Goal: Task Accomplishment & Management: Manage account settings

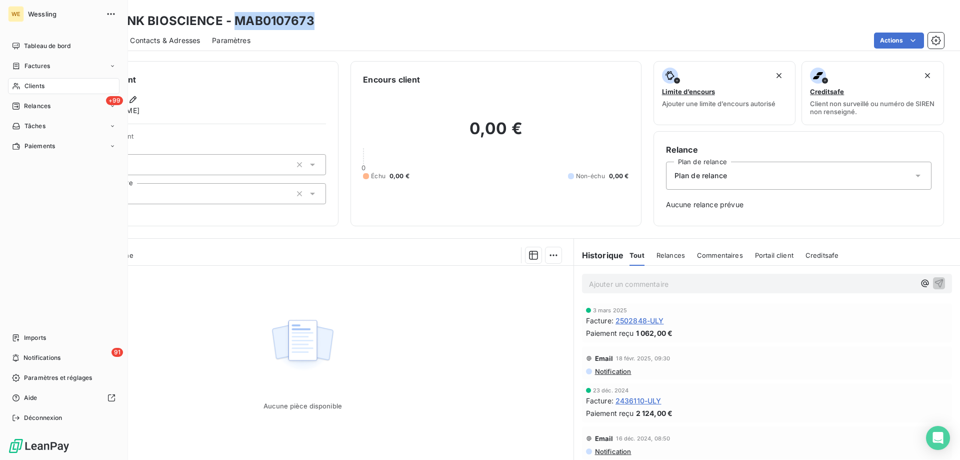
click at [36, 88] on span "Clients" at bounding box center [35, 86] width 20 height 9
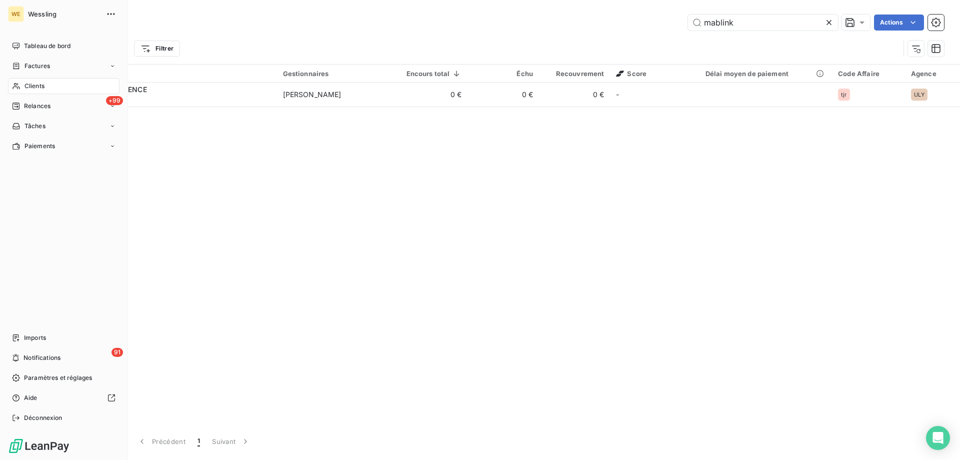
click at [29, 84] on span "Clients" at bounding box center [35, 86] width 20 height 9
click at [39, 378] on span "Paramètres et réglages" at bounding box center [58, 377] width 68 height 9
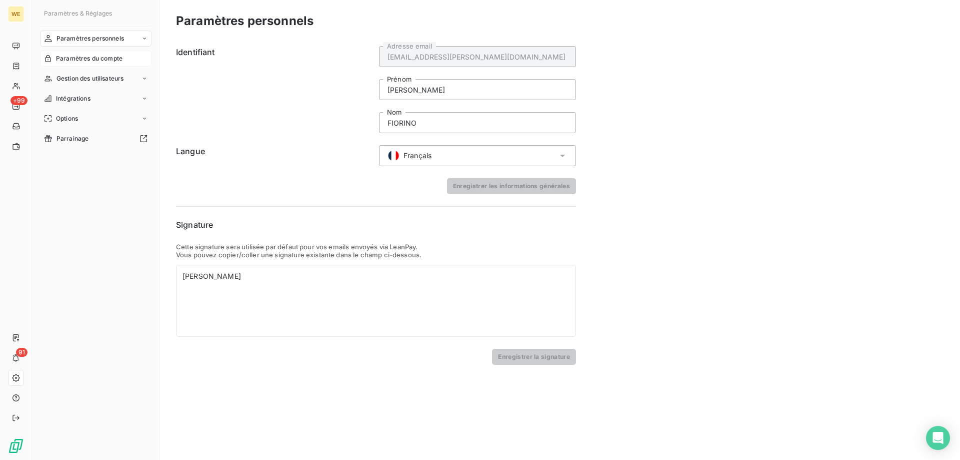
click at [70, 54] on div "Paramètres du compte" at bounding box center [96, 59] width 112 height 16
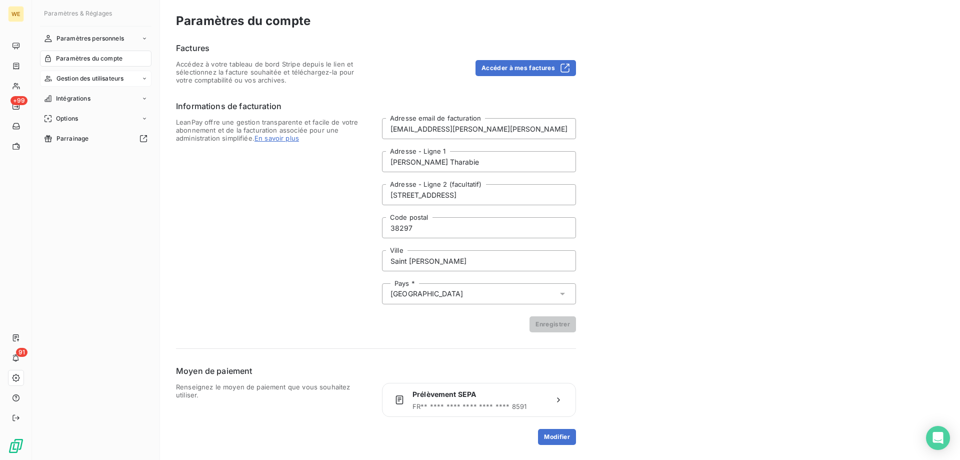
click at [82, 79] on span "Gestion des utilisateurs" at bounding box center [91, 78] width 68 height 9
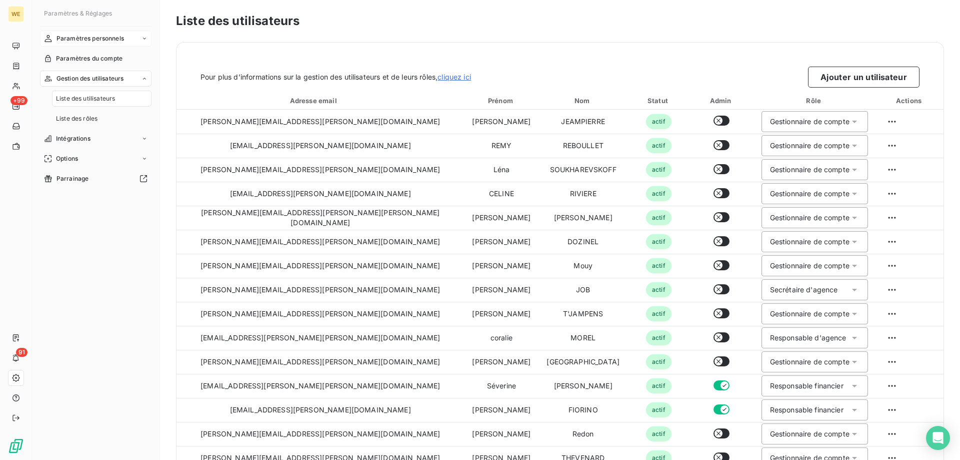
click at [95, 37] on span "Paramètres personnels" at bounding box center [91, 38] width 68 height 9
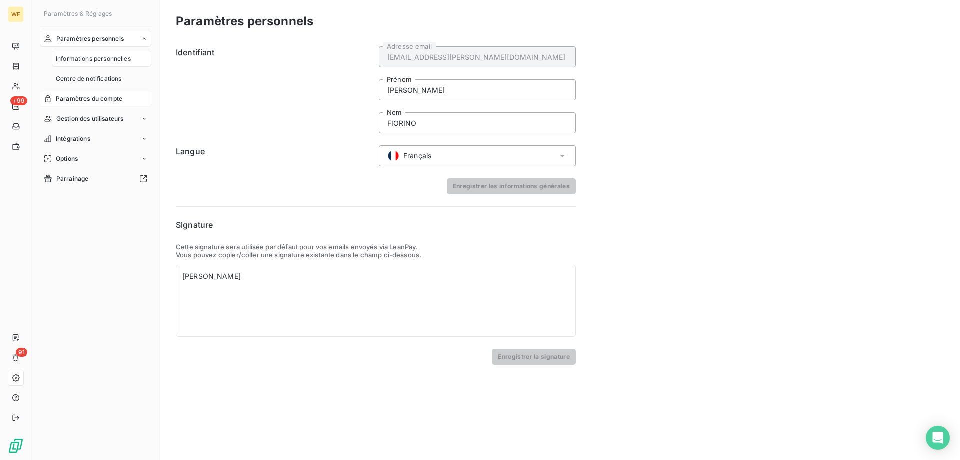
click at [70, 98] on span "Paramètres du compte" at bounding box center [89, 98] width 67 height 9
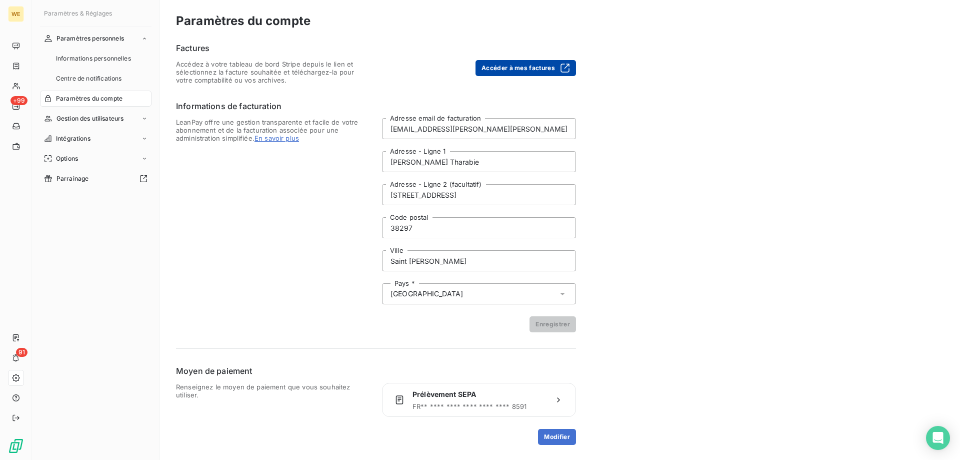
click at [509, 63] on button "Accéder à mes factures" at bounding box center [526, 68] width 101 height 16
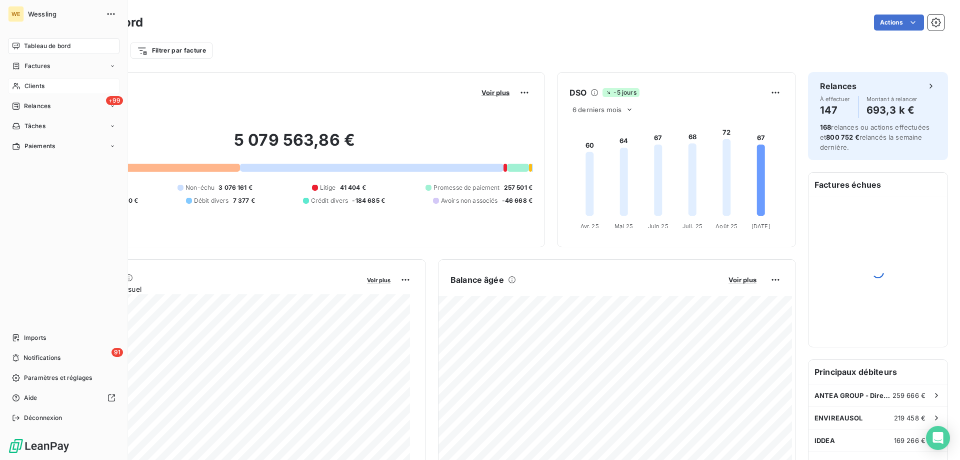
click at [32, 86] on span "Clients" at bounding box center [35, 86] width 20 height 9
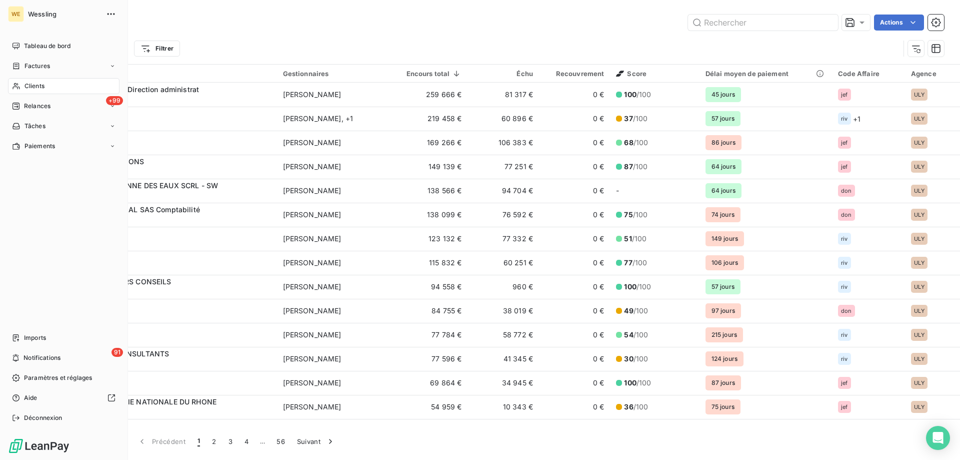
click at [26, 88] on span "Clients" at bounding box center [35, 86] width 20 height 9
click at [42, 86] on span "Clients" at bounding box center [35, 86] width 20 height 9
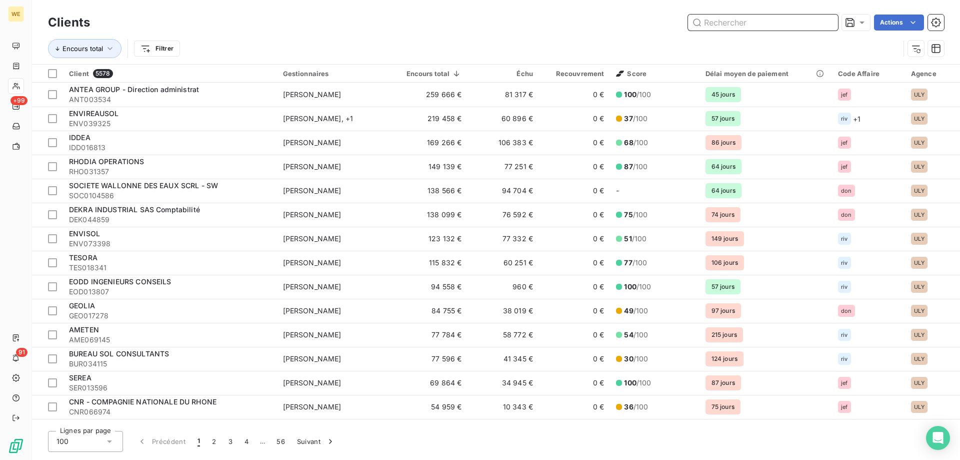
click at [778, 24] on input "text" at bounding box center [763, 23] width 150 height 16
paste input "BRG036189"
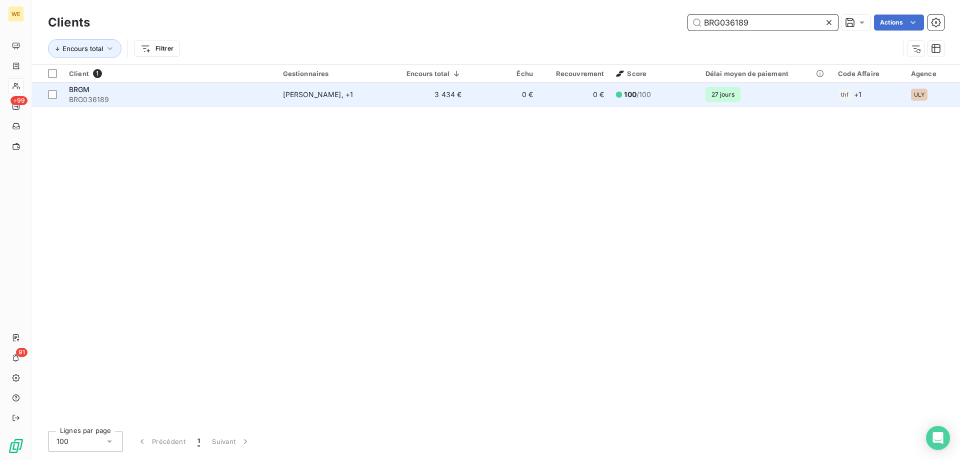
type input "BRG036189"
click at [98, 92] on div "BRGM" at bounding box center [170, 90] width 202 height 10
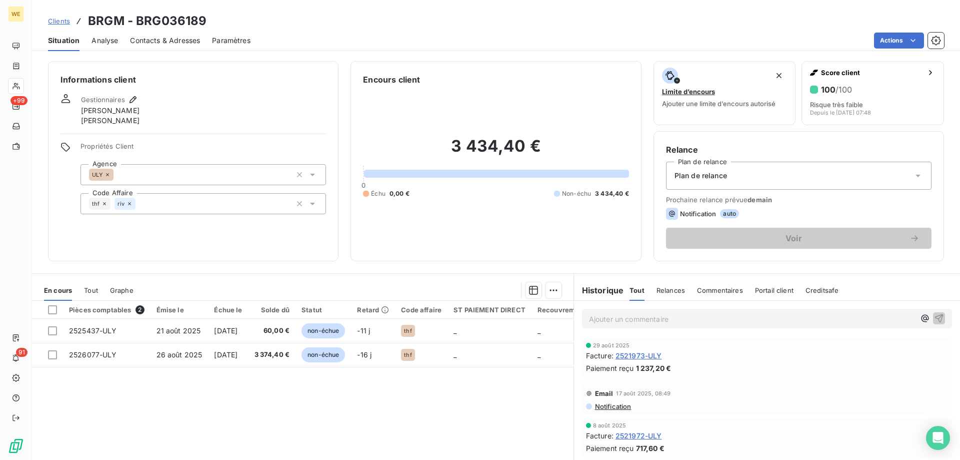
click at [236, 252] on div "Informations client Gestionnaires CELINE RIVIERE François THEVENARD Propriétés …" at bounding box center [193, 161] width 291 height 200
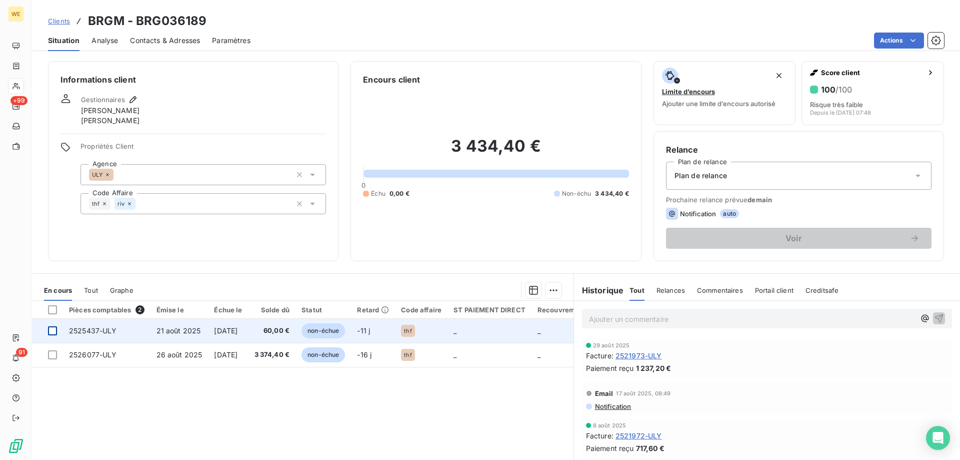
click at [55, 332] on div at bounding box center [52, 330] width 9 height 9
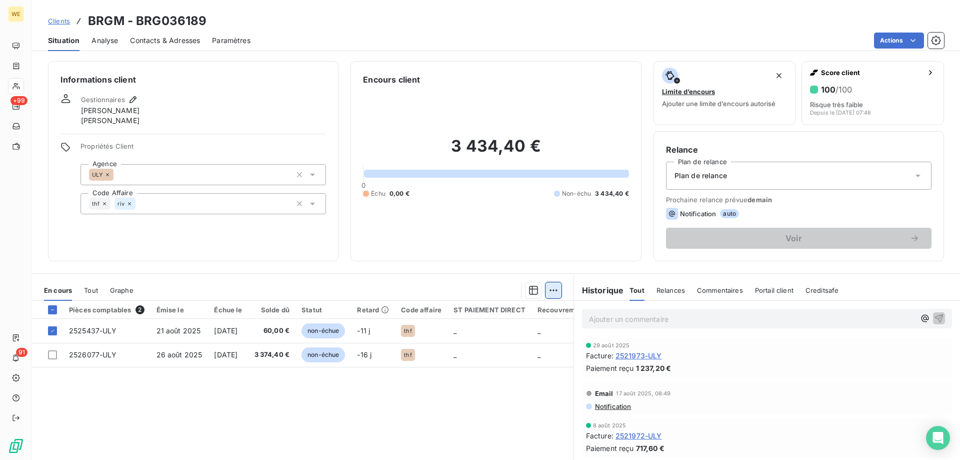
click at [552, 290] on html "WE +99 91 Clients BRGM - BRG036189 Situation Analyse Contacts & Adresses Paramè…" at bounding box center [480, 230] width 960 height 460
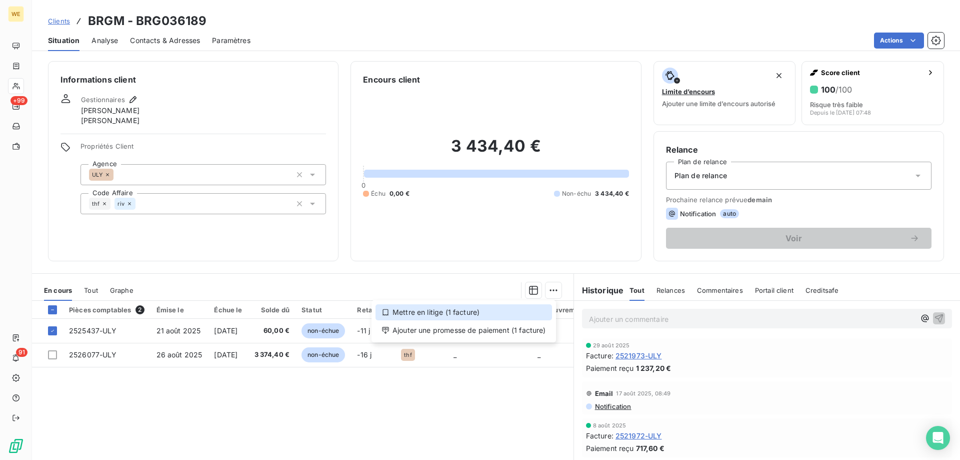
click at [529, 314] on div "Mettre en litige (1 facture)" at bounding box center [464, 312] width 177 height 16
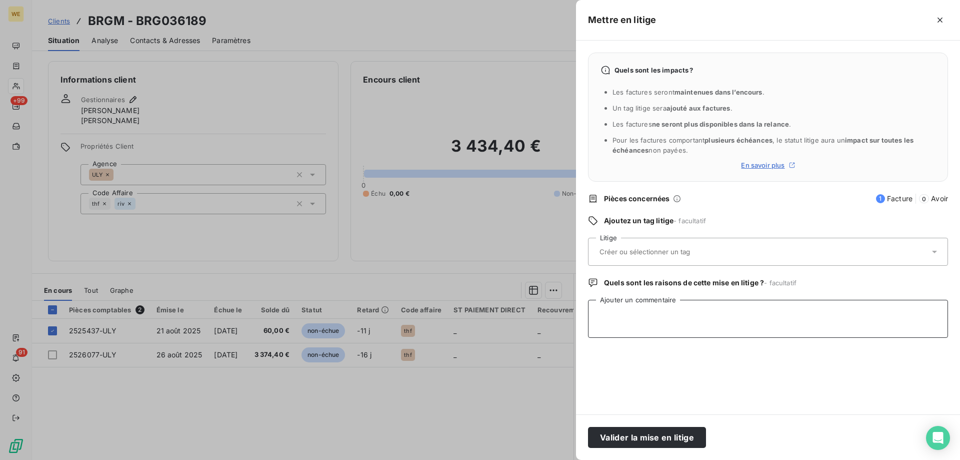
click at [657, 315] on textarea "Ajouter un commentaire" at bounding box center [768, 319] width 360 height 38
paste textarea "Bonjour, La facture 2525437/ULY a été rejetée sous Chorus. Merci de redéposer d…"
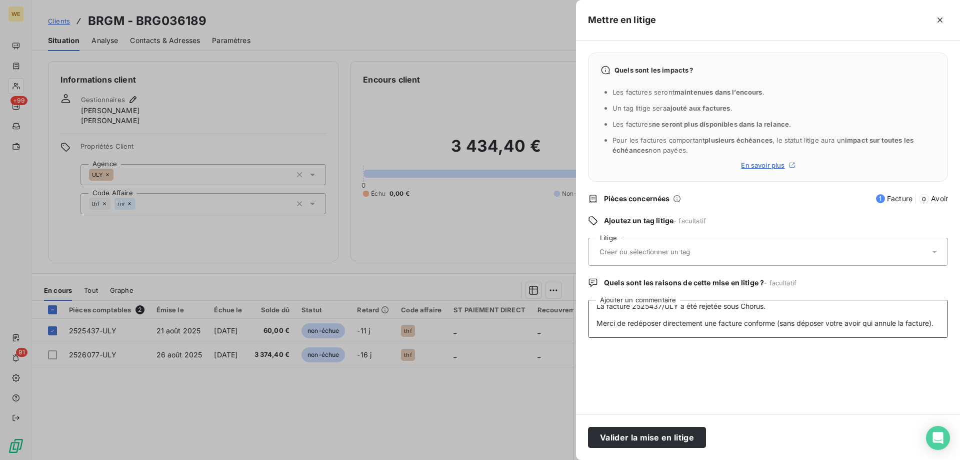
type textarea "Bonjour, La facture 2525437/ULY a été rejetée sous Chorus. Merci de redéposer d…"
click at [627, 250] on input "text" at bounding box center [672, 251] width 146 height 9
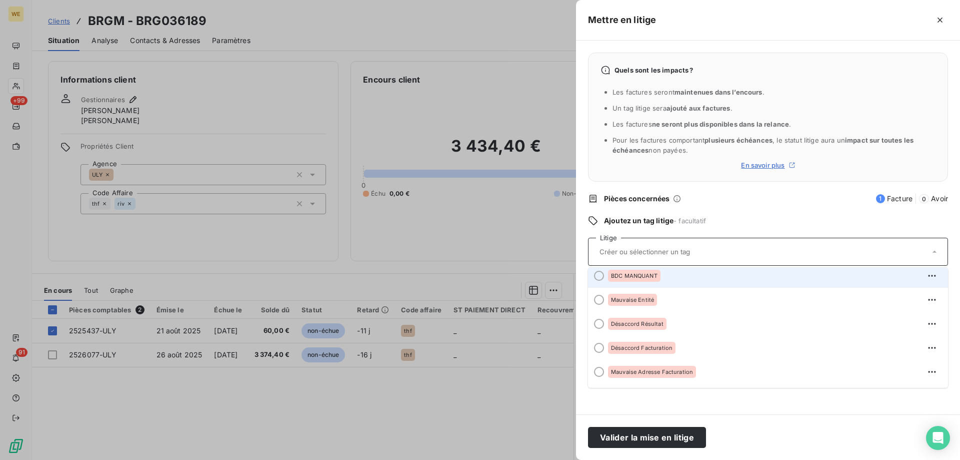
scroll to position [100, 0]
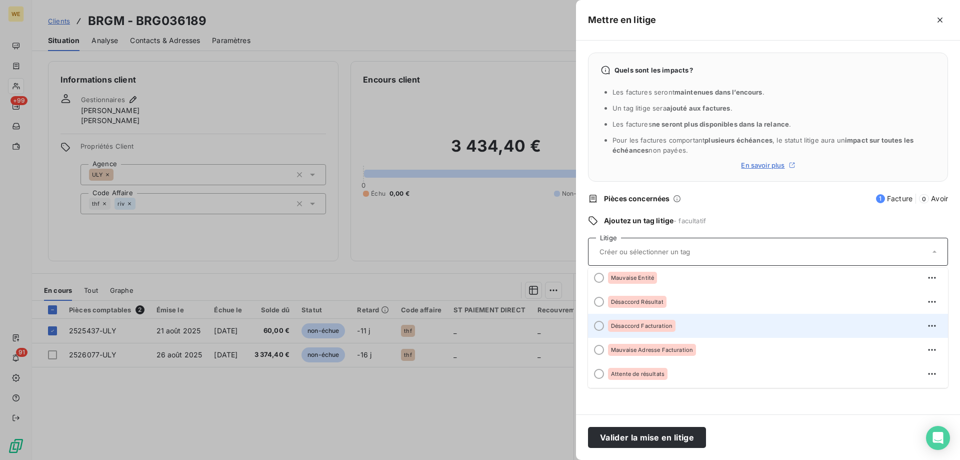
click at [627, 330] on div "Désaccord Facturation" at bounding box center [642, 326] width 68 height 12
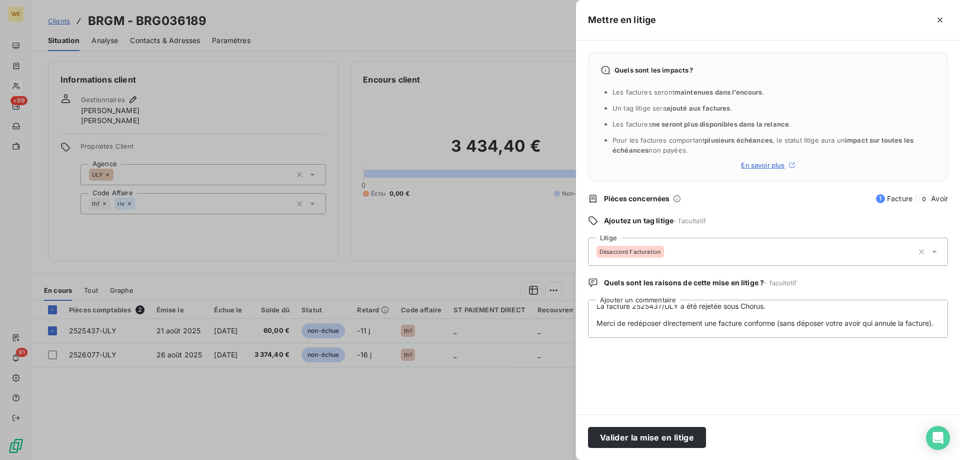
click at [639, 253] on span "Désaccord Facturation" at bounding box center [631, 252] width 62 height 6
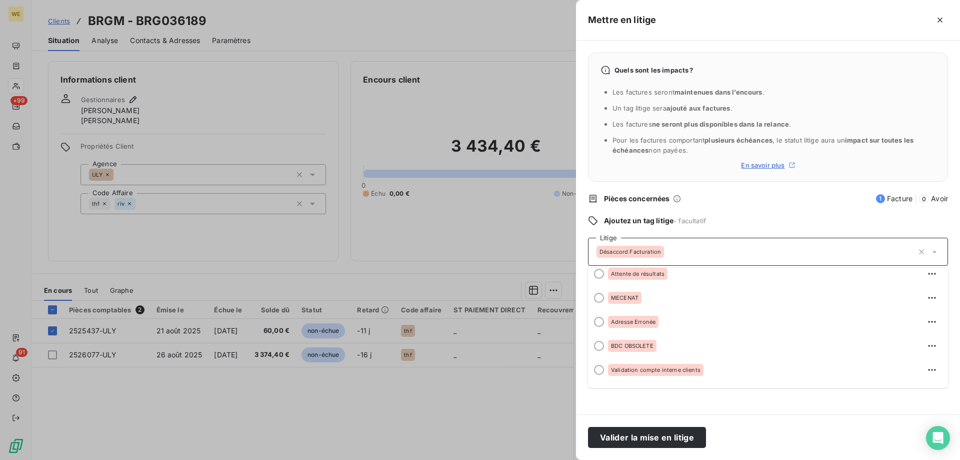
scroll to position [0, 0]
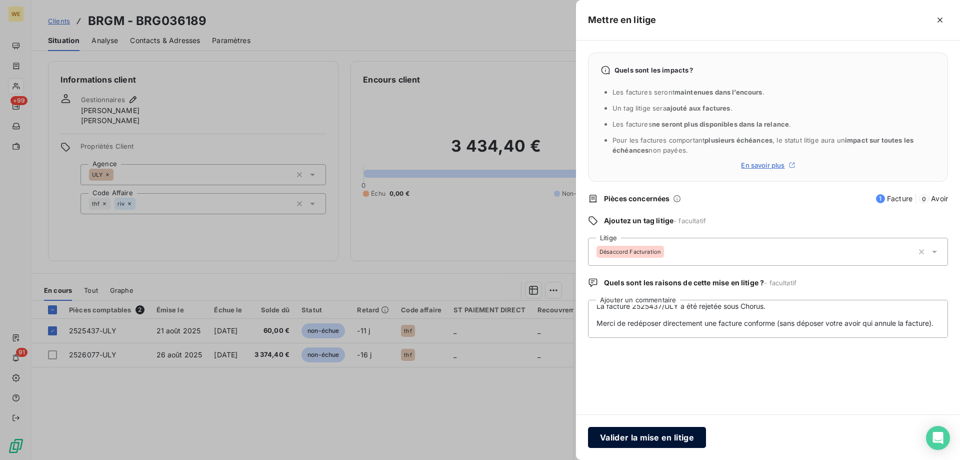
click at [632, 431] on button "Valider la mise en litige" at bounding box center [647, 437] width 118 height 21
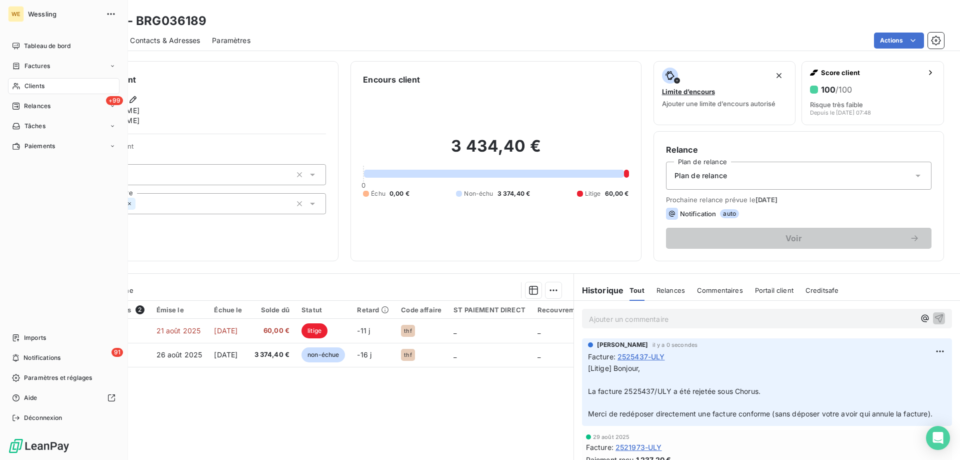
click at [42, 89] on span "Clients" at bounding box center [35, 86] width 20 height 9
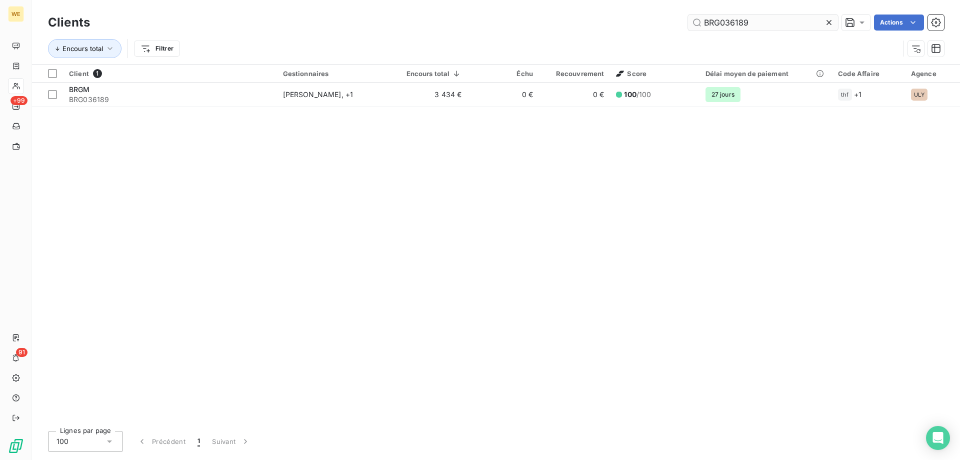
click at [725, 27] on input "BRG036189" at bounding box center [763, 23] width 150 height 16
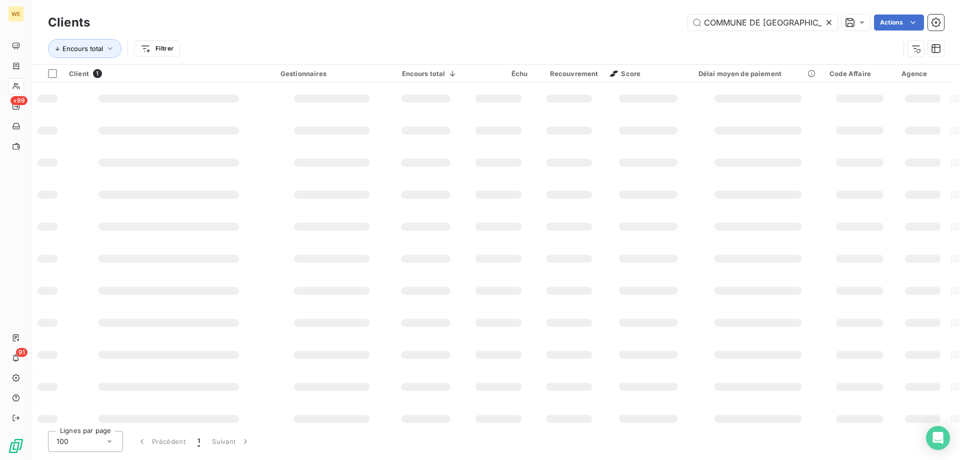
scroll to position [0, 42]
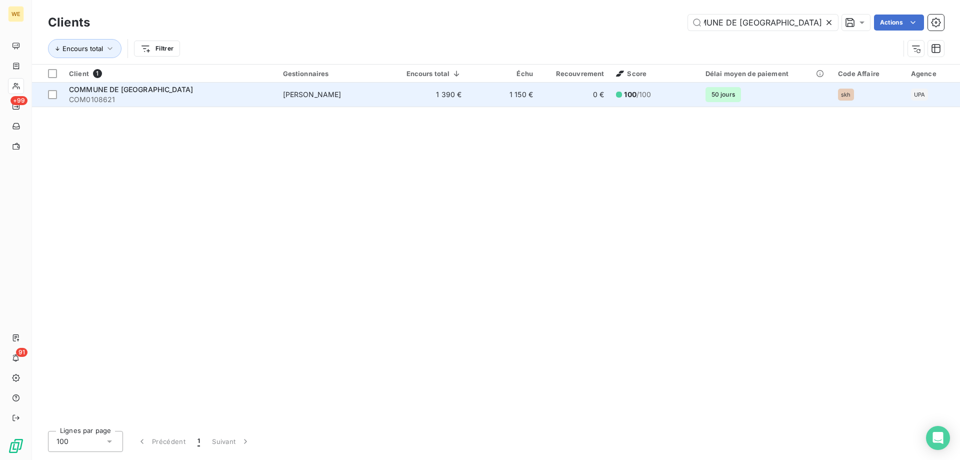
type input "COMMUNE DE CHEVILLY LARUE - MAIRIE"
click at [161, 96] on span "COM0108621" at bounding box center [170, 100] width 202 height 10
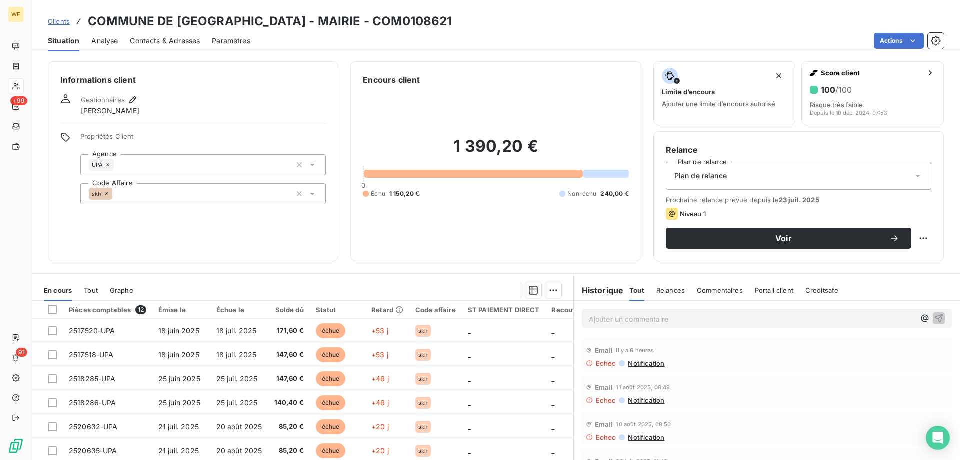
click at [177, 41] on span "Contacts & Adresses" at bounding box center [165, 41] width 70 height 10
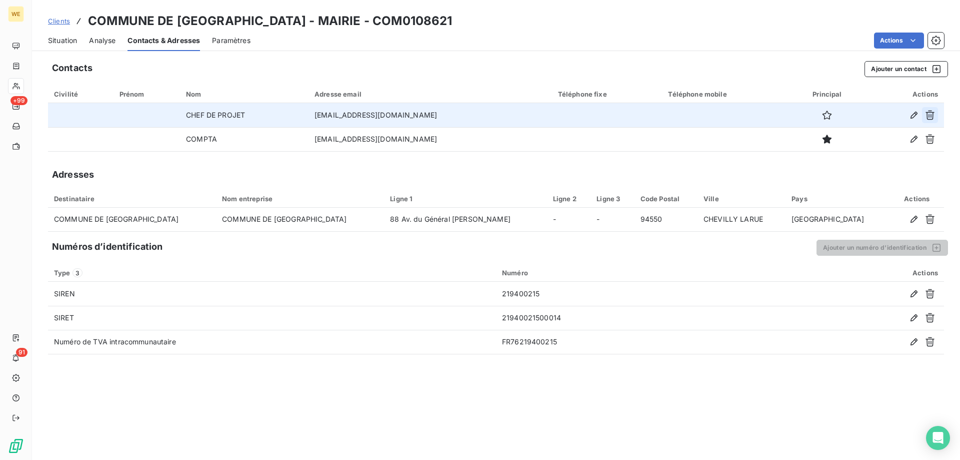
click at [929, 115] on icon "button" at bounding box center [930, 115] width 10 height 10
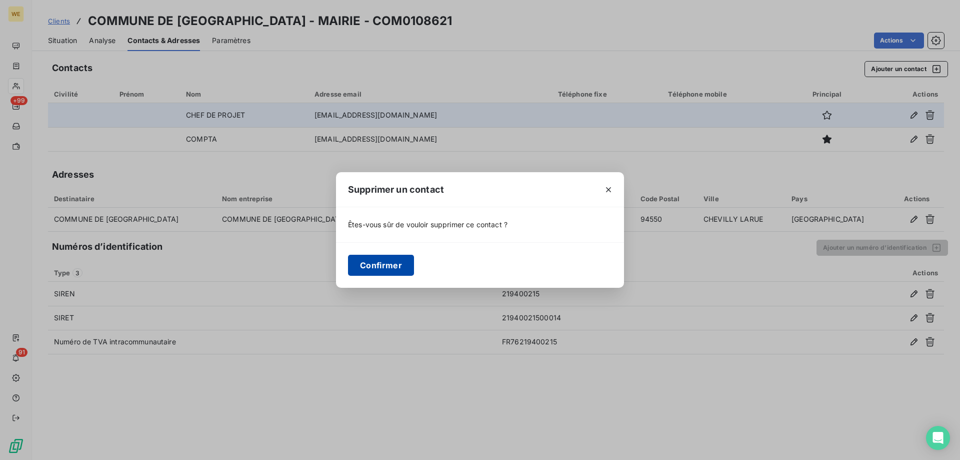
click at [384, 269] on button "Confirmer" at bounding box center [381, 265] width 66 height 21
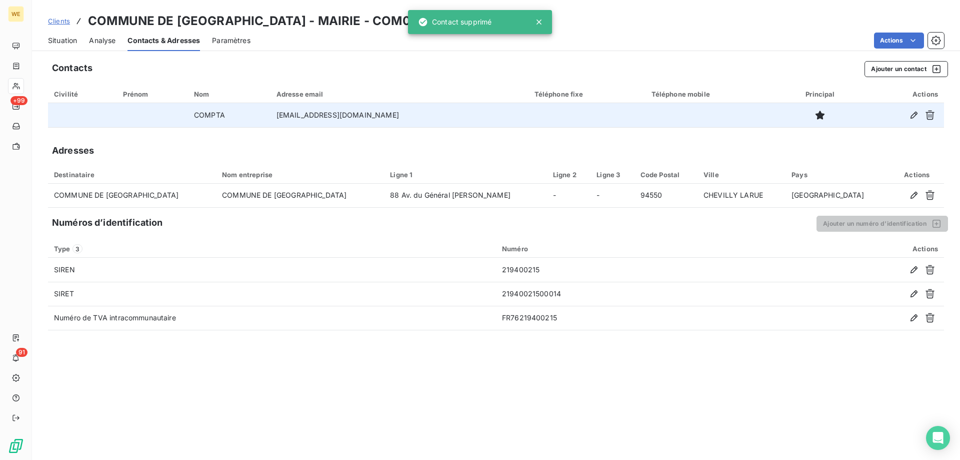
click at [194, 144] on div "Adresses" at bounding box center [496, 151] width 896 height 14
click at [63, 42] on span "Situation" at bounding box center [62, 41] width 29 height 10
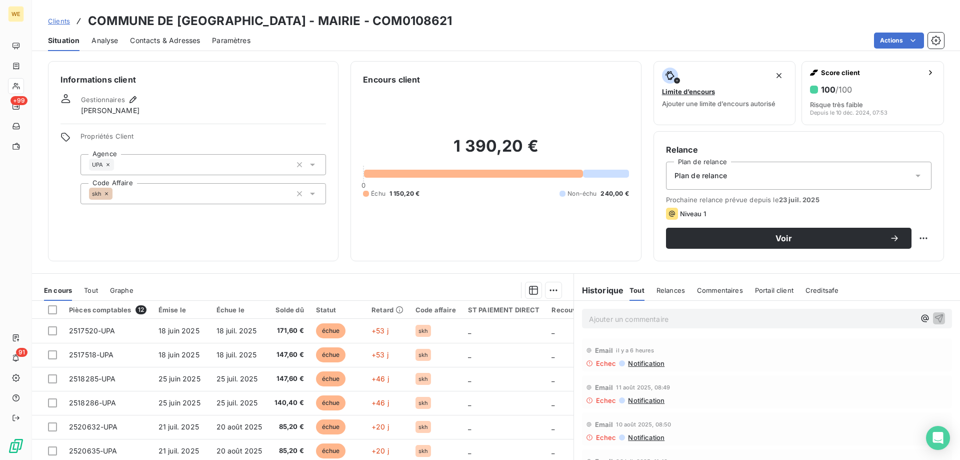
click at [157, 39] on span "Contacts & Adresses" at bounding box center [165, 41] width 70 height 10
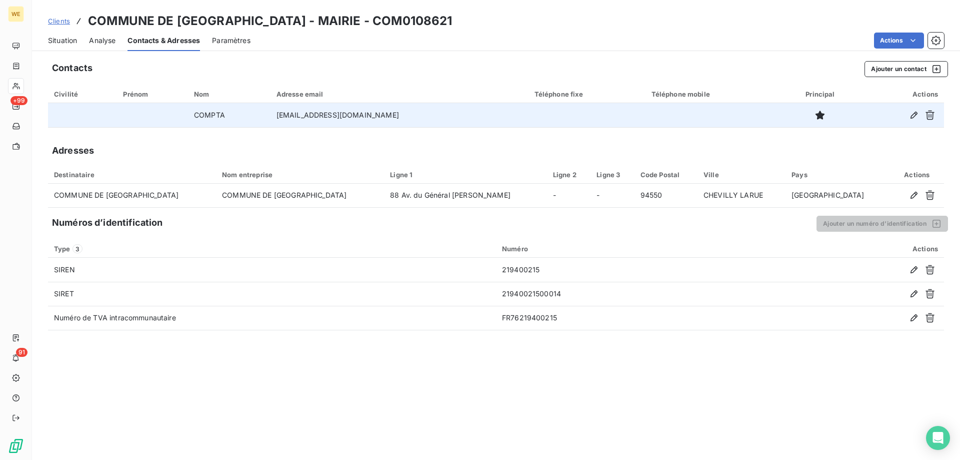
drag, startPoint x: 395, startPoint y: 114, endPoint x: 283, endPoint y: 115, distance: 112.0
click at [283, 115] on td "finances@ville-chevilly-larue.fr" at bounding box center [400, 115] width 258 height 24
copy td "finances@ville-chevilly-larue.fr"
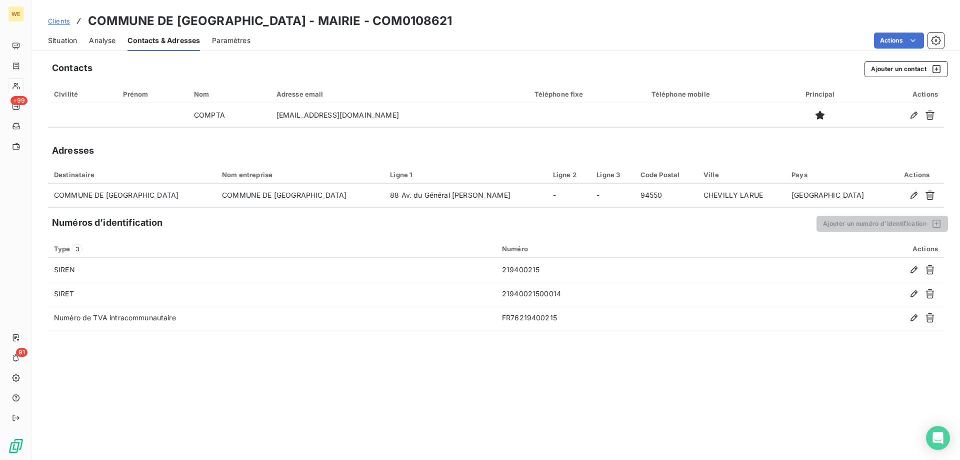
click at [66, 38] on span "Situation" at bounding box center [62, 41] width 29 height 10
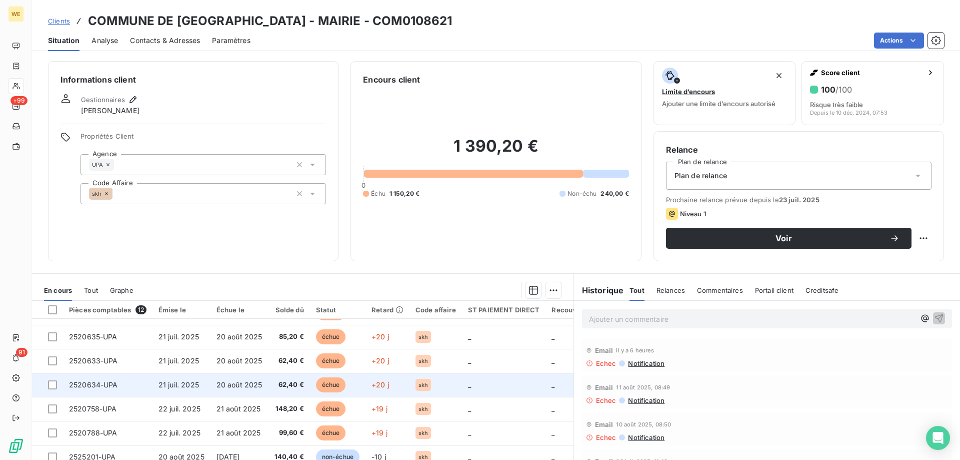
scroll to position [118, 0]
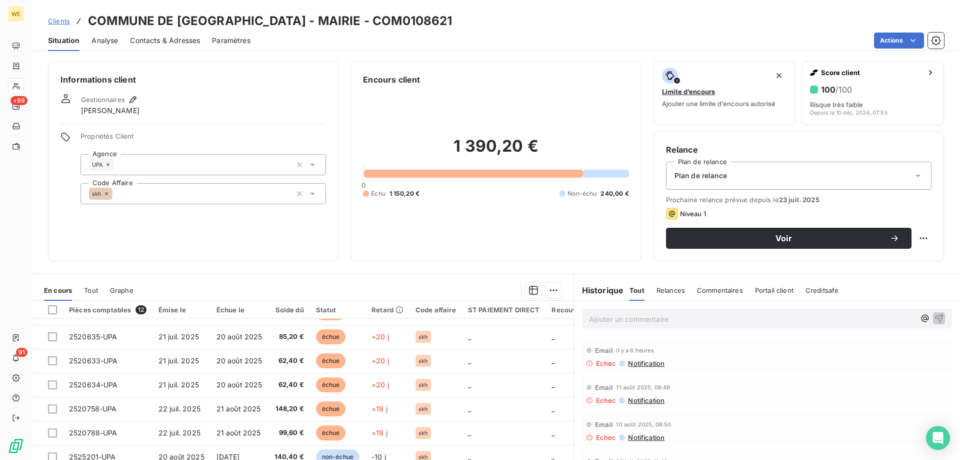
click at [371, 23] on h3 "COMMUNE DE CHEVILLY LARUE - MAIRIE - COM0108621" at bounding box center [270, 21] width 365 height 18
drag, startPoint x: 277, startPoint y: 20, endPoint x: 85, endPoint y: 17, distance: 192.0
click at [85, 17] on div "Clients COMMUNE DE CHEVILLY LARUE - MAIRIE - COM0108621" at bounding box center [250, 21] width 405 height 18
copy h3 "COMMUNE DE CHEVILLY LARUE"
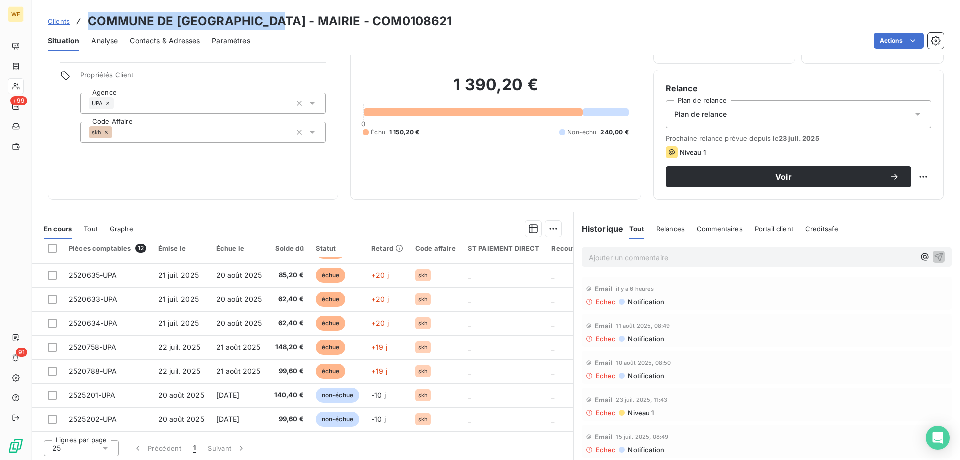
scroll to position [64, 0]
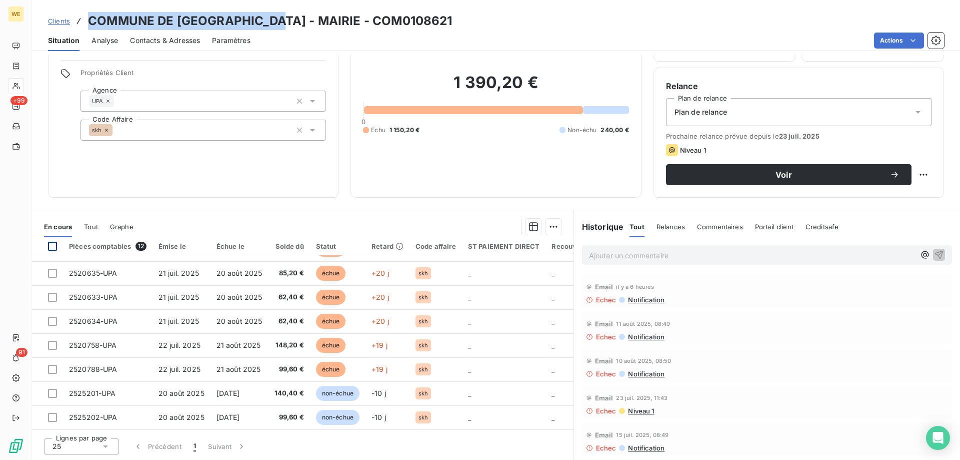
click at [53, 246] on div at bounding box center [52, 246] width 9 height 9
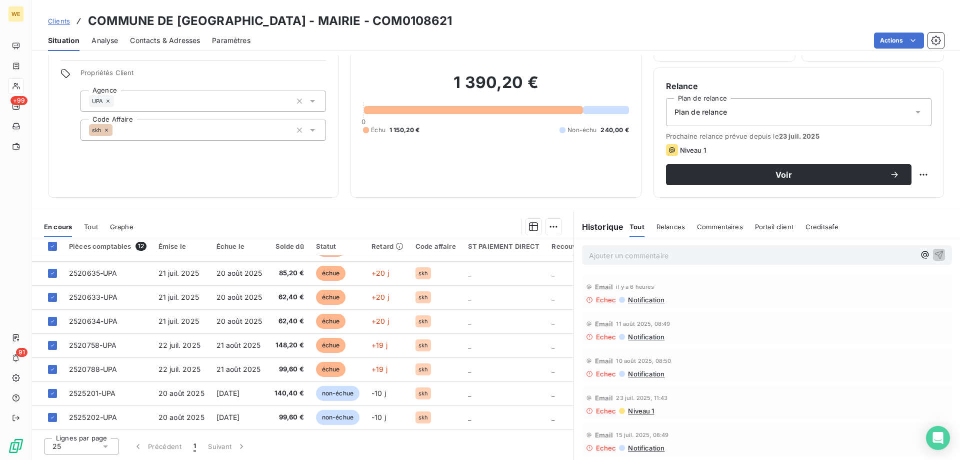
click at [600, 256] on p "Ajouter un commentaire ﻿" at bounding box center [752, 255] width 326 height 13
click at [640, 258] on p "Ajouter un commentaire ﻿" at bounding box center [752, 255] width 326 height 13
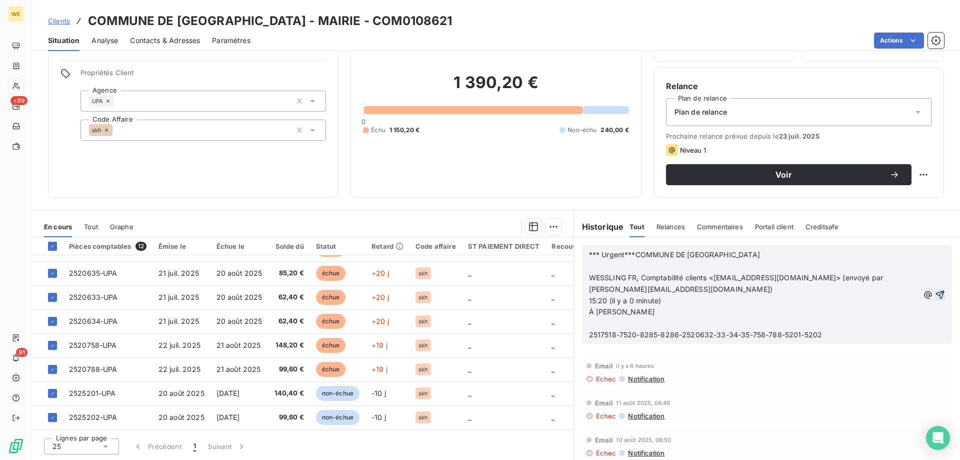
click at [936, 294] on icon "button" at bounding box center [940, 294] width 9 height 9
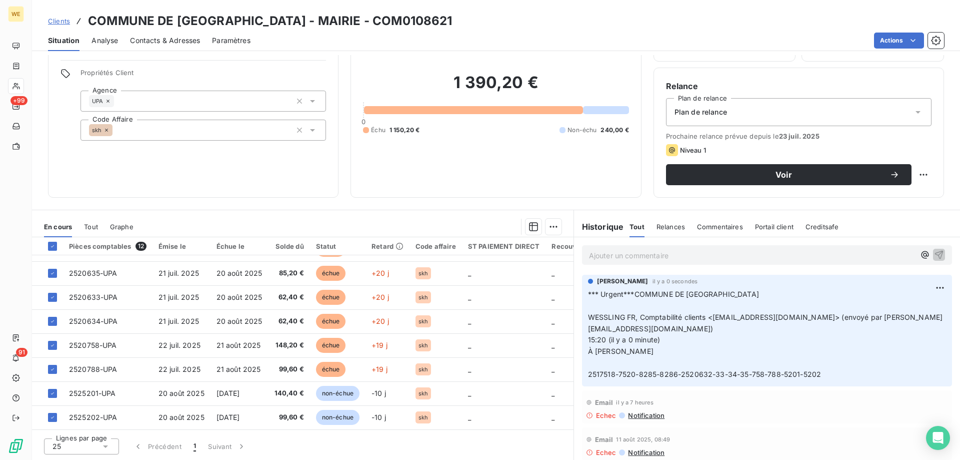
click at [713, 343] on p "*** Urgent***COMMUNE DE CHEVILLY LARUE ﻿ WESSLING FR, Comptabilité clients <com…" at bounding box center [767, 335] width 358 height 92
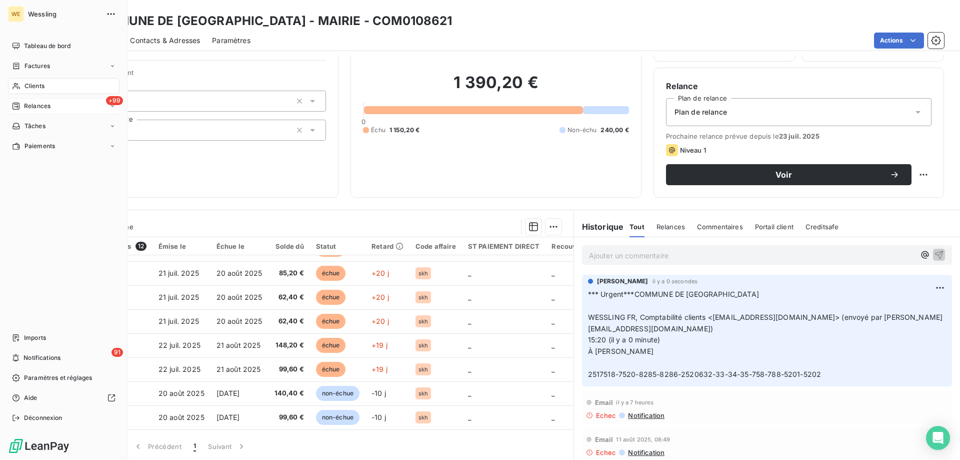
click at [27, 106] on span "Relances" at bounding box center [37, 106] width 27 height 9
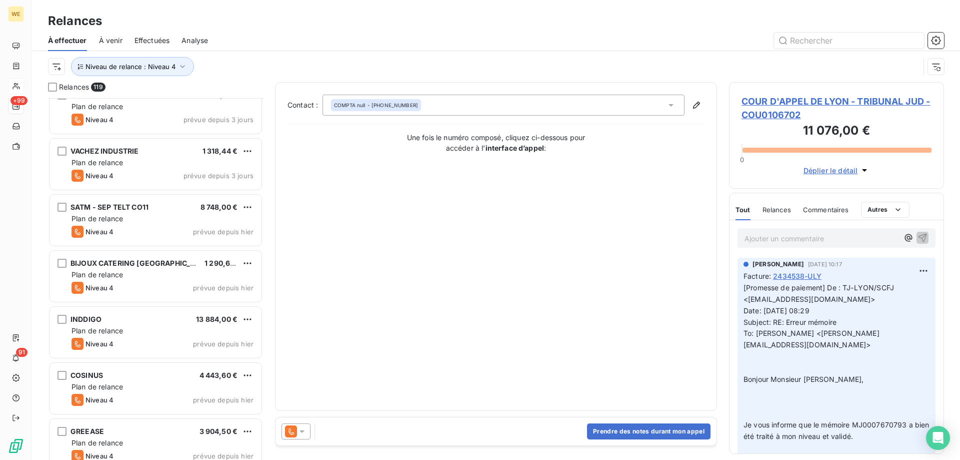
scroll to position [6303, 0]
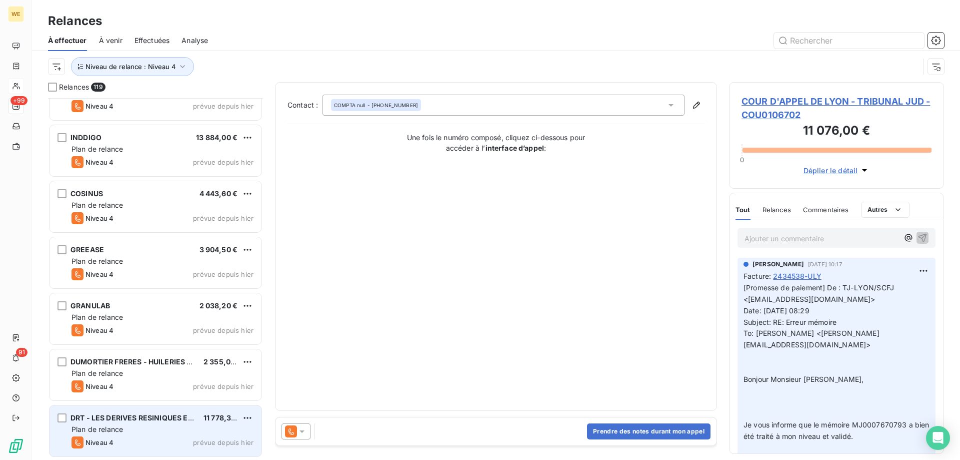
click at [166, 413] on div "DRT - LES DERIVES RESINIQUES ET TER" at bounding box center [133, 418] width 125 height 10
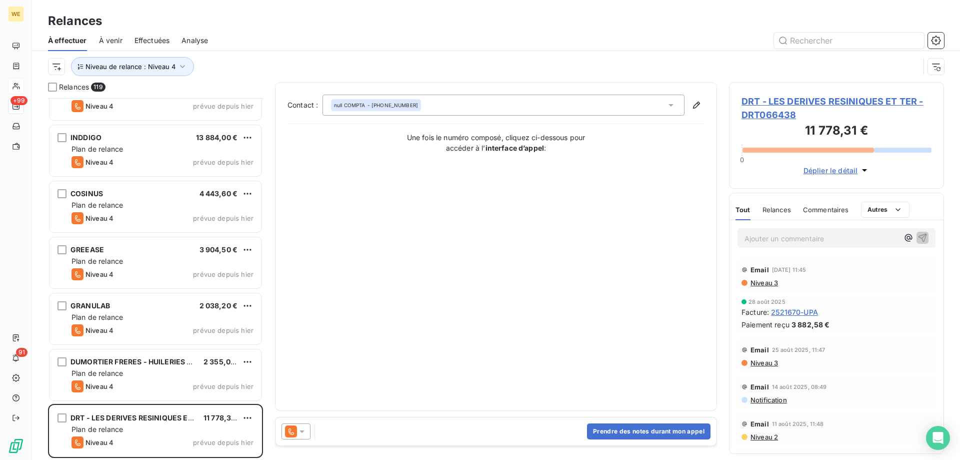
click at [302, 432] on icon at bounding box center [302, 431] width 5 height 3
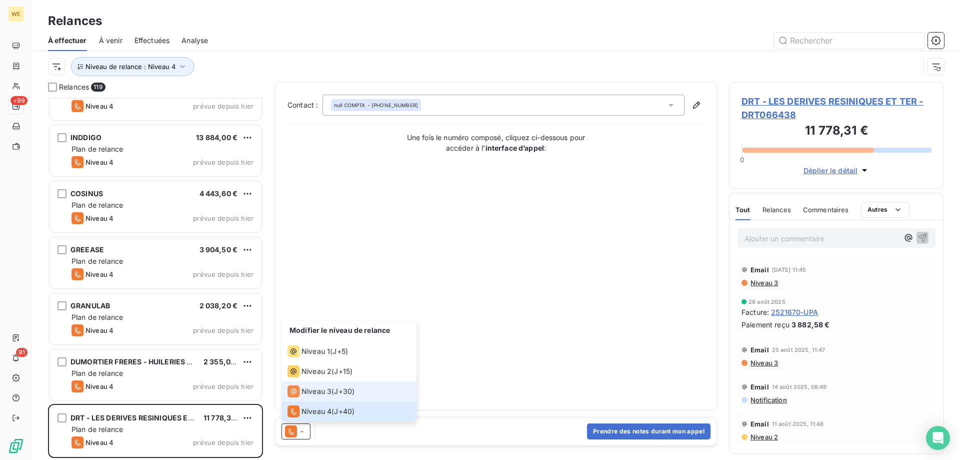
click at [334, 393] on div "Niveau 3 ( J+30 )" at bounding box center [321, 391] width 67 height 12
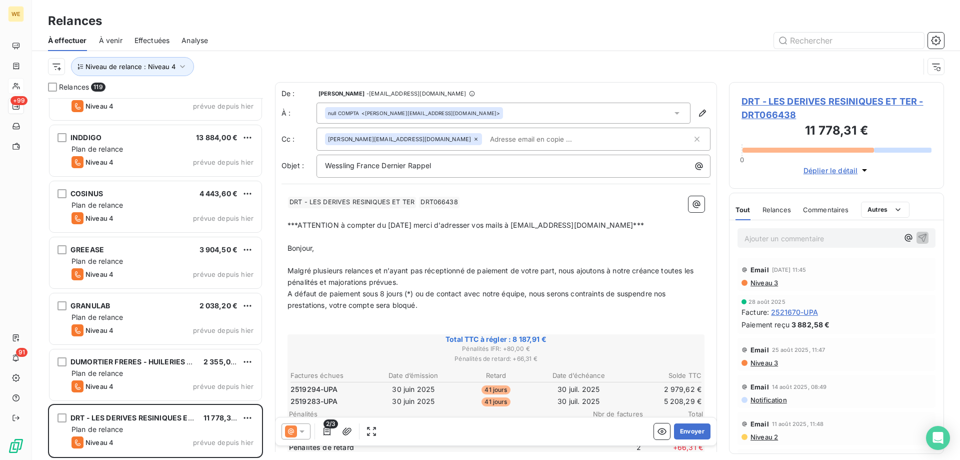
click at [851, 103] on span "DRT - LES DERIVES RESINIQUES ET TER - DRT066438" at bounding box center [837, 108] width 190 height 27
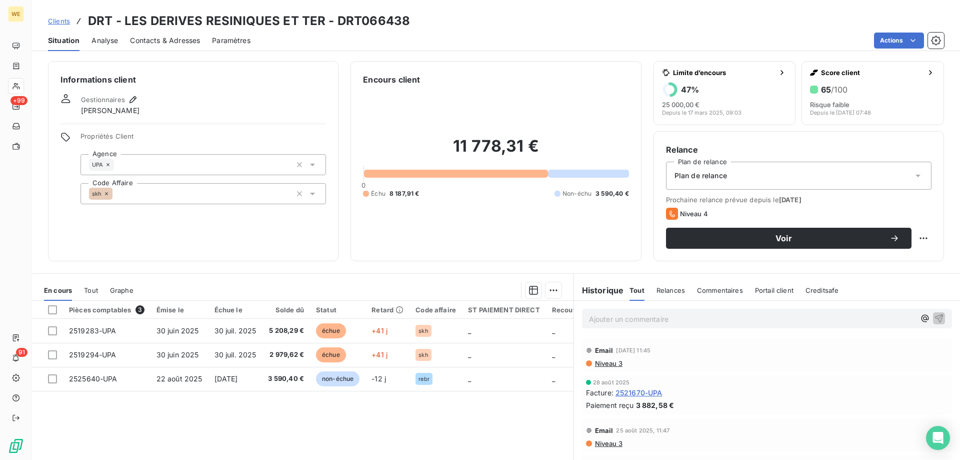
click at [169, 45] on span "Contacts & Adresses" at bounding box center [165, 41] width 70 height 10
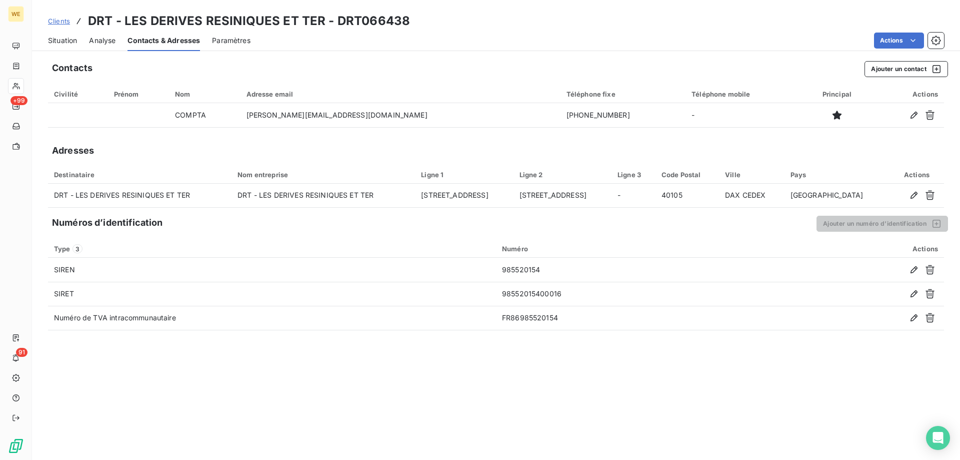
click at [53, 42] on span "Situation" at bounding box center [62, 41] width 29 height 10
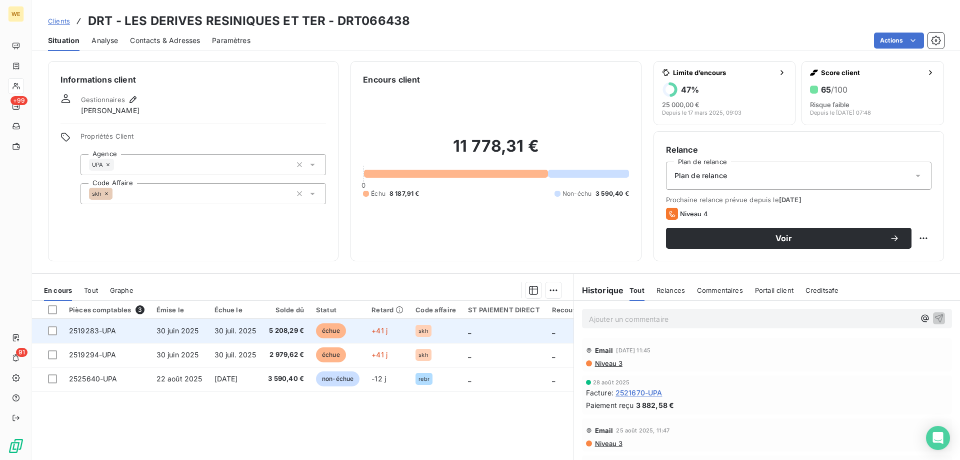
click at [205, 328] on td "30 juin 2025" at bounding box center [180, 331] width 58 height 24
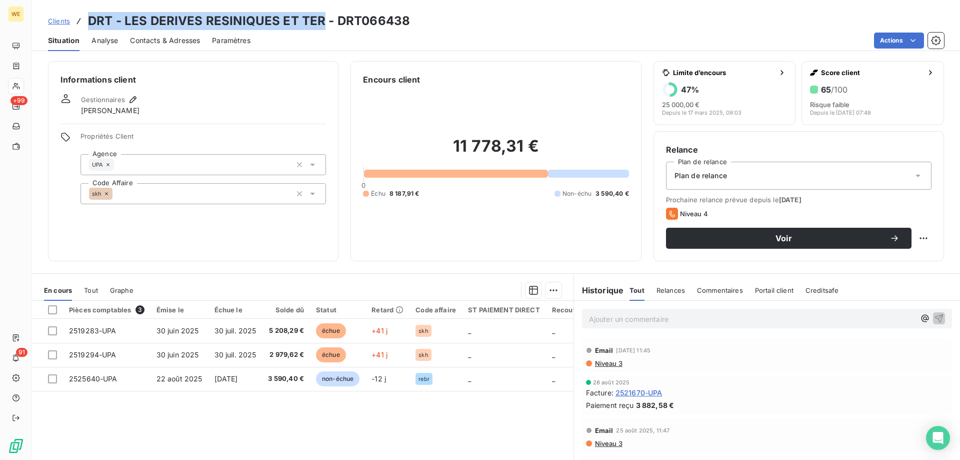
drag, startPoint x: 321, startPoint y: 23, endPoint x: 89, endPoint y: 23, distance: 232.5
click at [89, 23] on h3 "DRT - LES DERIVES RESINIQUES ET TER - DRT066438" at bounding box center [249, 21] width 322 height 18
copy h3 "DRT - LES DERIVES RESINIQUES ET TER"
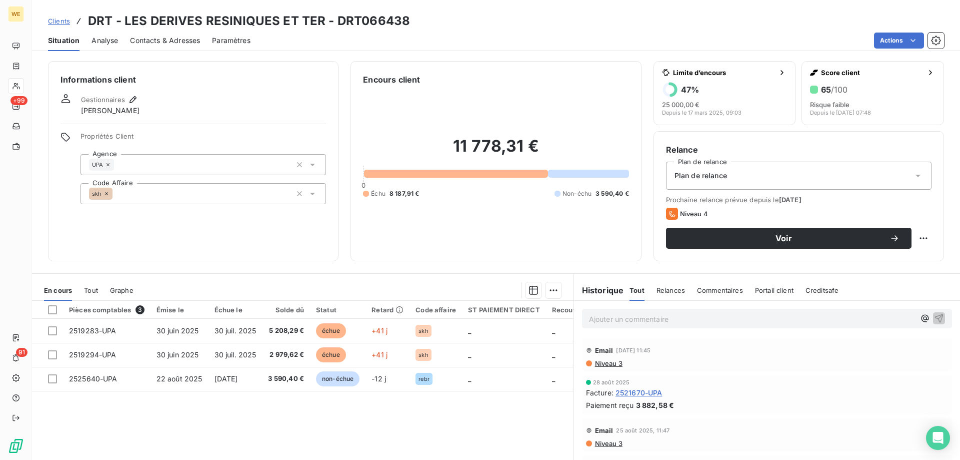
click at [126, 220] on div "Informations client Gestionnaires Léna SOUKHAREVSKOFF Propriétés Client Agence …" at bounding box center [193, 161] width 291 height 200
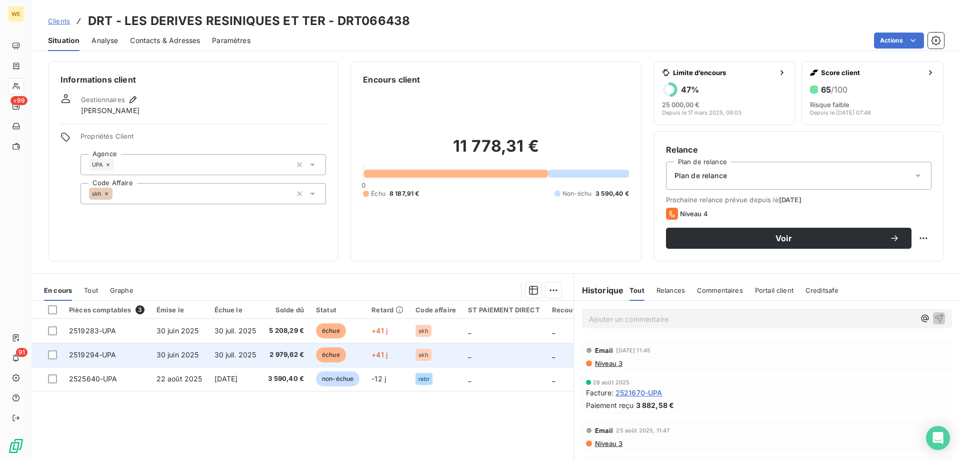
click at [277, 355] on span "2 979,62 €" at bounding box center [286, 355] width 36 height 10
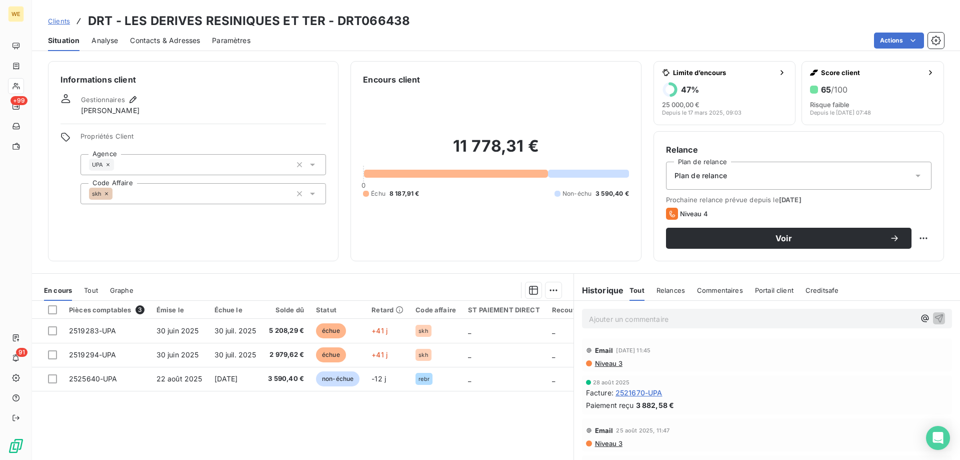
click at [134, 230] on div "Informations client Gestionnaires Léna SOUKHAREVSKOFF Propriétés Client Agence …" at bounding box center [193, 161] width 291 height 200
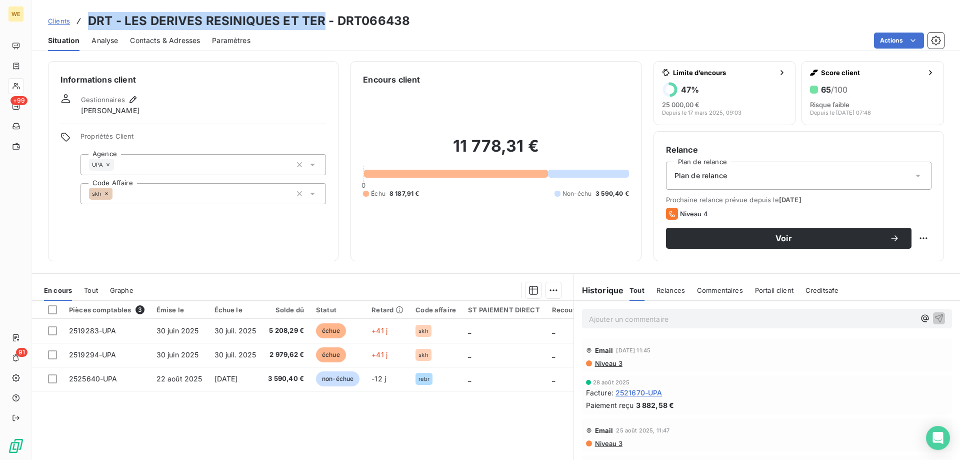
drag, startPoint x: 319, startPoint y: 19, endPoint x: 82, endPoint y: 30, distance: 237.2
click at [82, 30] on div "Clients DRT - LES DERIVES RESINIQUES ET TER - DRT066438" at bounding box center [229, 21] width 362 height 18
copy h3 "DRT - LES DERIVES RESINIQUES ET TER"
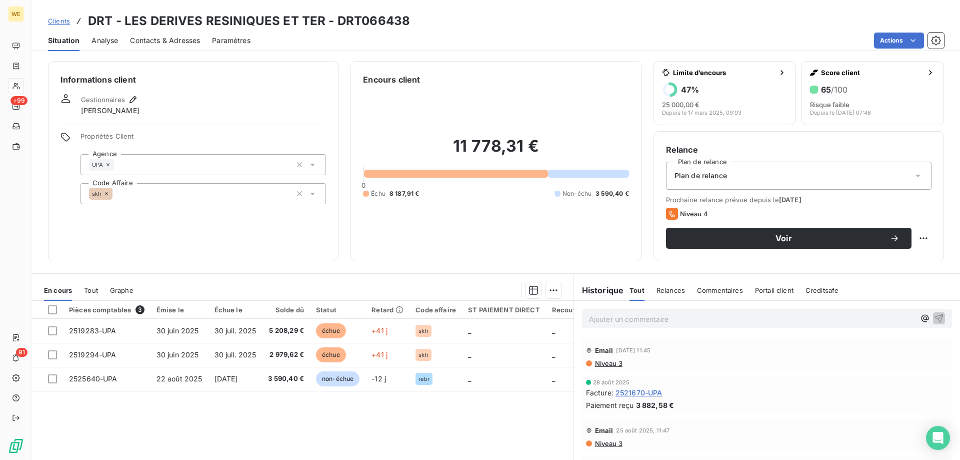
click at [517, 416] on div "Pièces comptables 3 Émise le Échue le Solde dû Statut Retard Code affaire ST PA…" at bounding box center [303, 397] width 542 height 193
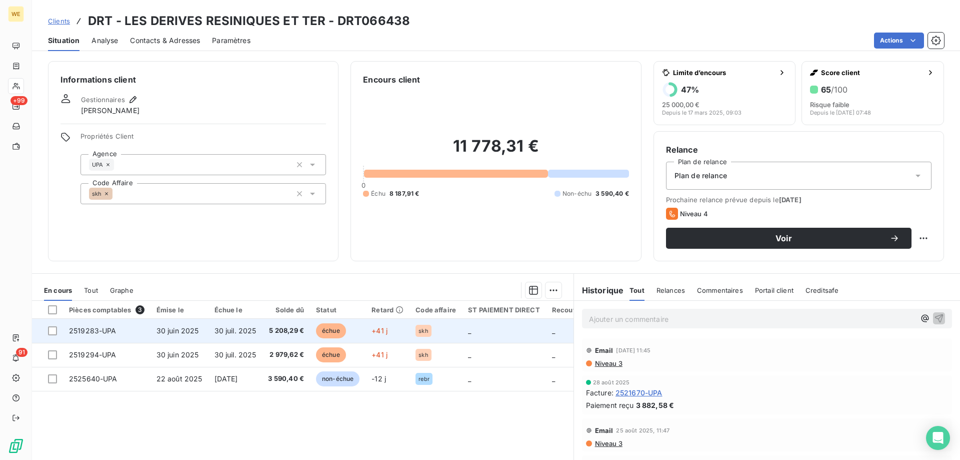
click at [306, 332] on td "5 208,29 €" at bounding box center [286, 331] width 48 height 24
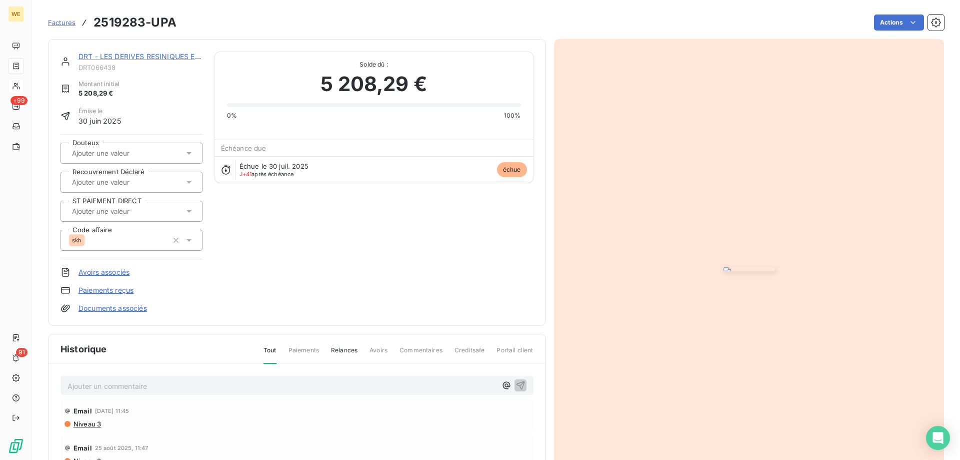
click at [775, 267] on img "button" at bounding box center [749, 269] width 52 height 4
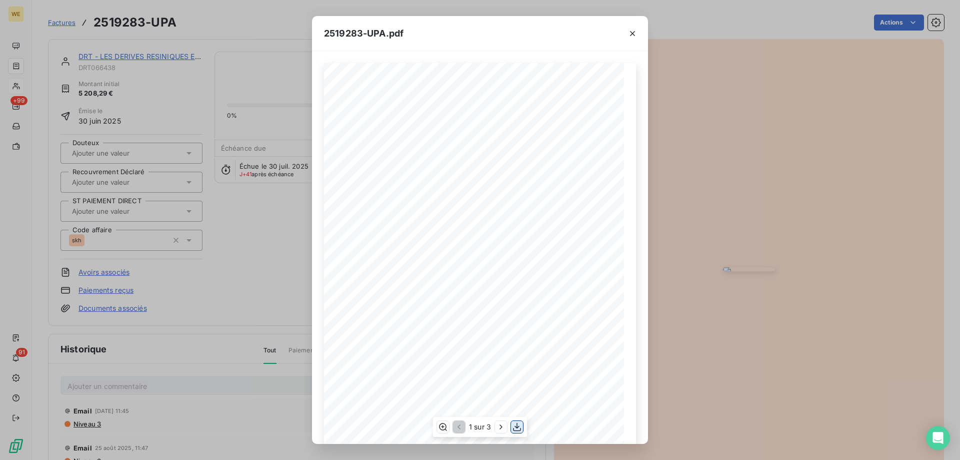
click at [515, 429] on icon "button" at bounding box center [517, 427] width 10 height 10
click at [636, 36] on icon "button" at bounding box center [633, 34] width 10 height 10
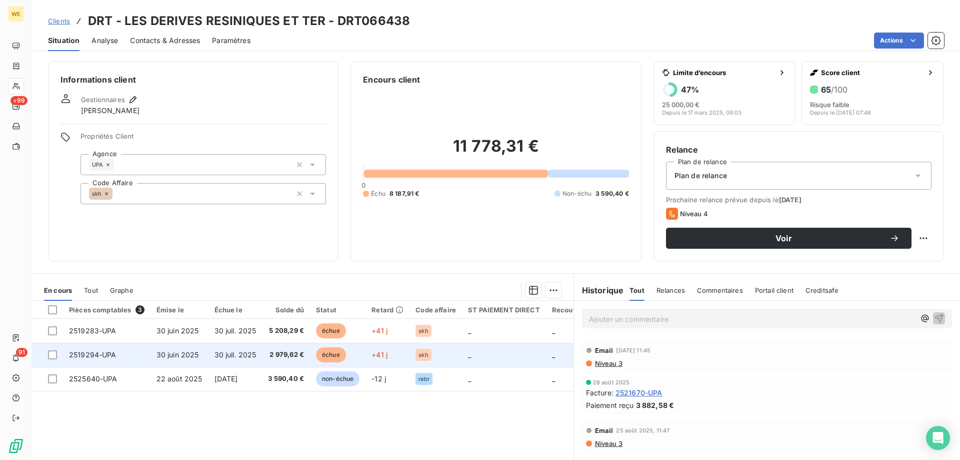
click at [332, 352] on span "échue" at bounding box center [331, 354] width 30 height 15
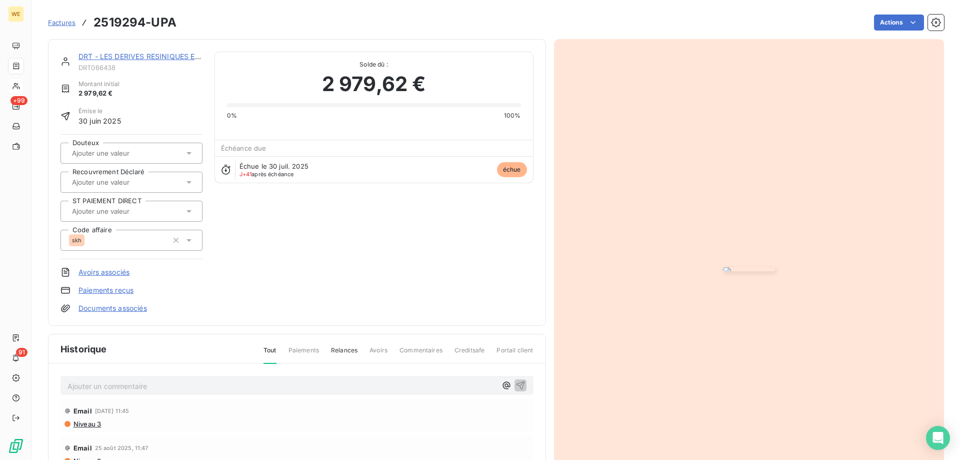
click at [723, 267] on img "button" at bounding box center [749, 269] width 52 height 4
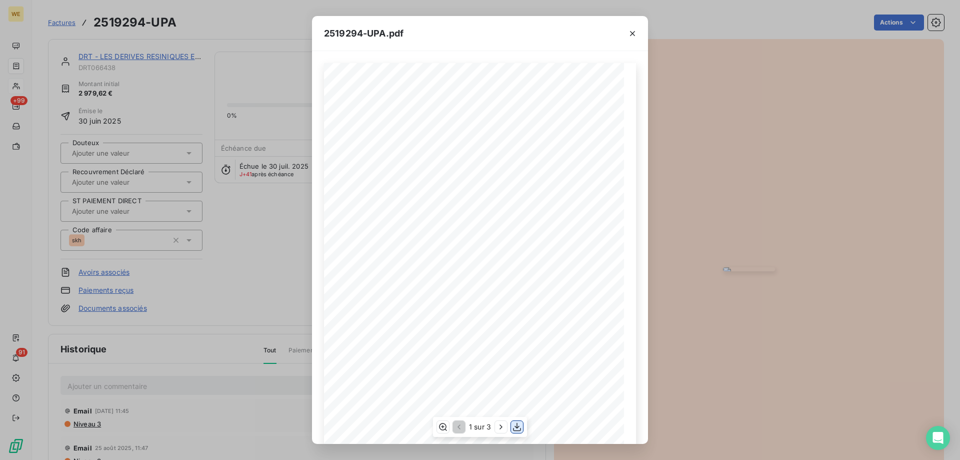
click at [517, 427] on icon "button" at bounding box center [517, 427] width 8 height 9
click at [247, 231] on div "2519294-UPA.pdf 2519294/UPA Facture-n°: 30.06.2025 Date: Client-n°: DRT066438 a…" at bounding box center [480, 230] width 960 height 460
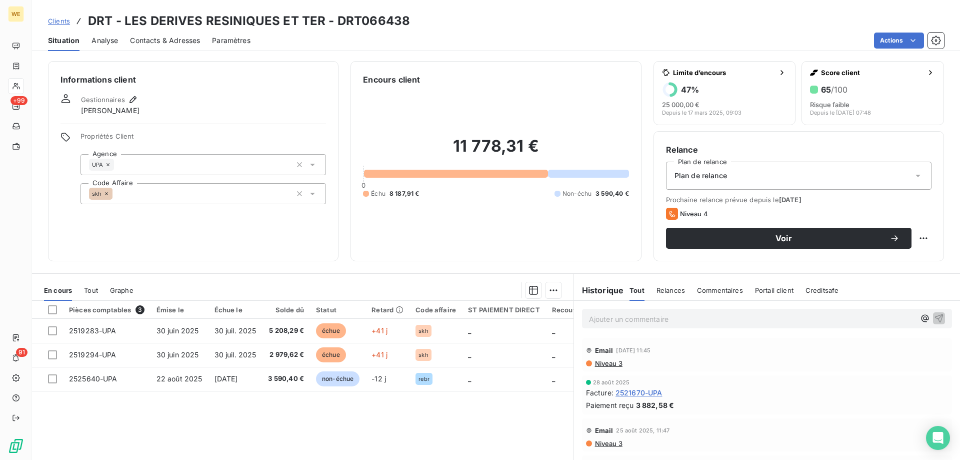
click at [633, 321] on p "Ajouter un commentaire ﻿" at bounding box center [752, 319] width 326 height 13
click at [935, 316] on icon "button" at bounding box center [939, 318] width 9 height 9
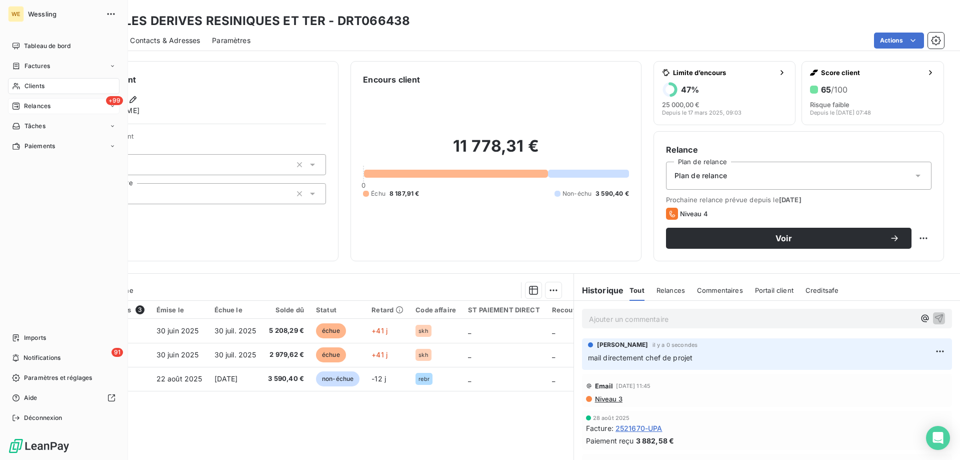
click at [33, 105] on span "Relances" at bounding box center [37, 106] width 27 height 9
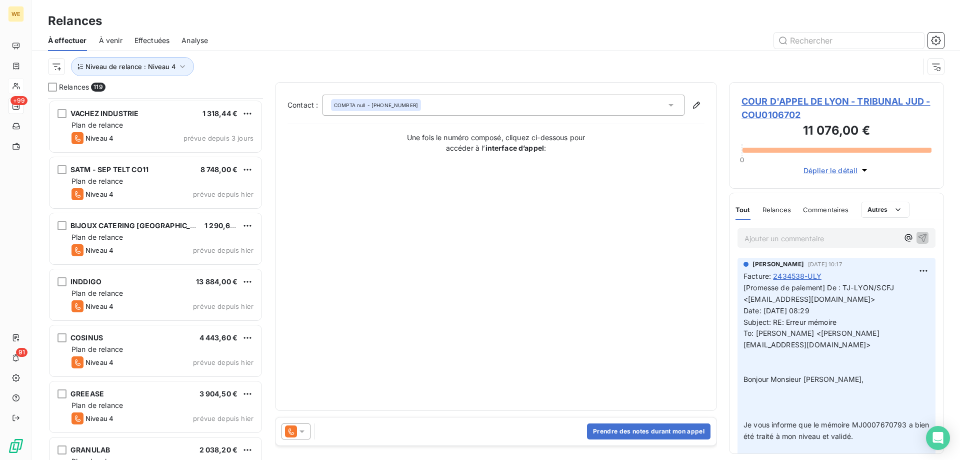
scroll to position [6303, 0]
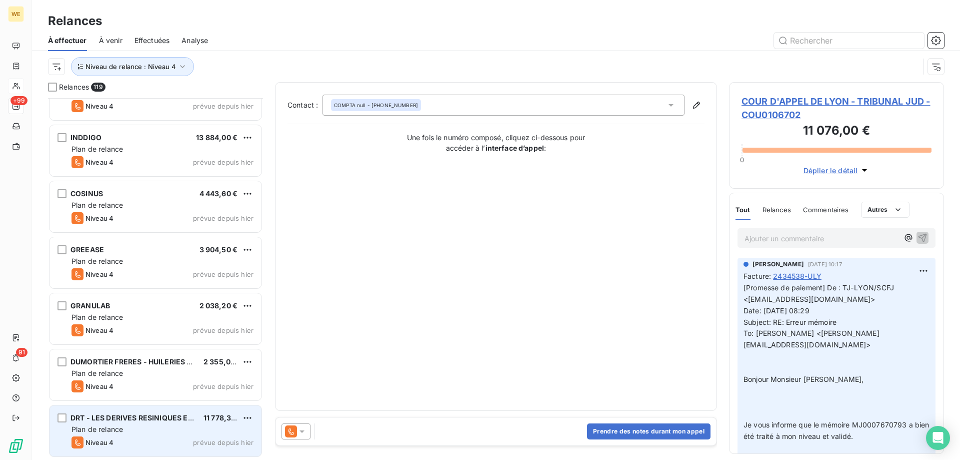
click at [188, 428] on div "Plan de relance" at bounding box center [163, 429] width 182 height 10
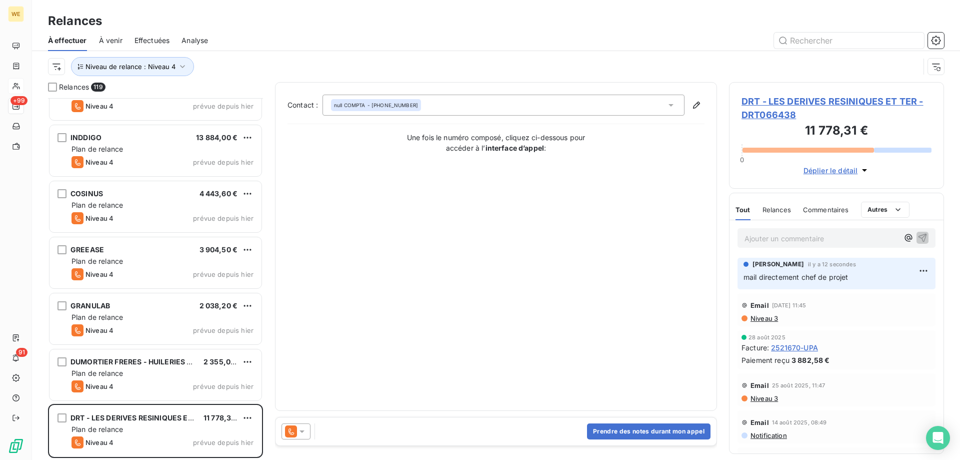
click at [303, 435] on icon at bounding box center [302, 431] width 10 height 10
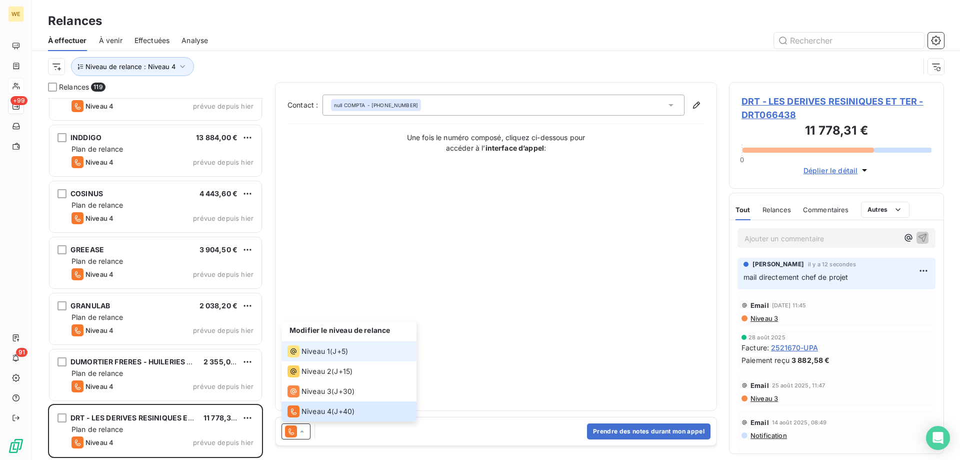
click at [316, 352] on span "Niveau 1" at bounding box center [316, 351] width 29 height 10
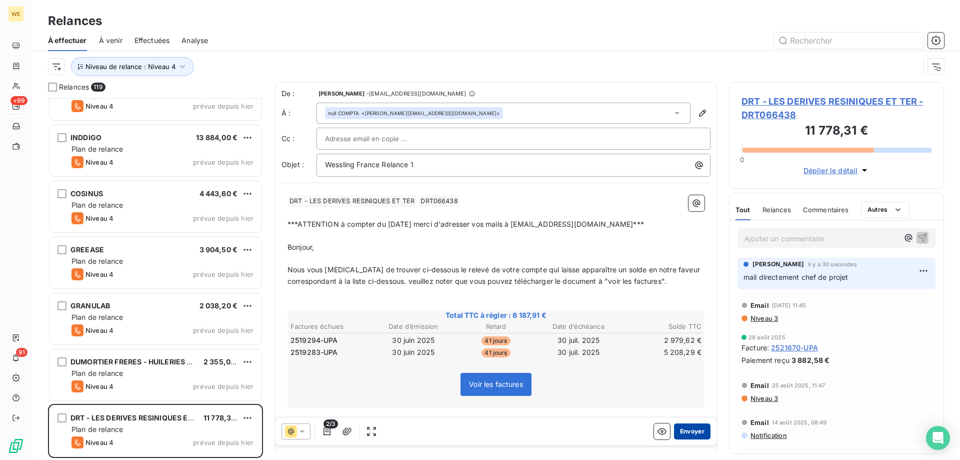
click at [691, 430] on button "Envoyer" at bounding box center [692, 431] width 37 height 16
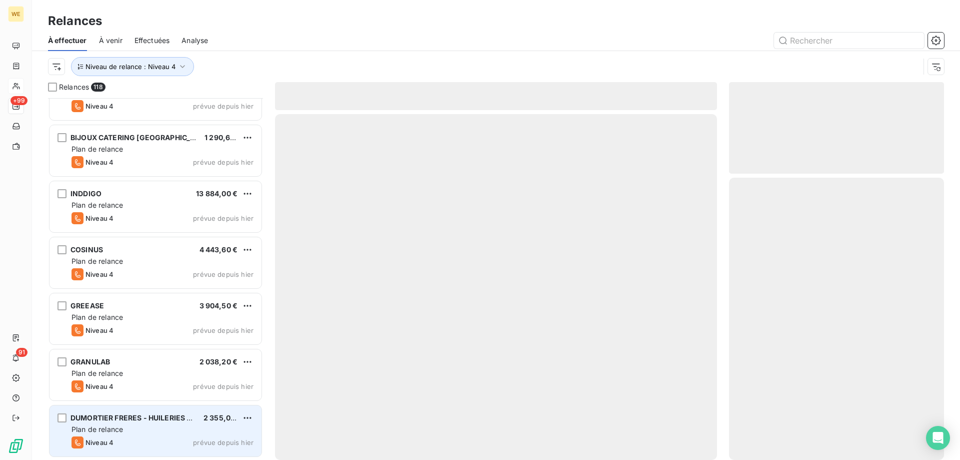
scroll to position [6247, 0]
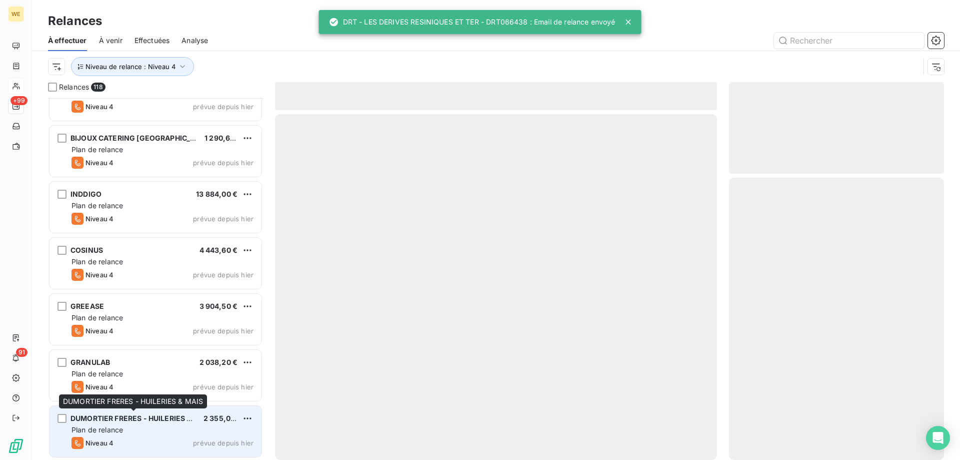
click at [160, 423] on div "DUMORTIER FRERES - HUILERIES & MAIS" at bounding box center [133, 418] width 125 height 10
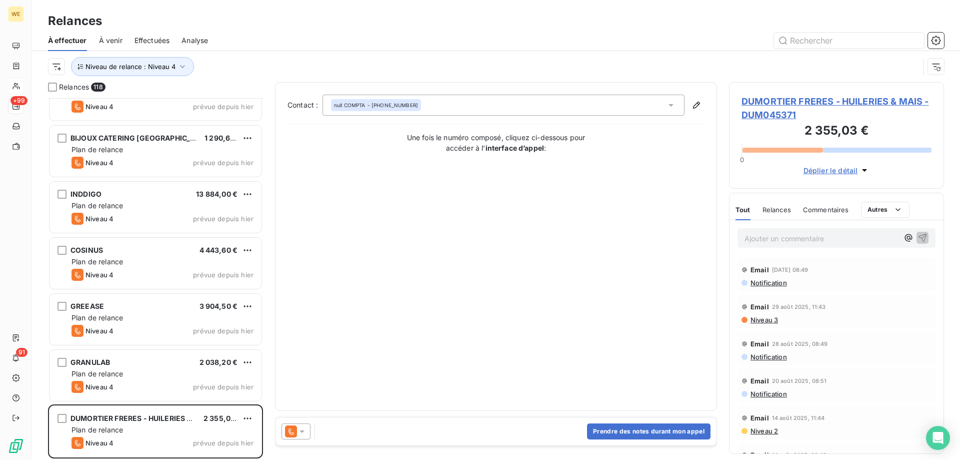
click at [303, 431] on icon at bounding box center [302, 431] width 5 height 3
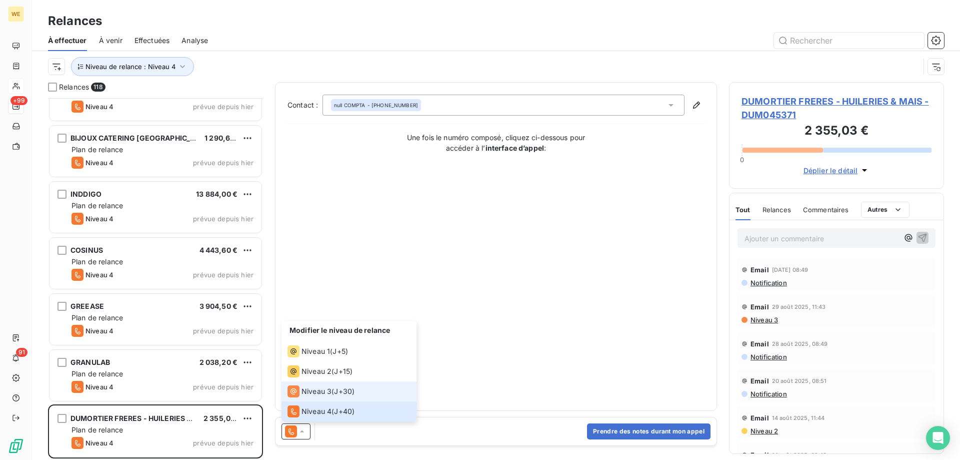
click at [324, 391] on span "Niveau 3" at bounding box center [317, 391] width 30 height 10
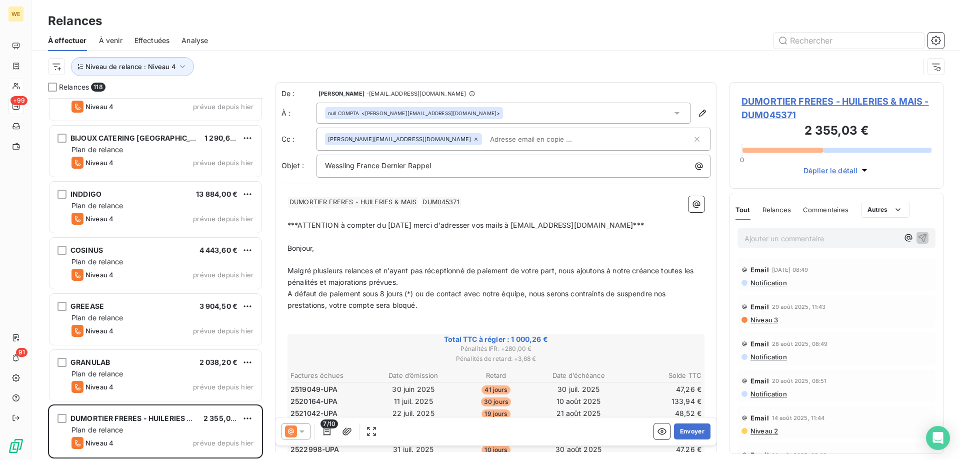
click at [382, 348] on span "Pénalités IFR : + 280,00 €" at bounding box center [496, 348] width 414 height 9
click at [785, 105] on span "DUMORTIER FRERES - HUILERIES & MAIS - DUM045371" at bounding box center [837, 108] width 190 height 27
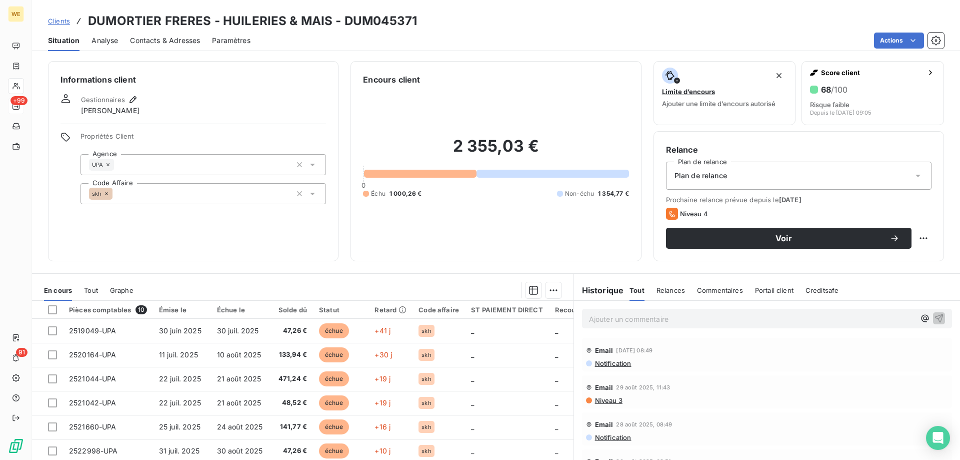
click at [356, 22] on h3 "DUMORTIER FRERES - HUILERIES & MAIS - DUM045371" at bounding box center [252, 21] width 329 height 18
click at [357, 23] on h3 "DUMORTIER FRERES - HUILERIES & MAIS - DUM045371" at bounding box center [252, 21] width 329 height 18
copy h3 "DUM045371"
click at [133, 227] on div "Informations client Gestionnaires Léna SOUKHAREVSKOFF Propriétés Client Agence …" at bounding box center [193, 161] width 291 height 200
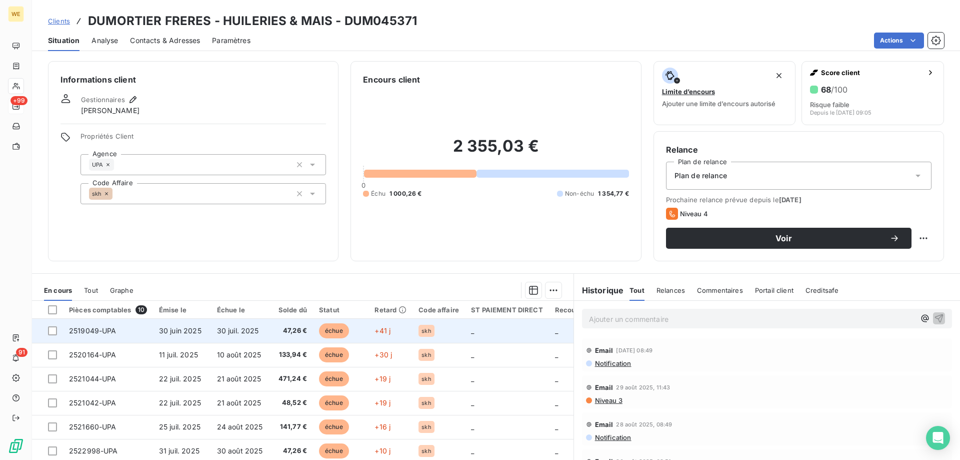
click at [271, 330] on td "47,26 €" at bounding box center [291, 331] width 45 height 24
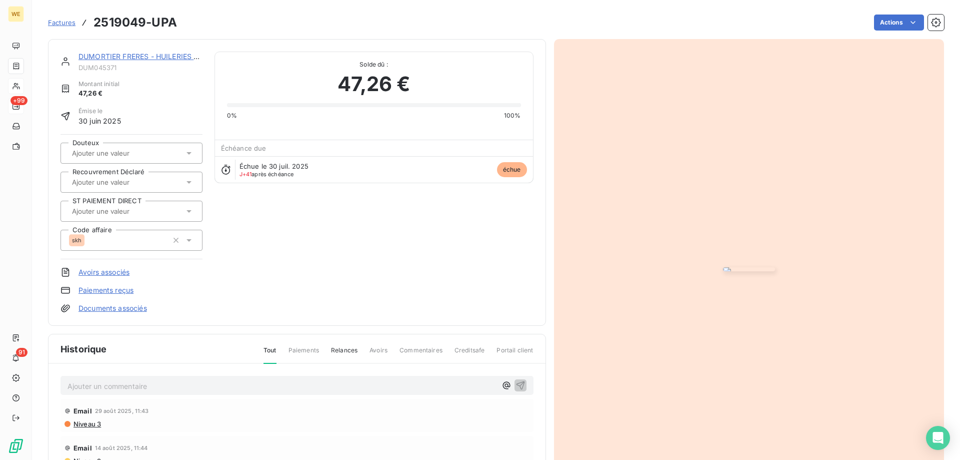
click at [723, 267] on img "button" at bounding box center [749, 269] width 52 height 4
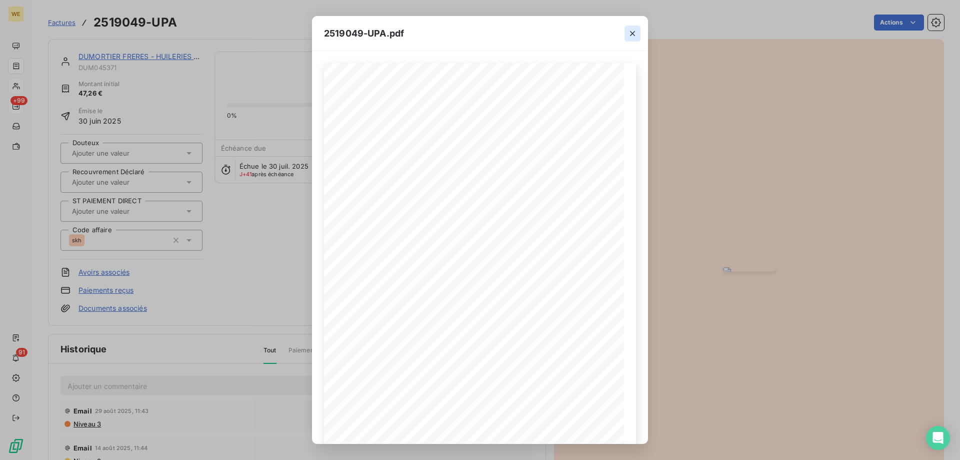
drag, startPoint x: 632, startPoint y: 35, endPoint x: 626, endPoint y: 40, distance: 7.8
click at [632, 34] on icon "button" at bounding box center [633, 34] width 10 height 10
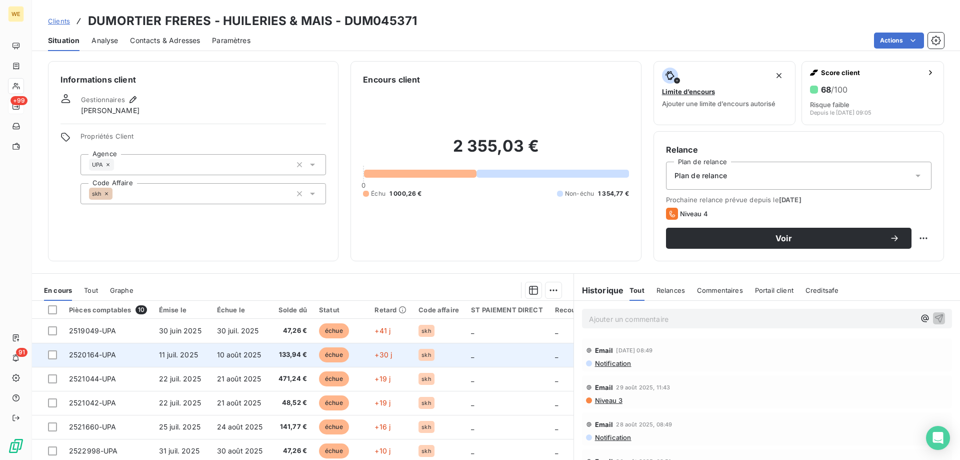
click at [264, 357] on td "10 août 2025" at bounding box center [240, 355] width 58 height 24
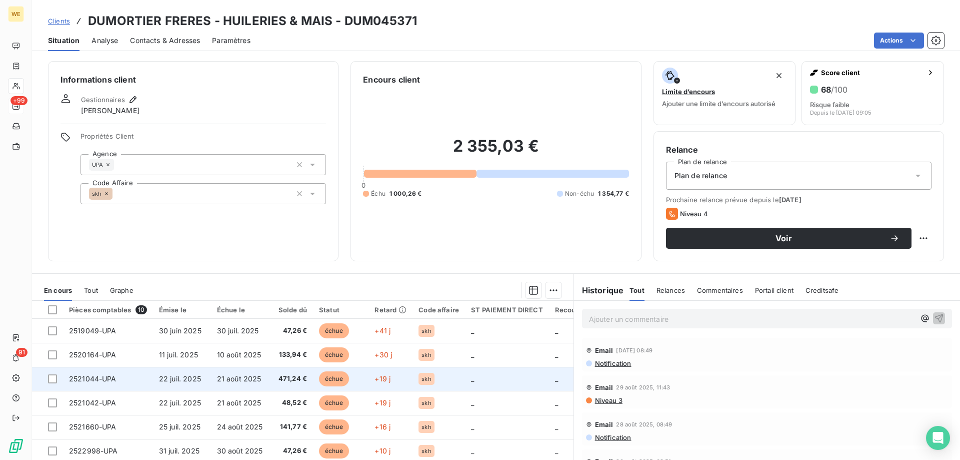
click at [173, 383] on td "22 juil. 2025" at bounding box center [182, 379] width 58 height 24
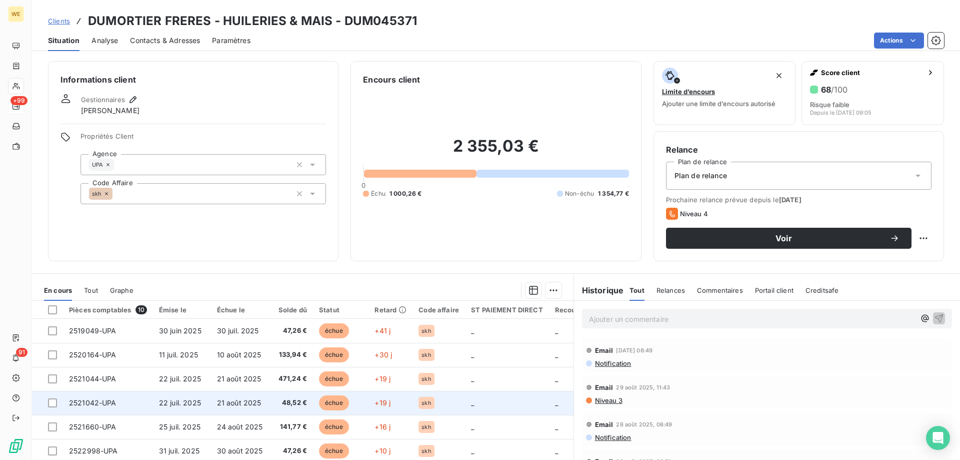
click at [223, 400] on span "21 août 2025" at bounding box center [239, 402] width 45 height 9
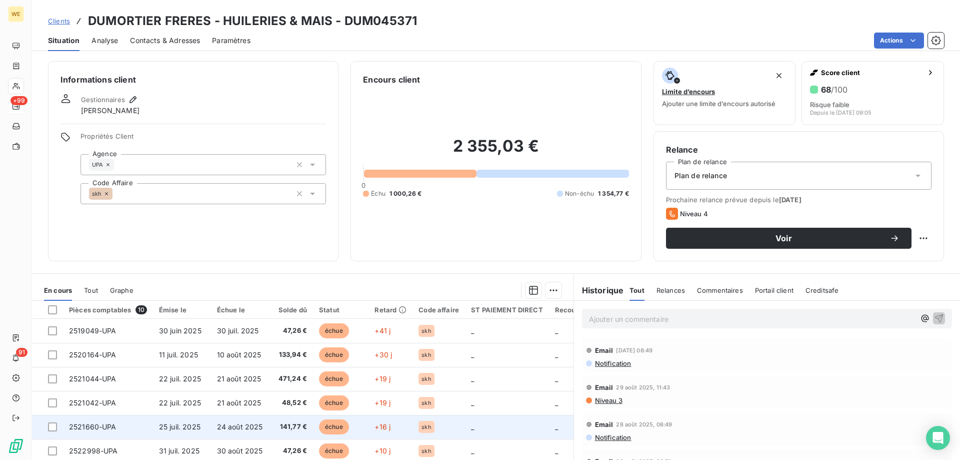
click at [185, 428] on span "25 juil. 2025" at bounding box center [180, 426] width 42 height 9
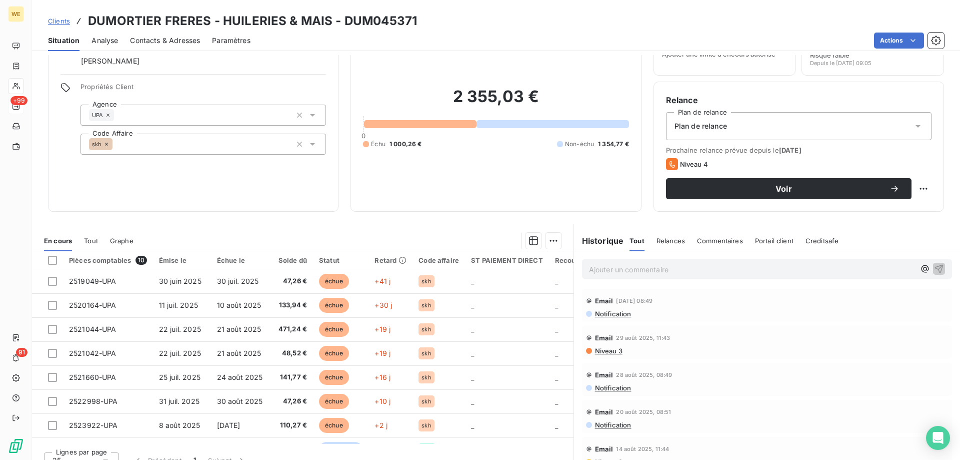
scroll to position [64, 0]
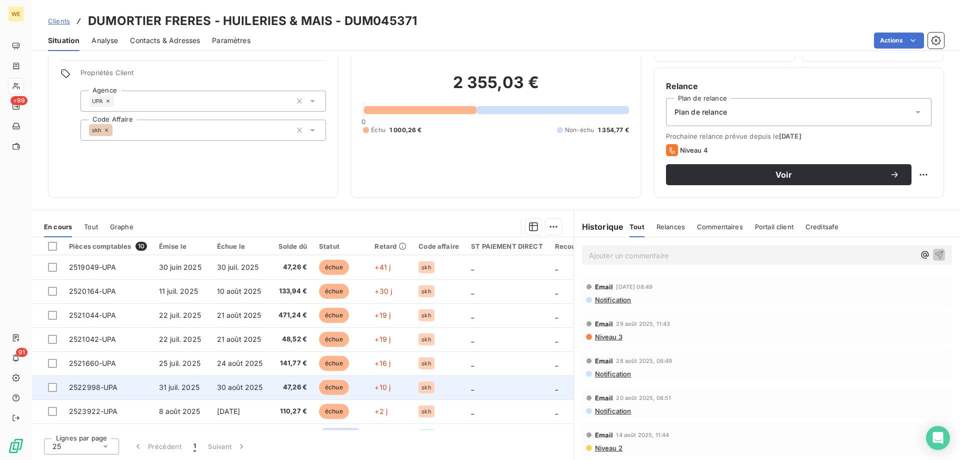
click at [191, 382] on td "31 juil. 2025" at bounding box center [182, 387] width 58 height 24
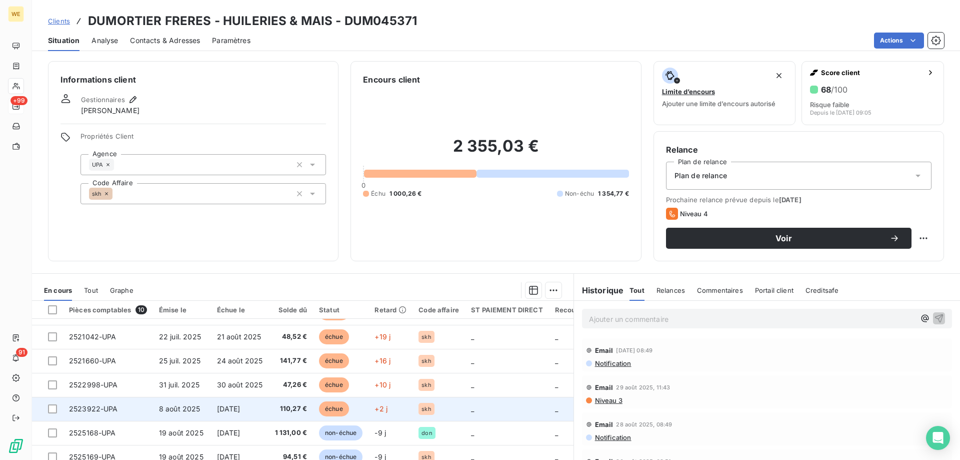
scroll to position [70, 0]
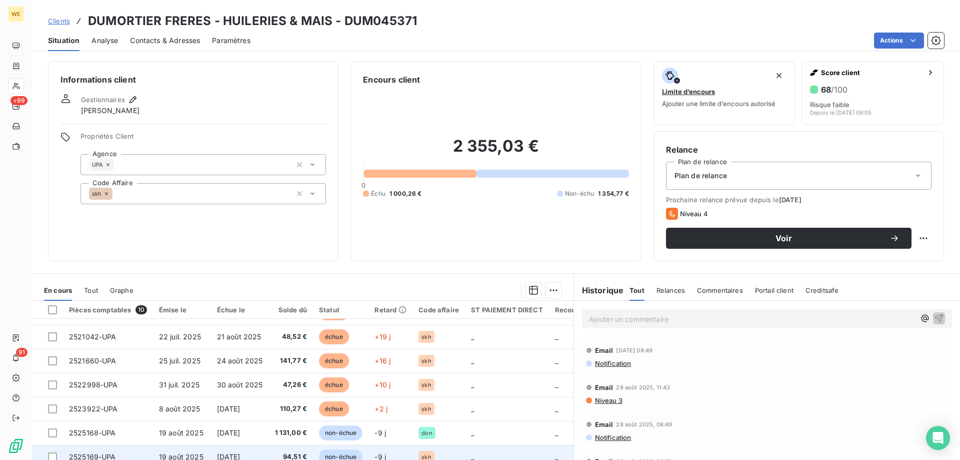
click at [183, 452] on span "19 août 2025" at bounding box center [181, 456] width 45 height 9
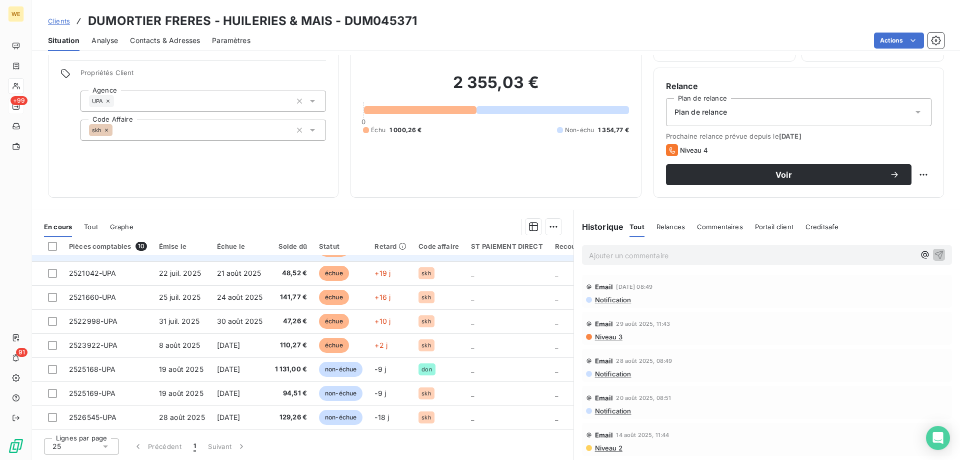
scroll to position [70, 0]
click at [149, 160] on div "Informations client Gestionnaires Léna SOUKHAREVSKOFF Propriétés Client Agence …" at bounding box center [193, 97] width 291 height 200
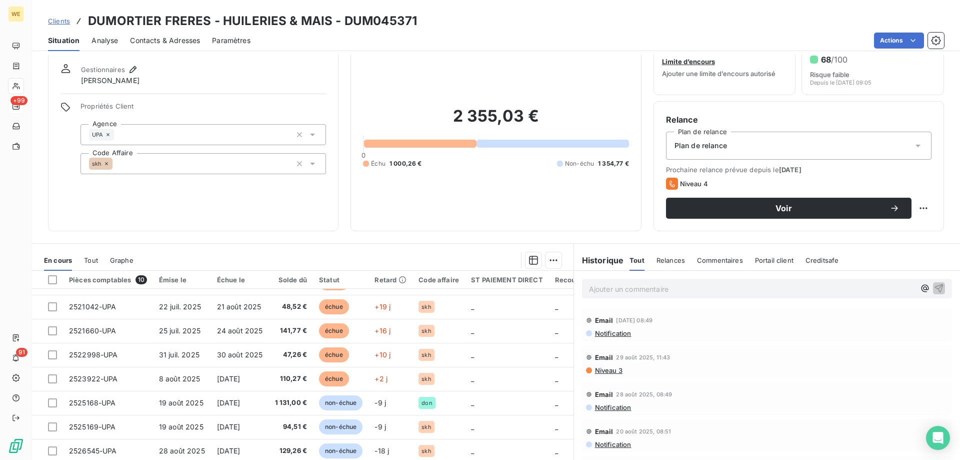
scroll to position [0, 0]
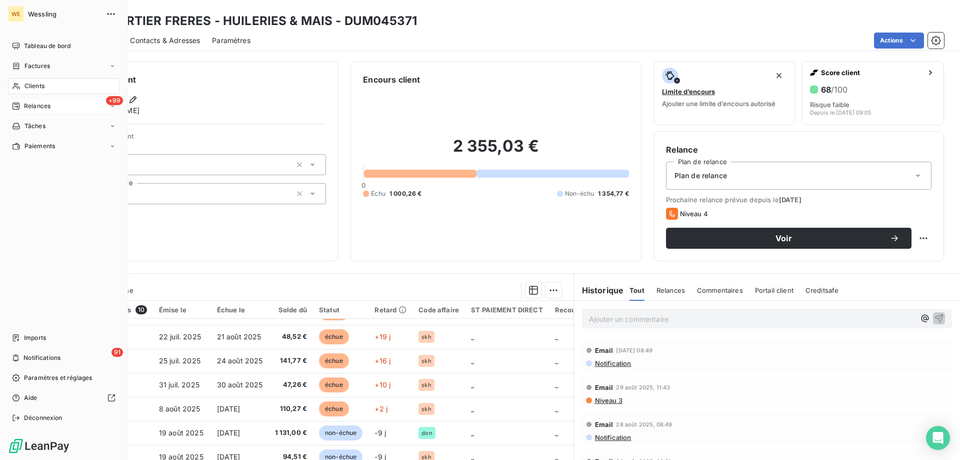
click at [33, 107] on span "Relances" at bounding box center [37, 106] width 27 height 9
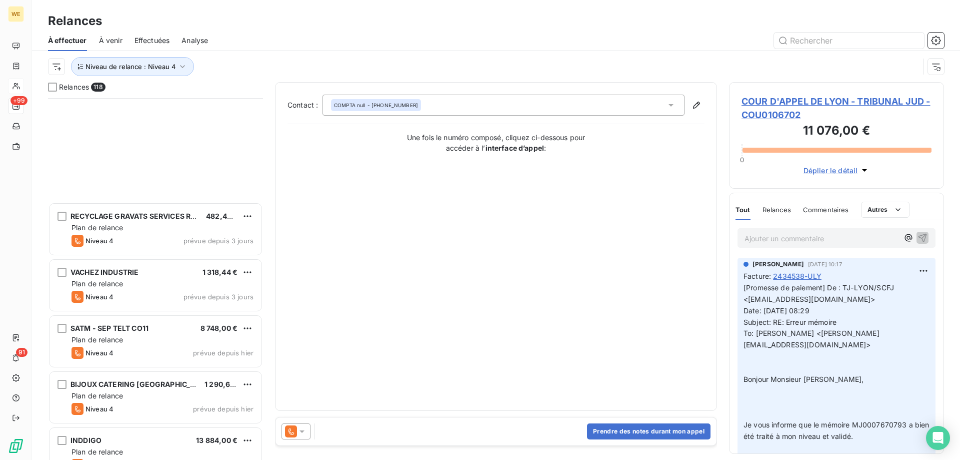
scroll to position [6247, 0]
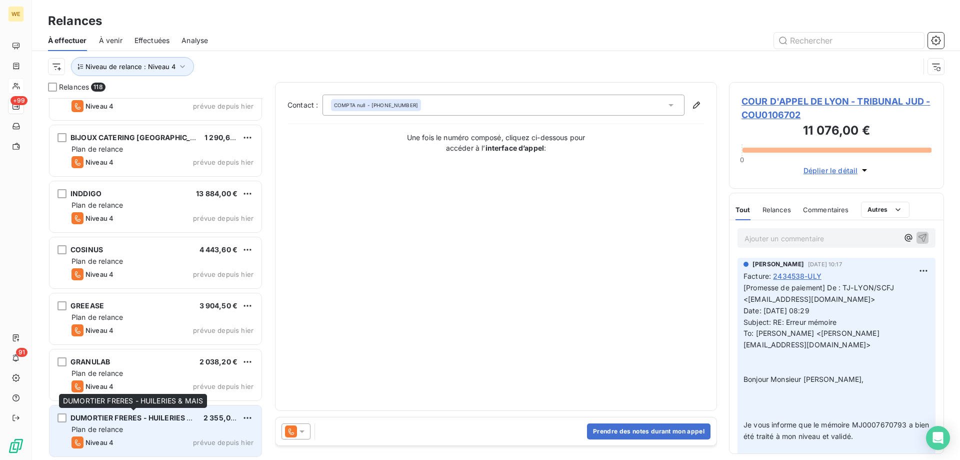
click at [159, 422] on div "DUMORTIER FRERES - HUILERIES & MAIS" at bounding box center [133, 418] width 125 height 10
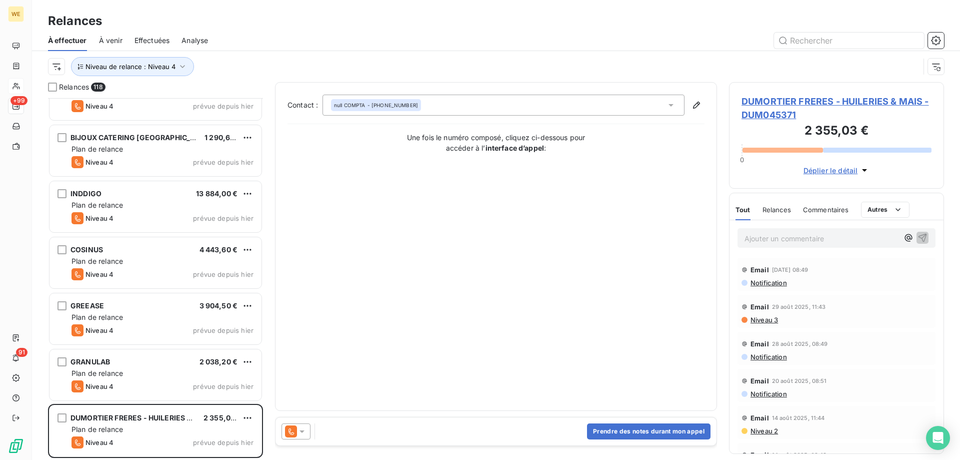
click at [303, 435] on icon at bounding box center [302, 431] width 10 height 10
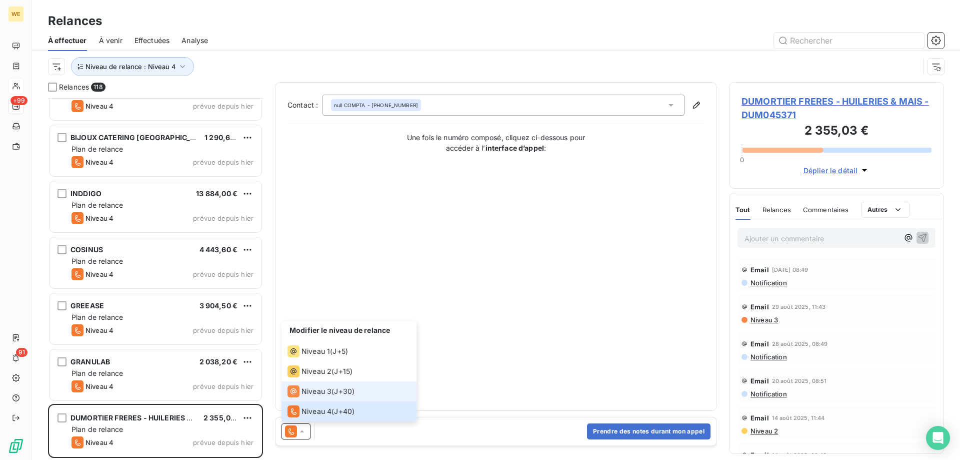
click at [340, 393] on span "J+30 )" at bounding box center [344, 391] width 21 height 10
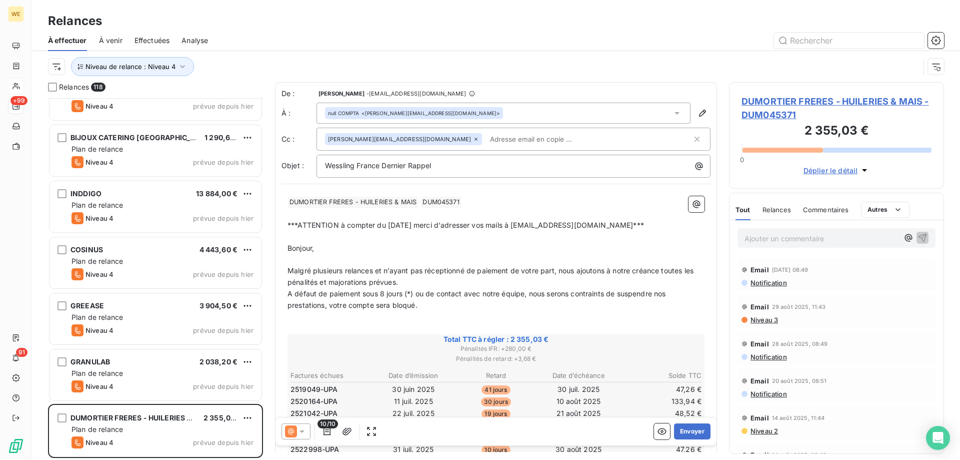
click at [439, 430] on div "10/10 Envoyer" at bounding box center [496, 431] width 441 height 28
click at [454, 116] on div "null COMPTA <charlotte.veyer@dumortier.fr>" at bounding box center [504, 113] width 374 height 21
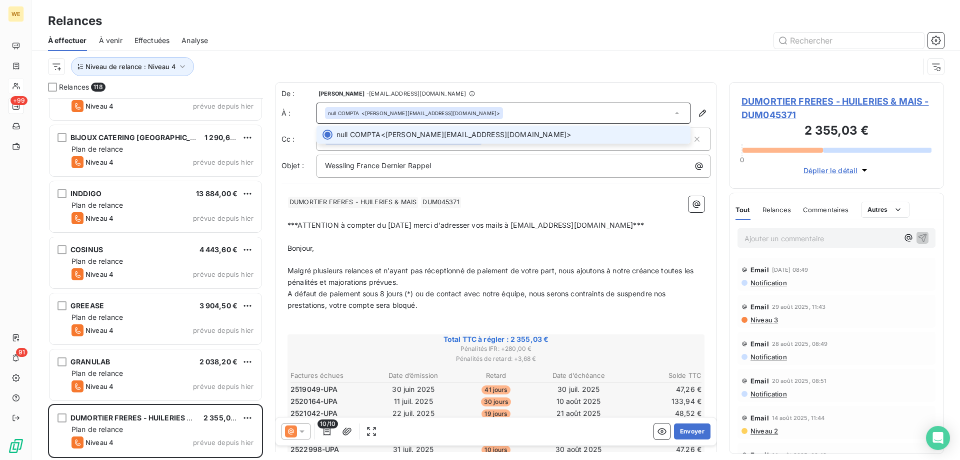
click at [457, 112] on div "null COMPTA <charlotte.veyer@dumortier.fr>" at bounding box center [504, 113] width 374 height 21
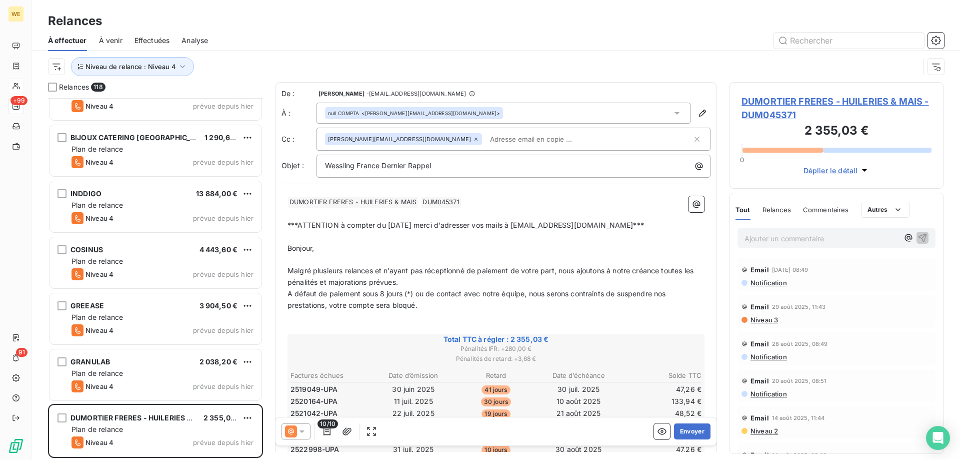
click at [486, 144] on input "text" at bounding box center [544, 139] width 116 height 15
paste input "talata.barkirebello@dumortier.fr"
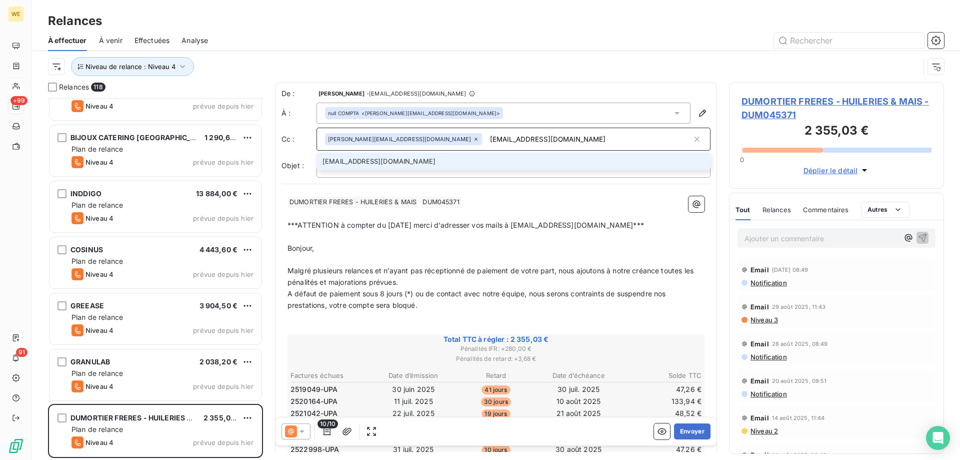
type input "talata.barkirebello@dumortier.fr"
click at [384, 162] on li "talata.barkirebello@dumortier.fr" at bounding box center [514, 162] width 394 height 18
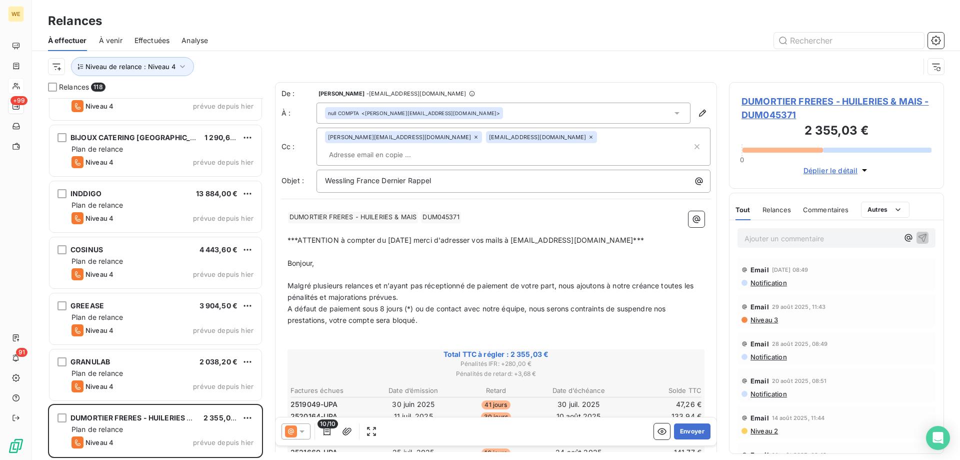
click at [384, 269] on p "﻿" at bounding box center [496, 275] width 417 height 12
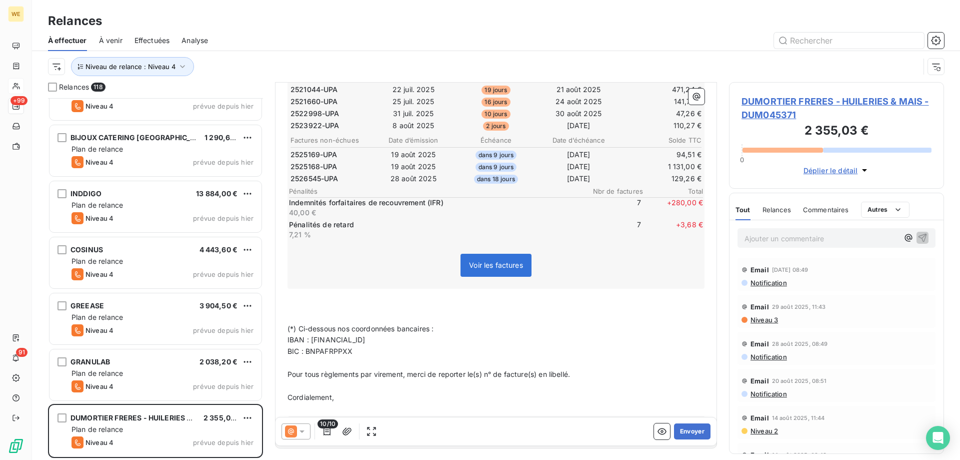
scroll to position [374, 0]
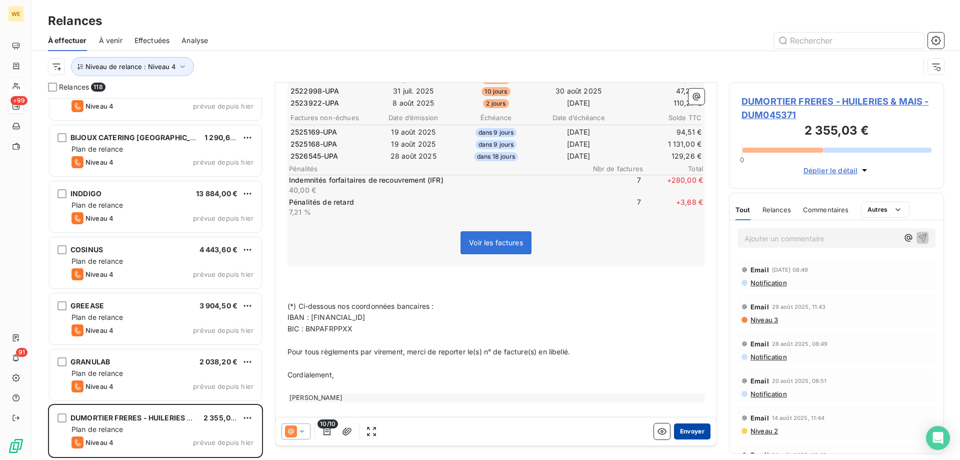
click at [685, 429] on button "Envoyer" at bounding box center [692, 431] width 37 height 16
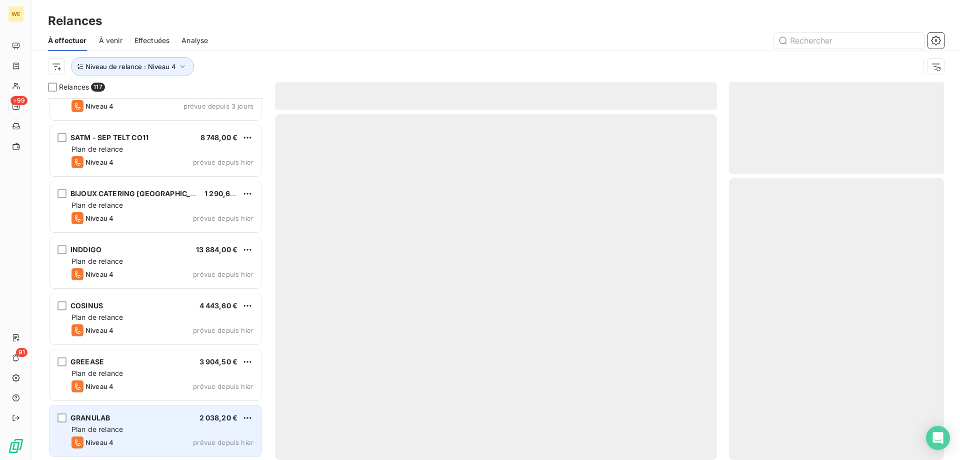
scroll to position [6191, 0]
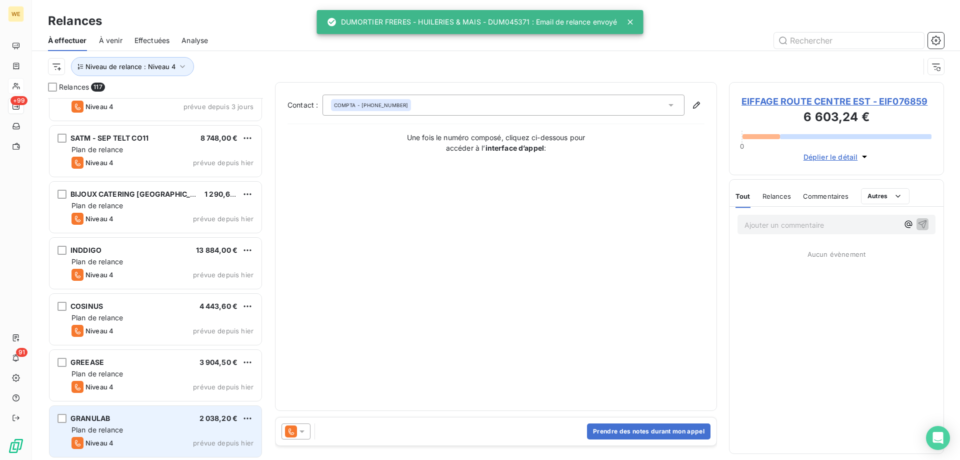
click at [134, 429] on div "Plan de relance" at bounding box center [163, 430] width 182 height 10
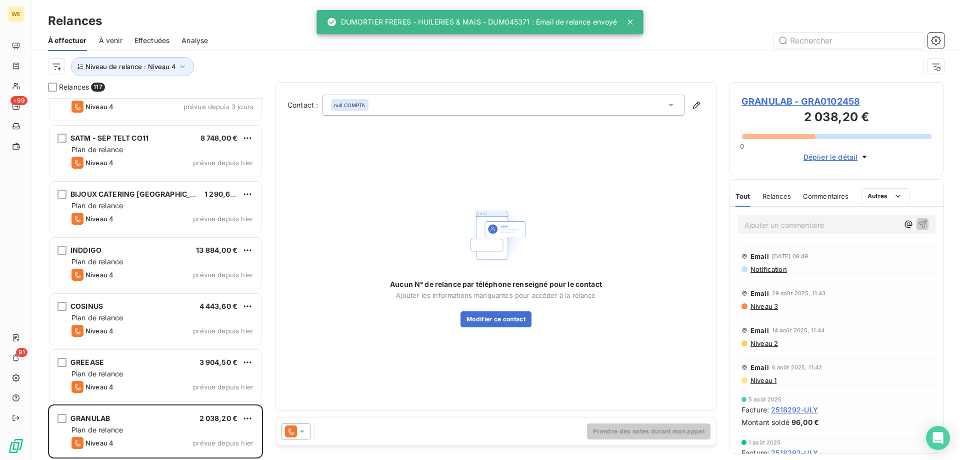
click at [304, 434] on icon at bounding box center [302, 431] width 10 height 10
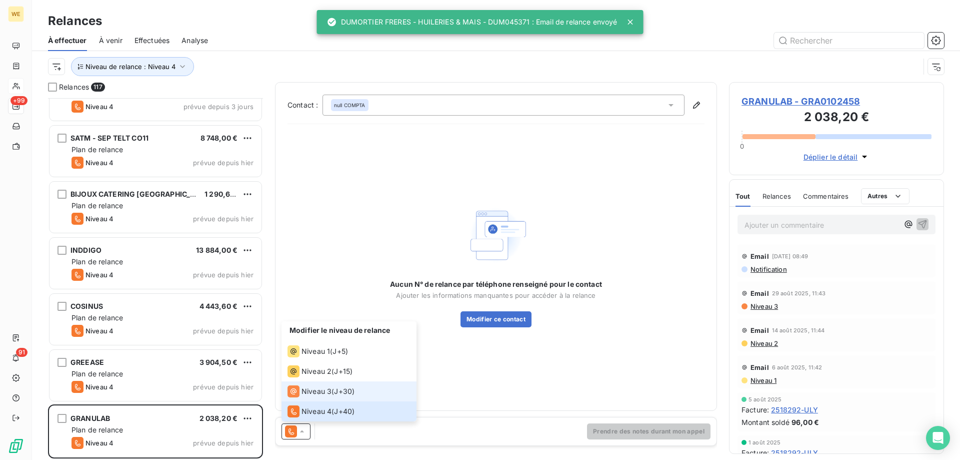
click at [326, 391] on span "Niveau 3" at bounding box center [317, 391] width 30 height 10
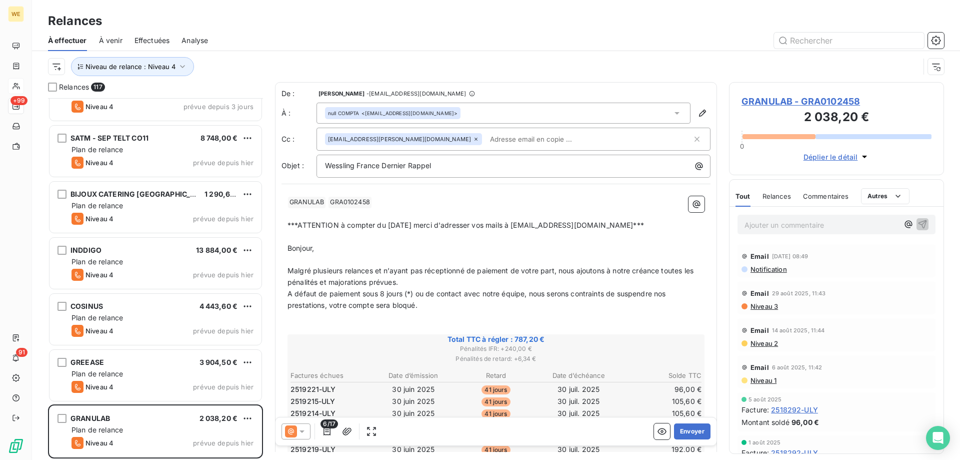
click at [425, 251] on p "Bonjour," at bounding box center [496, 249] width 417 height 12
click at [403, 207] on p "﻿ GRANULAB ﻿ GRA0102458 ﻿ ﻿" at bounding box center [496, 202] width 417 height 12
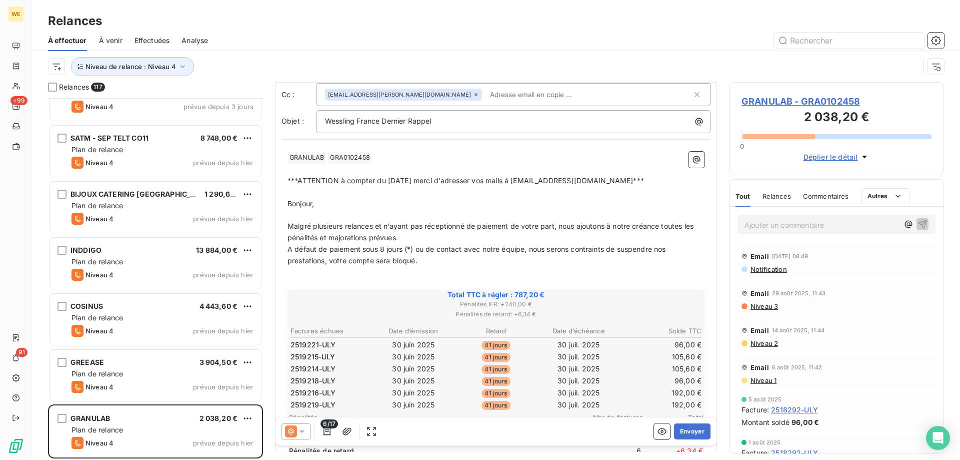
scroll to position [51, 0]
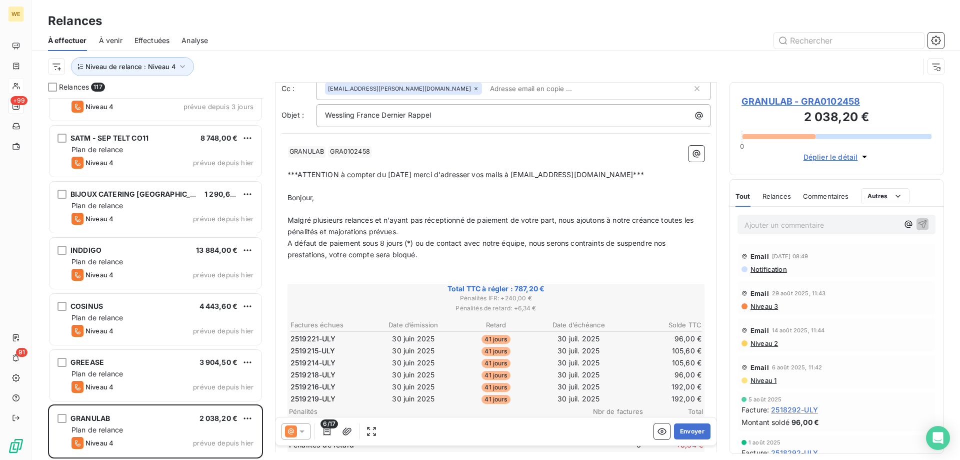
click at [759, 99] on span "GRANULAB - GRA0102458" at bounding box center [837, 102] width 190 height 14
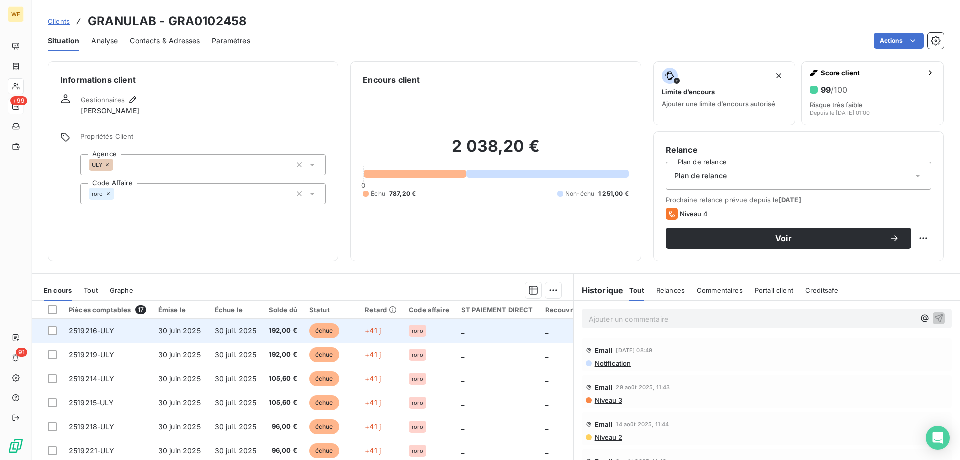
click at [188, 335] on td "30 juin 2025" at bounding box center [181, 331] width 57 height 24
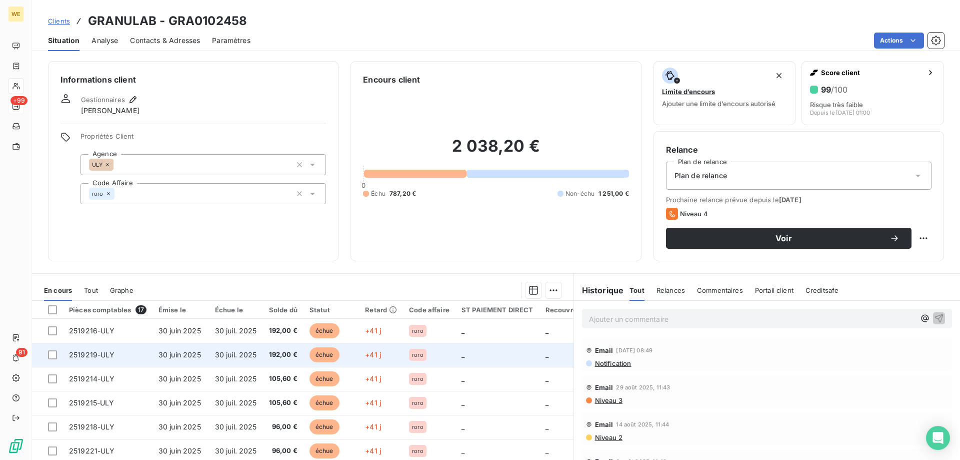
click at [234, 349] on td "30 juil. 2025" at bounding box center [236, 355] width 54 height 24
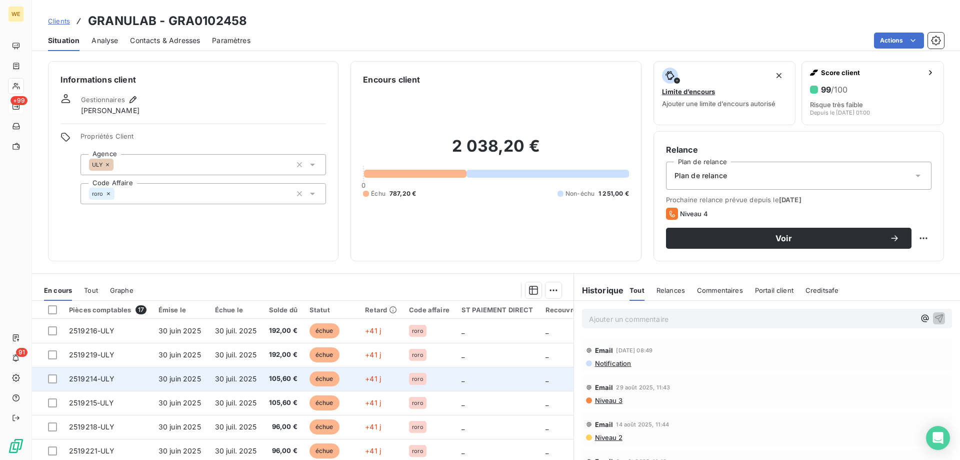
click at [191, 378] on span "30 juin 2025" at bounding box center [180, 378] width 43 height 9
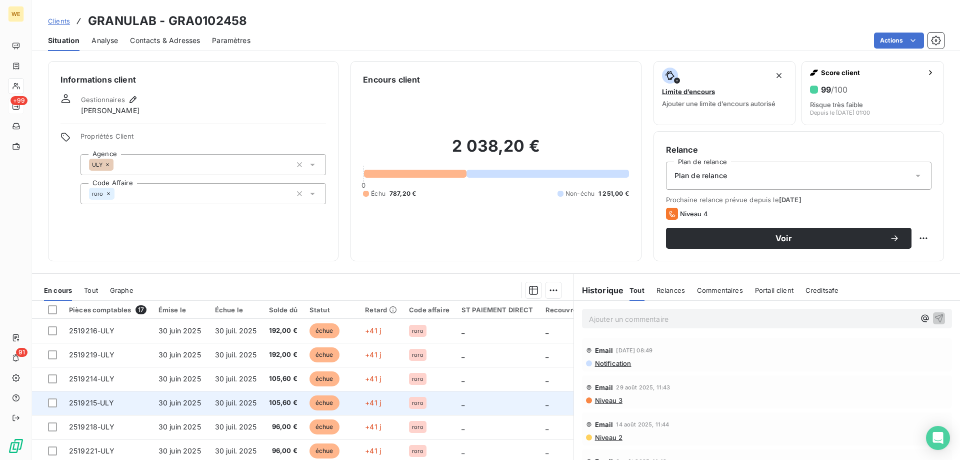
click at [232, 405] on span "30 juil. 2025" at bounding box center [236, 402] width 42 height 9
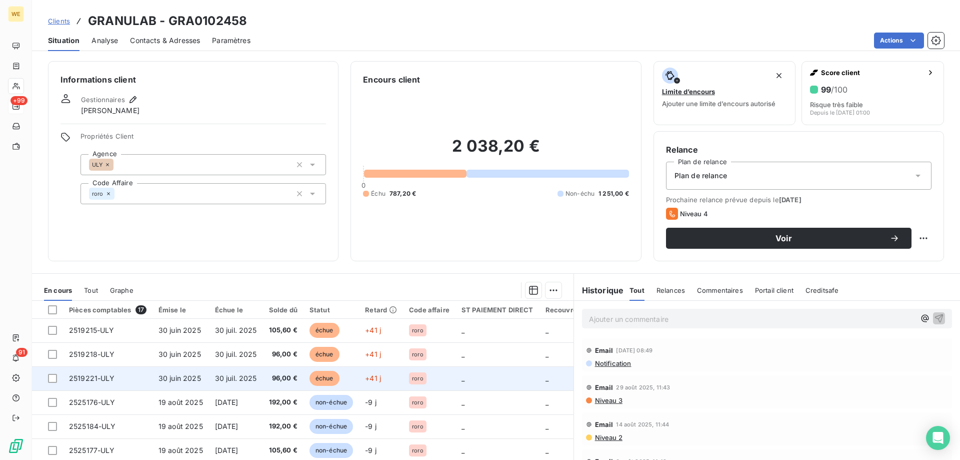
scroll to position [50, 0]
click at [192, 372] on span "30 juin 2025" at bounding box center [180, 376] width 43 height 9
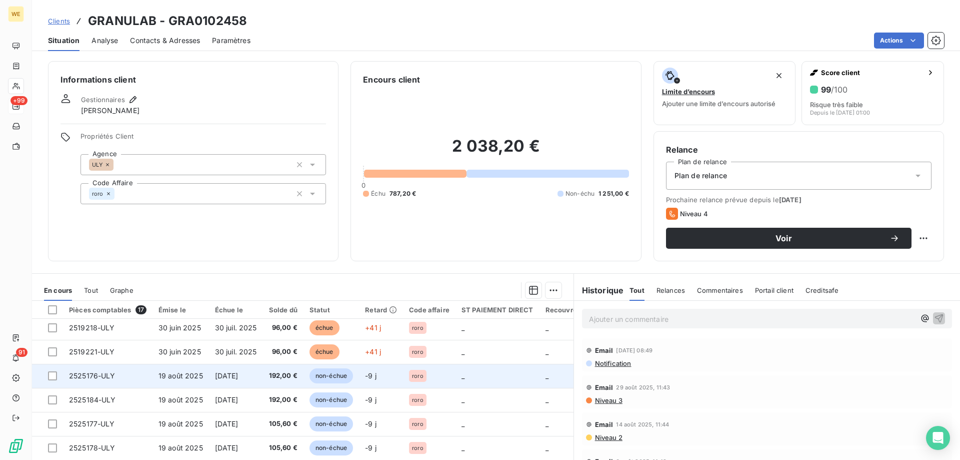
scroll to position [100, 0]
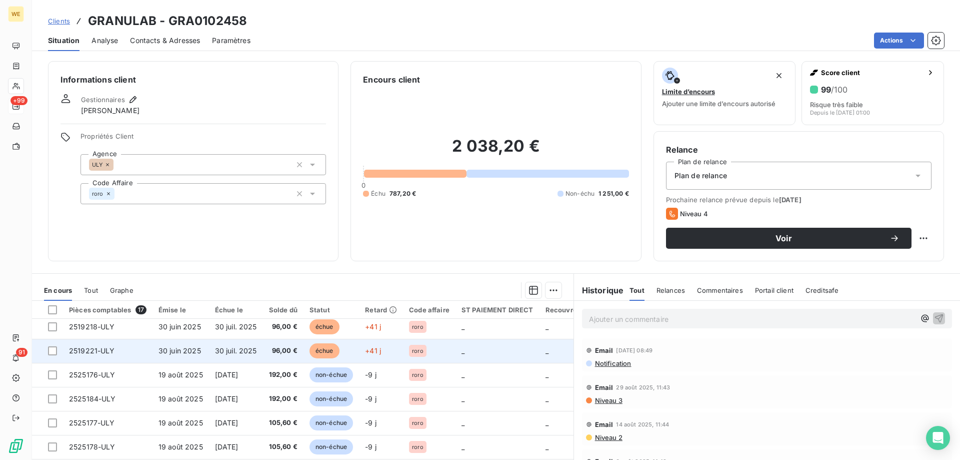
click at [189, 358] on td "30 juin 2025" at bounding box center [181, 351] width 57 height 24
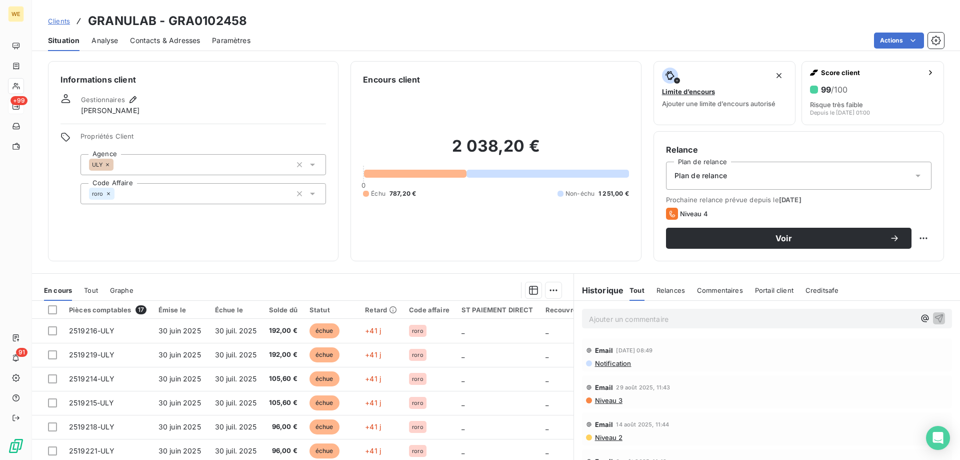
click at [131, 18] on h3 "GRANULAB - GRA0102458" at bounding box center [167, 21] width 159 height 18
copy h3 "GRANULAB"
click at [162, 95] on div "Gestionnaires Robin RODRIGUEZ" at bounding box center [194, 105] width 266 height 22
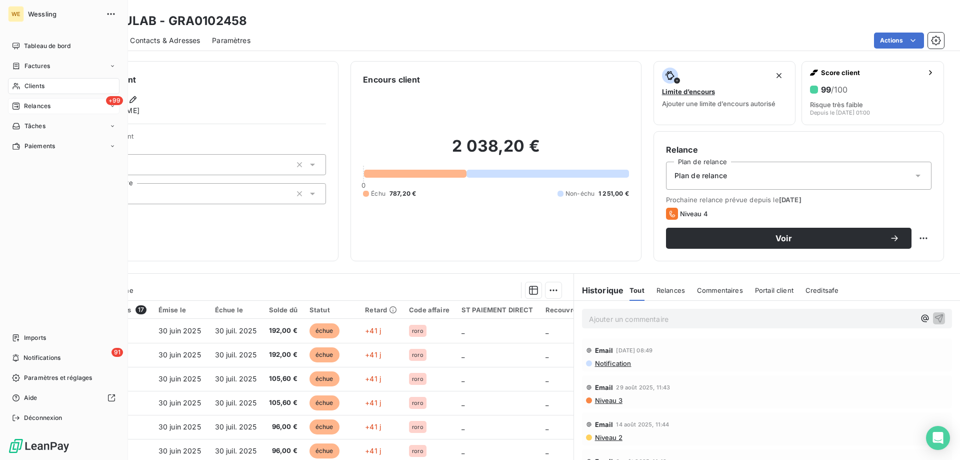
click at [38, 107] on span "Relances" at bounding box center [37, 106] width 27 height 9
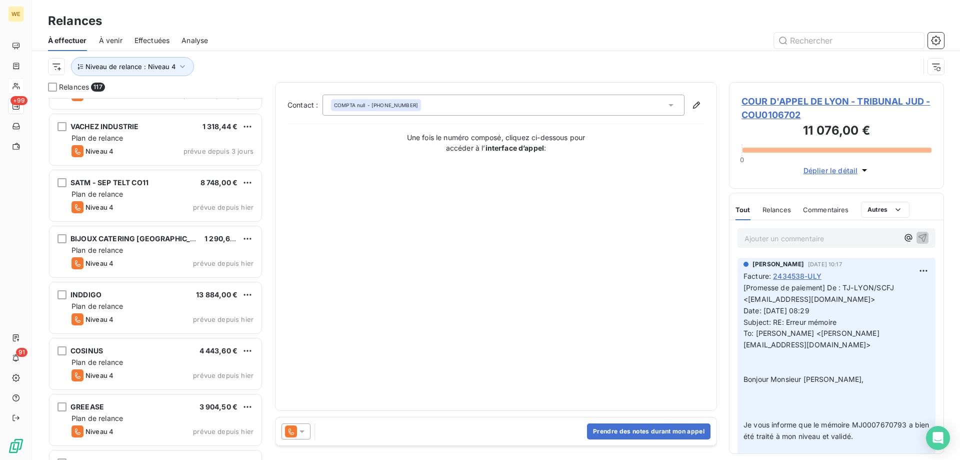
scroll to position [6191, 0]
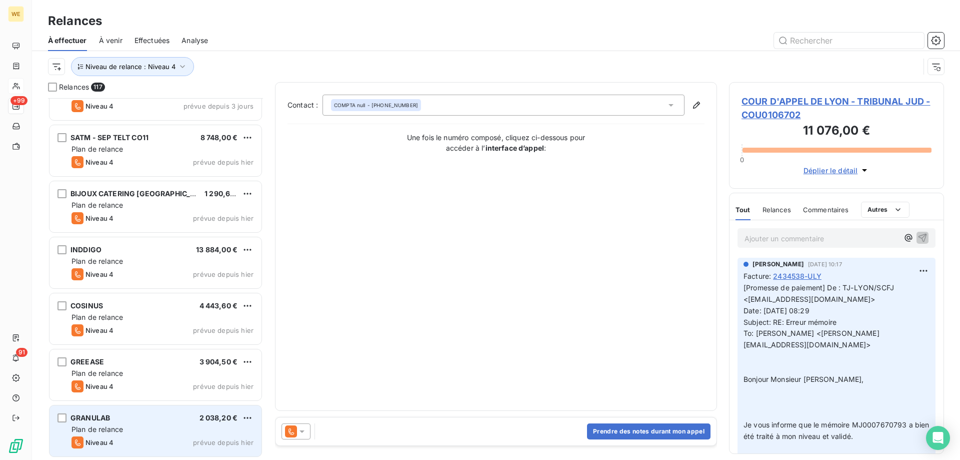
click at [191, 428] on div "Plan de relance" at bounding box center [163, 429] width 182 height 10
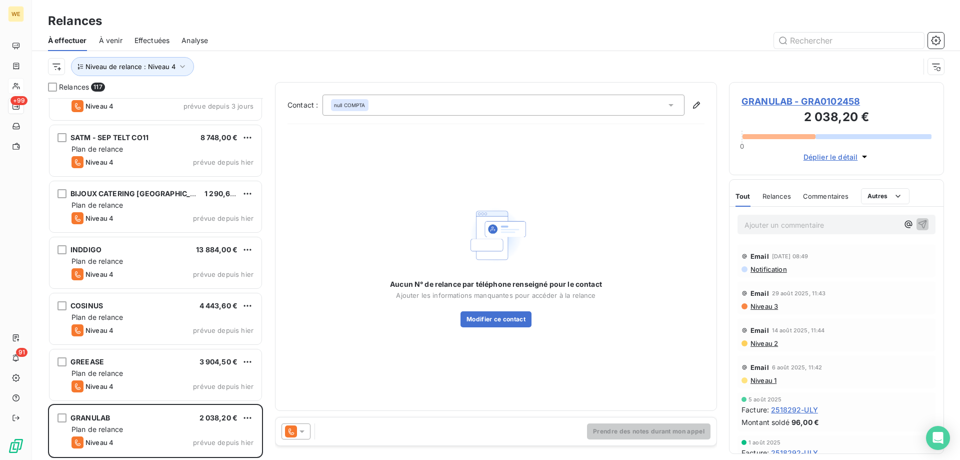
click at [306, 432] on div at bounding box center [296, 431] width 29 height 16
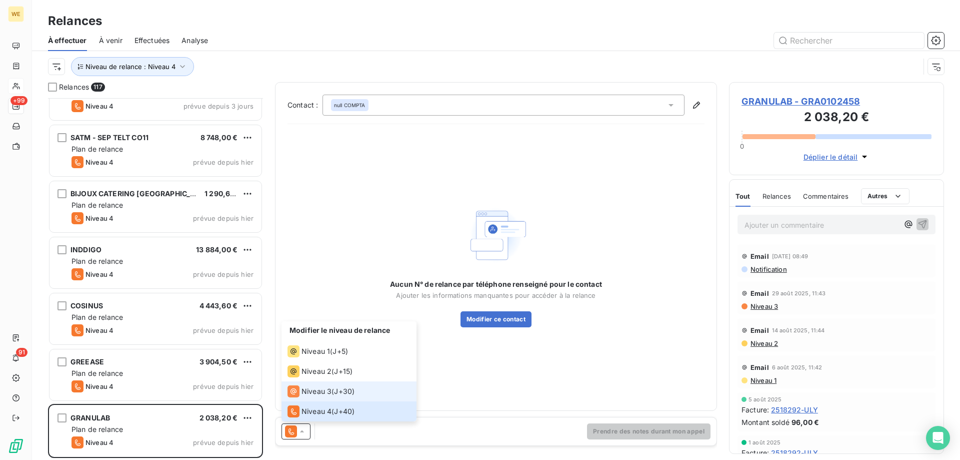
click at [336, 391] on span "J+30 )" at bounding box center [344, 391] width 21 height 10
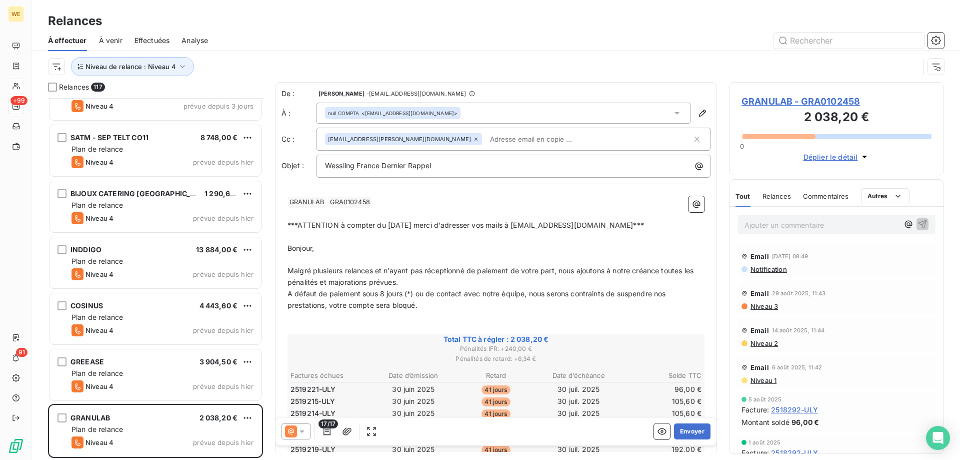
click at [486, 142] on input "text" at bounding box center [544, 139] width 116 height 15
paste input "sandra.zanutto@granulab.fr"
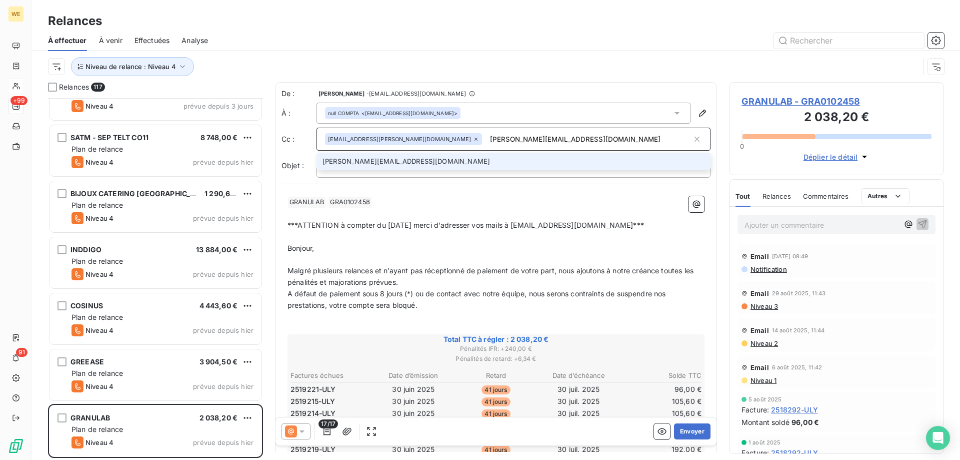
type input "sandra.zanutto@granulab.fr"
click at [388, 161] on li "sandra.zanutto@granulab.fr" at bounding box center [514, 162] width 394 height 18
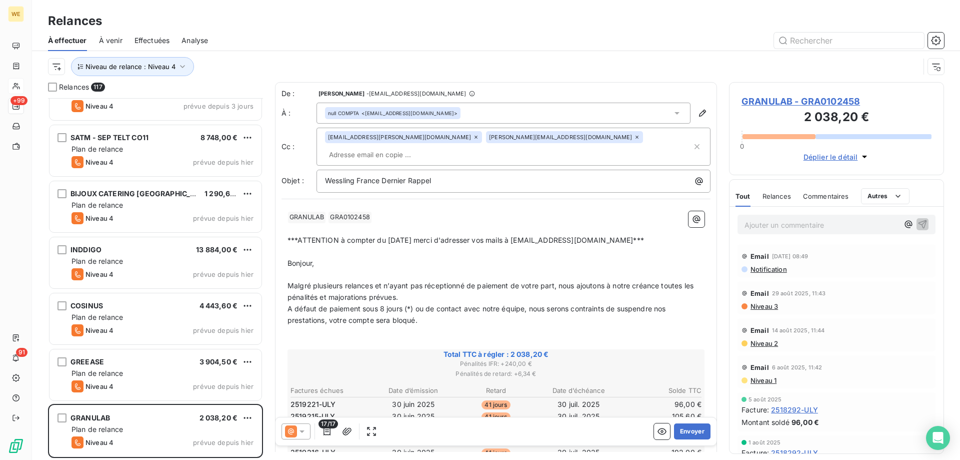
click at [457, 258] on p "Bonjour," at bounding box center [496, 264] width 417 height 12
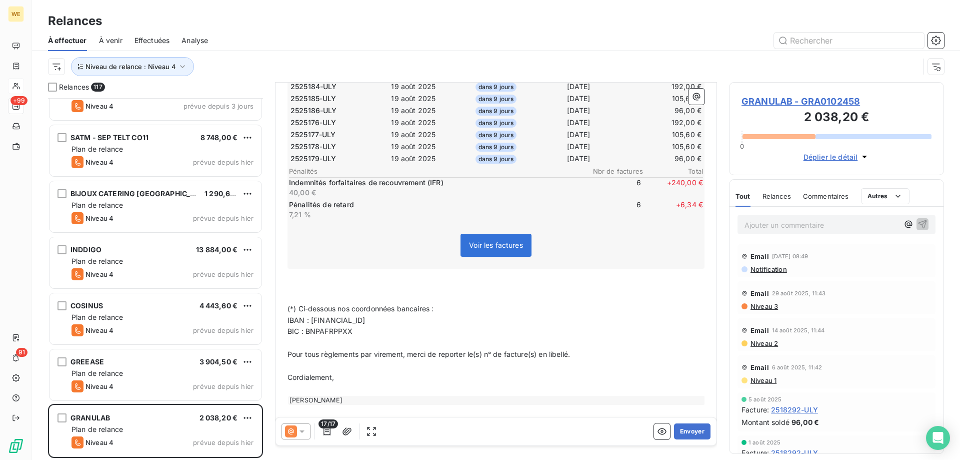
scroll to position [458, 0]
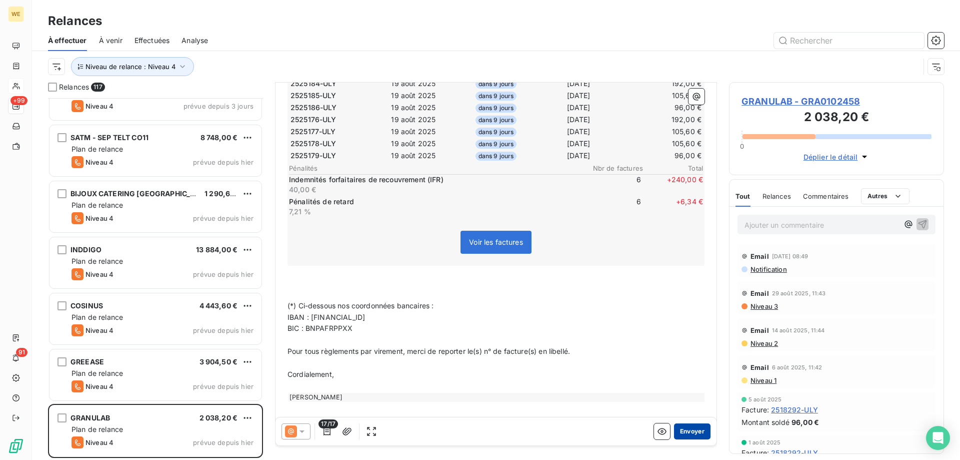
click at [677, 426] on button "Envoyer" at bounding box center [692, 431] width 37 height 16
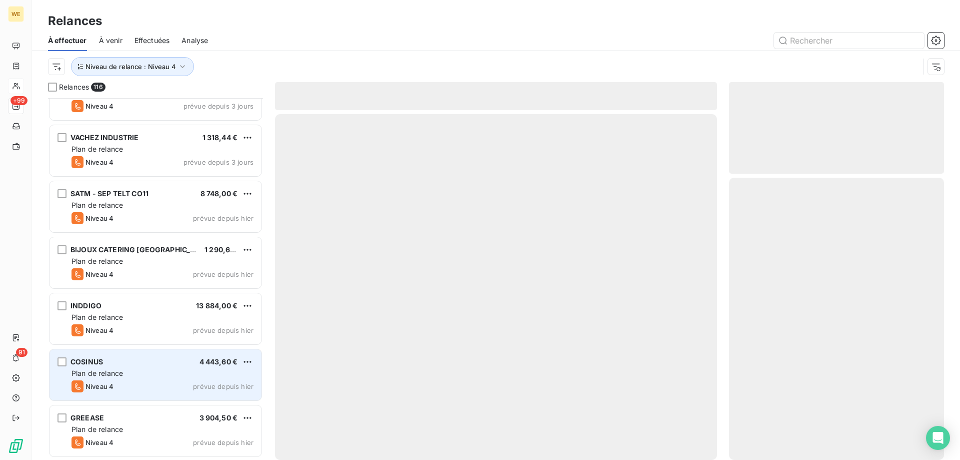
scroll to position [6135, 0]
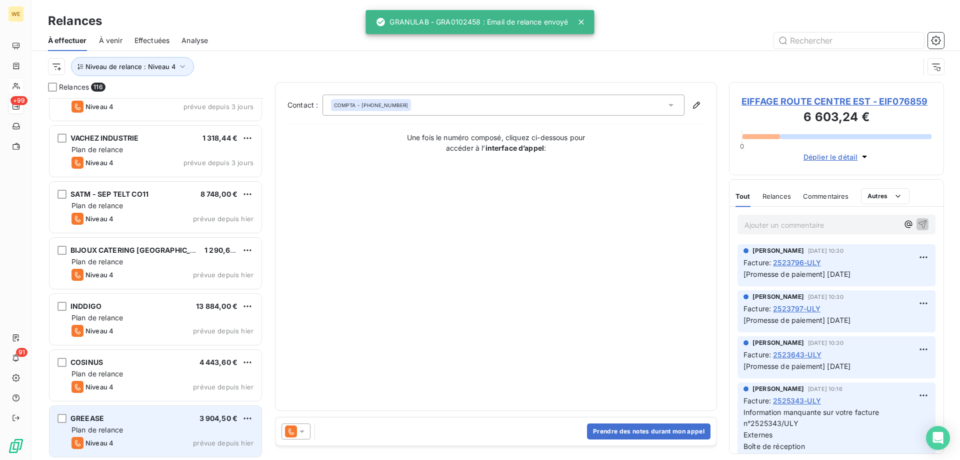
click at [121, 435] on div "GREEASE 3 904,50 € Plan de relance Niveau 4 prévue depuis hier" at bounding box center [156, 431] width 212 height 51
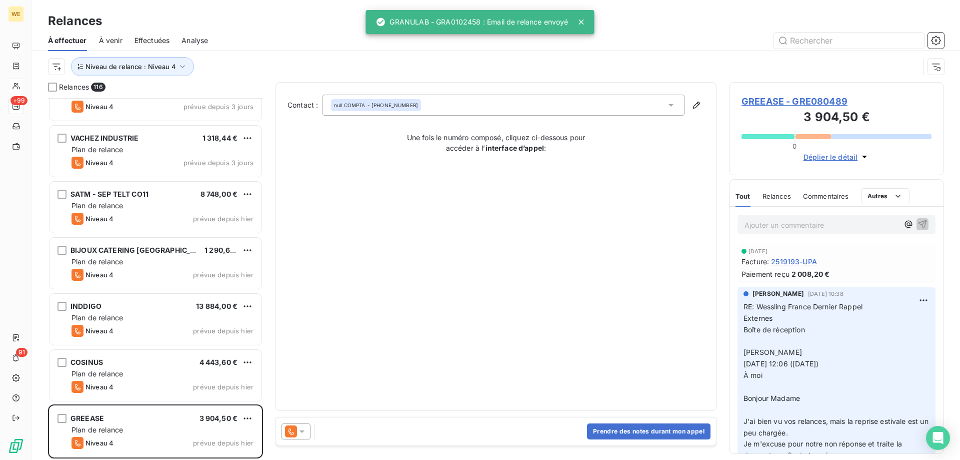
click at [303, 433] on icon at bounding box center [302, 431] width 10 height 10
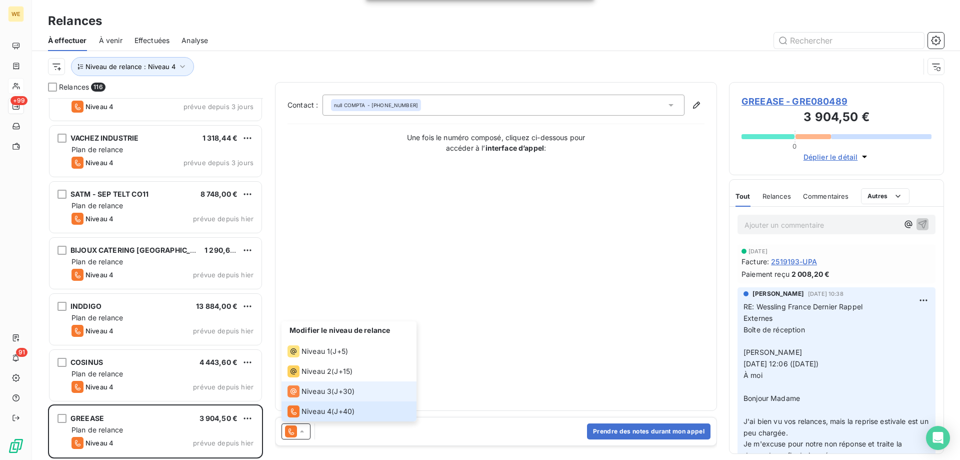
click at [314, 392] on span "Niveau 3" at bounding box center [317, 391] width 30 height 10
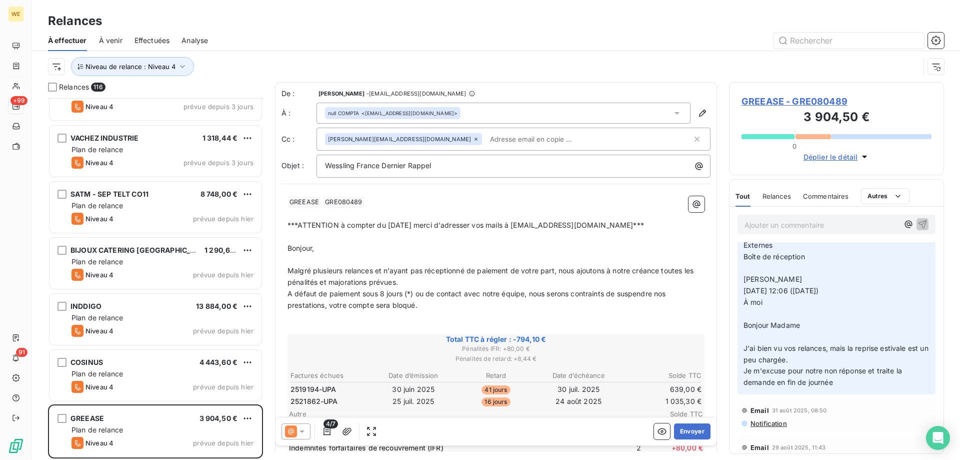
scroll to position [100, 0]
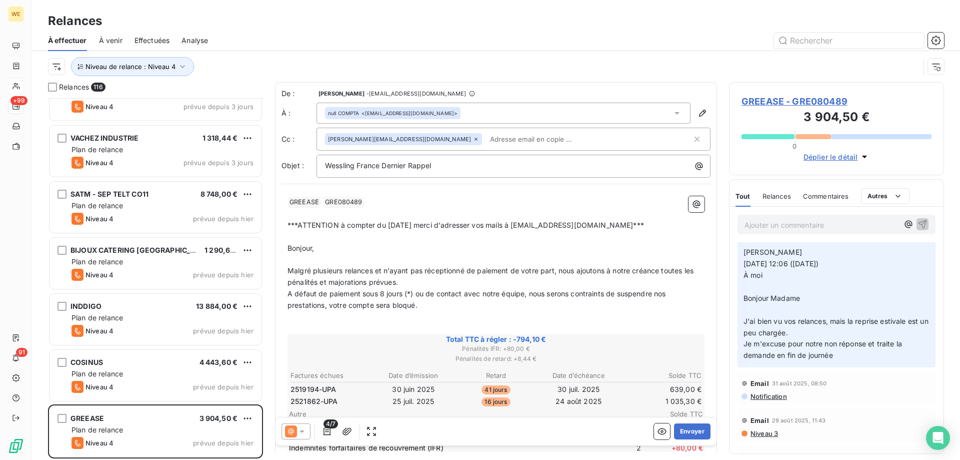
click at [407, 252] on p "Bonjour," at bounding box center [496, 249] width 417 height 12
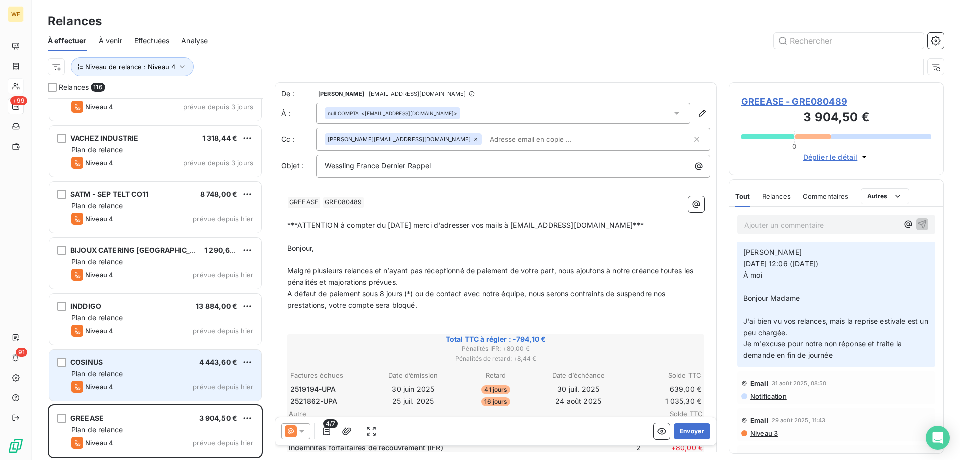
click at [148, 371] on div "Plan de relance" at bounding box center [163, 374] width 182 height 10
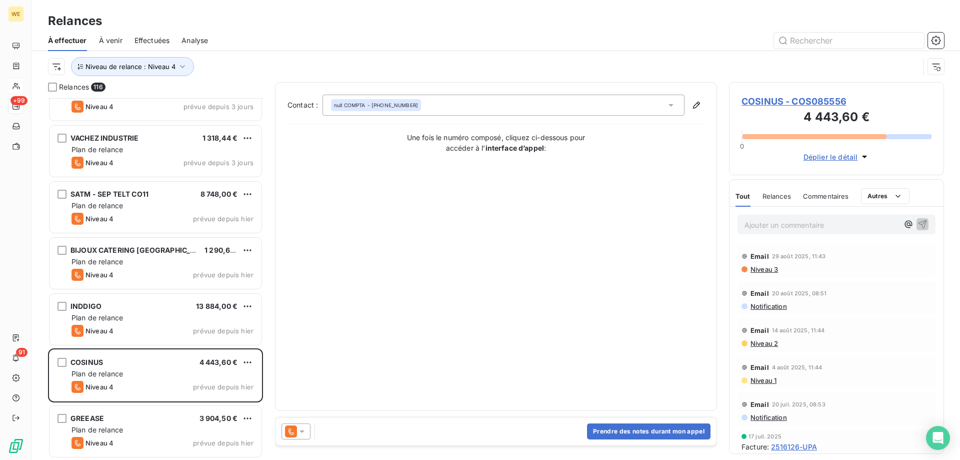
click at [306, 429] on icon at bounding box center [302, 431] width 10 height 10
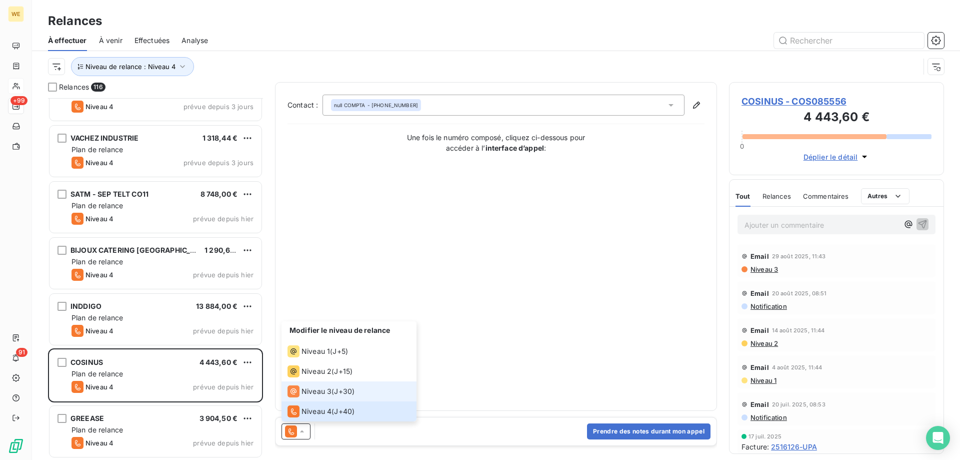
click at [327, 395] on span "Niveau 3" at bounding box center [317, 391] width 30 height 10
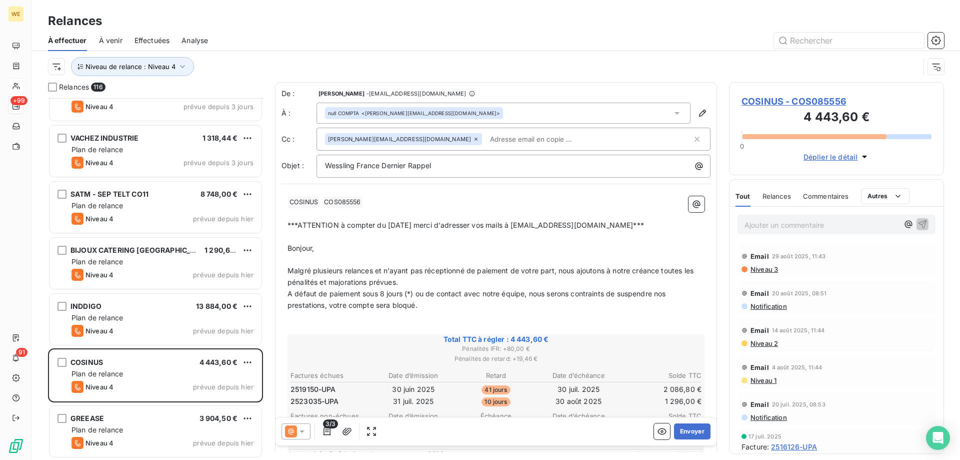
click at [416, 320] on p "﻿" at bounding box center [496, 317] width 417 height 12
click at [336, 265] on p "Malgré plusieurs relances et n’ayant pas réceptionné de paiement de votre part,…" at bounding box center [496, 276] width 417 height 23
click at [776, 101] on span "COSINUS - COS085556" at bounding box center [837, 102] width 190 height 14
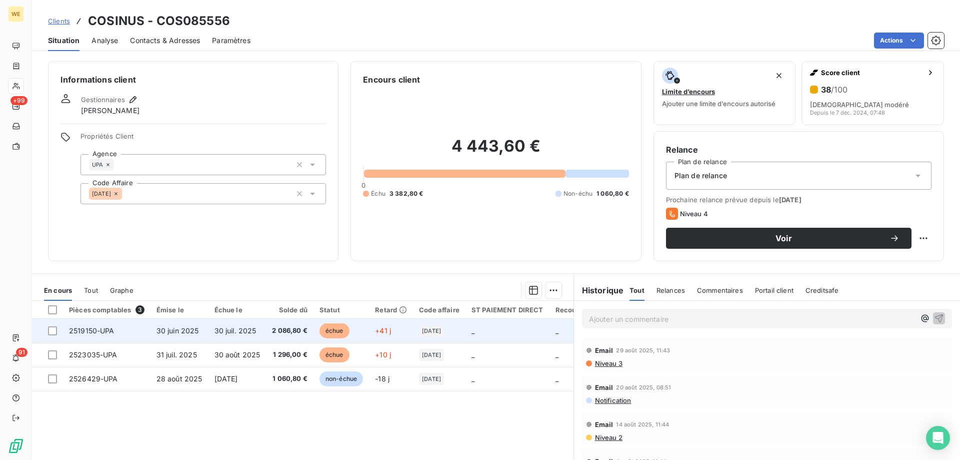
click at [187, 330] on span "30 juin 2025" at bounding box center [178, 330] width 43 height 9
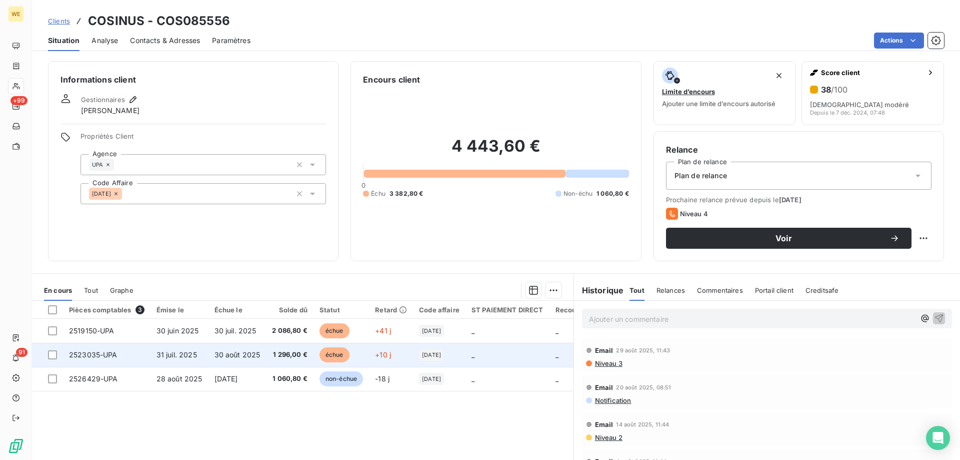
click at [298, 350] on span "1 296,00 €" at bounding box center [290, 355] width 36 height 10
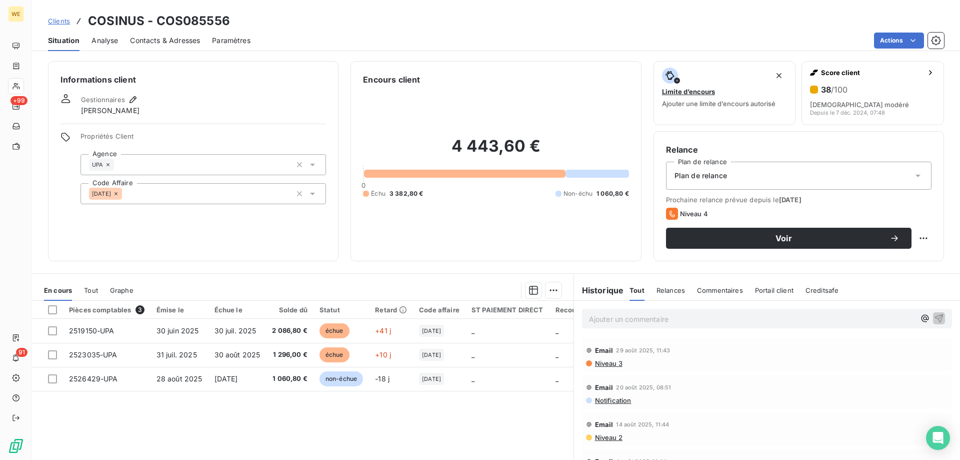
click at [116, 16] on h3 "COSINUS - COS085556" at bounding box center [159, 21] width 142 height 18
copy h3 "COSINUS"
click at [124, 231] on div "Informations client Gestionnaires Laura Pontille Propriétés Client Agence UPA C…" at bounding box center [193, 161] width 291 height 200
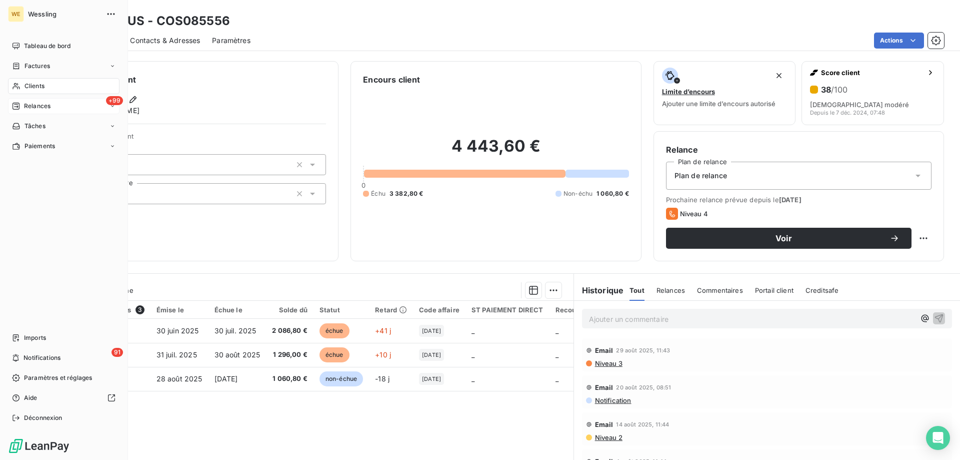
click at [17, 104] on icon at bounding box center [16, 106] width 8 height 8
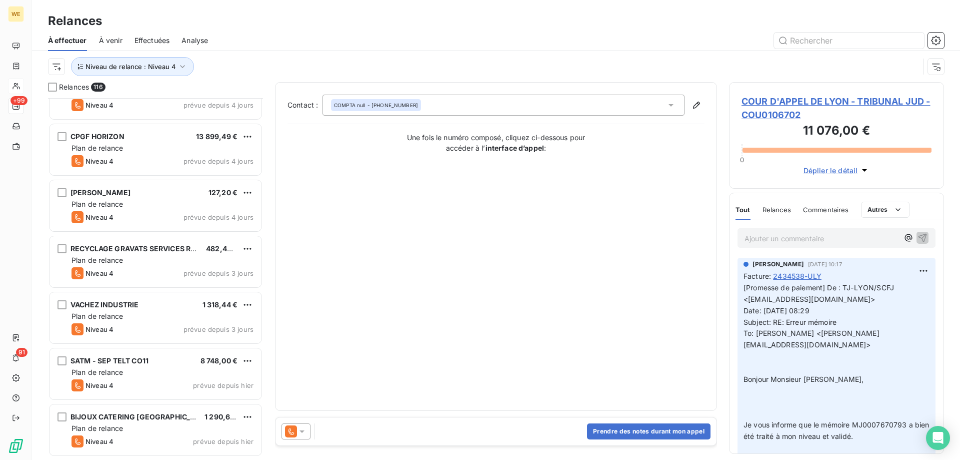
scroll to position [6135, 0]
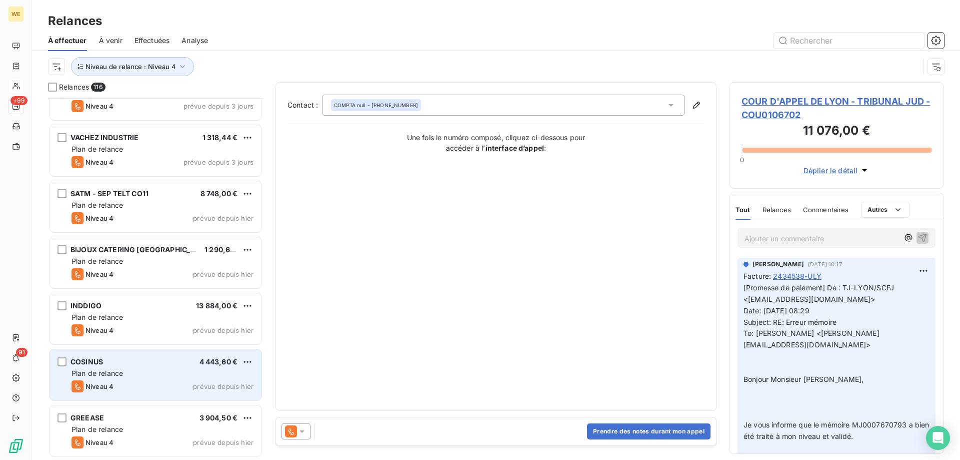
click at [172, 374] on div "Plan de relance" at bounding box center [163, 373] width 182 height 10
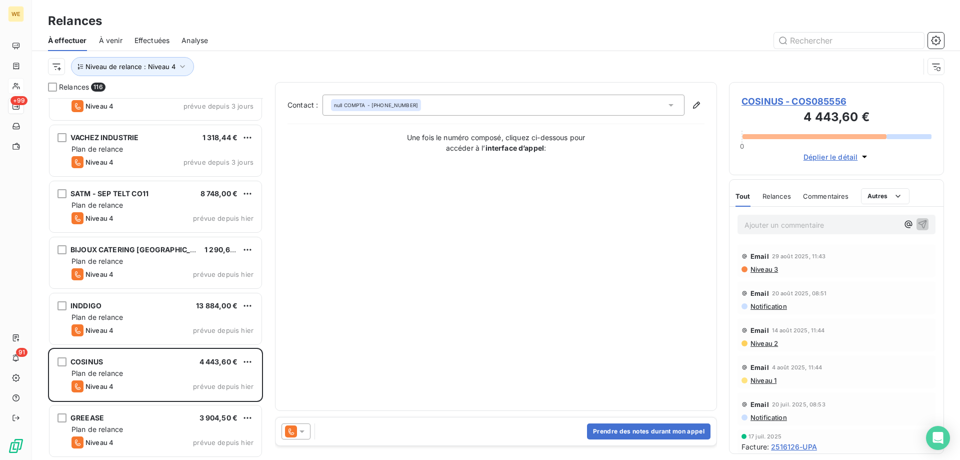
click at [305, 432] on icon at bounding box center [302, 431] width 10 height 10
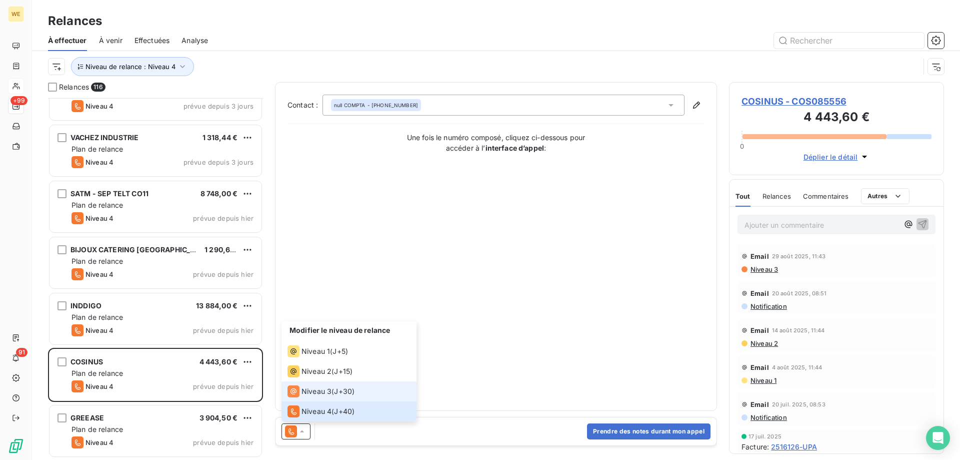
click at [327, 390] on span "Niveau 3" at bounding box center [317, 391] width 30 height 10
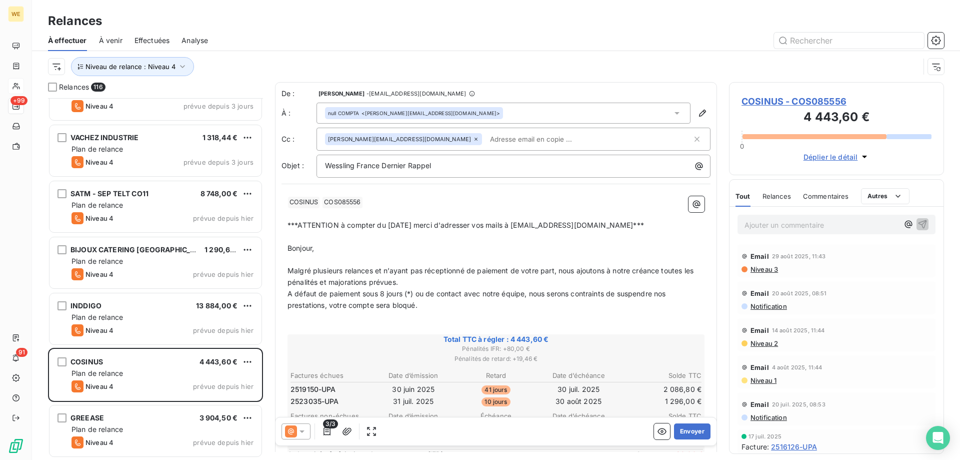
click at [364, 241] on p "﻿" at bounding box center [496, 237] width 417 height 12
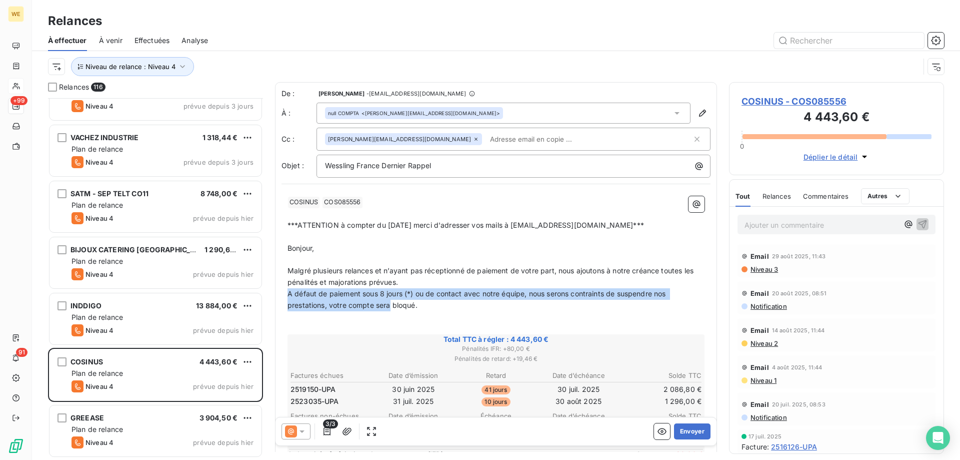
drag, startPoint x: 390, startPoint y: 304, endPoint x: 277, endPoint y: 297, distance: 113.7
click at [277, 297] on div "De : Béatrice FIORINO - compta-clients@wessling.fr À : null COMPTA <sylvie.char…" at bounding box center [496, 391] width 442 height 618
click at [332, 306] on span "A défaut de paiement sous 8 jours (*) ou de contact avec notre équipe, nous ser…" at bounding box center [478, 299] width 381 height 20
click at [327, 307] on span "A défaut de paiement sous 8 jours (*) ou de contact avec notre équipe, nous ser…" at bounding box center [478, 299] width 381 height 20
drag, startPoint x: 331, startPoint y: 308, endPoint x: 282, endPoint y: 296, distance: 50.0
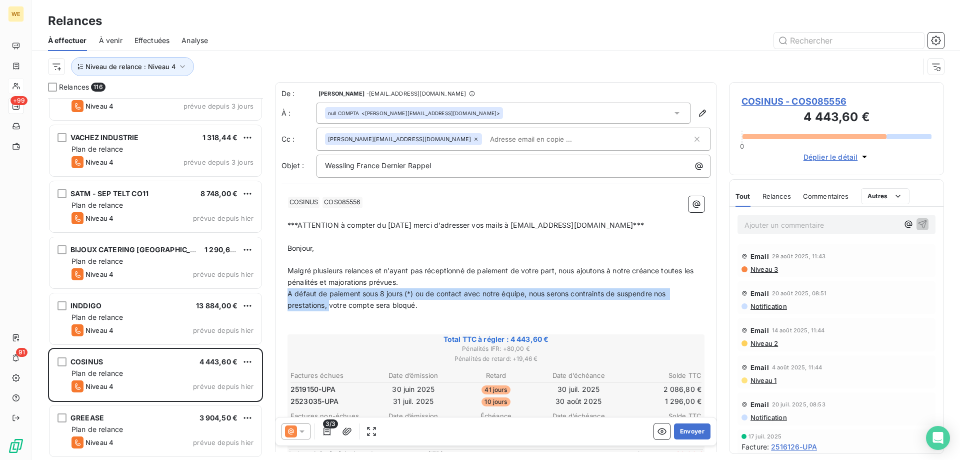
click at [282, 296] on div "﻿ COSINUS ﻿ COS085556 ﻿ ﻿ ﻿ ***ATTENTION à compter du 15 septembre 2025 merci d…" at bounding box center [496, 441] width 429 height 503
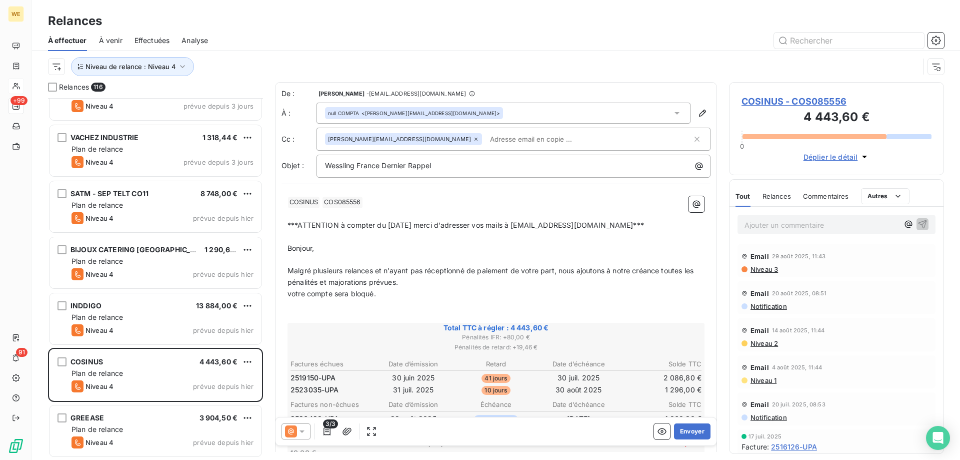
drag, startPoint x: 348, startPoint y: 295, endPoint x: 402, endPoint y: 322, distance: 60.4
click at [350, 297] on span "votre compte sera bloqué." at bounding box center [332, 293] width 89 height 9
click at [397, 294] on p "votre compte est bloqué." at bounding box center [496, 294] width 417 height 12
click at [289, 294] on span "votre compte est bloqué." at bounding box center [330, 293] width 85 height 9
click at [293, 293] on span "votre compte est bloqué." at bounding box center [330, 293] width 85 height 9
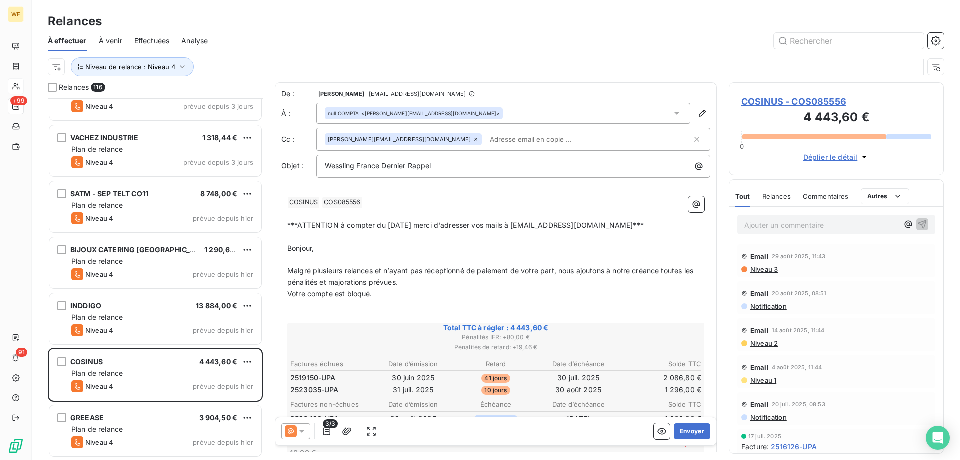
click at [424, 291] on p "Votre compte est bloqué." at bounding box center [496, 294] width 417 height 12
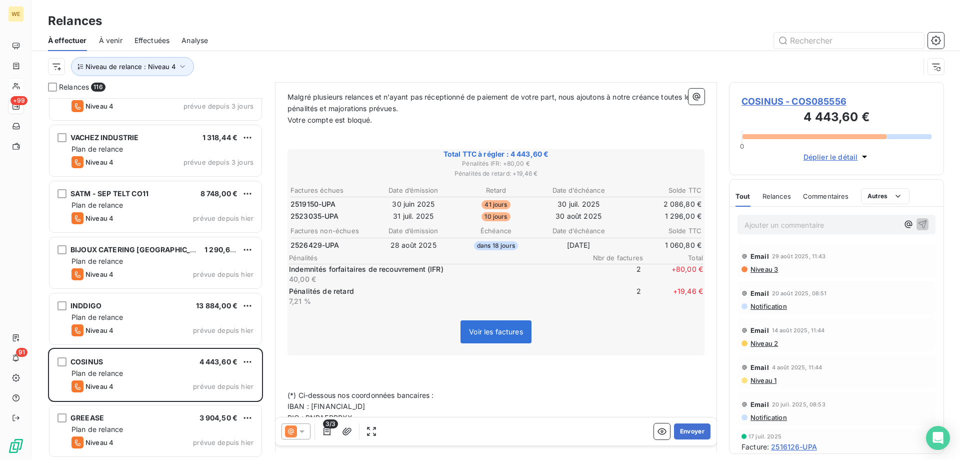
scroll to position [201, 0]
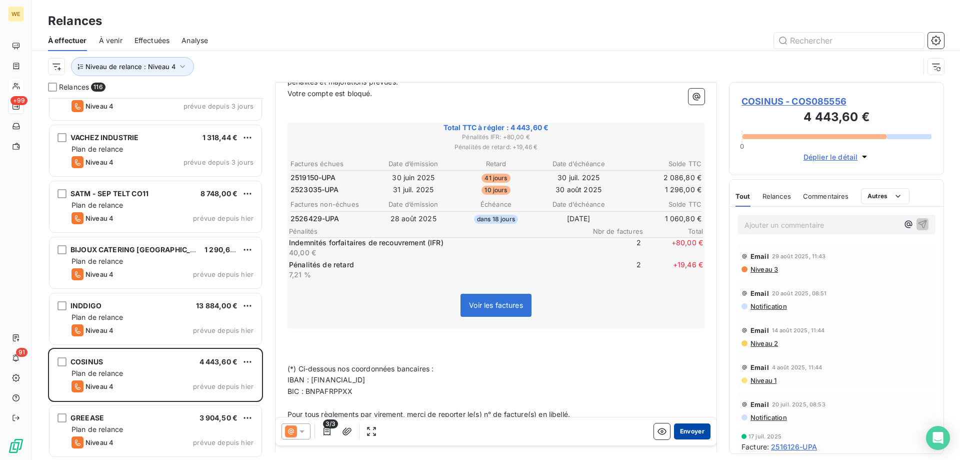
click at [681, 431] on button "Envoyer" at bounding box center [692, 431] width 37 height 16
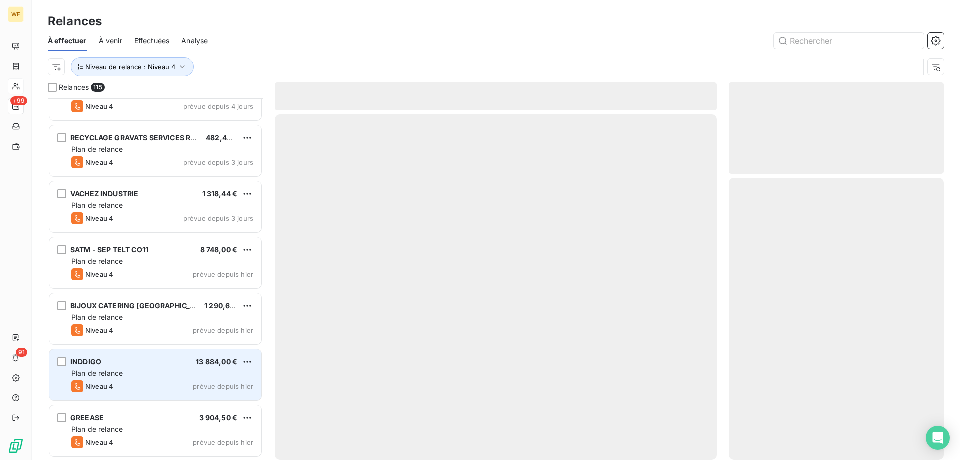
scroll to position [6079, 0]
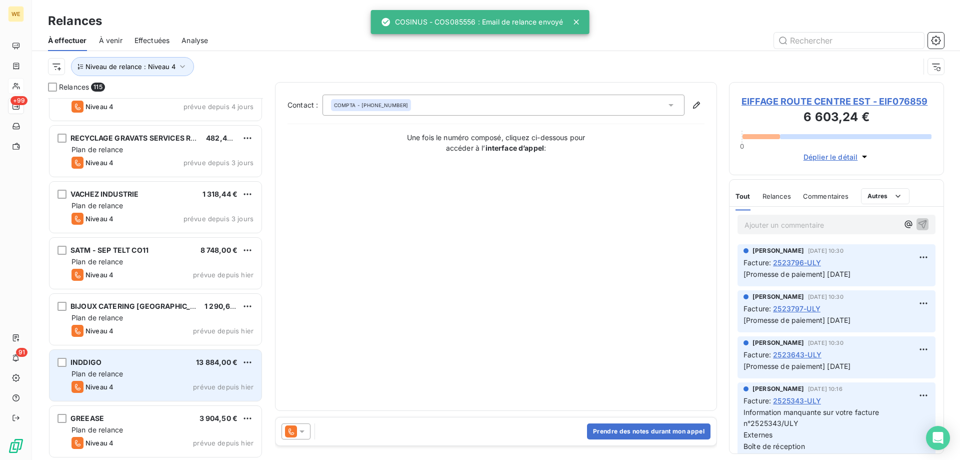
click at [121, 371] on span "Plan de relance" at bounding box center [98, 373] width 52 height 9
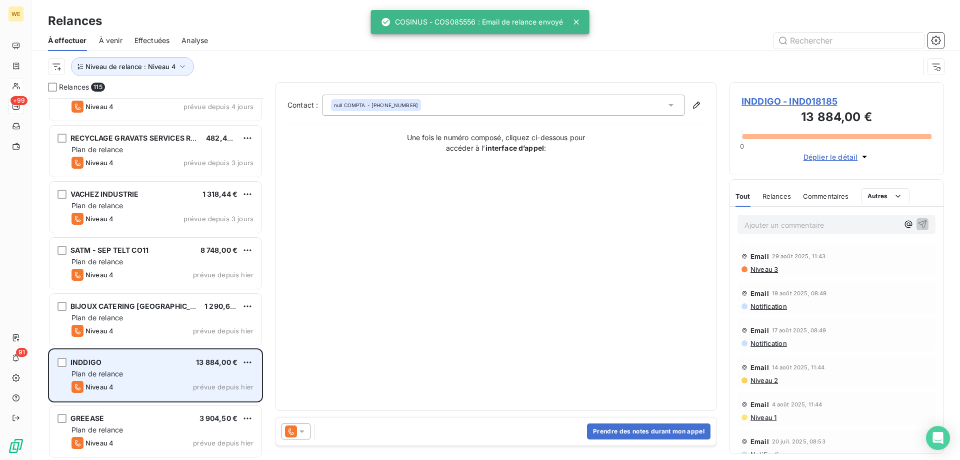
click at [98, 374] on span "Plan de relance" at bounding box center [98, 373] width 52 height 9
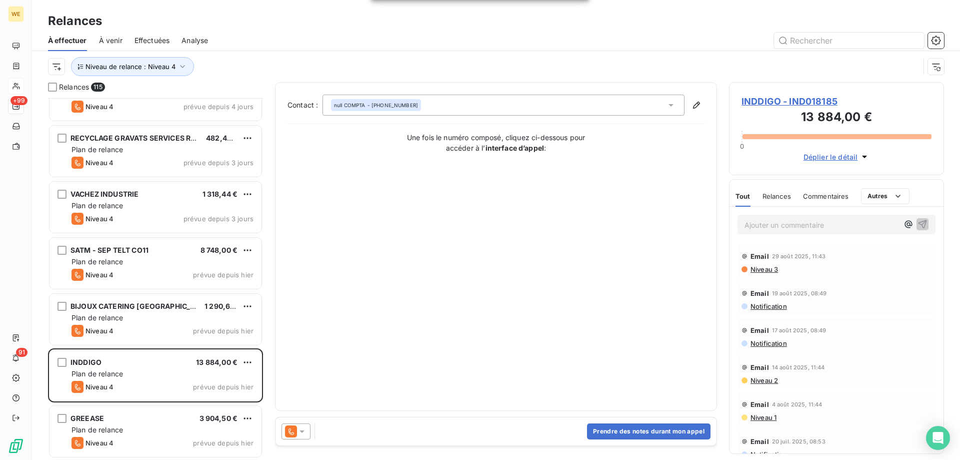
click at [306, 433] on icon at bounding box center [302, 431] width 10 height 10
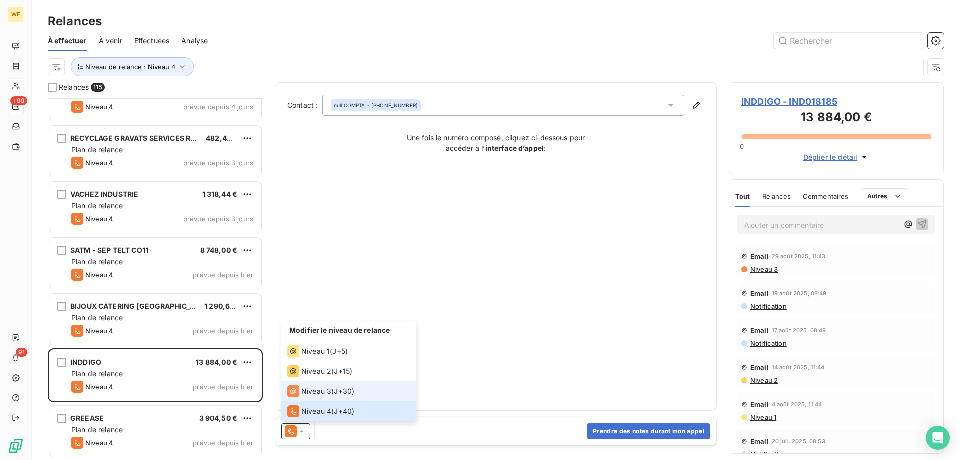
click at [314, 393] on span "Niveau 3" at bounding box center [317, 391] width 30 height 10
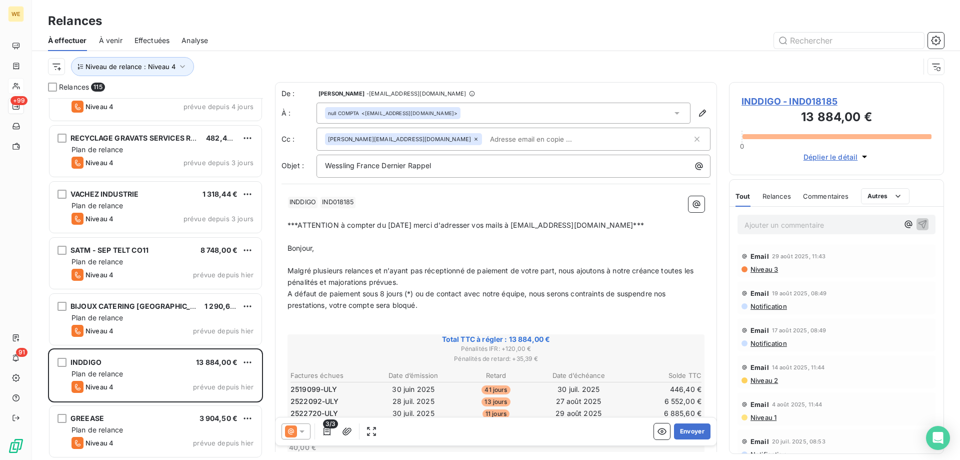
click at [386, 254] on p "﻿" at bounding box center [496, 260] width 417 height 12
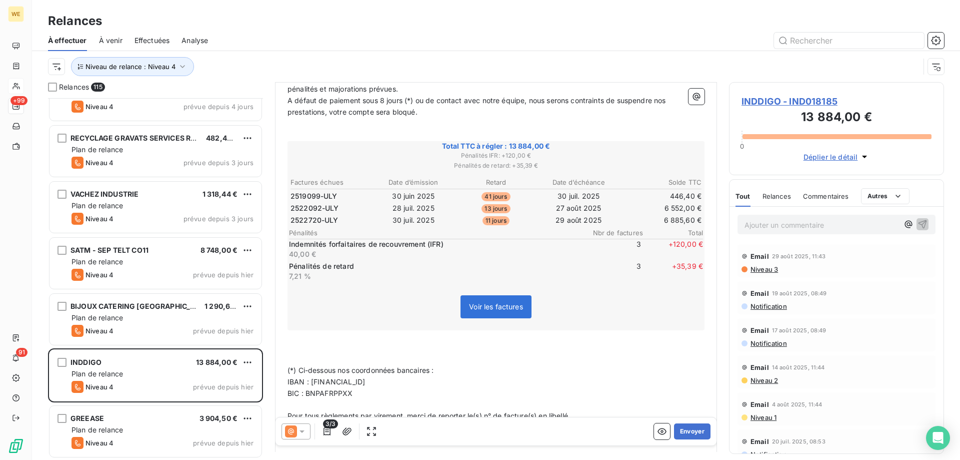
scroll to position [201, 0]
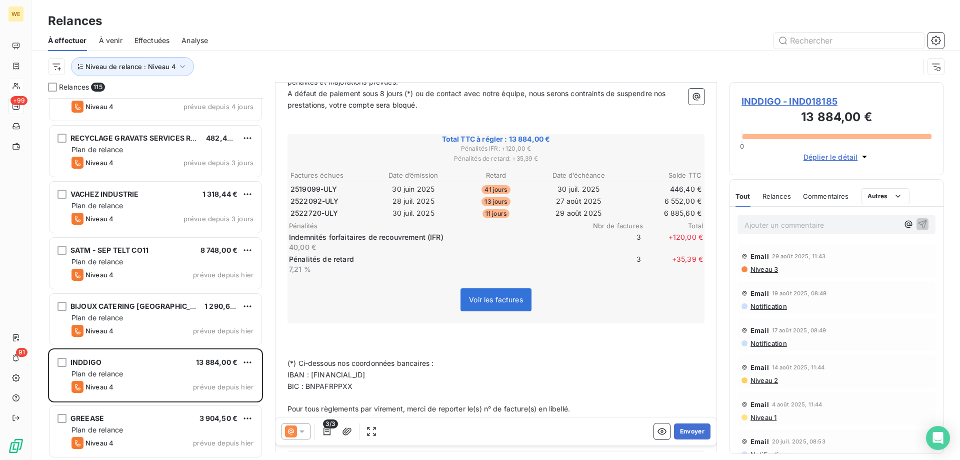
click at [303, 432] on icon at bounding box center [302, 431] width 10 height 10
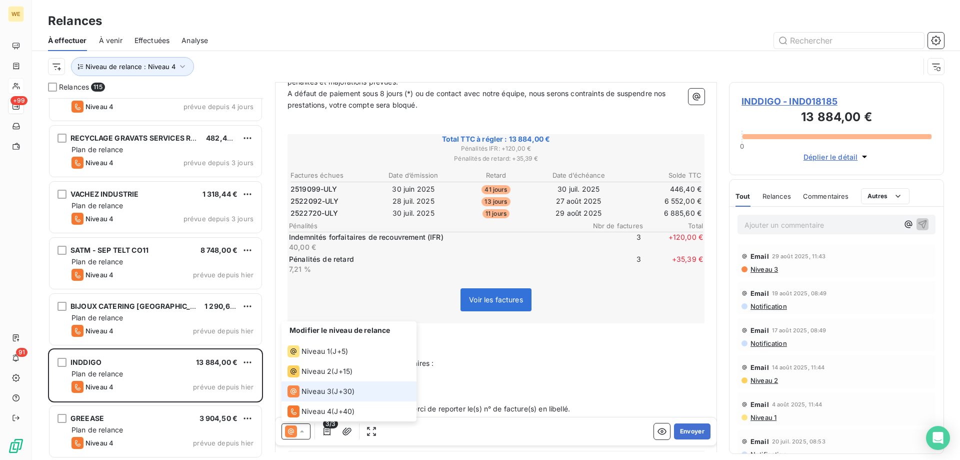
click at [322, 386] on div "Niveau 3" at bounding box center [310, 391] width 44 height 12
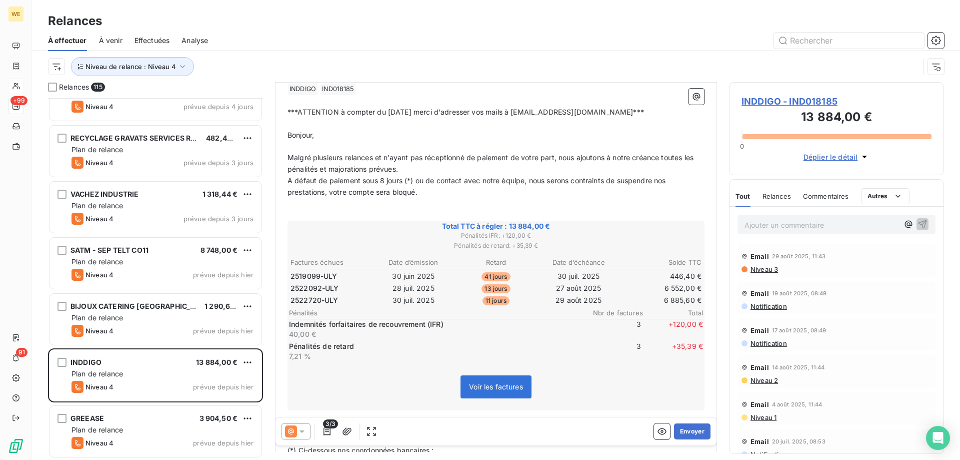
scroll to position [0, 0]
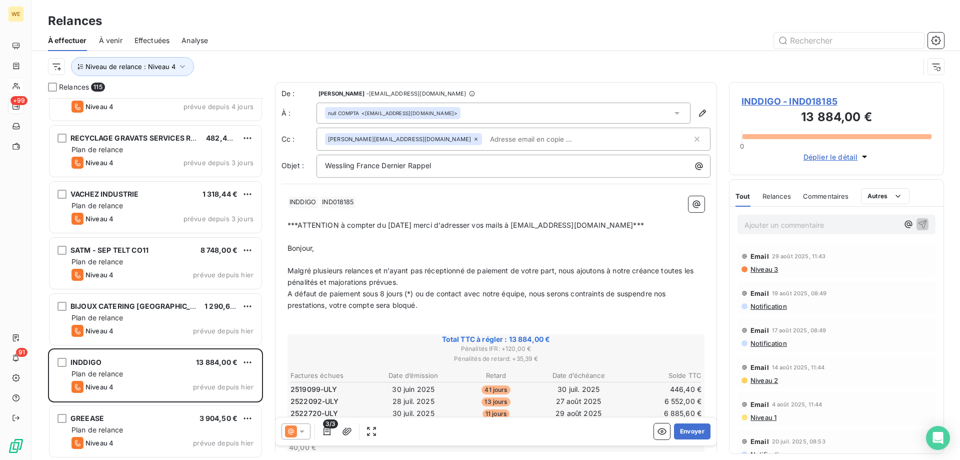
click at [798, 102] on span "INDDIGO - IND018185" at bounding box center [837, 102] width 190 height 14
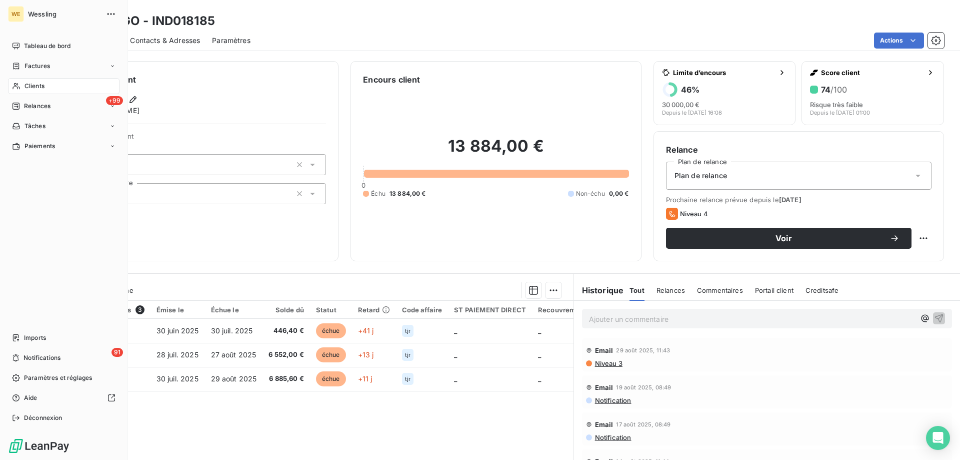
click at [29, 84] on span "Clients" at bounding box center [35, 86] width 20 height 9
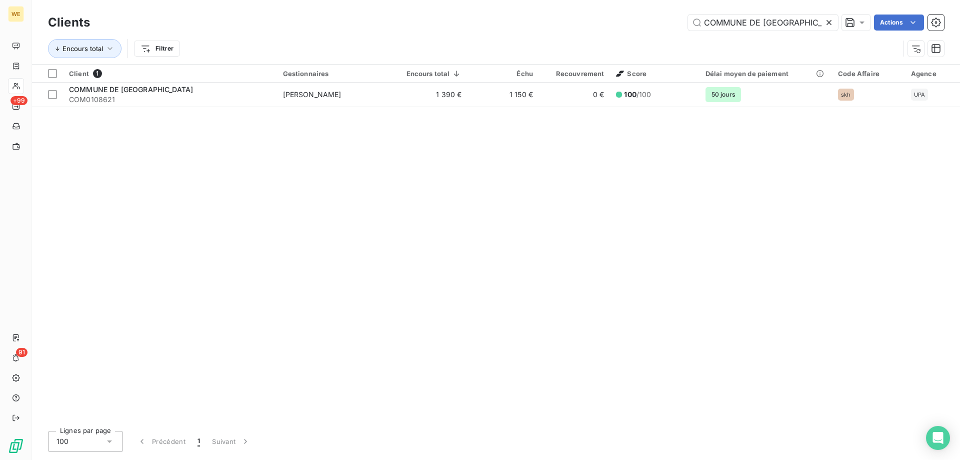
click at [831, 22] on icon at bounding box center [829, 23] width 10 height 10
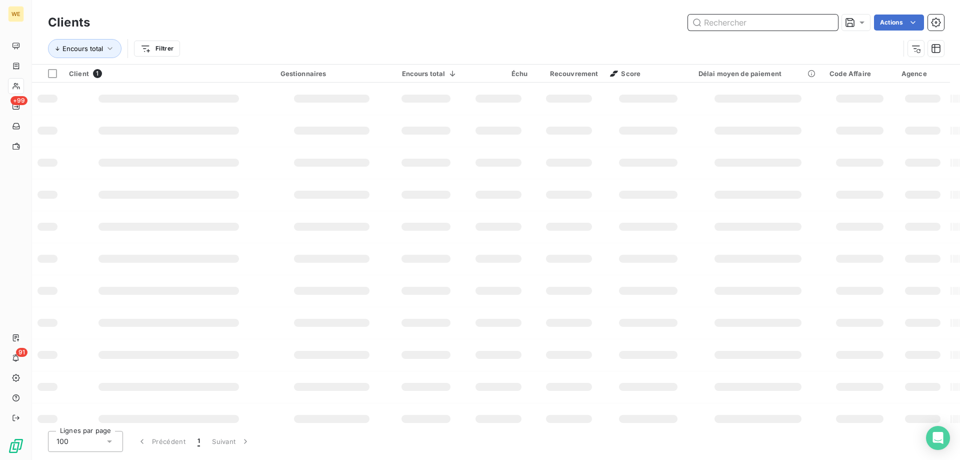
click at [736, 25] on input "text" at bounding box center [763, 23] width 150 height 16
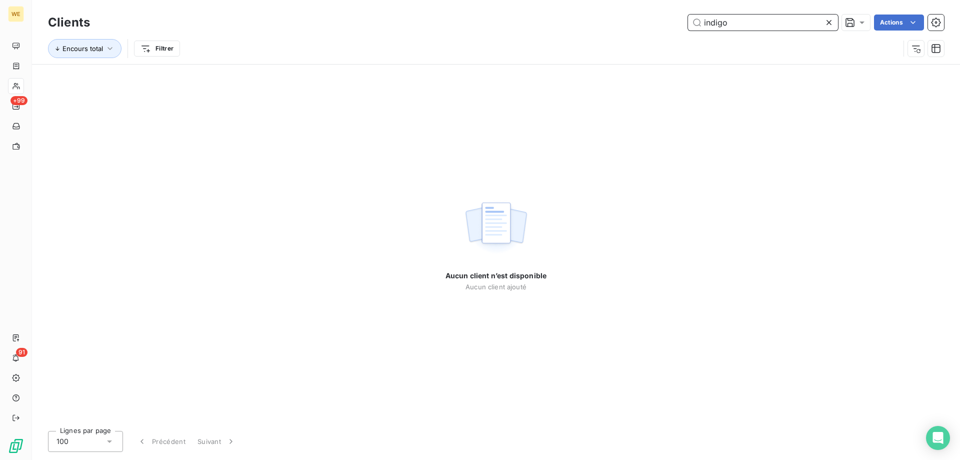
click at [712, 26] on input "indigo" at bounding box center [763, 23] width 150 height 16
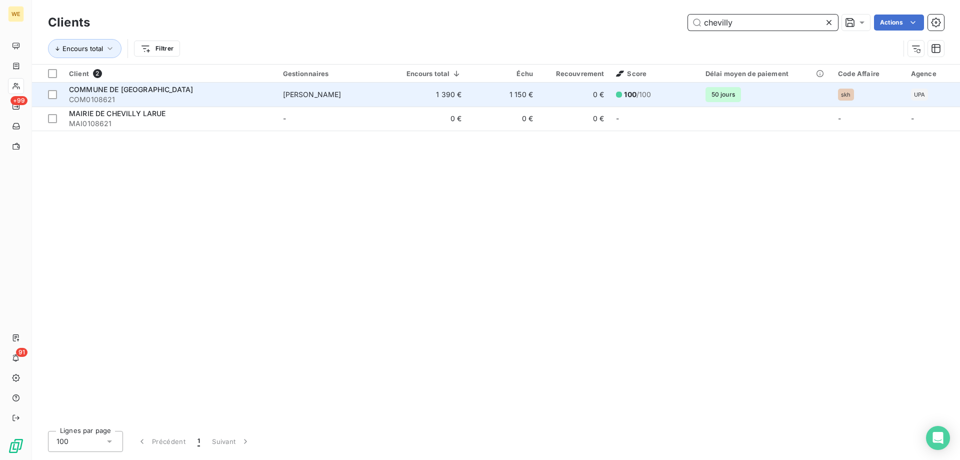
type input "chevilly"
click at [141, 97] on span "COM0108621" at bounding box center [170, 100] width 202 height 10
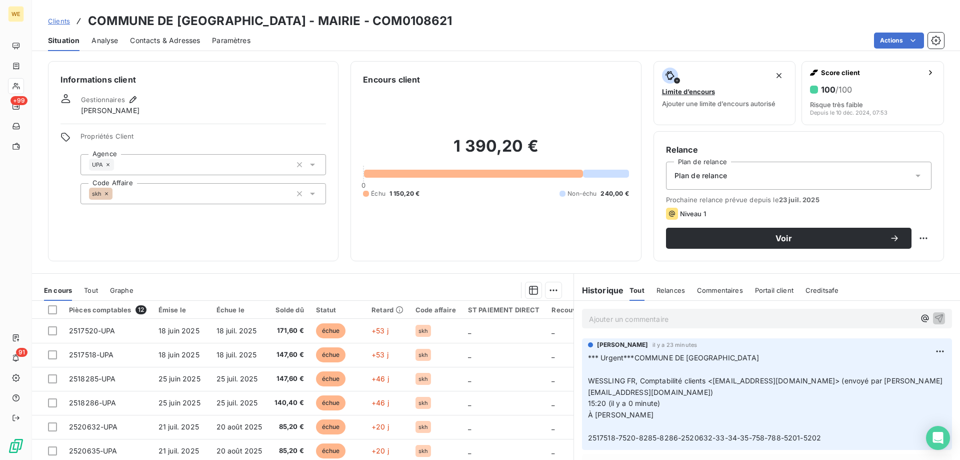
click at [634, 316] on p "Ajouter un commentaire ﻿" at bounding box center [752, 319] width 326 height 13
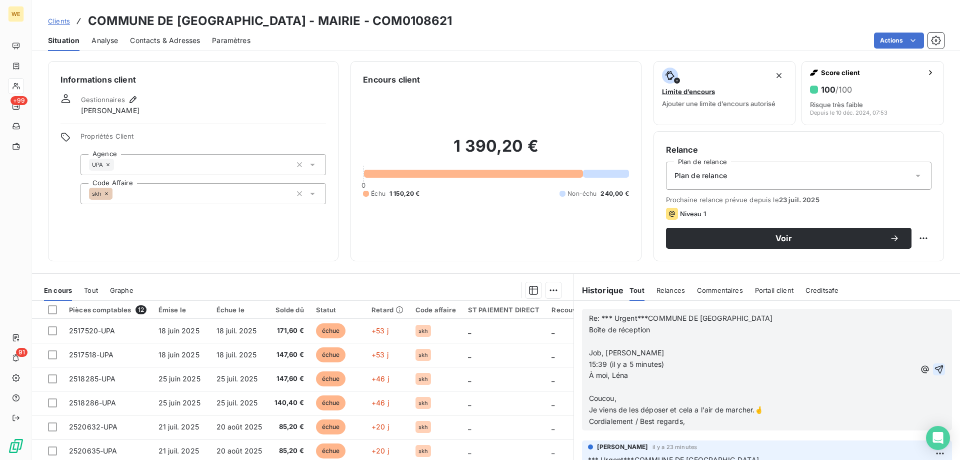
click at [934, 370] on icon "button" at bounding box center [939, 369] width 10 height 10
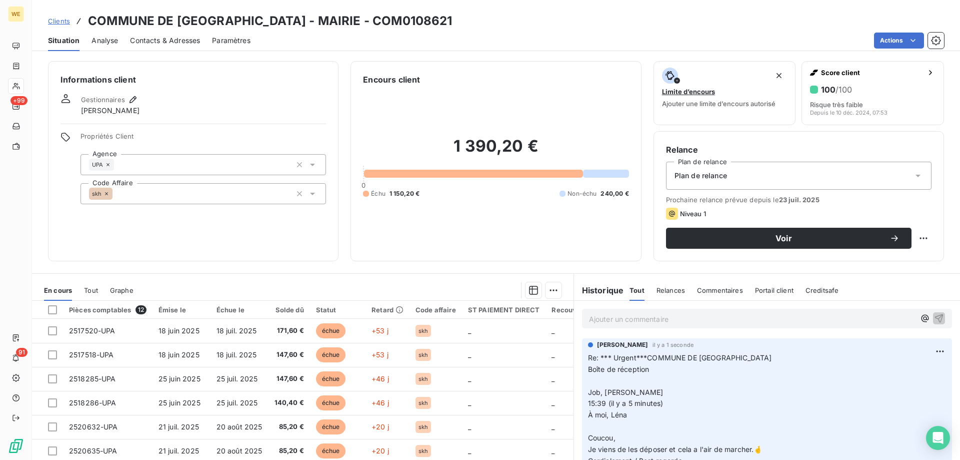
drag, startPoint x: 193, startPoint y: 234, endPoint x: 190, endPoint y: 229, distance: 5.4
click at [193, 234] on div "Informations client Gestionnaires Léna SOUKHAREVSKOFF Propriétés Client Agence …" at bounding box center [193, 161] width 291 height 200
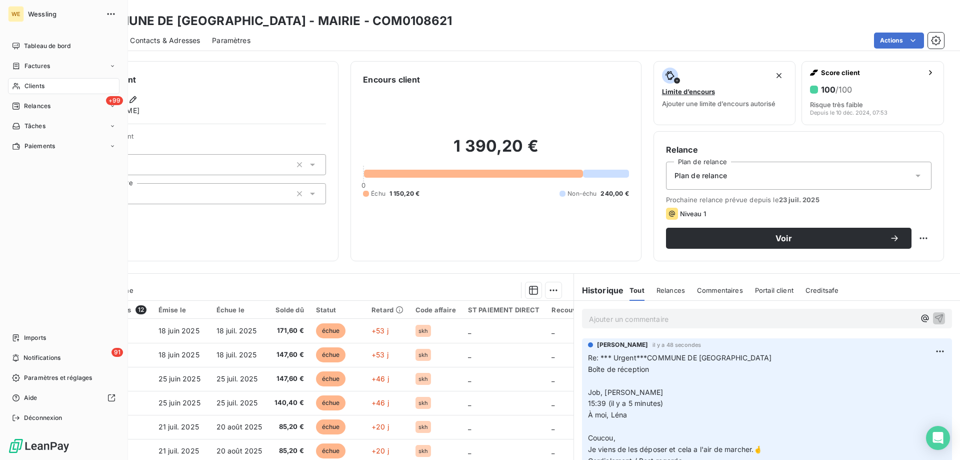
click at [39, 84] on span "Clients" at bounding box center [35, 86] width 20 height 9
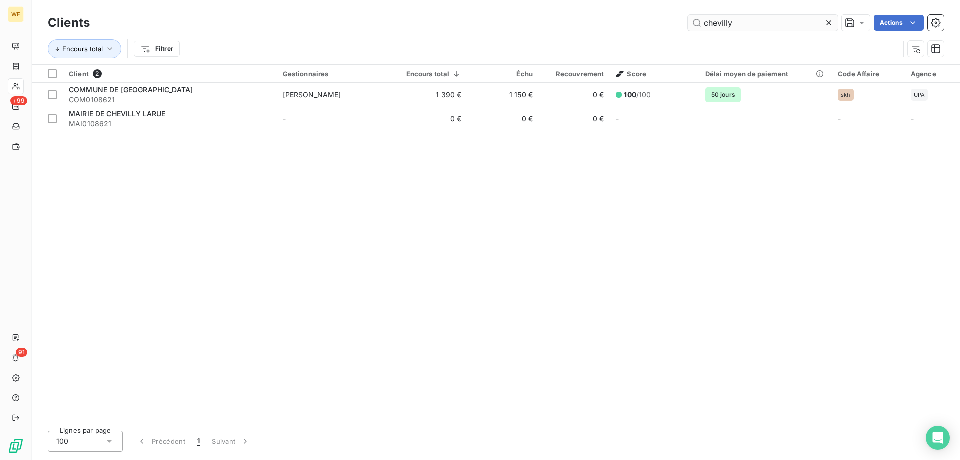
click at [702, 25] on input "chevilly" at bounding box center [763, 23] width 150 height 16
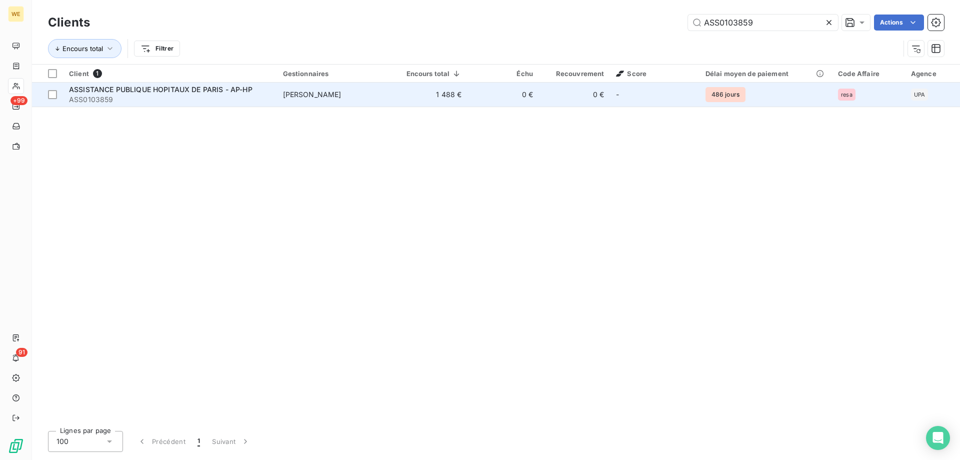
type input "ASS0103859"
click at [150, 95] on span "ASS0103859" at bounding box center [170, 100] width 202 height 10
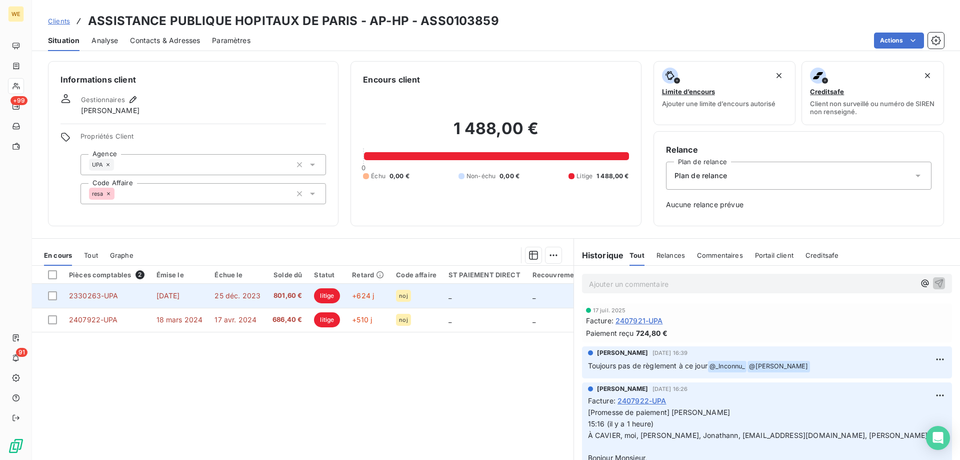
click at [283, 297] on span "801,60 €" at bounding box center [288, 296] width 30 height 10
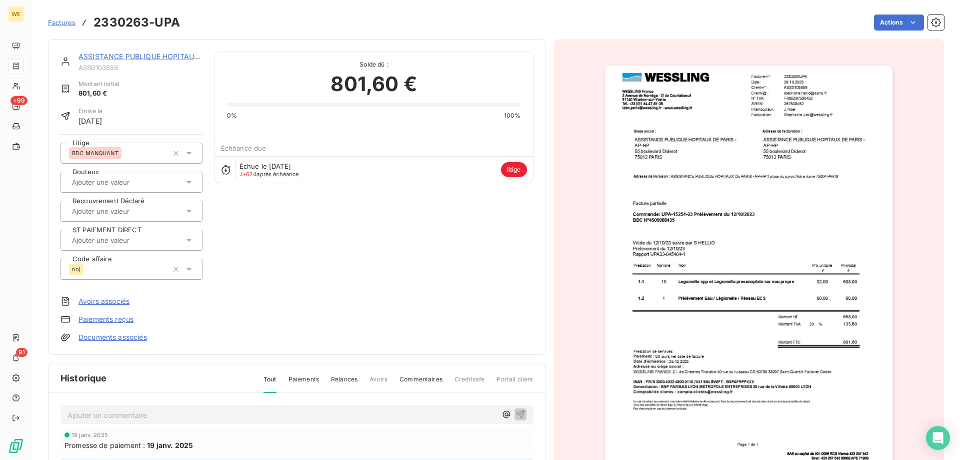
click at [332, 305] on div "ASSISTANCE PUBLIQUE HOPITAUX DE PARIS - AP-HP ASS0103859 Montant initial 801,60…" at bounding box center [297, 197] width 473 height 291
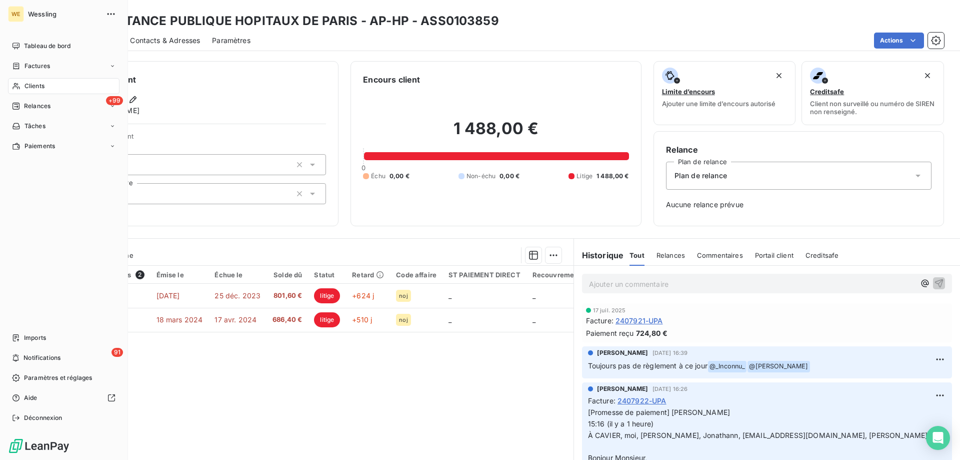
click at [49, 83] on div "Clients" at bounding box center [64, 86] width 112 height 16
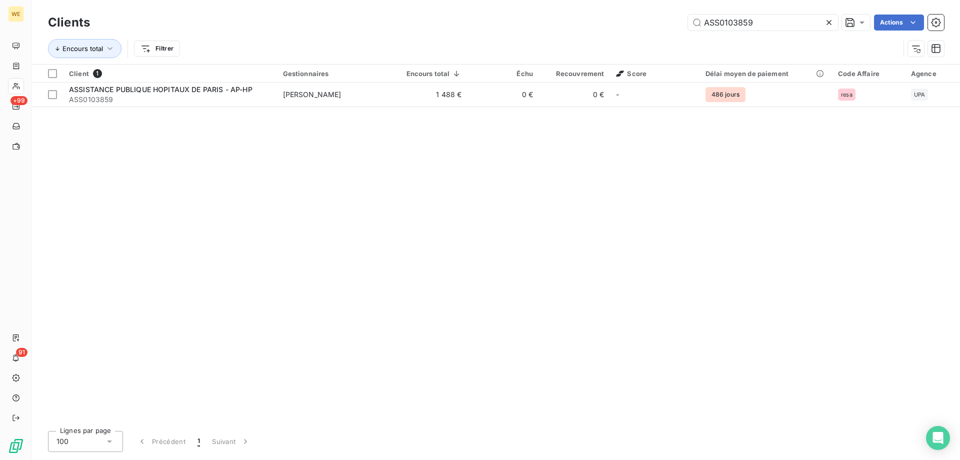
drag, startPoint x: 768, startPoint y: 27, endPoint x: 609, endPoint y: 21, distance: 158.6
click at [609, 21] on div "ASS0103859 Actions" at bounding box center [523, 23] width 842 height 16
drag, startPoint x: 729, startPoint y: 24, endPoint x: 833, endPoint y: 37, distance: 104.3
click at [832, 36] on div "Clients paprec sud ouest Actions Encours total Filtrer" at bounding box center [496, 38] width 896 height 52
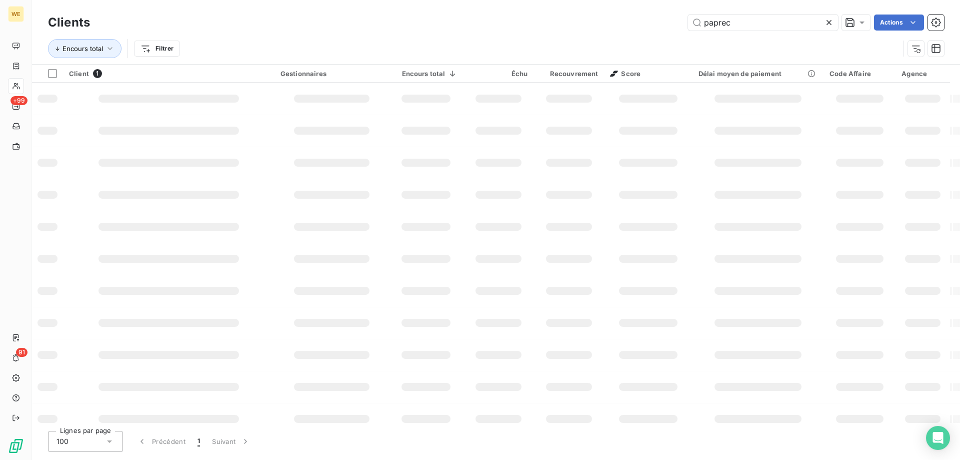
type input "paprec"
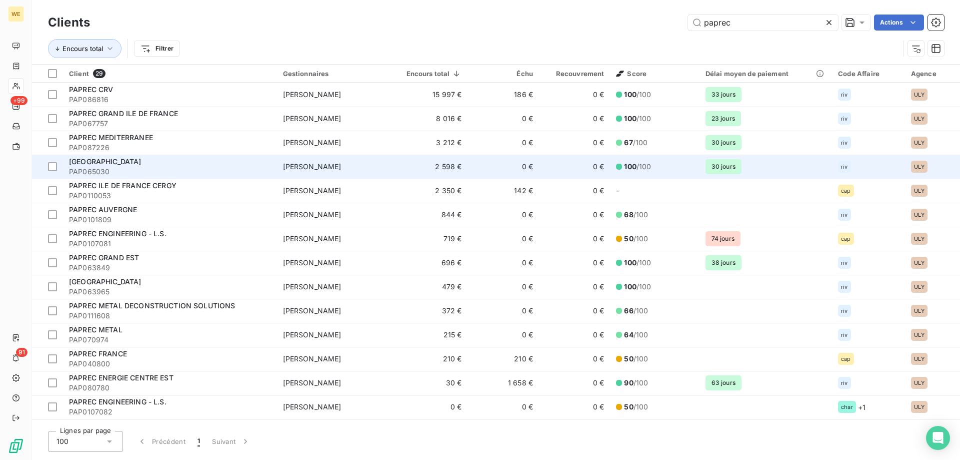
click at [177, 163] on div "PAPREC SUD OUEST" at bounding box center [170, 162] width 202 height 10
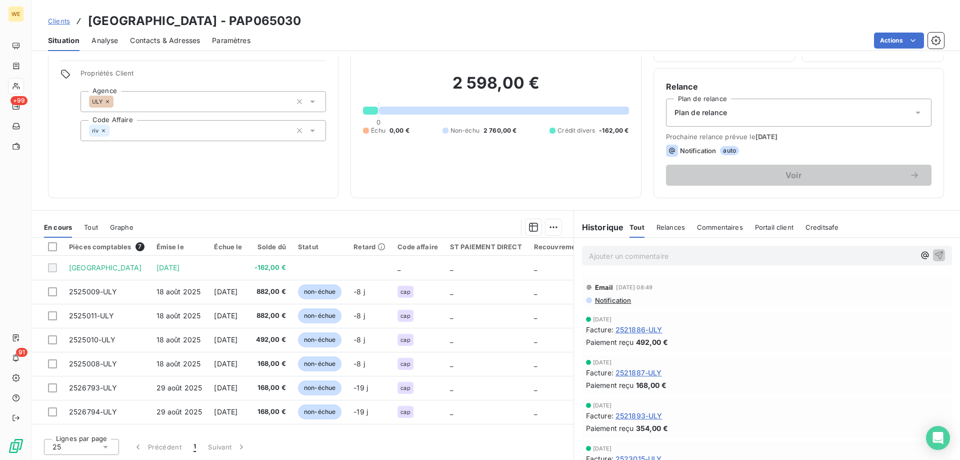
scroll to position [64, 0]
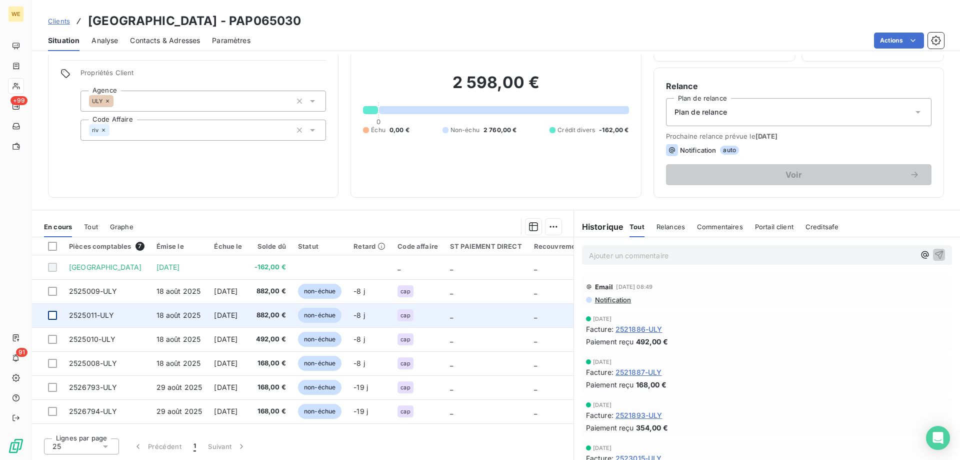
click at [53, 317] on div at bounding box center [52, 315] width 9 height 9
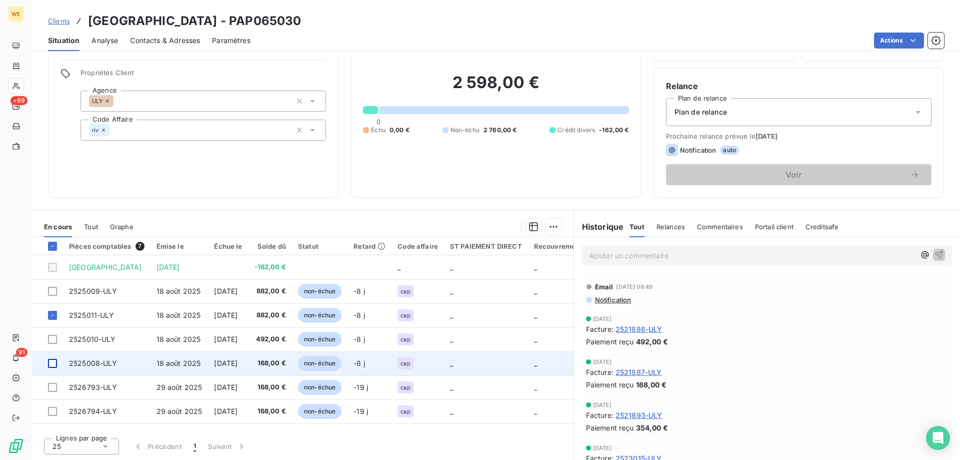
click at [50, 360] on div at bounding box center [52, 363] width 9 height 9
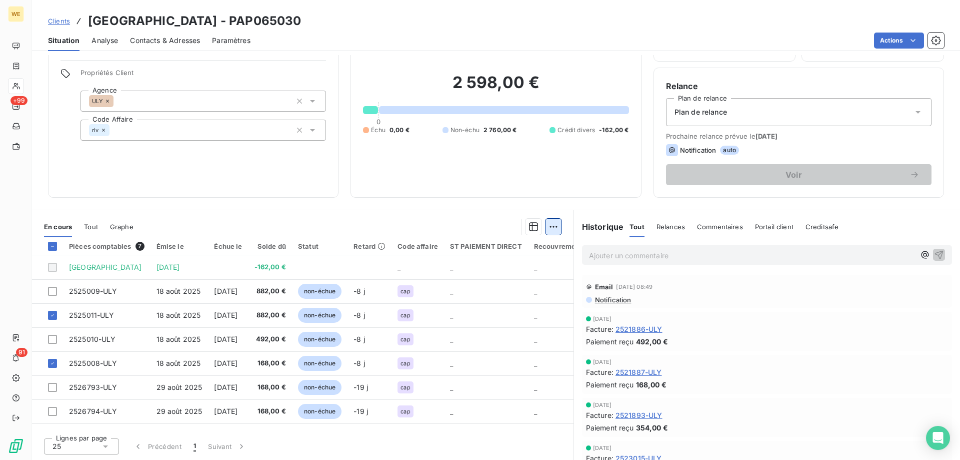
click at [550, 225] on html "WE +99 91 Clients PAPREC SUD OUEST - PAP065030 Situation Analyse Contacts & Adr…" at bounding box center [480, 230] width 960 height 460
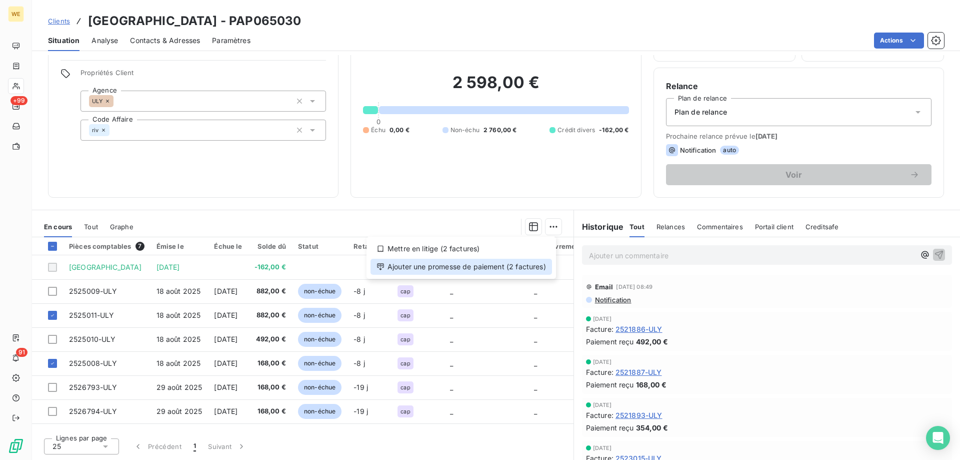
click at [535, 269] on div "Ajouter une promesse de paiement (2 factures)" at bounding box center [462, 267] width 182 height 16
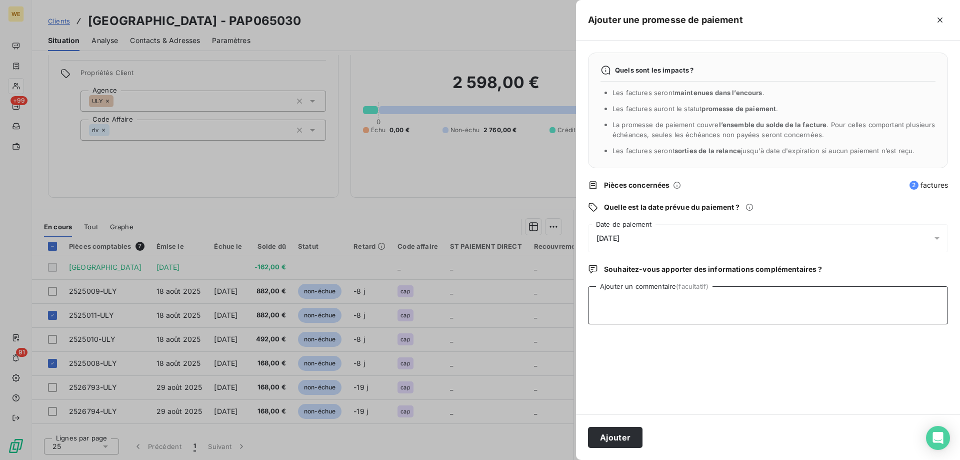
click at [660, 307] on textarea "Ajouter un commentaire (facultatif)" at bounding box center [768, 305] width 360 height 38
type textarea "10/09/25"
click at [748, 233] on div "[DATE]" at bounding box center [768, 238] width 360 height 28
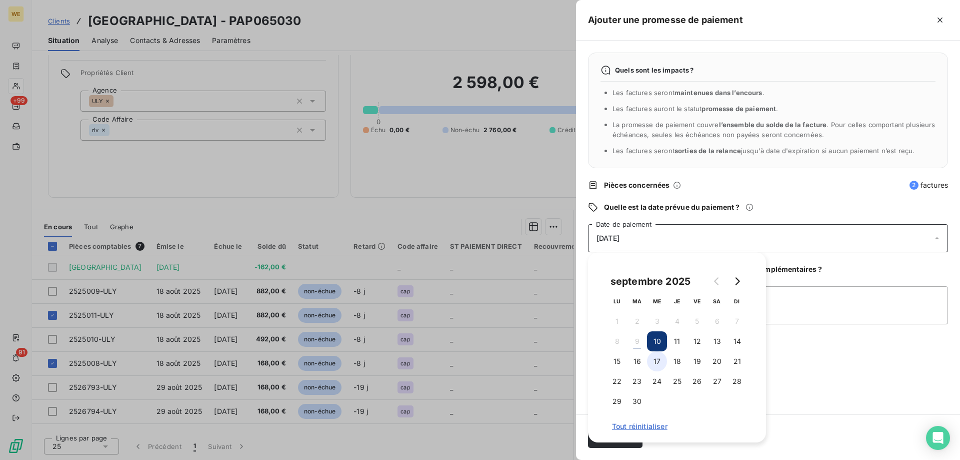
click at [660, 366] on button "17" at bounding box center [657, 361] width 20 height 20
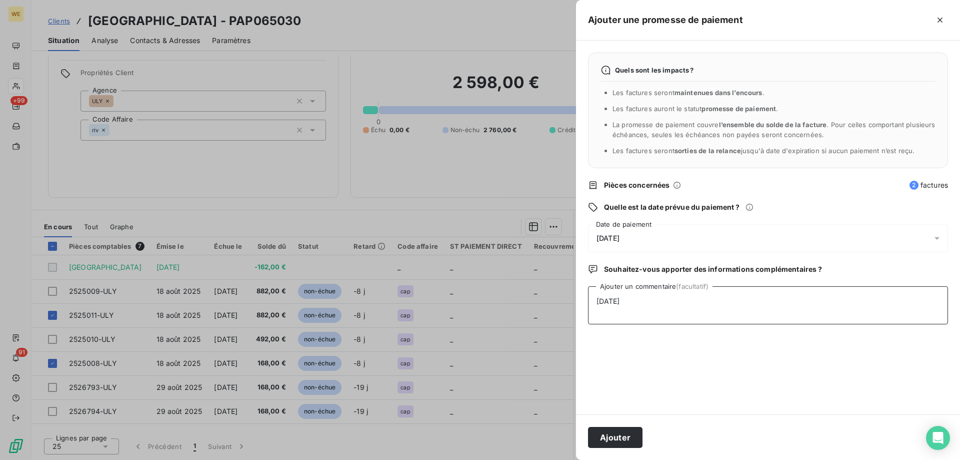
click at [801, 315] on textarea "10/09/25" at bounding box center [768, 305] width 360 height 38
click at [631, 438] on button "Ajouter" at bounding box center [615, 437] width 55 height 21
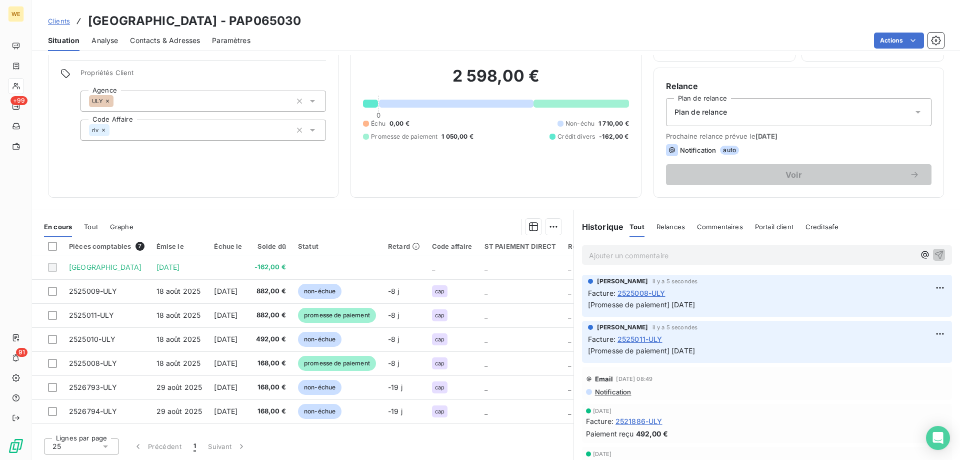
click at [260, 20] on h3 "PAPREC SUD OUEST - PAP065030" at bounding box center [194, 21] width 213 height 18
copy h3 "PAP065030"
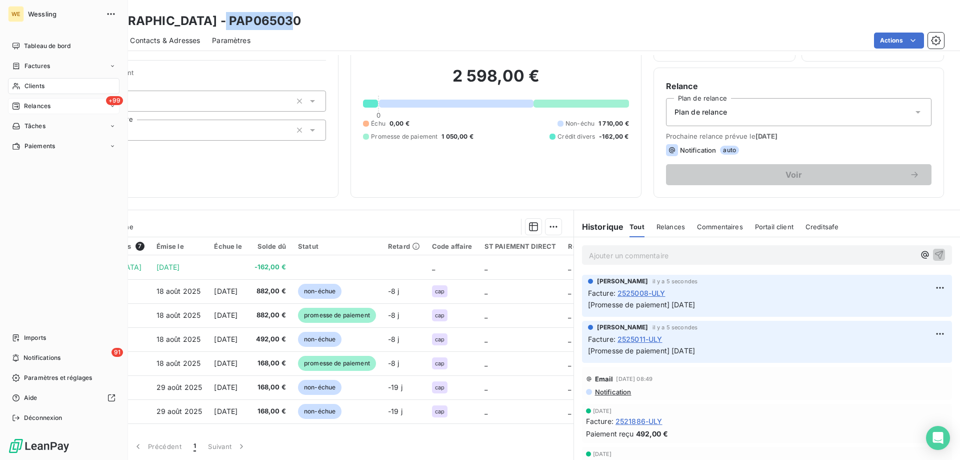
click at [33, 107] on span "Relances" at bounding box center [37, 106] width 27 height 9
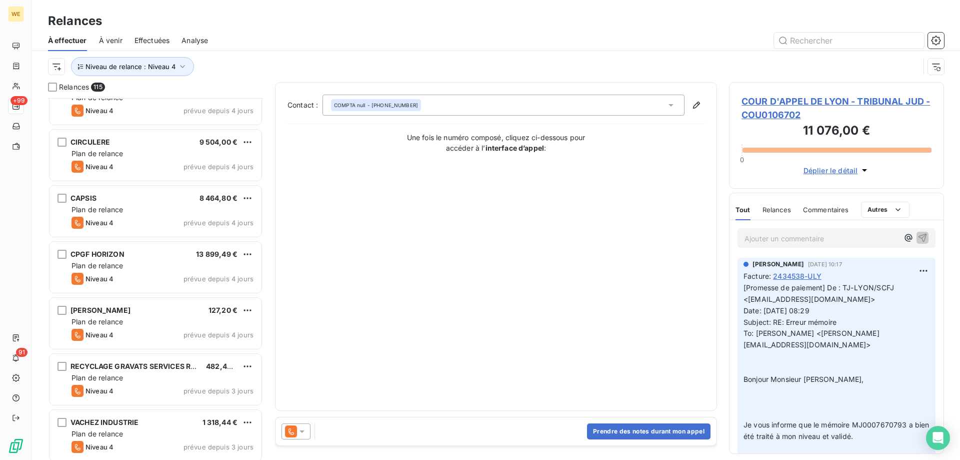
scroll to position [6079, 0]
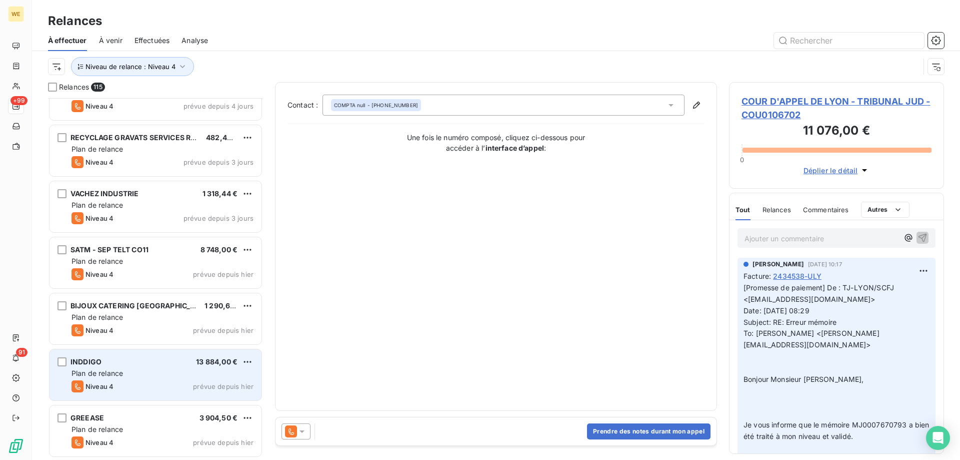
click at [151, 378] on div "Plan de relance" at bounding box center [163, 373] width 182 height 10
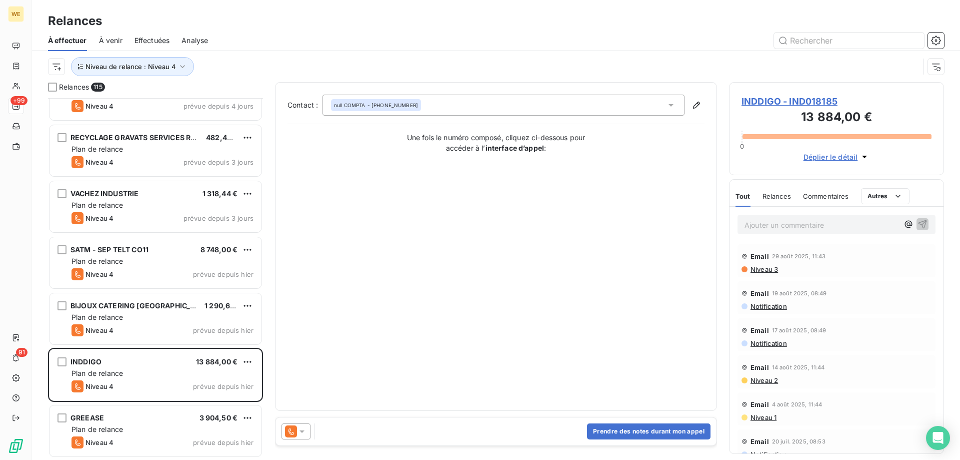
click at [307, 434] on div at bounding box center [296, 431] width 29 height 16
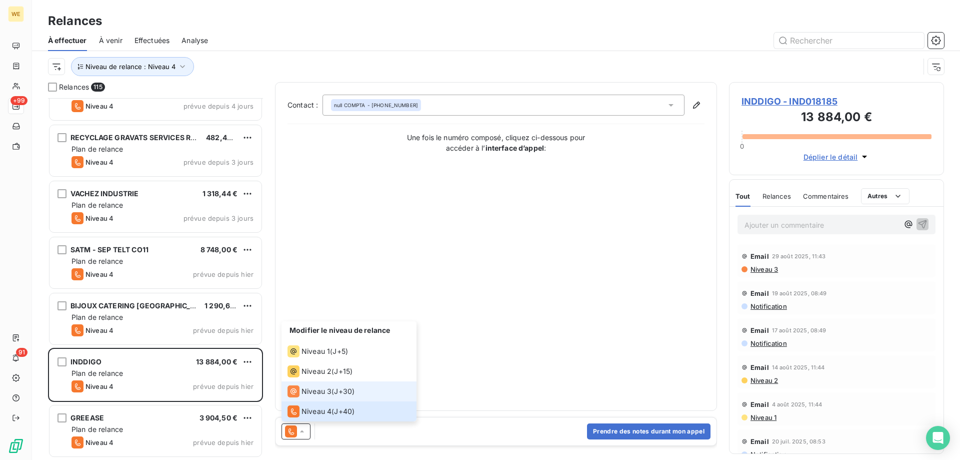
click at [325, 395] on span "Niveau 3" at bounding box center [317, 391] width 30 height 10
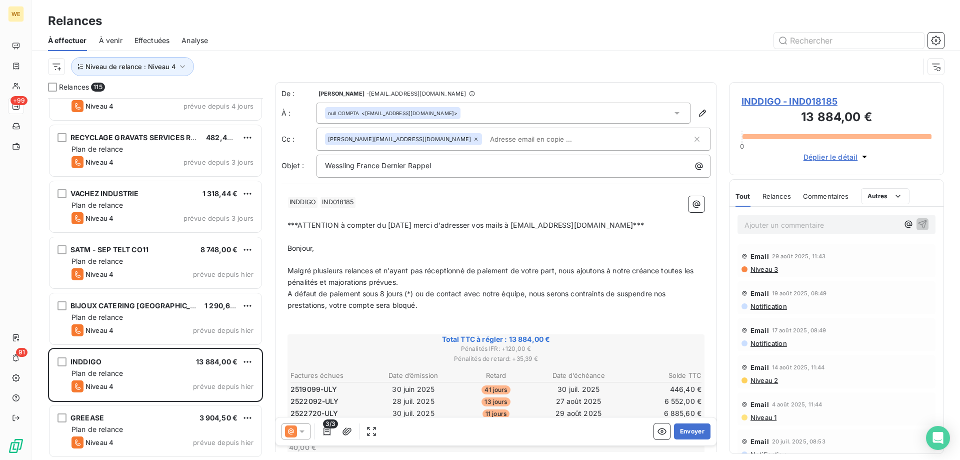
click at [462, 206] on p "﻿ INDDIGO ﻿ IND018185 ﻿ ﻿" at bounding box center [496, 202] width 417 height 12
click at [754, 100] on span "INDDIGO - IND018185" at bounding box center [837, 102] width 190 height 14
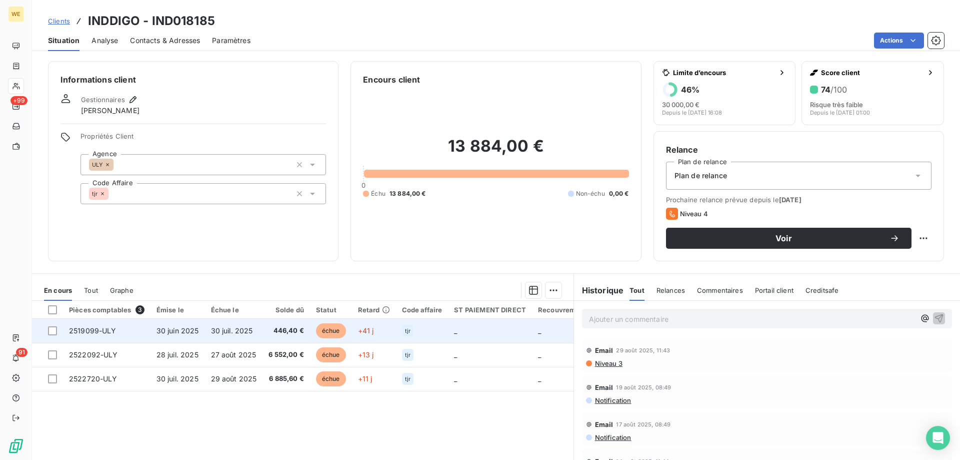
click at [225, 338] on td "30 juil. 2025" at bounding box center [234, 331] width 58 height 24
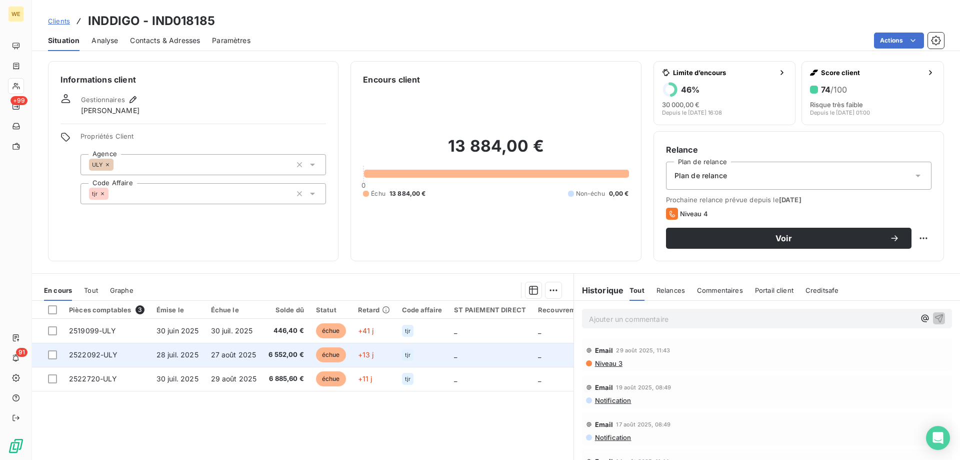
click at [207, 351] on td "27 août 2025" at bounding box center [234, 355] width 58 height 24
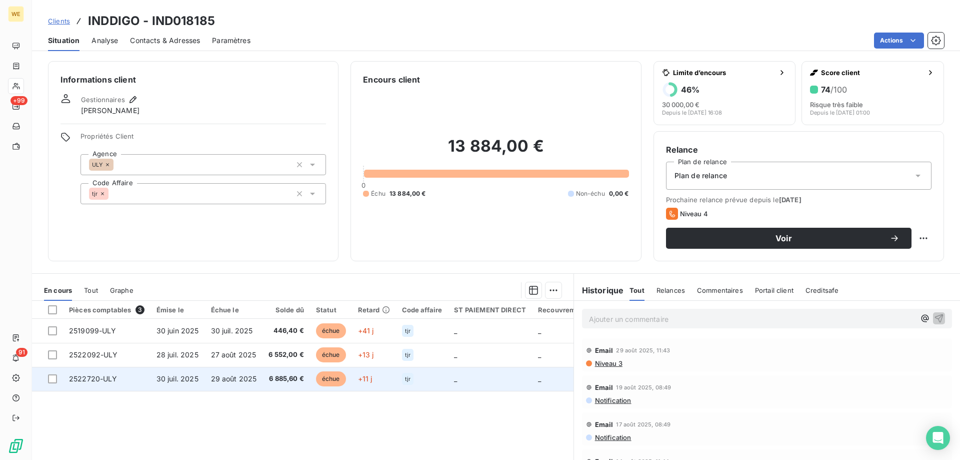
click at [214, 375] on span "29 août 2025" at bounding box center [234, 378] width 46 height 9
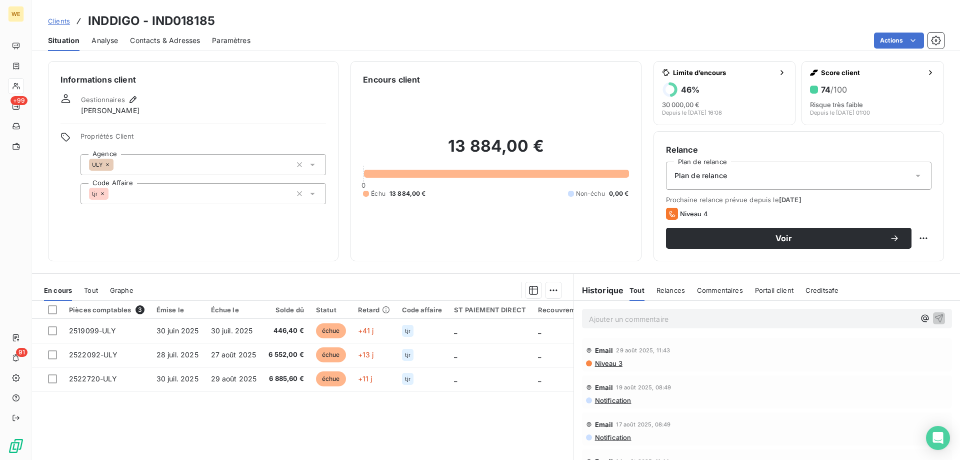
click at [117, 18] on h3 "INDDIGO - IND018185" at bounding box center [151, 21] width 127 height 18
copy h3 "INDDIGO"
click at [180, 74] on h6 "Informations client" at bounding box center [194, 80] width 266 height 12
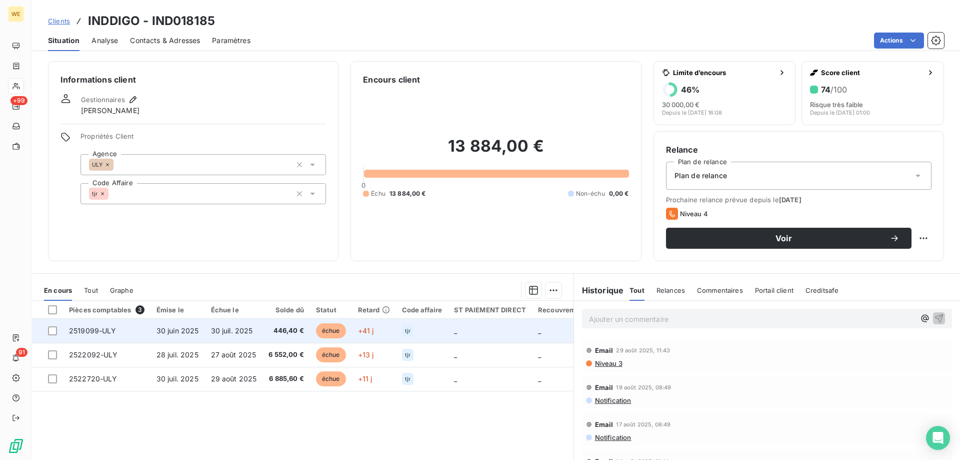
click at [116, 329] on td "2519099-ULY" at bounding box center [107, 331] width 88 height 24
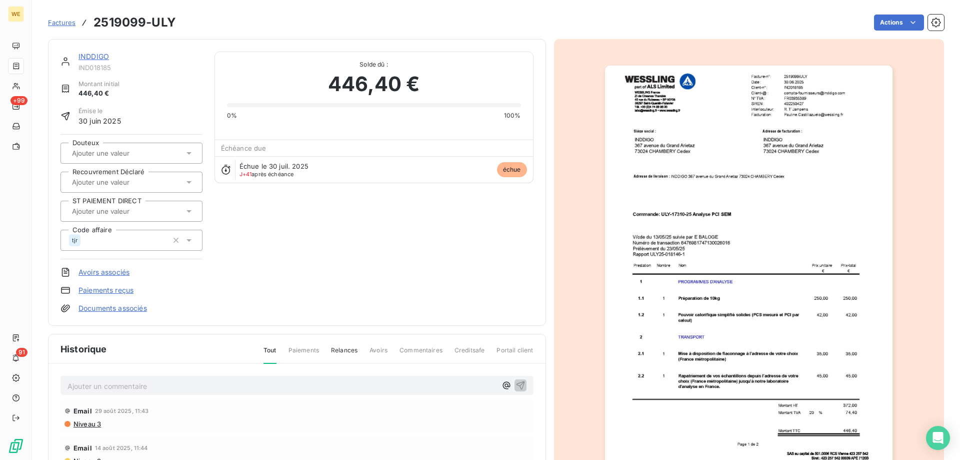
click at [386, 444] on div "Email 14 août 2025, 11:44" at bounding box center [297, 448] width 465 height 16
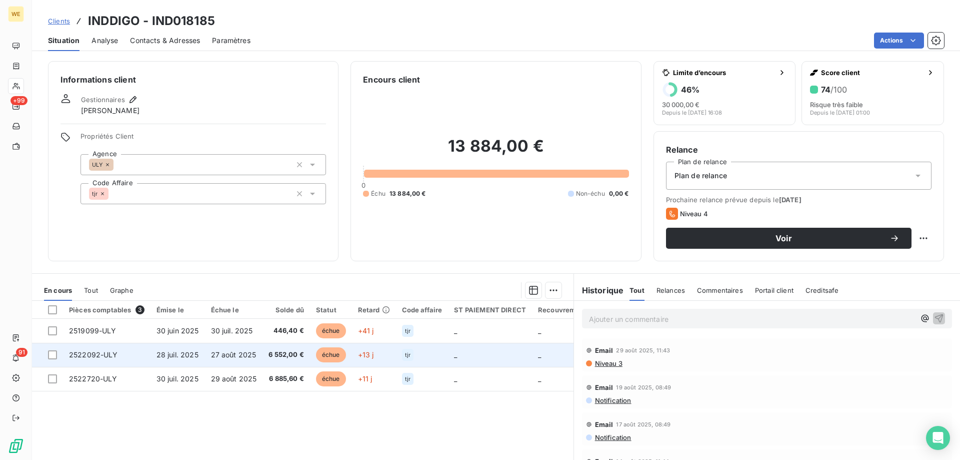
click at [311, 351] on td "échue" at bounding box center [331, 355] width 42 height 24
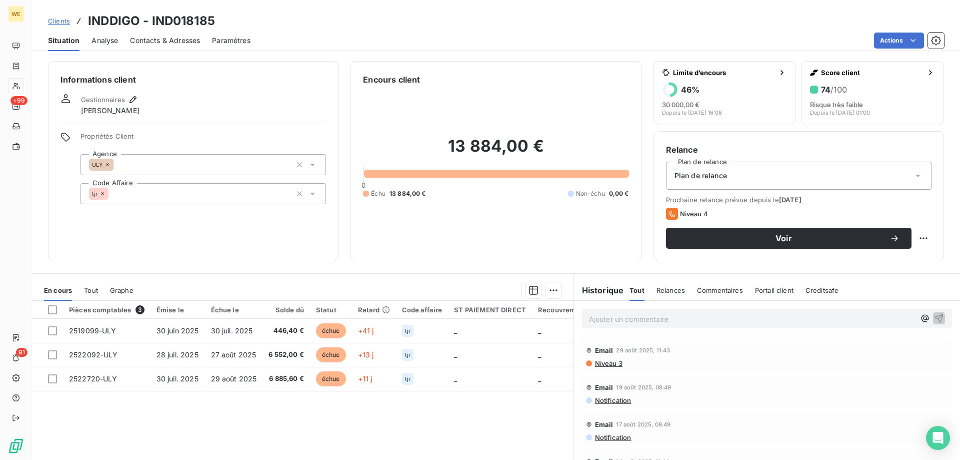
click at [150, 228] on div "Informations client Gestionnaires [PERSON_NAME] Propriétés Client Agence ULY Co…" at bounding box center [193, 161] width 291 height 200
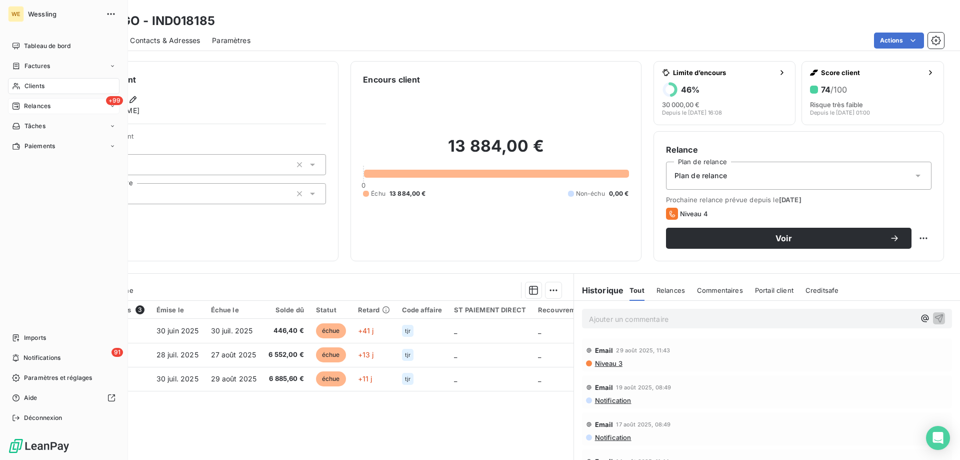
click at [19, 102] on icon at bounding box center [16, 106] width 8 height 8
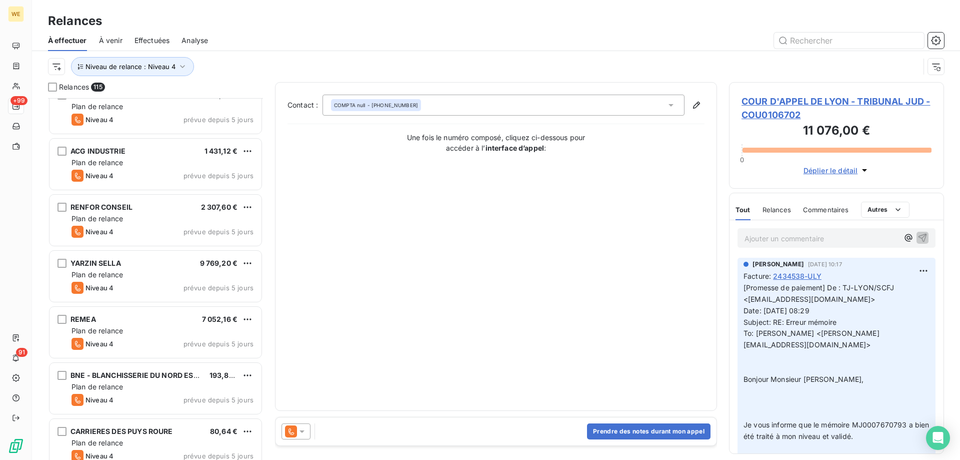
scroll to position [4501, 0]
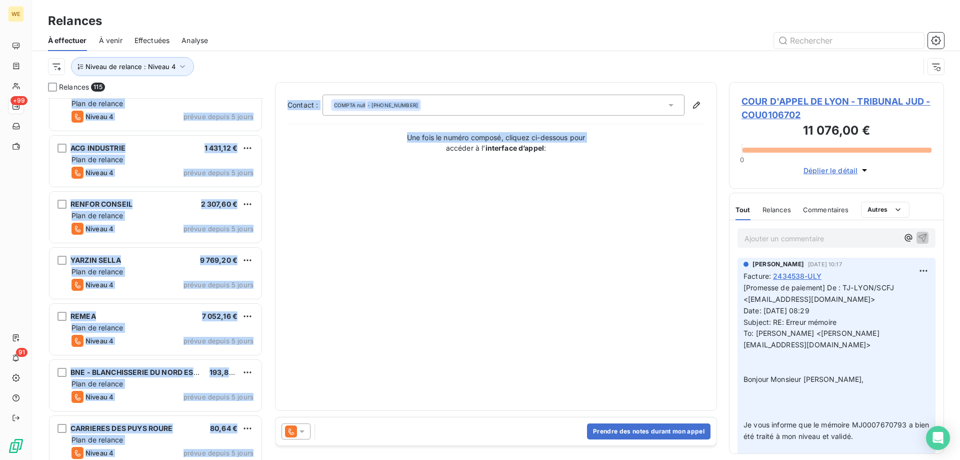
drag, startPoint x: 271, startPoint y: 217, endPoint x: 272, endPoint y: 355, distance: 138.0
click at [272, 355] on div "Relances 115 IGEOTEX 3 519,72 € Plan de relance Niveau 4 prévue depuis 5 jours …" at bounding box center [496, 271] width 928 height 378
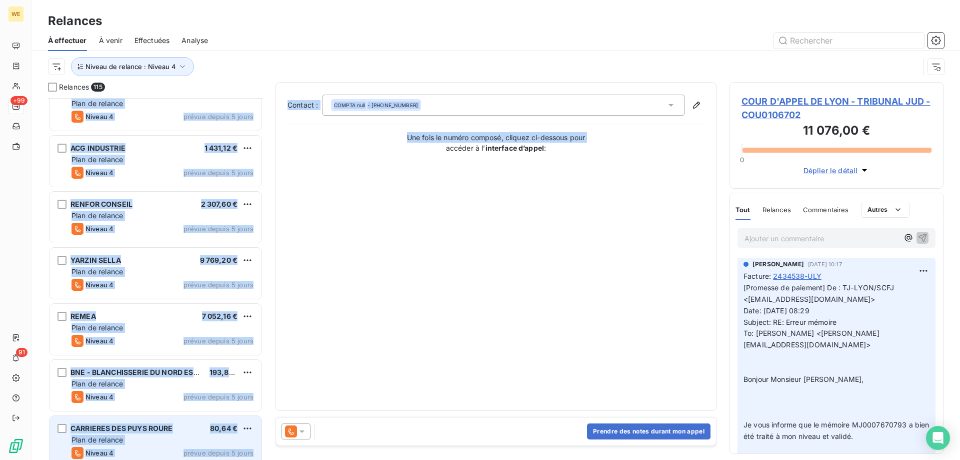
click at [173, 424] on span "CARRIERES DES PUYS ROURE" at bounding box center [122, 428] width 103 height 9
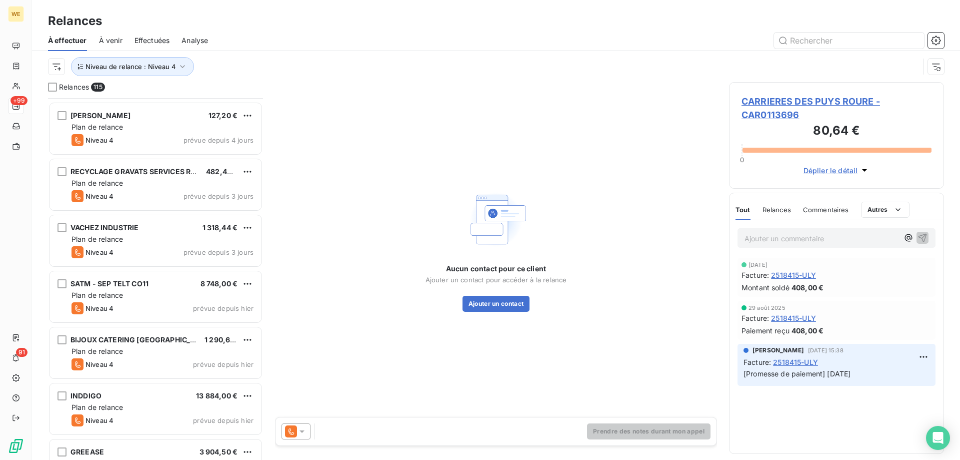
scroll to position [6079, 0]
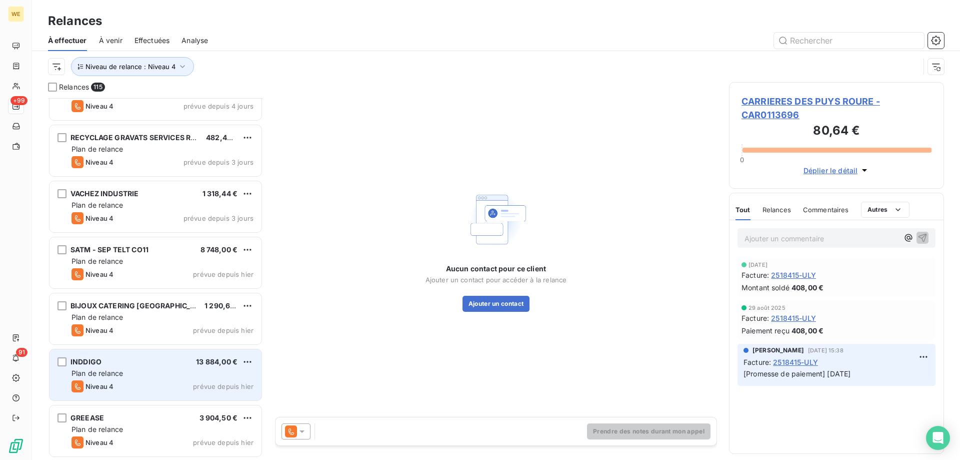
click at [142, 369] on div "Plan de relance" at bounding box center [163, 373] width 182 height 10
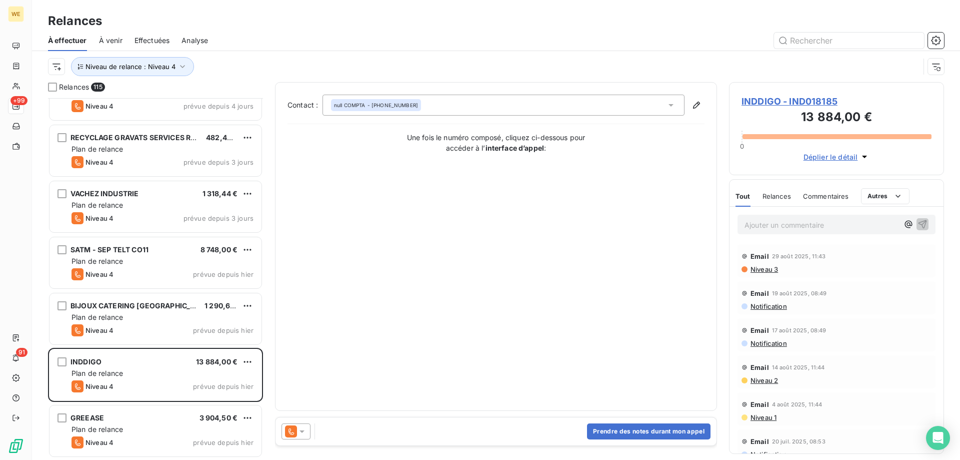
click at [307, 433] on icon at bounding box center [302, 431] width 10 height 10
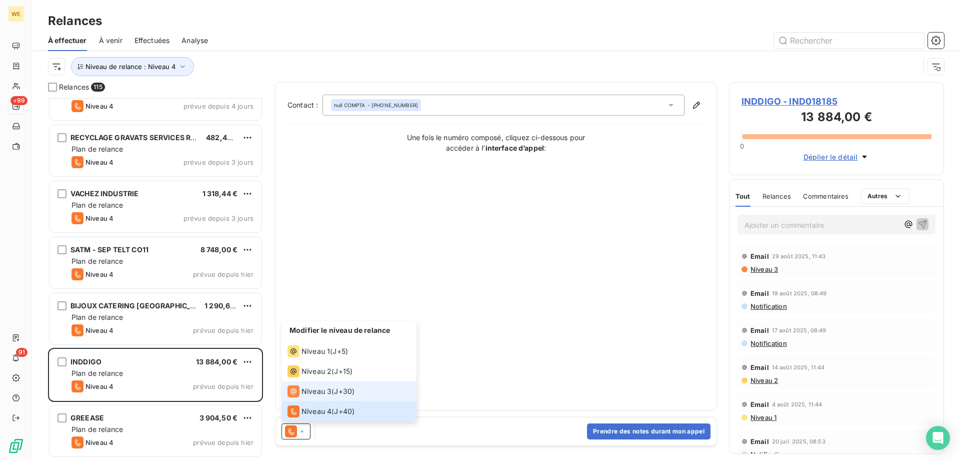
click at [321, 394] on span "Niveau 3" at bounding box center [317, 391] width 30 height 10
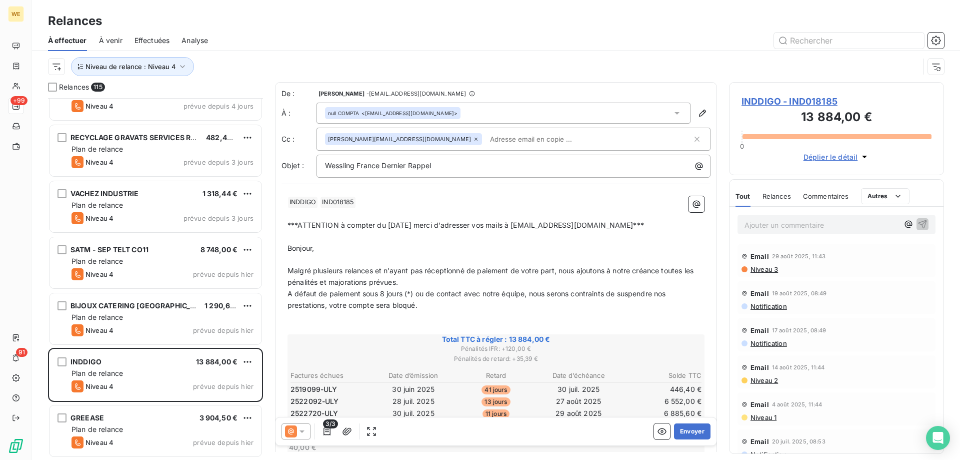
click at [486, 141] on input "text" at bounding box center [544, 139] width 116 height 15
paste input "e.baloge@inddigo.com"
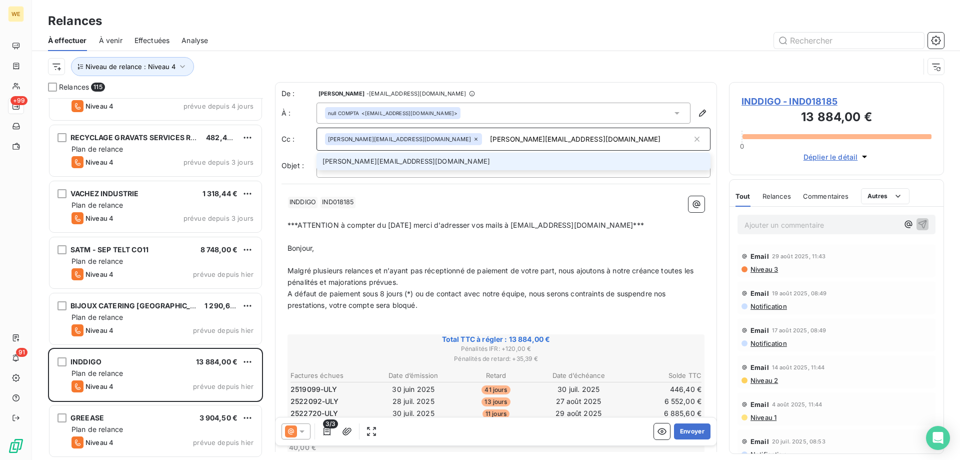
type input "e.baloge@inddigo.com"
click at [387, 162] on li "e.baloge@inddigo.com" at bounding box center [514, 162] width 394 height 18
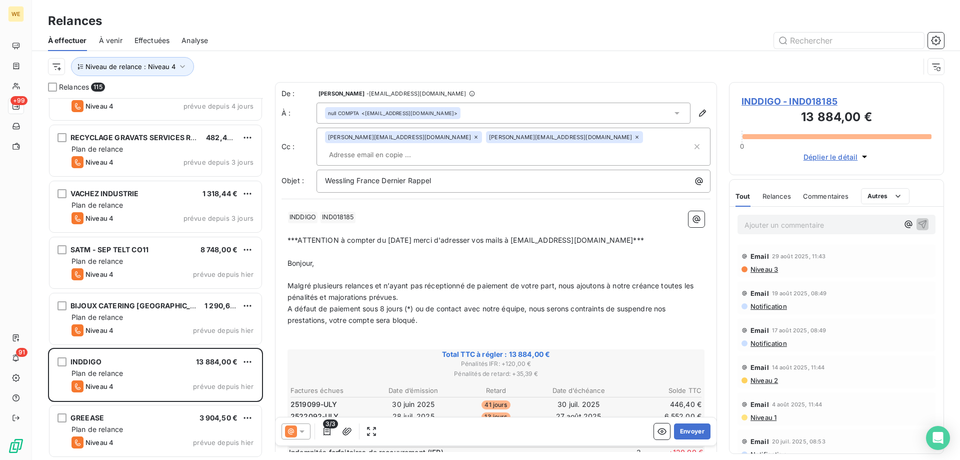
click at [451, 424] on div "3/3 Envoyer" at bounding box center [496, 431] width 441 height 28
click at [441, 147] on input "text" at bounding box center [383, 154] width 116 height 15
paste input "a.thibaud@inddigo.com"
click at [475, 211] on p "﻿ INDDIGO ﻿ IND018185 ﻿ ﻿" at bounding box center [496, 217] width 417 height 12
click at [441, 147] on input "a.thibaud@inddigo.com" at bounding box center [383, 154] width 116 height 15
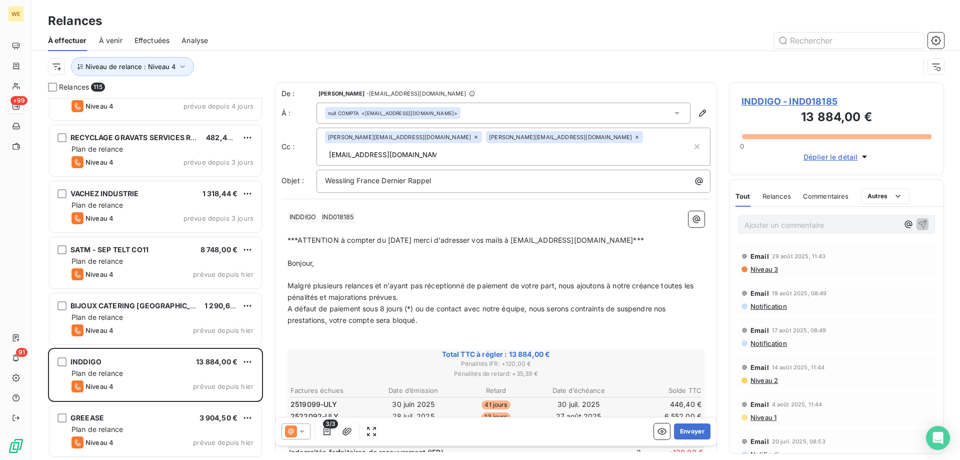
type input "a.thibaud@inddigo.com"
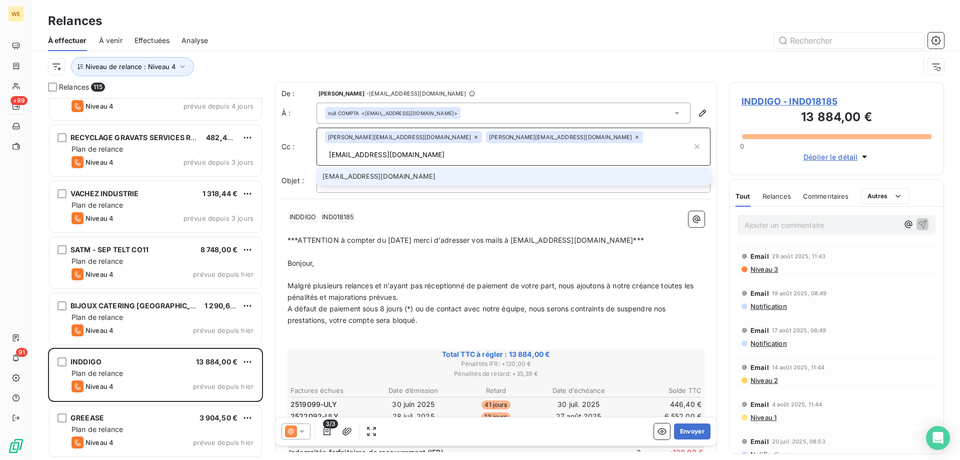
click at [437, 168] on li "a.thibaud@inddigo.com" at bounding box center [514, 177] width 394 height 18
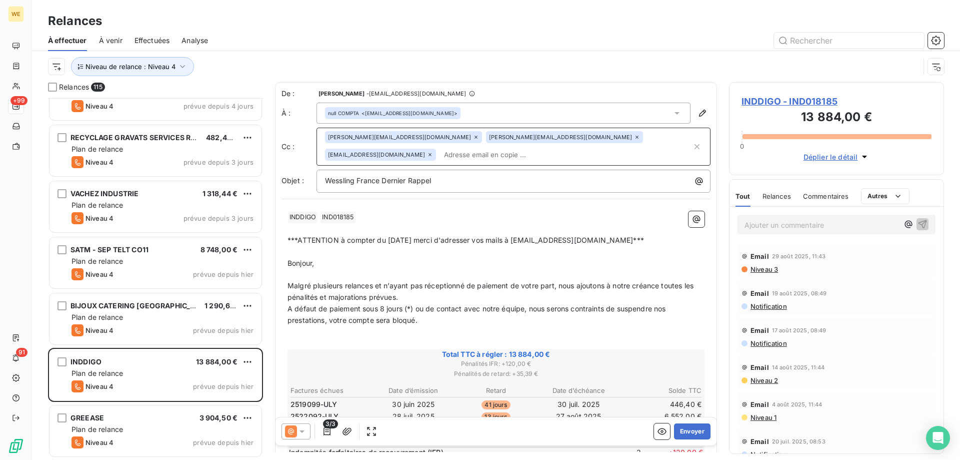
click at [472, 270] on p "﻿" at bounding box center [496, 275] width 417 height 12
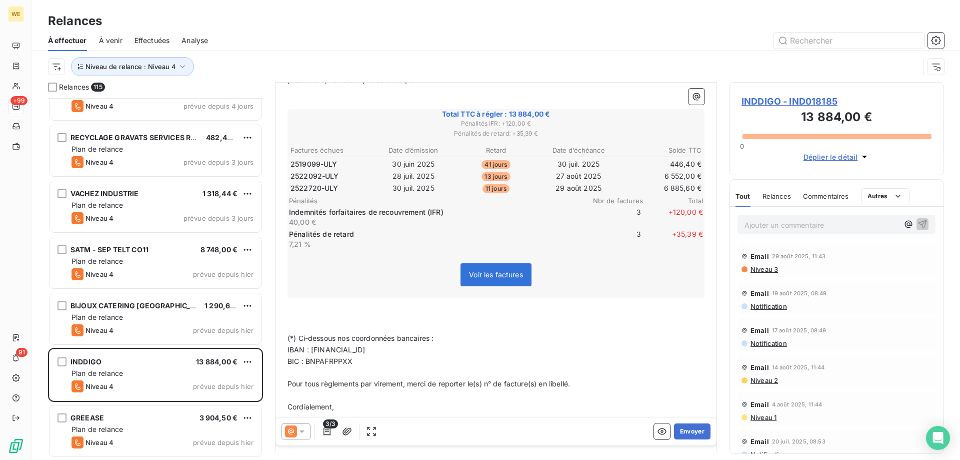
scroll to position [252, 0]
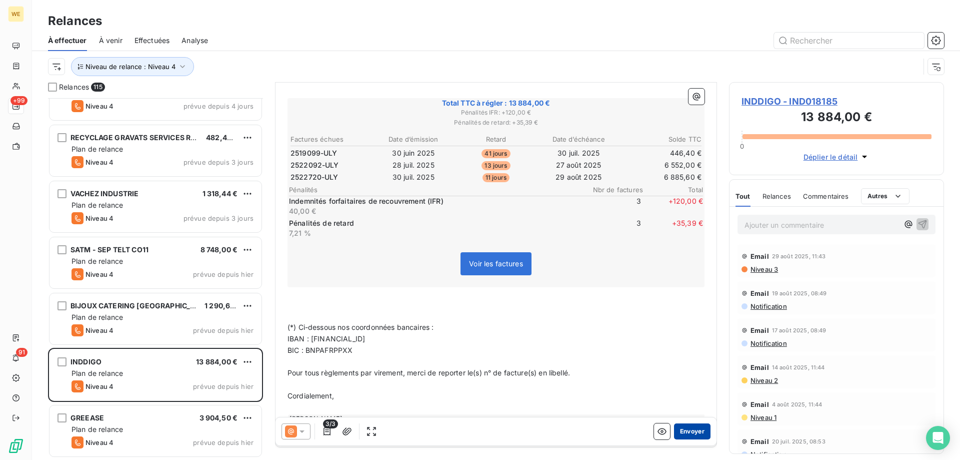
click at [681, 430] on button "Envoyer" at bounding box center [692, 431] width 37 height 16
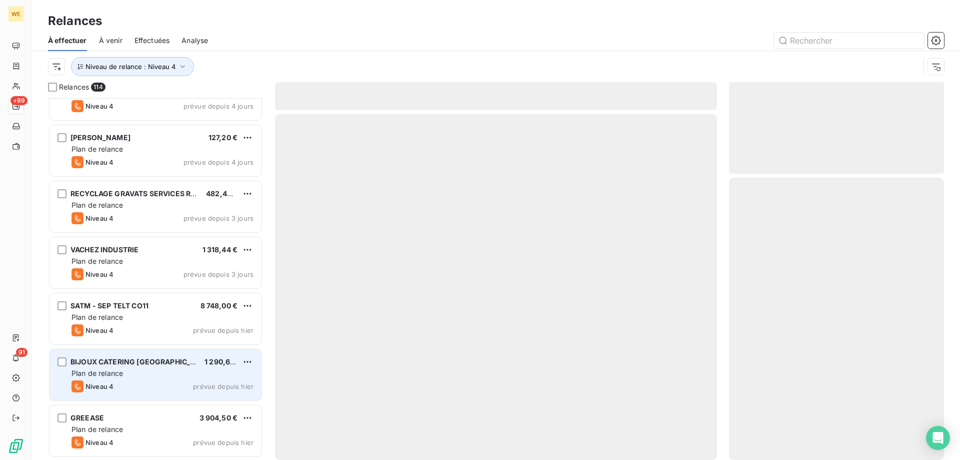
scroll to position [6023, 0]
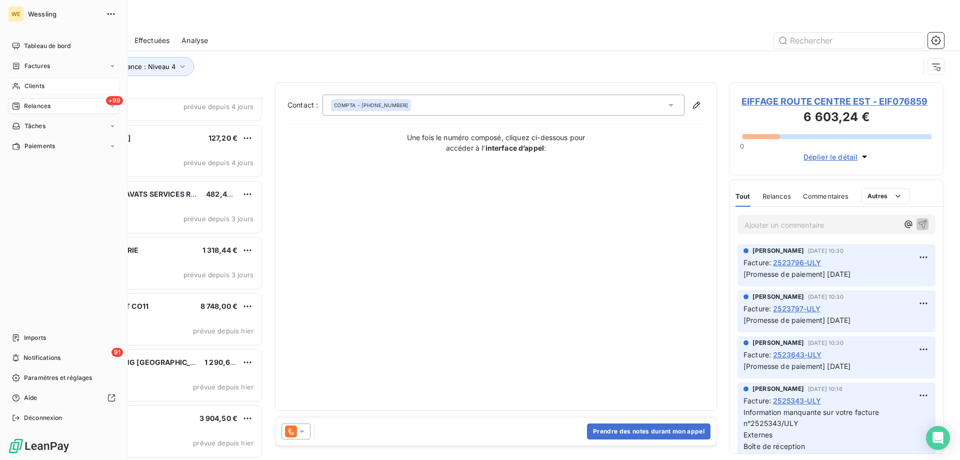
click at [45, 83] on div "Clients" at bounding box center [64, 86] width 112 height 16
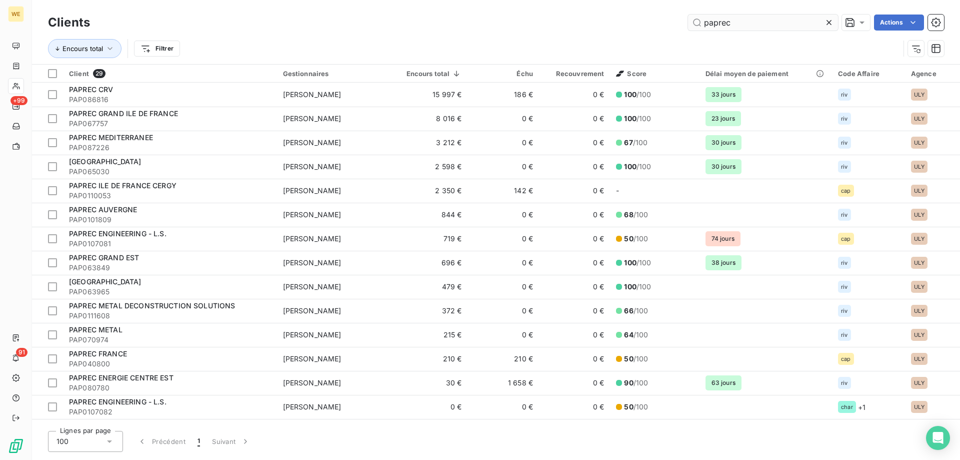
click at [746, 22] on input "paprec" at bounding box center [763, 23] width 150 height 16
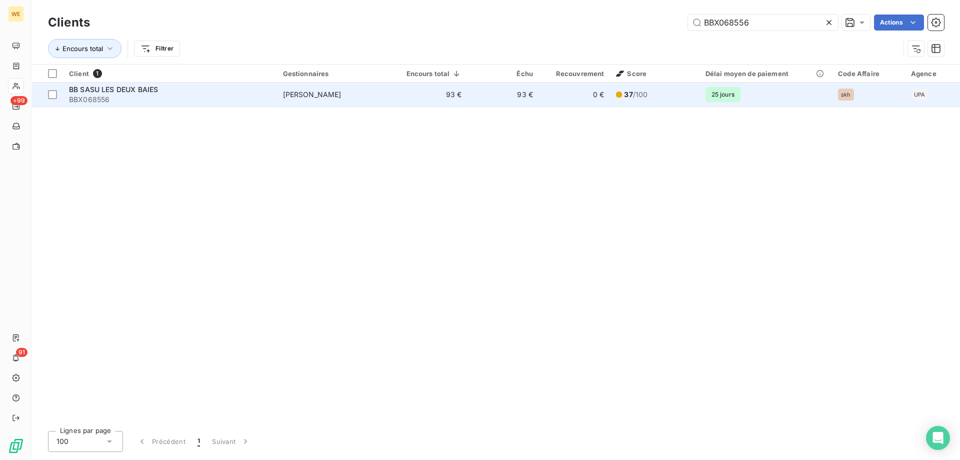
type input "BBX068556"
click at [199, 105] on td "BB SASU LES DEUX BAIES BBX068556" at bounding box center [170, 95] width 214 height 24
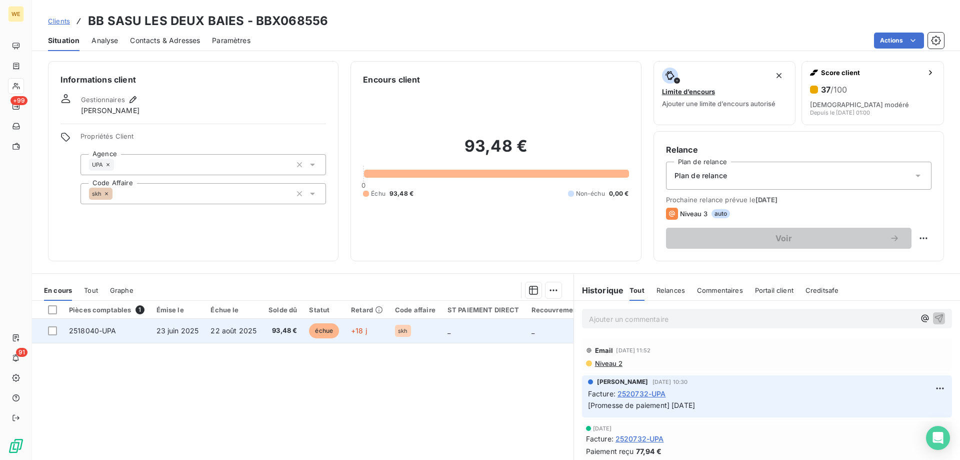
click at [117, 329] on td "2518040-UPA" at bounding box center [107, 331] width 88 height 24
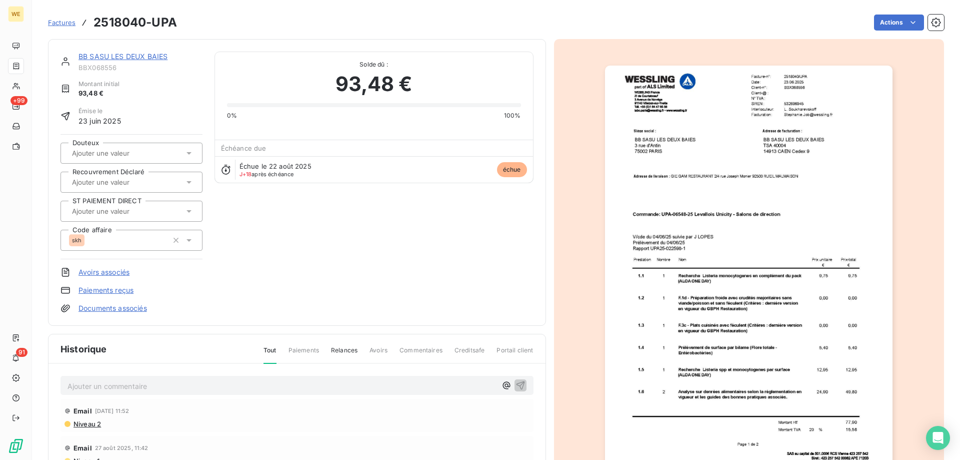
click at [129, 385] on p "Ajouter un commentaire ﻿" at bounding box center [282, 386] width 429 height 13
click at [516, 382] on icon "button" at bounding box center [521, 385] width 10 height 10
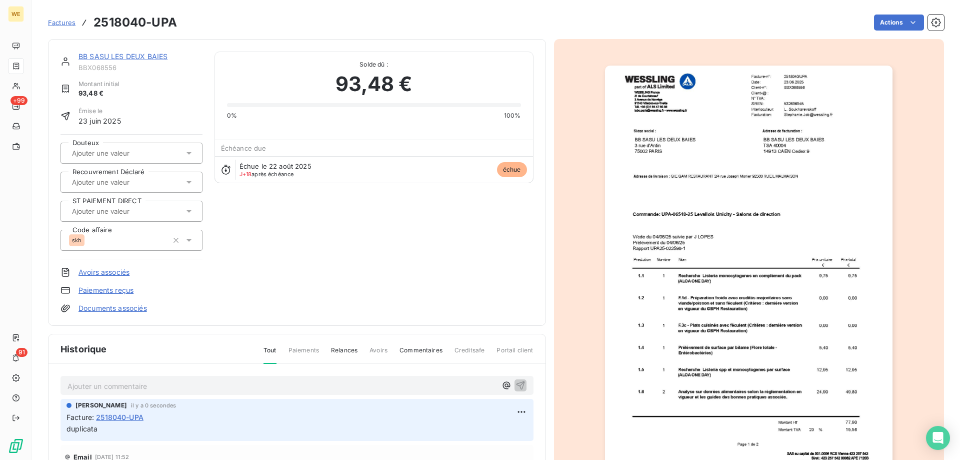
click at [148, 98] on div "Montant initial 93,48 €" at bounding box center [132, 89] width 142 height 19
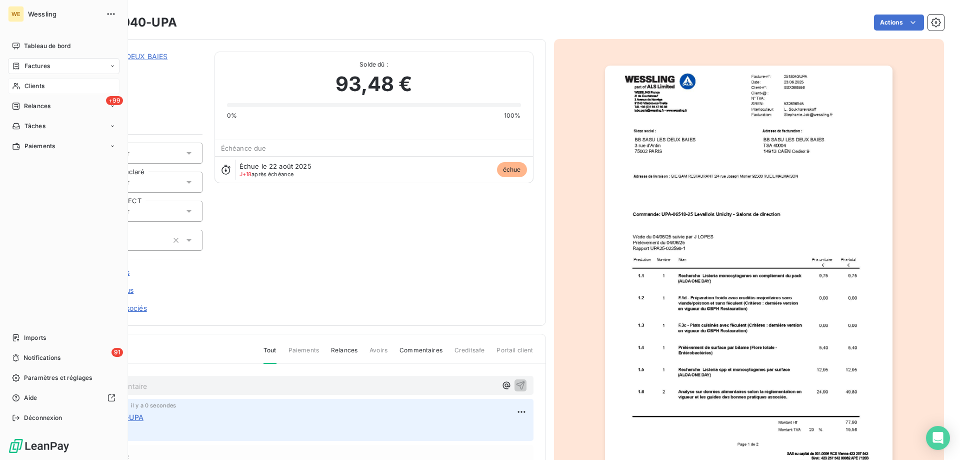
click at [30, 88] on span "Clients" at bounding box center [35, 86] width 20 height 9
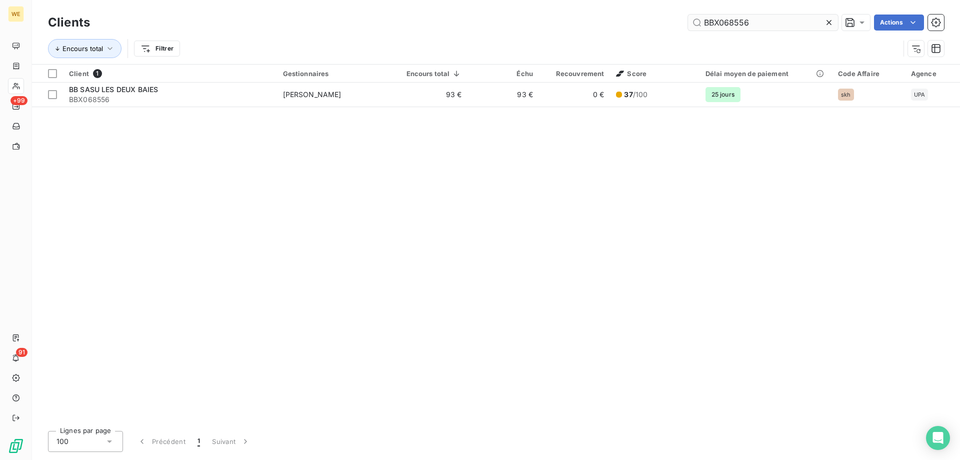
click at [729, 24] on input "BBX068556" at bounding box center [763, 23] width 150 height 16
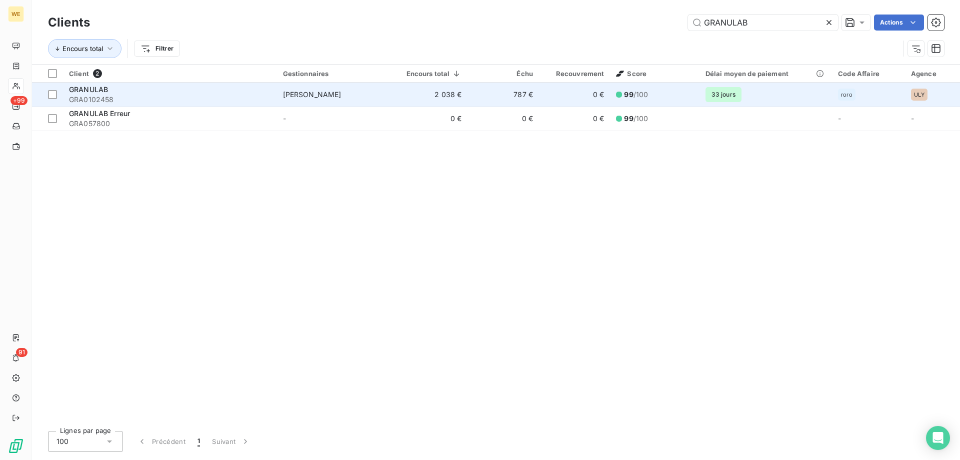
type input "GRANULAB"
click at [165, 98] on span "GRA0102458" at bounding box center [170, 100] width 202 height 10
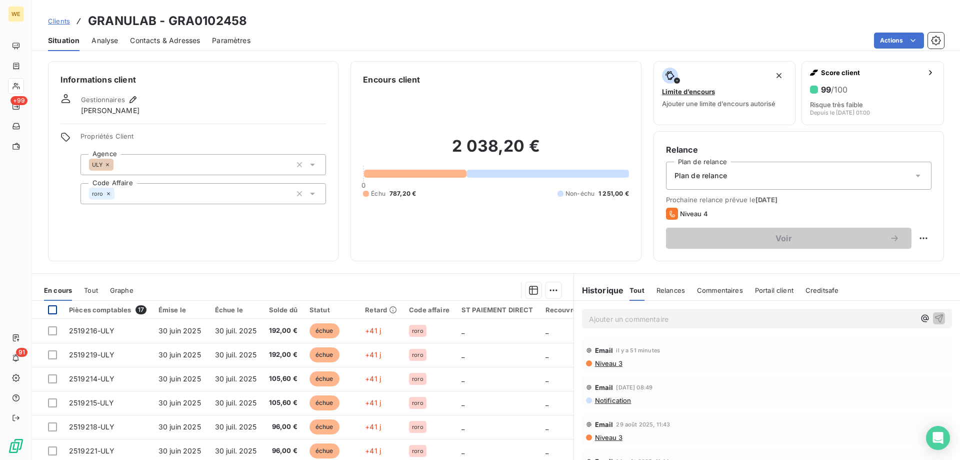
click at [50, 311] on div at bounding box center [52, 309] width 9 height 9
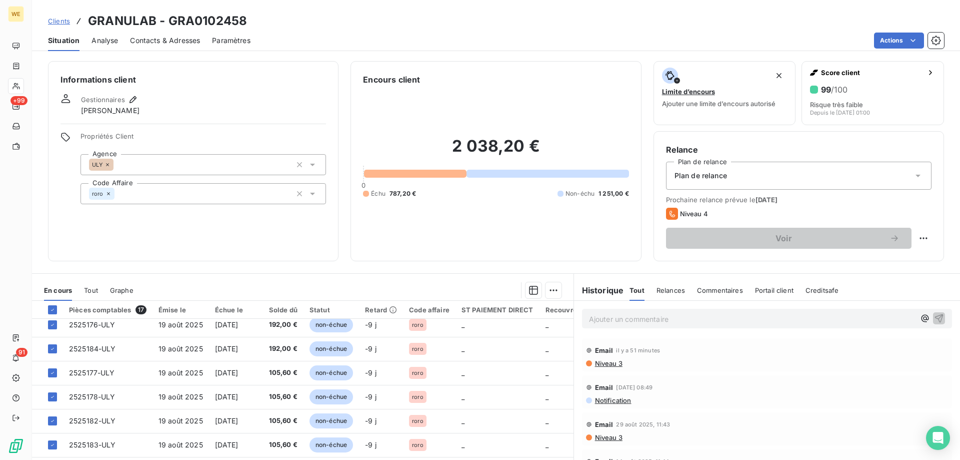
scroll to position [100, 0]
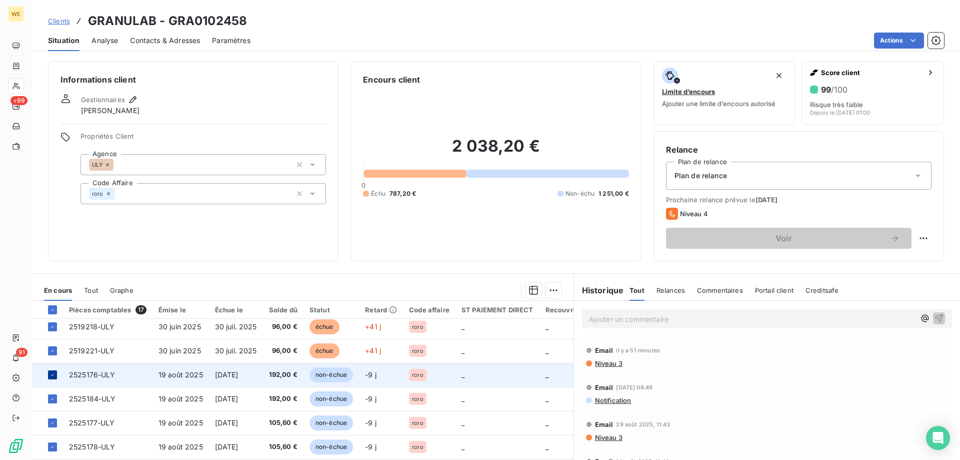
click at [53, 375] on icon at bounding box center [52, 375] width 3 height 2
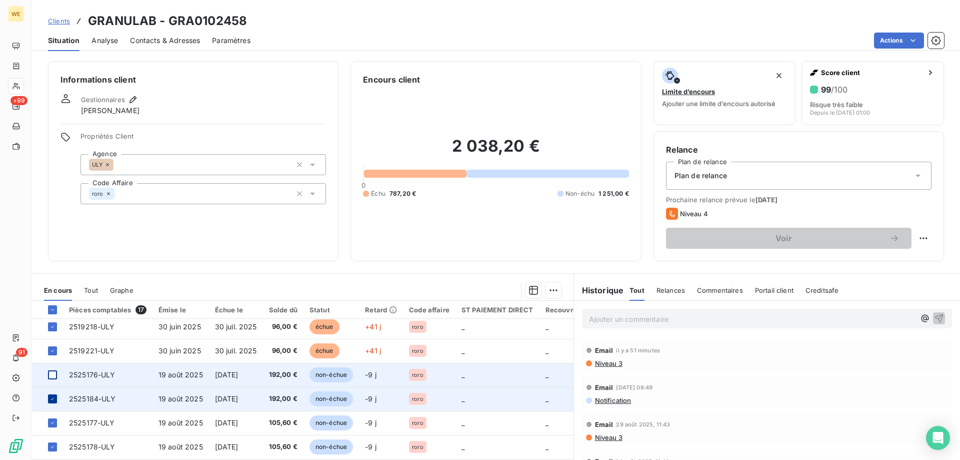
click at [54, 402] on div at bounding box center [52, 398] width 9 height 9
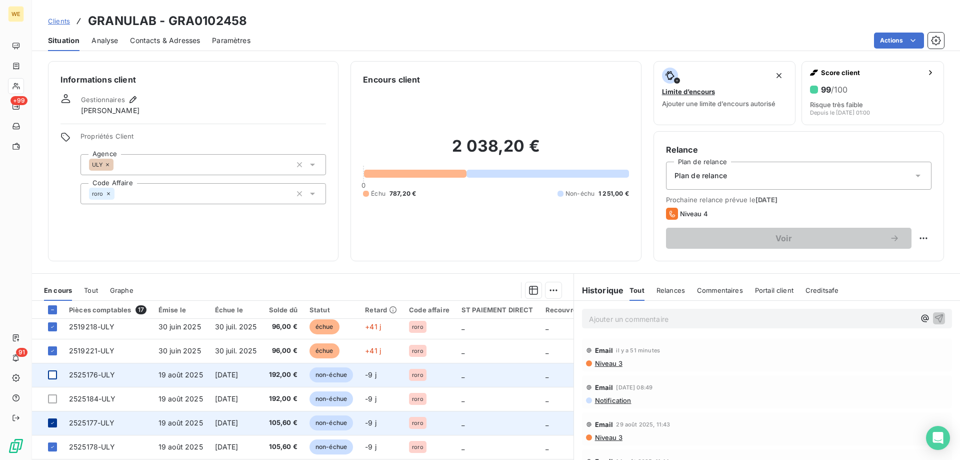
click at [55, 421] on icon at bounding box center [53, 423] width 6 height 6
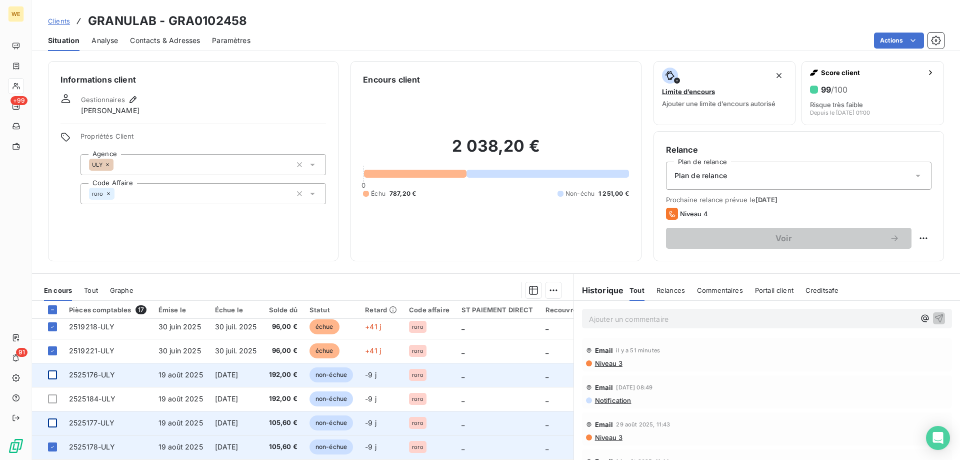
click at [48, 445] on td at bounding box center [47, 447] width 31 height 24
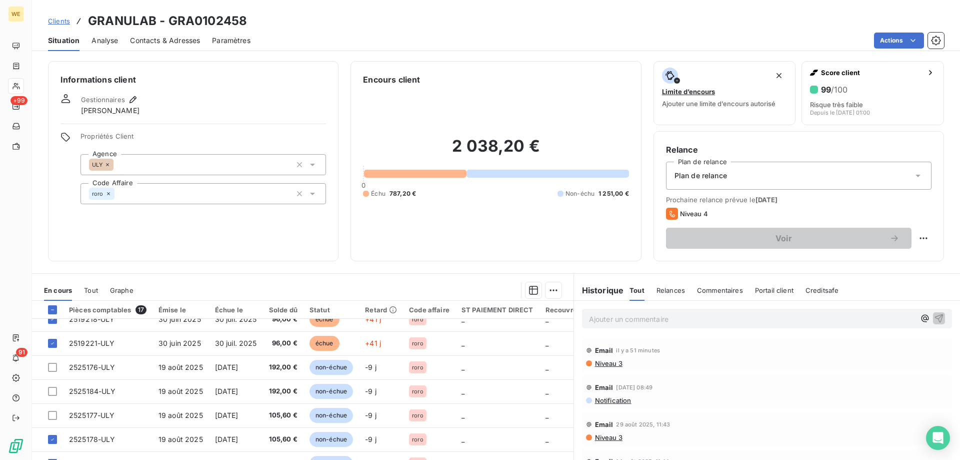
scroll to position [150, 0]
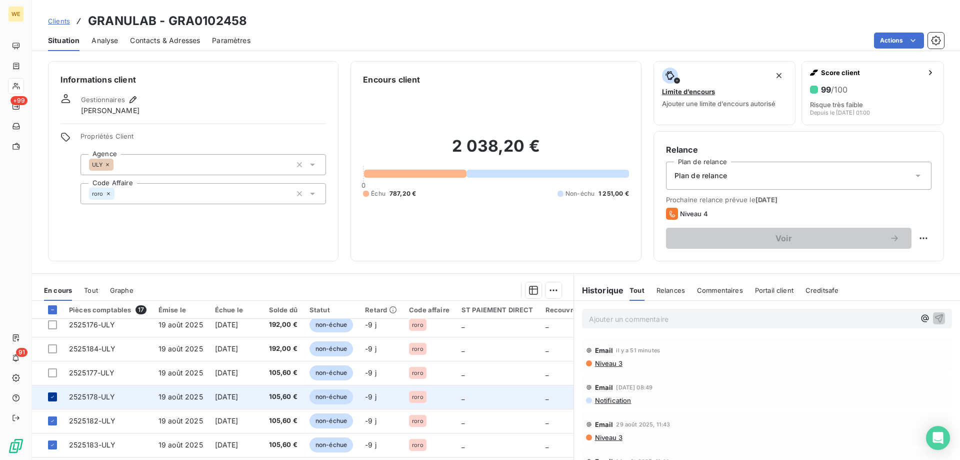
click at [53, 400] on div at bounding box center [52, 396] width 9 height 9
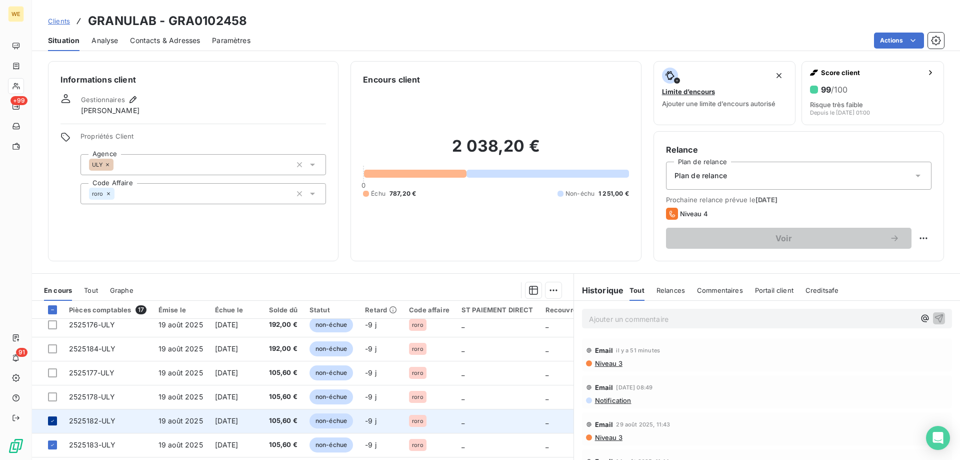
click at [52, 420] on icon at bounding box center [53, 421] width 6 height 6
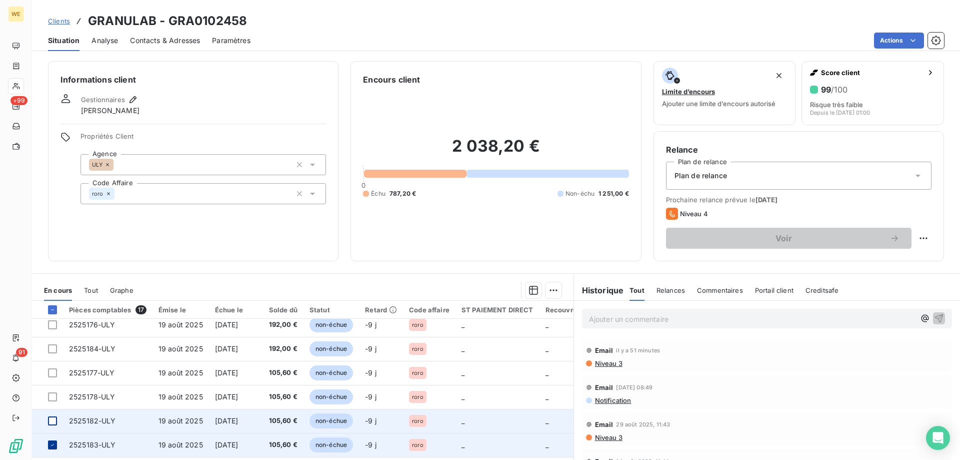
click at [51, 446] on icon at bounding box center [53, 445] width 6 height 6
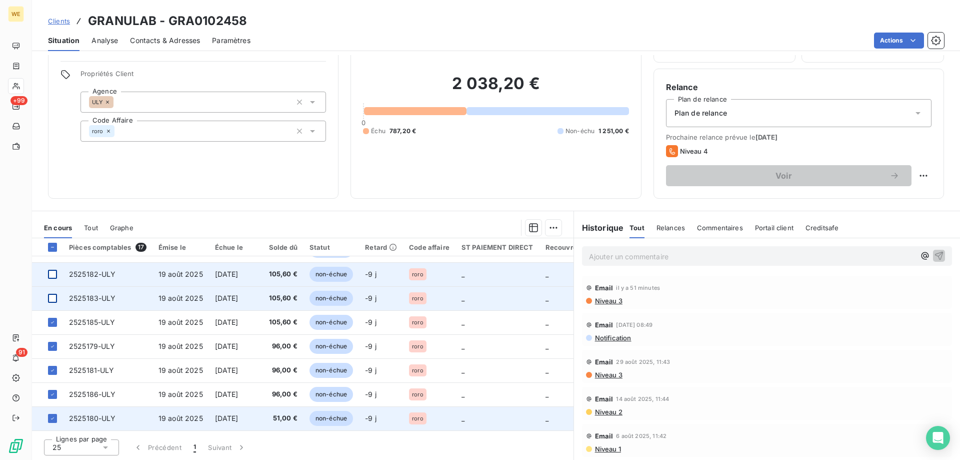
scroll to position [64, 0]
click at [55, 414] on icon at bounding box center [53, 417] width 6 height 6
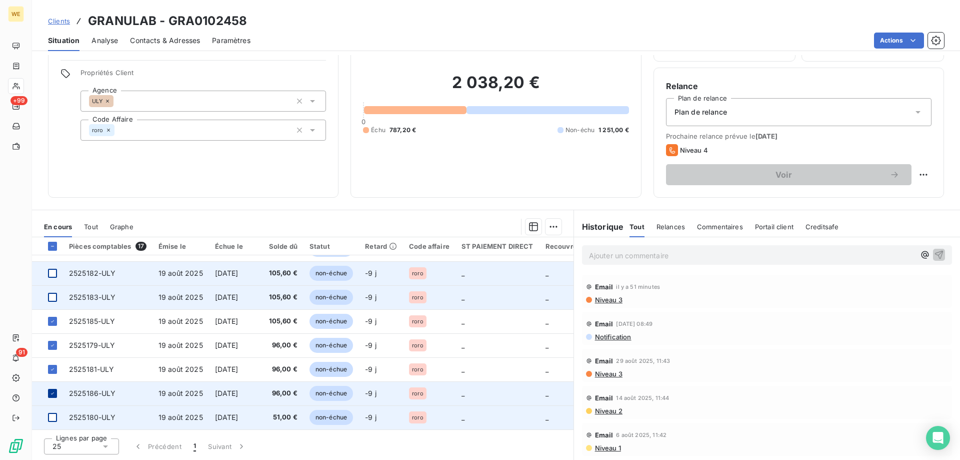
click at [53, 390] on icon at bounding box center [53, 393] width 6 height 6
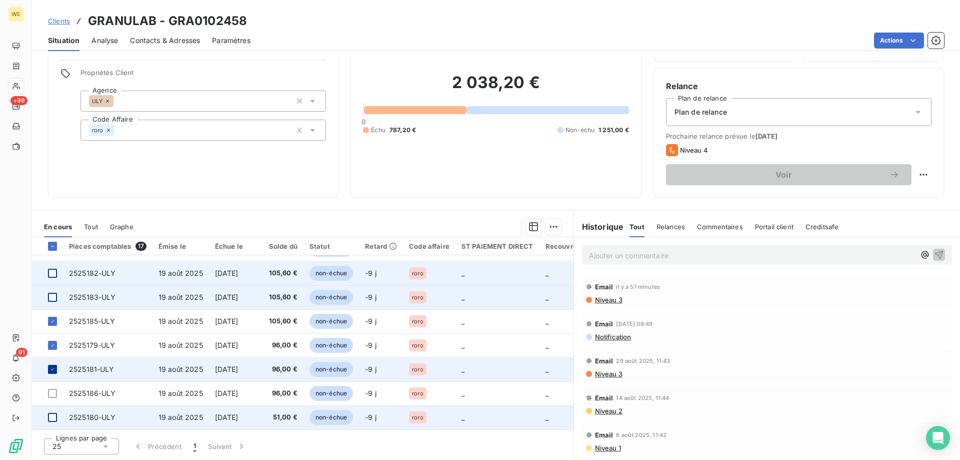
click at [53, 369] on div at bounding box center [52, 369] width 9 height 9
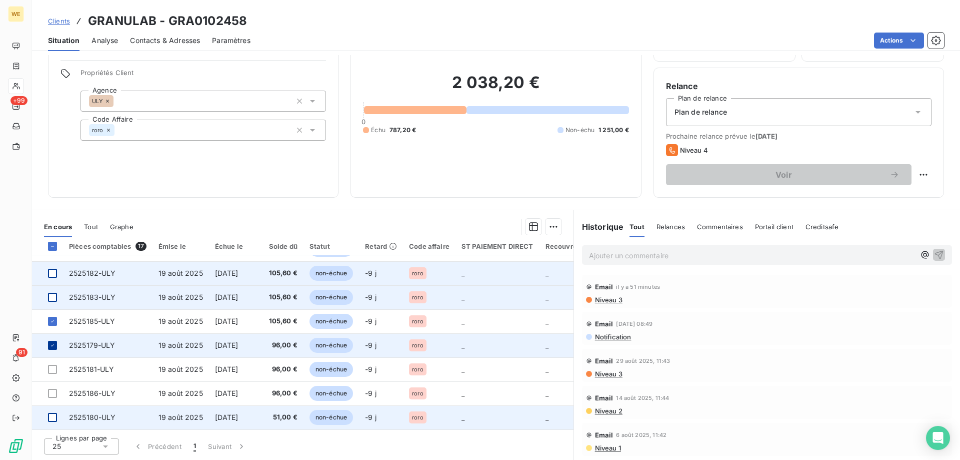
click at [54, 343] on icon at bounding box center [53, 345] width 6 height 6
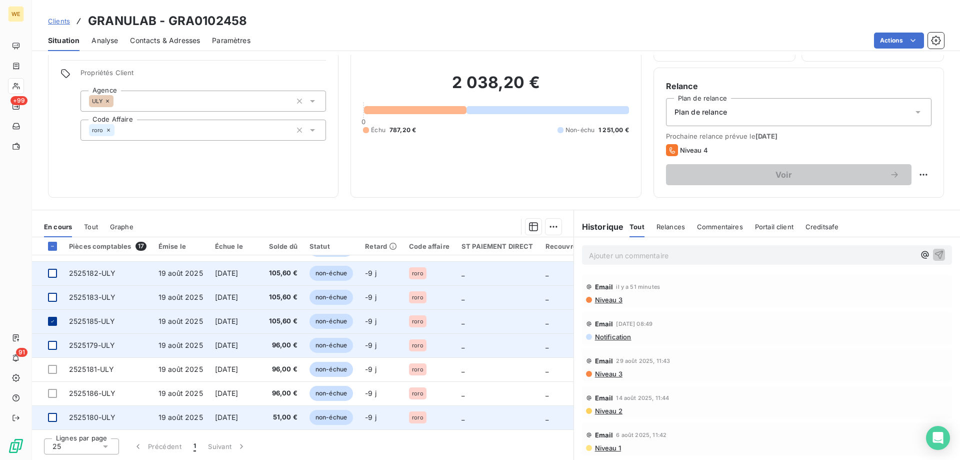
click at [51, 320] on div at bounding box center [52, 321] width 9 height 9
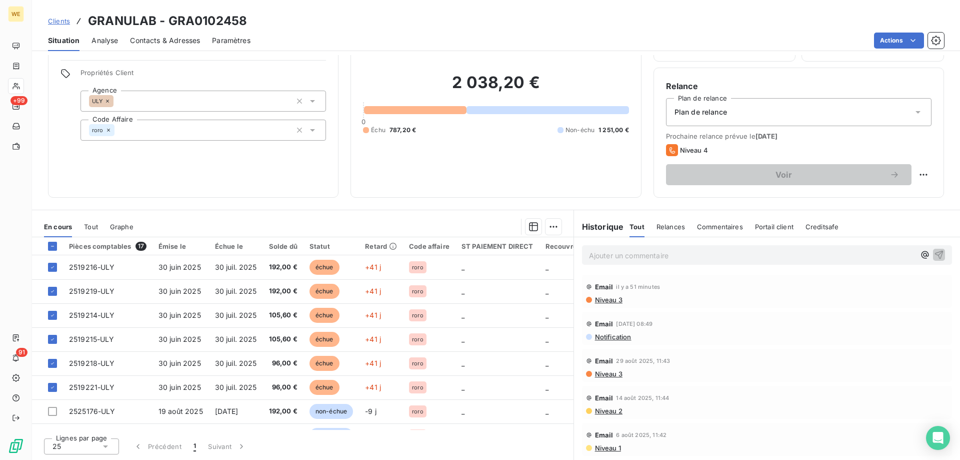
scroll to position [0, 0]
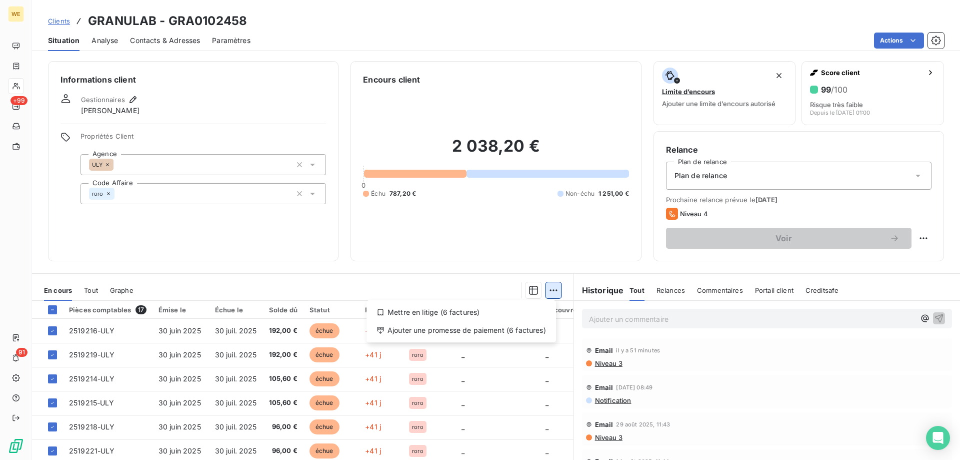
click at [552, 291] on html "WE +99 91 Clients GRANULAB - GRA0102458 Situation Analyse Contacts & Adresses P…" at bounding box center [480, 230] width 960 height 460
click at [524, 330] on div "Ajouter une promesse de paiement (6 factures)" at bounding box center [462, 330] width 182 height 16
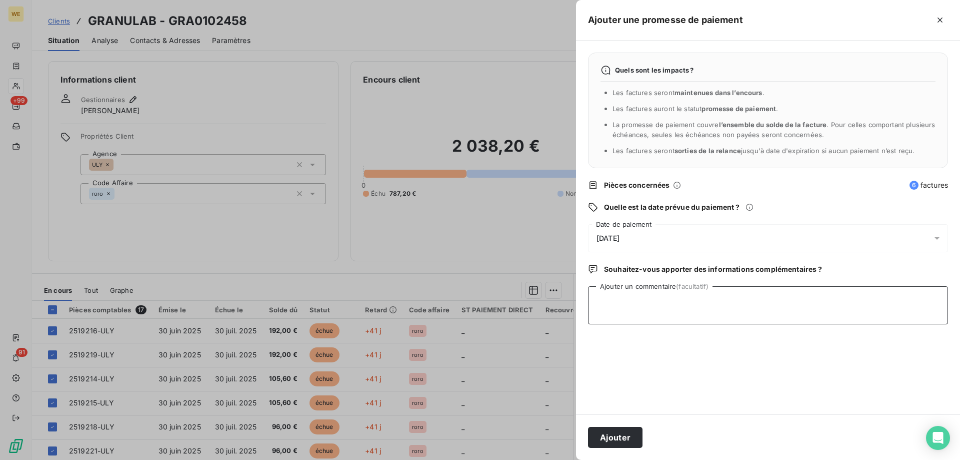
click at [614, 302] on textarea "Ajouter un commentaire (facultatif)" at bounding box center [768, 305] width 360 height 38
click at [664, 313] on textarea "15/09/25" at bounding box center [768, 305] width 360 height 38
paste textarea "TR: Wessling France Dernier Rappel Externes Boîte de réception fred...@carriere…"
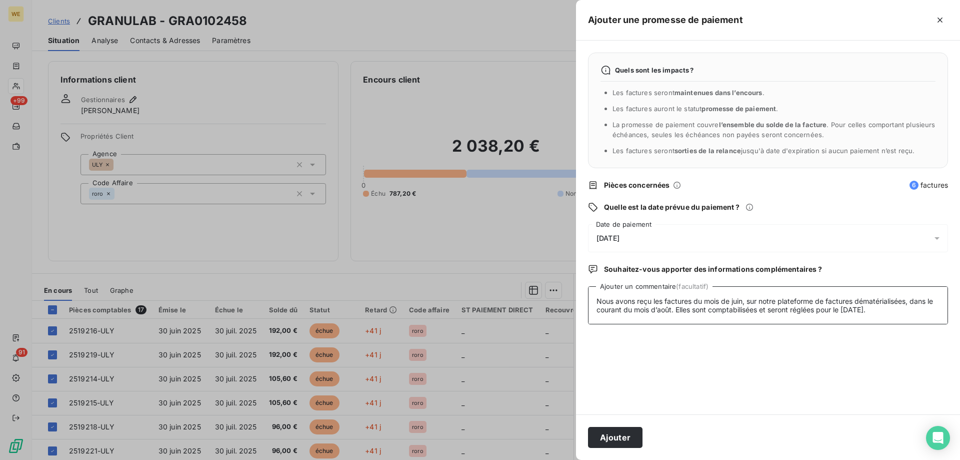
type textarea "15/09/25 TR: Wessling France Dernier Rappel Externes Boîte de réception fred...…"
click at [689, 240] on div "[DATE]" at bounding box center [768, 238] width 360 height 28
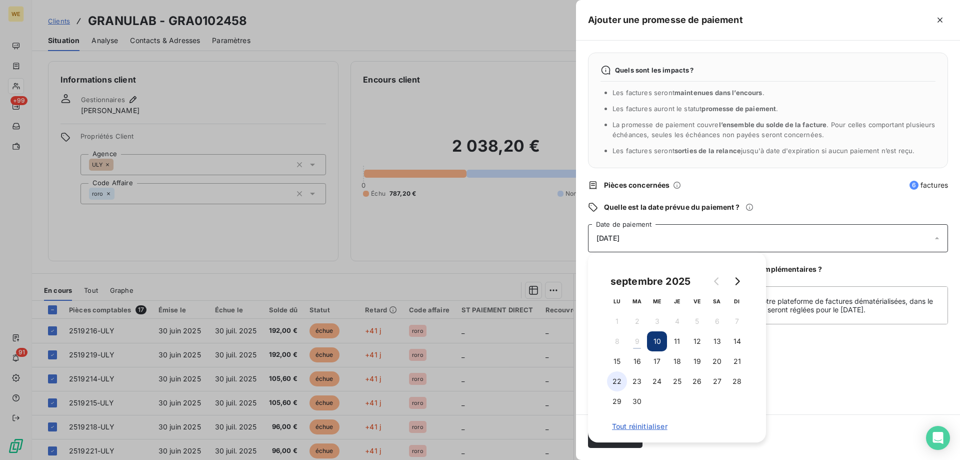
click at [613, 384] on button "22" at bounding box center [617, 381] width 20 height 20
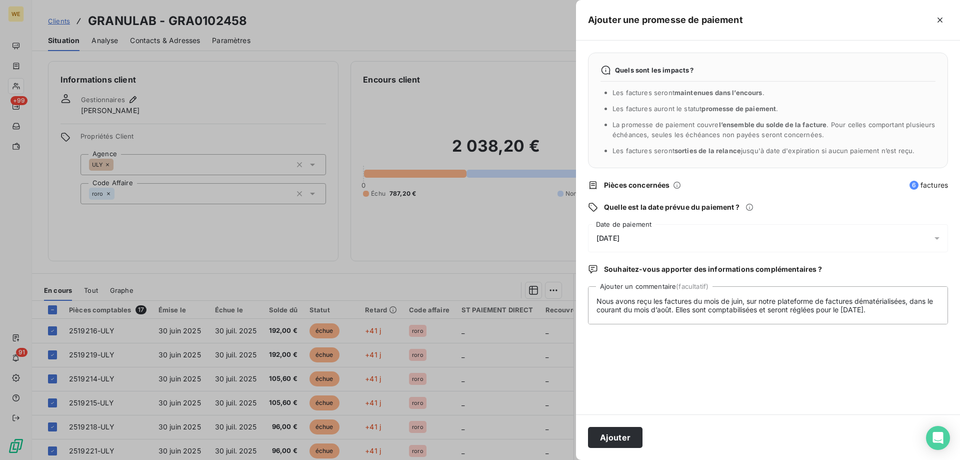
click at [823, 388] on div "Quels sont les impacts ? Les factures seront maintenues dans l’encours . Les fa…" at bounding box center [768, 228] width 384 height 374
click at [603, 434] on button "Ajouter" at bounding box center [615, 437] width 55 height 21
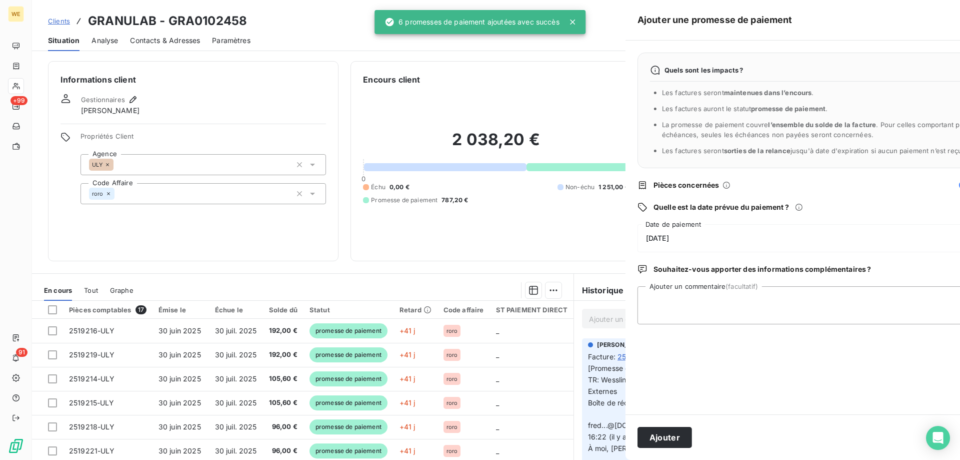
scroll to position [0, 0]
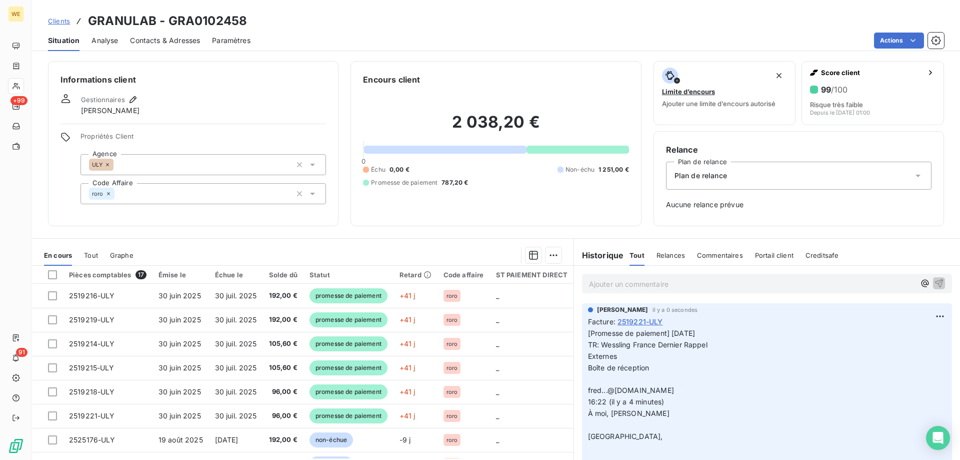
click at [136, 223] on div "Informations client Gestionnaires [PERSON_NAME] Propriétés Client Agence ULY Co…" at bounding box center [193, 143] width 291 height 165
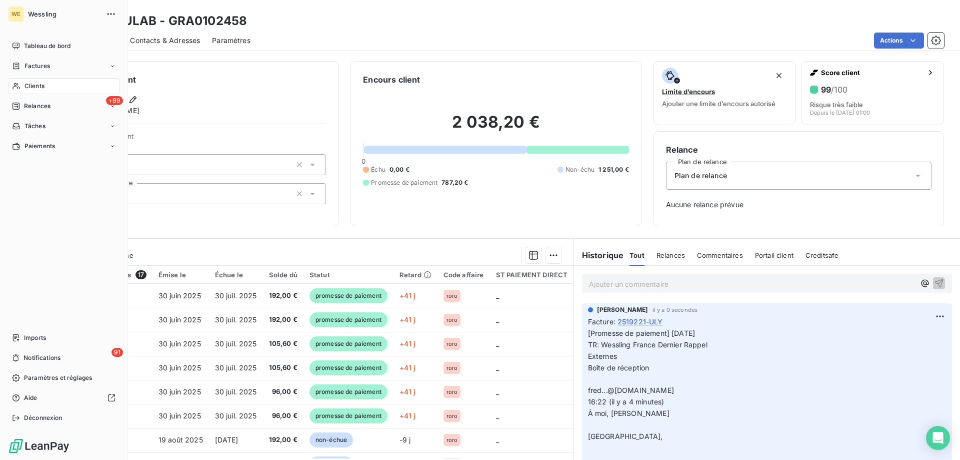
click at [25, 87] on span "Clients" at bounding box center [35, 86] width 20 height 9
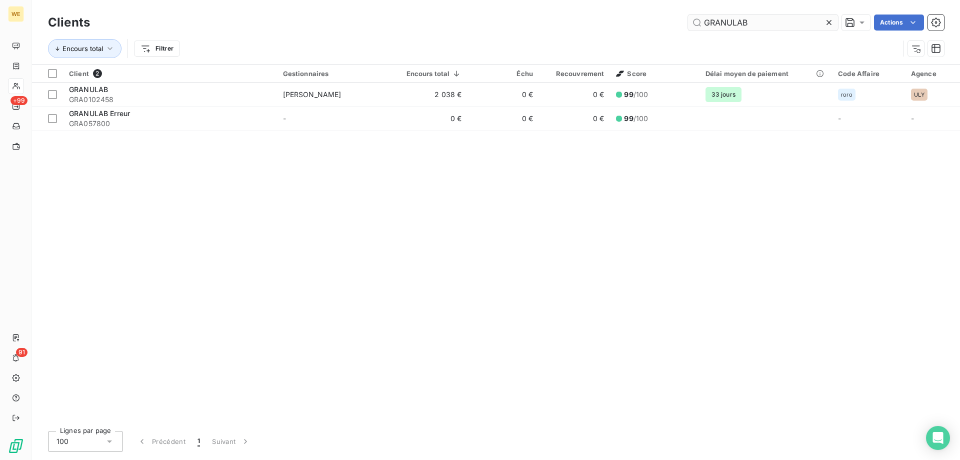
click at [733, 23] on input "GRANULAB" at bounding box center [763, 23] width 150 height 16
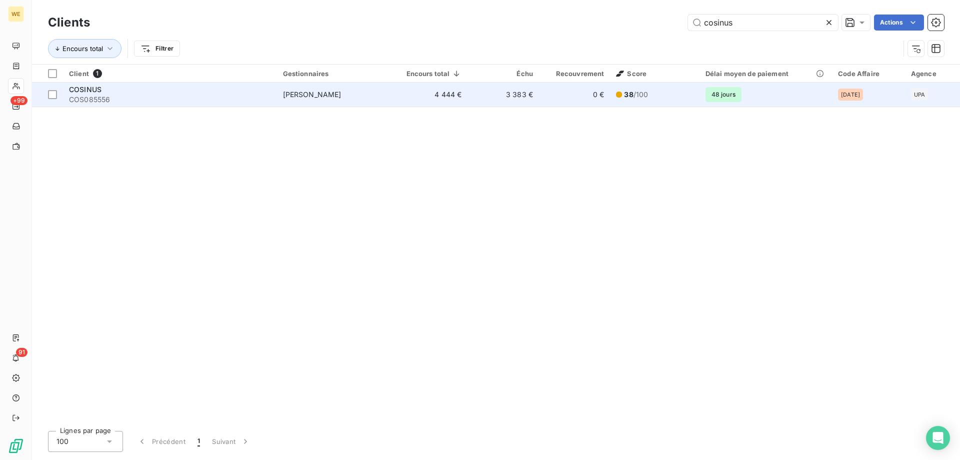
type input "cosinus"
click at [233, 101] on span "COS085556" at bounding box center [170, 100] width 202 height 10
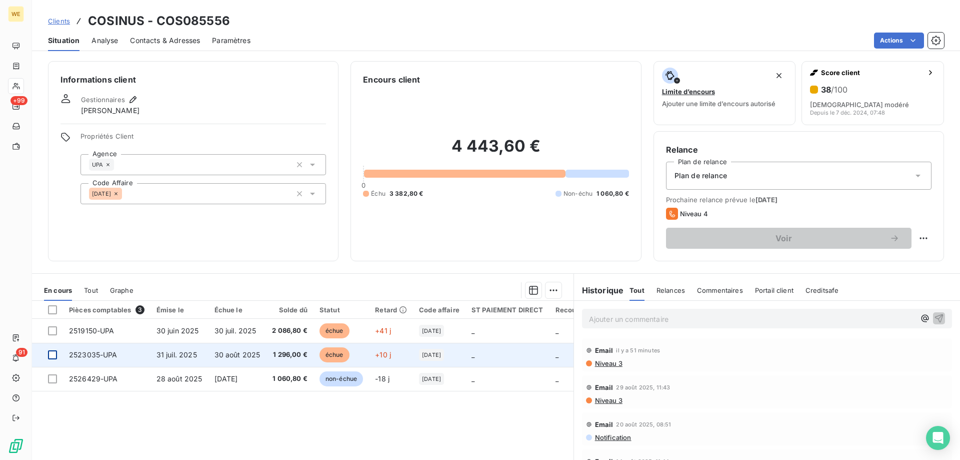
click at [56, 358] on div at bounding box center [52, 354] width 9 height 9
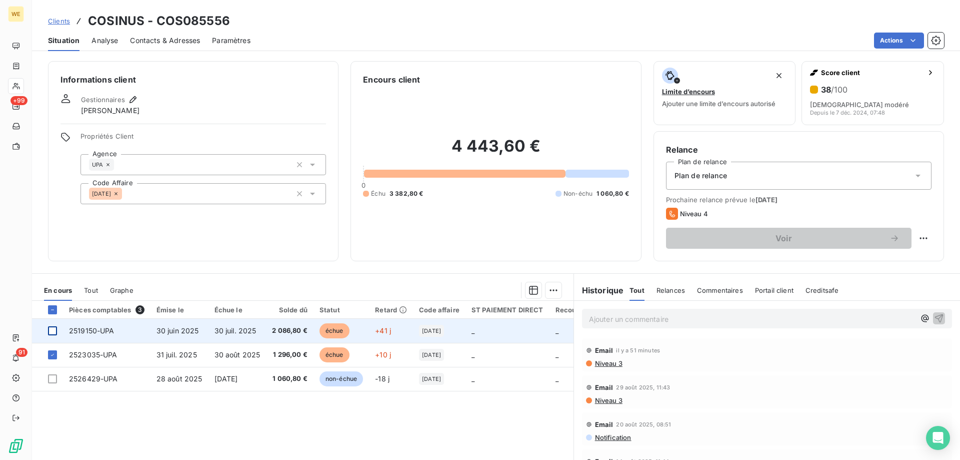
click at [53, 330] on div at bounding box center [52, 330] width 9 height 9
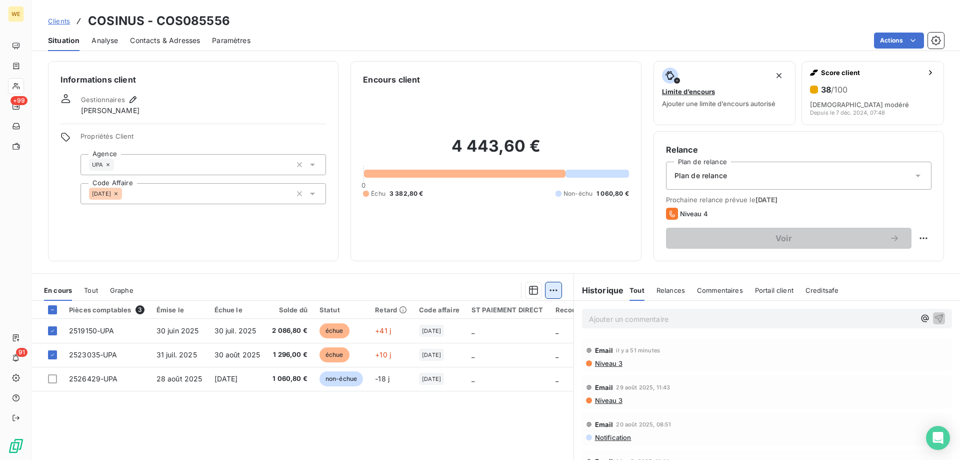
click at [549, 294] on html "WE +99 91 Clients COSINUS - COS085556 Situation Analyse Contacts & Adresses Par…" at bounding box center [480, 230] width 960 height 460
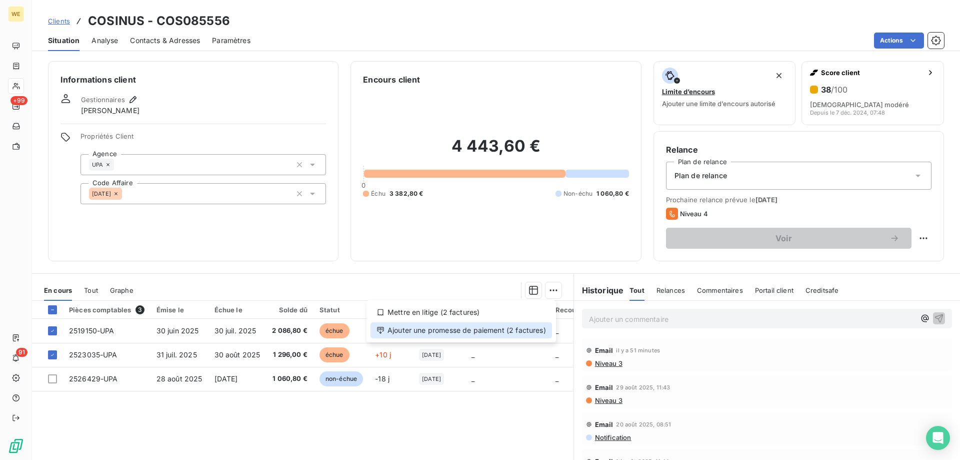
click at [533, 330] on div "Ajouter une promesse de paiement (2 factures)" at bounding box center [462, 330] width 182 height 16
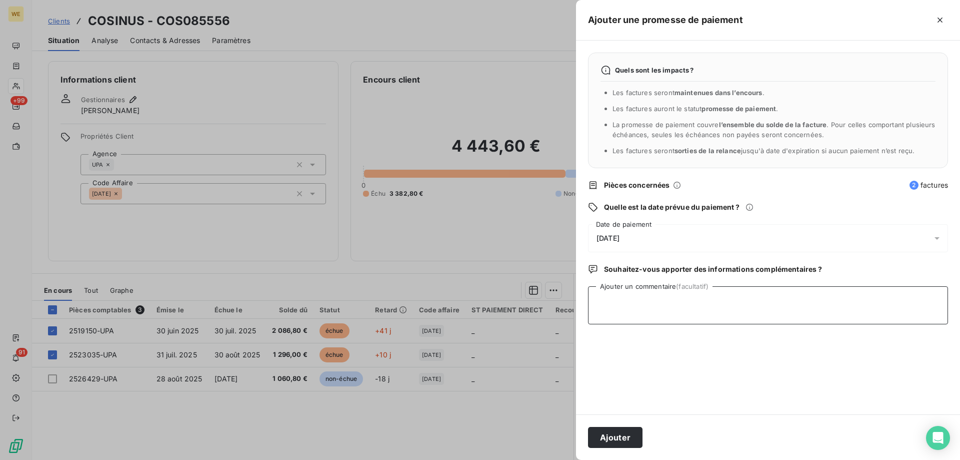
click at [624, 312] on textarea "Ajouter un commentaire (facultatif)" at bounding box center [768, 305] width 360 height 38
click at [607, 302] on textarea "Ajouter un commentaire (facultatif)" at bounding box center [768, 305] width 360 height 38
paste textarea "RE: Wessling France Dernier Rappel Externes Boîte de réception Sylvie CHARTIER …"
type textarea "RE: Wessling France Dernier Rappel Externes Boîte de réception Sylvie CHARTIER …"
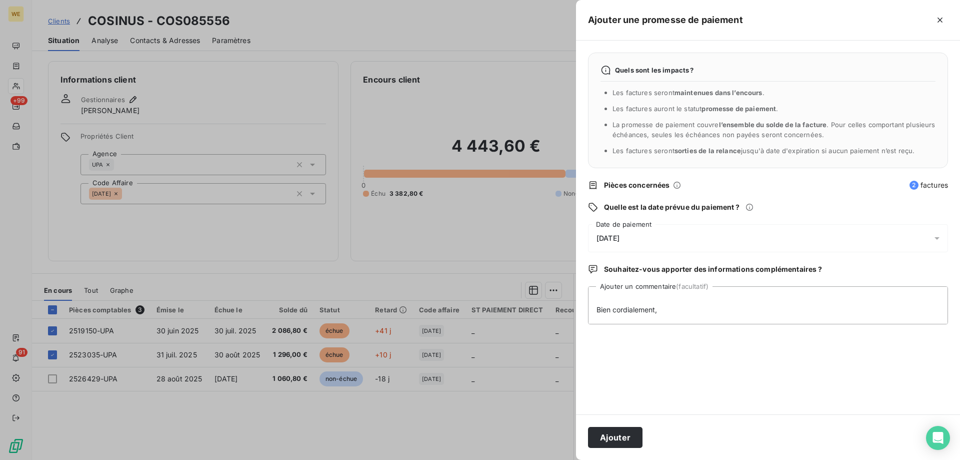
click at [641, 235] on div "[DATE]" at bounding box center [768, 238] width 360 height 28
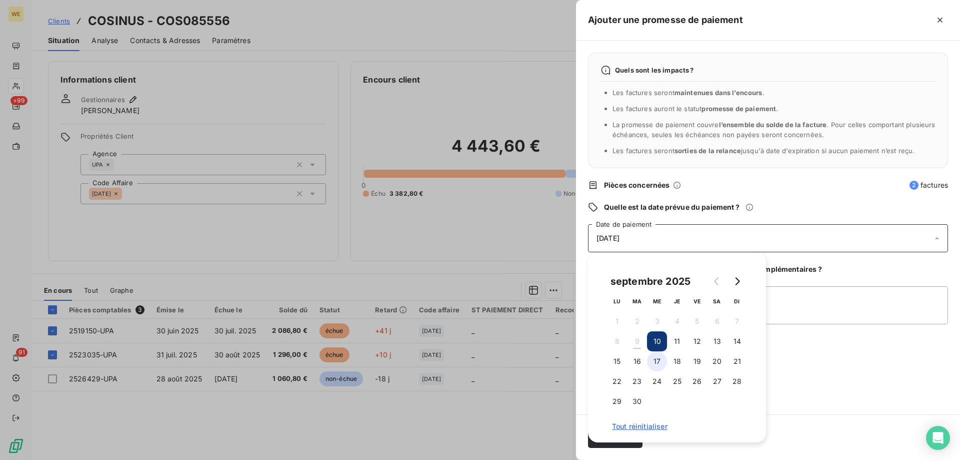
click at [660, 362] on button "17" at bounding box center [657, 361] width 20 height 20
click at [802, 307] on textarea "RE: Wessling France Dernier Rappel Externes Boîte de réception Sylvie CHARTIER …" at bounding box center [768, 305] width 360 height 38
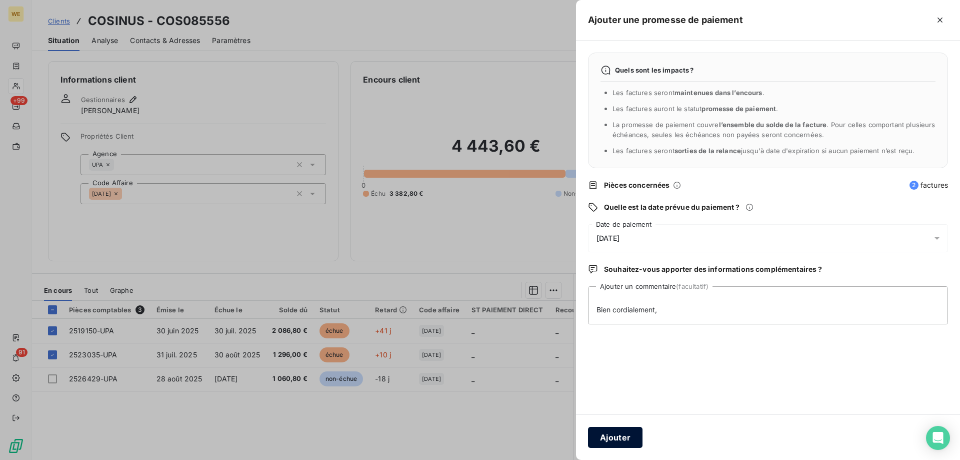
click at [609, 436] on button "Ajouter" at bounding box center [615, 437] width 55 height 21
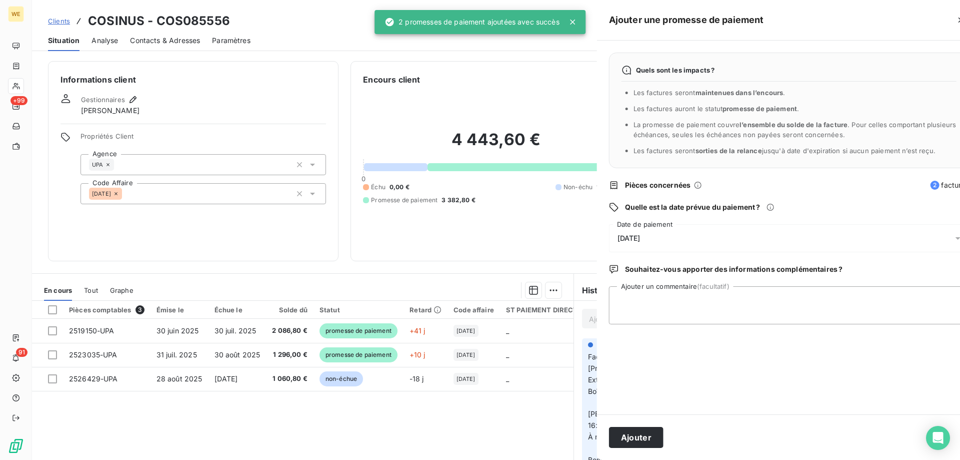
scroll to position [0, 0]
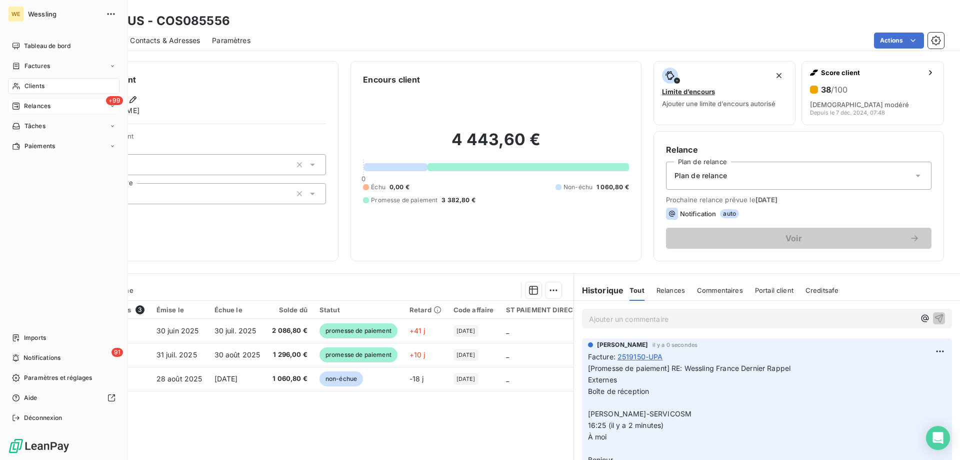
click at [23, 102] on div "Relances" at bounding box center [31, 106] width 39 height 9
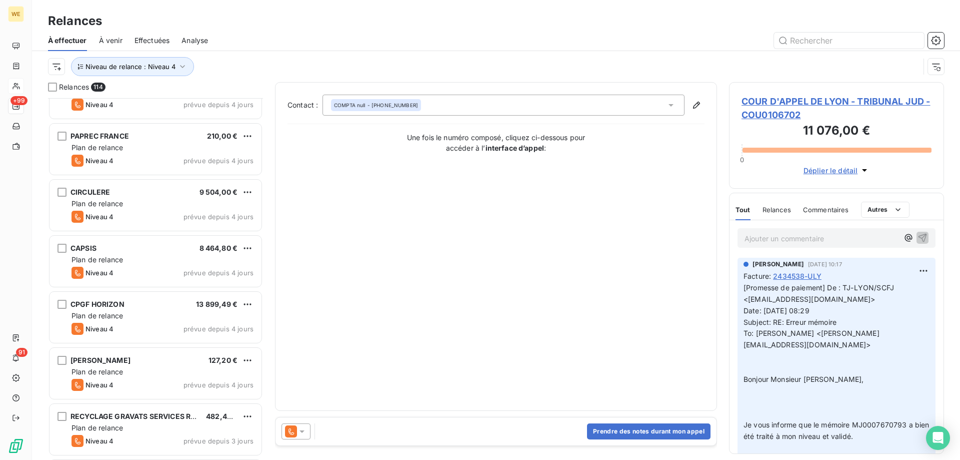
scroll to position [6023, 0]
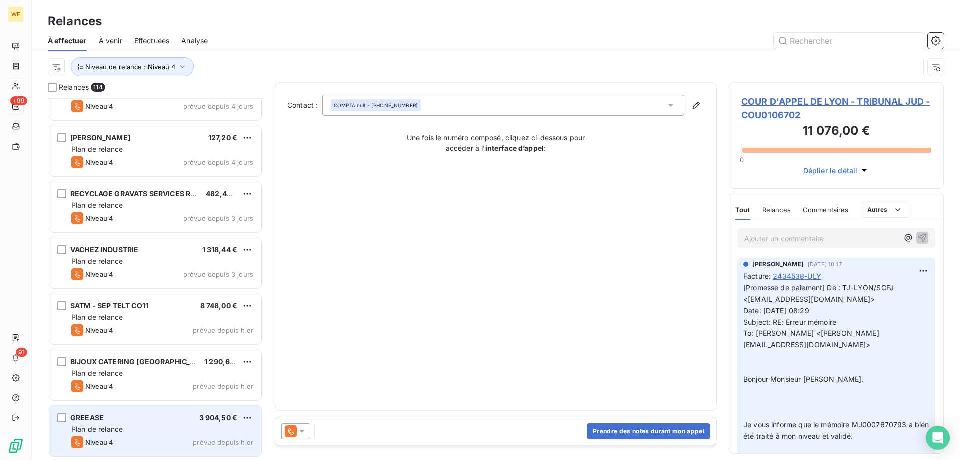
click at [169, 423] on div "GREEASE 3 904,50 € Plan de relance Niveau 4 prévue depuis hier" at bounding box center [156, 430] width 212 height 51
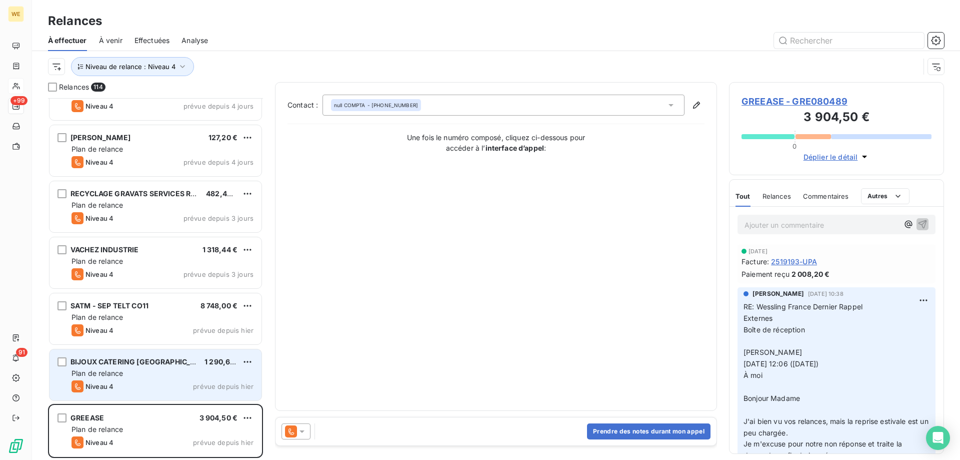
click at [167, 378] on div "BIJOUX CATERING FRANCE 1 290,68 € Plan de relance Niveau 4 prévue depuis hier" at bounding box center [156, 374] width 212 height 51
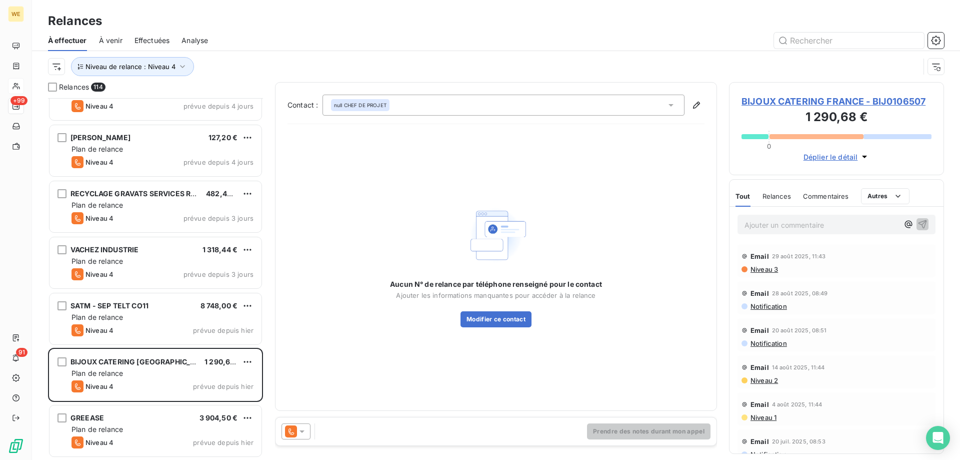
click at [304, 432] on icon at bounding box center [302, 431] width 10 height 10
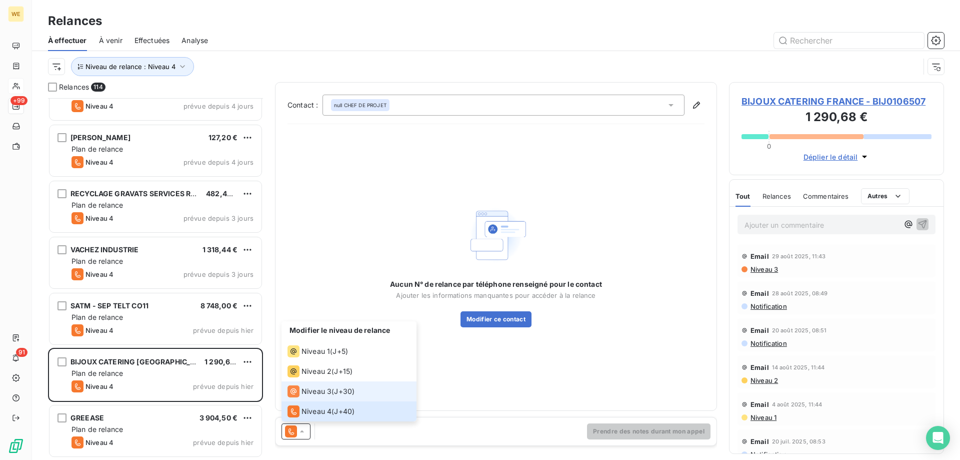
click at [321, 392] on span "Niveau 3" at bounding box center [317, 391] width 30 height 10
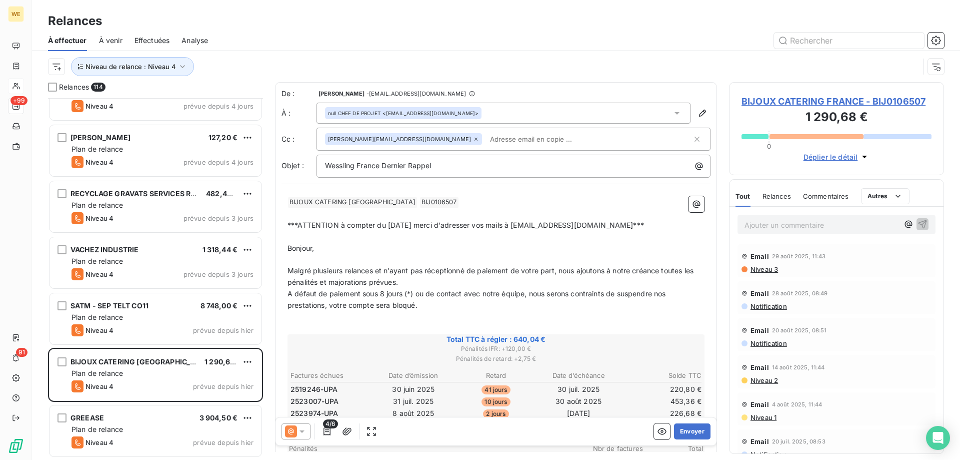
click at [423, 233] on p "﻿" at bounding box center [496, 237] width 417 height 12
click at [346, 248] on p "Bonjour," at bounding box center [496, 249] width 417 height 12
drag, startPoint x: 392, startPoint y: 308, endPoint x: 378, endPoint y: 306, distance: 14.1
click at [378, 306] on span "A défaut de paiement sous 8 jours (*) ou de contact avec notre équipe, nous ser…" at bounding box center [478, 299] width 381 height 20
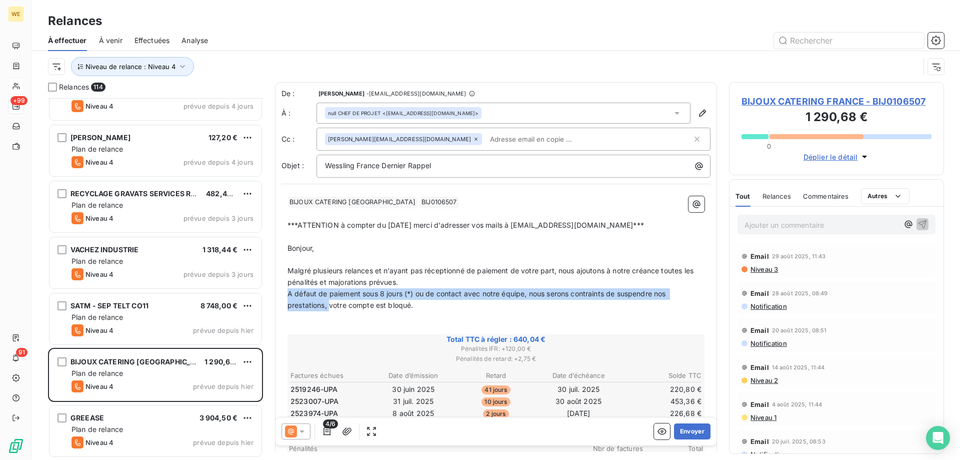
drag, startPoint x: 330, startPoint y: 308, endPoint x: 282, endPoint y: 297, distance: 49.2
click at [282, 297] on div "﻿ BIJOUX CATERING FRANCE ﻿ BIJ0106507 ﻿ ﻿ ﻿ ***ATTENTION à compter du 15 septem…" at bounding box center [496, 444] width 429 height 509
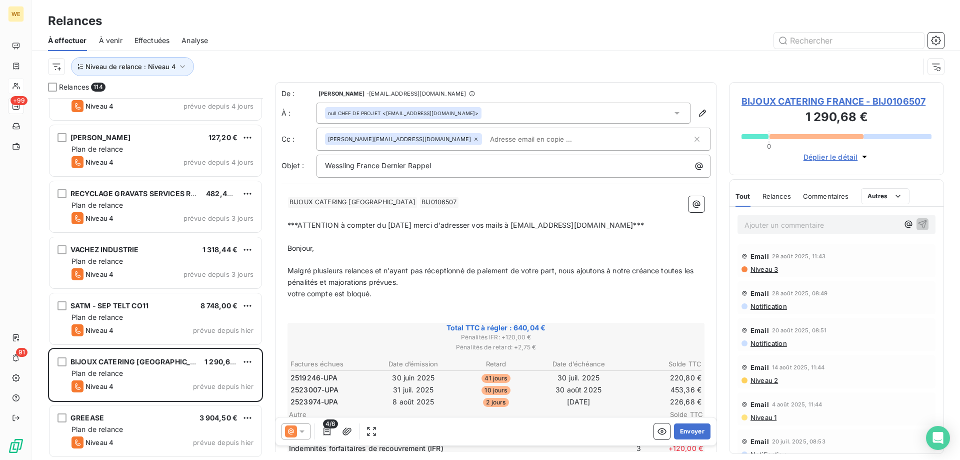
click at [291, 295] on span "votre compte est bloqué." at bounding box center [330, 293] width 85 height 9
click at [389, 298] on p "Votre compte est bloqué." at bounding box center [496, 294] width 417 height 12
click at [512, 294] on p "Votre compte est bloqué." at bounding box center [496, 294] width 417 height 12
click at [408, 292] on p "Votre compte est bloqué." at bounding box center [496, 294] width 417 height 12
click at [777, 102] on span "BIJOUX CATERING FRANCE - BIJ0106507" at bounding box center [837, 102] width 190 height 14
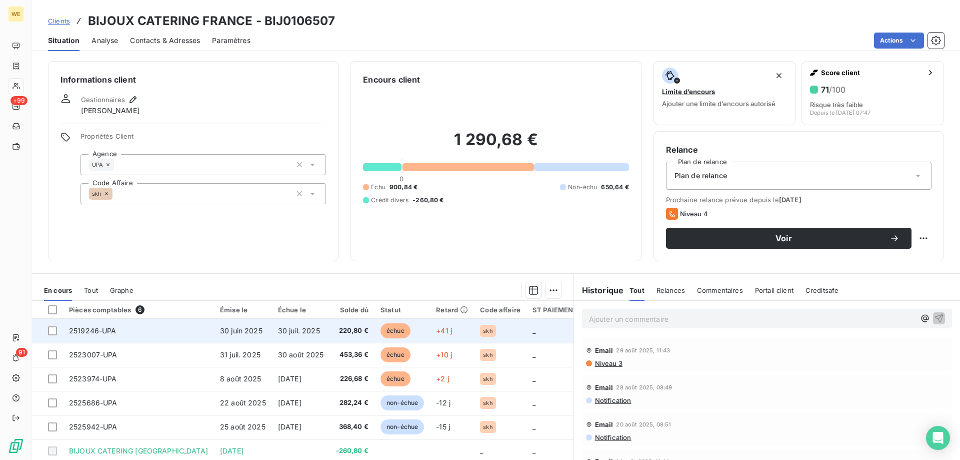
click at [277, 334] on td "30 juil. 2025" at bounding box center [301, 331] width 58 height 24
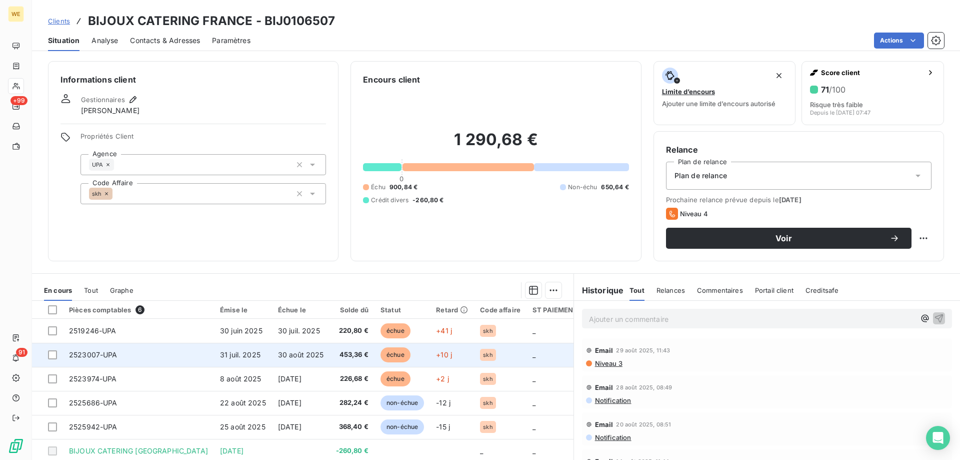
click at [278, 356] on span "30 août 2025" at bounding box center [301, 354] width 46 height 9
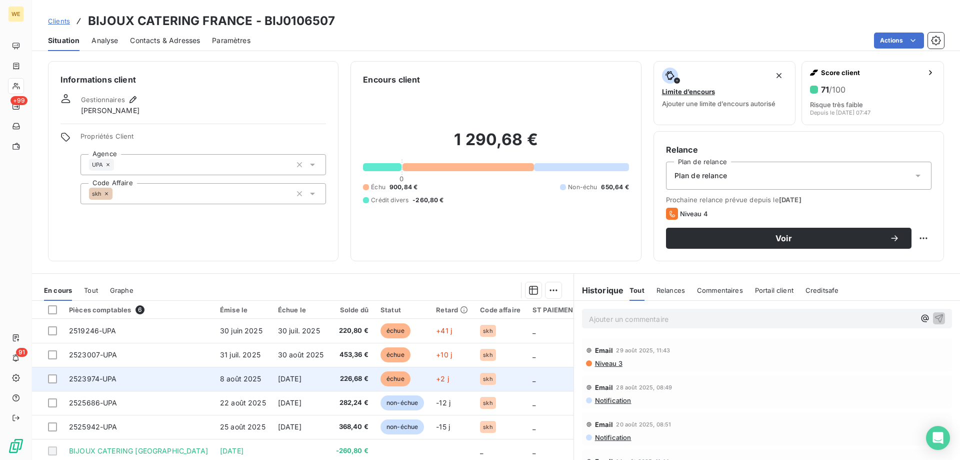
click at [330, 375] on td "226,68 €" at bounding box center [352, 379] width 45 height 24
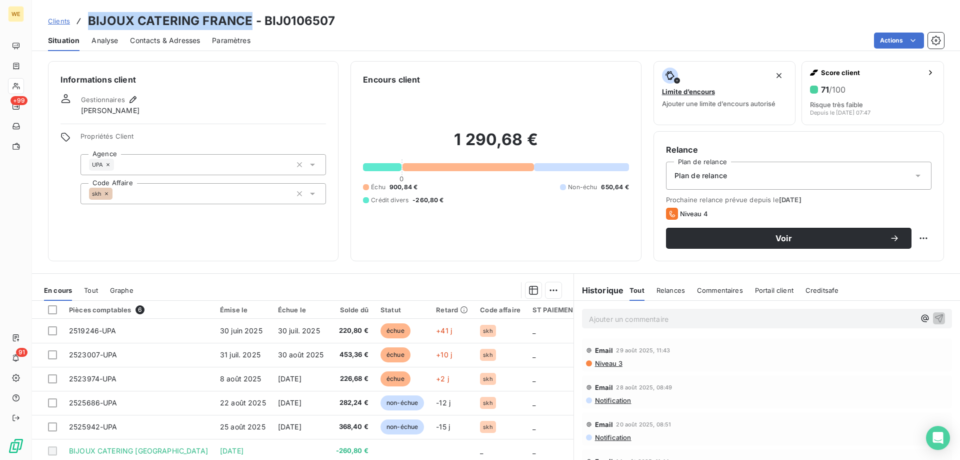
drag, startPoint x: 249, startPoint y: 20, endPoint x: 95, endPoint y: 15, distance: 154.1
click at [89, 11] on div "Clients BIJOUX CATERING FRANCE - BIJ0106507 Situation Analyse Contacts & Adress…" at bounding box center [496, 25] width 928 height 51
copy h3 "BIJOUX CATERING FRANCE"
click at [163, 72] on div "Informations client Gestionnaires Léna SOUKHAREVSKOFF Propriétés Client Agence …" at bounding box center [193, 161] width 291 height 200
click at [168, 42] on span "Contacts & Adresses" at bounding box center [165, 41] width 70 height 10
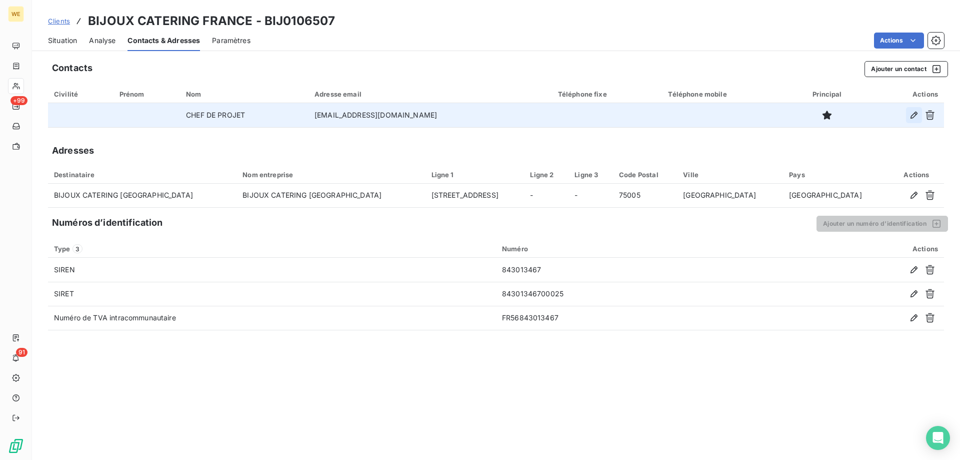
click at [917, 116] on icon "button" at bounding box center [914, 115] width 10 height 10
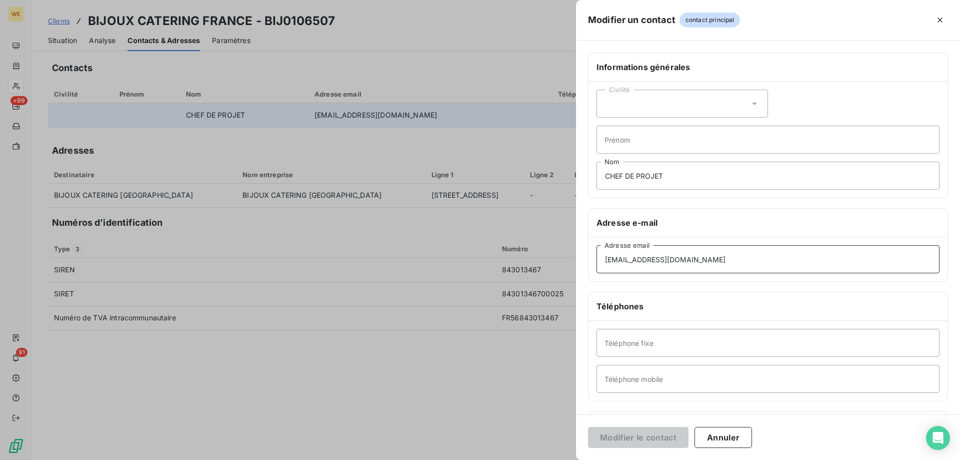
drag, startPoint x: 743, startPoint y: 265, endPoint x: 441, endPoint y: 256, distance: 301.7
click at [441, 459] on div "Modifier un contact contact principal Informations générales Civilité Prénom CH…" at bounding box center [480, 460] width 960 height 0
click at [155, 124] on div at bounding box center [480, 230] width 960 height 460
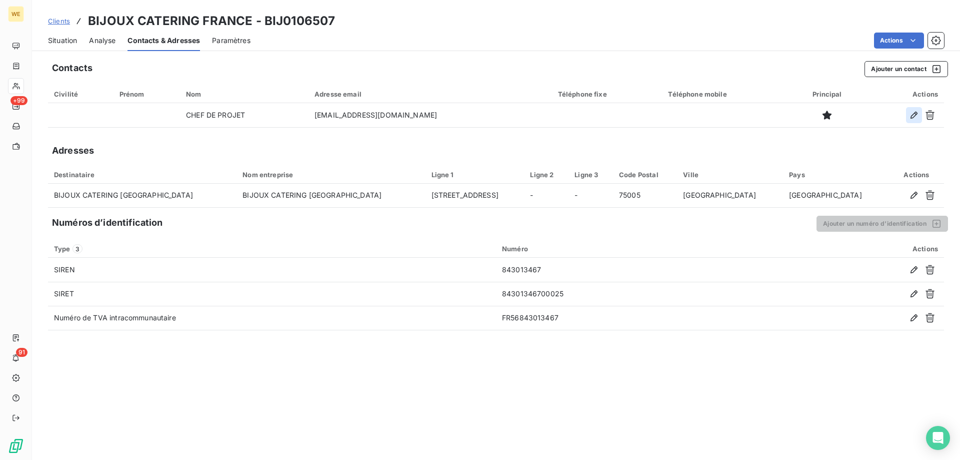
click at [918, 112] on icon "button" at bounding box center [914, 115] width 10 height 10
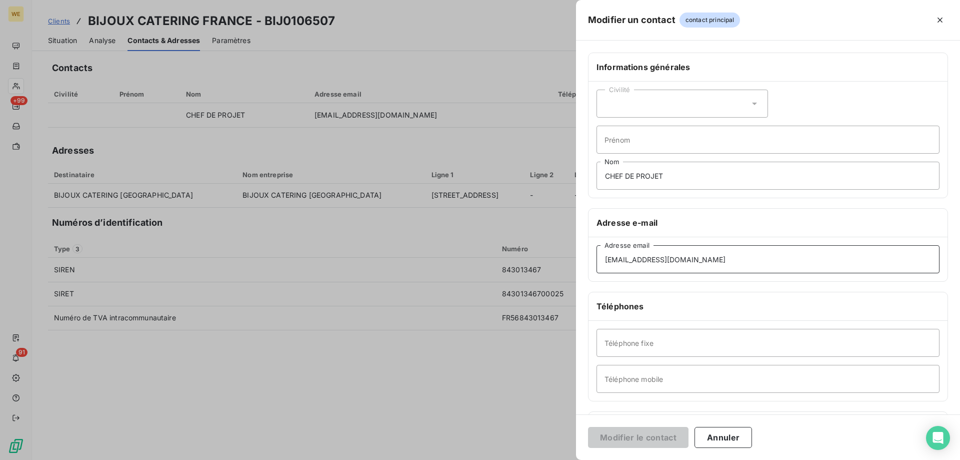
drag, startPoint x: 739, startPoint y: 260, endPoint x: 597, endPoint y: 263, distance: 142.6
click at [455, 459] on div "Modifier un contact contact principal Informations générales Civilité Prénom CH…" at bounding box center [480, 460] width 960 height 0
paste input "accounting.france"
type input "accounting.france@bijouxcatering.com"
drag, startPoint x: 672, startPoint y: 179, endPoint x: 493, endPoint y: 160, distance: 180.0
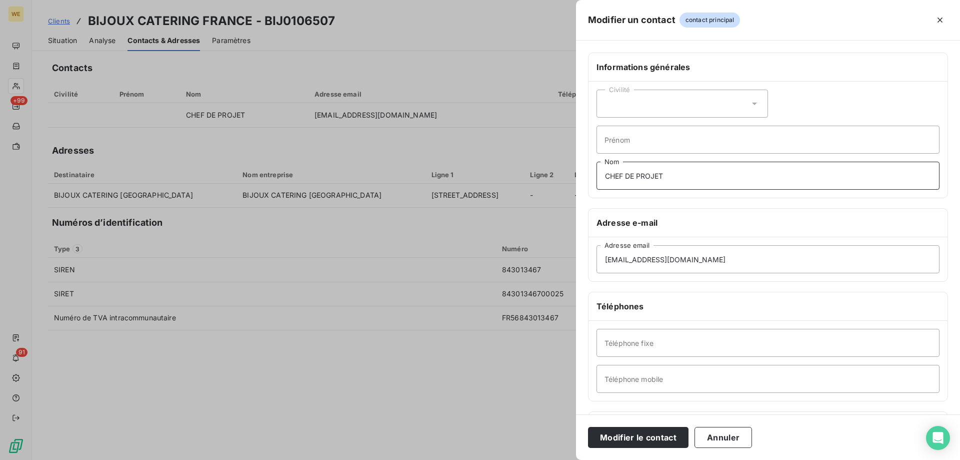
click at [503, 459] on div "Modifier un contact contact principal Informations générales Civilité Prénom CH…" at bounding box center [480, 460] width 960 height 0
type input "COMPTA"
click at [611, 447] on button "Modifier le contact" at bounding box center [638, 437] width 101 height 21
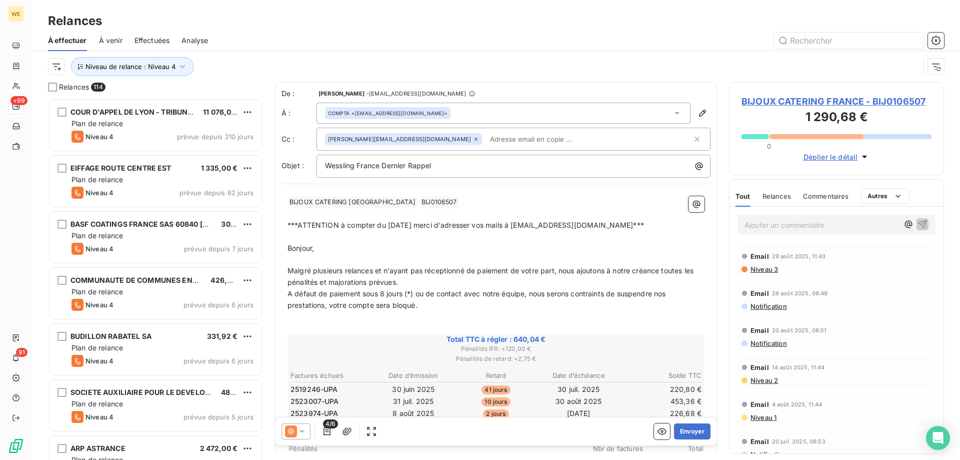
scroll to position [354, 208]
click at [528, 436] on div "4/6 Envoyer" at bounding box center [496, 431] width 441 height 28
click at [486, 141] on input "text" at bounding box center [544, 139] width 116 height 15
paste input "isabel.costa@bijouxcatering.com"
click at [445, 205] on p "﻿ BIJOUX CATERING FRANCE ﻿ BIJ0106507 ﻿ ﻿" at bounding box center [496, 202] width 417 height 12
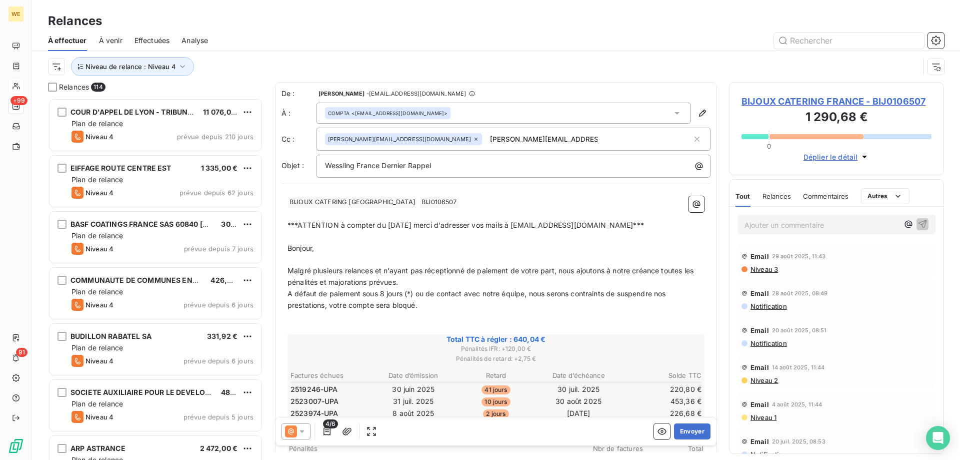
click at [505, 139] on input "isabel.costa@bijouxcatering.com" at bounding box center [544, 139] width 116 height 15
type input "isabel.costa@bijouxcatering.com"
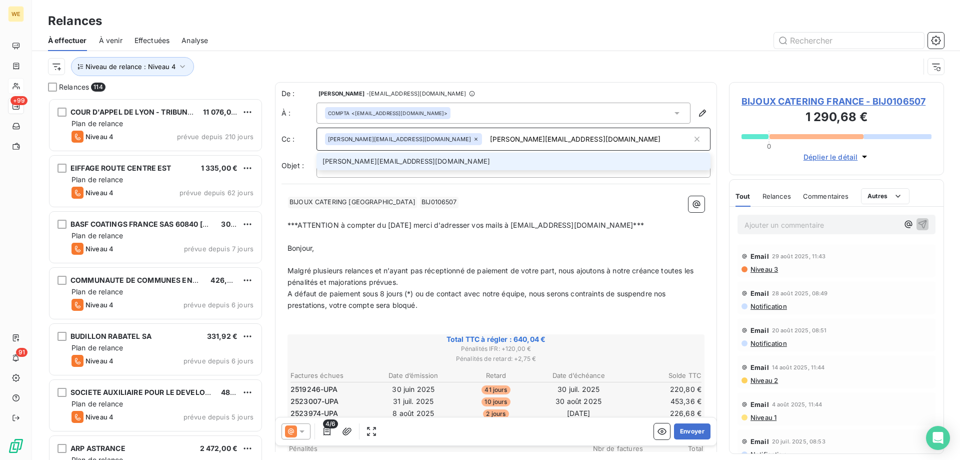
drag, startPoint x: 413, startPoint y: 158, endPoint x: 412, endPoint y: 165, distance: 6.6
click at [412, 159] on li "isabel.costa@bijouxcatering.com" at bounding box center [514, 162] width 394 height 18
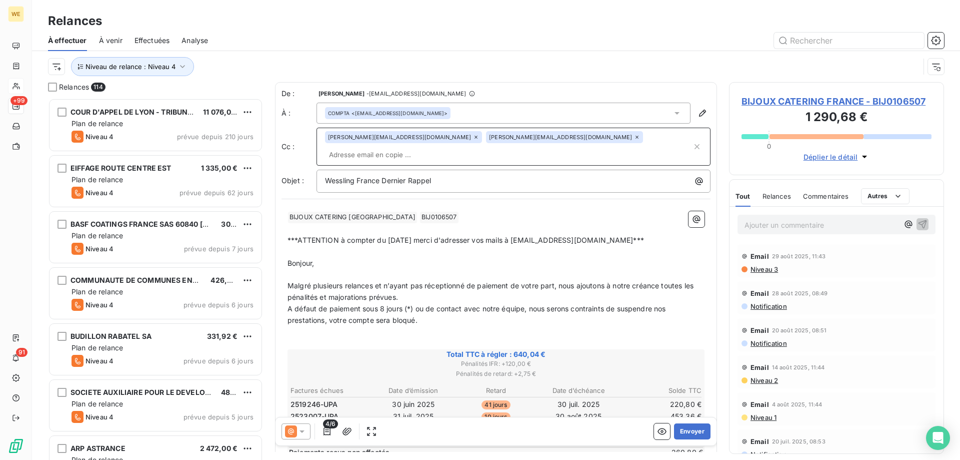
click at [473, 211] on p "﻿ BIJOUX CATERING FRANCE ﻿ BIJ0106507 ﻿ ﻿" at bounding box center [496, 217] width 417 height 12
click at [439, 253] on div "﻿ BIJOUX CATERING FRANCE ﻿ BIJ0106507 ﻿ ﻿ ﻿ ***ATTENTION à compter du 15 septem…" at bounding box center [496, 459] width 417 height 497
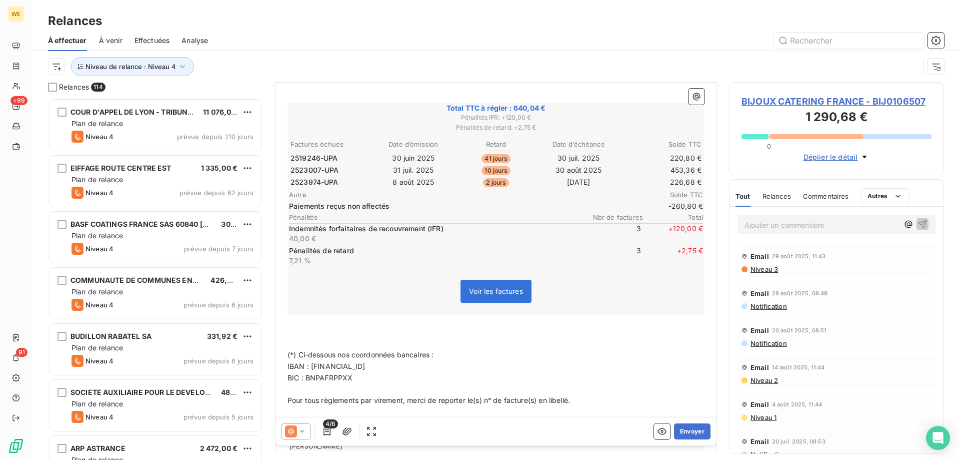
scroll to position [251, 0]
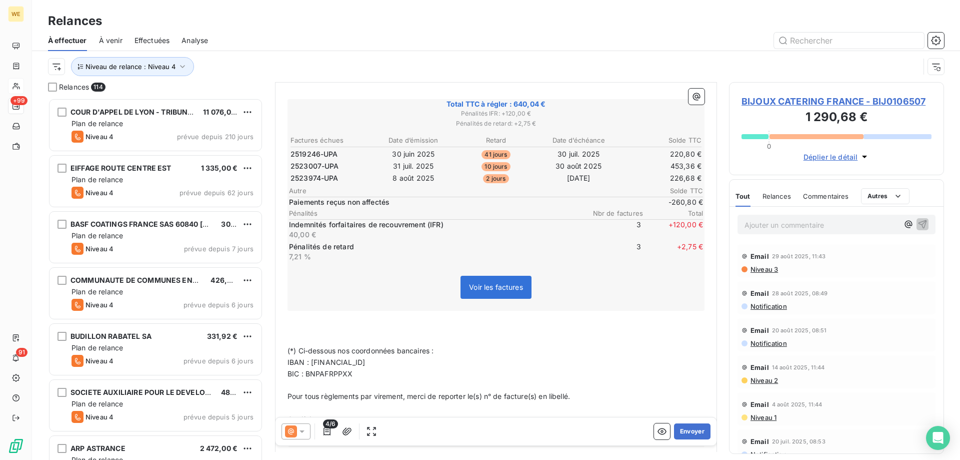
click at [302, 429] on icon at bounding box center [302, 431] width 10 height 10
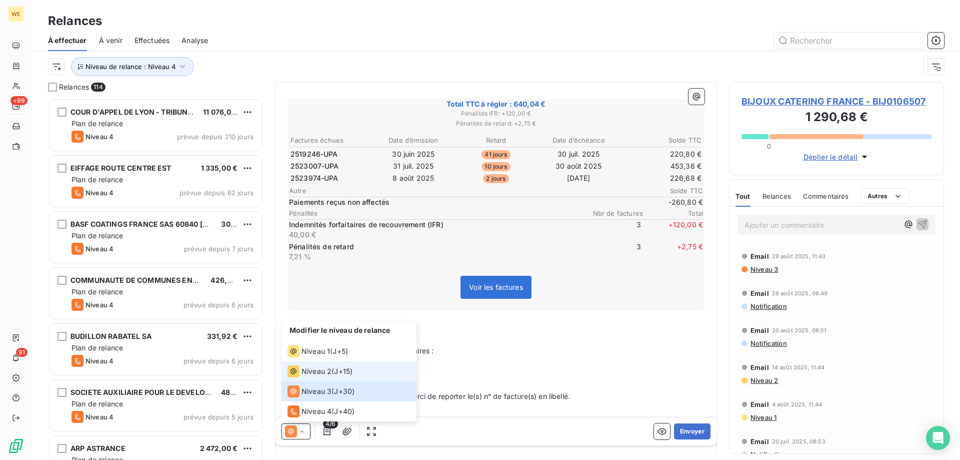
click at [312, 370] on span "Niveau 2" at bounding box center [317, 371] width 30 height 10
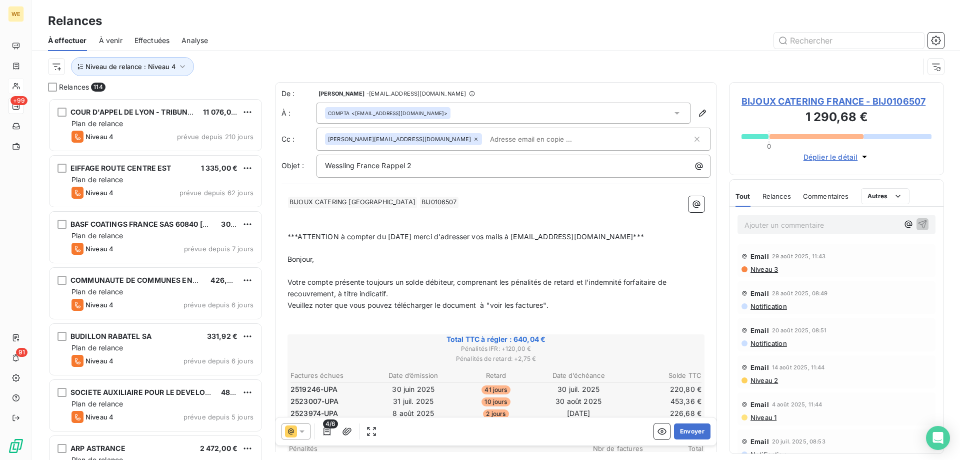
click at [426, 211] on p "﻿" at bounding box center [496, 214] width 417 height 12
click at [486, 136] on input "text" at bounding box center [544, 139] width 116 height 15
paste input "isabel.costa@bijouxcatering.com"
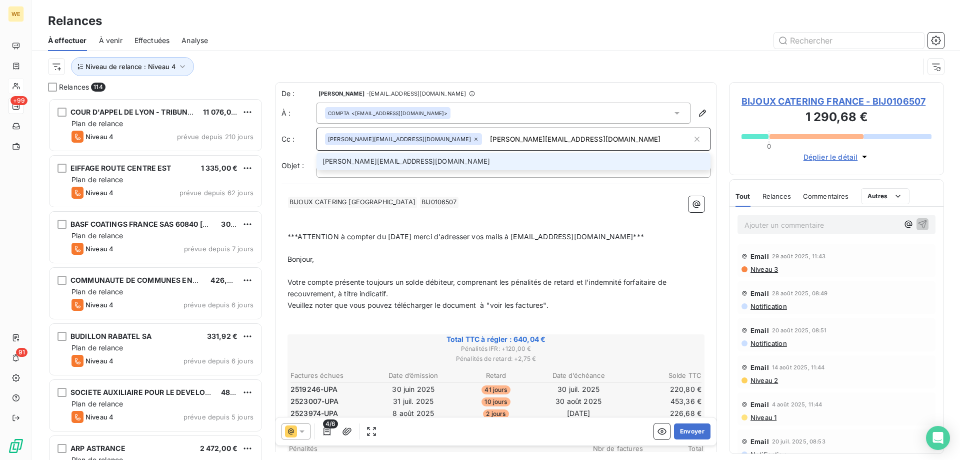
type input "isabel.costa@bijouxcatering.com"
click at [459, 214] on p "﻿" at bounding box center [496, 214] width 417 height 12
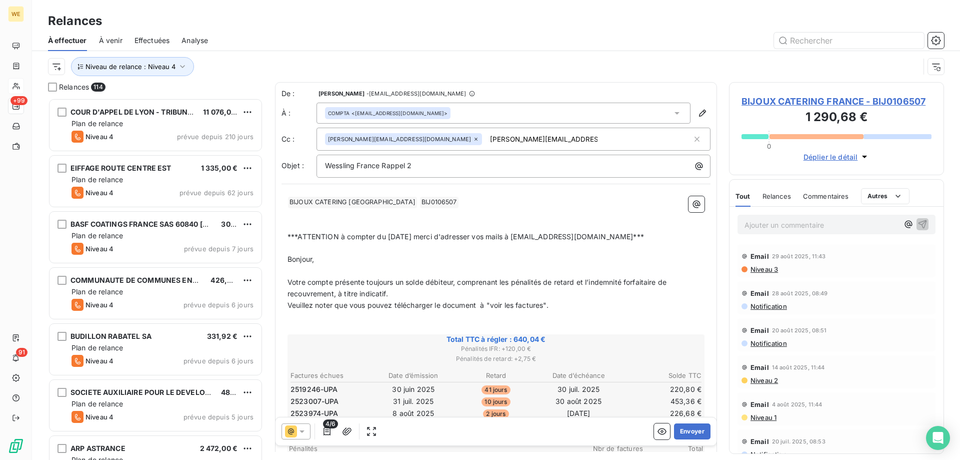
click at [412, 257] on p "Bonjour," at bounding box center [496, 260] width 417 height 12
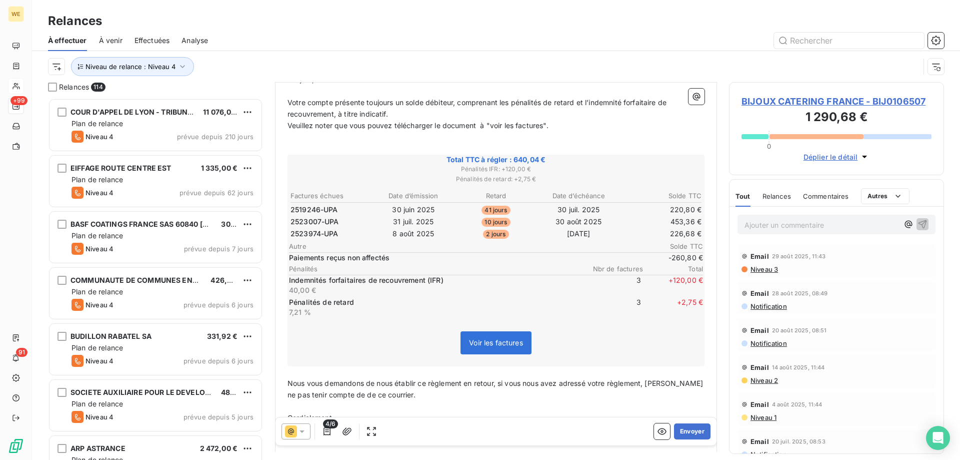
scroll to position [238, 0]
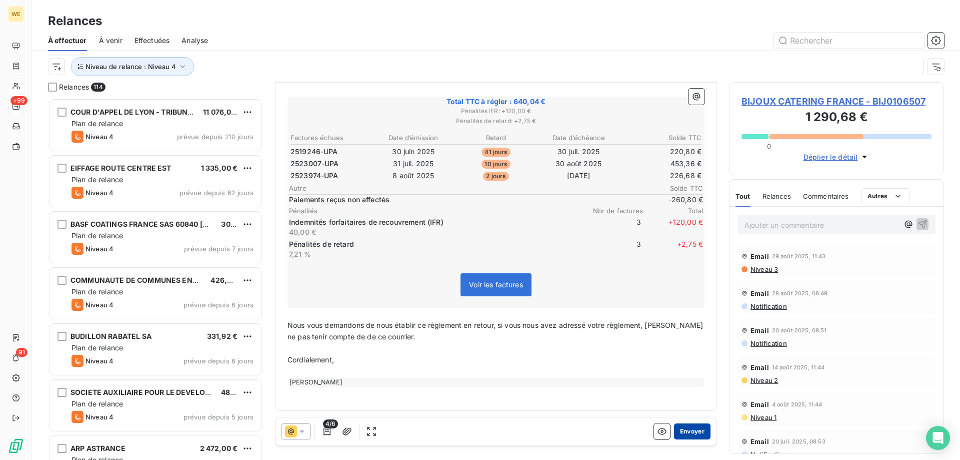
click at [680, 431] on button "Envoyer" at bounding box center [692, 431] width 37 height 16
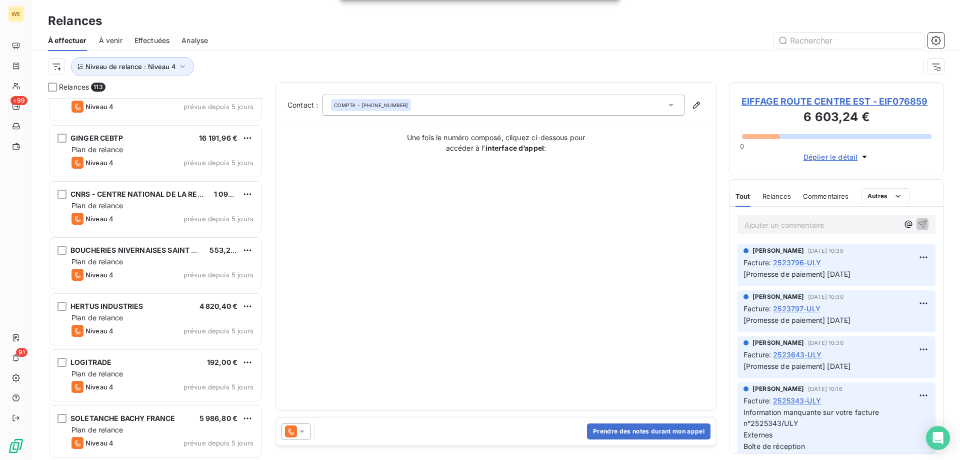
scroll to position [2301, 0]
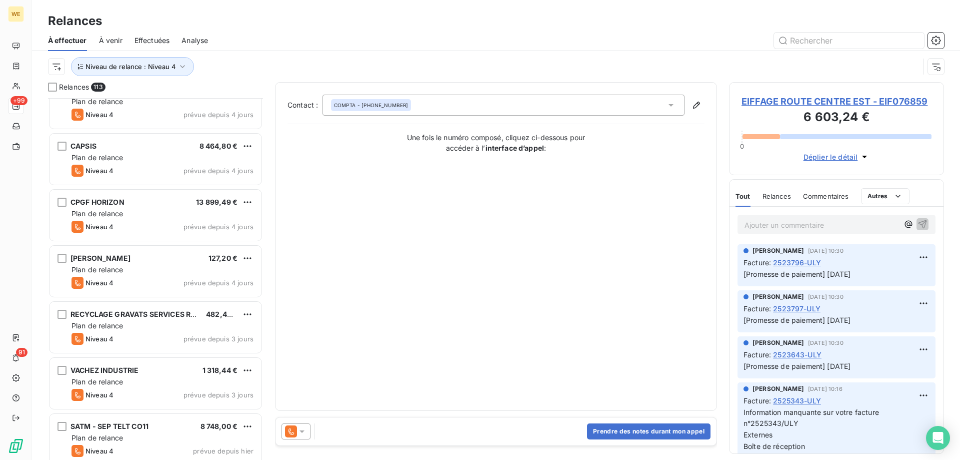
scroll to position [5967, 0]
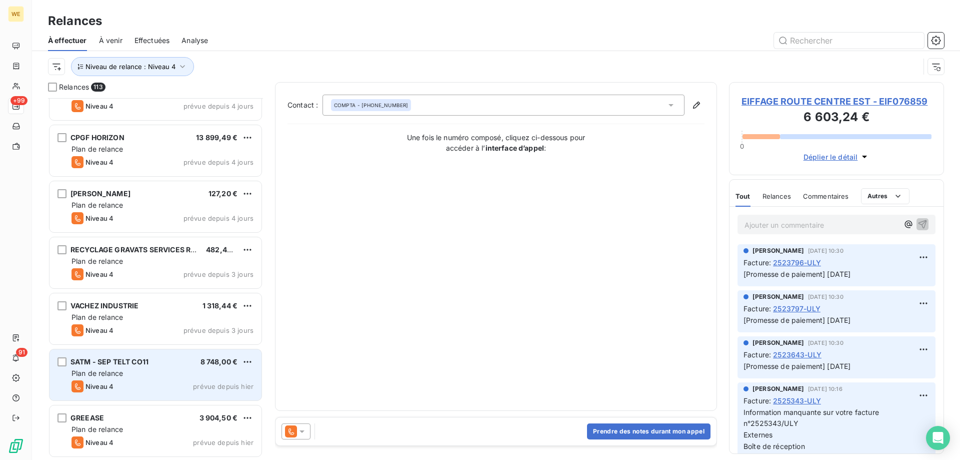
click at [159, 367] on div "SATM - SEP TELT CO11 8 748,00 € Plan de relance Niveau 4 prévue depuis [DATE]" at bounding box center [156, 374] width 212 height 51
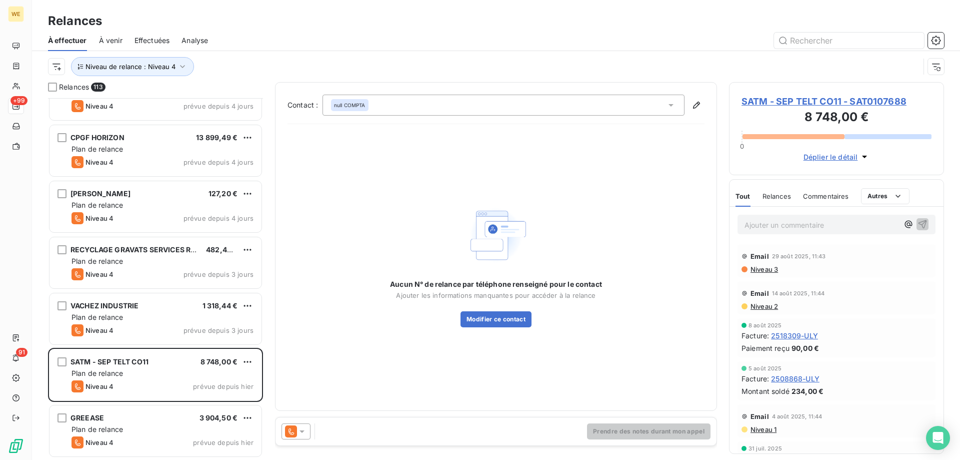
click at [305, 436] on div at bounding box center [296, 431] width 29 height 16
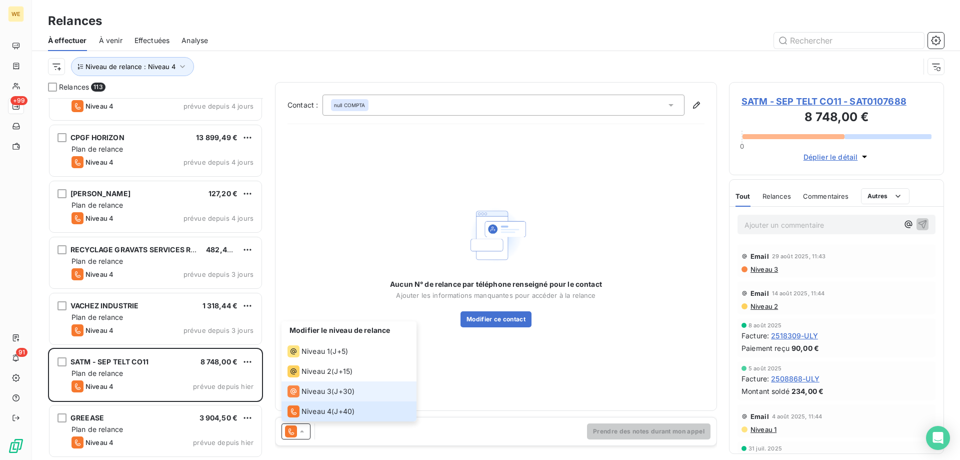
click at [350, 391] on span "J+30 )" at bounding box center [344, 391] width 21 height 10
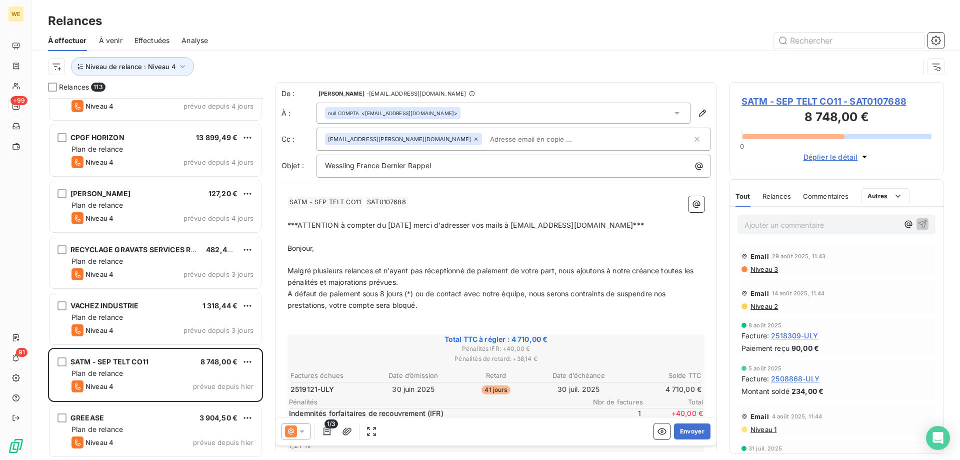
click at [430, 198] on p "﻿ SATM - SEP TELT CO11 ﻿ SAT0107688 ﻿ ﻿" at bounding box center [496, 202] width 417 height 12
click at [779, 104] on span "SATM - SEP TELT CO11 - SAT0107688" at bounding box center [837, 102] width 190 height 14
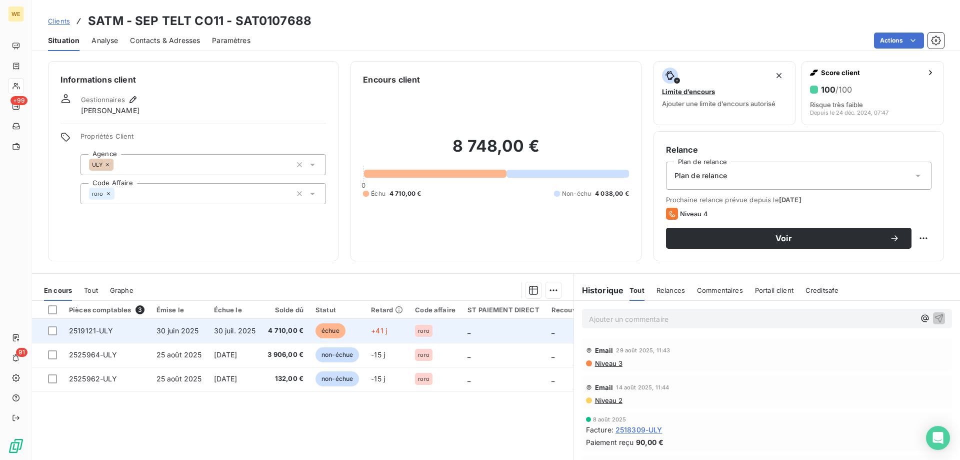
click at [327, 331] on span "échue" at bounding box center [331, 330] width 30 height 15
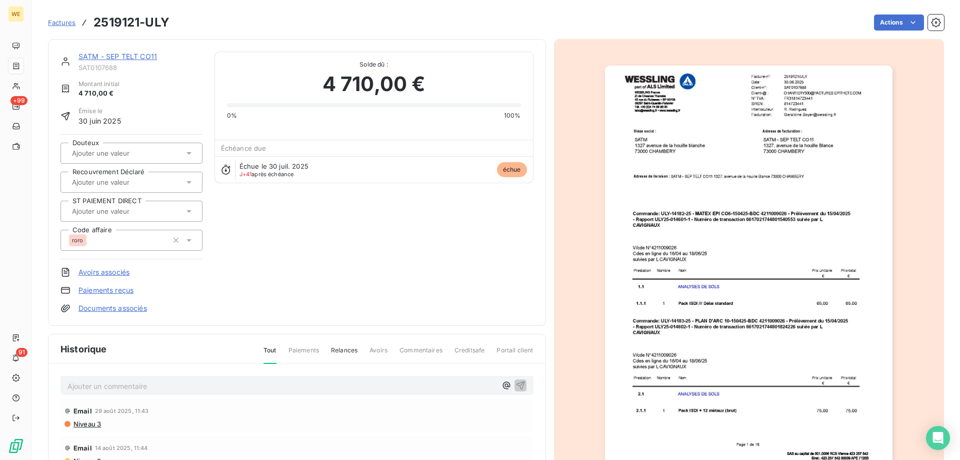
click at [173, 278] on div "SATM - SEP TELT CO11 SAT0107688 Montant initial 4 710,00 € Émise le [DATE] Dout…" at bounding box center [132, 183] width 142 height 262
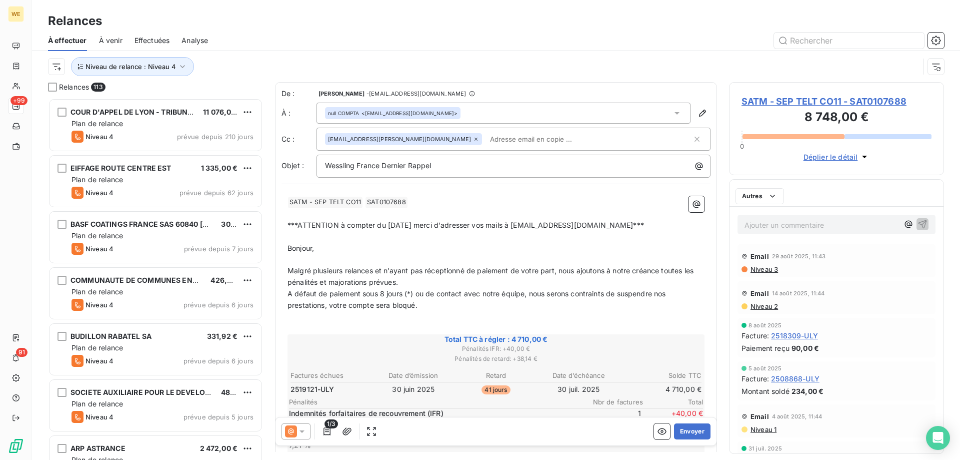
scroll to position [354, 208]
click at [486, 140] on input "text" at bounding box center [544, 139] width 116 height 15
paste input "[PERSON_NAME][EMAIL_ADDRESS][DOMAIN_NAME]"
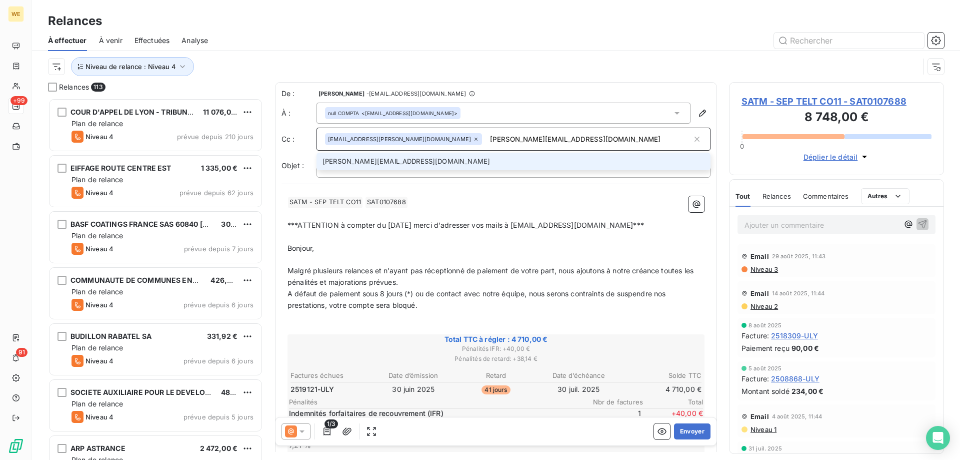
type input "[PERSON_NAME][EMAIL_ADDRESS][DOMAIN_NAME]"
click at [430, 164] on li "[PERSON_NAME][EMAIL_ADDRESS][DOMAIN_NAME]" at bounding box center [514, 162] width 394 height 18
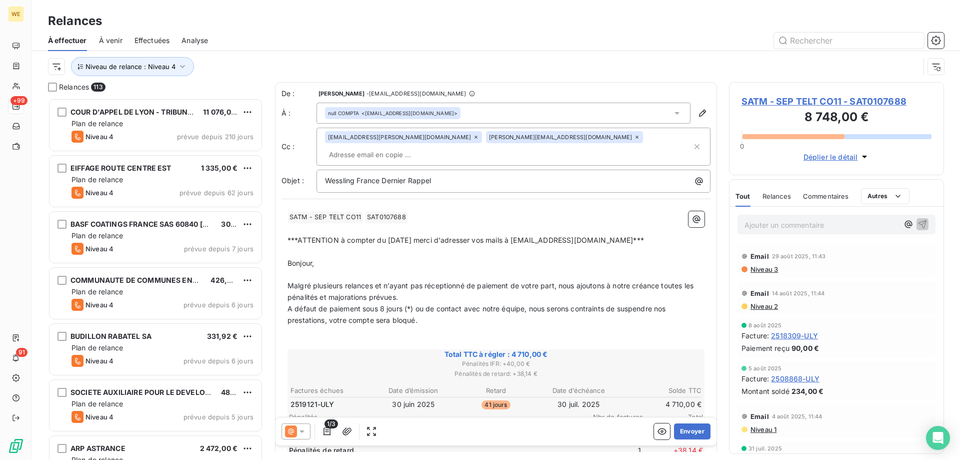
click at [485, 236] on span "***ATTENTION à compter du [DATE] merci d'adresser vos mails à [EMAIL_ADDRESS][D…" at bounding box center [466, 240] width 357 height 9
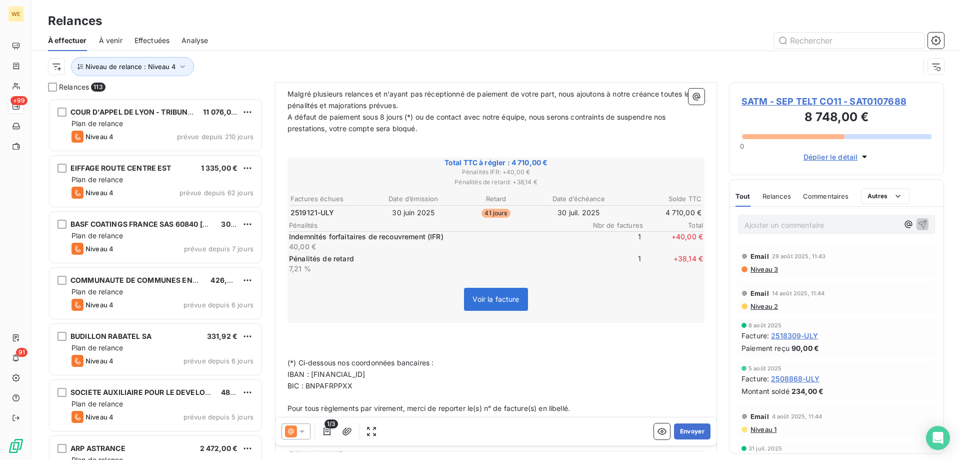
scroll to position [201, 0]
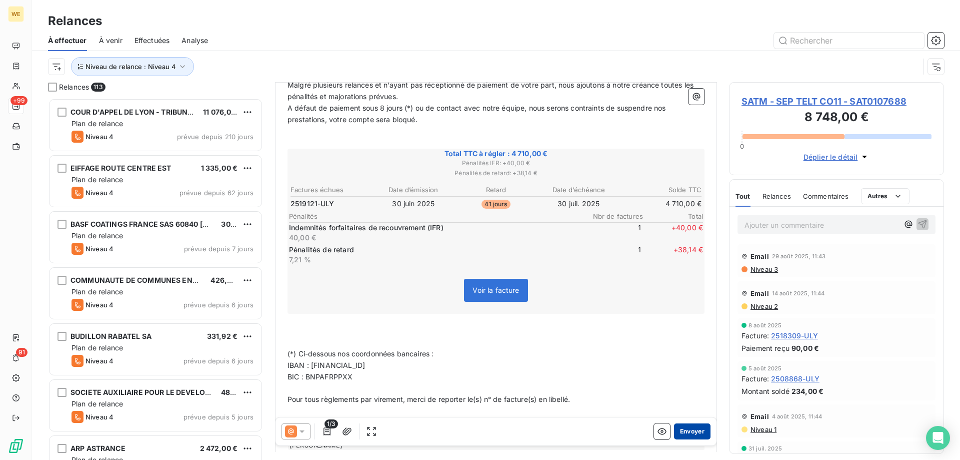
click at [680, 434] on button "Envoyer" at bounding box center [692, 431] width 37 height 16
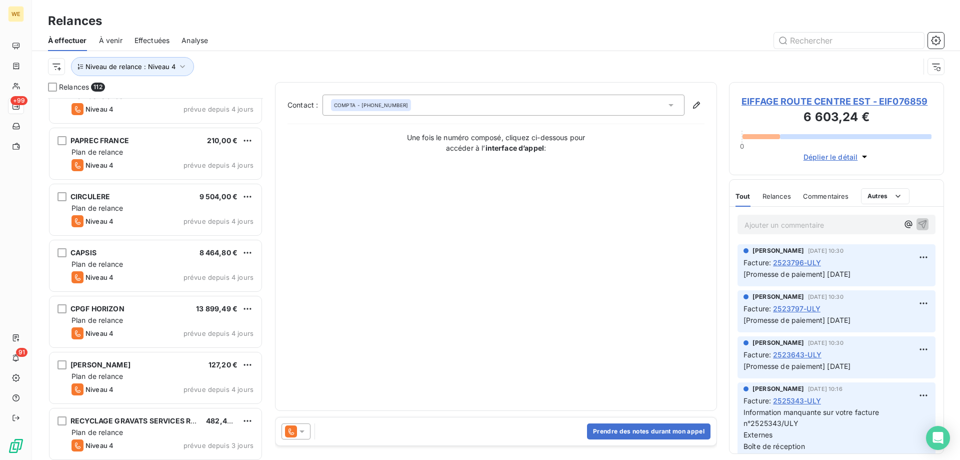
scroll to position [5911, 0]
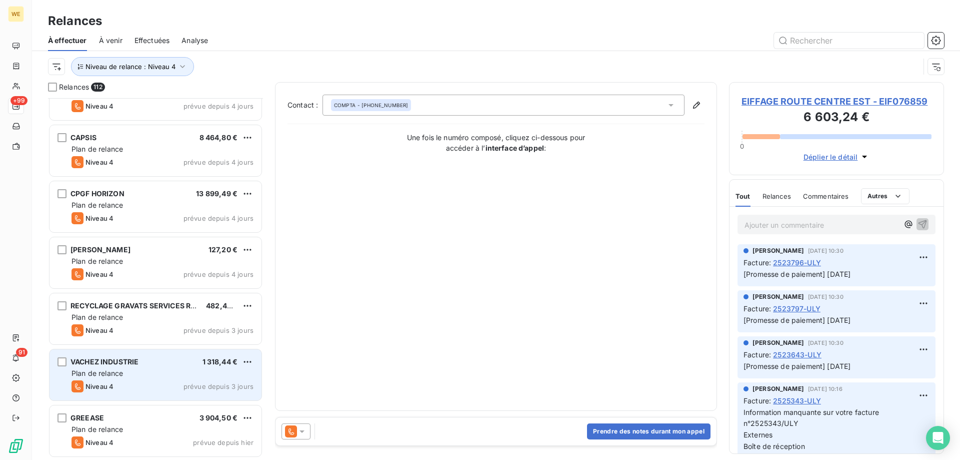
click at [147, 363] on div "VACHEZ INDUSTRIE 1 318,44 €" at bounding box center [163, 361] width 182 height 9
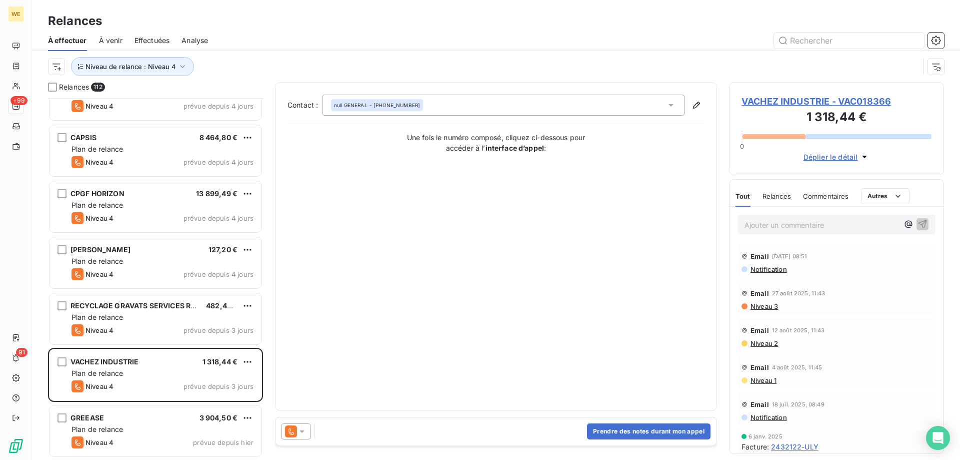
click at [304, 435] on icon at bounding box center [302, 431] width 10 height 10
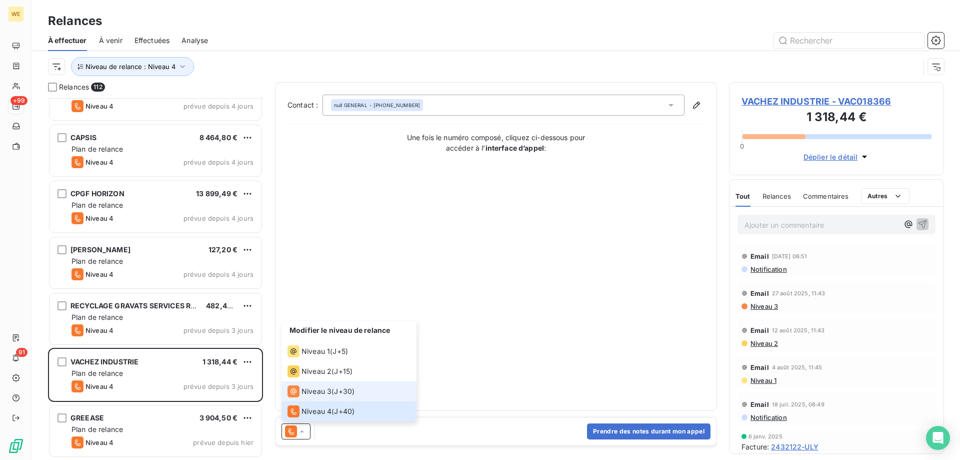
click at [350, 388] on span "J+30 )" at bounding box center [344, 391] width 21 height 10
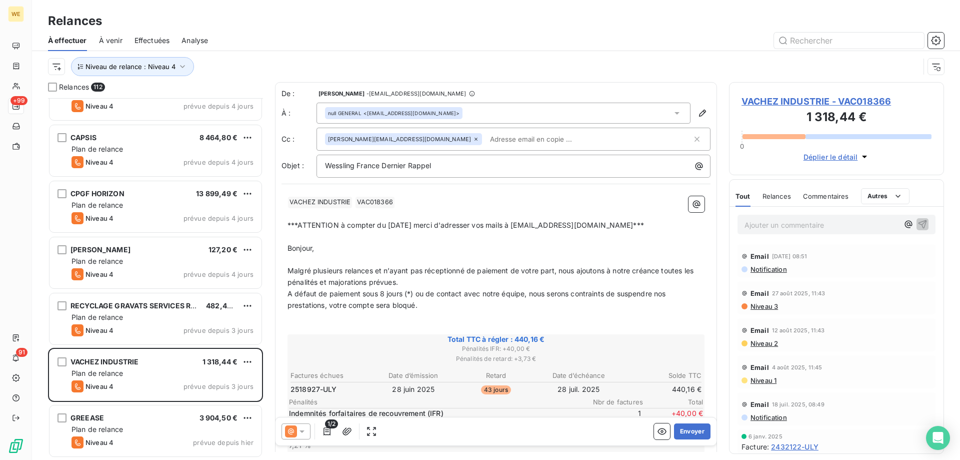
click at [439, 213] on p "﻿" at bounding box center [496, 214] width 417 height 12
click at [820, 99] on span "VACHEZ INDUSTRIE - VAC018366" at bounding box center [837, 102] width 190 height 14
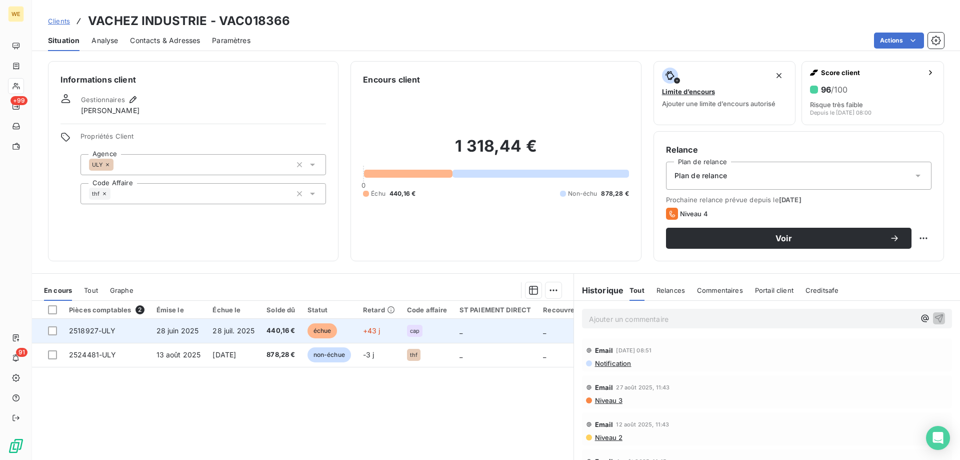
click at [245, 330] on span "28 juil. 2025" at bounding box center [234, 330] width 42 height 9
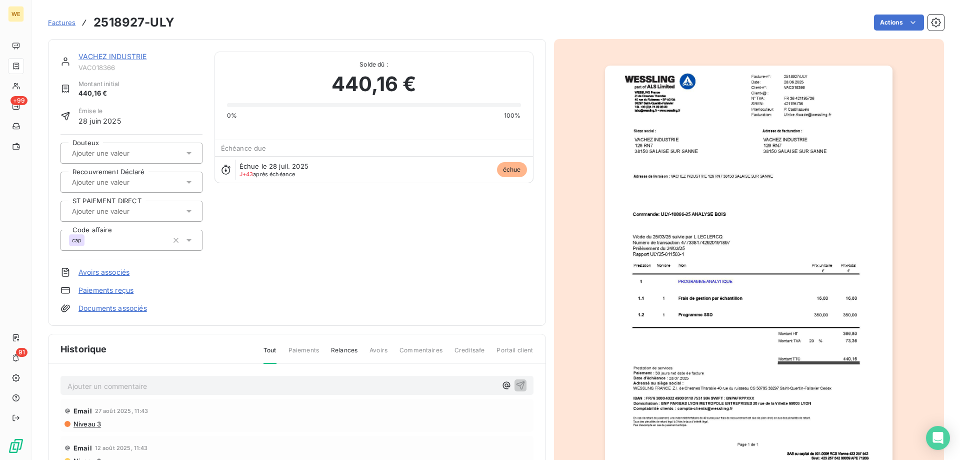
click at [162, 276] on div "Avoirs associés" at bounding box center [132, 272] width 142 height 10
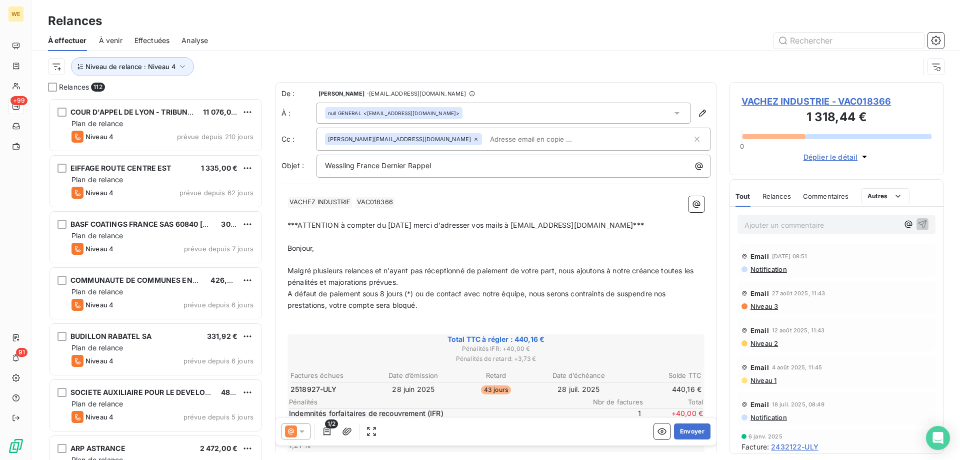
click at [503, 142] on input "text" at bounding box center [544, 139] width 116 height 15
paste input "[EMAIL_ADDRESS][DOMAIN_NAME]"
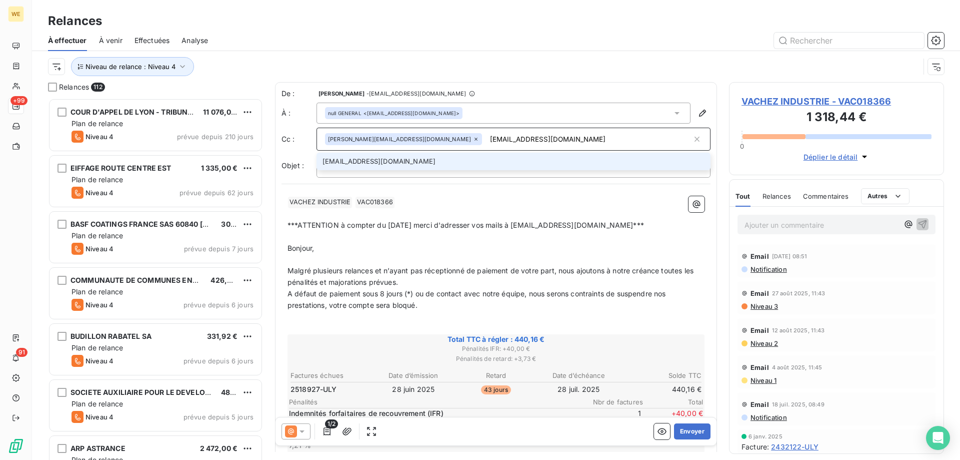
type input "[EMAIL_ADDRESS][DOMAIN_NAME]"
click at [392, 163] on li "[EMAIL_ADDRESS][DOMAIN_NAME]" at bounding box center [514, 162] width 394 height 18
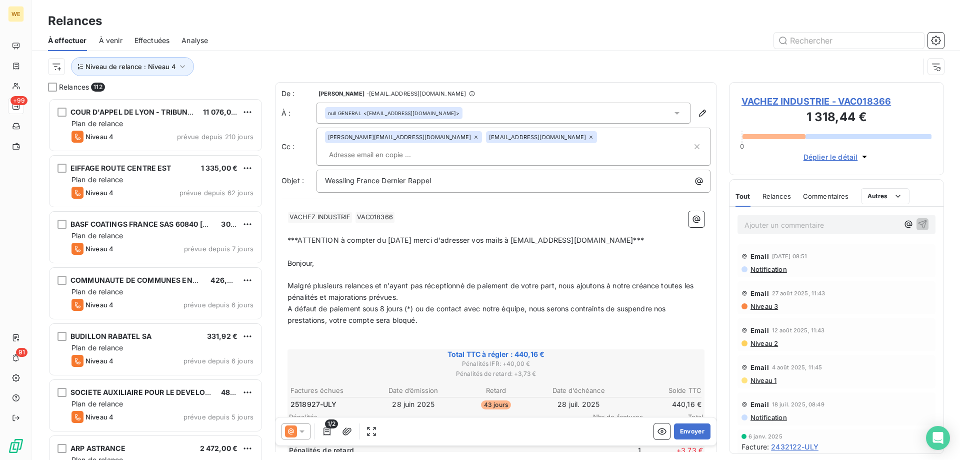
click at [454, 258] on p "Bonjour," at bounding box center [496, 264] width 417 height 12
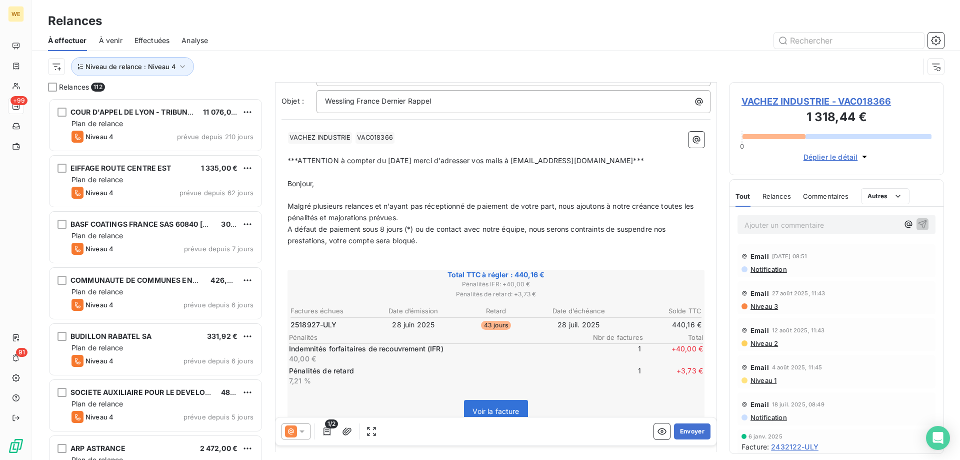
scroll to position [249, 0]
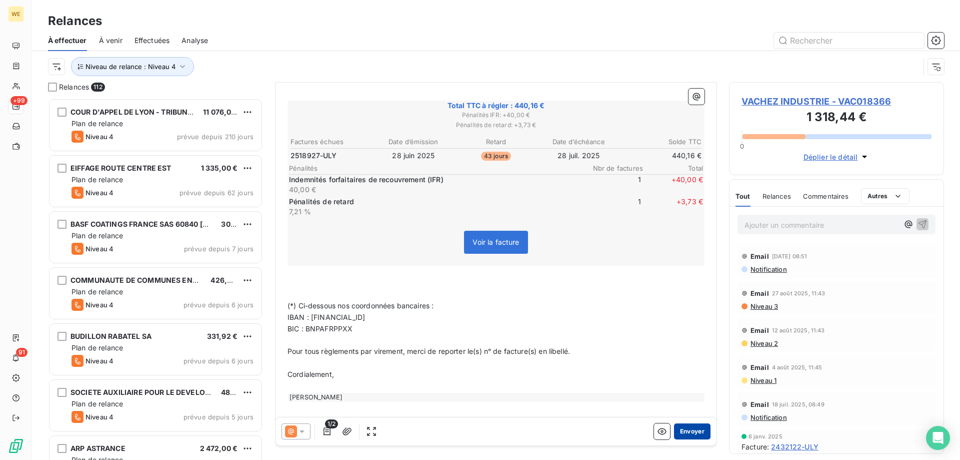
click at [682, 431] on button "Envoyer" at bounding box center [692, 431] width 37 height 16
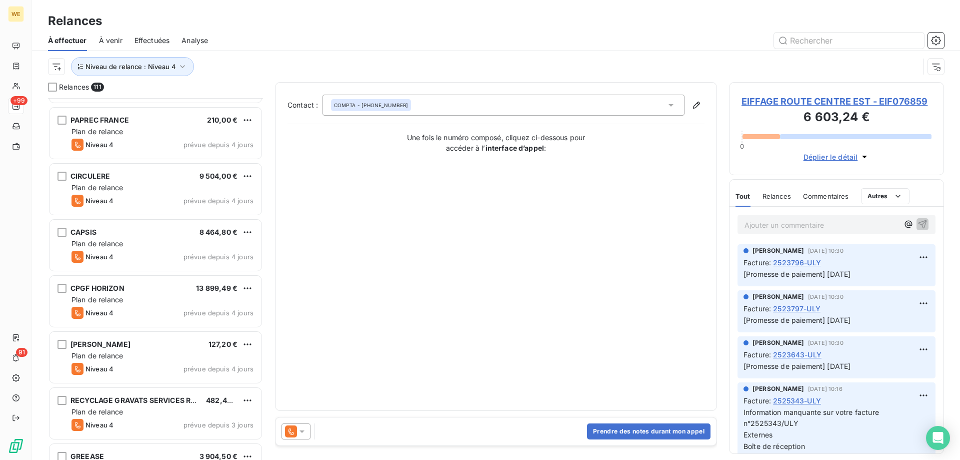
scroll to position [5855, 0]
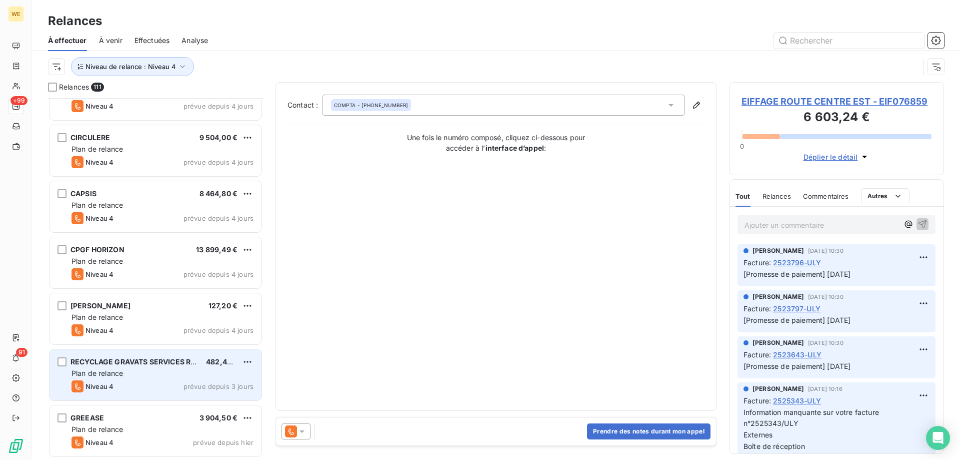
click at [171, 369] on div "Plan de relance" at bounding box center [163, 373] width 182 height 10
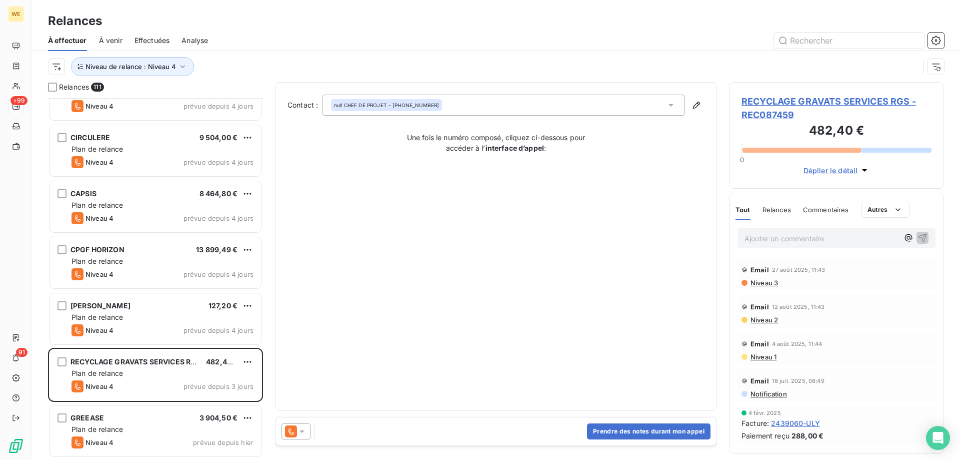
click at [302, 428] on icon at bounding box center [302, 431] width 10 height 10
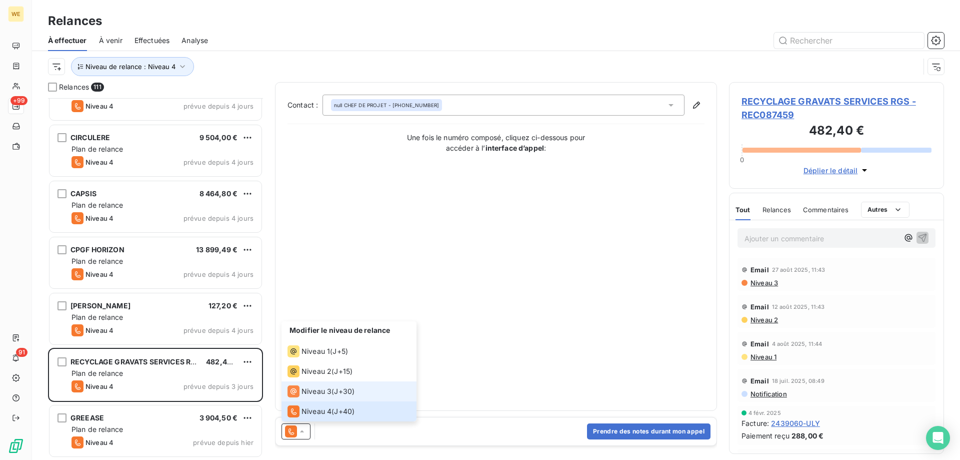
click at [317, 391] on span "Niveau 3" at bounding box center [317, 391] width 30 height 10
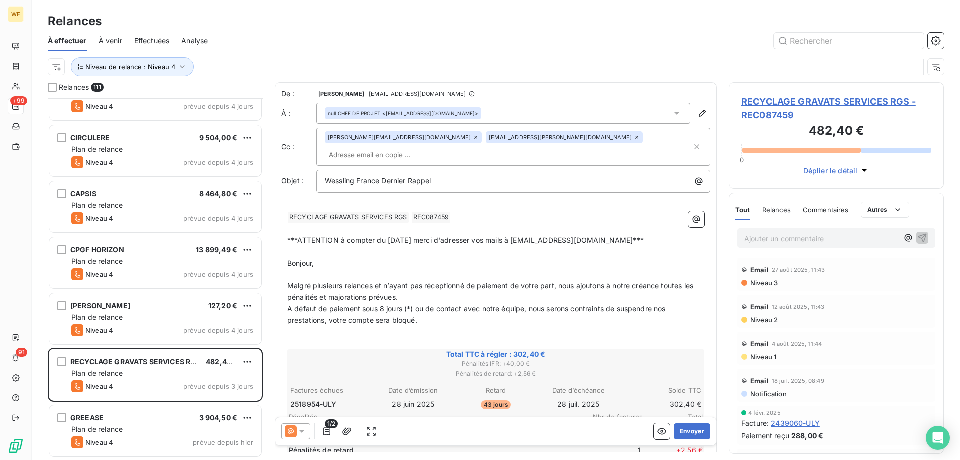
click at [401, 258] on p "Bonjour," at bounding box center [496, 264] width 417 height 12
click at [805, 100] on span "RECYCLAGE GRAVATS SERVICES RGS - REC087459" at bounding box center [837, 108] width 190 height 27
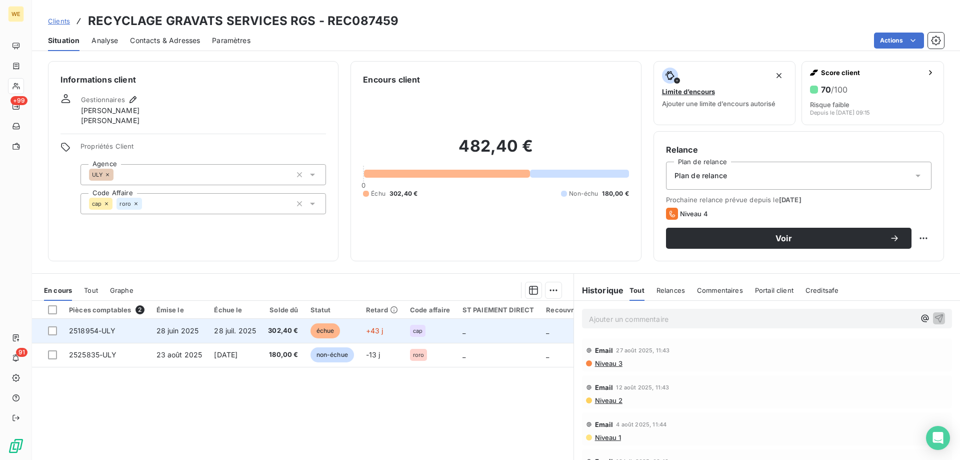
click at [200, 329] on td "28 juin 2025" at bounding box center [180, 331] width 58 height 24
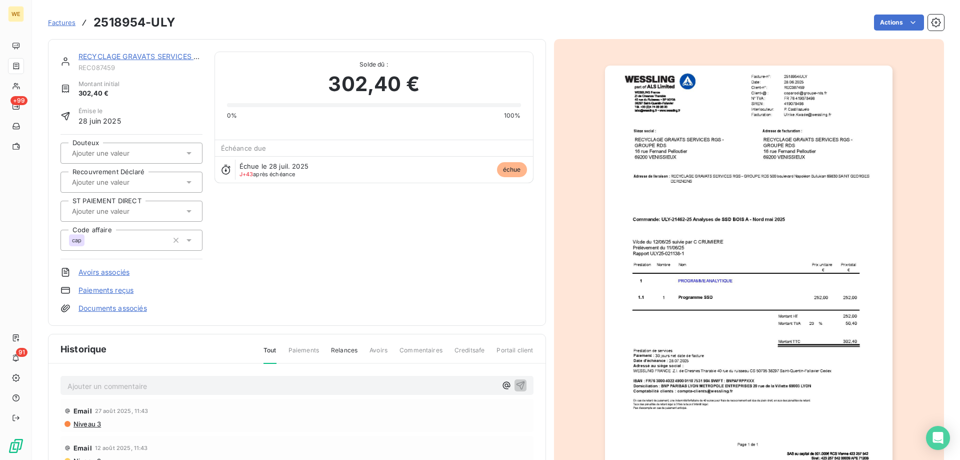
click at [144, 95] on div "Montant initial 302,40 €" at bounding box center [132, 89] width 142 height 19
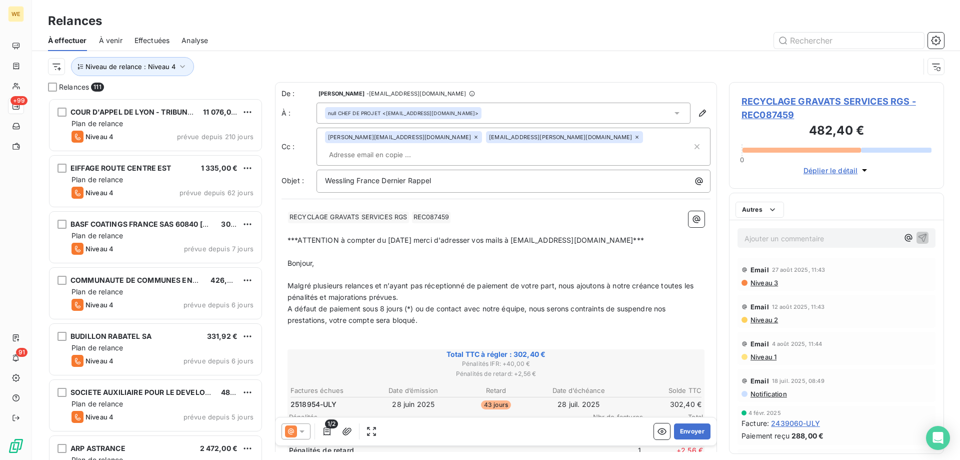
scroll to position [354, 208]
click at [767, 102] on span "RECYCLAGE GRAVATS SERVICES RGS - REC087459" at bounding box center [837, 108] width 190 height 27
click at [636, 139] on icon at bounding box center [637, 137] width 3 height 3
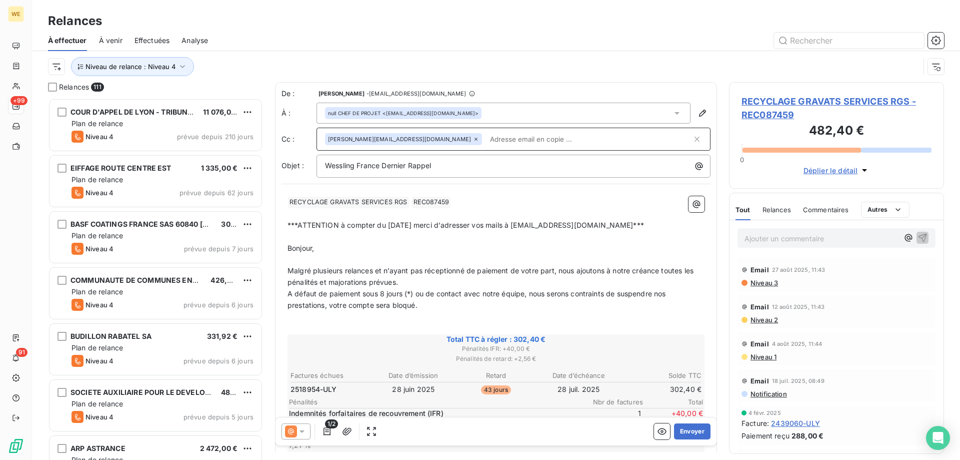
paste input "[EMAIL_ADDRESS][DOMAIN_NAME]"
click at [465, 214] on p "﻿" at bounding box center [496, 214] width 417 height 12
click at [519, 141] on input "[EMAIL_ADDRESS][DOMAIN_NAME]" at bounding box center [544, 139] width 116 height 15
type input "[EMAIL_ADDRESS][DOMAIN_NAME]"
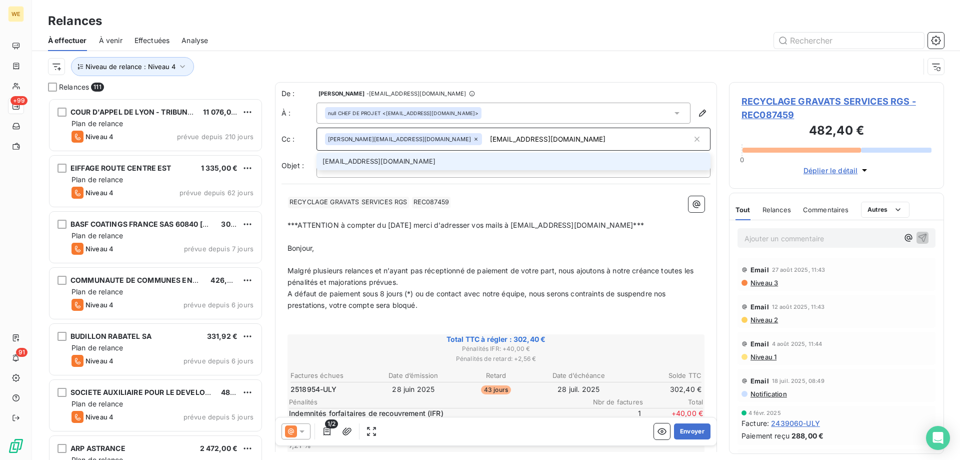
click at [449, 161] on li "[EMAIL_ADDRESS][DOMAIN_NAME]" at bounding box center [514, 162] width 394 height 18
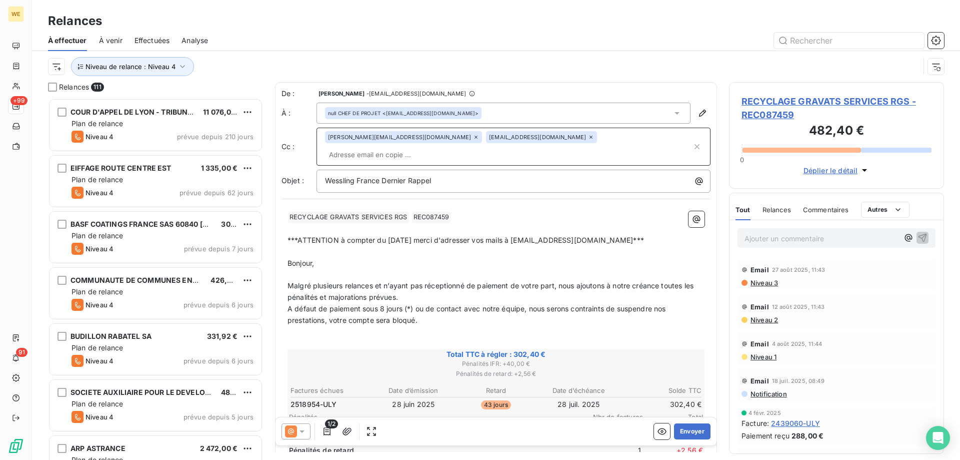
click at [458, 223] on p "﻿" at bounding box center [496, 229] width 417 height 12
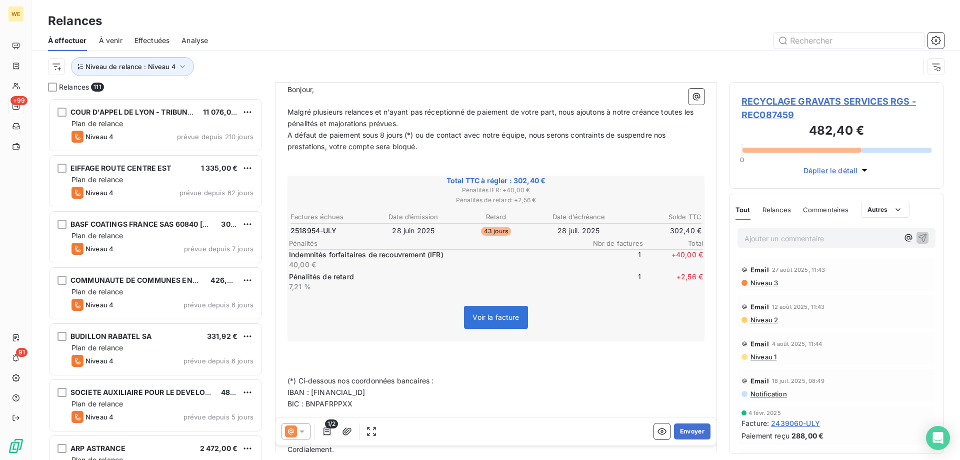
scroll to position [249, 0]
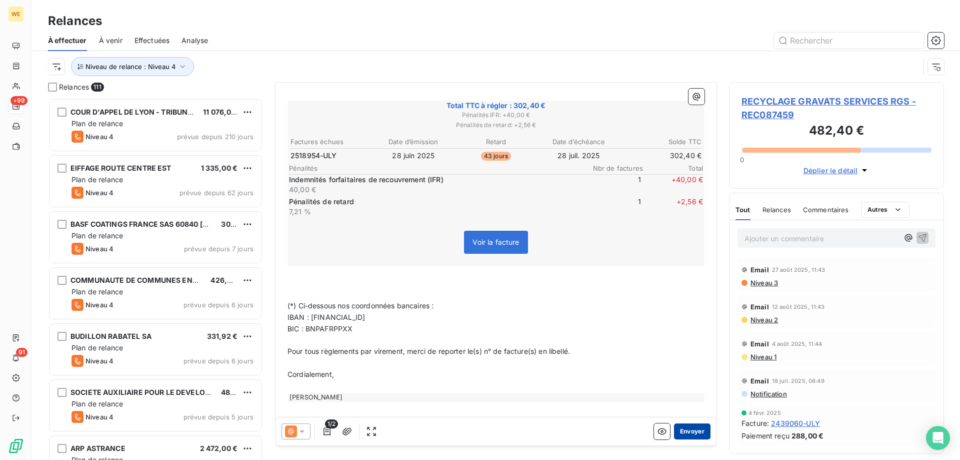
click at [682, 436] on button "Envoyer" at bounding box center [692, 431] width 37 height 16
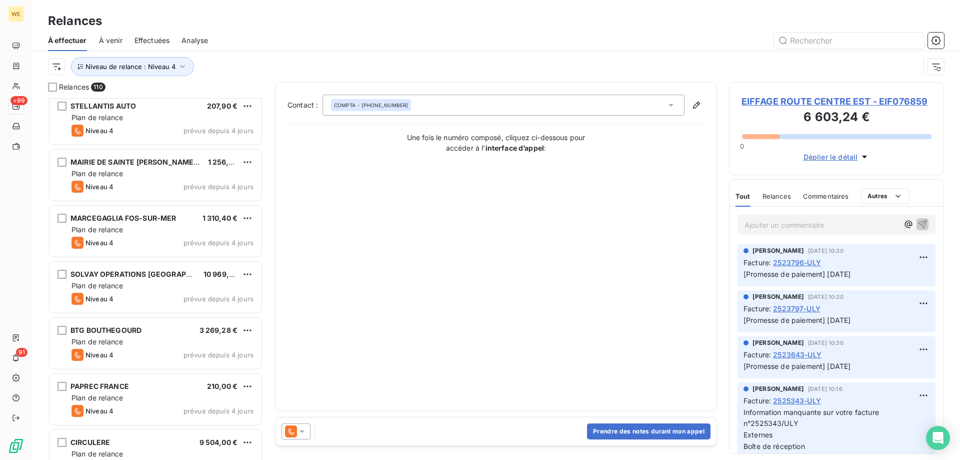
scroll to position [5799, 0]
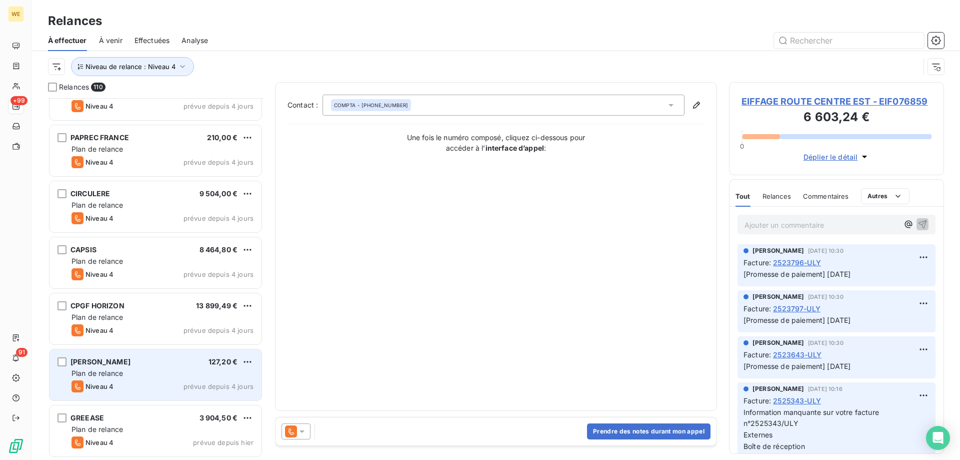
click at [187, 376] on div "Plan de relance" at bounding box center [163, 373] width 182 height 10
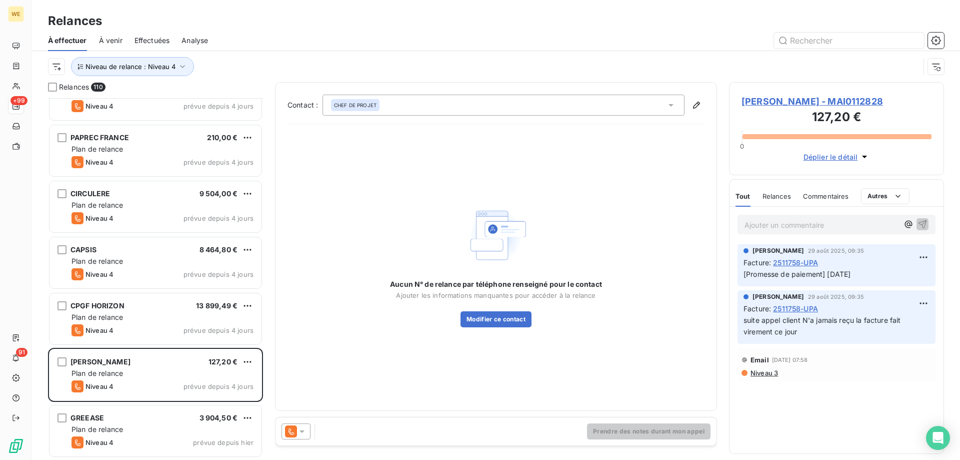
click at [301, 433] on icon at bounding box center [302, 431] width 10 height 10
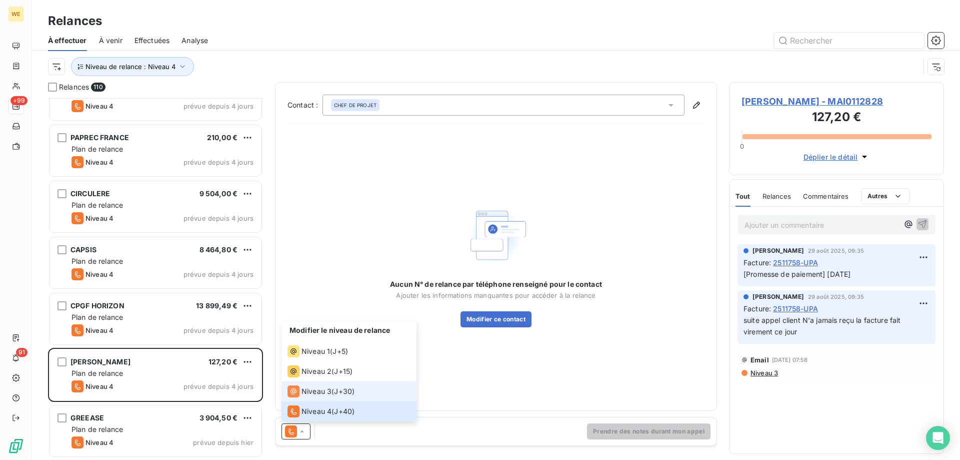
click at [317, 394] on span "Niveau 3" at bounding box center [317, 391] width 30 height 10
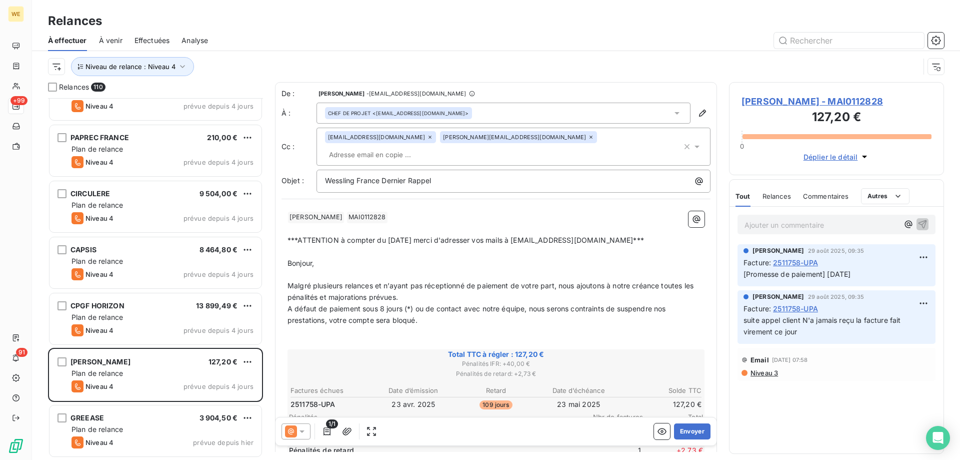
click at [368, 326] on p "﻿" at bounding box center [496, 332] width 417 height 12
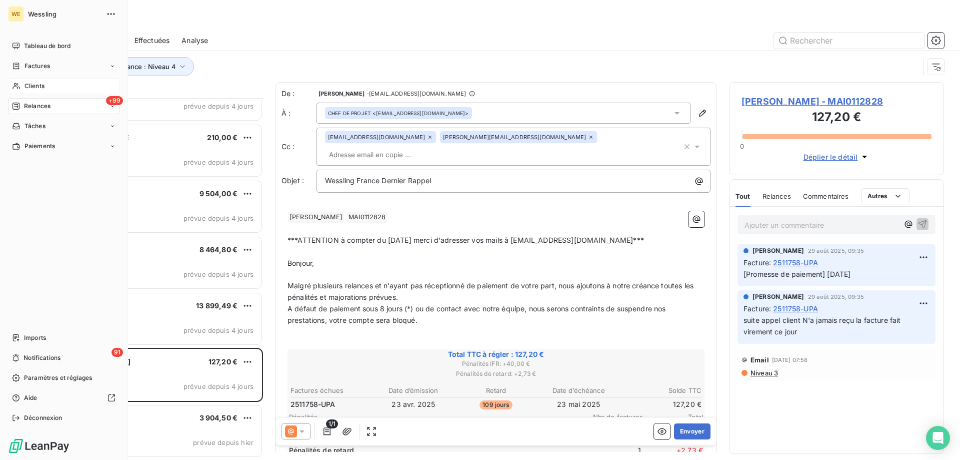
click at [37, 86] on span "Clients" at bounding box center [35, 86] width 20 height 9
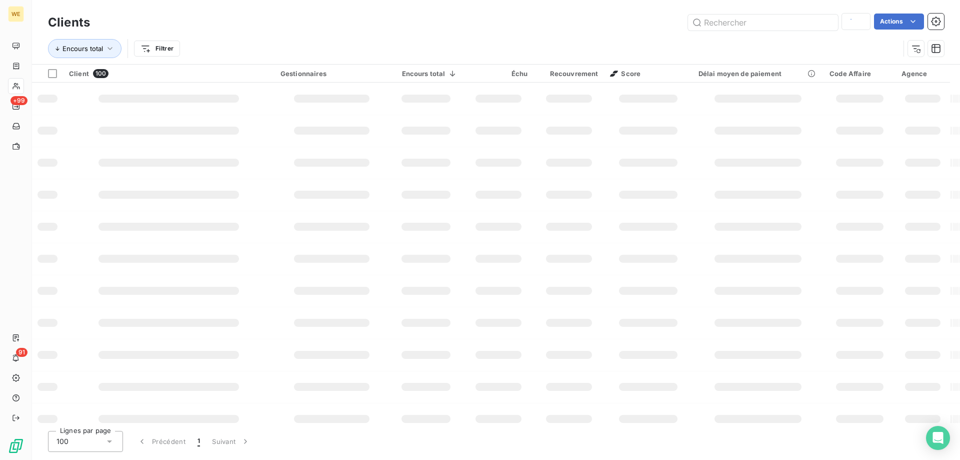
type input "cosinus"
click at [726, 21] on input "text" at bounding box center [763, 23] width 150 height 16
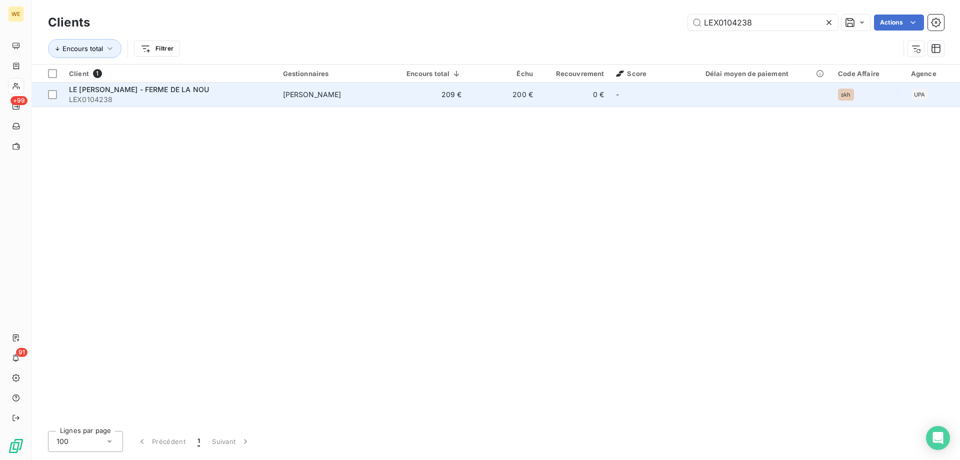
type input "LEX0104238"
click at [162, 93] on span "LE [PERSON_NAME] - FERME DE LA NOU" at bounding box center [139, 89] width 140 height 9
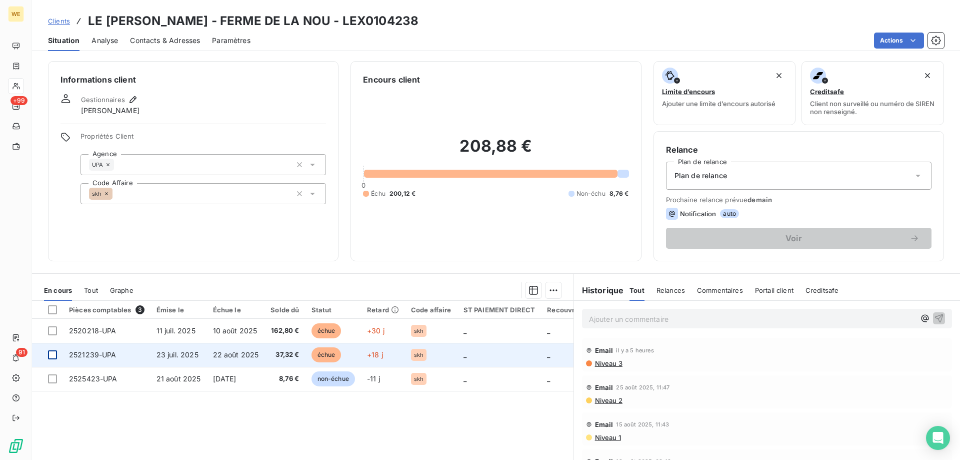
click at [56, 355] on div at bounding box center [52, 354] width 9 height 9
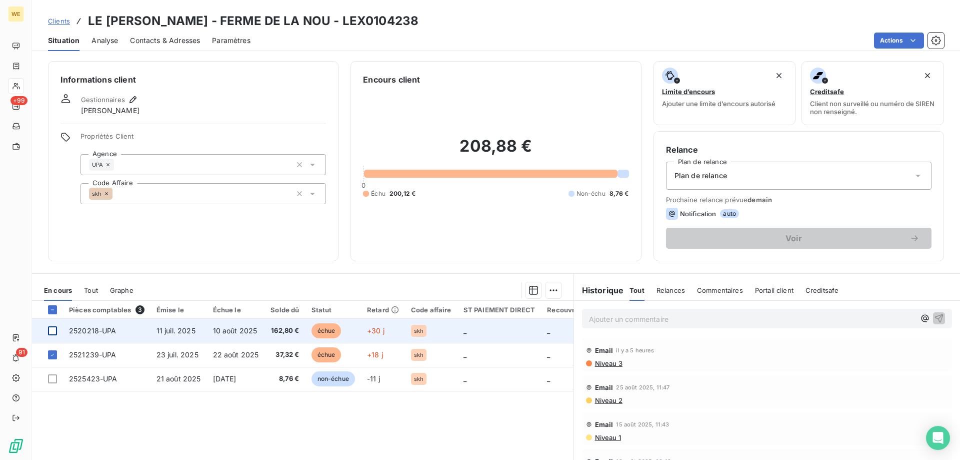
click at [55, 330] on div at bounding box center [52, 330] width 9 height 9
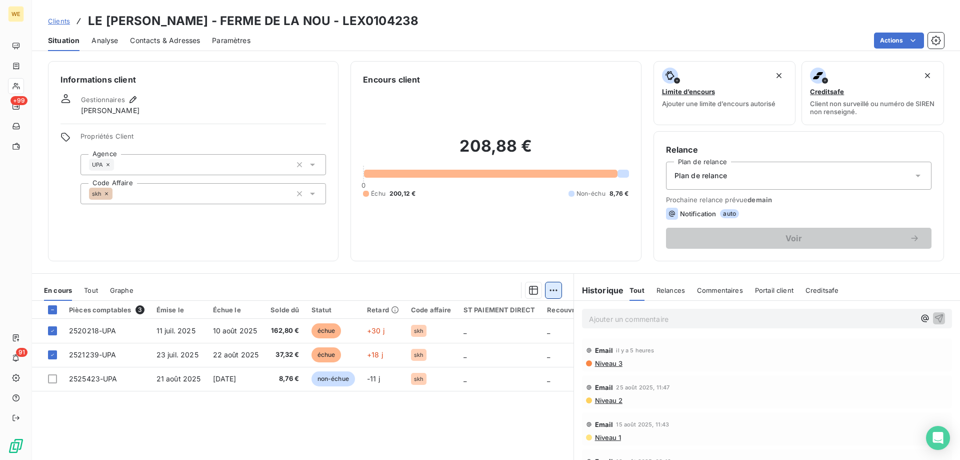
click at [552, 293] on html "WE +99 91 Clients LE [PERSON_NAME] - FERME DE LA NOU - LEX0104238 Situation Ana…" at bounding box center [480, 230] width 960 height 460
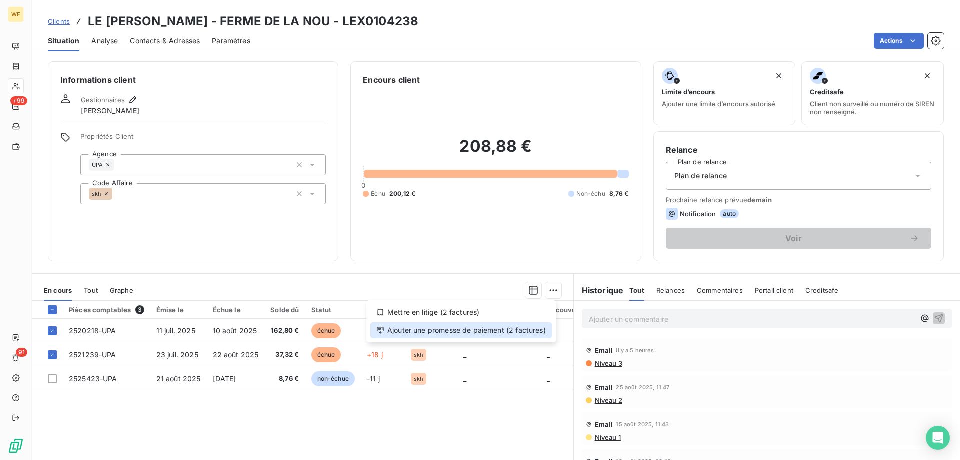
click at [533, 332] on div "Ajouter une promesse de paiement (2 factures)" at bounding box center [462, 330] width 182 height 16
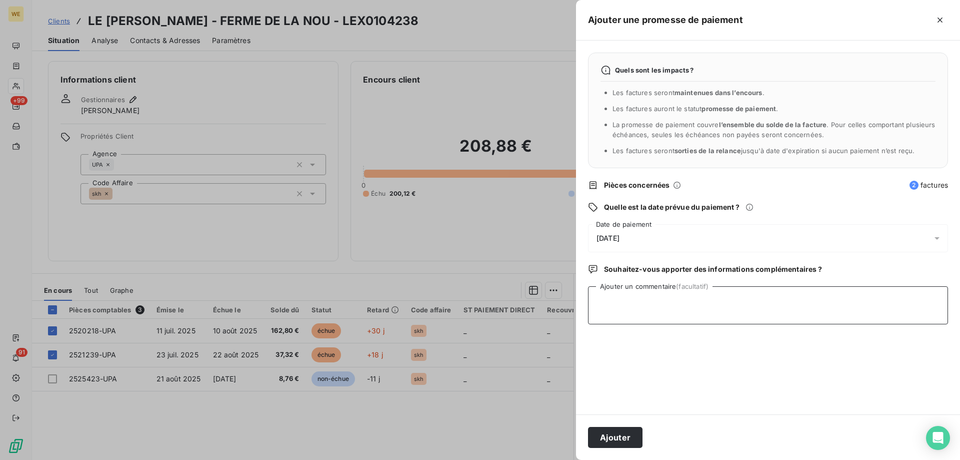
click at [683, 299] on textarea "Ajouter un commentaire (facultatif)" at bounding box center [768, 305] width 360 height 38
paste textarea "Re: Wessling France Dernier Rappel Externes Boîte de réception [PERSON_NAME] <[…"
type textarea "Re: Wessling France Dernier Rappel Externes Boîte de réception [PERSON_NAME] <[…"
click at [615, 237] on span "[DATE]" at bounding box center [608, 238] width 23 height 8
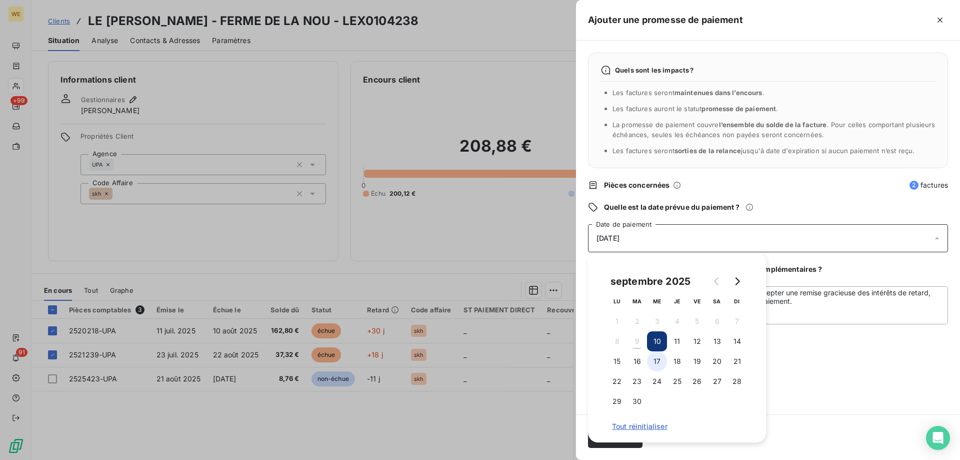
click at [654, 357] on button "17" at bounding box center [657, 361] width 20 height 20
click at [811, 383] on div "Quels sont les impacts ? Les factures seront maintenues dans l’encours . Les fa…" at bounding box center [768, 228] width 384 height 374
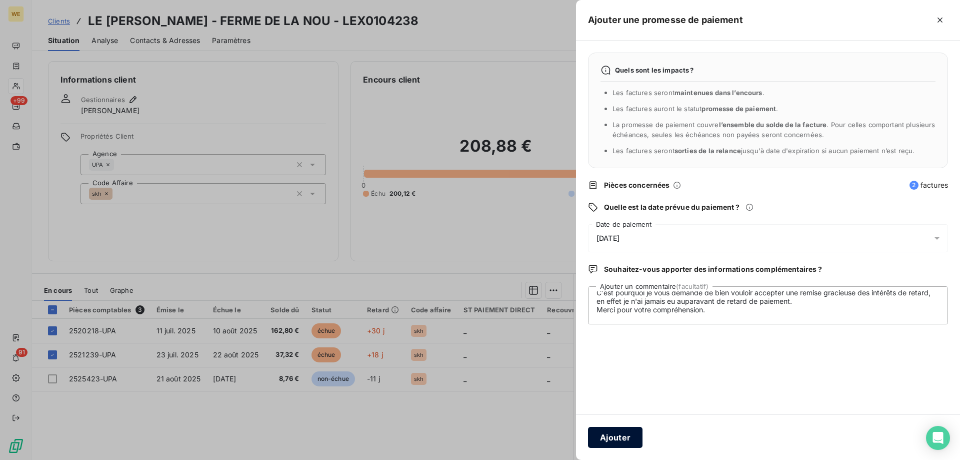
click at [628, 435] on button "Ajouter" at bounding box center [615, 437] width 55 height 21
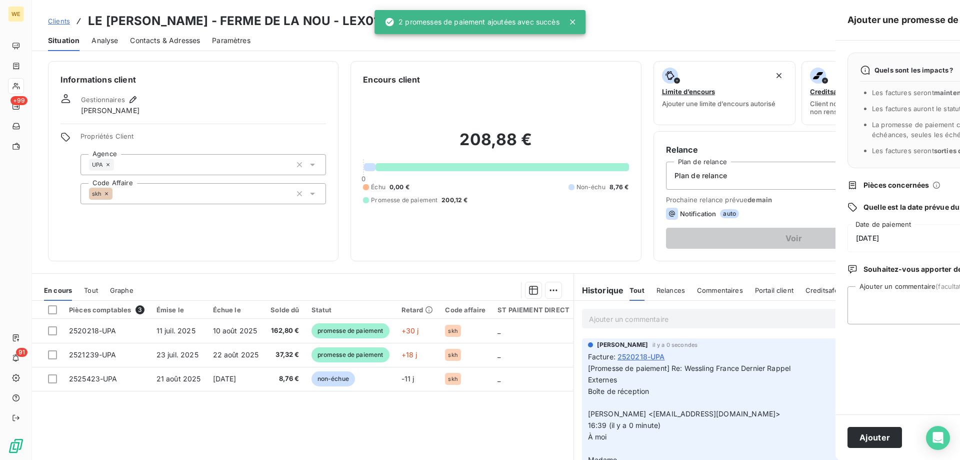
scroll to position [0, 0]
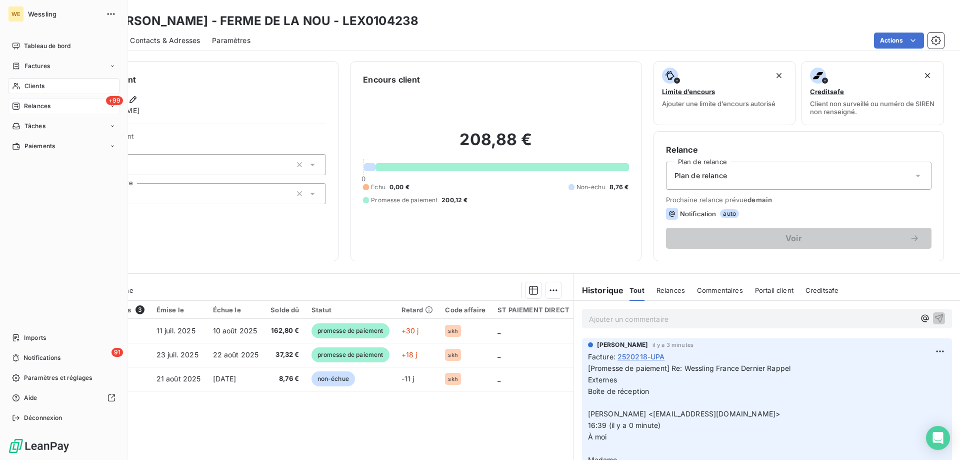
click at [24, 104] on div "Relances" at bounding box center [31, 106] width 39 height 9
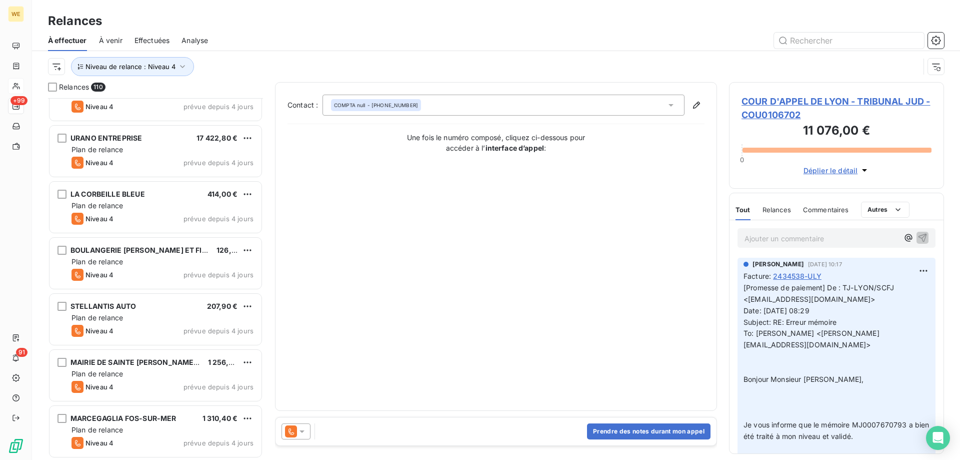
scroll to position [5799, 0]
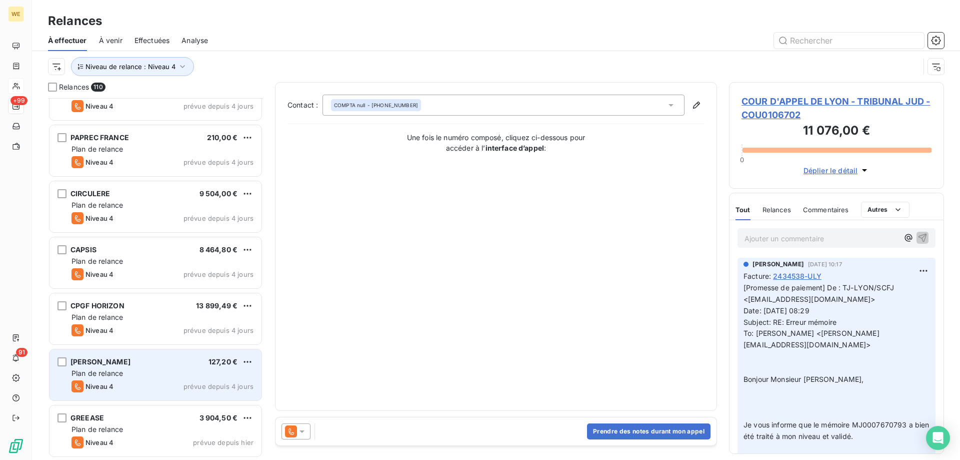
click at [164, 362] on div "MAISON [PERSON_NAME] 127,20 €" at bounding box center [163, 361] width 182 height 9
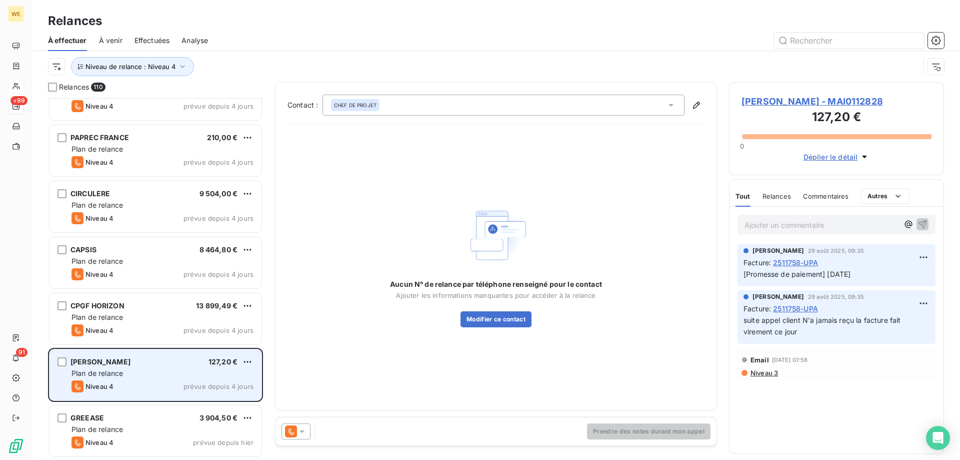
click at [167, 373] on div "Plan de relance" at bounding box center [163, 373] width 182 height 10
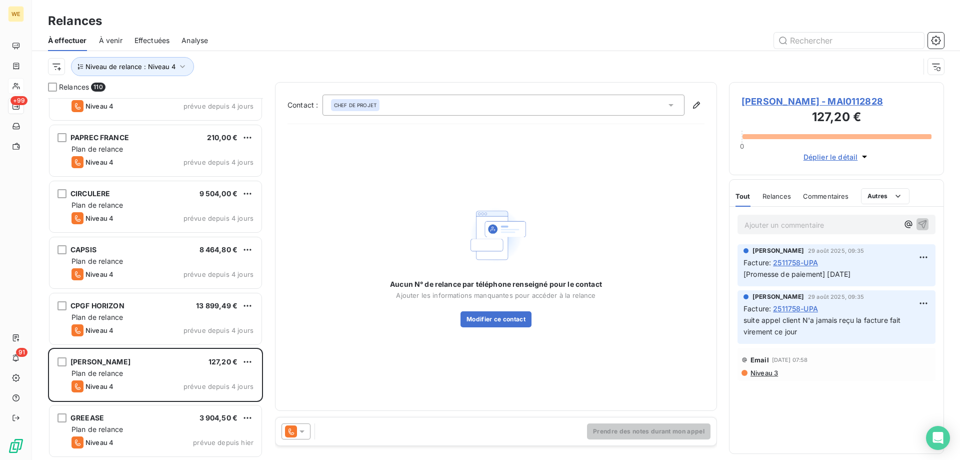
click at [804, 100] on span "[PERSON_NAME] - MAI0112828" at bounding box center [837, 102] width 190 height 14
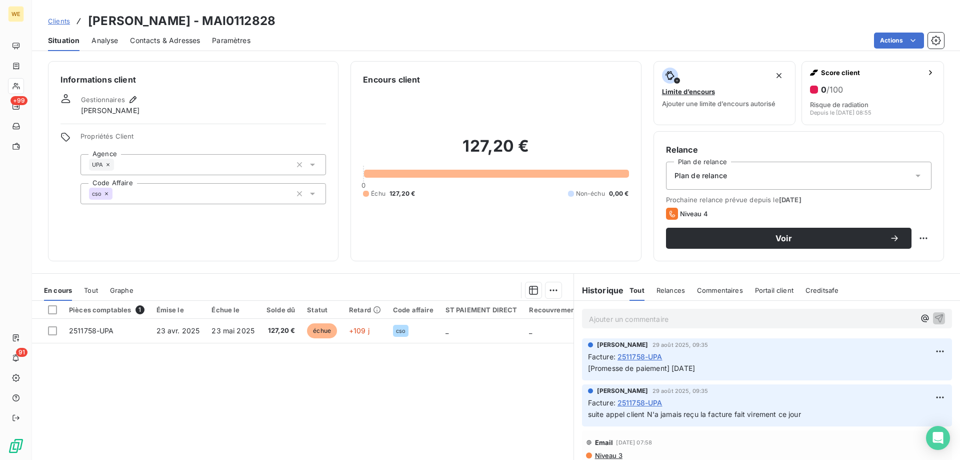
click at [106, 194] on icon at bounding box center [107, 194] width 6 height 6
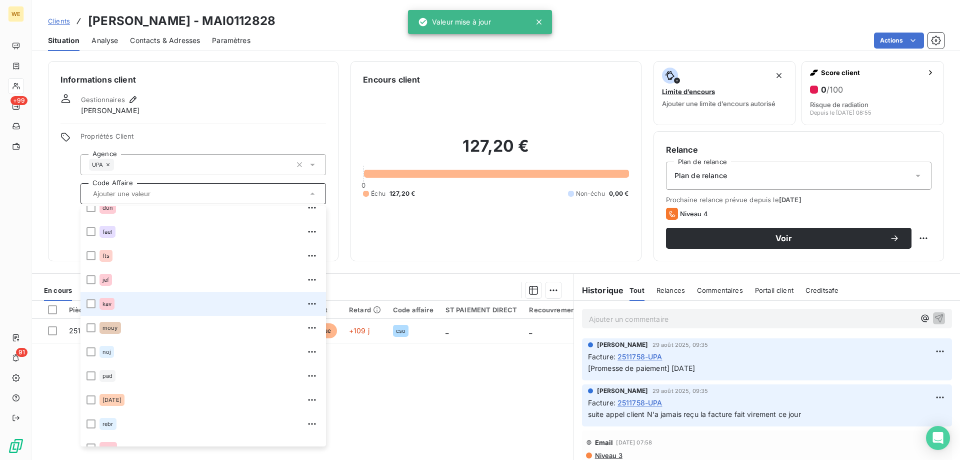
scroll to position [240, 0]
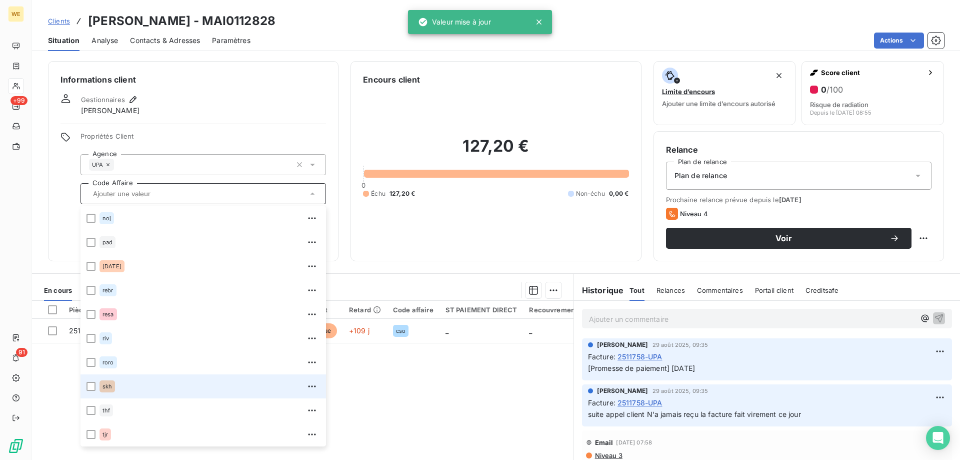
click at [100, 384] on div "skh" at bounding box center [108, 386] width 16 height 12
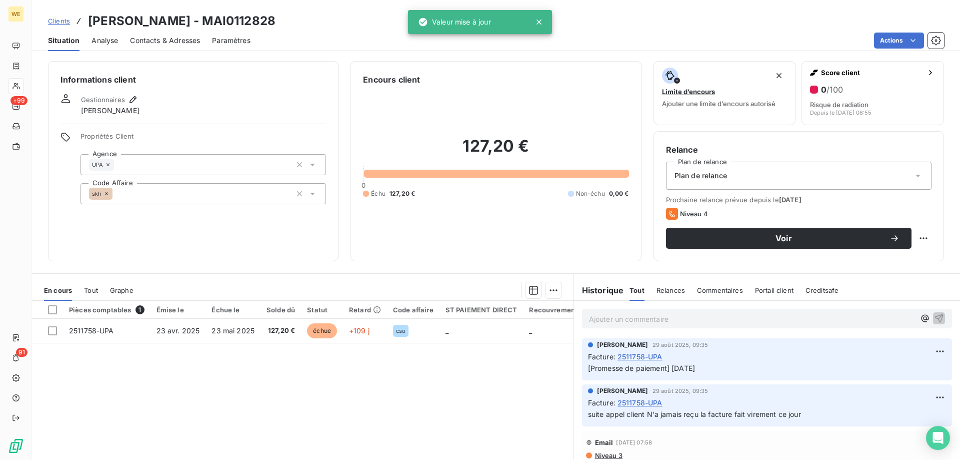
click at [210, 85] on h6 "Informations client" at bounding box center [194, 80] width 266 height 12
click at [631, 321] on p "Ajouter un commentaire ﻿" at bounding box center [752, 319] width 326 height 13
click at [644, 323] on p "Ajouter un commentaire ﻿" at bounding box center [752, 319] width 326 height 13
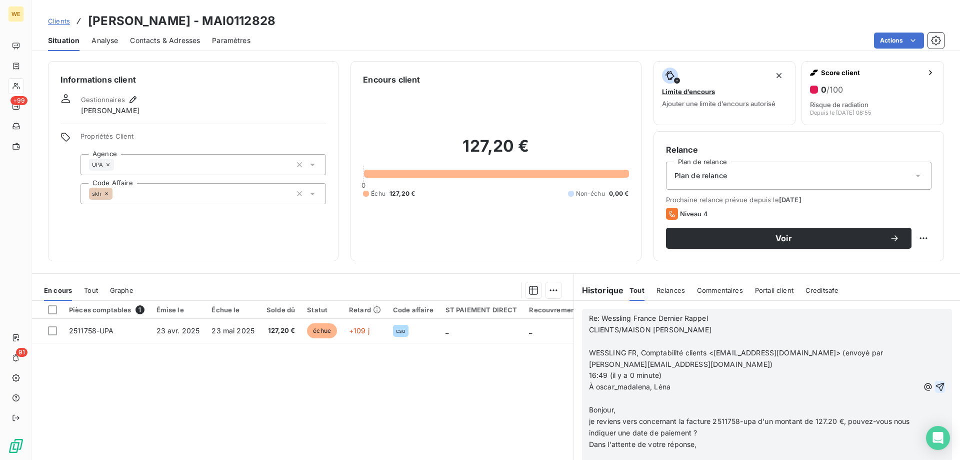
click at [935, 387] on icon "button" at bounding box center [940, 387] width 10 height 10
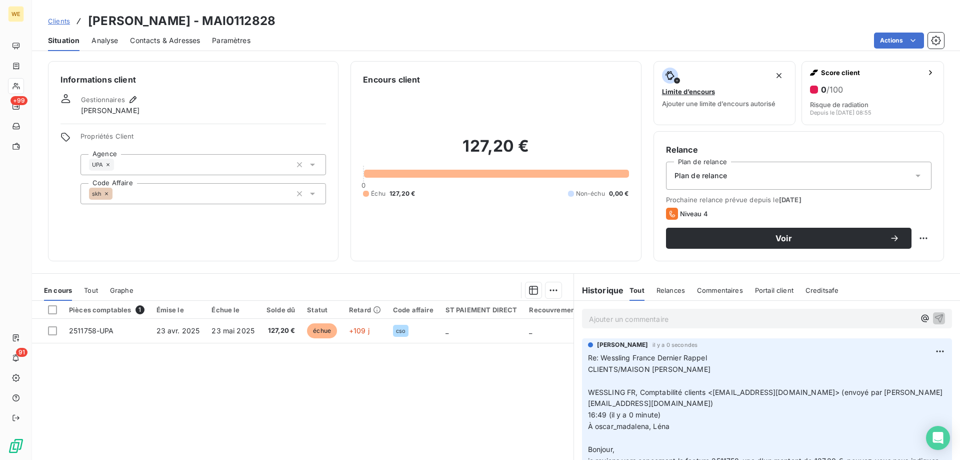
click at [448, 359] on div "Pièces comptables 1 Émise le Échue le Solde dû Statut Retard Code affaire ST PA…" at bounding box center [303, 397] width 542 height 193
click at [110, 227] on div "Informations client Gestionnaires Léna SOUKHAREVSKOFF Propriétés Client Agence …" at bounding box center [193, 161] width 291 height 200
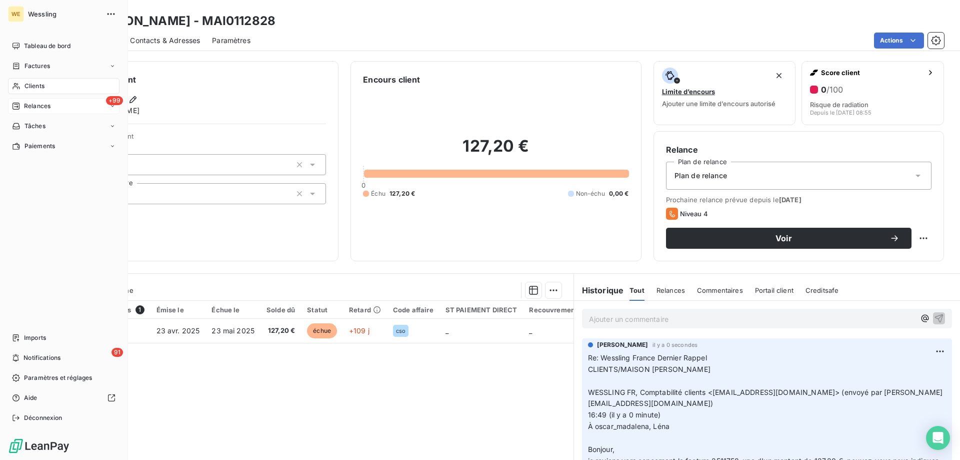
click at [23, 106] on div "Relances" at bounding box center [31, 106] width 39 height 9
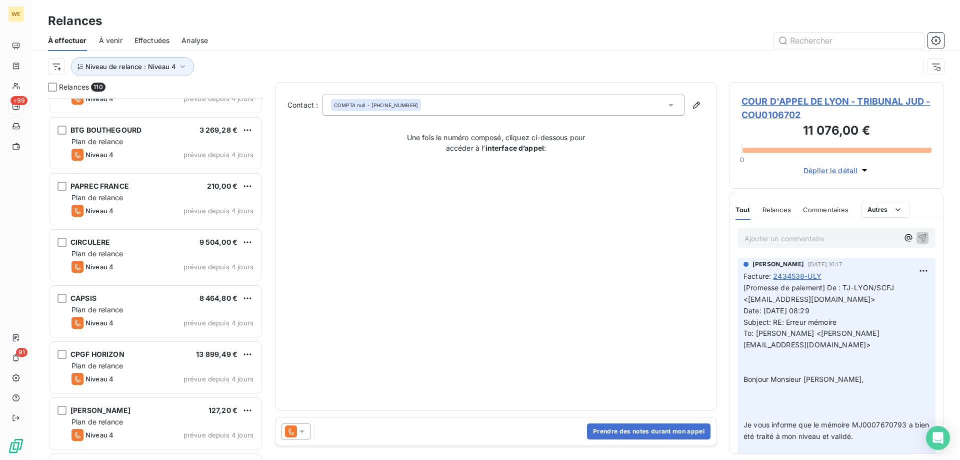
scroll to position [5799, 0]
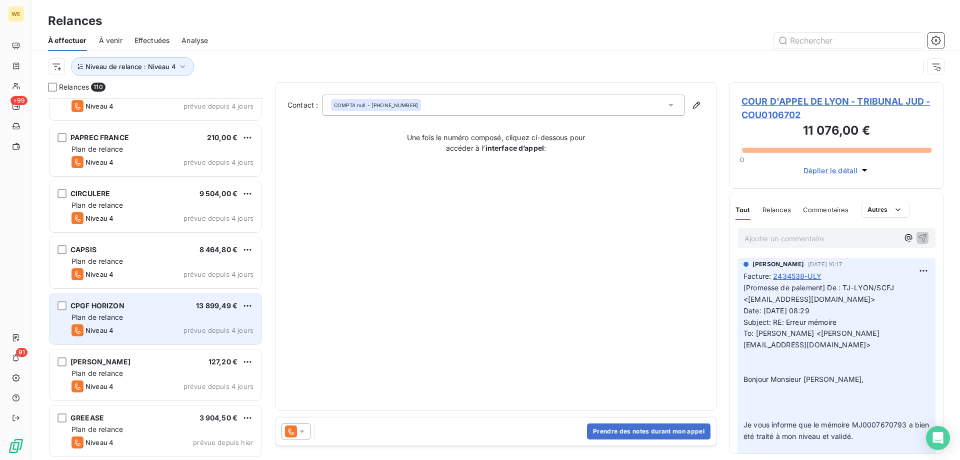
click at [153, 313] on div "Plan de relance" at bounding box center [163, 317] width 182 height 10
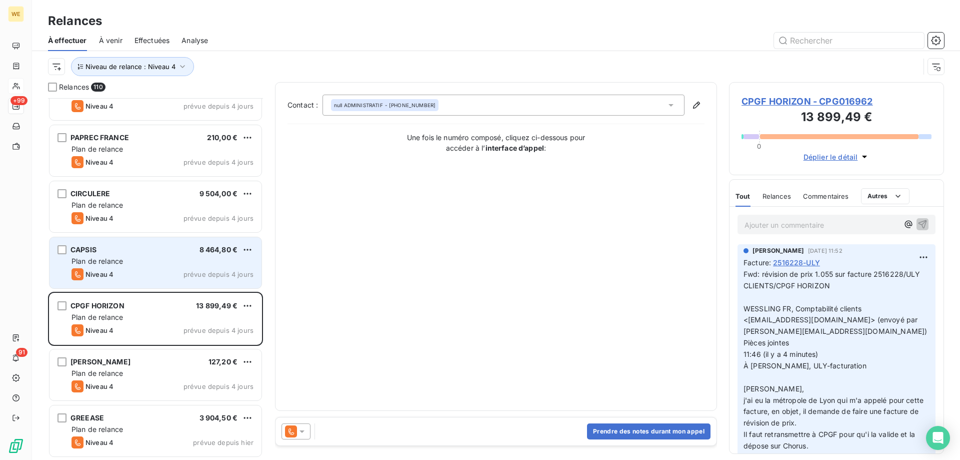
click at [127, 265] on div "Plan de relance" at bounding box center [163, 261] width 182 height 10
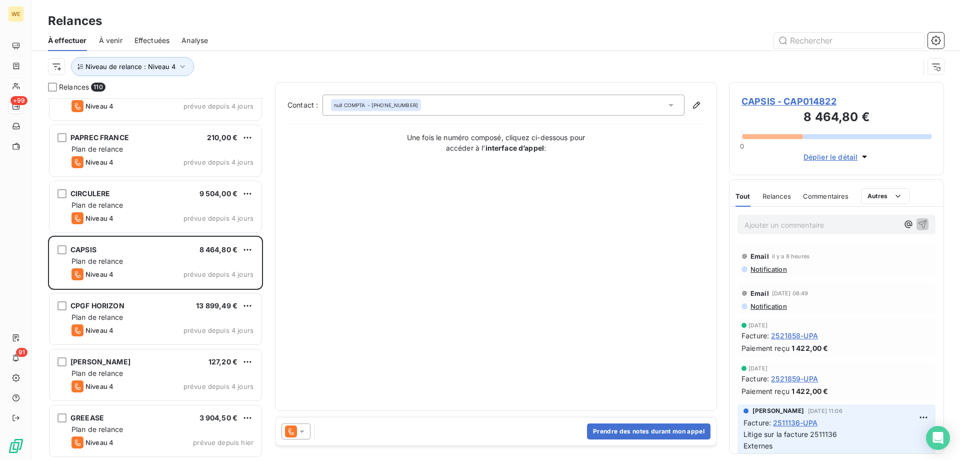
click at [305, 433] on icon at bounding box center [302, 431] width 10 height 10
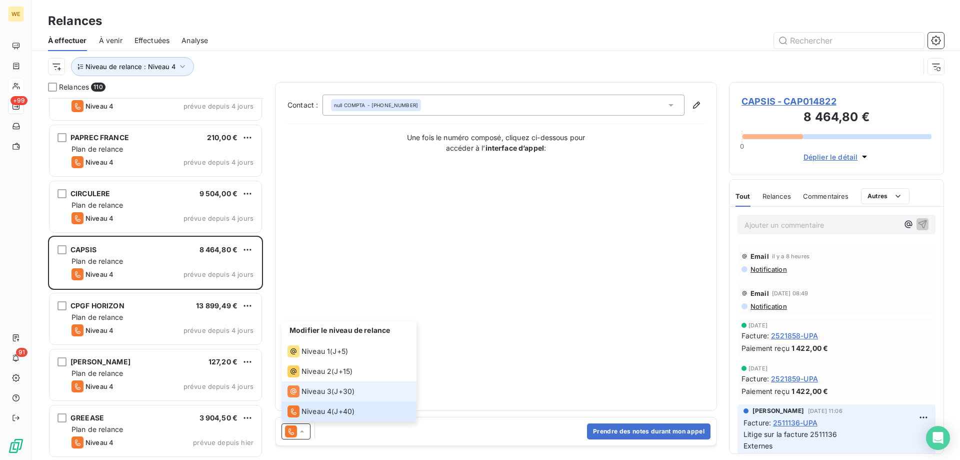
click at [323, 391] on span "Niveau 3" at bounding box center [317, 391] width 30 height 10
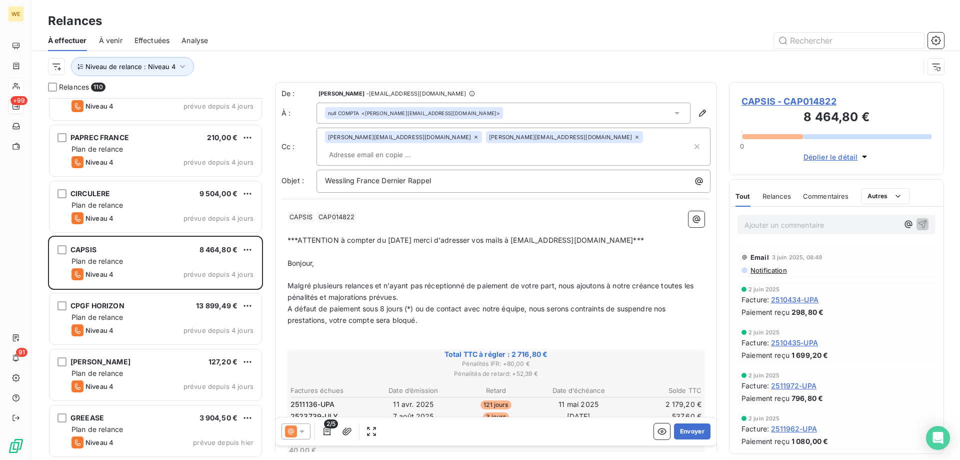
scroll to position [850, 0]
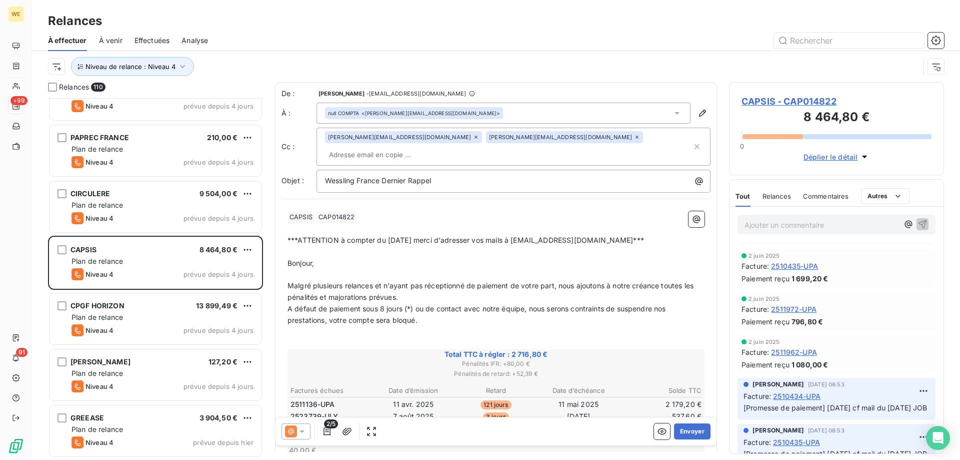
click at [300, 434] on icon at bounding box center [302, 431] width 10 height 10
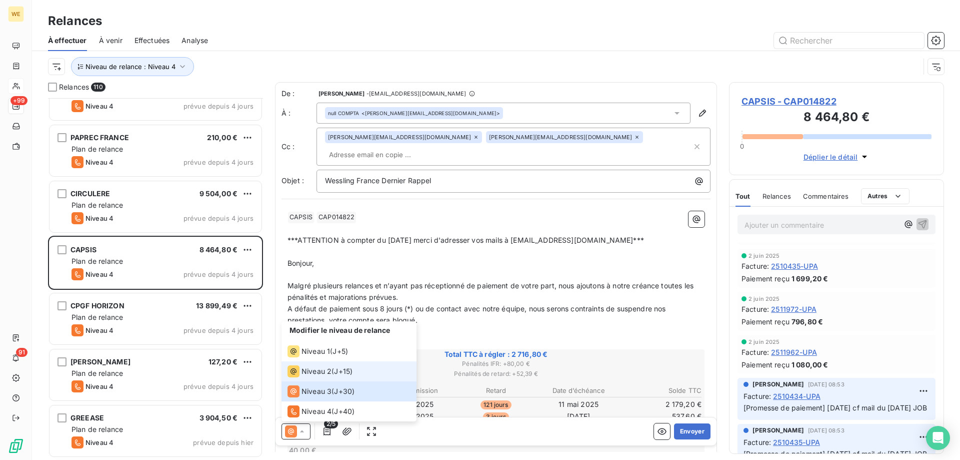
click at [317, 372] on span "Niveau 2" at bounding box center [317, 371] width 30 height 10
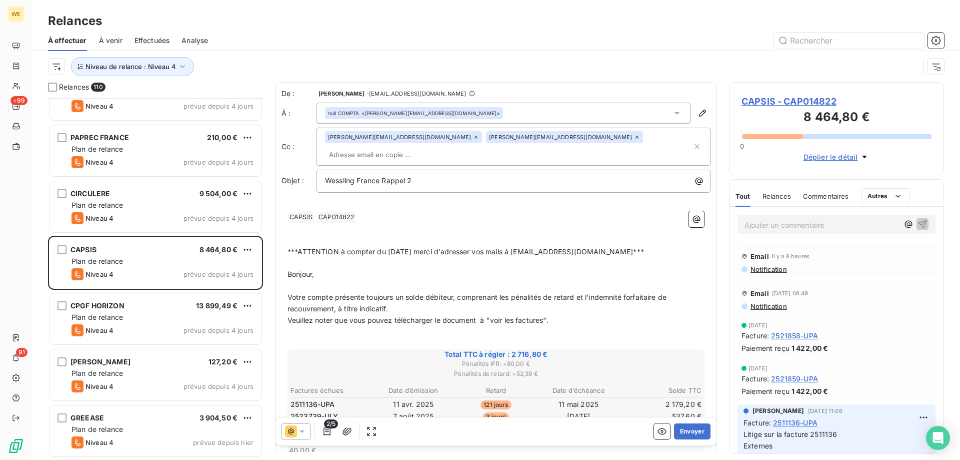
click at [427, 326] on p "﻿" at bounding box center [496, 332] width 417 height 12
click at [805, 106] on span "CAPSIS - CAP014822" at bounding box center [837, 102] width 190 height 14
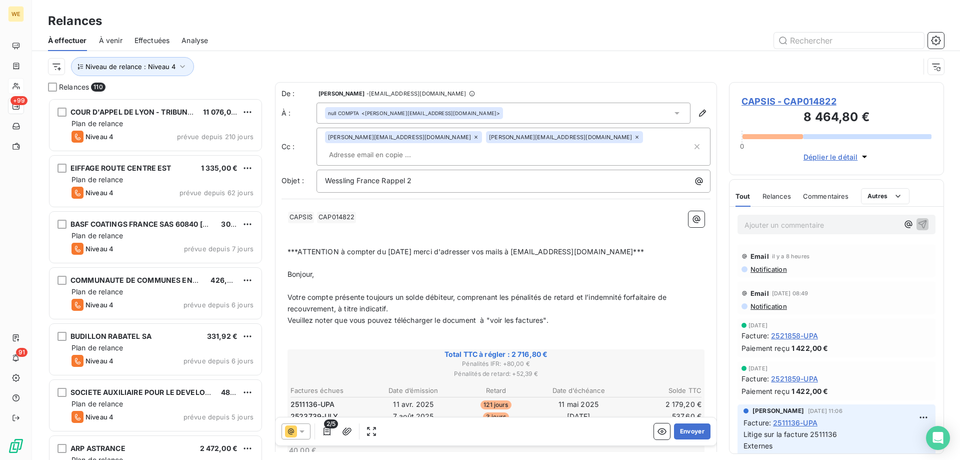
scroll to position [354, 208]
click at [391, 269] on p "Bonjour," at bounding box center [496, 275] width 417 height 12
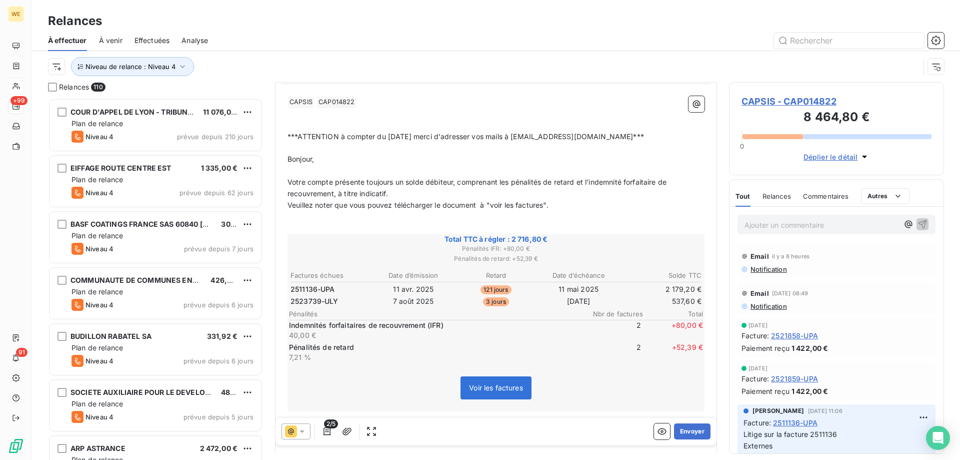
scroll to position [151, 0]
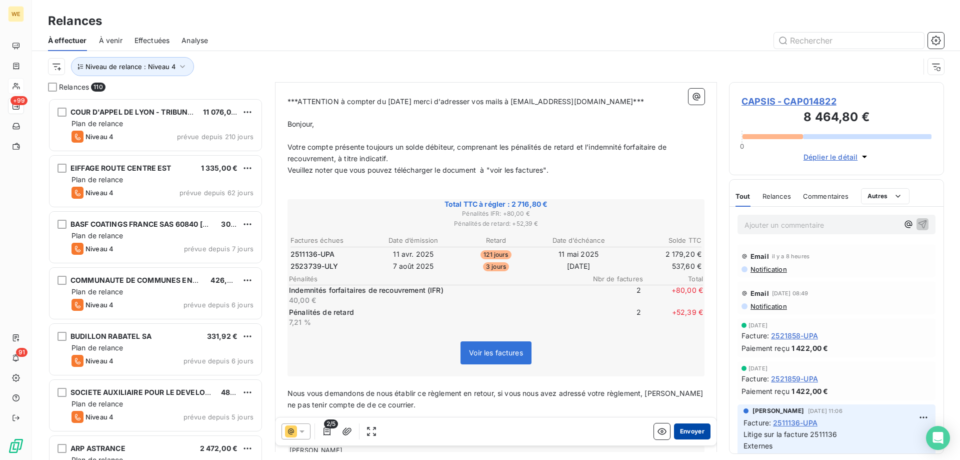
click at [694, 433] on button "Envoyer" at bounding box center [692, 431] width 37 height 16
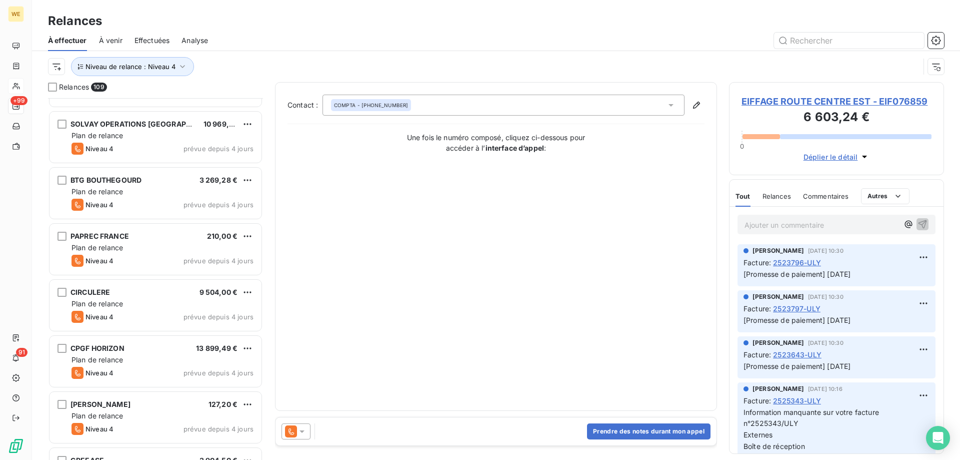
scroll to position [5743, 0]
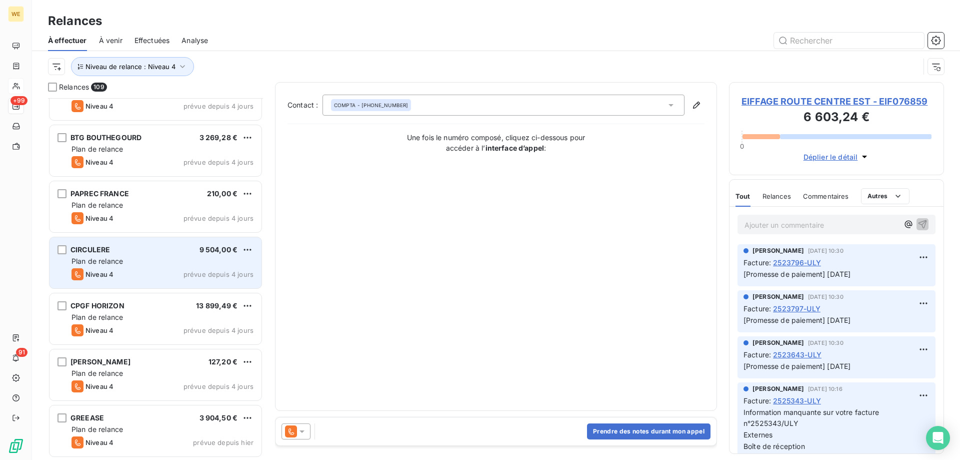
click at [127, 254] on div "CIRCULERE 9 504,00 €" at bounding box center [163, 249] width 182 height 9
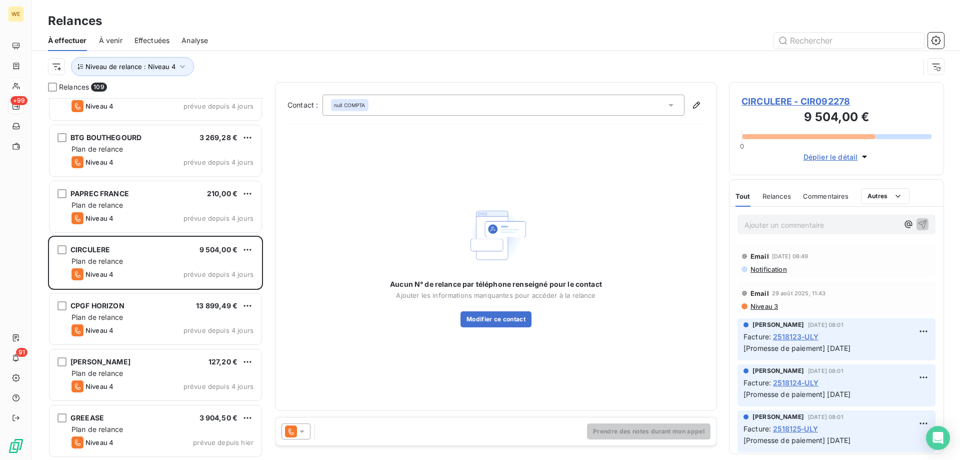
click at [306, 430] on icon at bounding box center [302, 431] width 10 height 10
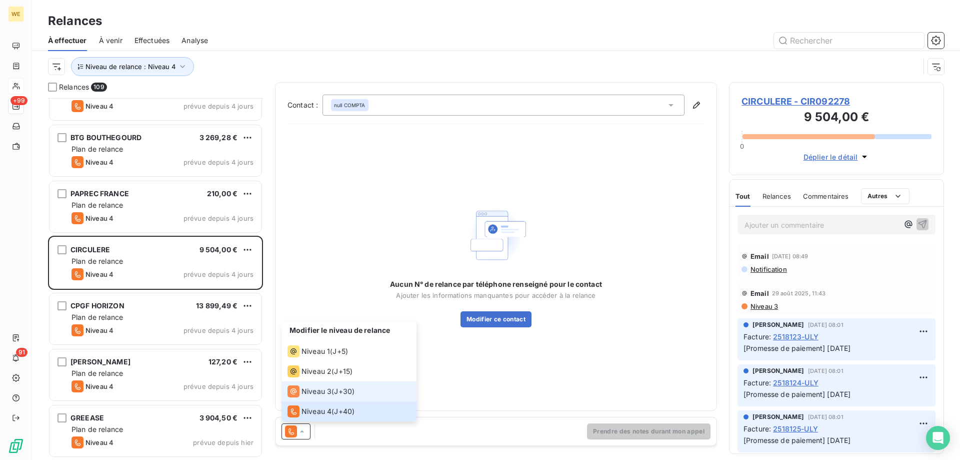
click at [349, 387] on span "J+30 )" at bounding box center [344, 391] width 21 height 10
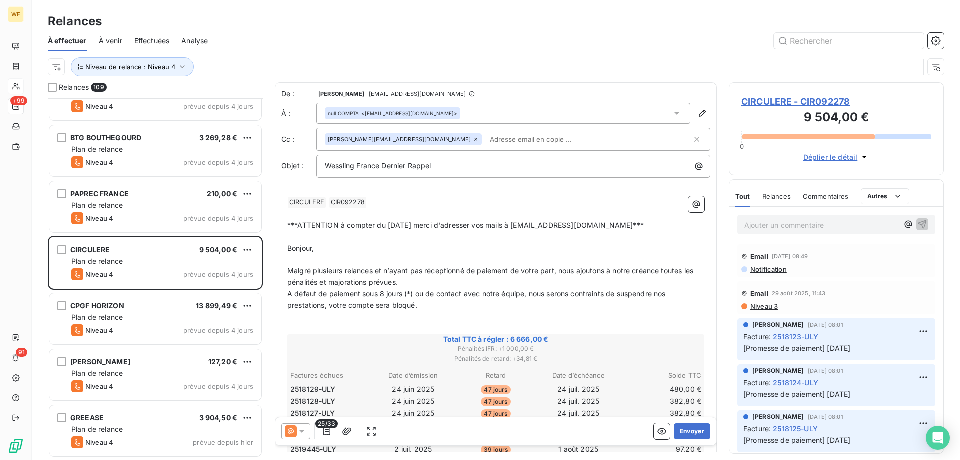
click at [427, 313] on p "﻿" at bounding box center [496, 317] width 417 height 12
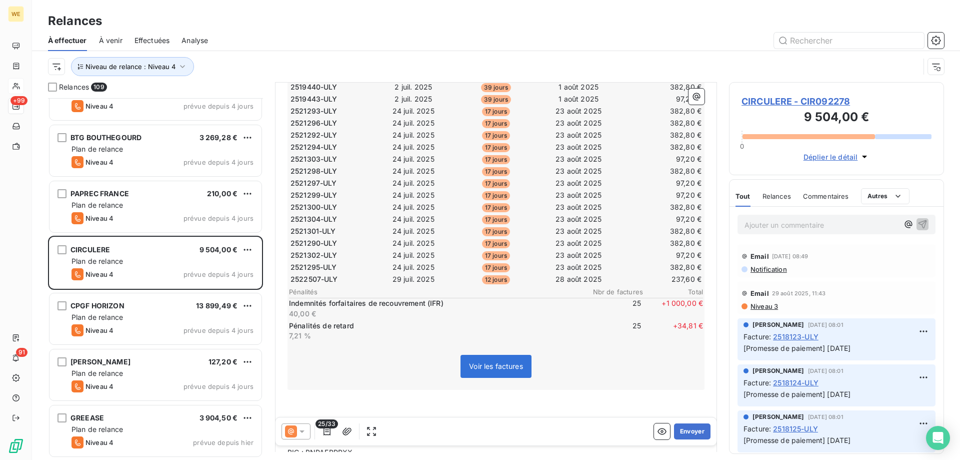
scroll to position [401, 0]
click at [766, 101] on span "CIRCULERE - CIR092278" at bounding box center [837, 102] width 190 height 14
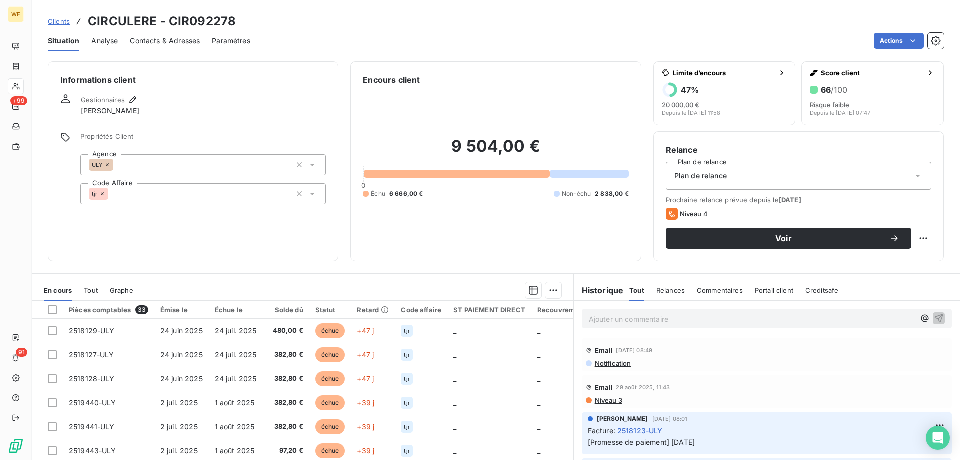
click at [187, 237] on div "Informations client Gestionnaires [PERSON_NAME] Propriétés Client Agence ULY Co…" at bounding box center [193, 161] width 291 height 200
click at [139, 15] on h3 "CIRCULERE - CIR092278" at bounding box center [162, 21] width 148 height 18
copy h3 "CIRCULERE"
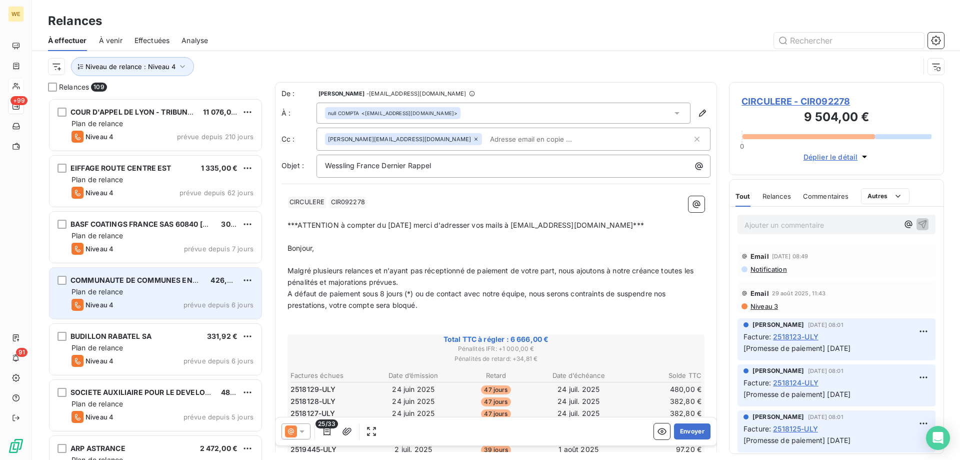
scroll to position [354, 208]
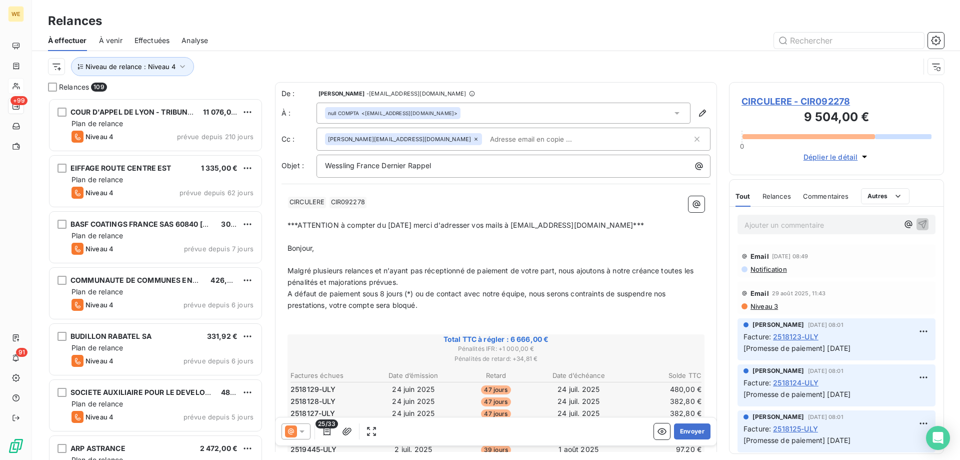
click at [393, 248] on p "Bonjour," at bounding box center [496, 249] width 417 height 12
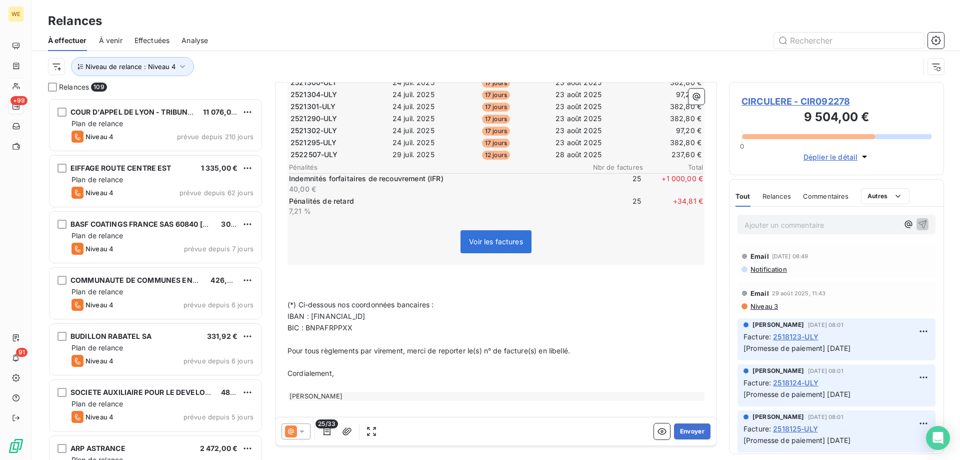
scroll to position [537, 0]
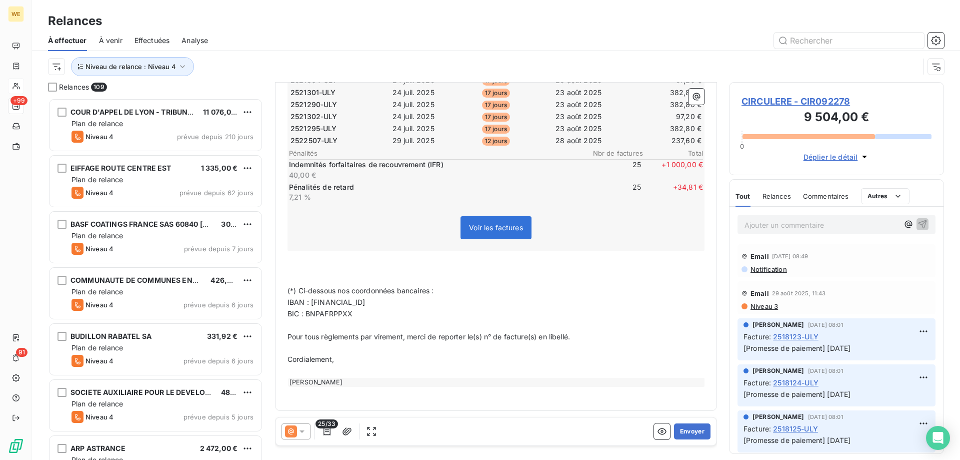
click at [396, 388] on p "﻿" at bounding box center [496, 393] width 417 height 12
click at [680, 433] on button "Envoyer" at bounding box center [692, 431] width 37 height 16
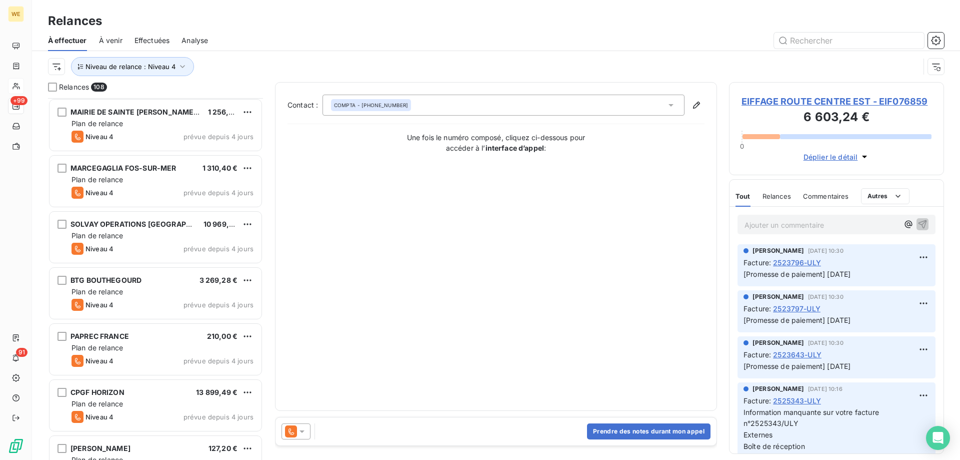
scroll to position [5687, 0]
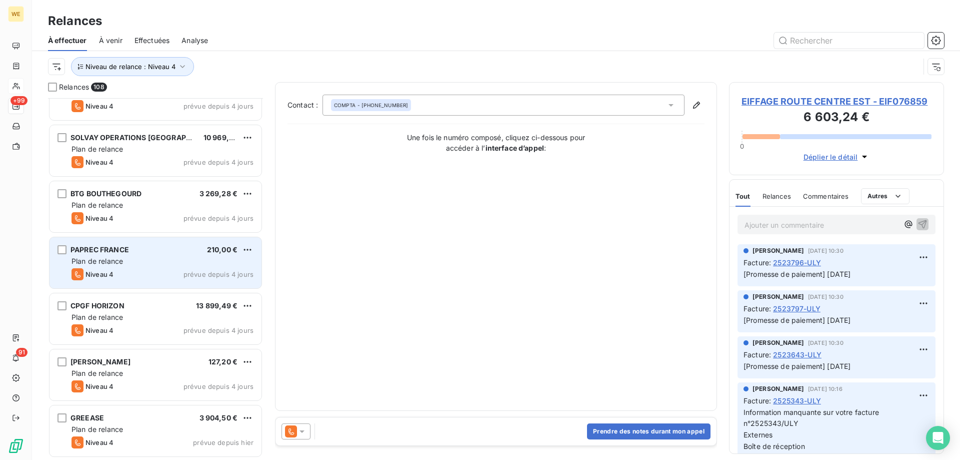
click at [143, 264] on div "Plan de relance" at bounding box center [163, 261] width 182 height 10
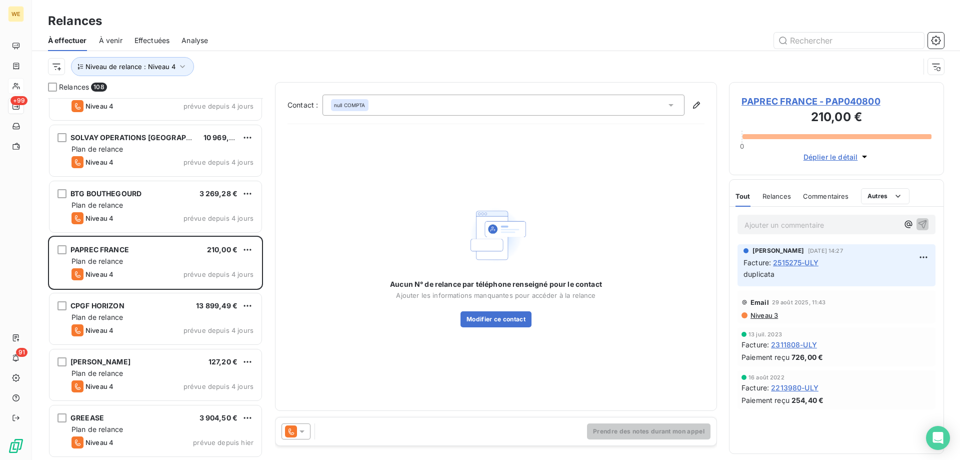
click at [303, 435] on icon at bounding box center [302, 431] width 10 height 10
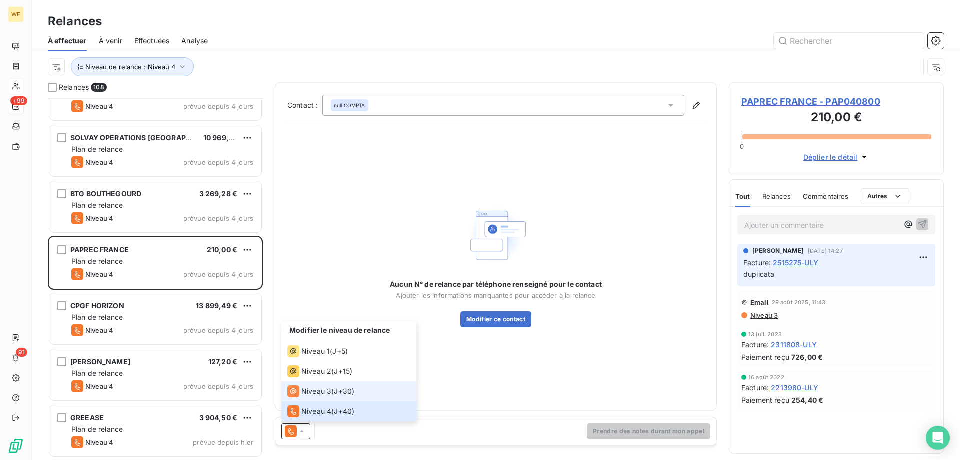
click at [331, 393] on div "Niveau 3 ( J+30 )" at bounding box center [321, 391] width 67 height 12
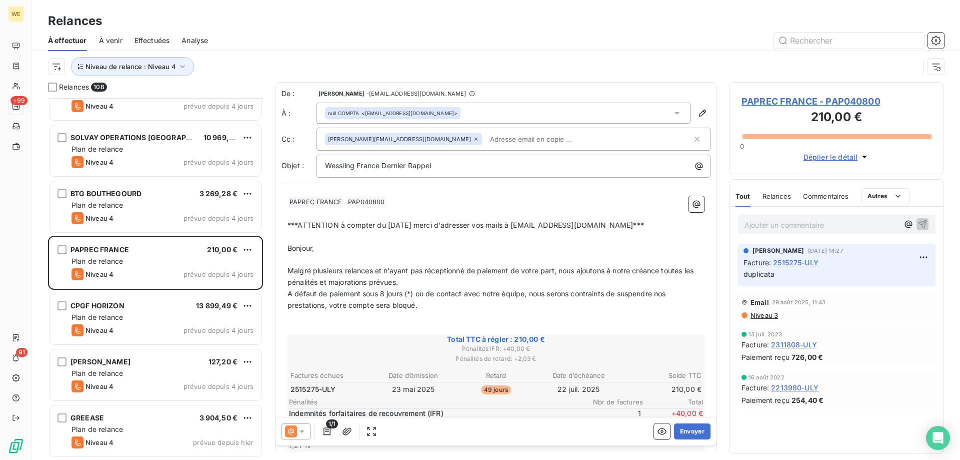
click at [397, 251] on p "Bonjour," at bounding box center [496, 249] width 417 height 12
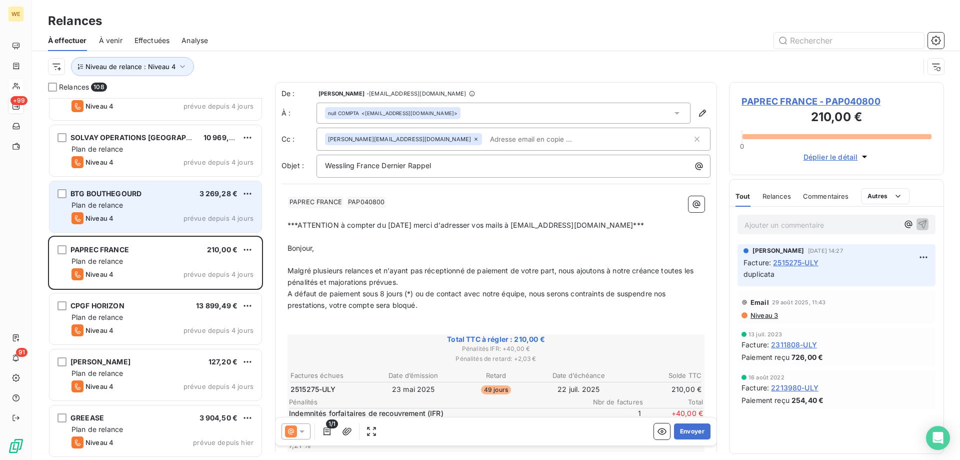
click at [133, 206] on div "Plan de relance" at bounding box center [163, 205] width 182 height 10
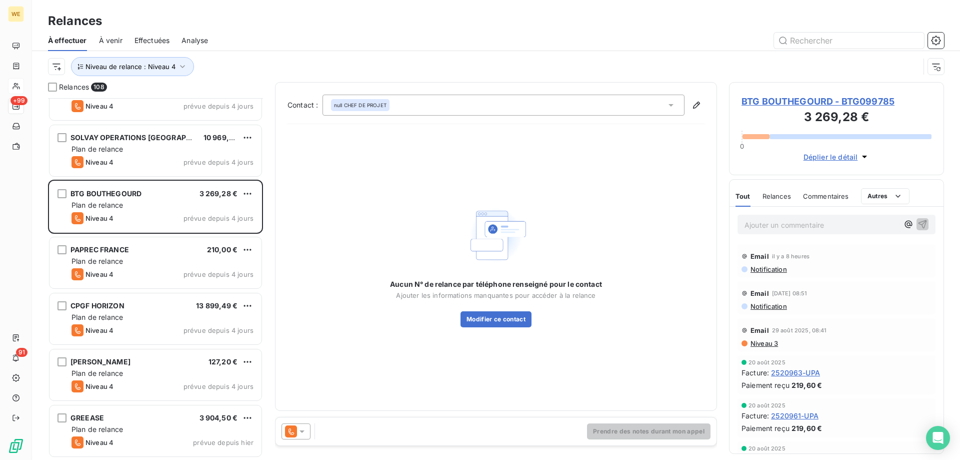
click at [305, 436] on icon at bounding box center [302, 431] width 10 height 10
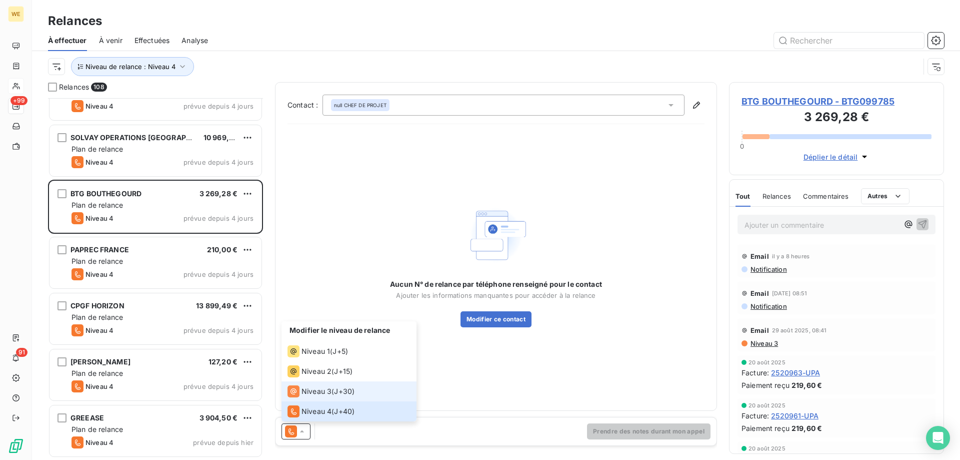
click at [326, 390] on span "Niveau 3" at bounding box center [317, 391] width 30 height 10
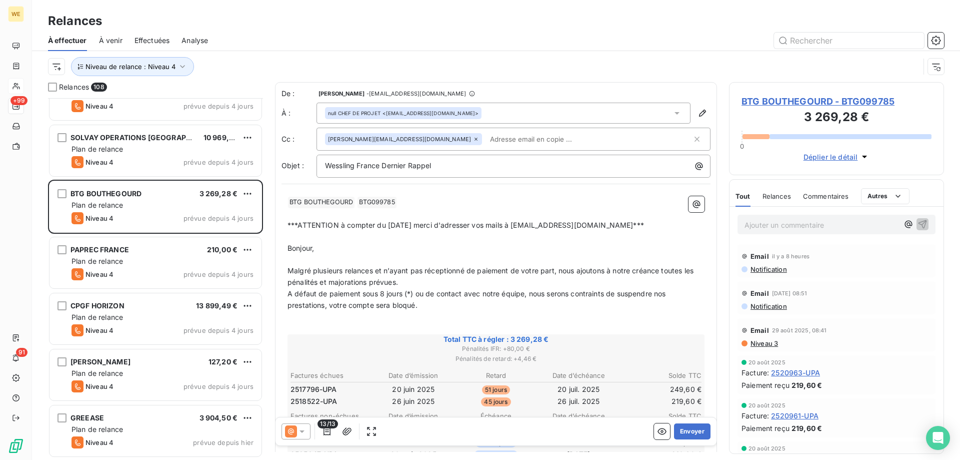
click at [425, 241] on p "﻿" at bounding box center [496, 237] width 417 height 12
click at [684, 435] on button "Envoyer" at bounding box center [692, 431] width 37 height 16
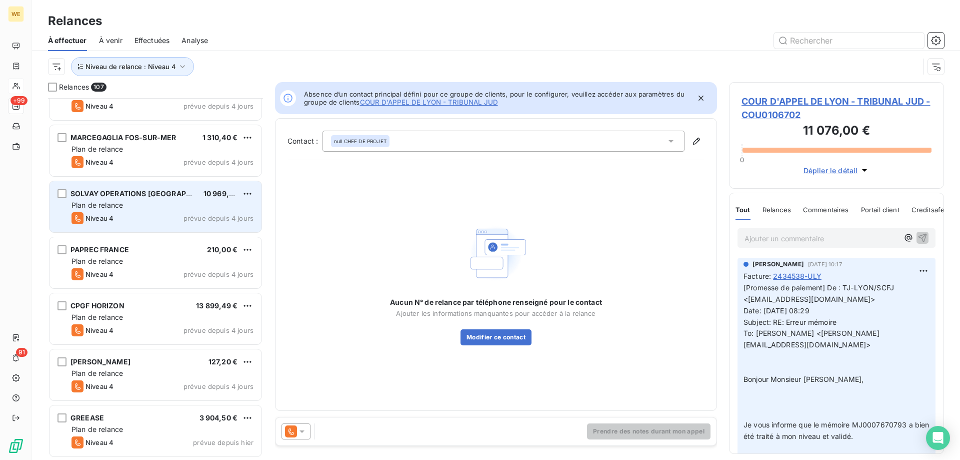
scroll to position [5631, 0]
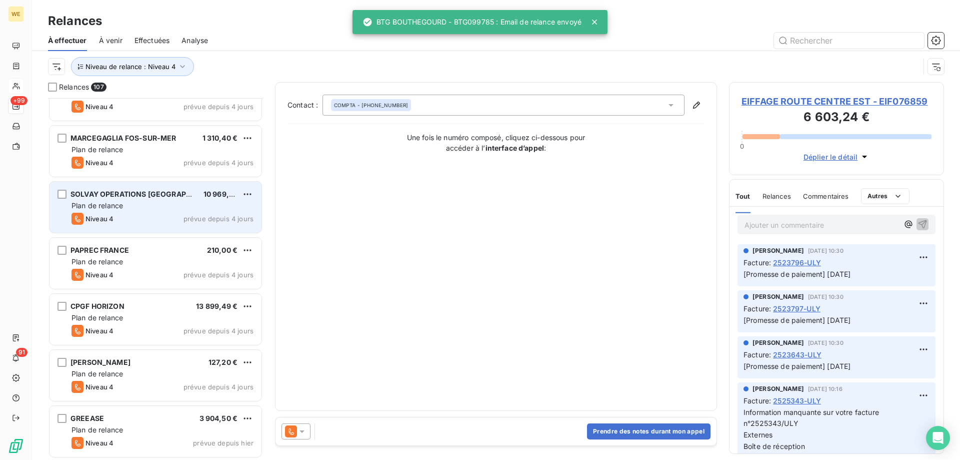
click at [138, 205] on div "Plan de relance" at bounding box center [163, 206] width 182 height 10
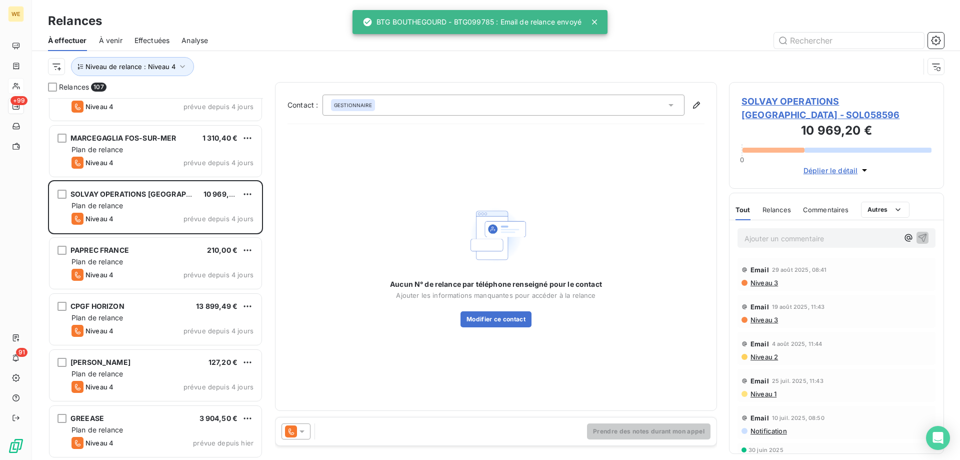
click at [302, 432] on icon at bounding box center [302, 431] width 5 height 3
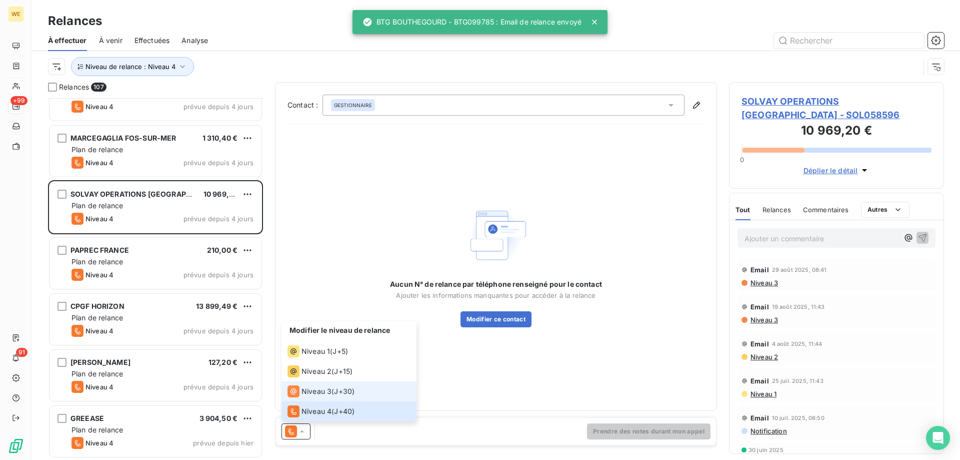
click at [325, 388] on span "Niveau 3" at bounding box center [317, 391] width 30 height 10
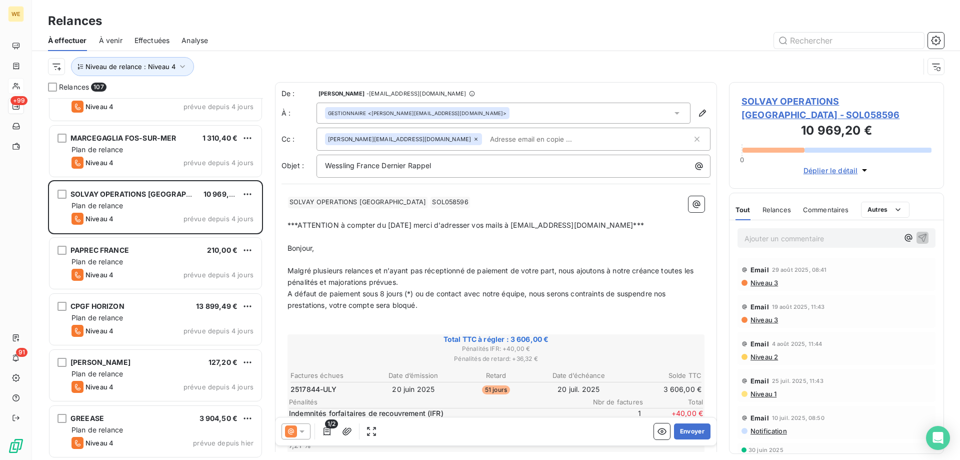
click at [385, 303] on span "A défaut de paiement sous 8 jours (*) ou de contact avec notre équipe, nous ser…" at bounding box center [478, 299] width 381 height 20
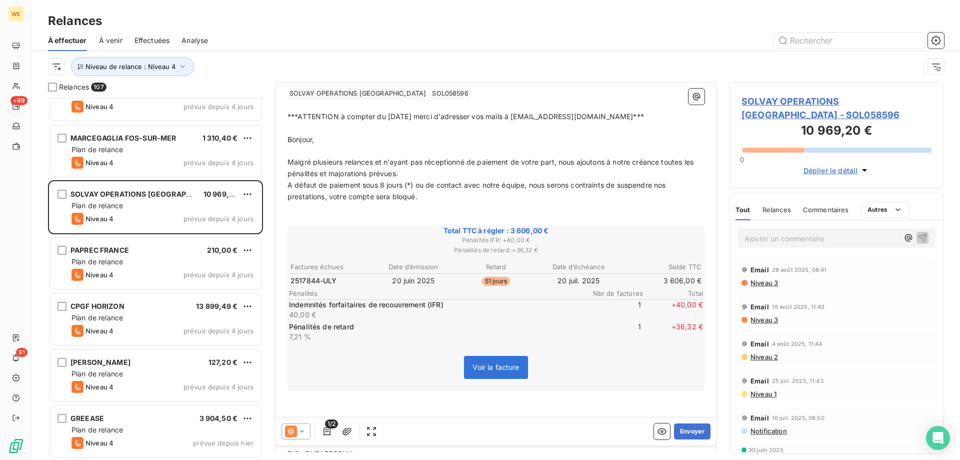
scroll to position [249, 0]
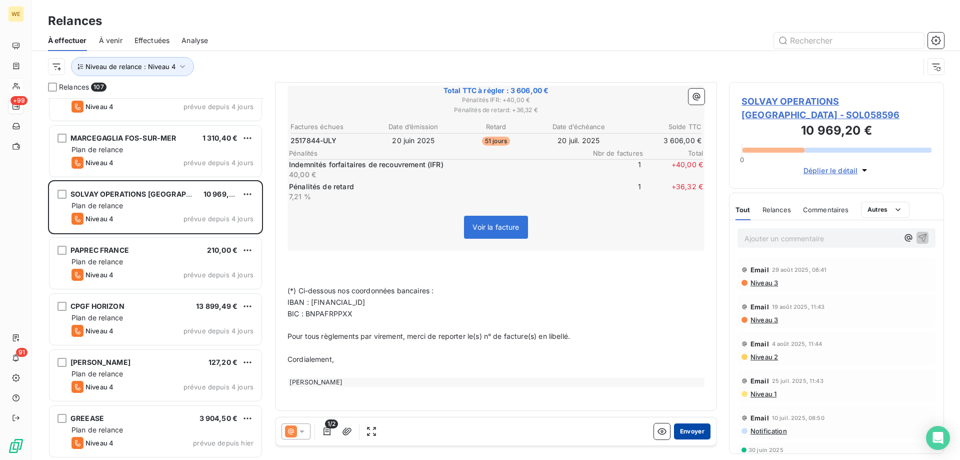
click at [676, 437] on button "Envoyer" at bounding box center [692, 431] width 37 height 16
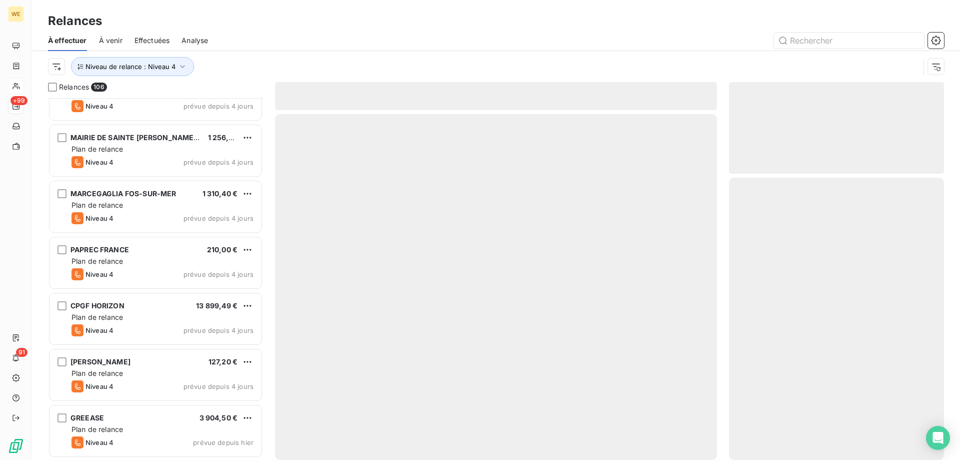
scroll to position [5575, 0]
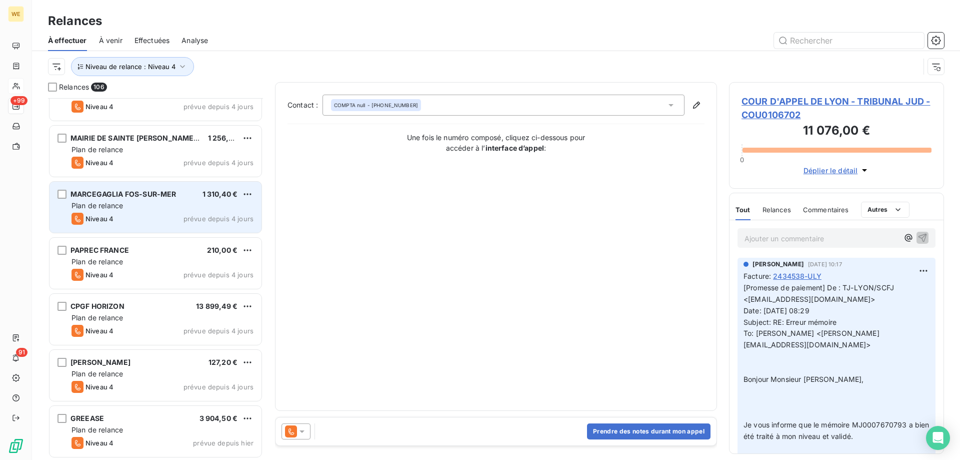
click at [108, 193] on span "MARCEGAGLIA FOS-SUR-MER" at bounding box center [124, 194] width 106 height 9
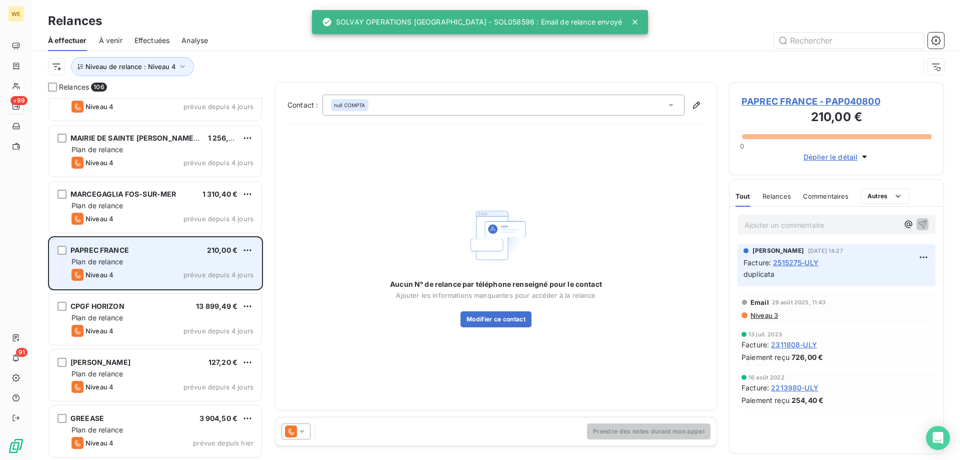
click at [183, 245] on div "PAPREC FRANCE 210,00 € Plan de relance Niveau 4 prévue depuis 4 jours" at bounding box center [156, 263] width 212 height 51
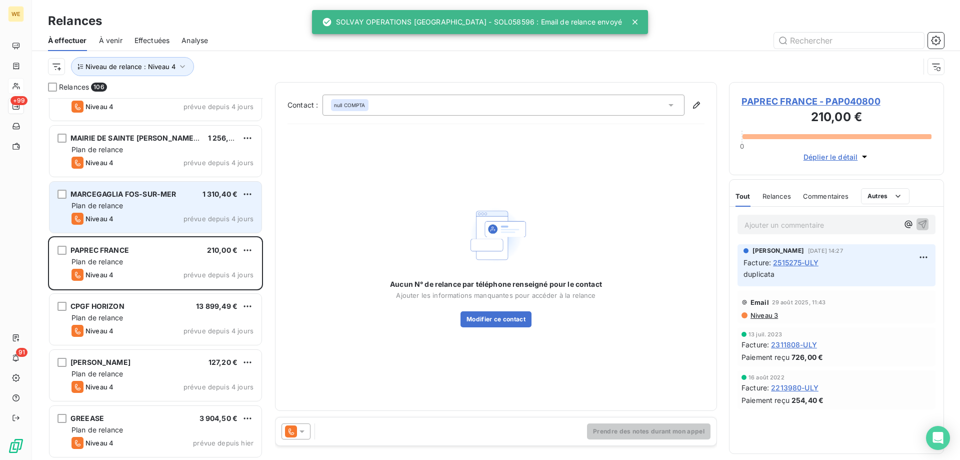
click at [160, 209] on div "Plan de relance" at bounding box center [163, 206] width 182 height 10
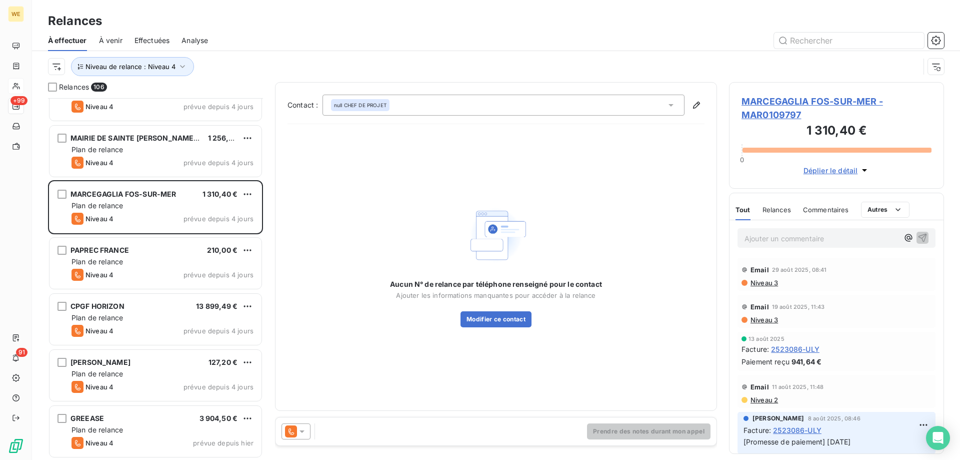
click at [305, 431] on icon at bounding box center [302, 431] width 10 height 10
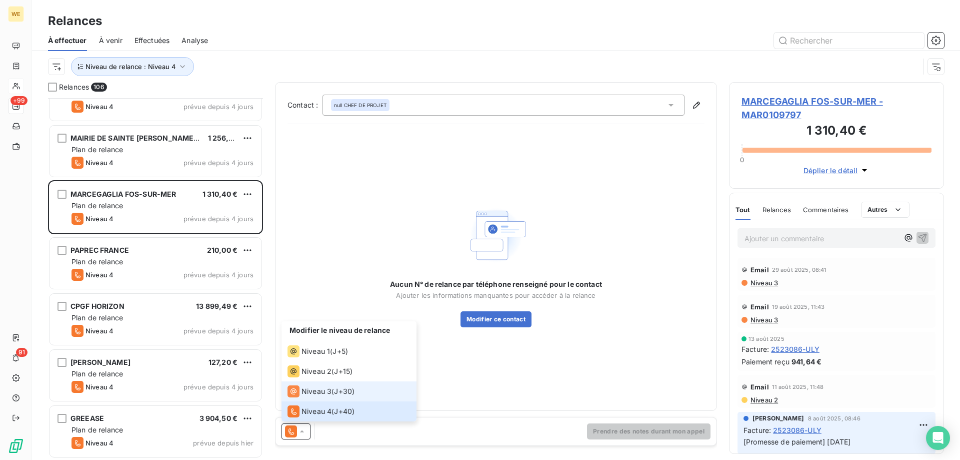
click at [330, 392] on span "Niveau 3" at bounding box center [317, 391] width 30 height 10
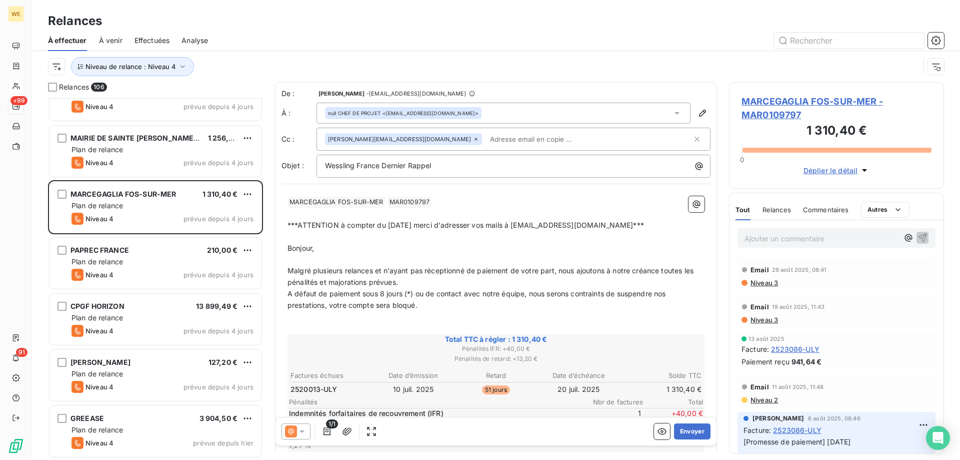
click at [404, 304] on span "A défaut de paiement sous 8 jours (*) ou de contact avec notre équipe, nous ser…" at bounding box center [478, 299] width 381 height 20
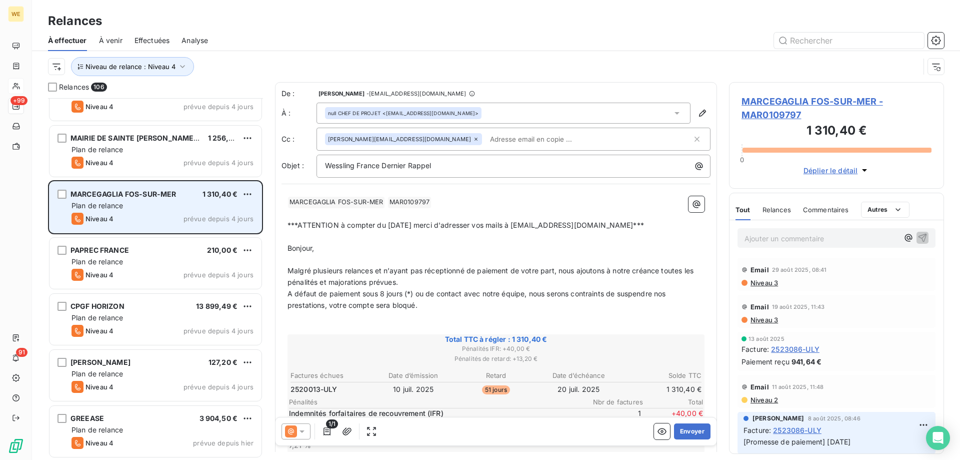
click at [133, 208] on div "Plan de relance" at bounding box center [163, 206] width 182 height 10
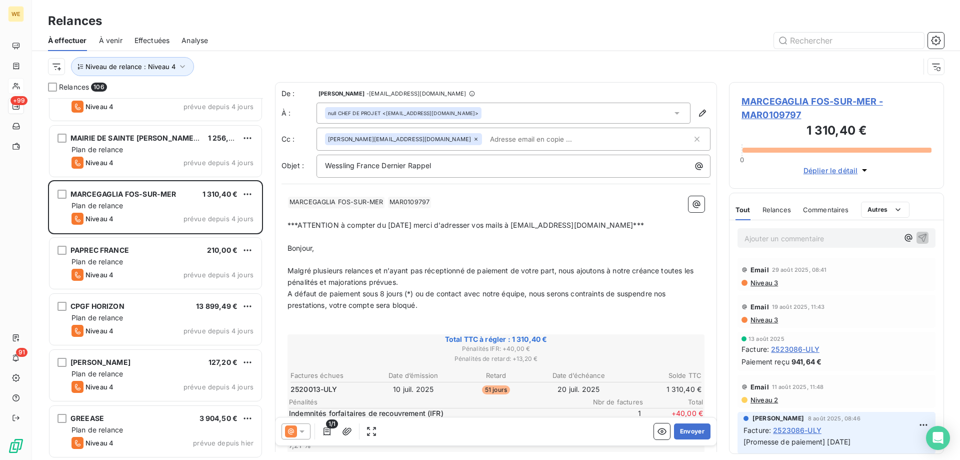
click at [803, 99] on span "MARCEGAGLIA FOS-SUR-MER - MAR0109797" at bounding box center [837, 108] width 190 height 27
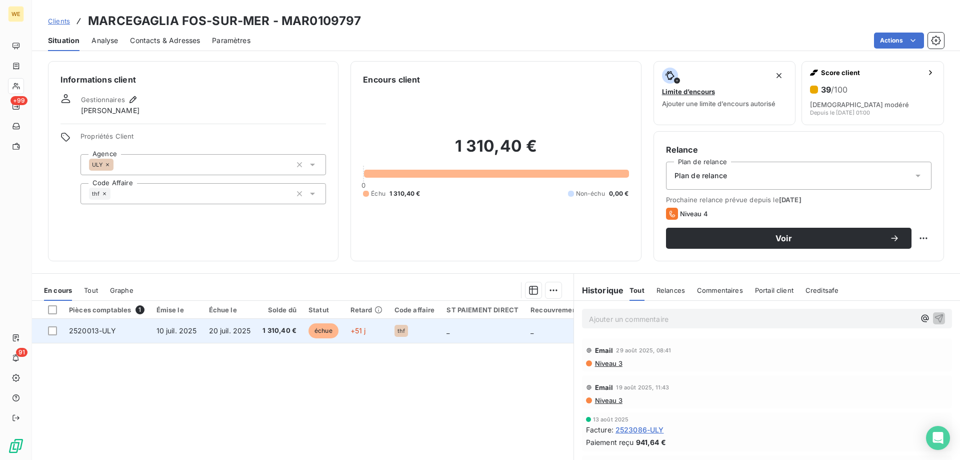
click at [277, 332] on span "1 310,40 €" at bounding box center [280, 331] width 34 height 10
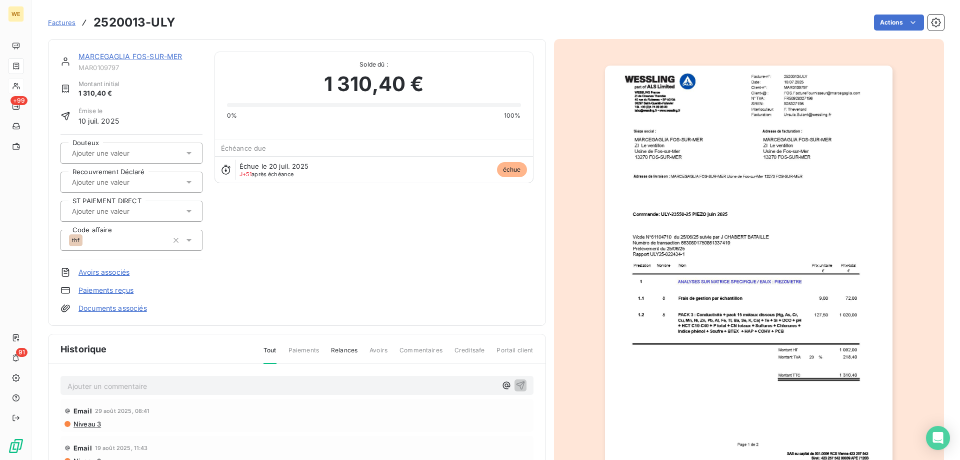
click at [151, 115] on div "Émise le [DATE]" at bounding box center [132, 117] width 142 height 20
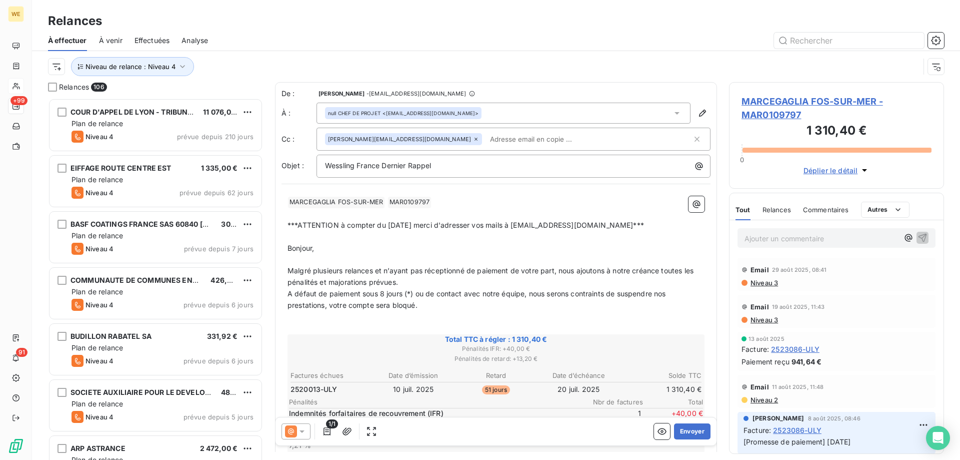
scroll to position [354, 208]
click at [486, 138] on input "text" at bounding box center [544, 139] width 116 height 15
paste input "[PERSON_NAME][EMAIL_ADDRESS][DOMAIN_NAME]"
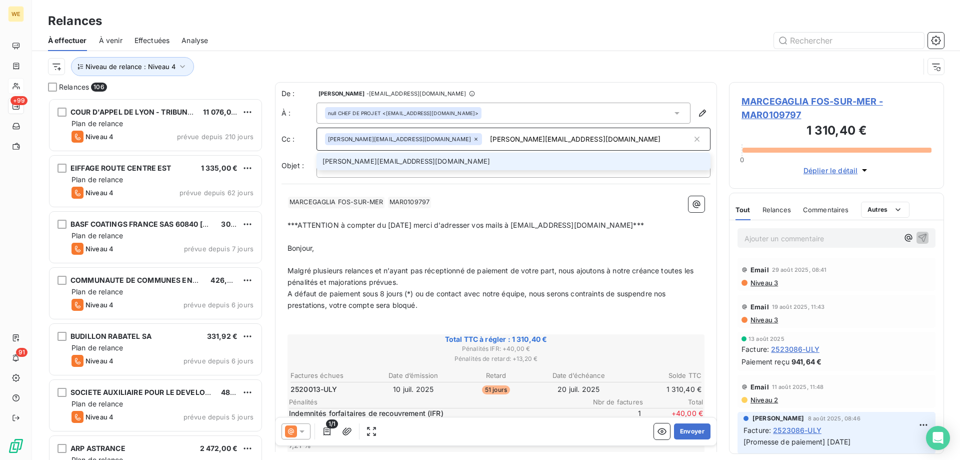
type input "[PERSON_NAME][EMAIL_ADDRESS][DOMAIN_NAME]"
click at [430, 164] on li "[PERSON_NAME][EMAIL_ADDRESS][DOMAIN_NAME]" at bounding box center [514, 162] width 394 height 18
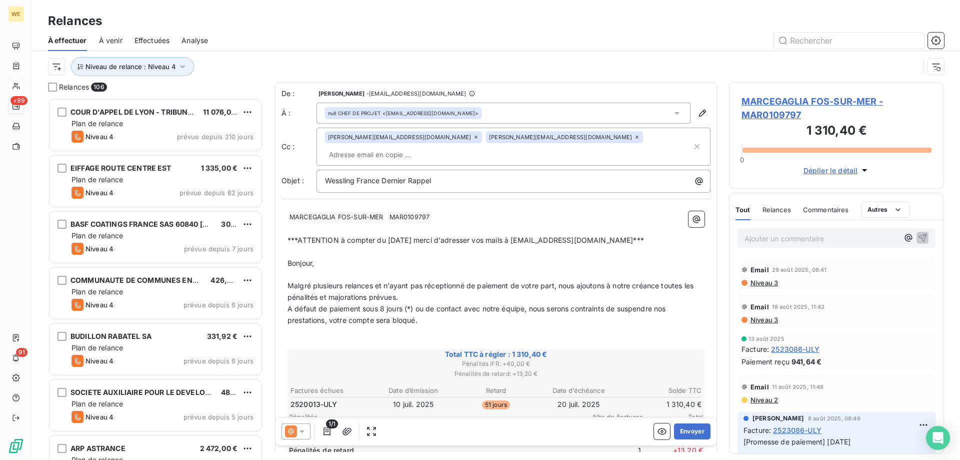
click at [440, 433] on div "1/1 Envoyer" at bounding box center [496, 431] width 441 height 28
drag, startPoint x: 590, startPoint y: 133, endPoint x: 589, endPoint y: 138, distance: 5.1
click at [441, 147] on input "text" at bounding box center [383, 154] width 116 height 15
paste input "[PERSON_NAME][EMAIL_ADDRESS][DOMAIN_NAME]"
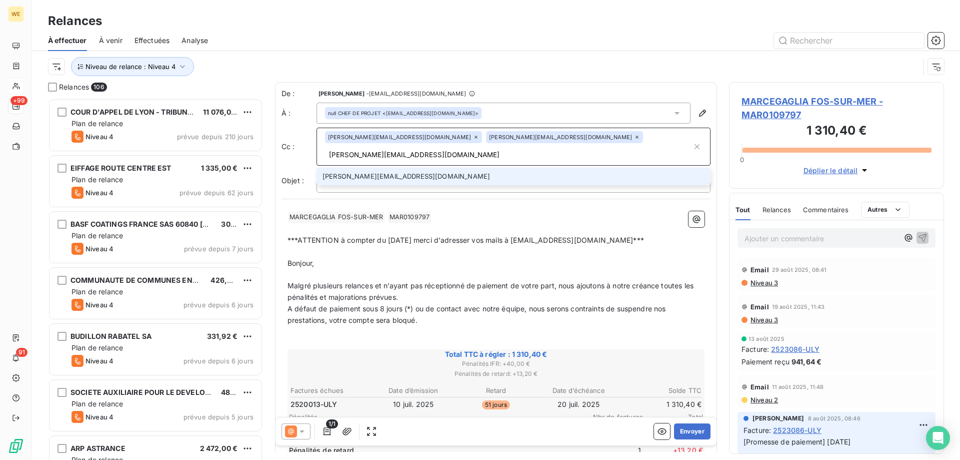
type input "[PERSON_NAME][EMAIL_ADDRESS][DOMAIN_NAME]"
click at [389, 168] on li "[PERSON_NAME][EMAIL_ADDRESS][DOMAIN_NAME]" at bounding box center [514, 177] width 394 height 18
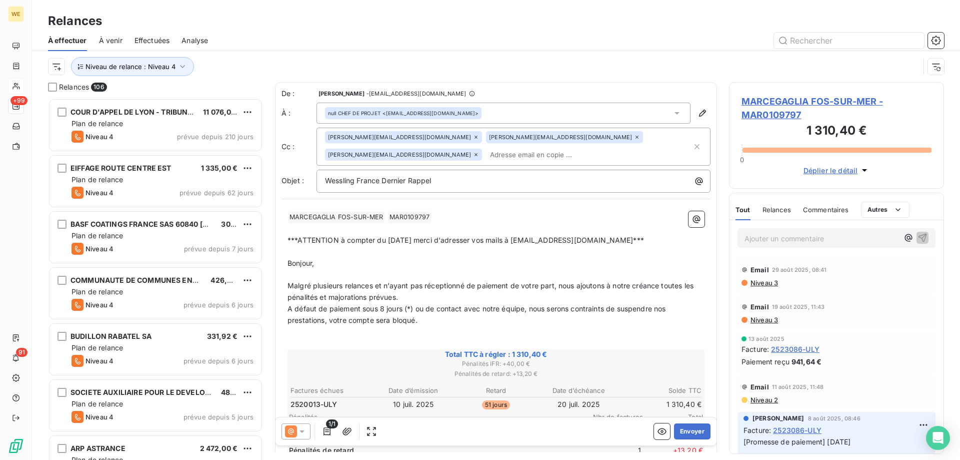
click at [802, 104] on span "MARCEGAGLIA FOS-SUR-MER - MAR0109797" at bounding box center [837, 108] width 190 height 27
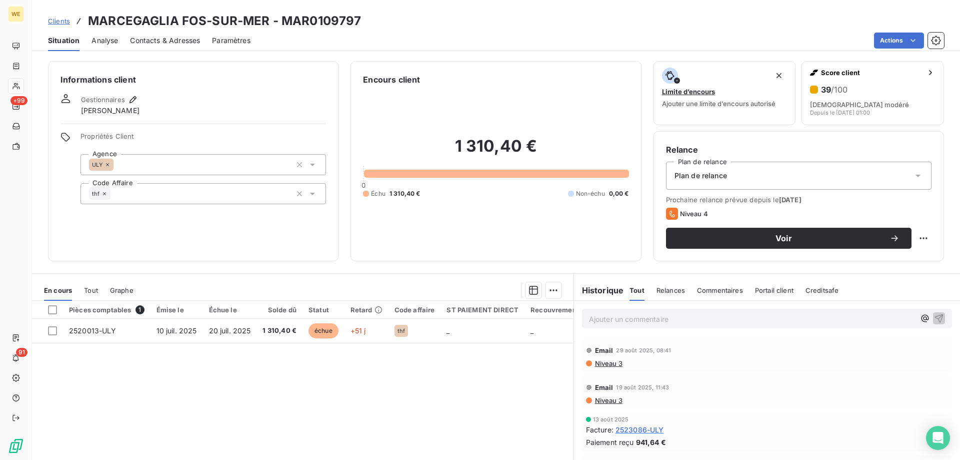
click at [171, 41] on span "Contacts & Adresses" at bounding box center [165, 41] width 70 height 10
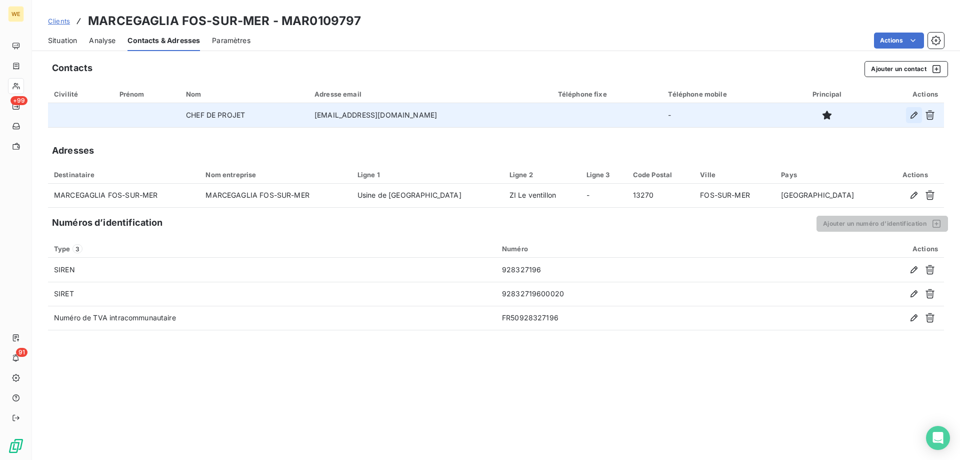
click at [911, 115] on icon "button" at bounding box center [914, 115] width 10 height 10
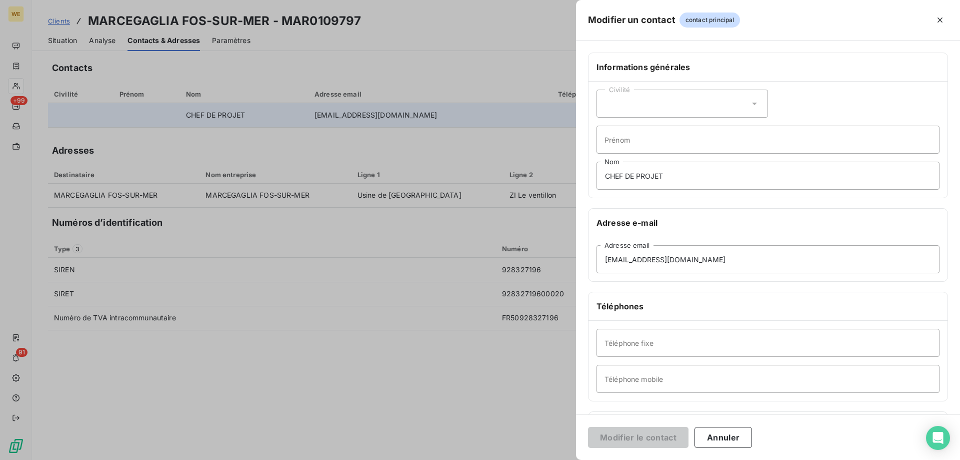
click at [154, 62] on div at bounding box center [480, 230] width 960 height 460
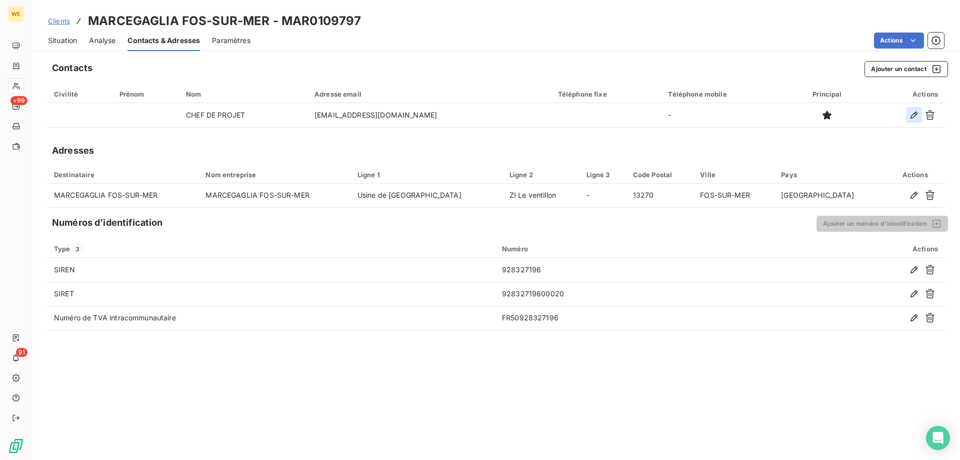
click at [913, 114] on icon "button" at bounding box center [914, 115] width 10 height 10
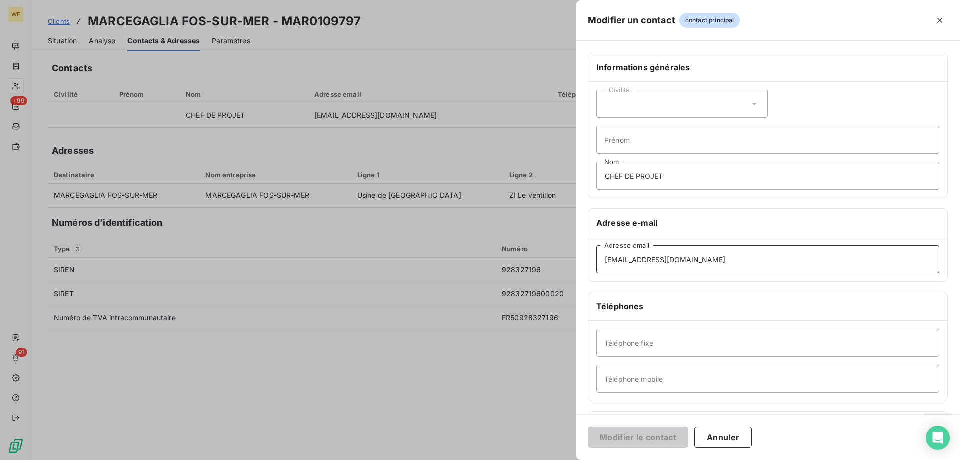
drag, startPoint x: 720, startPoint y: 260, endPoint x: 544, endPoint y: 249, distance: 175.9
click at [544, 459] on div "Modifier un contact contact principal Informations générales Civilité Prénom CH…" at bounding box center [480, 460] width 960 height 0
paste input "[PERSON_NAME]"
click at [722, 259] on input "[PERSON_NAME][EMAIL_ADDRESS][DOMAIN_NAME]" at bounding box center [768, 259] width 343 height 28
type input "[PERSON_NAME][EMAIL_ADDRESS][DOMAIN_NAME]"
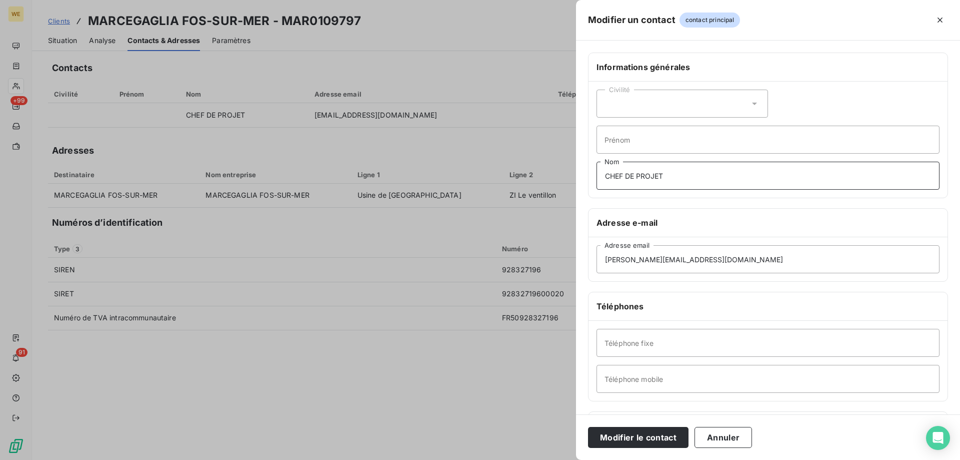
click at [665, 177] on input "CHEF DE PROJET" at bounding box center [768, 176] width 343 height 28
drag, startPoint x: 630, startPoint y: 175, endPoint x: 535, endPoint y: 165, distance: 95.6
click at [535, 459] on div "Modifier un contact contact principal Informations générales Civilité Prénom CH…" at bounding box center [480, 460] width 960 height 0
click at [630, 435] on button "Modifier le contact" at bounding box center [638, 437] width 101 height 21
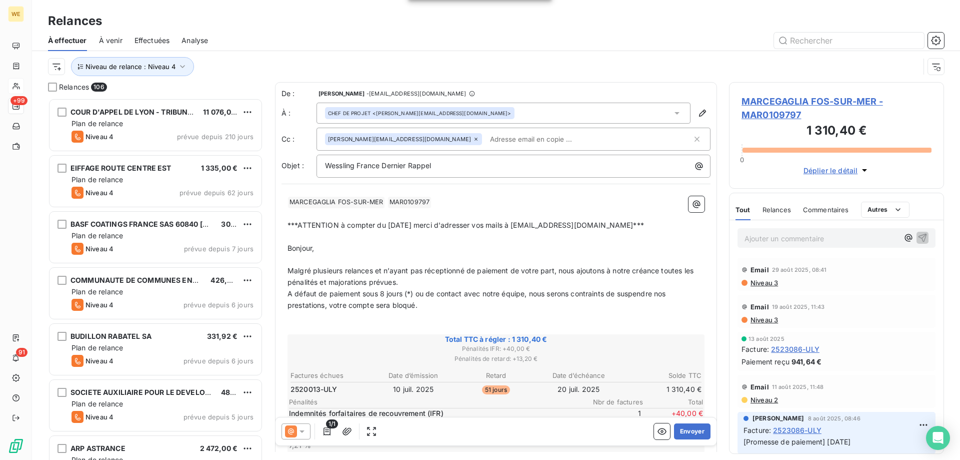
scroll to position [354, 208]
click at [486, 145] on input "text" at bounding box center [544, 139] width 116 height 15
click at [153, 86] on div "Relances 106" at bounding box center [155, 87] width 215 height 10
click at [486, 140] on input "text" at bounding box center [544, 139] width 116 height 15
paste input "[PERSON_NAME][EMAIL_ADDRESS][DOMAIN_NAME]"
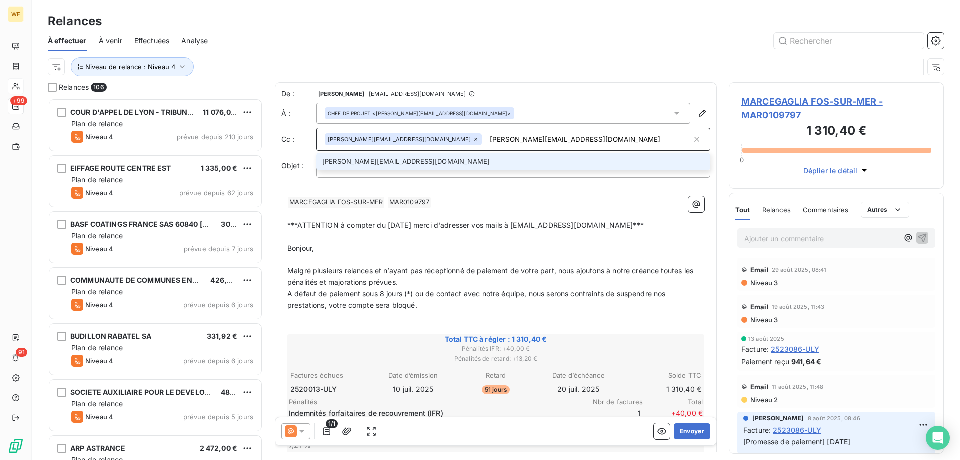
type input "[PERSON_NAME][EMAIL_ADDRESS][DOMAIN_NAME]"
click at [440, 160] on li "[PERSON_NAME][EMAIL_ADDRESS][DOMAIN_NAME]" at bounding box center [514, 162] width 394 height 18
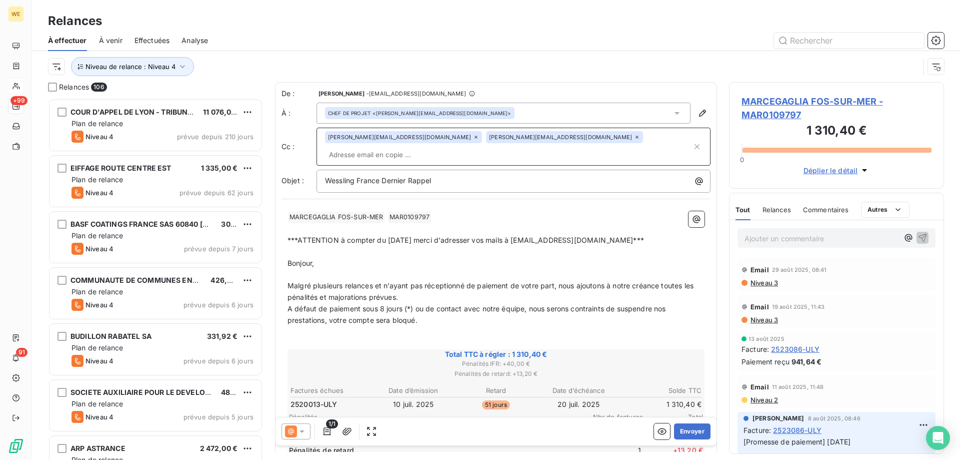
click at [465, 269] on p "﻿" at bounding box center [496, 275] width 417 height 12
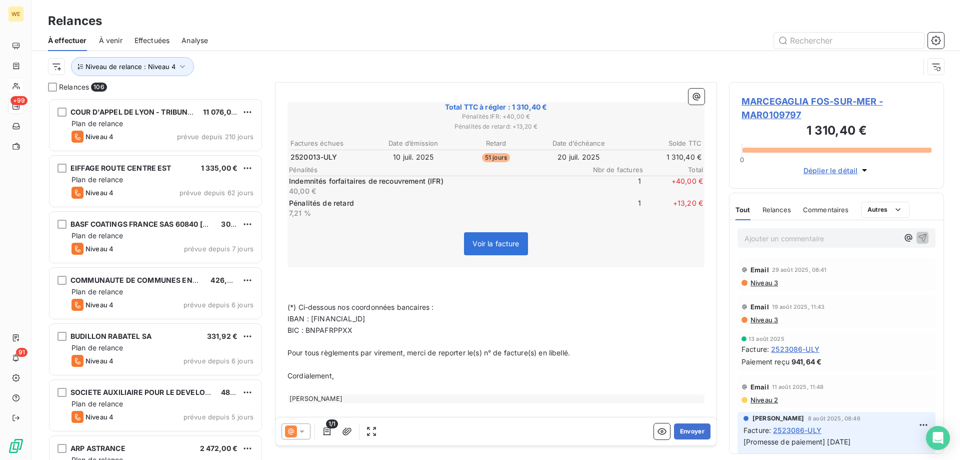
scroll to position [249, 0]
click at [674, 432] on button "Envoyer" at bounding box center [692, 431] width 37 height 16
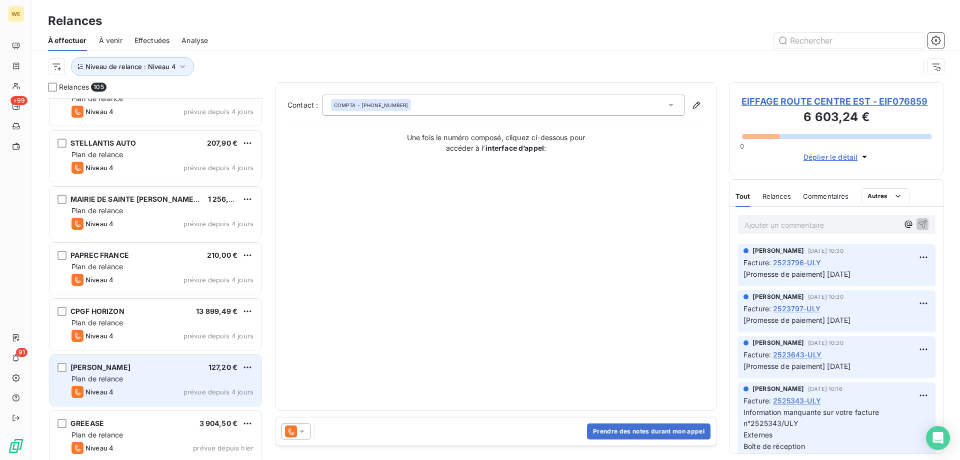
scroll to position [5519, 0]
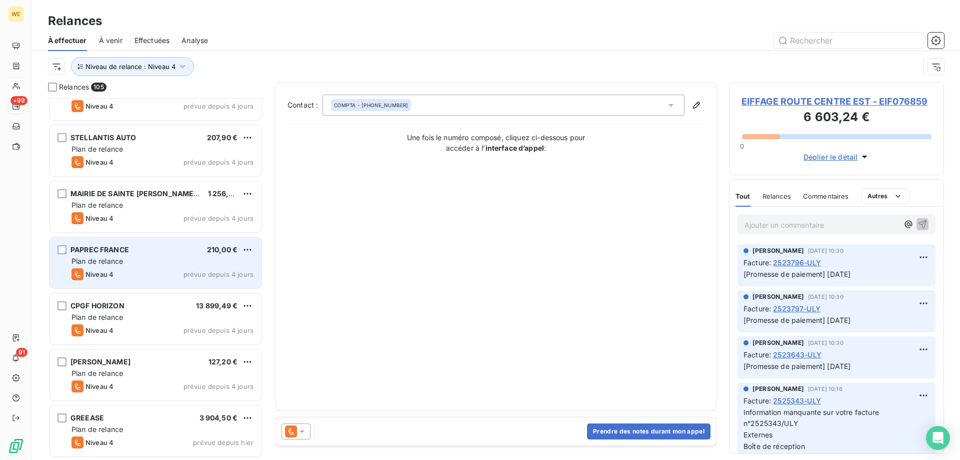
click at [170, 258] on div "Plan de relance" at bounding box center [163, 261] width 182 height 10
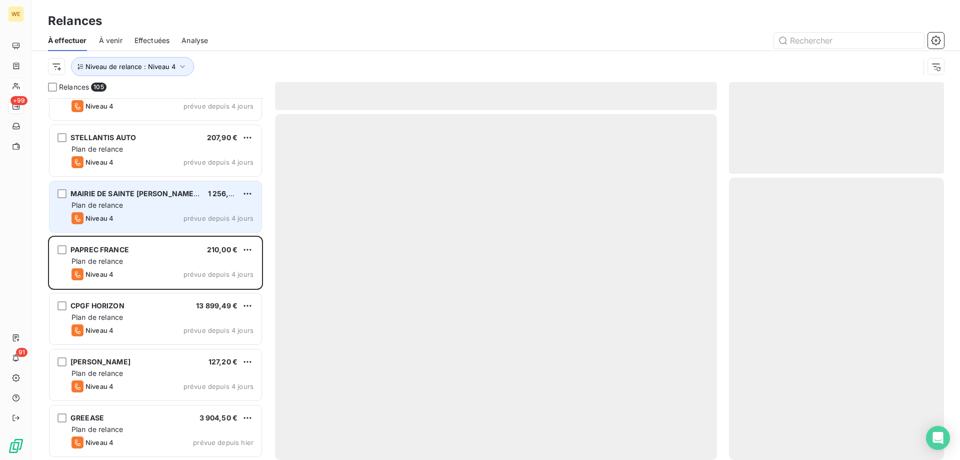
click at [149, 202] on div "Plan de relance" at bounding box center [163, 205] width 182 height 10
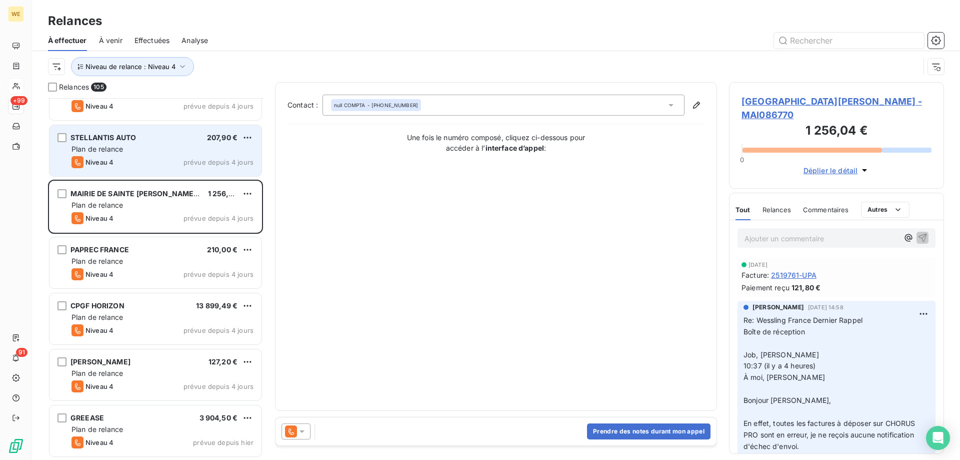
click at [169, 143] on div "STELLANTIS AUTO 207,90 € Plan de relance Niveau 4 prévue depuis 4 jours" at bounding box center [156, 150] width 212 height 51
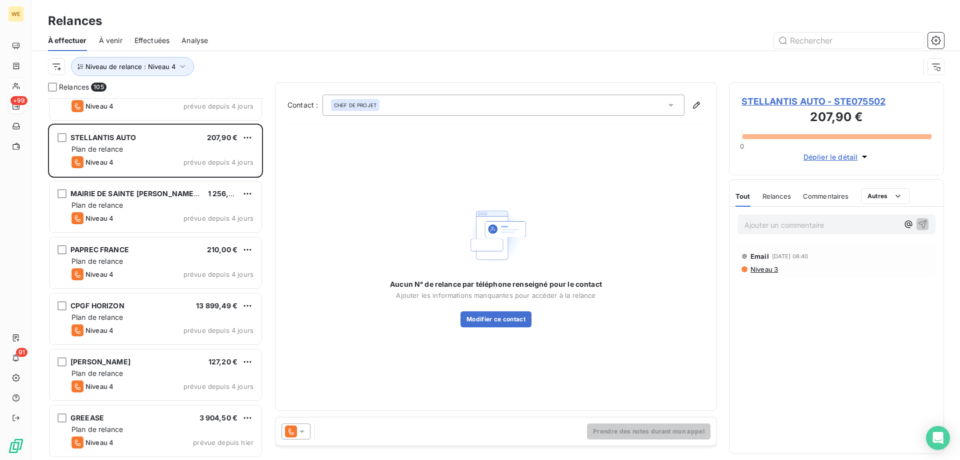
click at [304, 432] on icon at bounding box center [302, 431] width 10 height 10
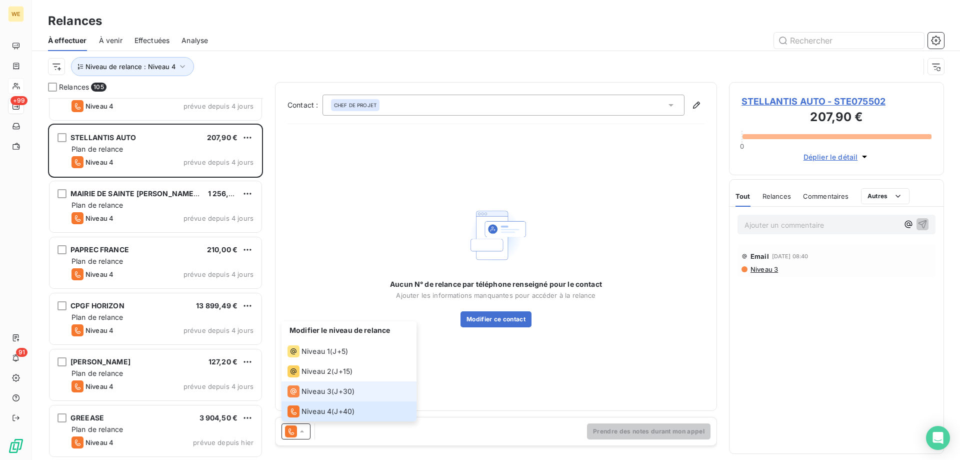
click at [338, 389] on span "J+30 )" at bounding box center [344, 391] width 21 height 10
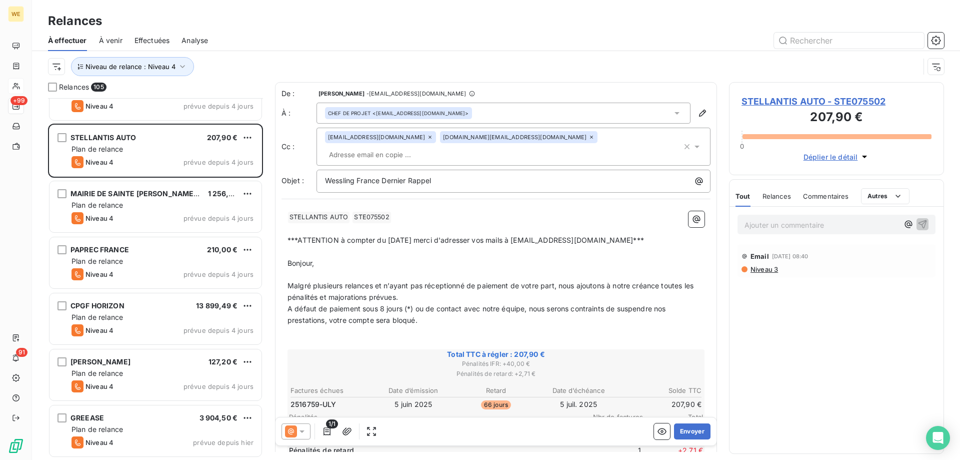
click at [381, 304] on span "A défaut de paiement sous 8 jours (*) ou de contact avec notre équipe, nous ser…" at bounding box center [478, 314] width 381 height 20
click at [427, 140] on icon at bounding box center [430, 137] width 6 height 6
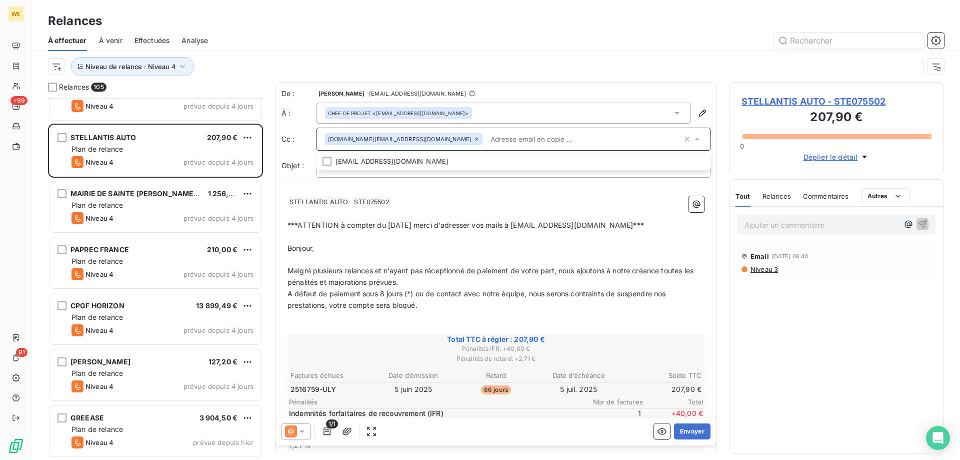
click at [380, 221] on span "***ATTENTION à compter du [DATE] merci d'adresser vos mails à [EMAIL_ADDRESS][D…" at bounding box center [466, 225] width 357 height 9
click at [753, 105] on span "STELLANTIS AUTO - STE075502" at bounding box center [837, 102] width 190 height 14
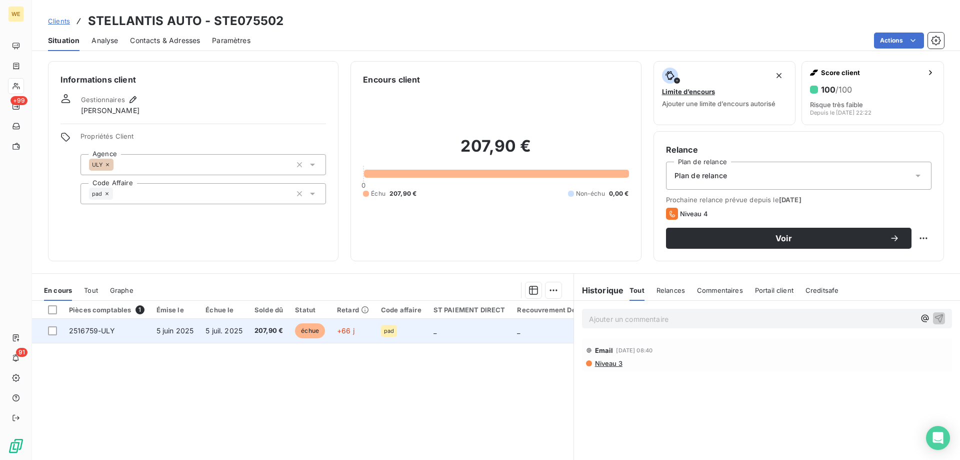
click at [256, 328] on span "207,90 €" at bounding box center [269, 331] width 29 height 10
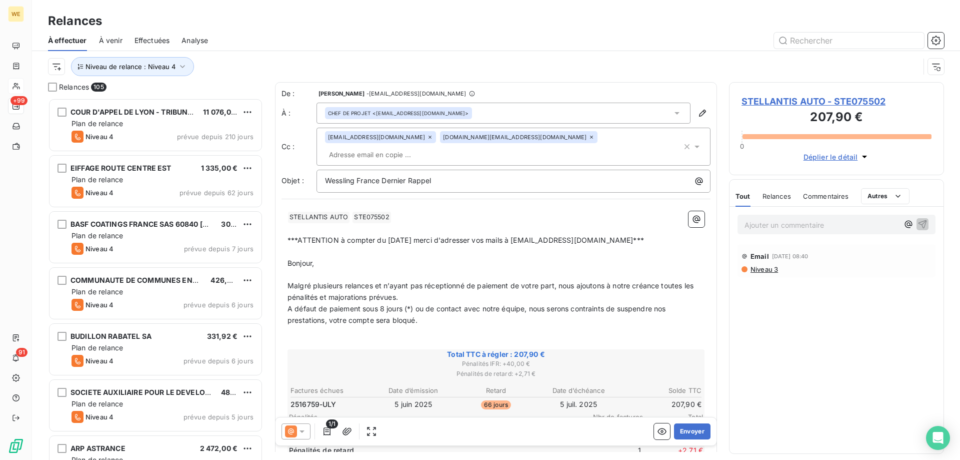
scroll to position [354, 208]
click at [372, 304] on span "A défaut de paiement sous 8 jours (*) ou de contact avec notre équipe, nous ser…" at bounding box center [478, 314] width 381 height 20
drag, startPoint x: 393, startPoint y: 308, endPoint x: 378, endPoint y: 306, distance: 15.1
click at [378, 306] on span "A défaut de paiement sous 8 jours (*) ou de contact avec notre équipe, nous ser…" at bounding box center [478, 314] width 381 height 20
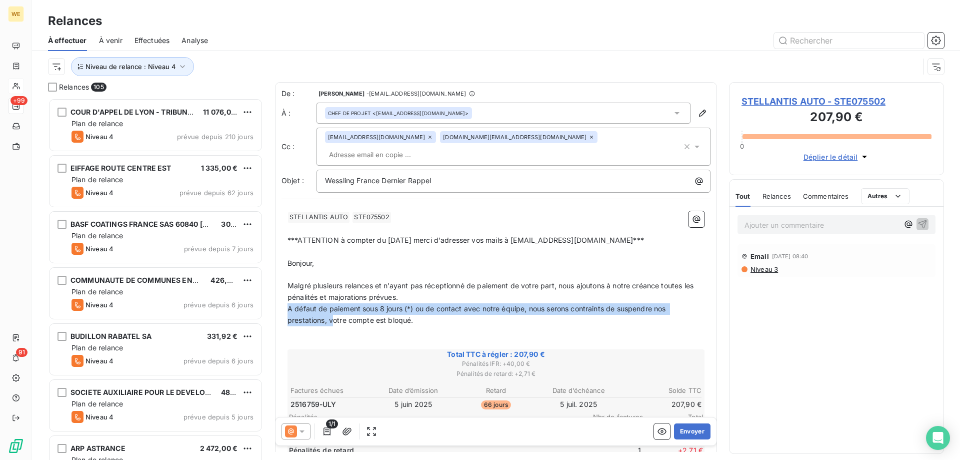
drag, startPoint x: 333, startPoint y: 309, endPoint x: 262, endPoint y: 294, distance: 72.1
click at [262, 294] on div "Relances 105 COUR D'APPEL DE LYON - TRIBUNAL JUD 11 076,00 € Plan de relance Ni…" at bounding box center [496, 271] width 928 height 378
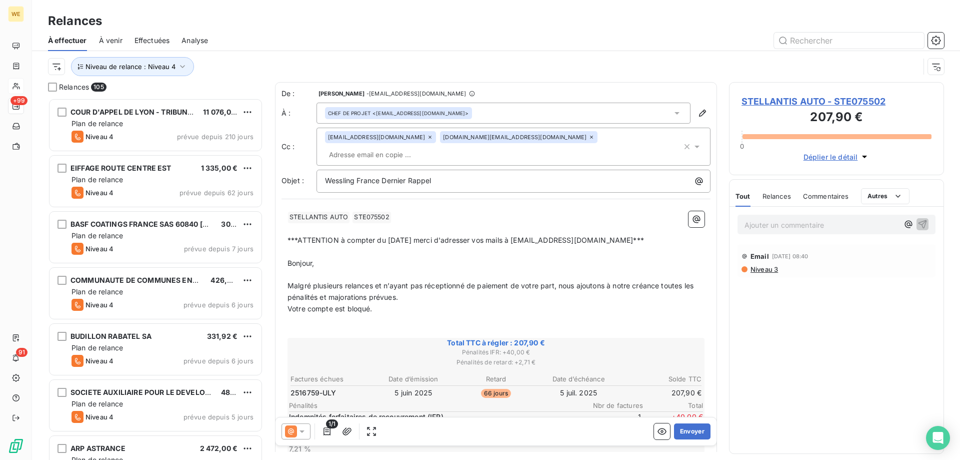
click at [396, 315] on p "﻿" at bounding box center [496, 321] width 417 height 12
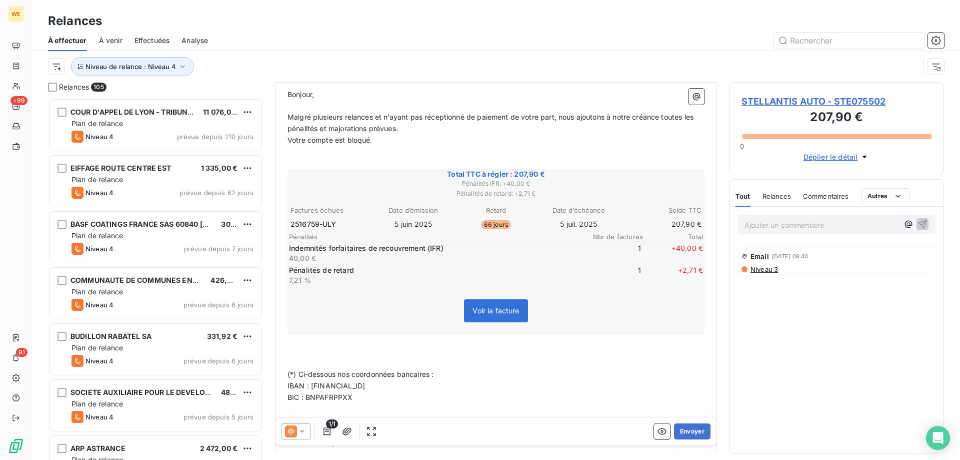
scroll to position [201, 0]
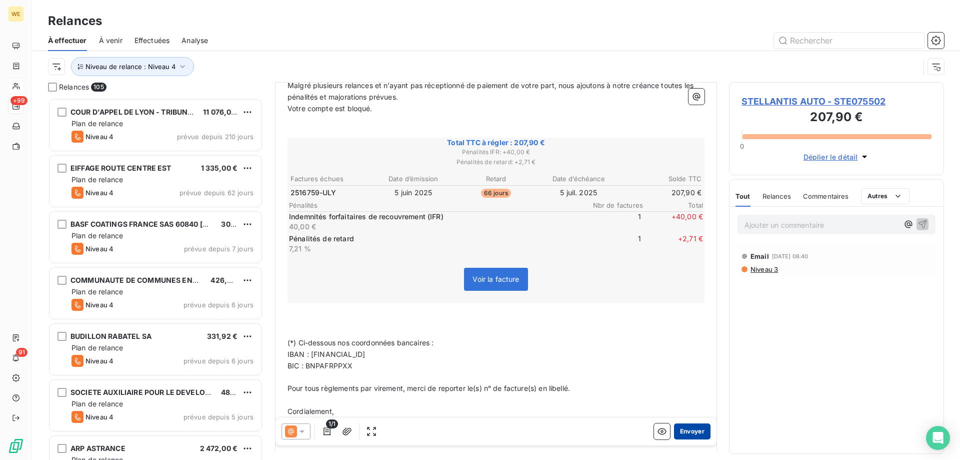
click at [682, 431] on button "Envoyer" at bounding box center [692, 431] width 37 height 16
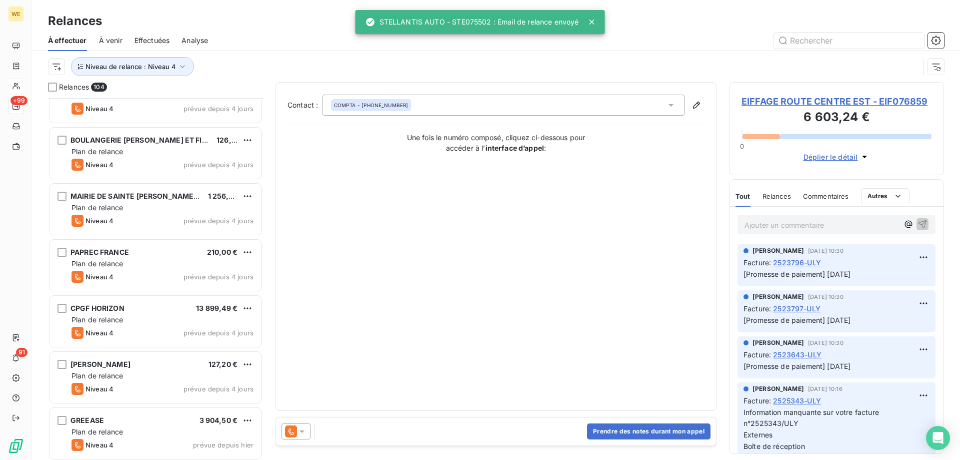
scroll to position [5463, 0]
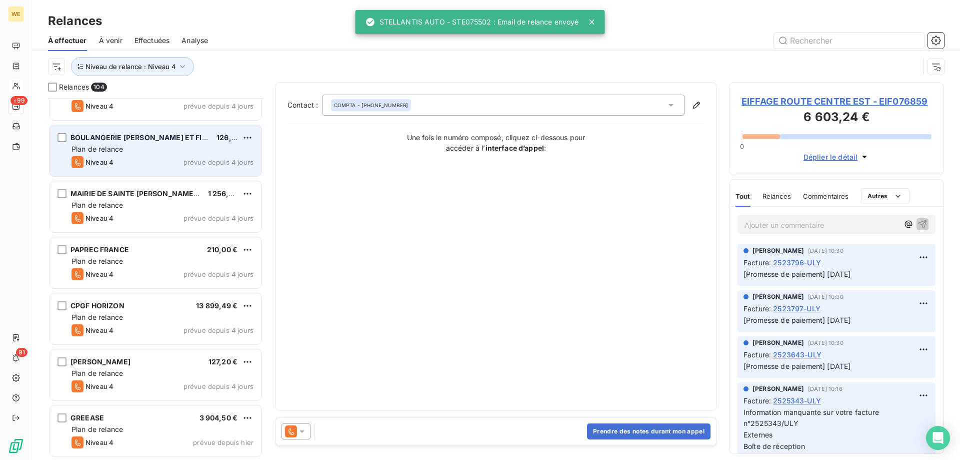
click at [148, 150] on div "Plan de relance" at bounding box center [163, 149] width 182 height 10
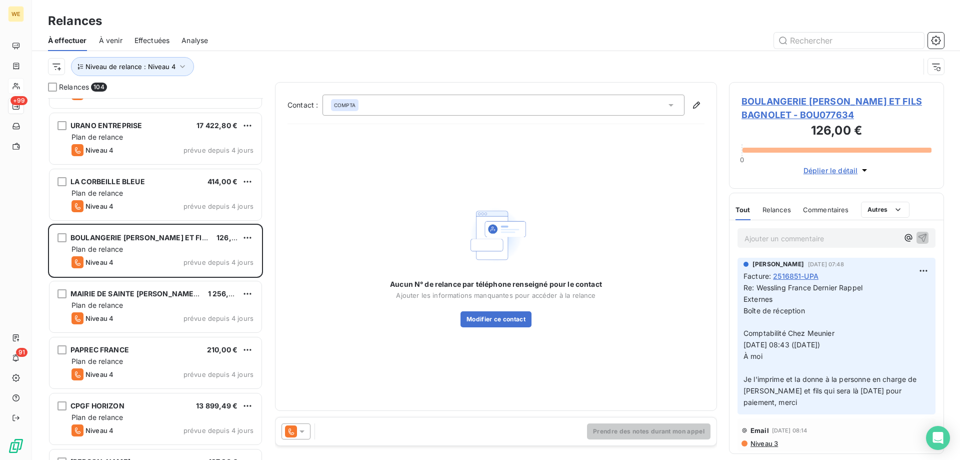
scroll to position [5313, 0]
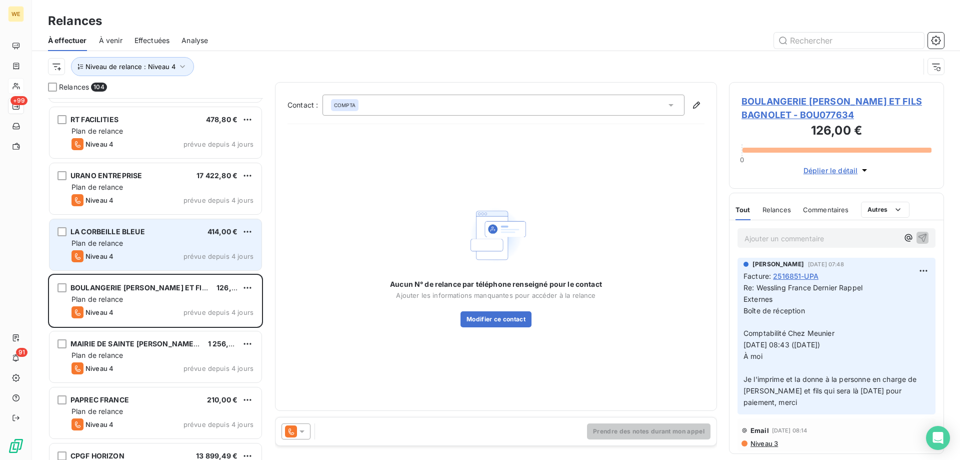
click at [159, 242] on div "Plan de relance" at bounding box center [163, 243] width 182 height 10
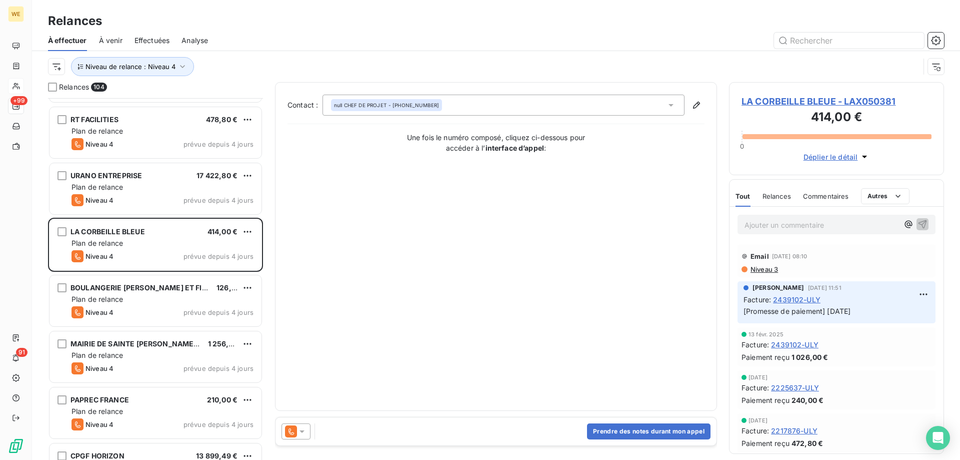
click at [305, 434] on icon at bounding box center [302, 431] width 10 height 10
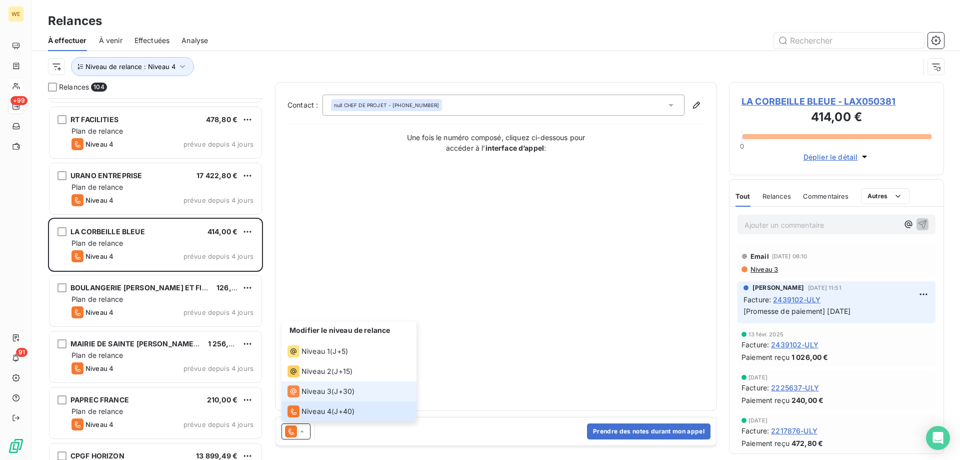
click at [340, 390] on span "J+30 )" at bounding box center [344, 391] width 21 height 10
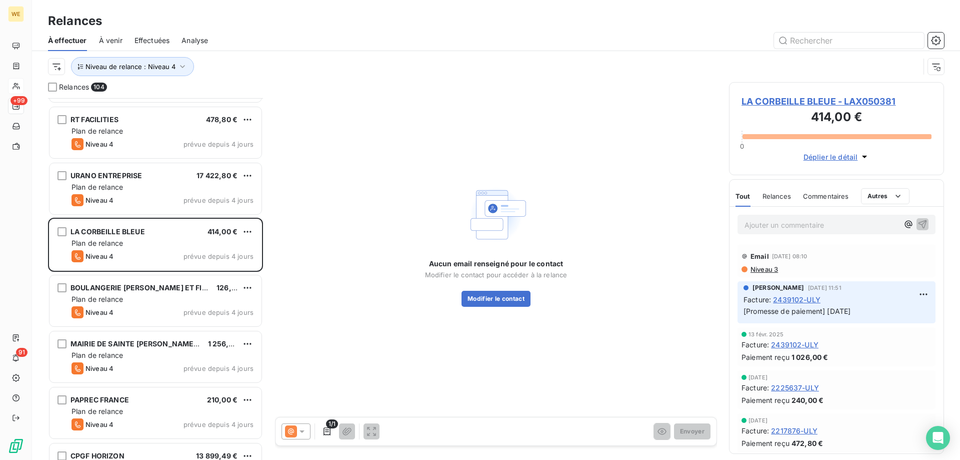
click at [304, 433] on icon at bounding box center [302, 431] width 10 height 10
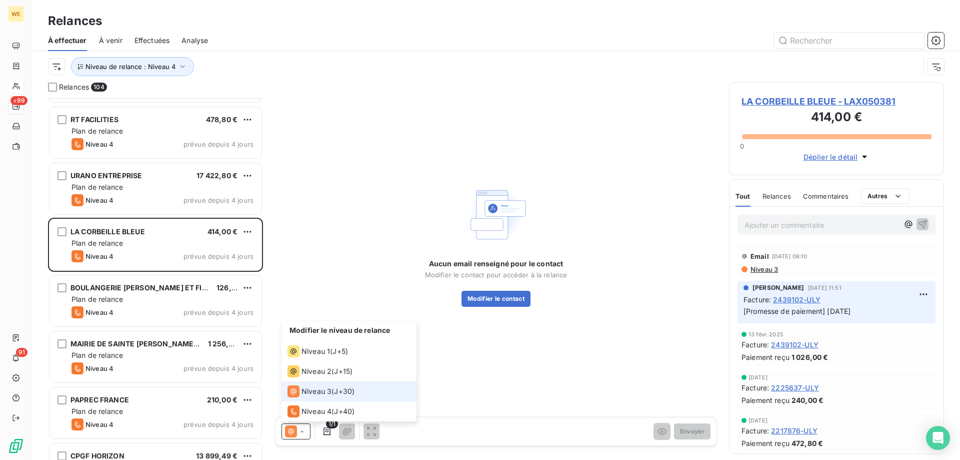
click at [316, 392] on span "Niveau 3" at bounding box center [317, 391] width 30 height 10
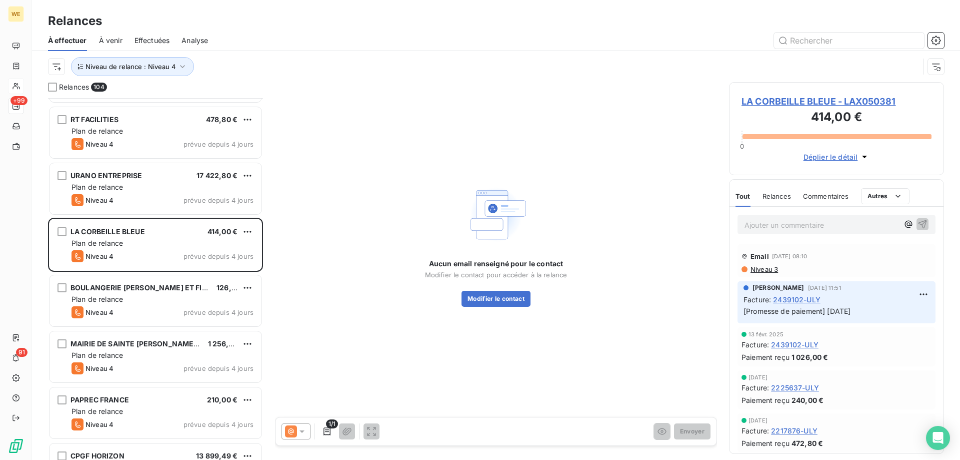
click at [803, 102] on span "LA CORBEILLE BLEUE - LAX050381" at bounding box center [837, 102] width 190 height 14
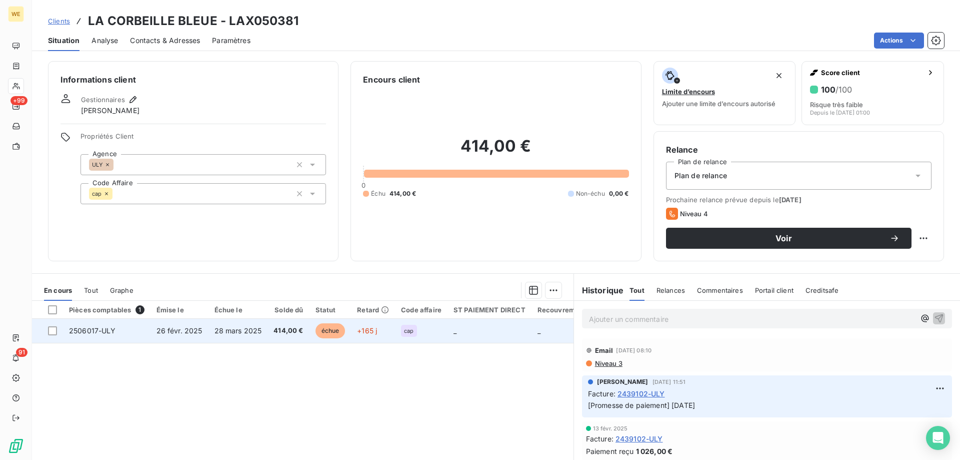
click at [212, 328] on td "28 mars 2025" at bounding box center [239, 331] width 60 height 24
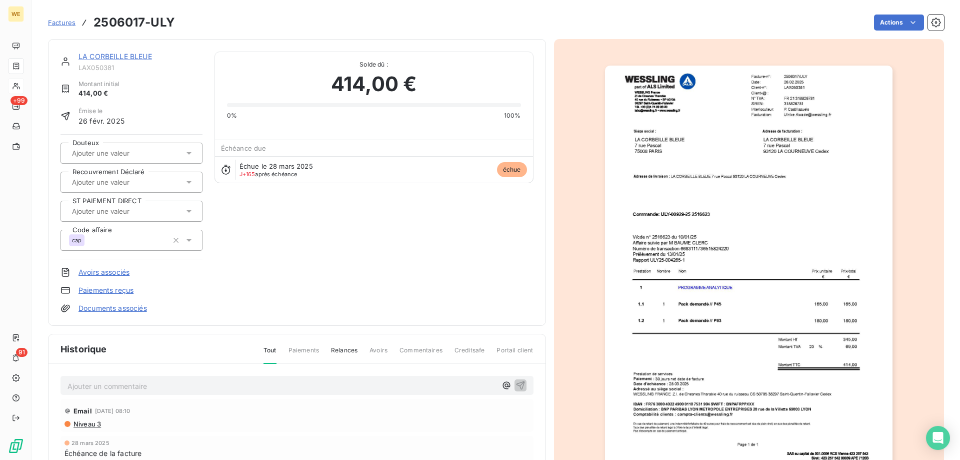
click at [165, 289] on div "Paiements reçus" at bounding box center [132, 290] width 142 height 10
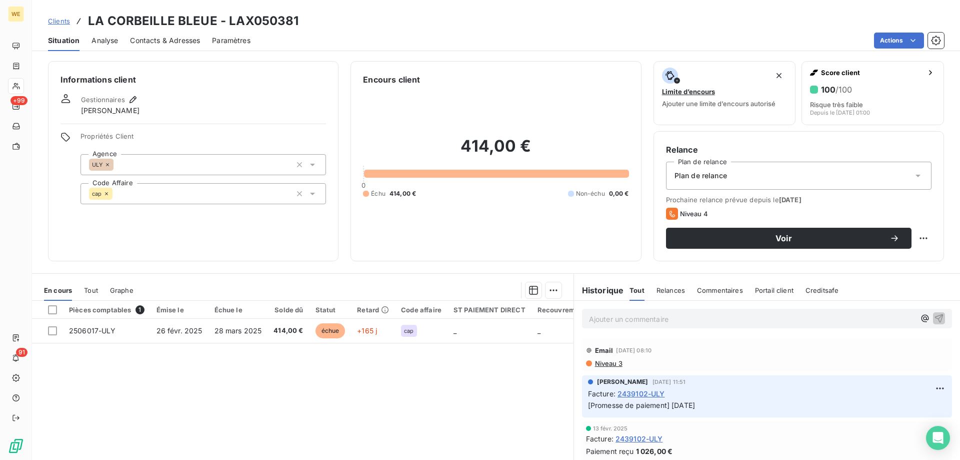
click at [170, 42] on span "Contacts & Adresses" at bounding box center [165, 41] width 70 height 10
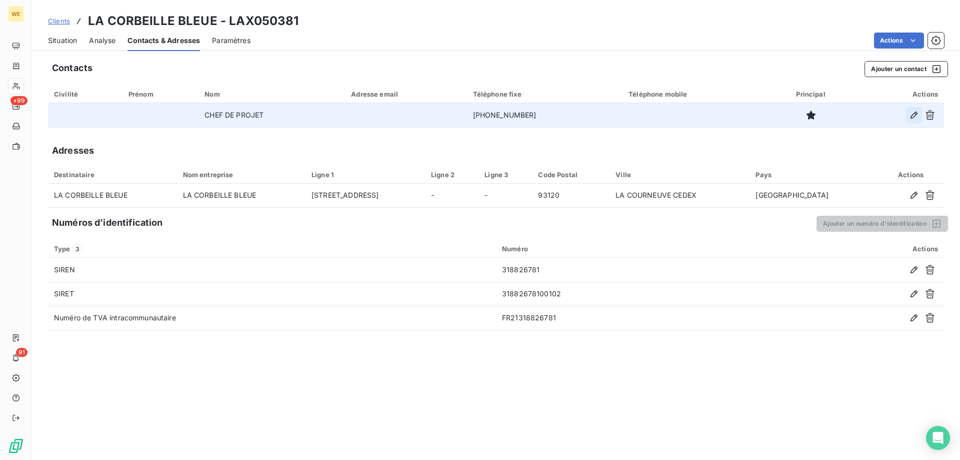
click at [911, 117] on icon "button" at bounding box center [914, 115] width 10 height 10
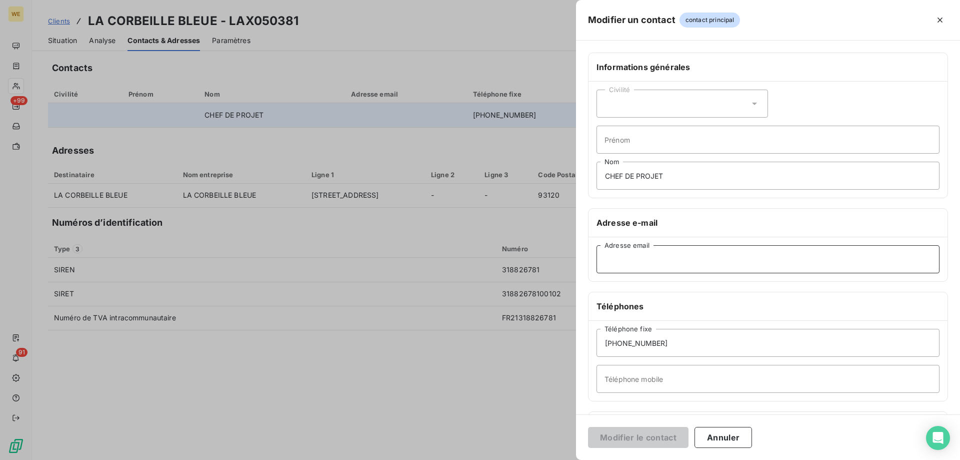
click at [633, 263] on input "Adresse email" at bounding box center [768, 259] width 343 height 28
paste input "[PERSON_NAME][EMAIL_ADDRESS][DOMAIN_NAME]"
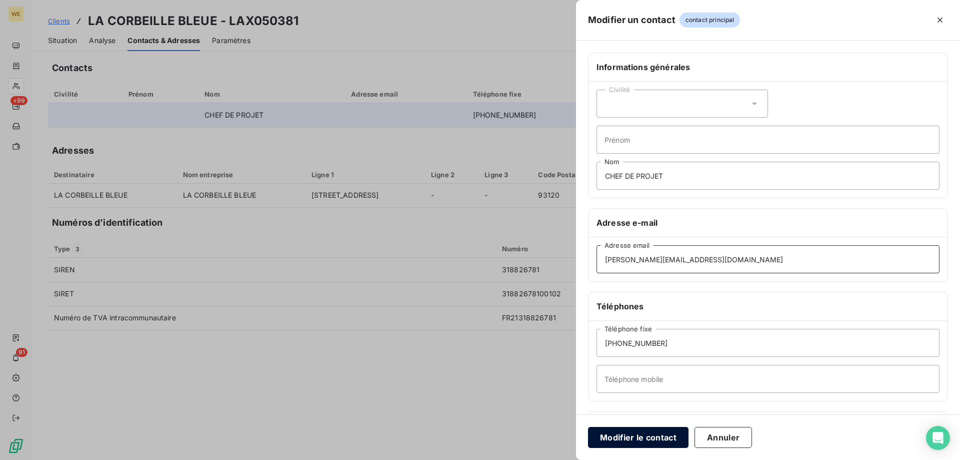
type input "[PERSON_NAME][EMAIL_ADDRESS][DOMAIN_NAME]"
click at [621, 439] on button "Modifier le contact" at bounding box center [638, 437] width 101 height 21
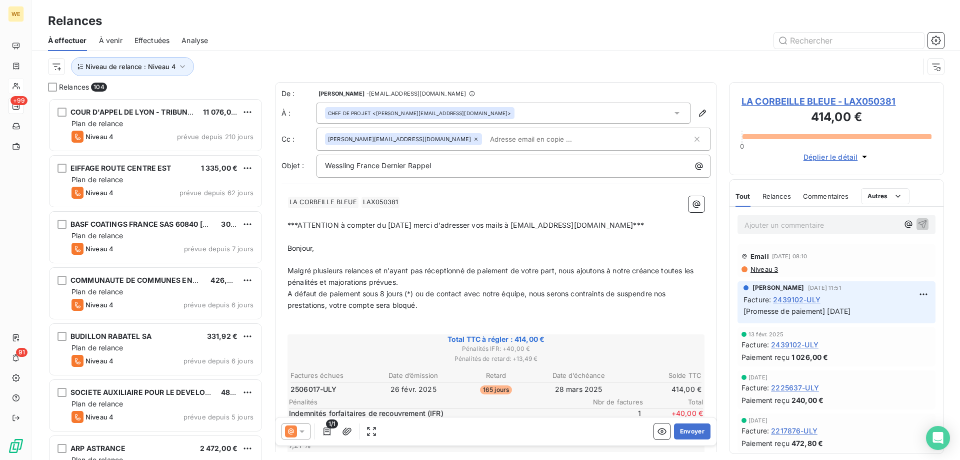
scroll to position [354, 208]
click at [813, 99] on span "LA CORBEILLE BLEUE - LAX050381" at bounding box center [837, 102] width 190 height 14
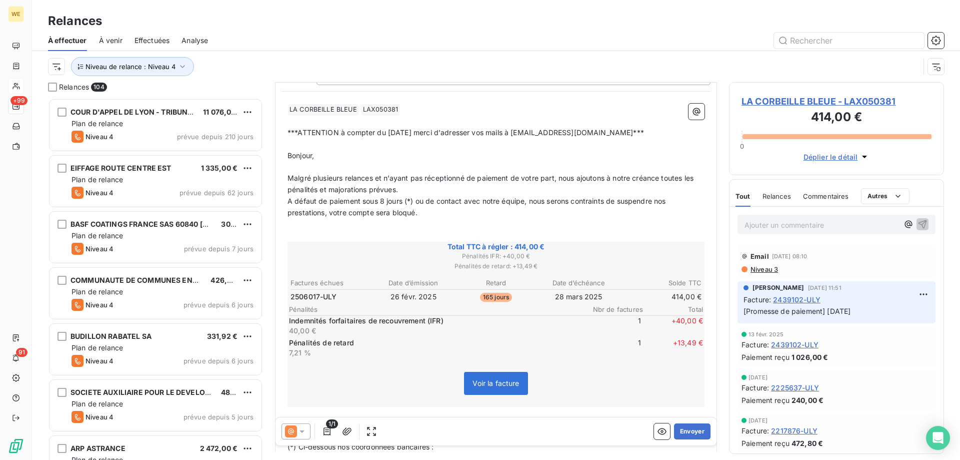
scroll to position [101, 0]
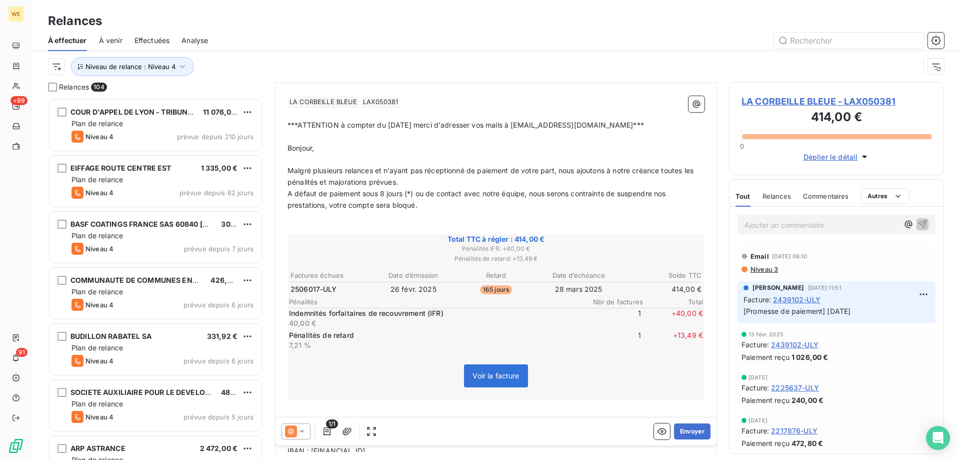
click at [350, 204] on span "A défaut de paiement sous 8 jours (*) ou de contact avec notre équipe, nous ser…" at bounding box center [478, 199] width 381 height 20
drag, startPoint x: 393, startPoint y: 207, endPoint x: 377, endPoint y: 206, distance: 16.0
click at [377, 206] on span "A défaut de paiement sous 8 jours (*) ou de contact avec notre équipe, nous ser…" at bounding box center [478, 199] width 381 height 20
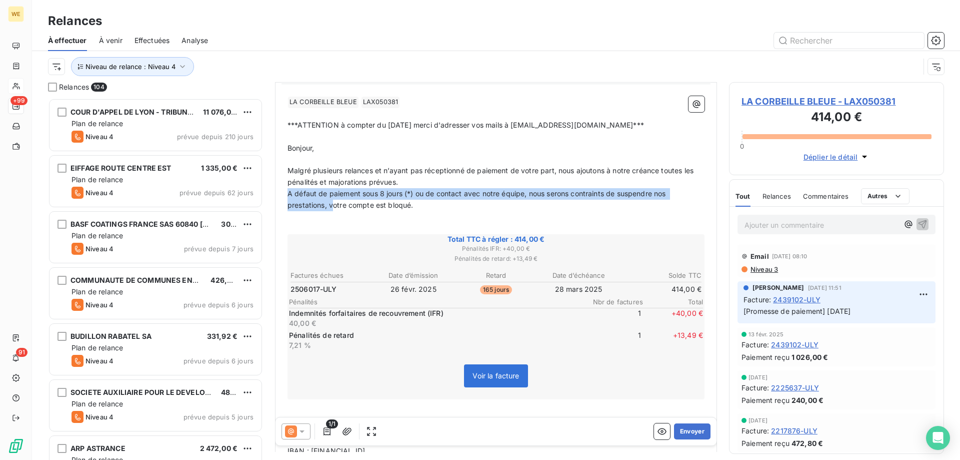
drag, startPoint x: 333, startPoint y: 207, endPoint x: 276, endPoint y: 191, distance: 59.2
click at [276, 191] on div "De : [PERSON_NAME] - [EMAIL_ADDRESS][DOMAIN_NAME] À : CHEF DE PROJET <[PERSON_N…" at bounding box center [496, 270] width 442 height 577
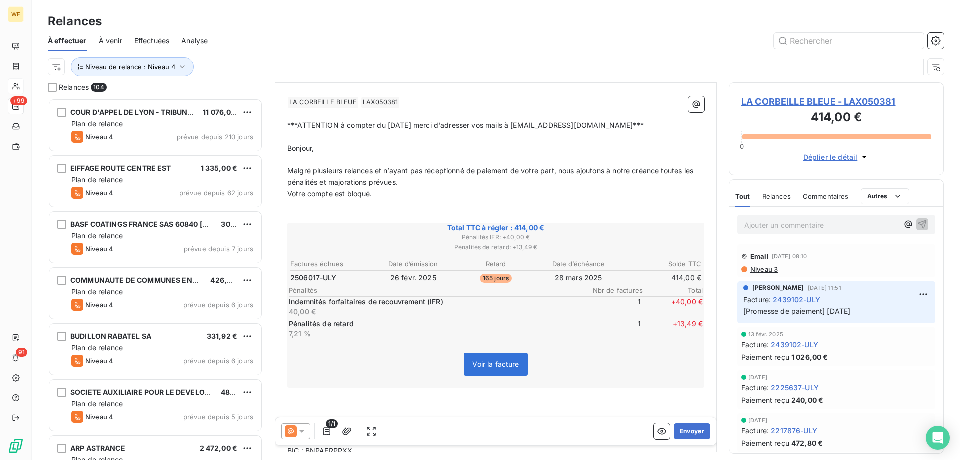
click at [391, 202] on p "﻿" at bounding box center [496, 206] width 417 height 12
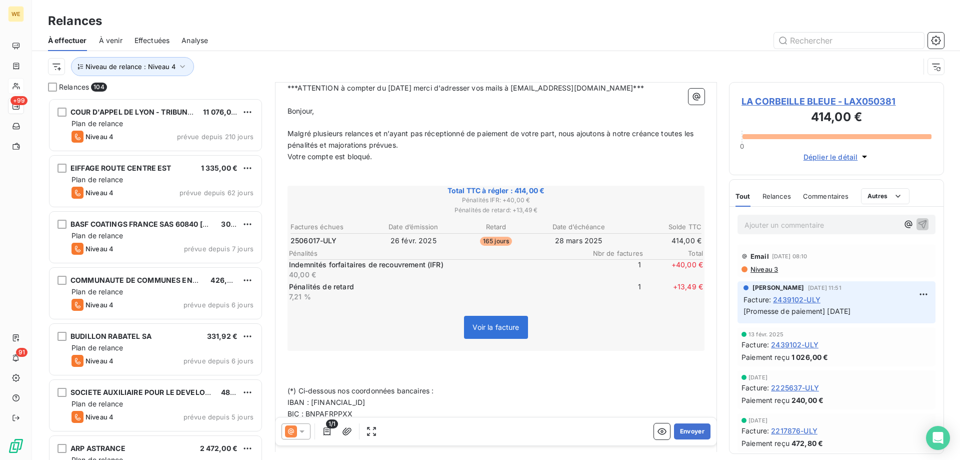
scroll to position [238, 0]
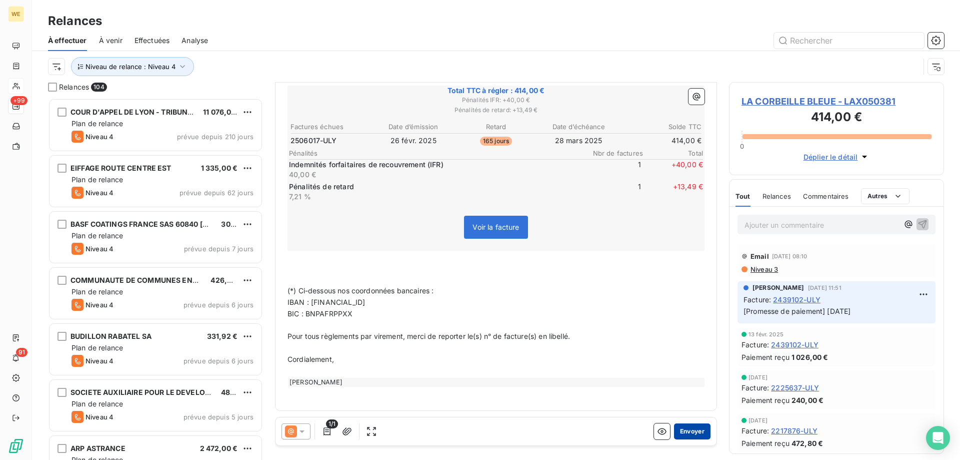
click at [689, 435] on button "Envoyer" at bounding box center [692, 431] width 37 height 16
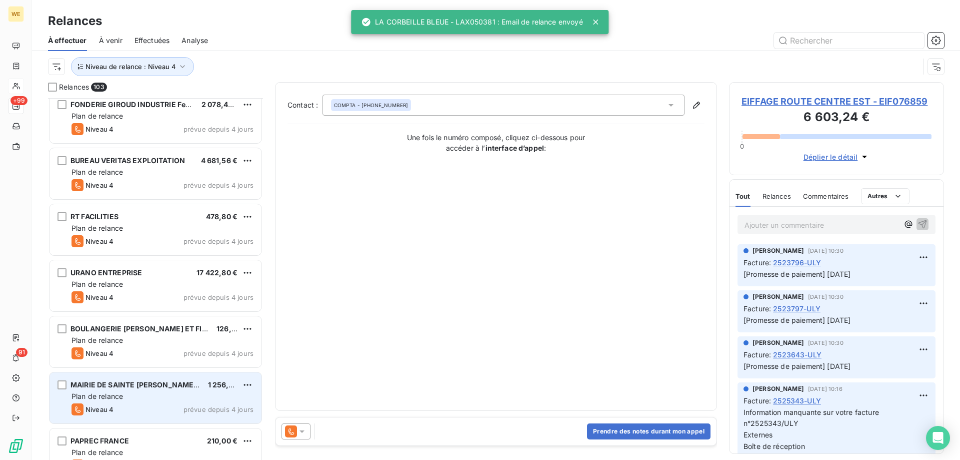
scroll to position [5207, 0]
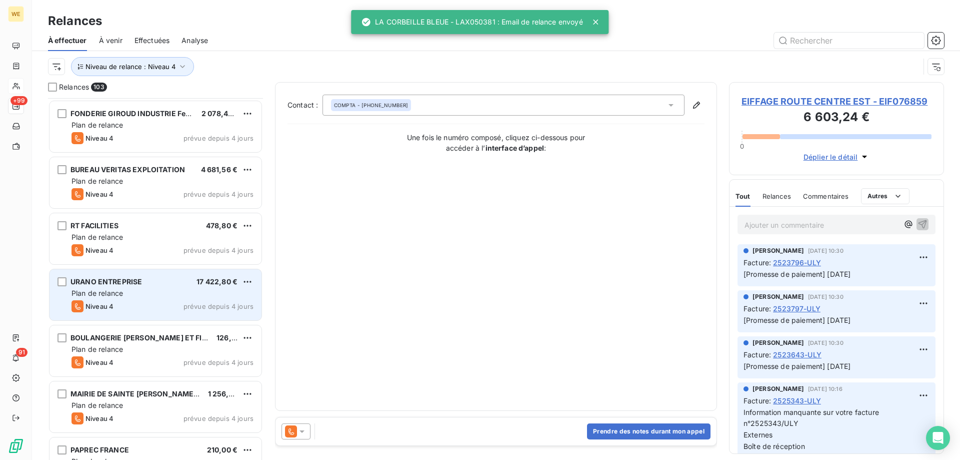
click at [149, 279] on div "URANO ENTREPRISE 17 422,80 €" at bounding box center [163, 281] width 182 height 9
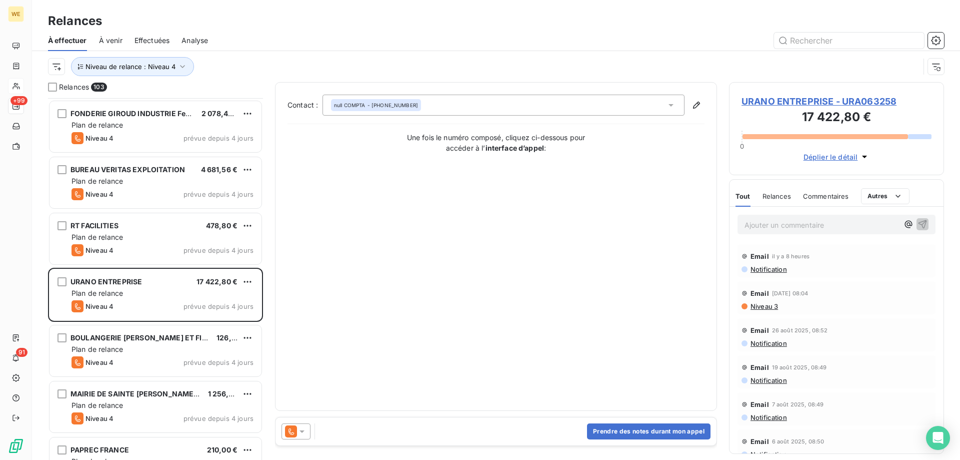
click at [306, 432] on icon at bounding box center [302, 431] width 10 height 10
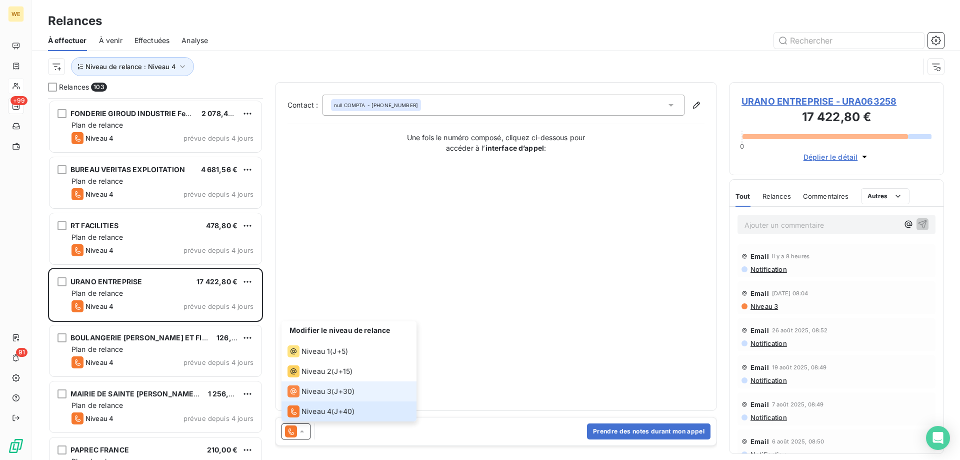
click at [314, 392] on span "Niveau 3" at bounding box center [317, 391] width 30 height 10
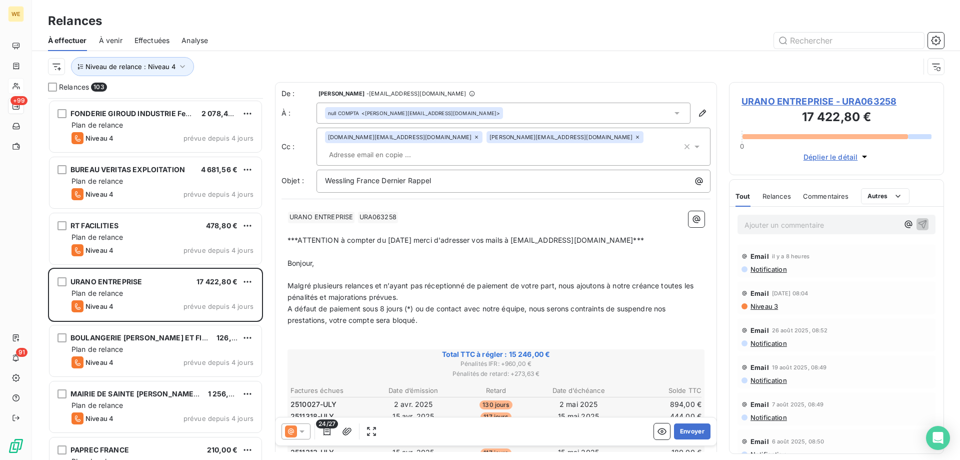
click at [475, 269] on p "﻿" at bounding box center [496, 275] width 417 height 12
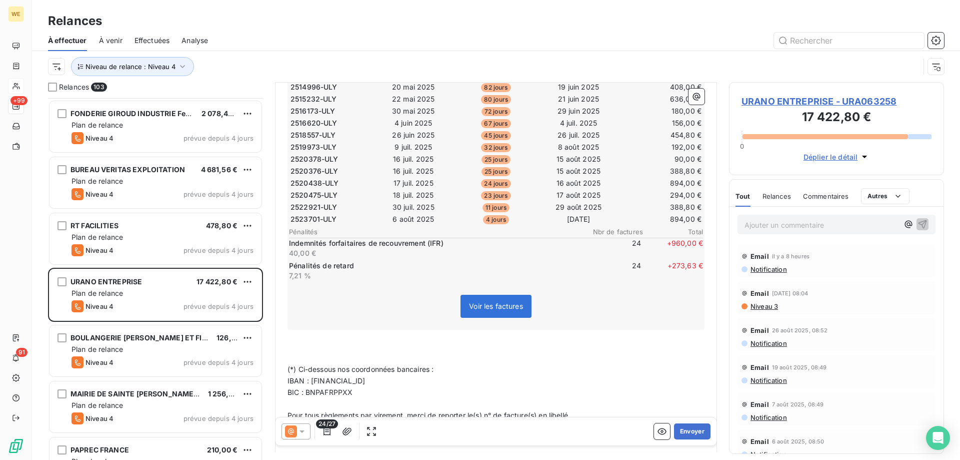
scroll to position [501, 0]
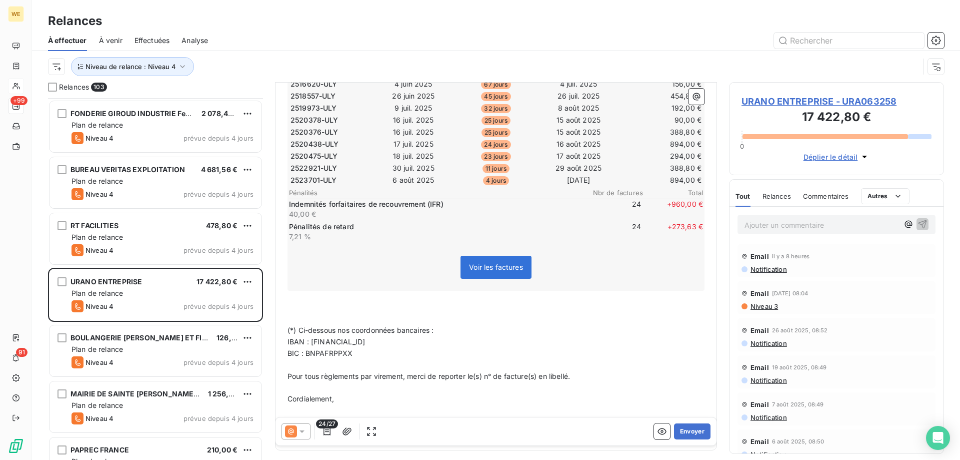
click at [814, 105] on span "URANO ENTREPRISE - URA063258" at bounding box center [837, 102] width 190 height 14
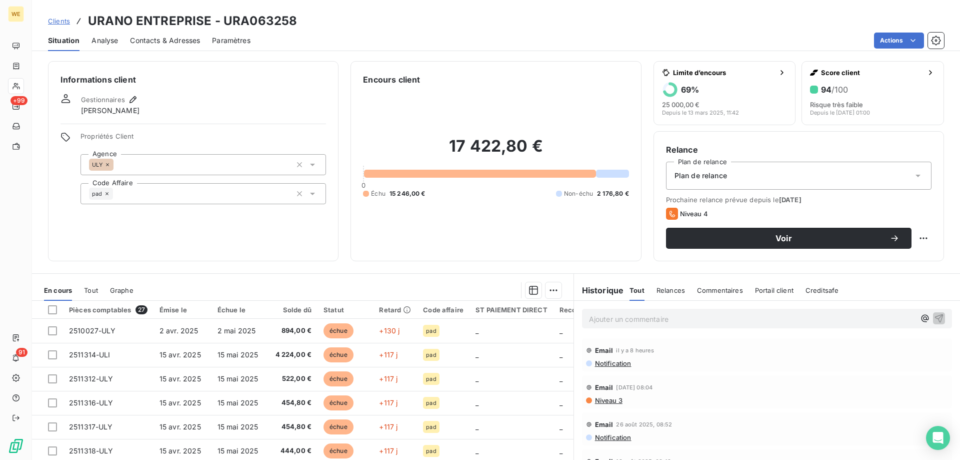
click at [162, 40] on span "Contacts & Adresses" at bounding box center [165, 41] width 70 height 10
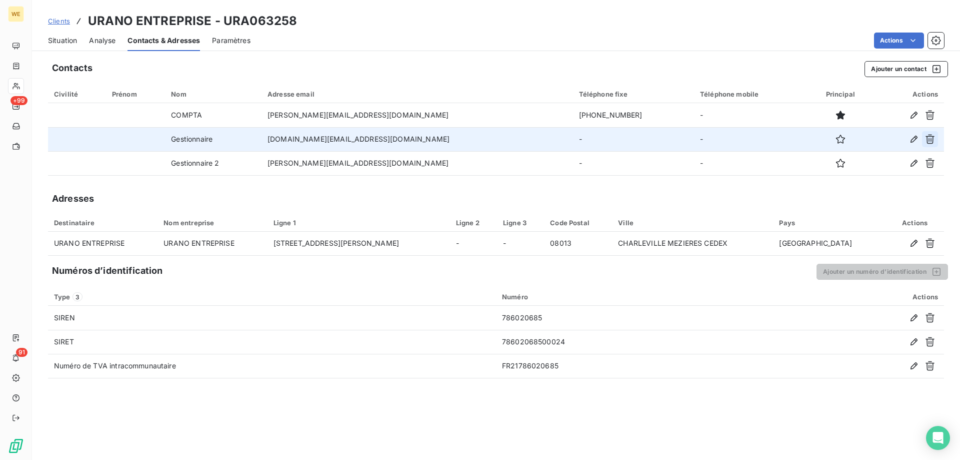
click at [929, 142] on icon "button" at bounding box center [930, 139] width 10 height 10
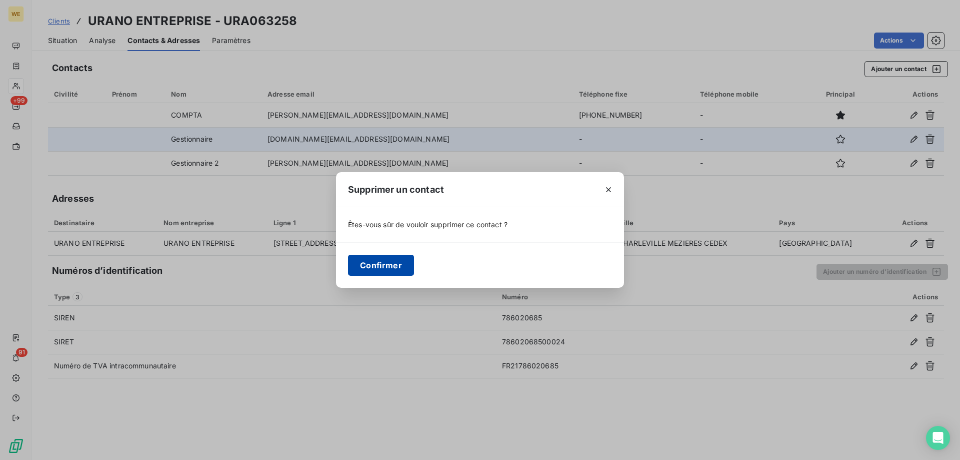
click at [369, 267] on button "Confirmer" at bounding box center [381, 265] width 66 height 21
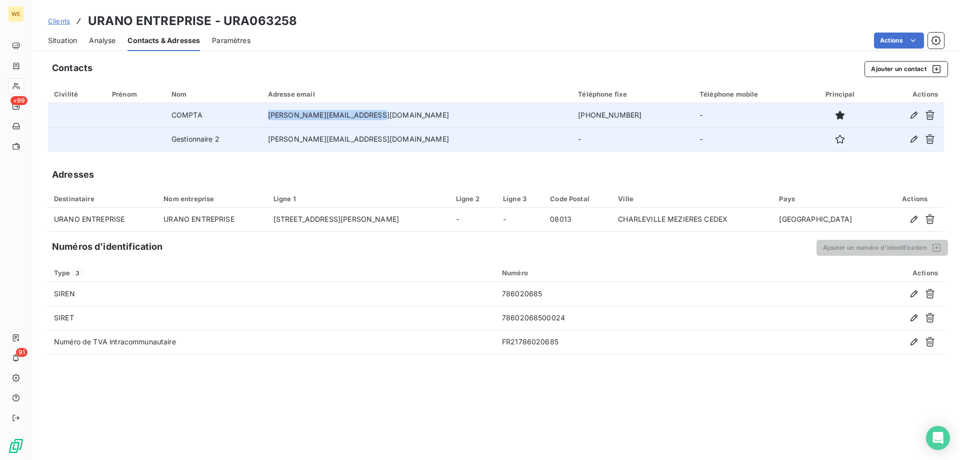
drag, startPoint x: 426, startPoint y: 117, endPoint x: 300, endPoint y: 120, distance: 126.5
click at [300, 120] on tr "COMPTA [PERSON_NAME][EMAIL_ADDRESS][DOMAIN_NAME] [PHONE_NUMBER] -" at bounding box center [496, 115] width 896 height 24
copy tr "[PERSON_NAME][EMAIL_ADDRESS][DOMAIN_NAME]"
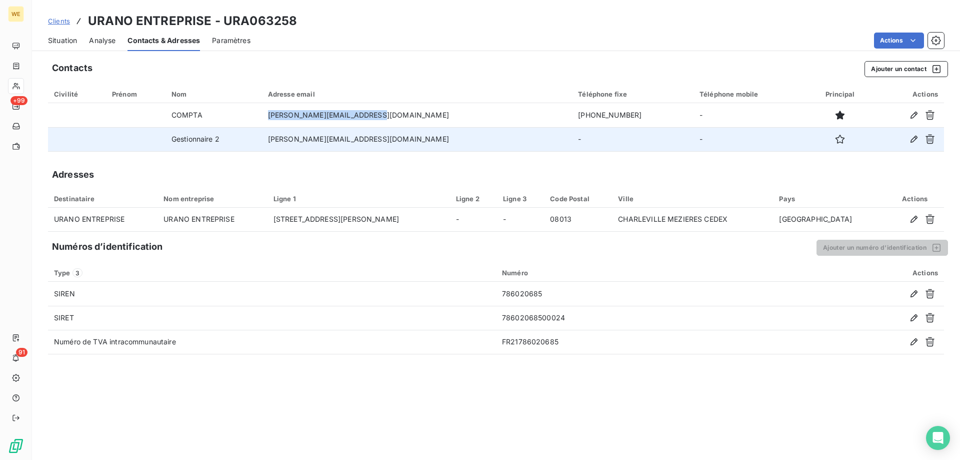
click at [56, 38] on span "Situation" at bounding box center [62, 41] width 29 height 10
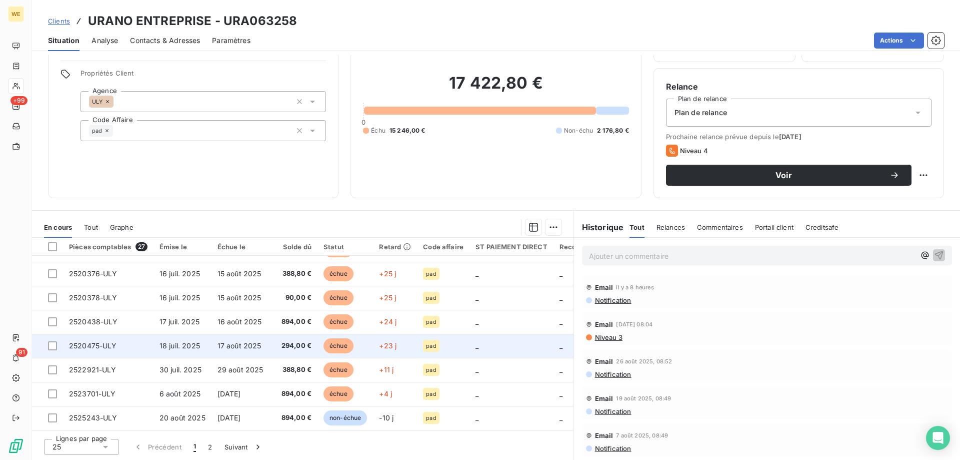
scroll to position [64, 0]
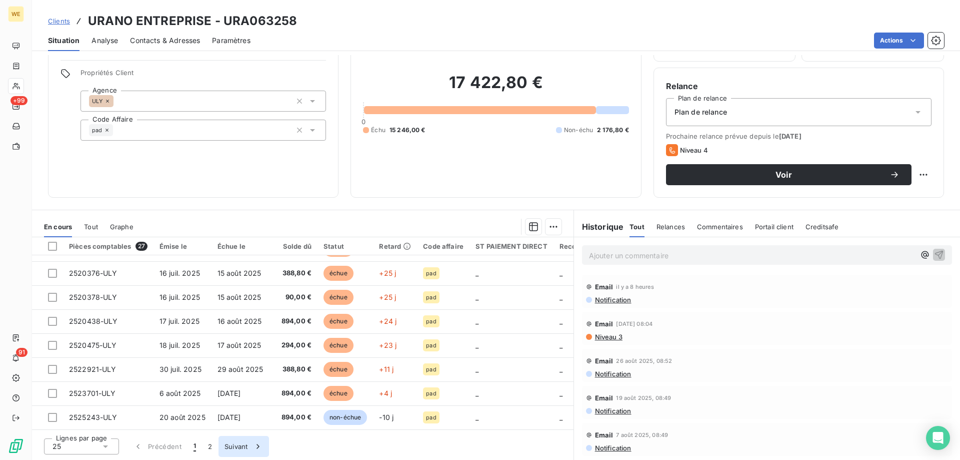
click at [235, 445] on button "Suivant" at bounding box center [244, 446] width 51 height 21
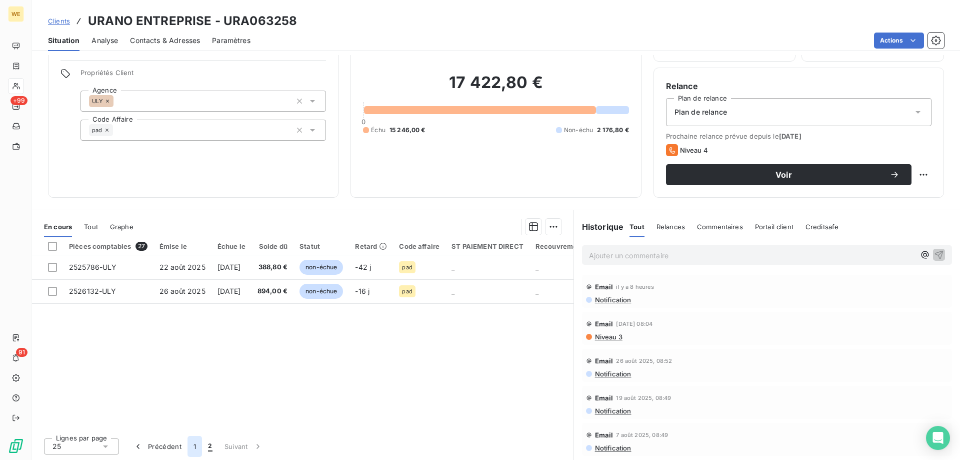
click at [190, 447] on button "1" at bounding box center [195, 446] width 15 height 21
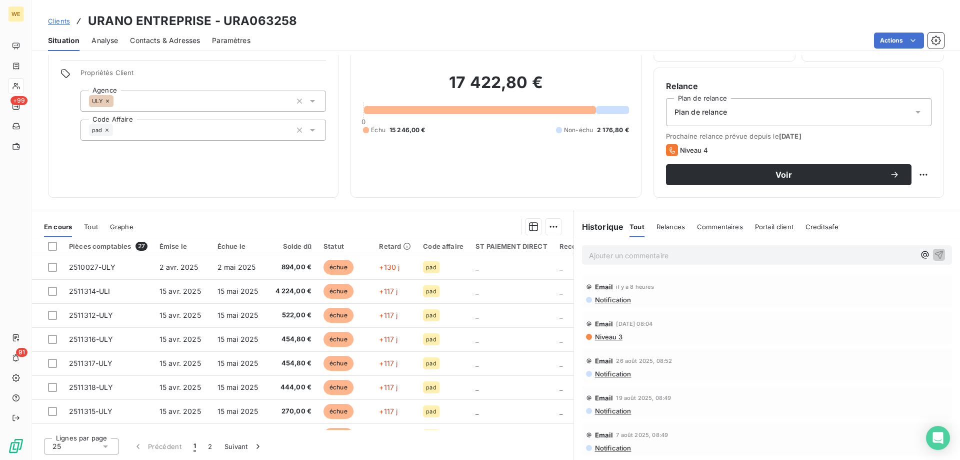
click at [251, 19] on h3 "URANO ENTREPRISE - URA063258" at bounding box center [192, 21] width 209 height 18
drag, startPoint x: 251, startPoint y: 19, endPoint x: 198, endPoint y: 20, distance: 53.0
click at [198, 20] on h3 "URANO ENTREPRISE - URA063258" at bounding box center [192, 21] width 209 height 18
drag, startPoint x: 208, startPoint y: 20, endPoint x: 89, endPoint y: 19, distance: 119.0
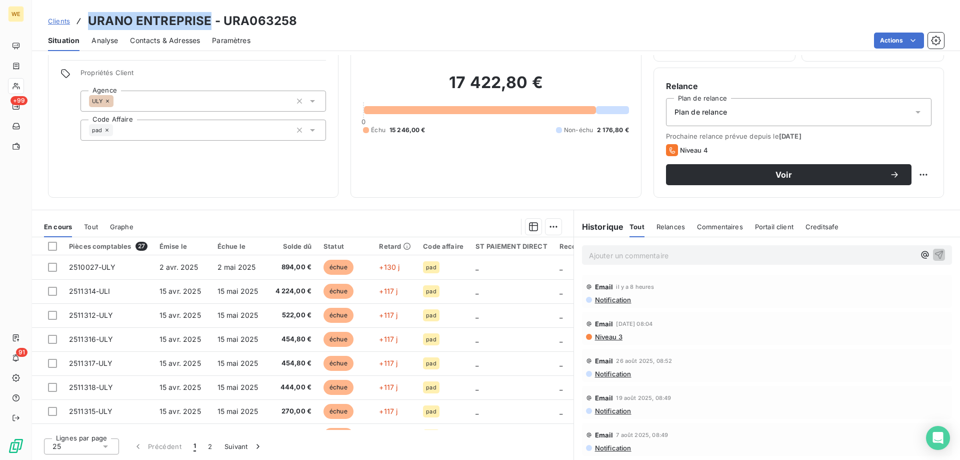
click at [89, 19] on h3 "URANO ENTREPRISE - URA063258" at bounding box center [192, 21] width 209 height 18
copy h3 "URANO ENTREPRISE"
click at [232, 166] on div "Informations client Gestionnaires [PERSON_NAME] Propriétés Client Agence ULY Co…" at bounding box center [193, 97] width 291 height 200
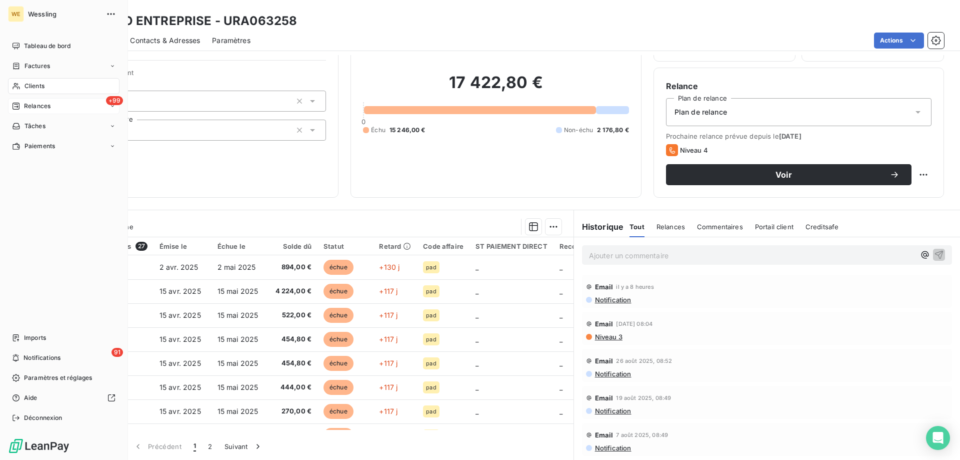
click at [30, 106] on span "Relances" at bounding box center [37, 106] width 27 height 9
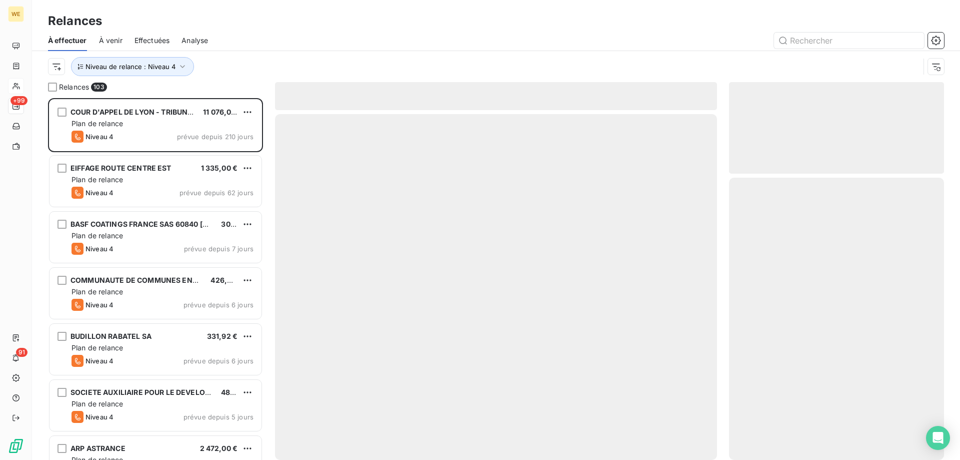
scroll to position [354, 208]
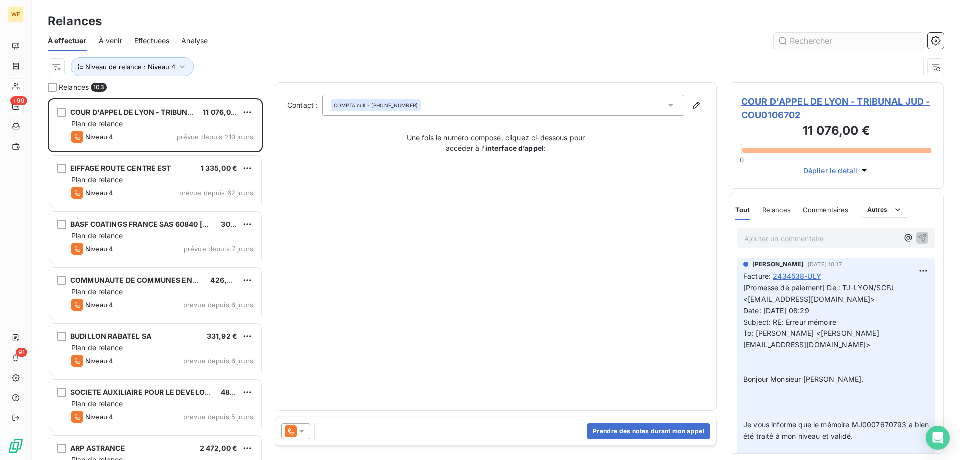
click at [790, 45] on input "text" at bounding box center [849, 41] width 150 height 16
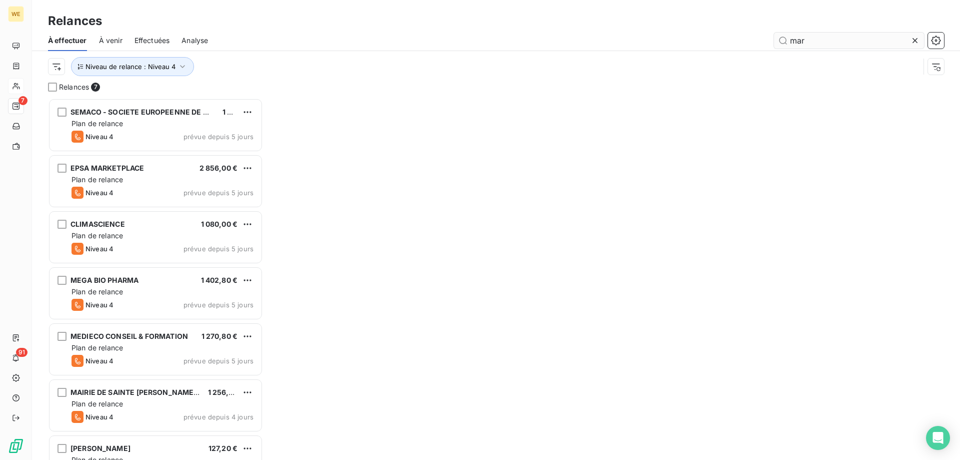
scroll to position [354, 208]
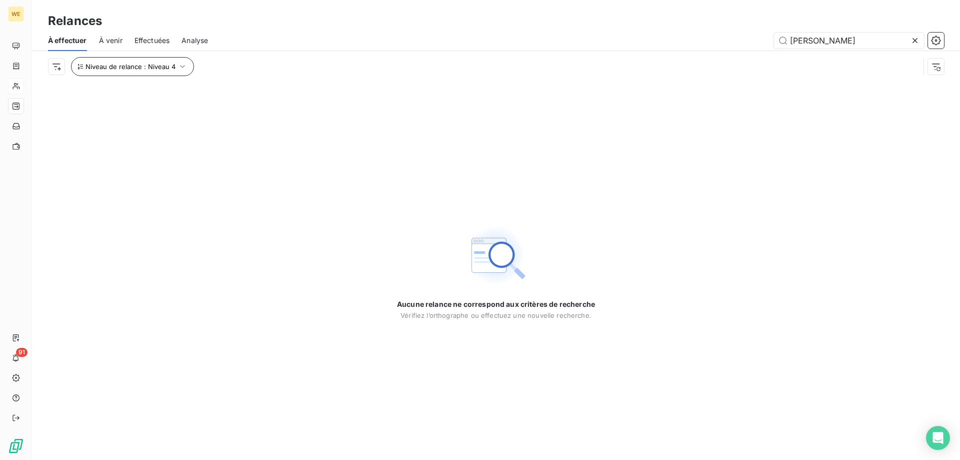
type input "[PERSON_NAME]"
click at [169, 68] on span "Niveau de relance : Niveau 4" at bounding box center [131, 67] width 90 height 8
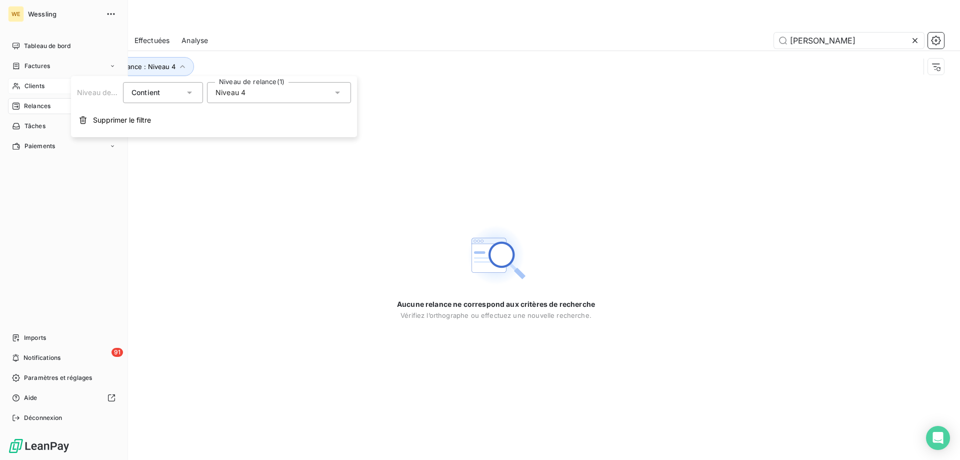
click at [32, 85] on span "Clients" at bounding box center [35, 86] width 20 height 9
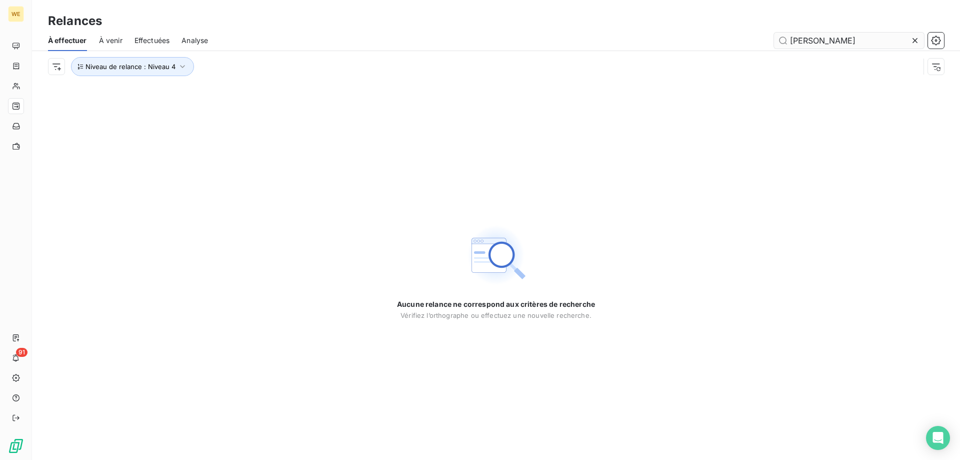
click at [793, 42] on input "[PERSON_NAME]" at bounding box center [849, 41] width 150 height 16
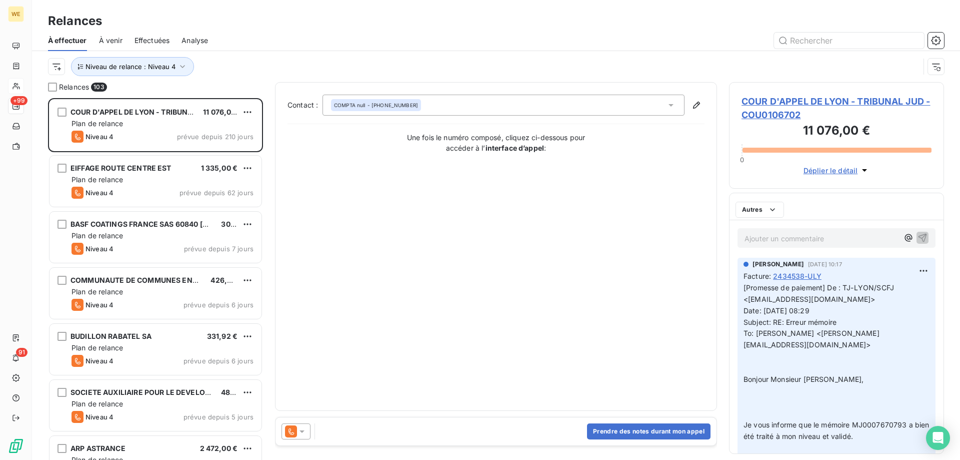
scroll to position [354, 208]
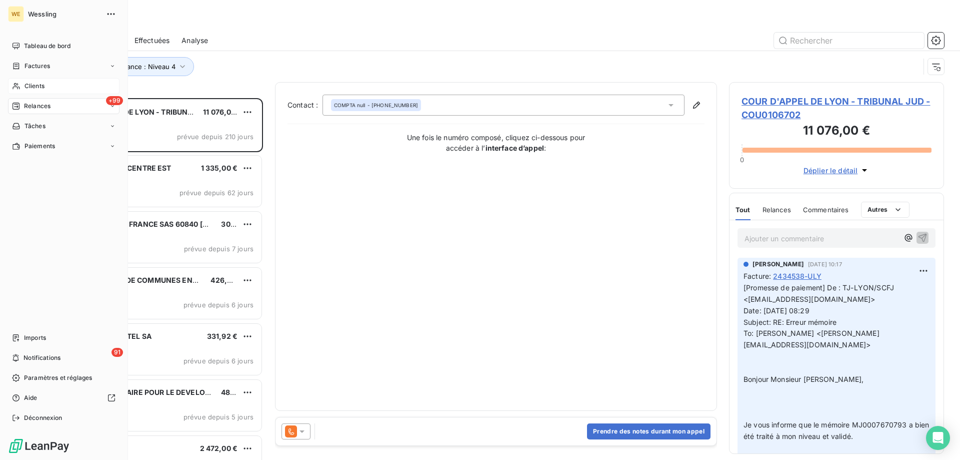
click at [26, 84] on span "Clients" at bounding box center [35, 86] width 20 height 9
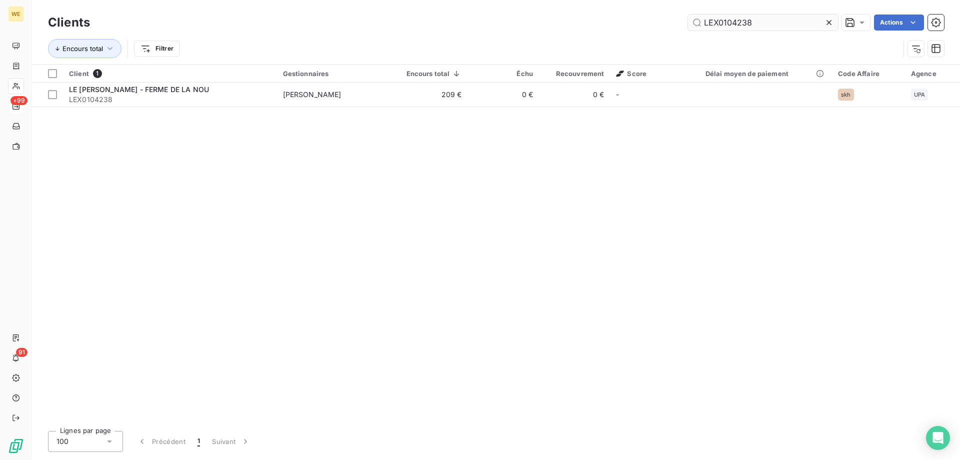
click at [788, 19] on input "LEX0104238" at bounding box center [763, 23] width 150 height 16
click at [787, 19] on input "LEX0104238" at bounding box center [763, 23] width 150 height 16
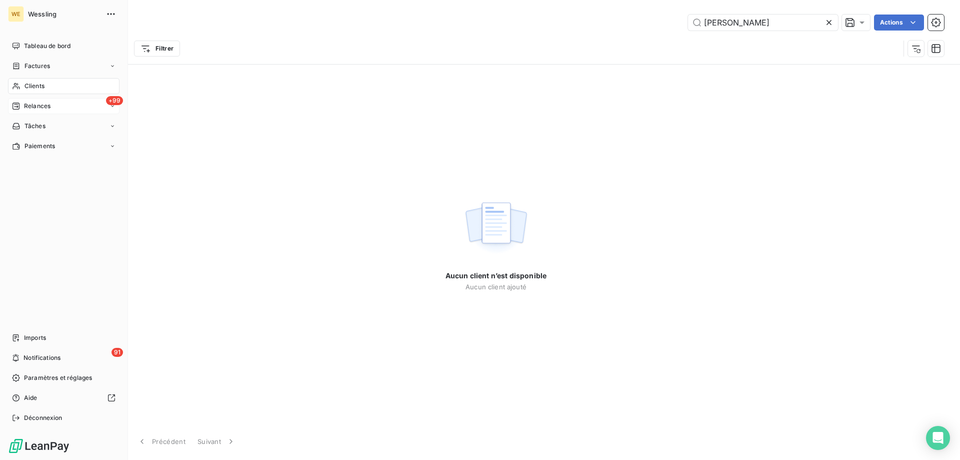
click at [30, 83] on span "Clients" at bounding box center [35, 86] width 20 height 9
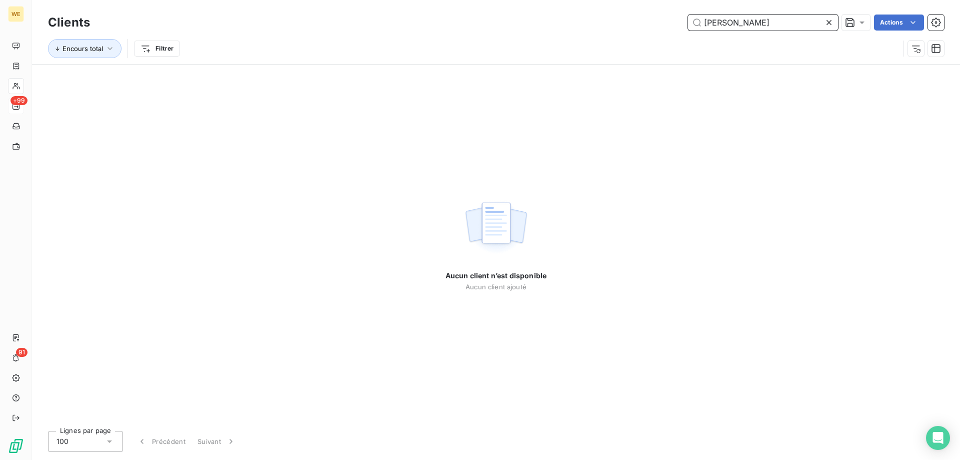
click at [740, 20] on input "[PERSON_NAME]" at bounding box center [763, 23] width 150 height 16
click at [743, 25] on input "[PERSON_NAME]" at bounding box center [763, 23] width 150 height 16
paste input "MARCEGAGLIA"
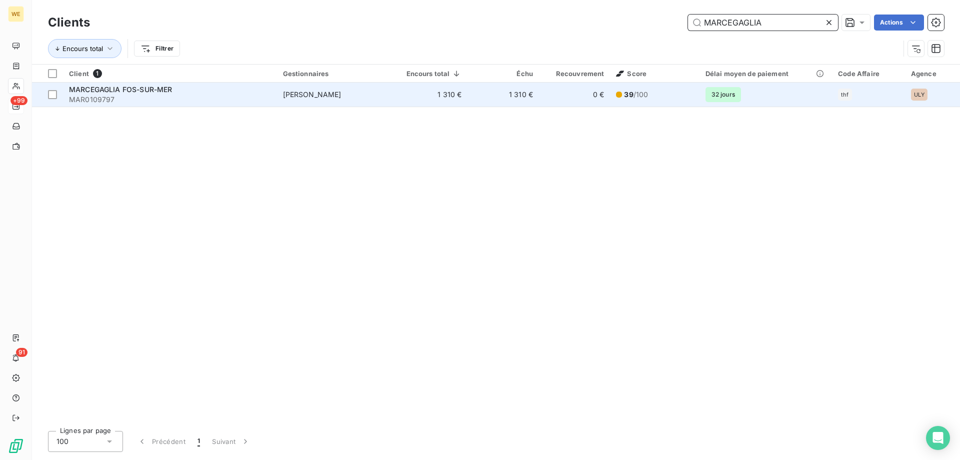
type input "MARCEGAGLIA"
click at [202, 92] on div "MARCEGAGLIA FOS-SUR-MER" at bounding box center [170, 90] width 202 height 10
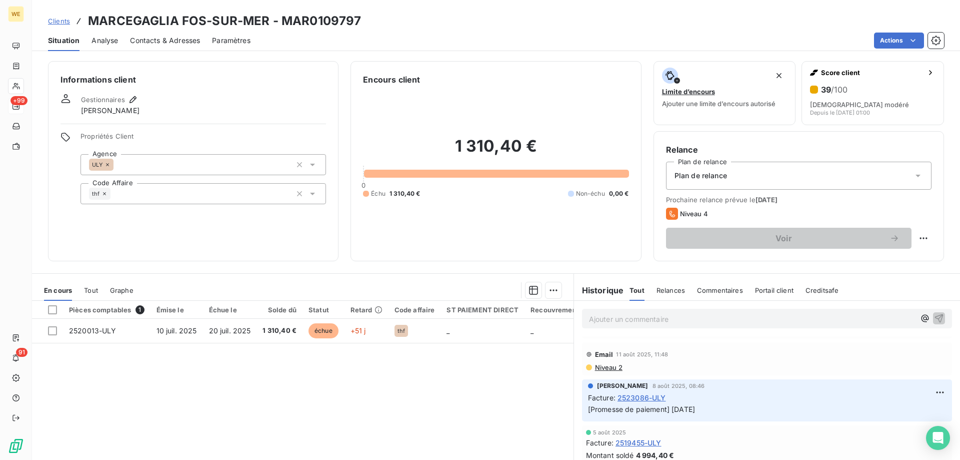
scroll to position [50, 0]
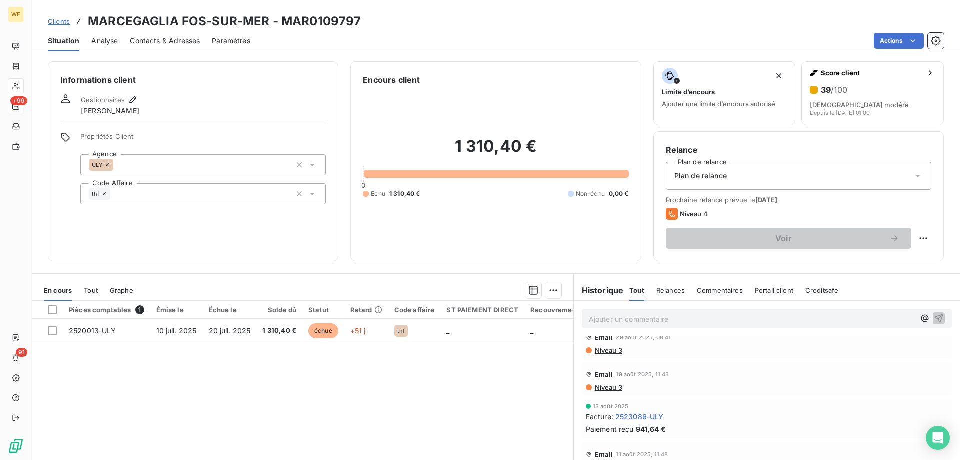
click at [602, 390] on span "Niveau 3" at bounding box center [608, 387] width 29 height 8
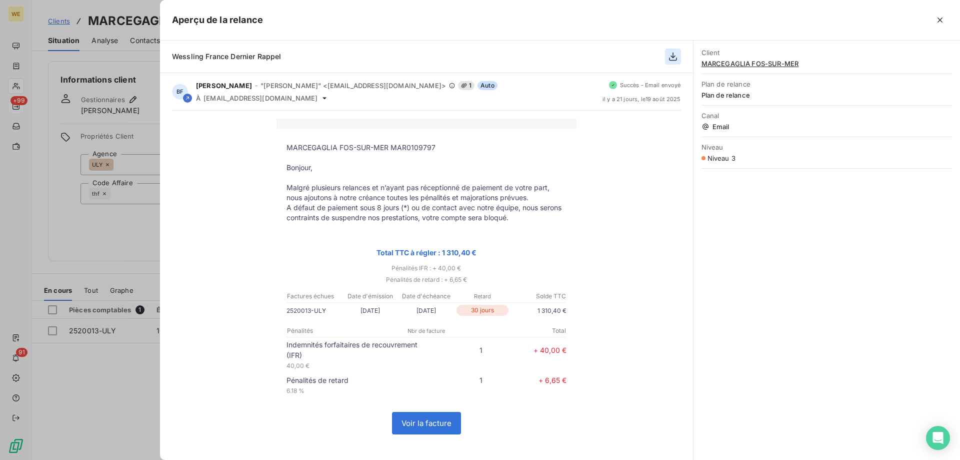
click at [672, 58] on icon "button" at bounding box center [673, 57] width 10 height 10
click at [941, 23] on icon "button" at bounding box center [940, 20] width 10 height 10
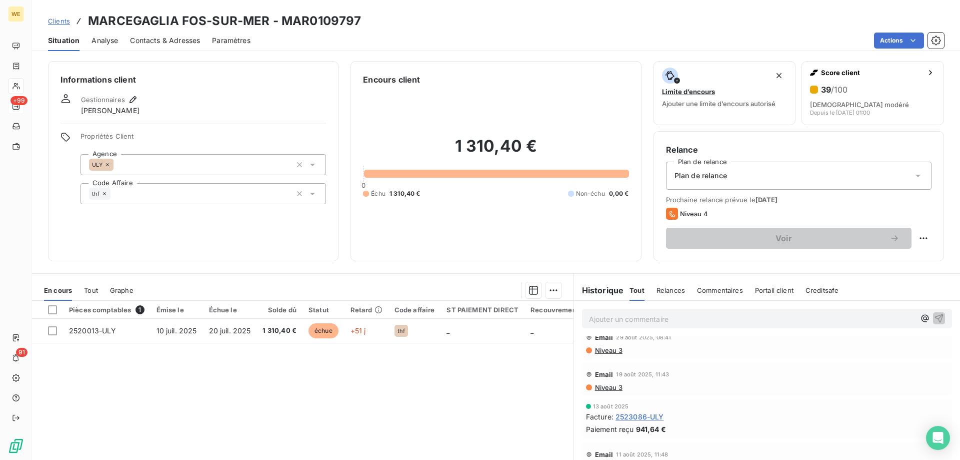
click at [597, 350] on span "Niveau 3" at bounding box center [608, 350] width 29 height 8
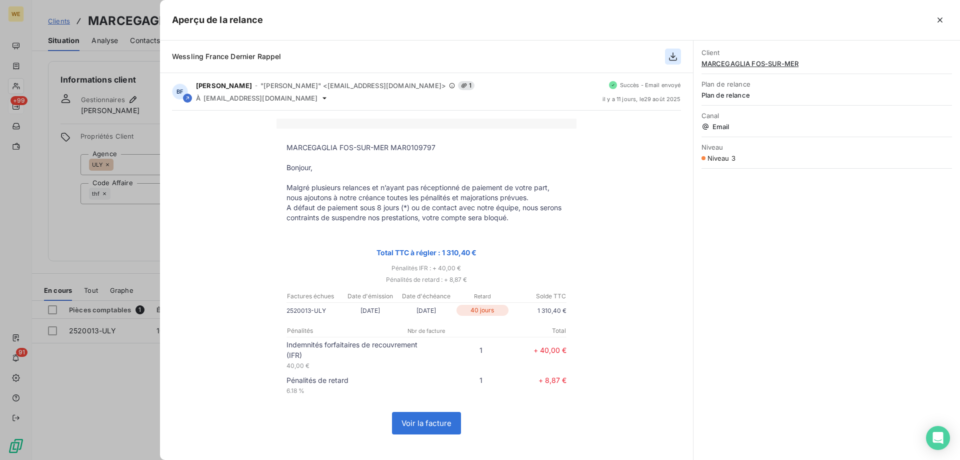
click at [675, 59] on icon "button" at bounding box center [673, 57] width 10 height 10
click at [132, 239] on div at bounding box center [480, 230] width 960 height 460
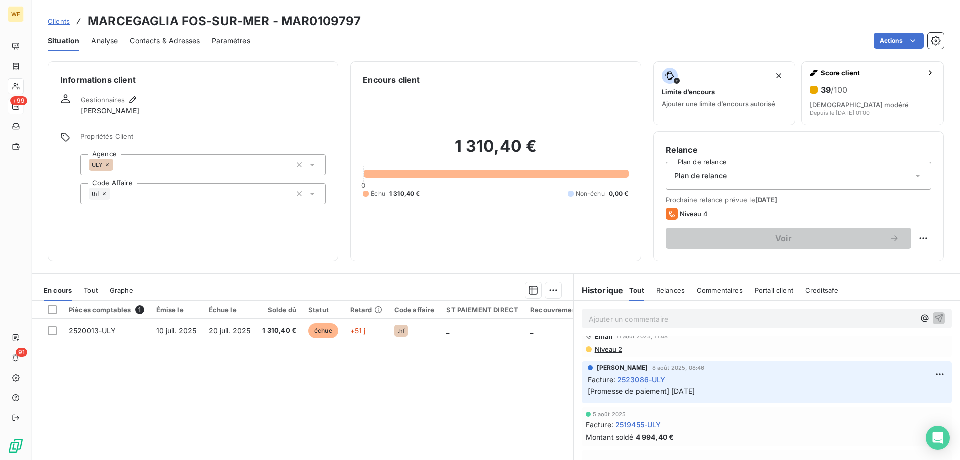
scroll to position [150, 0]
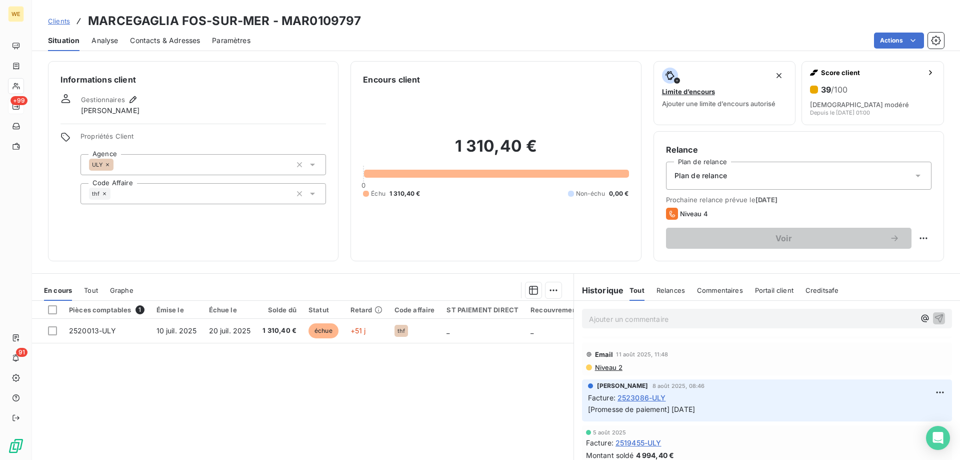
click at [609, 368] on span "Niveau 2" at bounding box center [608, 367] width 29 height 8
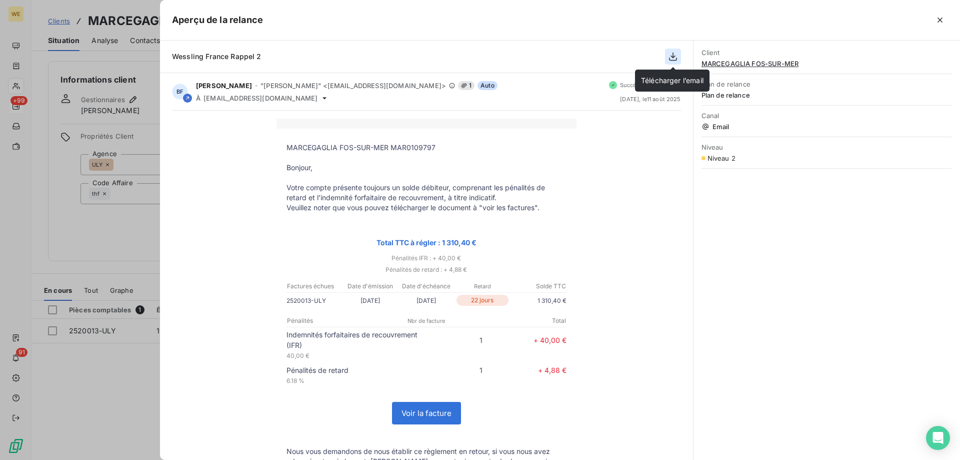
click at [673, 54] on icon "button" at bounding box center [673, 57] width 8 height 9
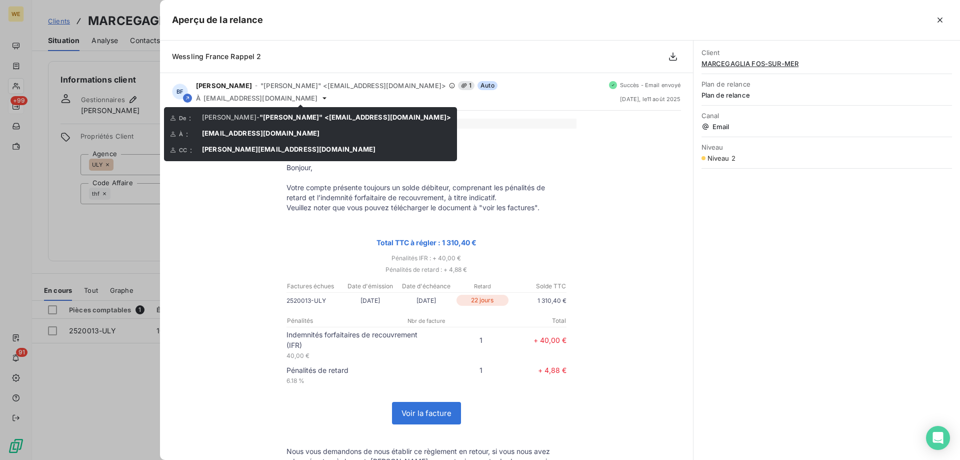
drag, startPoint x: 299, startPoint y: 135, endPoint x: 211, endPoint y: 136, distance: 88.0
click at [213, 135] on div "À : [EMAIL_ADDRESS][DOMAIN_NAME]" at bounding box center [310, 134] width 281 height 10
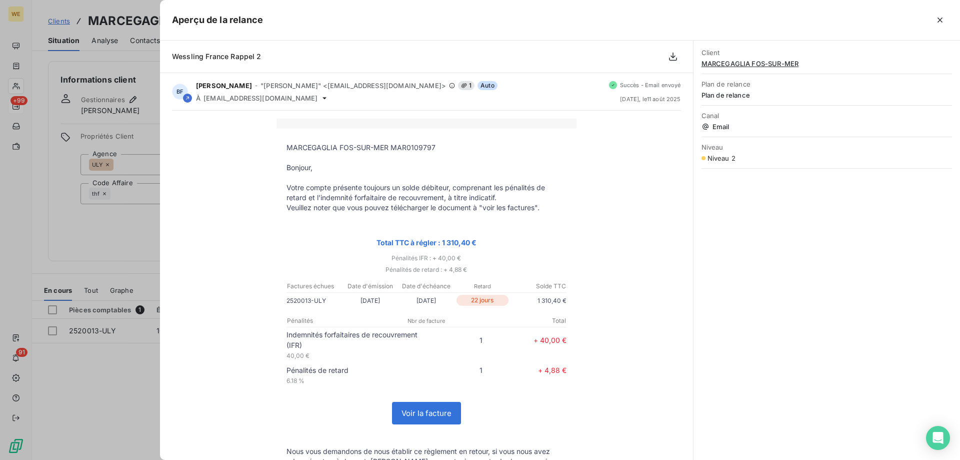
click at [838, 243] on div "Client MARCEGAGLIA FOS-SUR-MER Plan de relance Plan de relance Canal Email Nive…" at bounding box center [827, 250] width 267 height 419
click at [942, 20] on icon "button" at bounding box center [940, 20] width 10 height 10
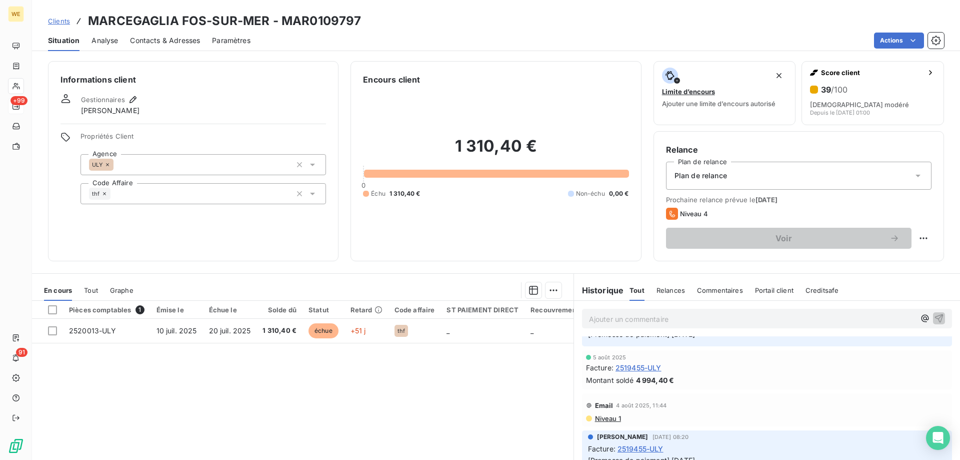
scroll to position [250, 0]
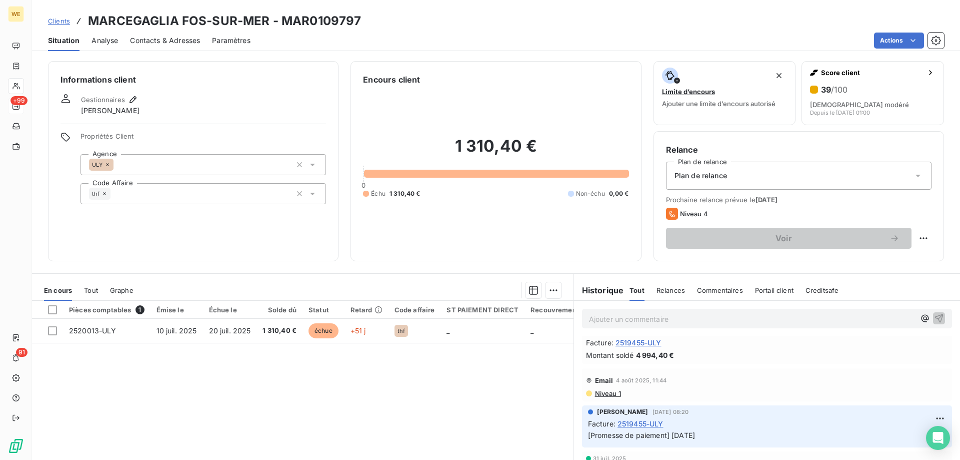
click at [604, 395] on span "Niveau 1" at bounding box center [607, 393] width 27 height 8
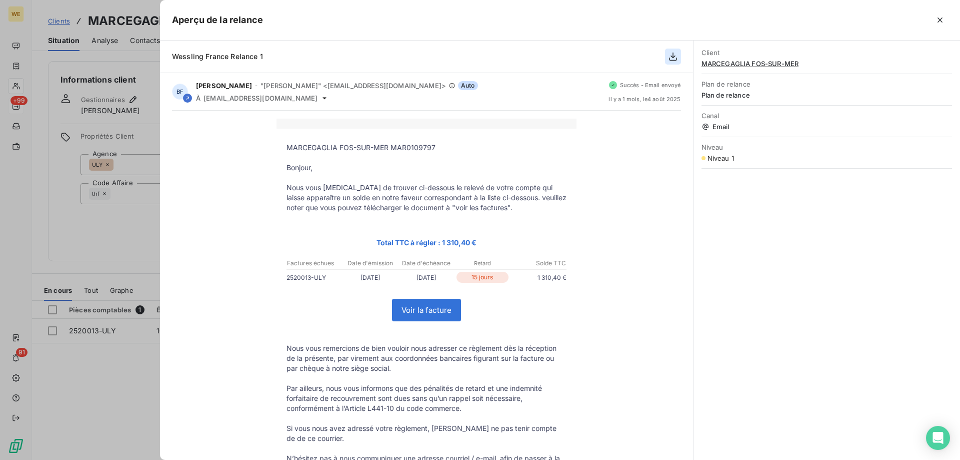
click at [669, 55] on icon "button" at bounding box center [673, 57] width 10 height 10
click at [872, 60] on span "MARCEGAGLIA FOS-SUR-MER" at bounding box center [827, 64] width 251 height 8
click at [940, 20] on icon "button" at bounding box center [940, 20] width 5 height 5
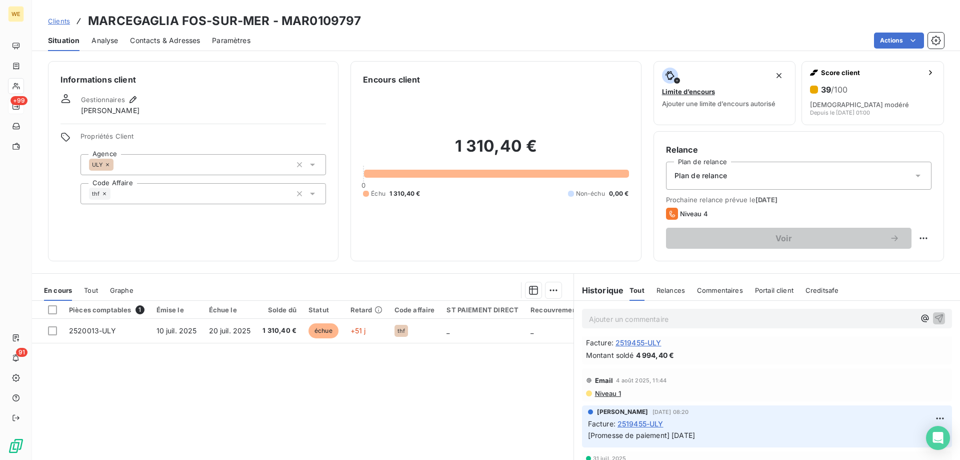
click at [349, 395] on div "Pièces comptables 1 Émise le Échue le Solde dû Statut Retard Code affaire ST PA…" at bounding box center [303, 397] width 542 height 193
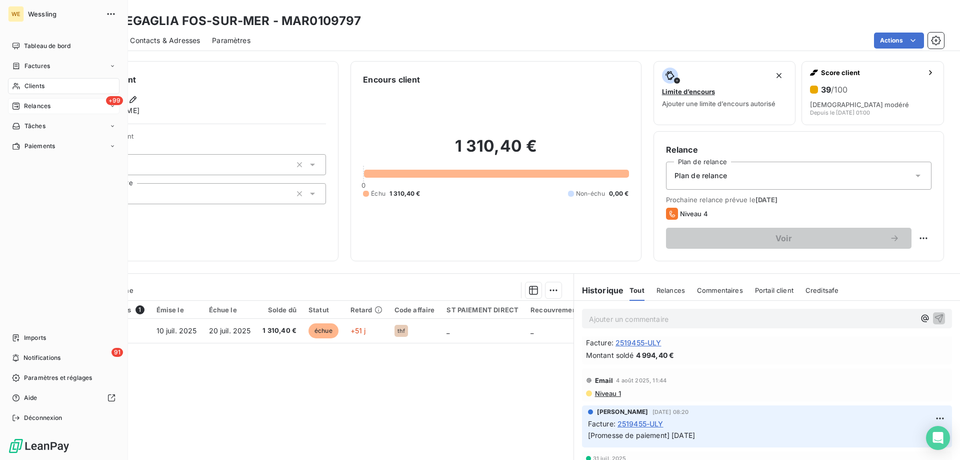
click at [24, 105] on span "Relances" at bounding box center [37, 106] width 27 height 9
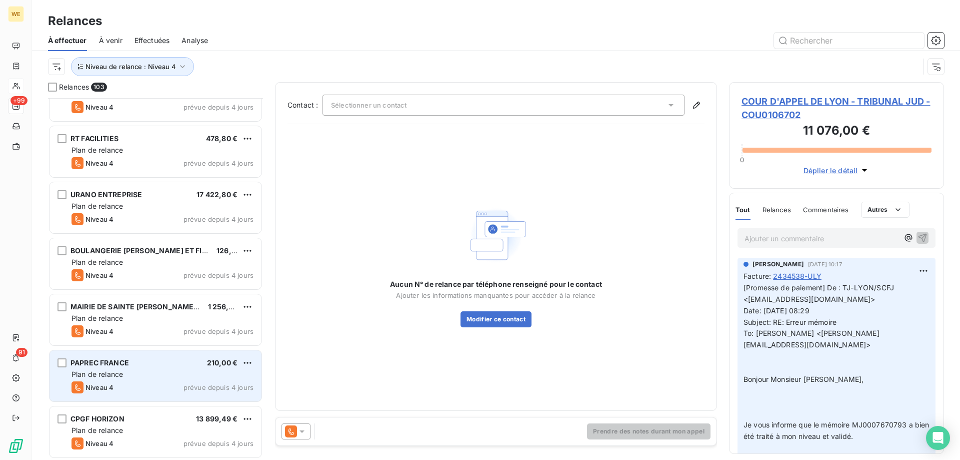
scroll to position [5257, 0]
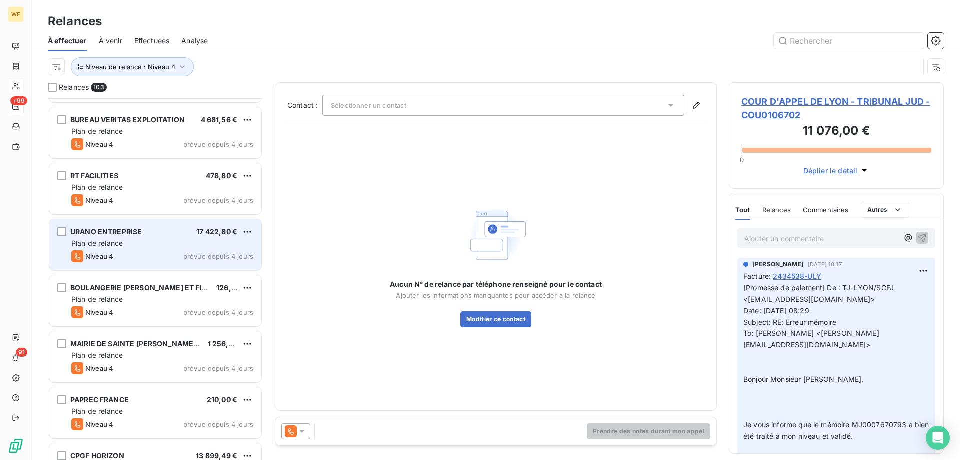
click at [147, 244] on div "Plan de relance" at bounding box center [163, 243] width 182 height 10
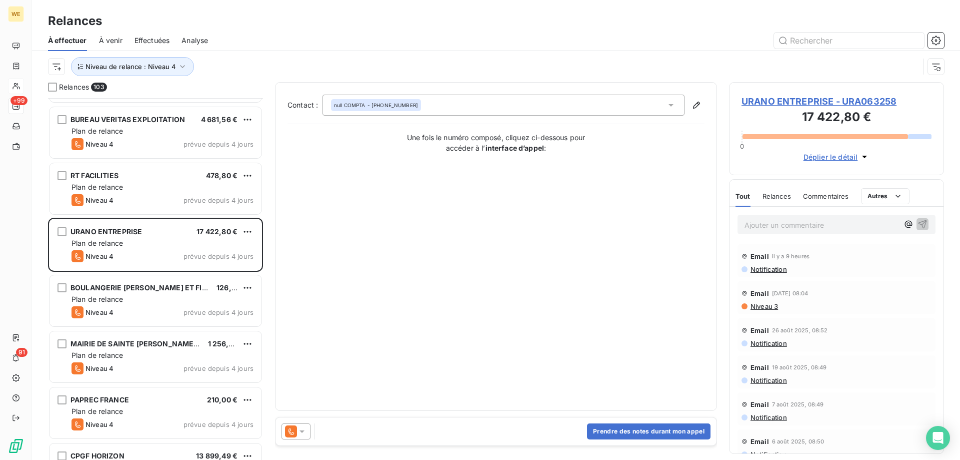
click at [305, 433] on icon at bounding box center [302, 431] width 10 height 10
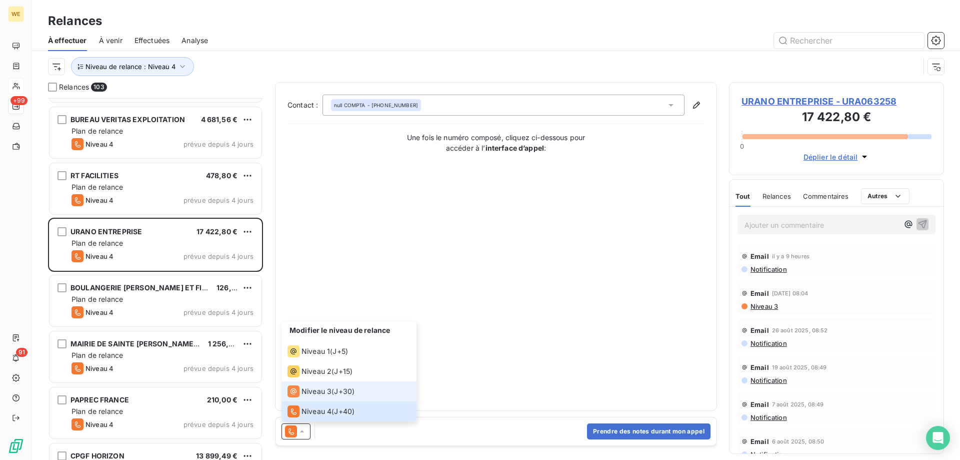
click at [335, 394] on div "Niveau 3 ( J+30 )" at bounding box center [321, 391] width 67 height 12
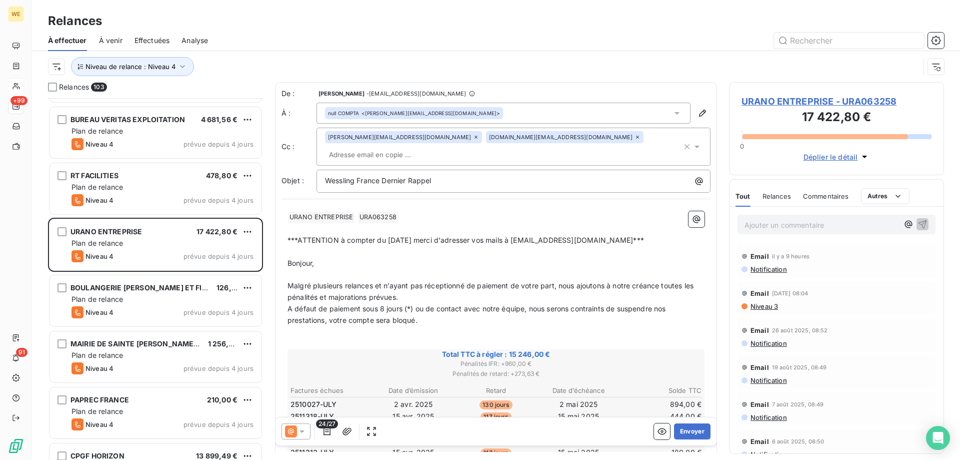
click at [335, 326] on p "﻿" at bounding box center [496, 332] width 417 height 12
click at [778, 97] on span "URANO ENTREPRISE - URA063258" at bounding box center [837, 102] width 190 height 14
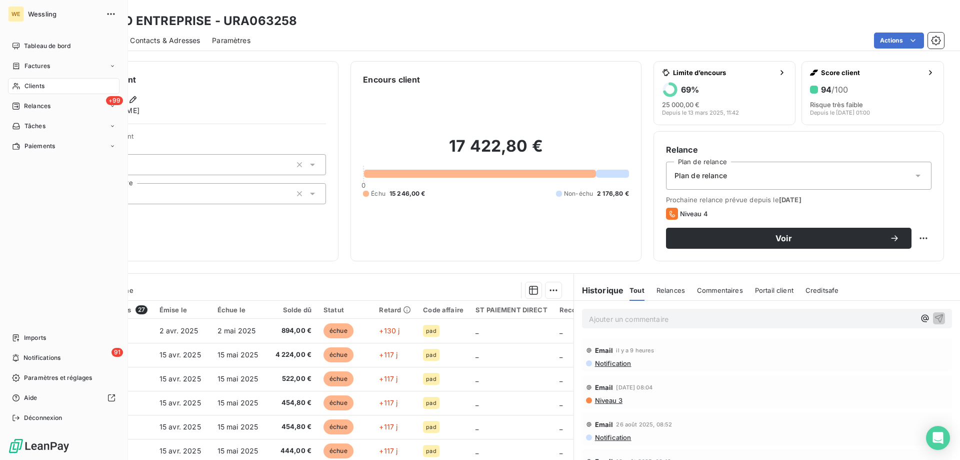
click at [28, 87] on span "Clients" at bounding box center [35, 86] width 20 height 9
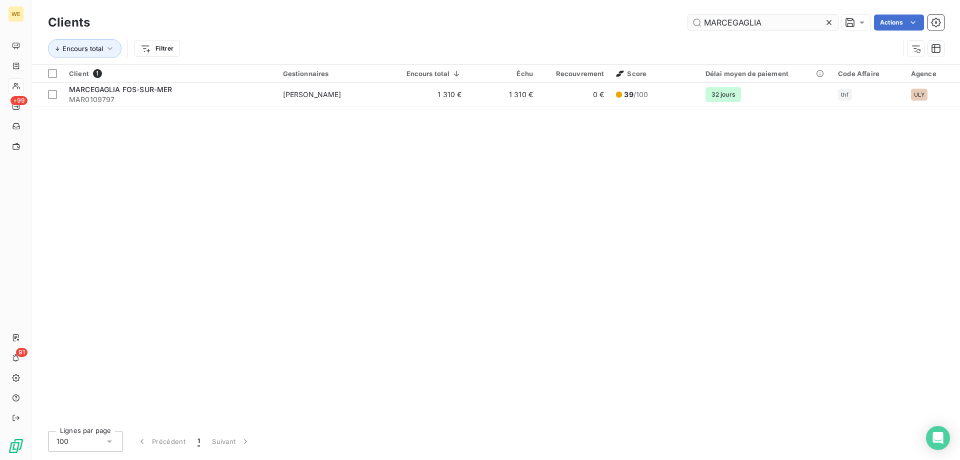
click at [718, 21] on input "MARCEGAGLIA" at bounding box center [763, 23] width 150 height 16
type input "urano"
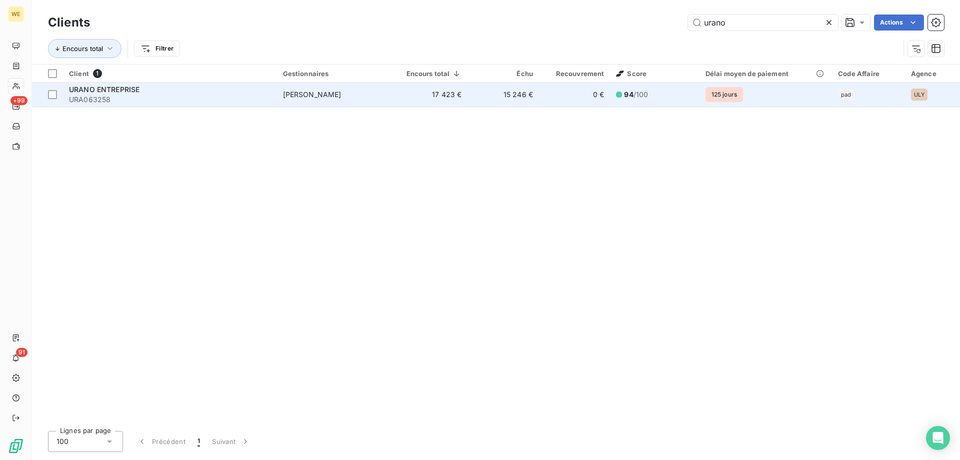
click at [337, 93] on td "[PERSON_NAME]" at bounding box center [335, 95] width 116 height 24
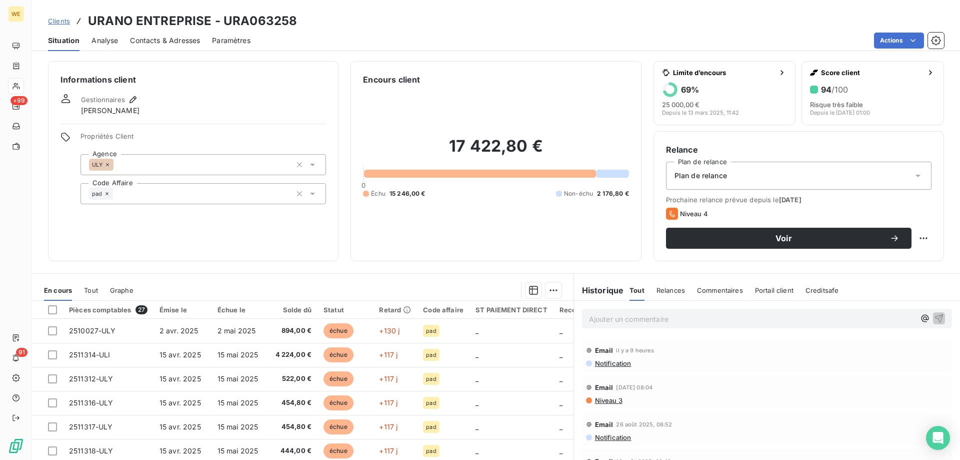
click at [618, 321] on p "Ajouter un commentaire ﻿" at bounding box center [752, 319] width 326 height 13
click at [604, 320] on span "mail [PERSON_NAME]" at bounding box center [626, 318] width 74 height 9
click at [644, 319] on span "mail [PERSON_NAME]" at bounding box center [626, 318] width 74 height 9
click at [933, 318] on button "button" at bounding box center [939, 318] width 12 height 12
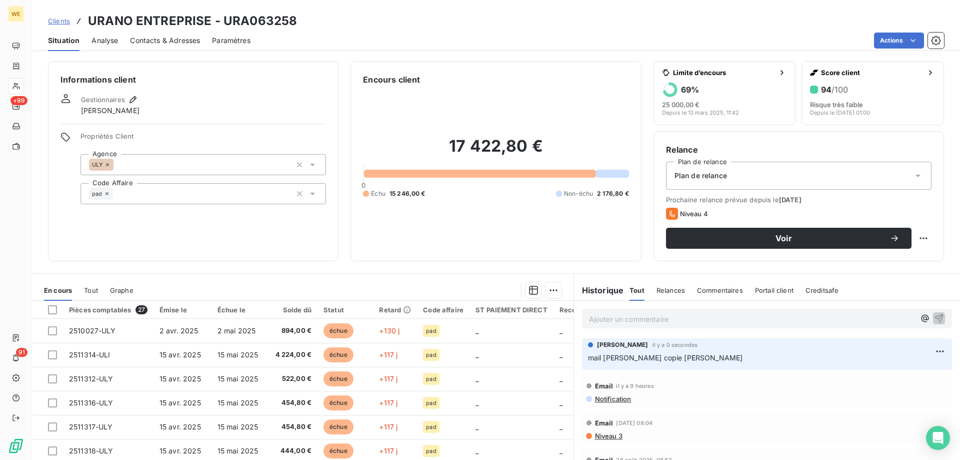
click at [274, 235] on div "Informations client Gestionnaires [PERSON_NAME] Propriétés Client Agence ULY Co…" at bounding box center [193, 161] width 291 height 200
click at [755, 401] on div "Notification" at bounding box center [767, 399] width 362 height 8
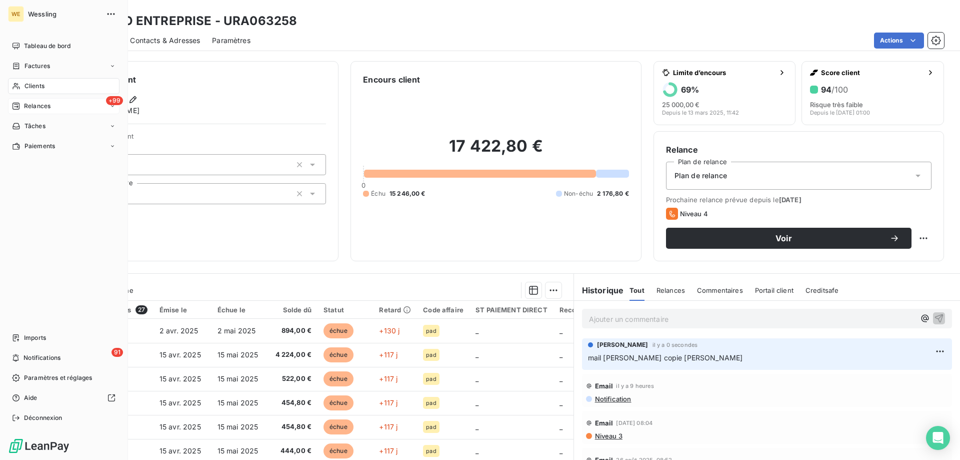
click at [29, 105] on span "Relances" at bounding box center [37, 106] width 27 height 9
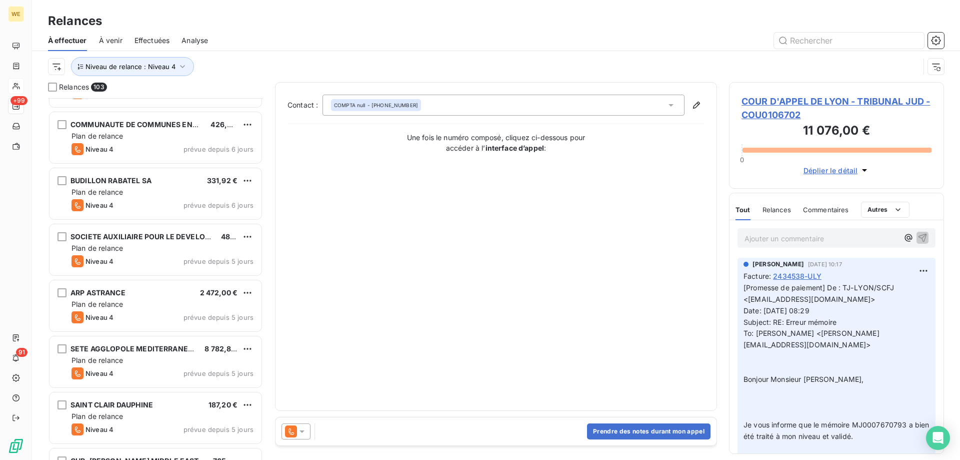
scroll to position [1, 0]
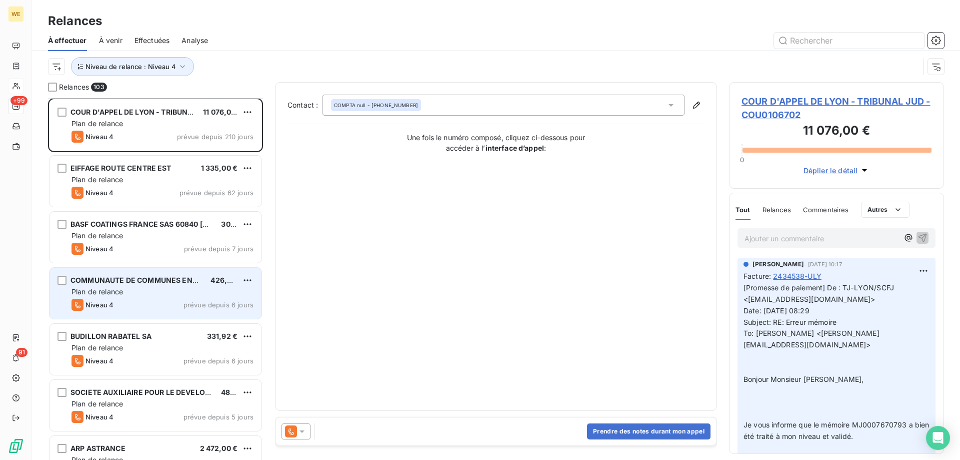
click at [150, 285] on div "COMMUNAUTE DE COMMUNES ENTRE JUINE" at bounding box center [137, 280] width 132 height 10
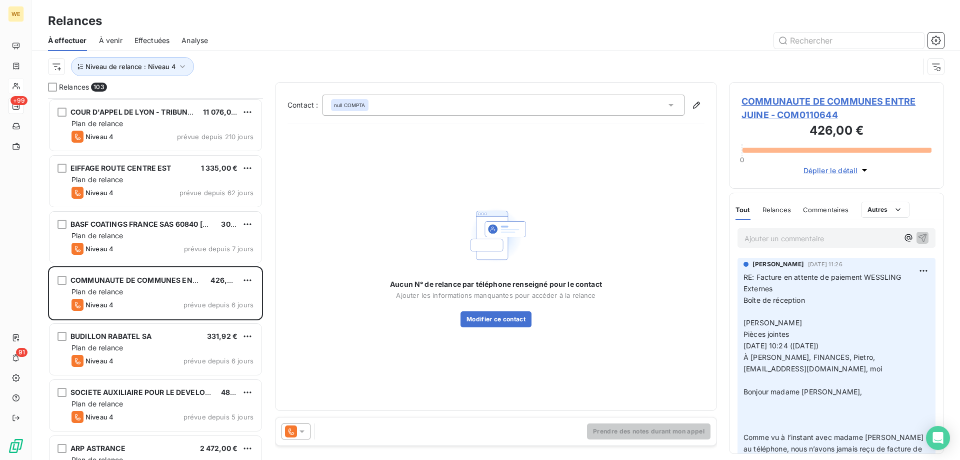
click at [302, 432] on icon at bounding box center [302, 431] width 10 height 10
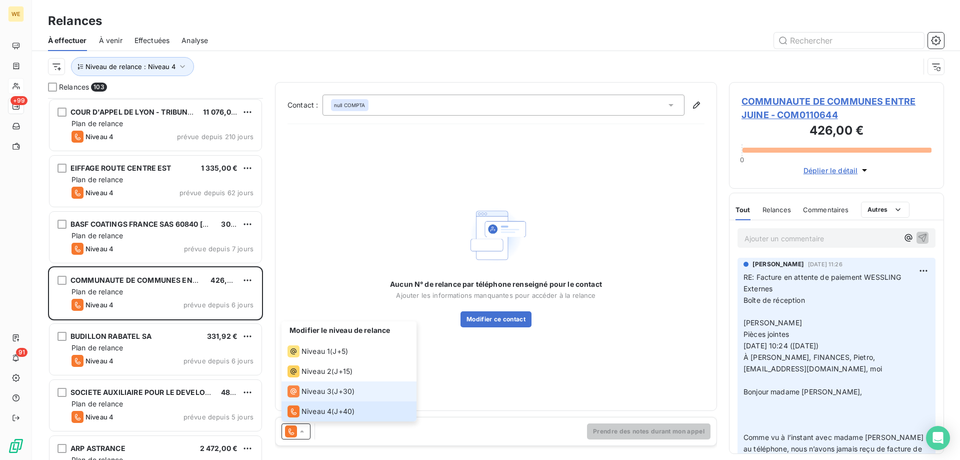
click at [321, 396] on div "Niveau 3" at bounding box center [310, 391] width 44 height 12
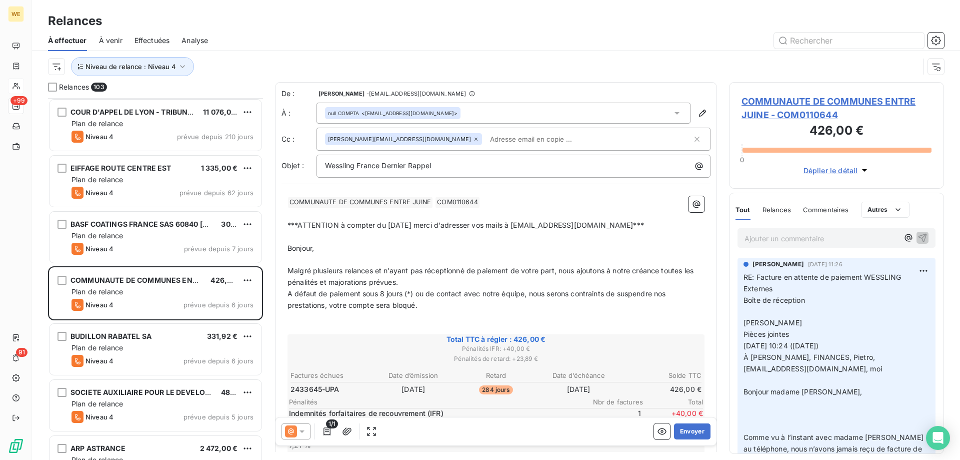
click at [510, 193] on div "﻿ COMMUNAUTE DE COMMUNES ENTRE JUINE ﻿ COM0110644 ﻿ ﻿ ﻿ ***ATTENTION à compter …" at bounding box center [496, 421] width 429 height 463
click at [375, 310] on p "A défaut de paiement sous 8 jours (*) ou de contact avec notre équipe, nous ser…" at bounding box center [496, 299] width 417 height 23
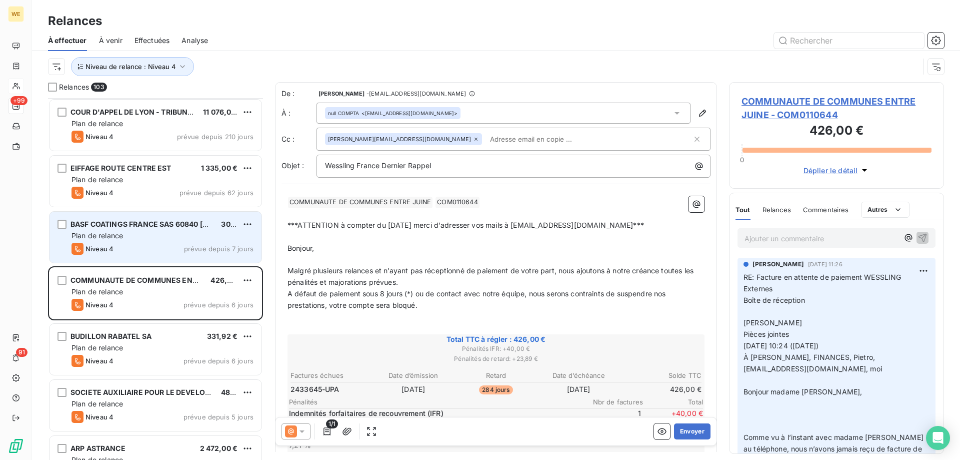
click at [138, 242] on div "BASF COATINGS FRANCE SAS 60840 [GEOGRAPHIC_DATA]-LE-SEC 302,40 € Plan de relanc…" at bounding box center [156, 237] width 212 height 51
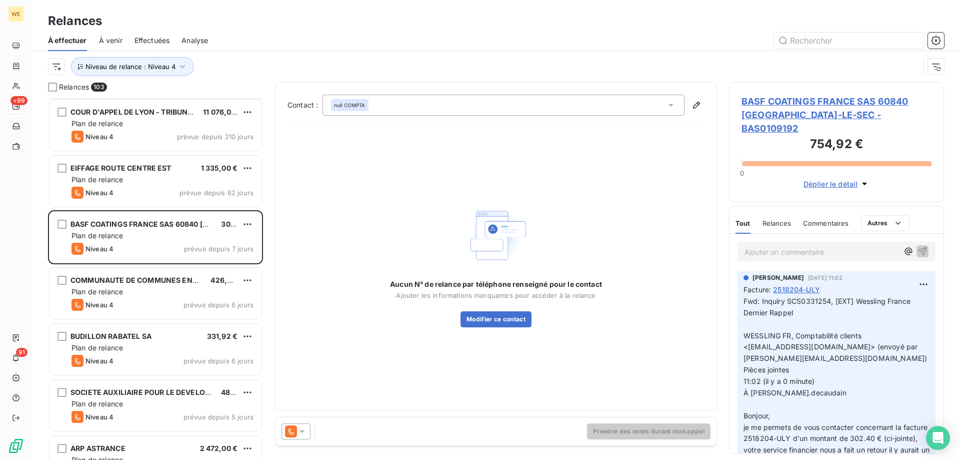
click at [302, 435] on icon at bounding box center [302, 431] width 10 height 10
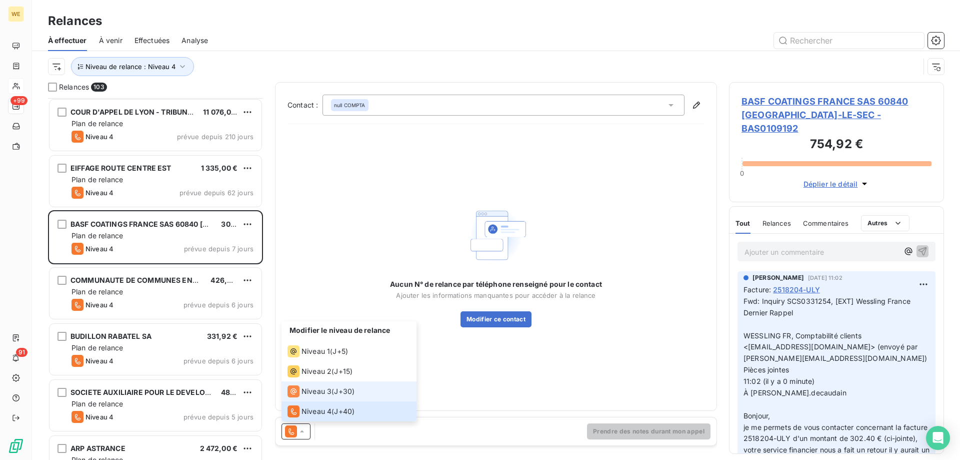
click at [322, 385] on div "Niveau 3" at bounding box center [310, 391] width 44 height 12
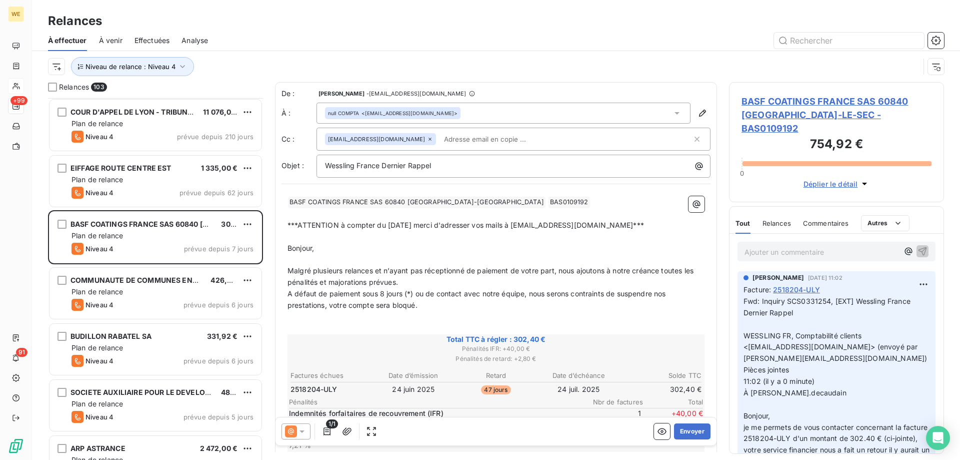
click at [409, 254] on p "﻿" at bounding box center [496, 260] width 417 height 12
click at [798, 102] on span "BASF COATINGS FRANCE SAS 60840 [GEOGRAPHIC_DATA]-LE-SEC - BAS0109192" at bounding box center [837, 115] width 190 height 41
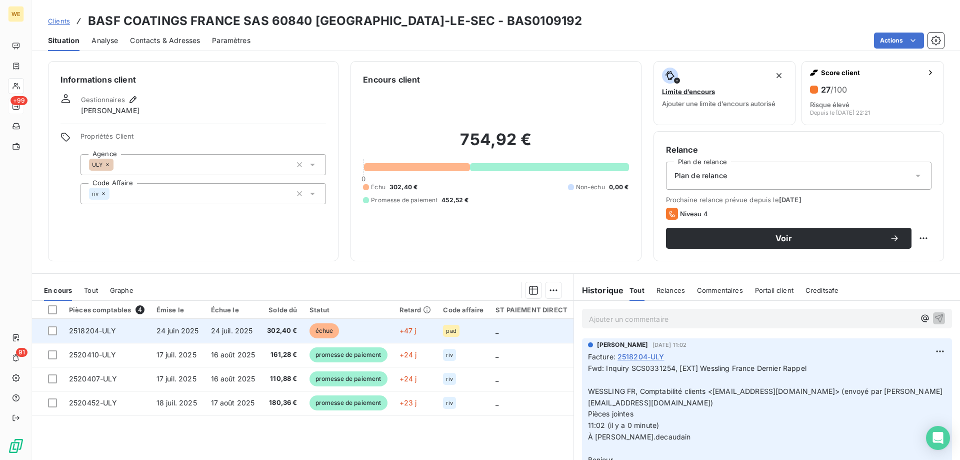
click at [249, 326] on span "24 juil. 2025" at bounding box center [232, 330] width 42 height 9
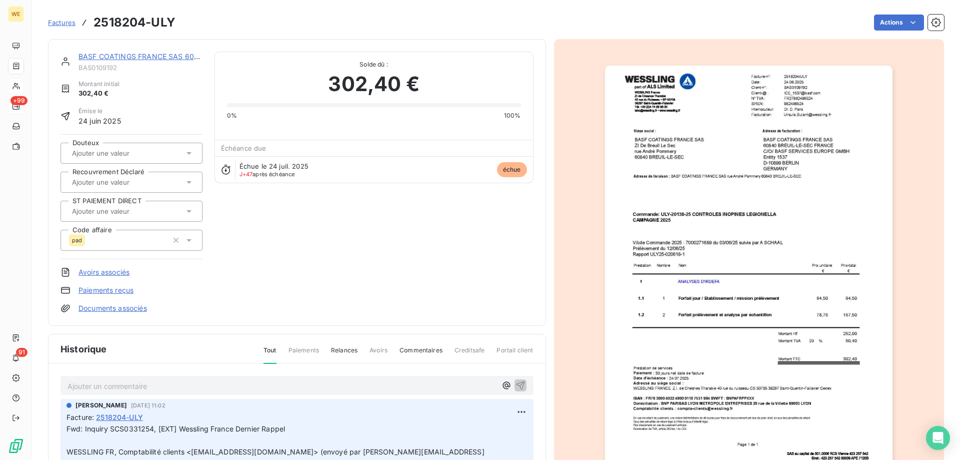
click at [771, 434] on img "button" at bounding box center [749, 269] width 288 height 407
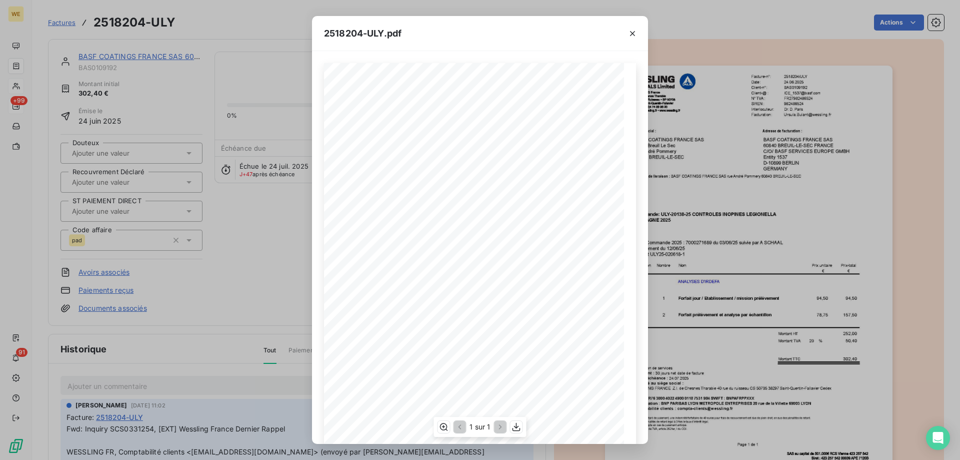
drag, startPoint x: 509, startPoint y: 248, endPoint x: 491, endPoint y: 247, distance: 18.6
click at [491, 247] on span "V/cde Commande 2025 : 7000271689 du [DATE] suivie par A SCHAAL" at bounding box center [436, 247] width 154 height 5
copy span "A SCHAA"
click at [397, 420] on span "Comptabilité clients : [EMAIL_ADDRESS][DOMAIN_NAME]" at bounding box center [420, 420] width 121 height 4
click at [91, 38] on div "2518204-ULY.pdf 2518204/ULY Facture-n°: [DATE] Date: Client-n°: BAS0109192 [EMA…" at bounding box center [480, 230] width 960 height 460
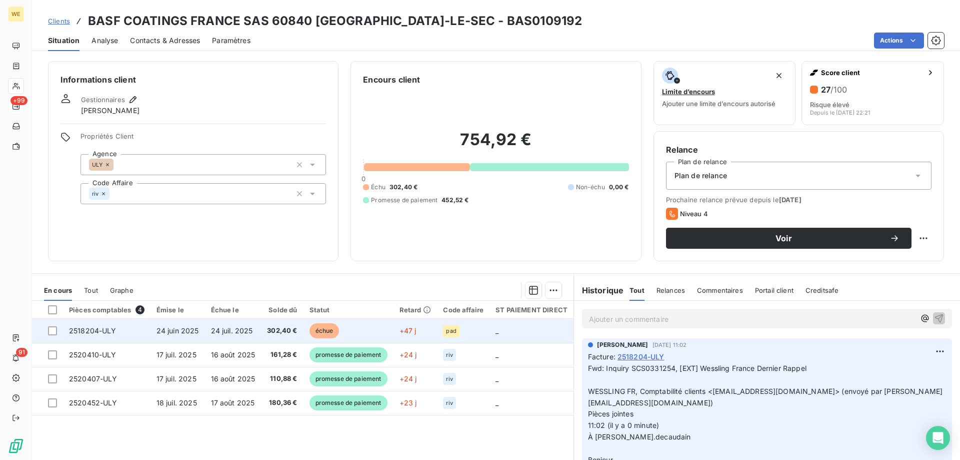
click at [208, 334] on td "24 juil. 2025" at bounding box center [233, 331] width 57 height 24
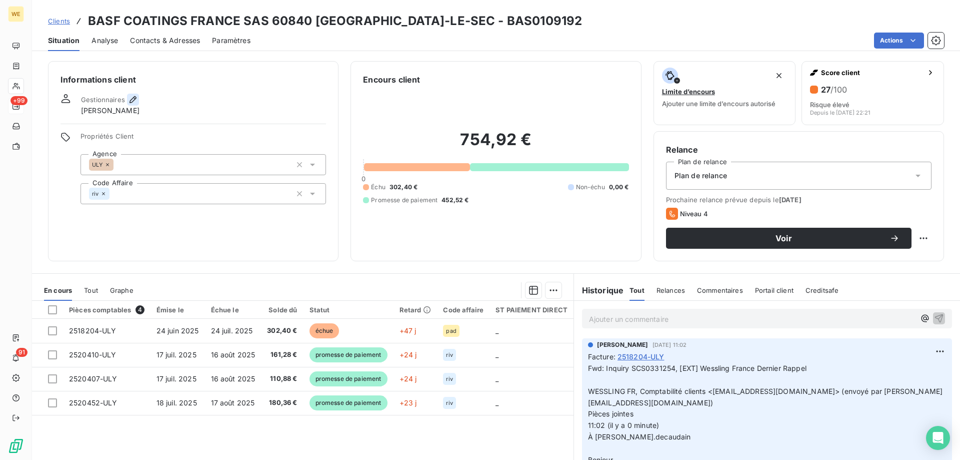
click at [136, 97] on icon "button" at bounding box center [133, 100] width 10 height 10
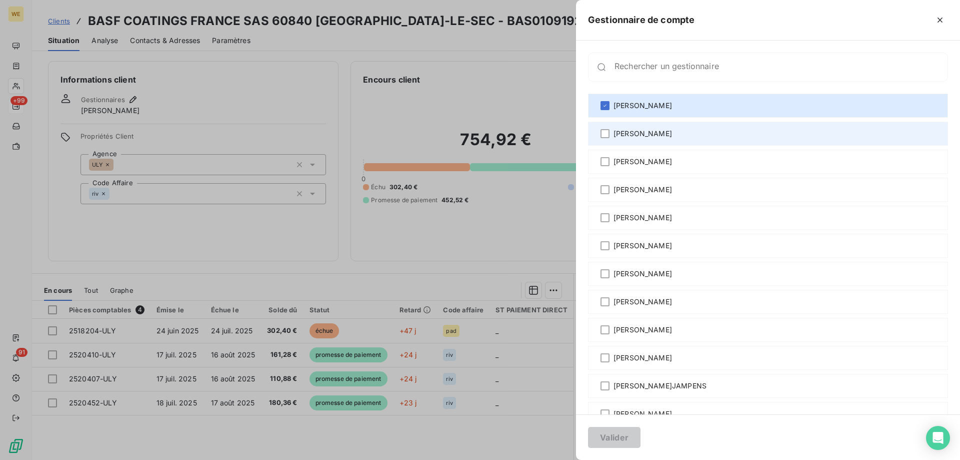
click at [614, 137] on span "[PERSON_NAME]" at bounding box center [643, 134] width 59 height 10
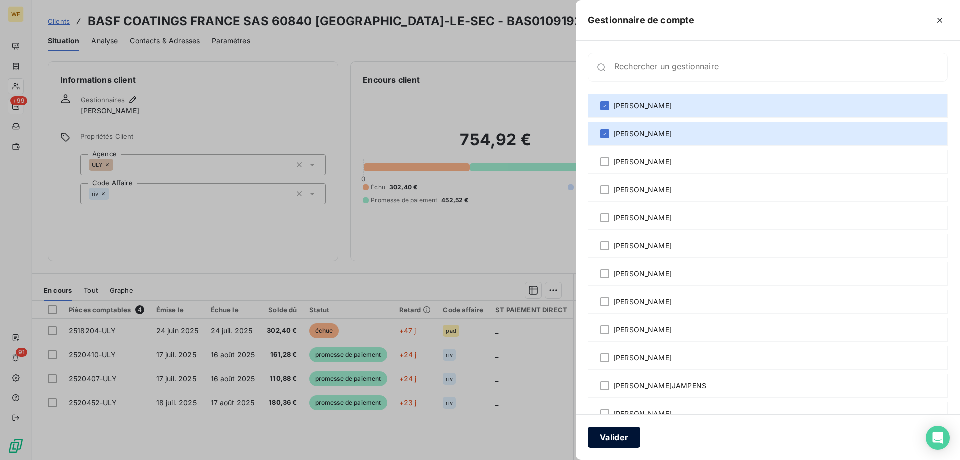
click at [613, 437] on button "Valider" at bounding box center [614, 437] width 53 height 21
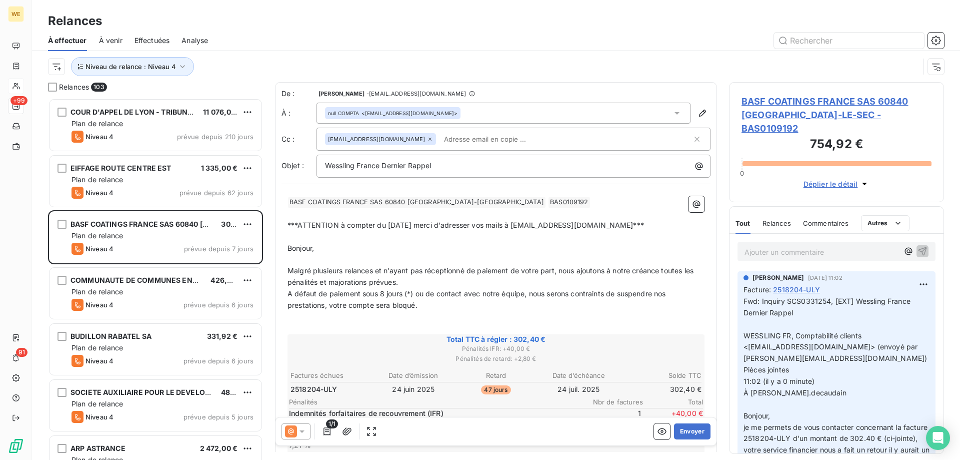
scroll to position [354, 208]
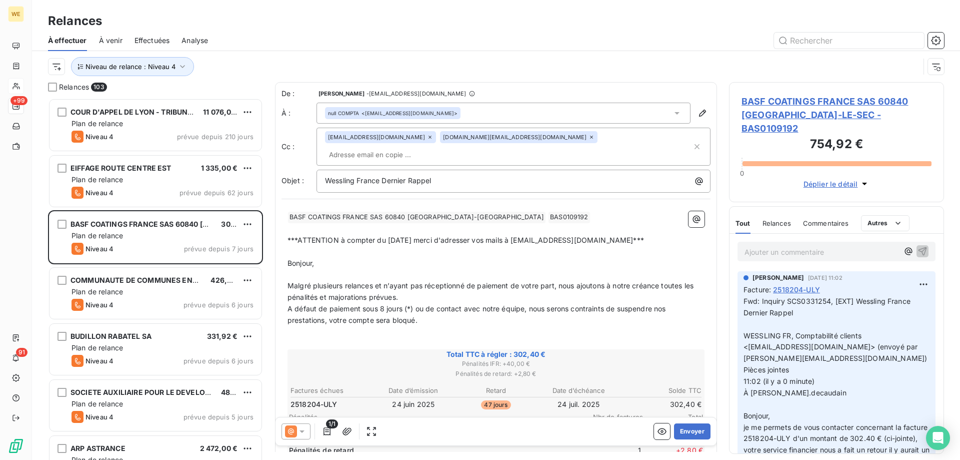
click at [427, 138] on icon at bounding box center [430, 137] width 6 height 6
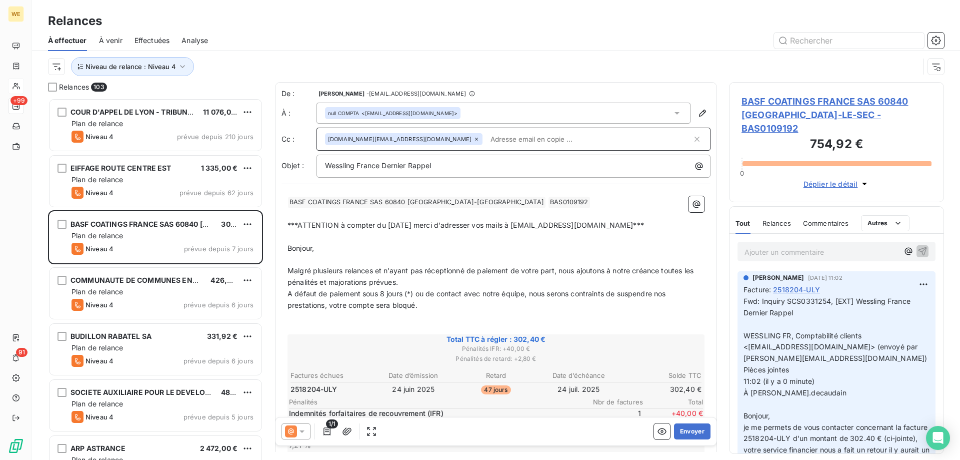
click at [487, 142] on input "text" at bounding box center [590, 139] width 206 height 15
paste input "[PERSON_NAME][EMAIL_ADDRESS][DOMAIN_NAME]"
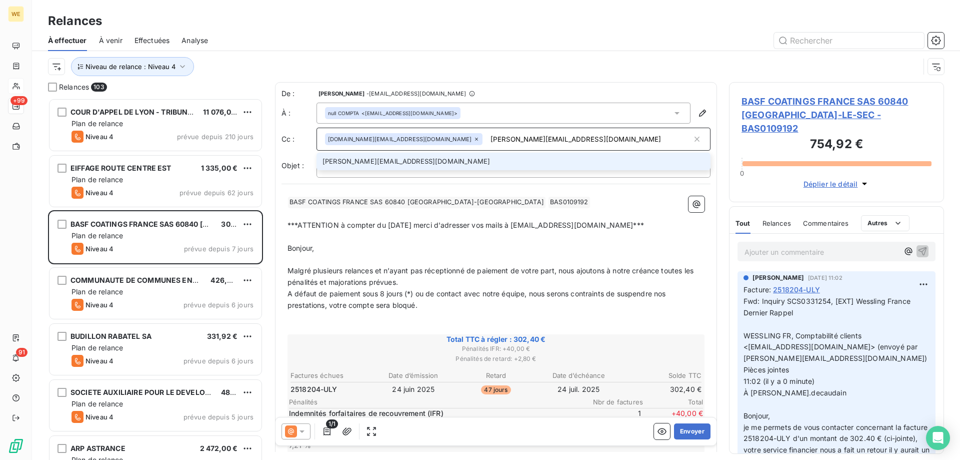
type input "[PERSON_NAME][EMAIL_ADDRESS][DOMAIN_NAME]"
click at [379, 163] on li "[PERSON_NAME][EMAIL_ADDRESS][DOMAIN_NAME]" at bounding box center [514, 162] width 394 height 18
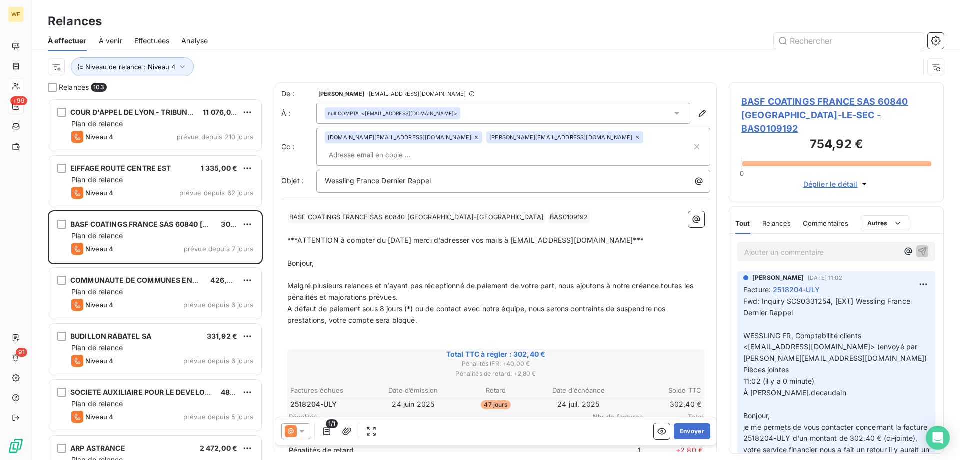
click at [429, 281] on span "Malgré plusieurs relances et n’ayant pas réceptionné de paiement de votre part,…" at bounding box center [492, 291] width 408 height 20
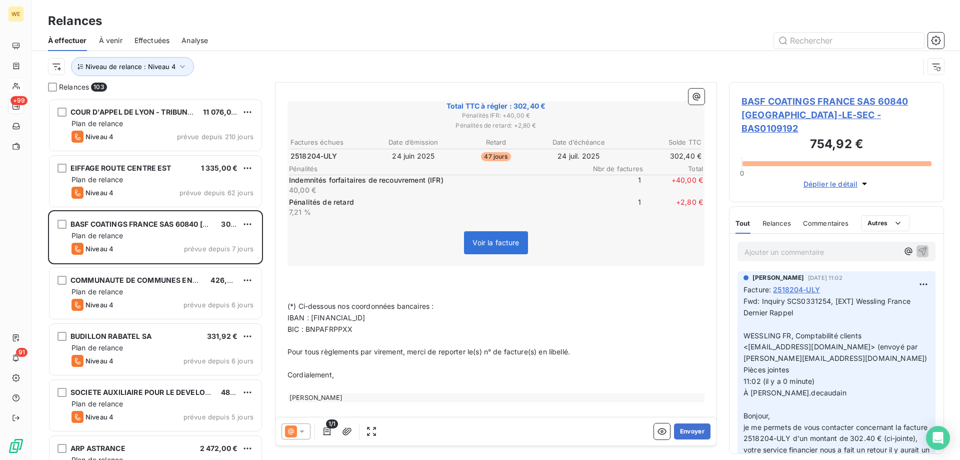
scroll to position [249, 0]
click at [684, 435] on button "Envoyer" at bounding box center [692, 431] width 37 height 16
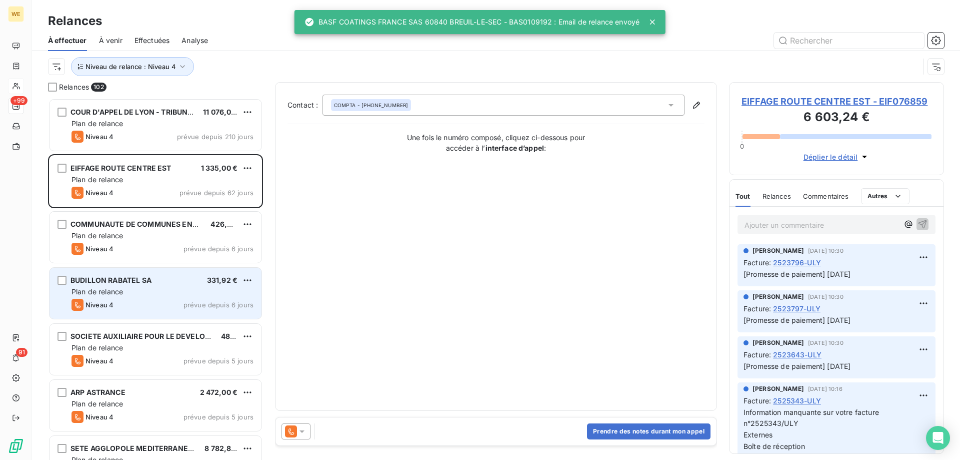
click at [144, 301] on div "Niveau 4 prévue depuis 6 jours" at bounding box center [163, 305] width 182 height 12
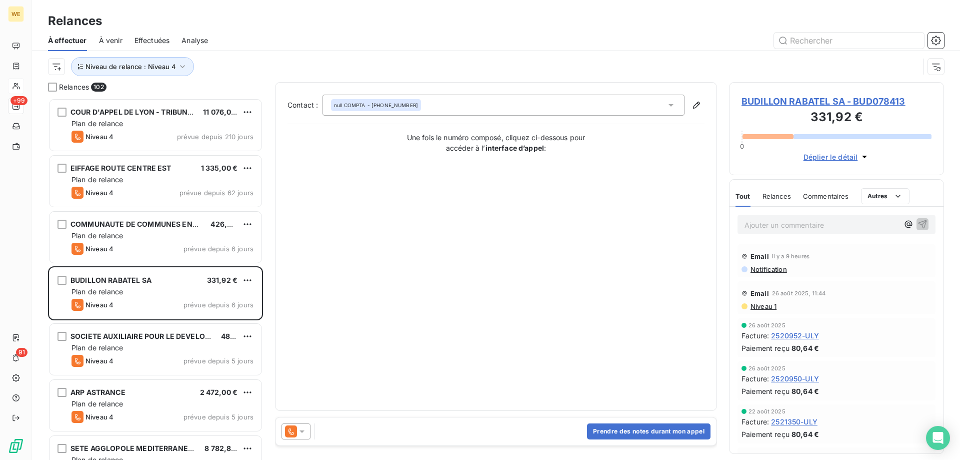
click at [309, 434] on div at bounding box center [296, 431] width 29 height 16
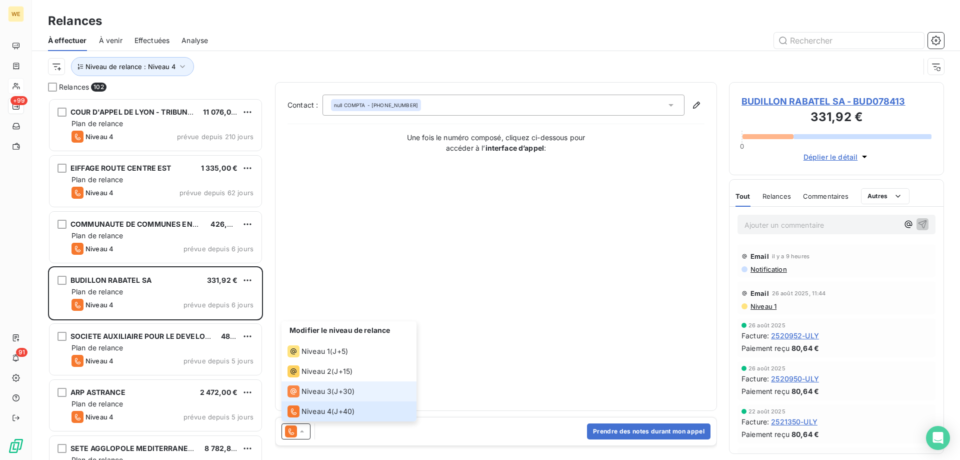
click at [319, 392] on span "Niveau 3" at bounding box center [317, 391] width 30 height 10
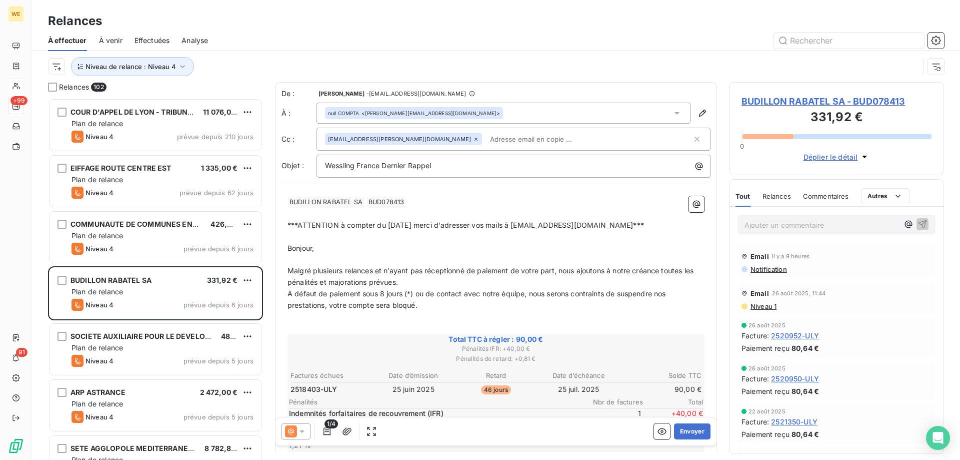
click at [371, 323] on p "﻿" at bounding box center [496, 329] width 417 height 12
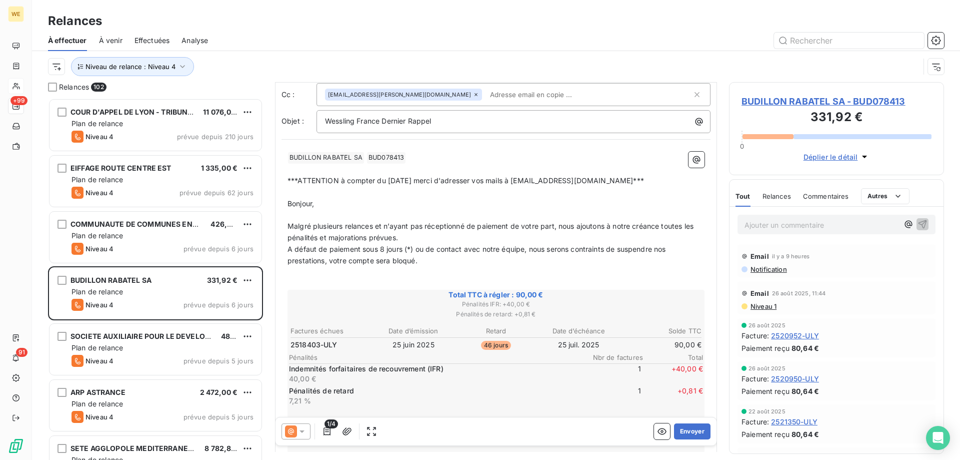
scroll to position [51, 0]
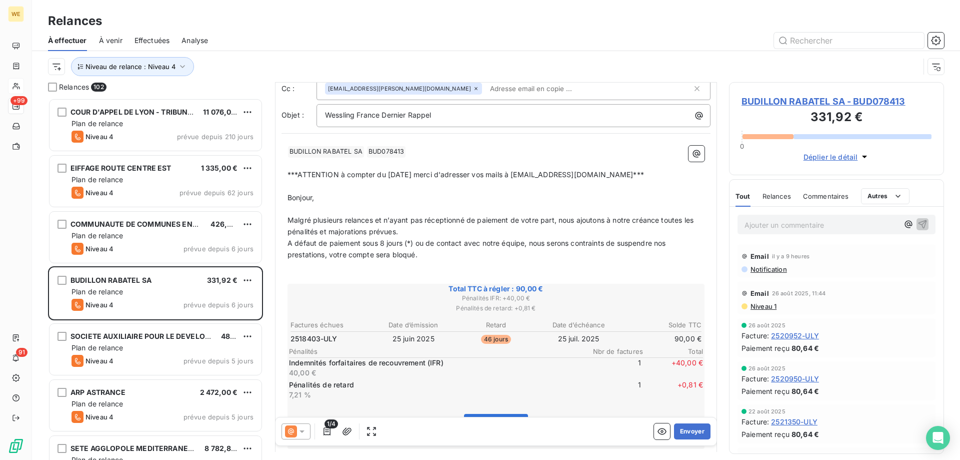
click at [801, 104] on span "BUDILLON RABATEL SA - BUD078413" at bounding box center [837, 102] width 190 height 14
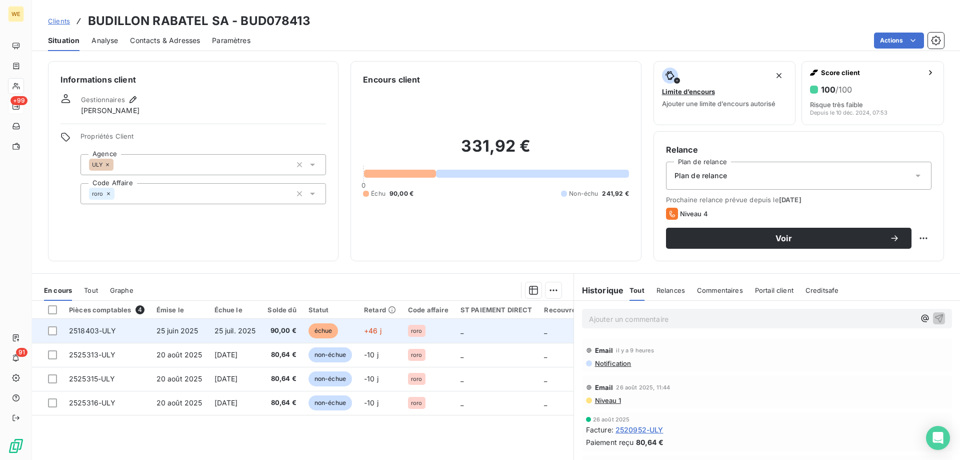
click at [169, 332] on span "25 juin 2025" at bounding box center [178, 330] width 42 height 9
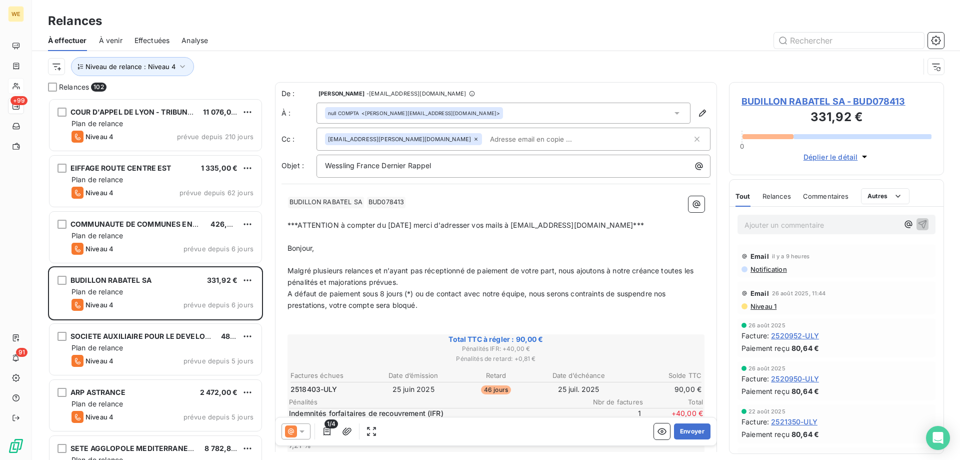
scroll to position [354, 208]
click at [486, 144] on input "text" at bounding box center [544, 139] width 116 height 15
paste input "[PERSON_NAME][EMAIL_ADDRESS][DOMAIN_NAME]"
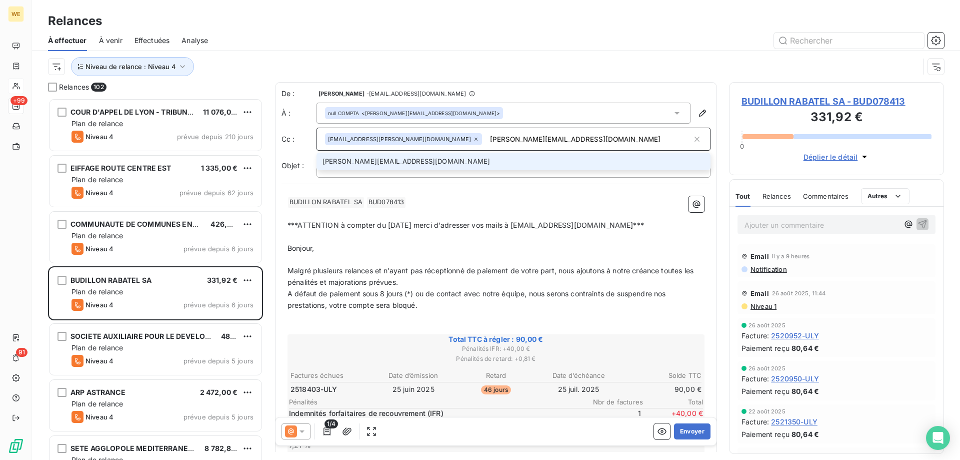
type input "[PERSON_NAME][EMAIL_ADDRESS][DOMAIN_NAME]"
click at [415, 166] on li "[PERSON_NAME][EMAIL_ADDRESS][DOMAIN_NAME]" at bounding box center [514, 162] width 394 height 18
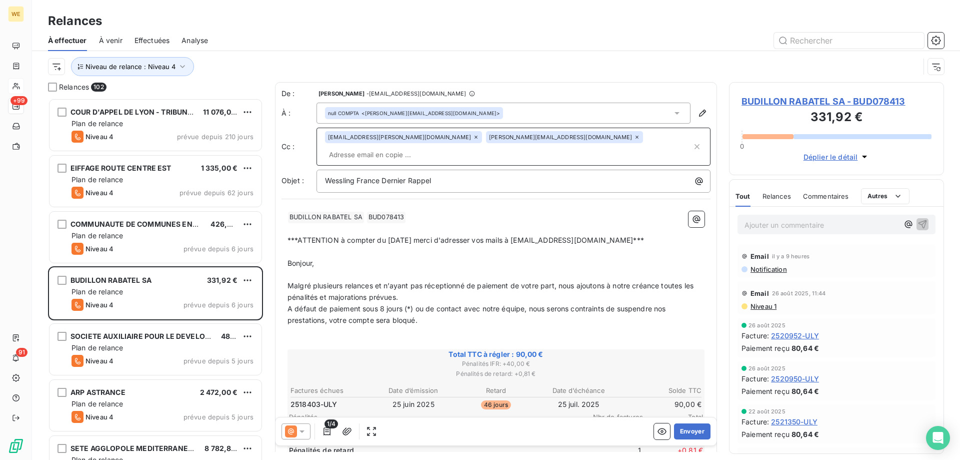
click at [419, 281] on span "Malgré plusieurs relances et n’ayant pas réceptionné de paiement de votre part,…" at bounding box center [492, 291] width 408 height 20
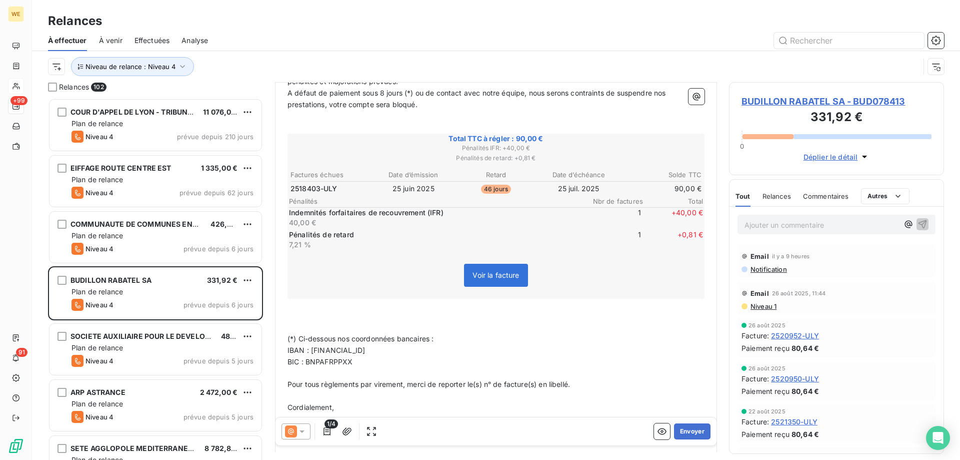
scroll to position [249, 0]
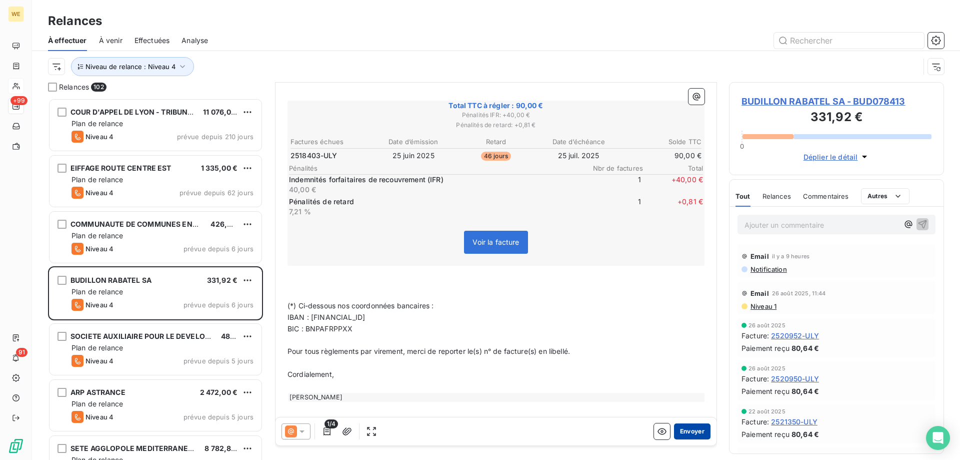
click at [674, 425] on button "Envoyer" at bounding box center [692, 431] width 37 height 16
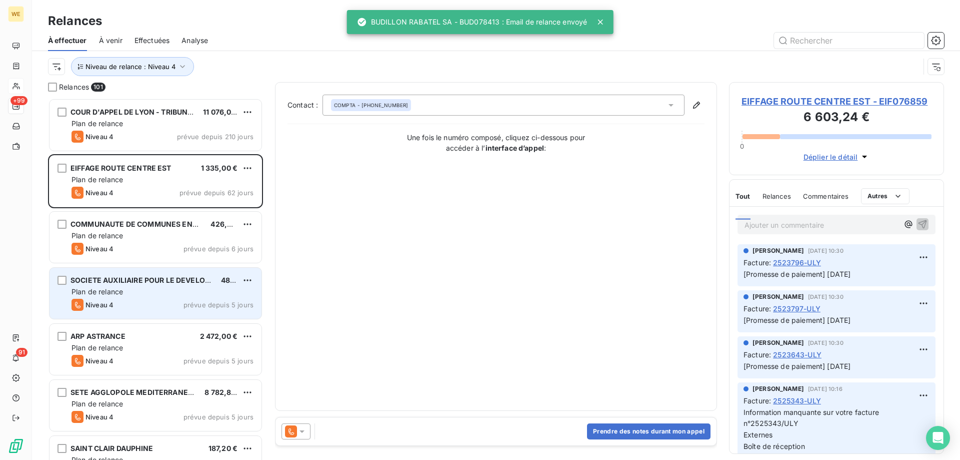
click at [132, 307] on div "Niveau 4 prévue depuis 5 jours" at bounding box center [163, 305] width 182 height 12
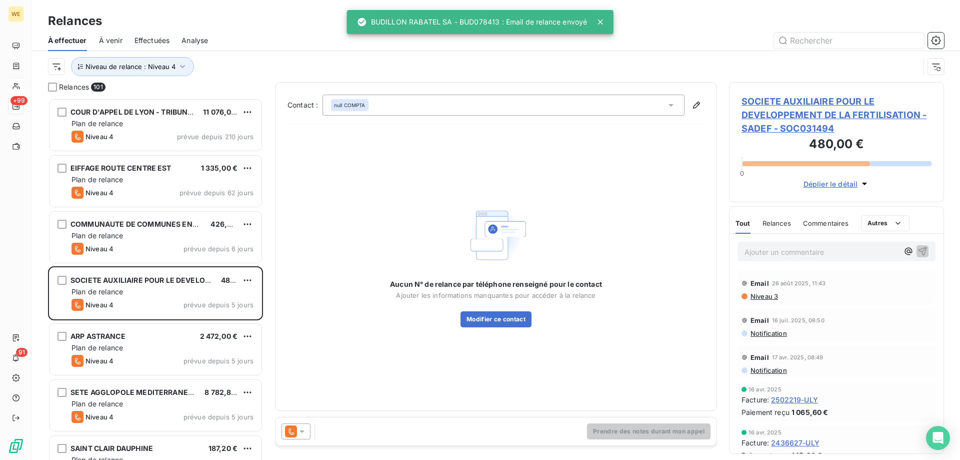
click at [307, 429] on icon at bounding box center [302, 431] width 10 height 10
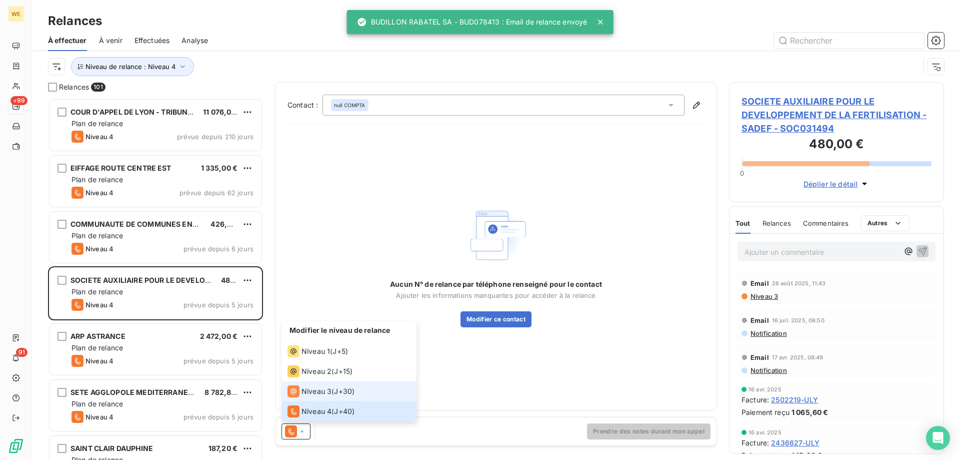
click at [338, 391] on span "J+30 )" at bounding box center [344, 391] width 21 height 10
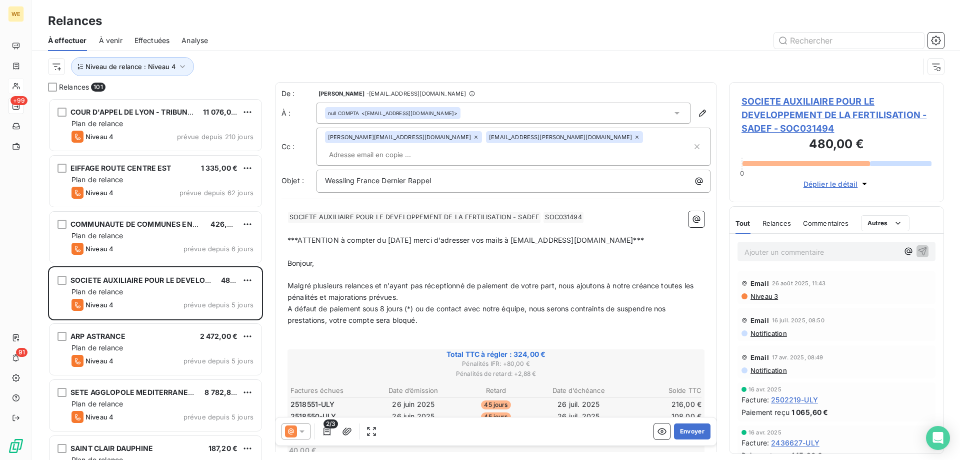
click at [791, 103] on span "SOCIETE AUXILIAIRE POUR LE DEVELOPPEMENT DE LA FERTILISATION - SADEF - SOC031494" at bounding box center [837, 115] width 190 height 41
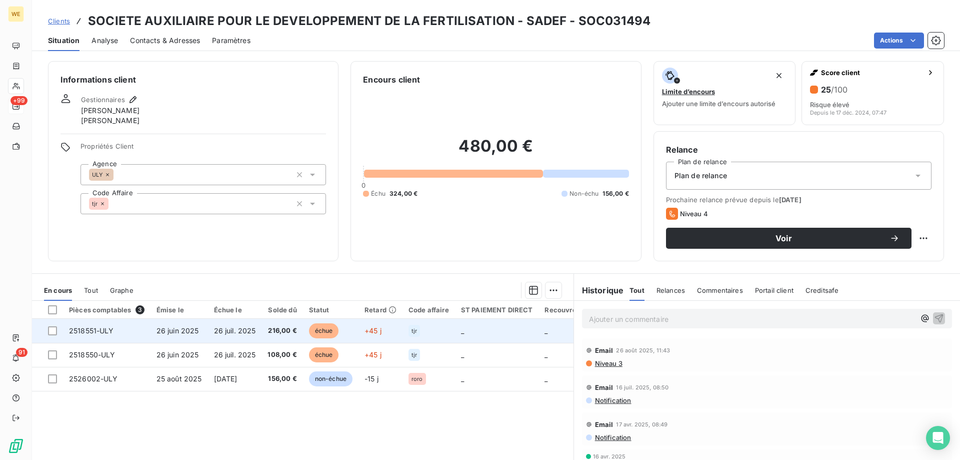
click at [89, 332] on span "2518551-ULY" at bounding box center [91, 330] width 45 height 9
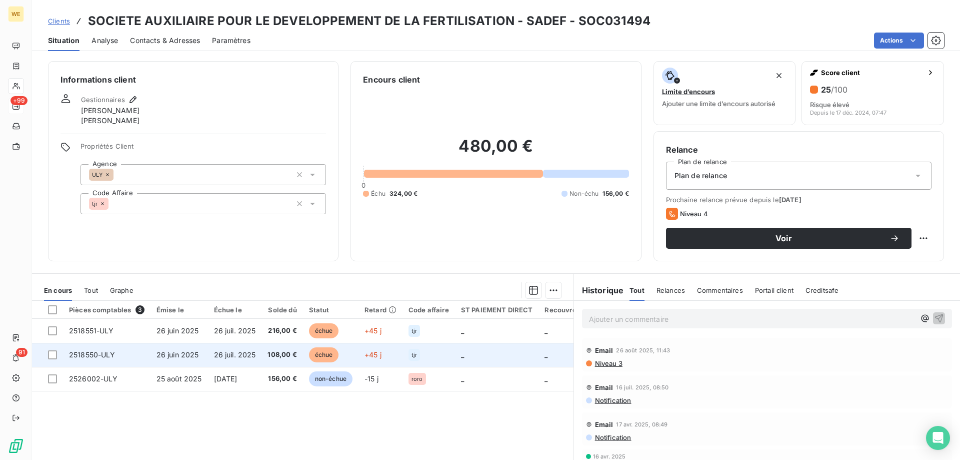
click at [255, 348] on td "26 juil. 2025" at bounding box center [235, 355] width 54 height 24
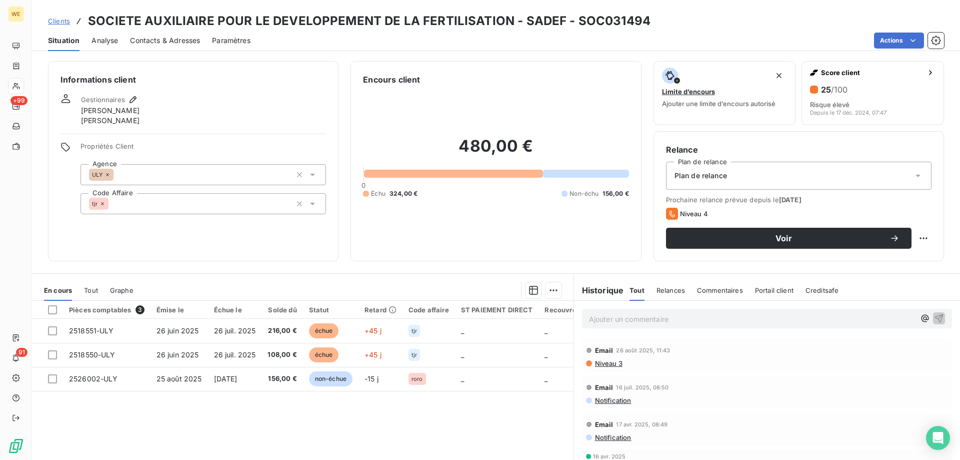
click at [371, 429] on div "Pièces comptables 3 Émise le Échue le Solde dû Statut Retard Code affaire ST PA…" at bounding box center [303, 397] width 542 height 193
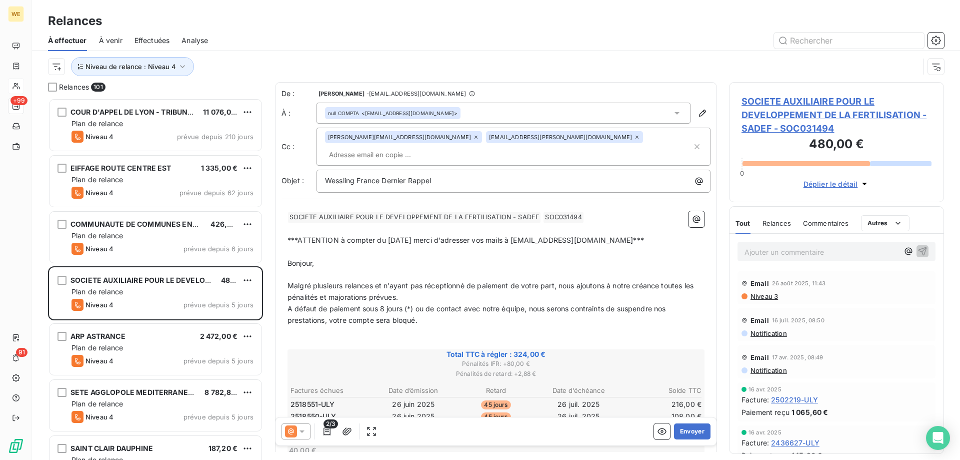
scroll to position [354, 208]
click at [636, 139] on icon at bounding box center [637, 137] width 3 height 3
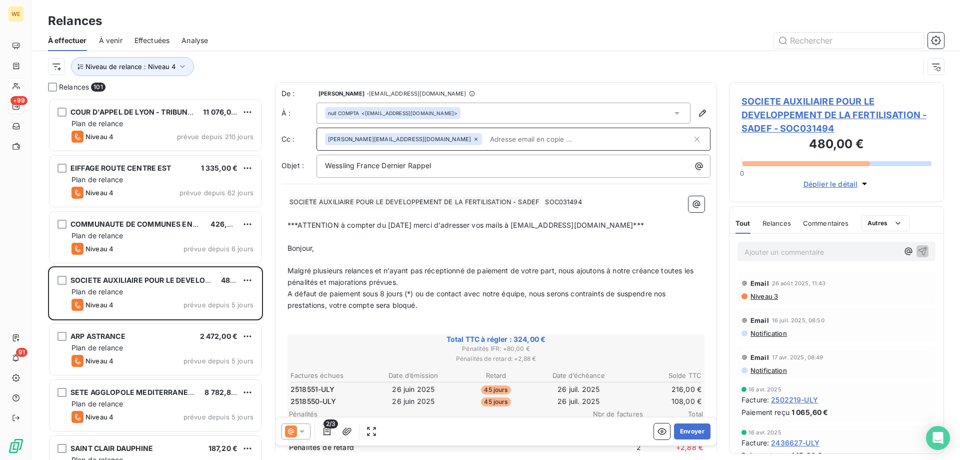
paste input "[EMAIL_ADDRESS][DOMAIN_NAME]"
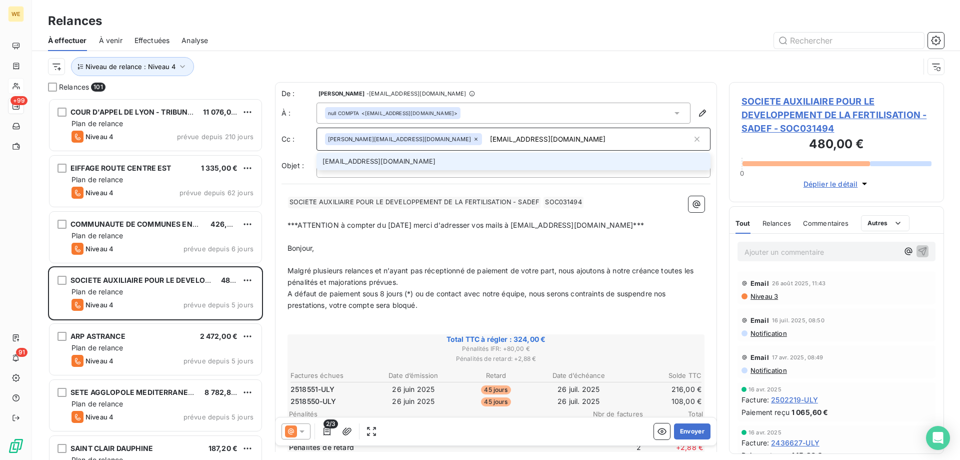
type input "[EMAIL_ADDRESS][DOMAIN_NAME]"
click at [388, 162] on li "[EMAIL_ADDRESS][DOMAIN_NAME]" at bounding box center [514, 162] width 394 height 18
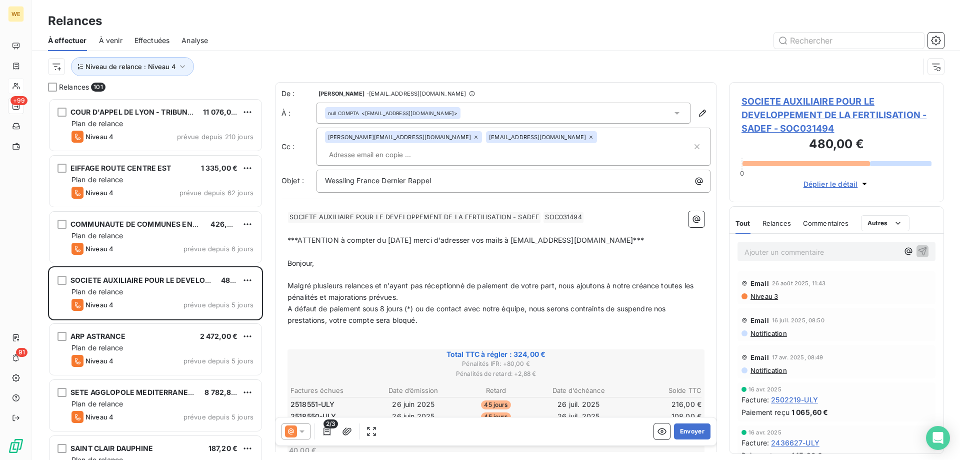
click at [435, 269] on p "﻿" at bounding box center [496, 275] width 417 height 12
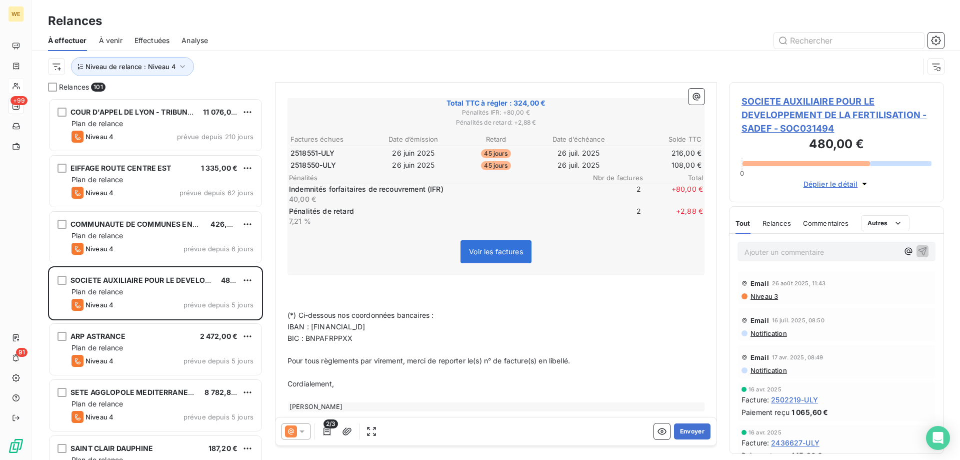
scroll to position [261, 0]
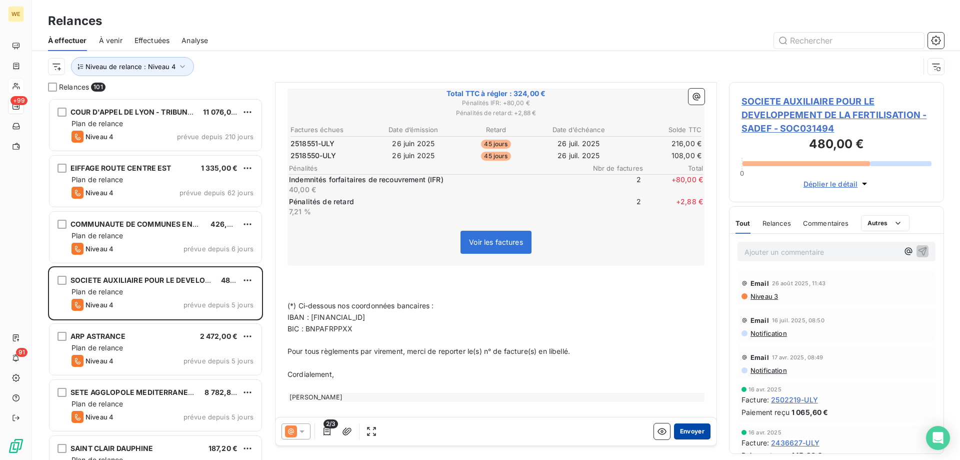
click at [679, 427] on button "Envoyer" at bounding box center [692, 431] width 37 height 16
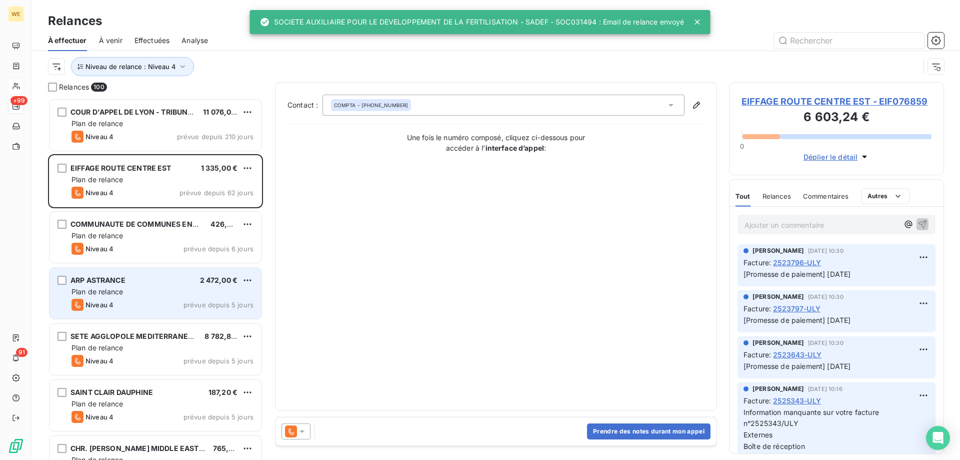
click at [159, 293] on div "Plan de relance" at bounding box center [163, 292] width 182 height 10
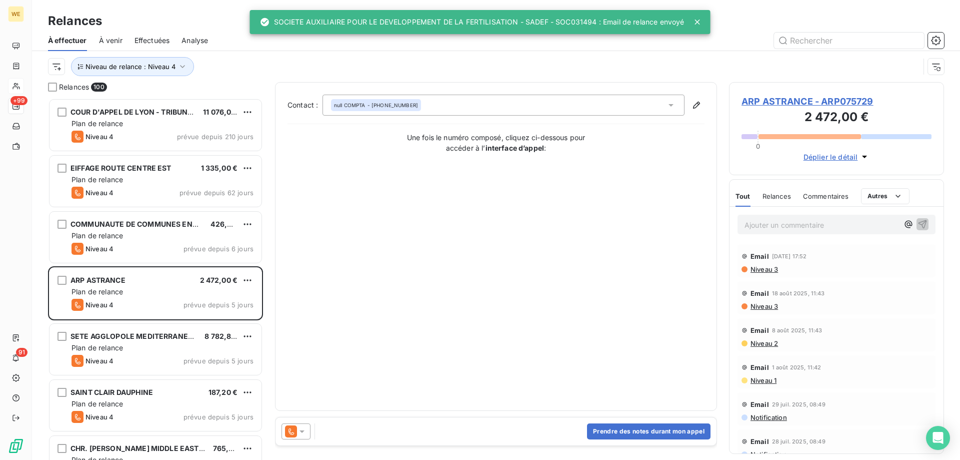
click at [298, 426] on div at bounding box center [296, 431] width 29 height 16
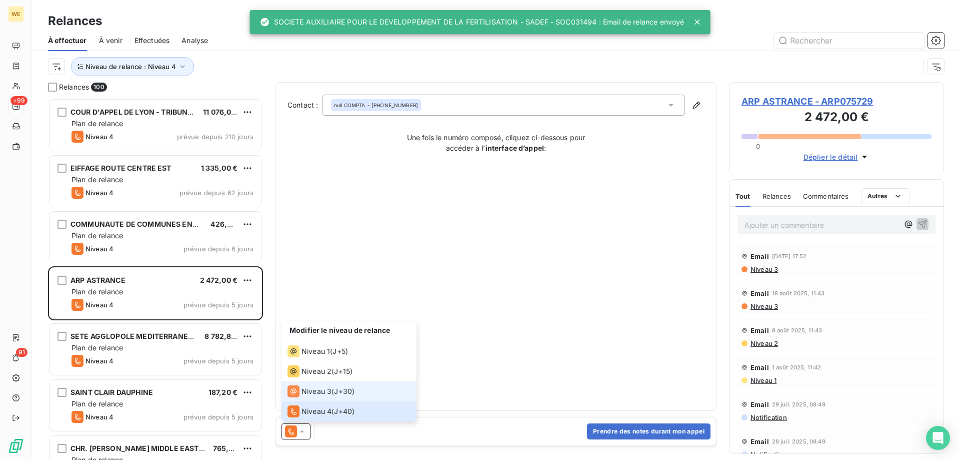
click at [309, 392] on span "Niveau 3" at bounding box center [317, 391] width 30 height 10
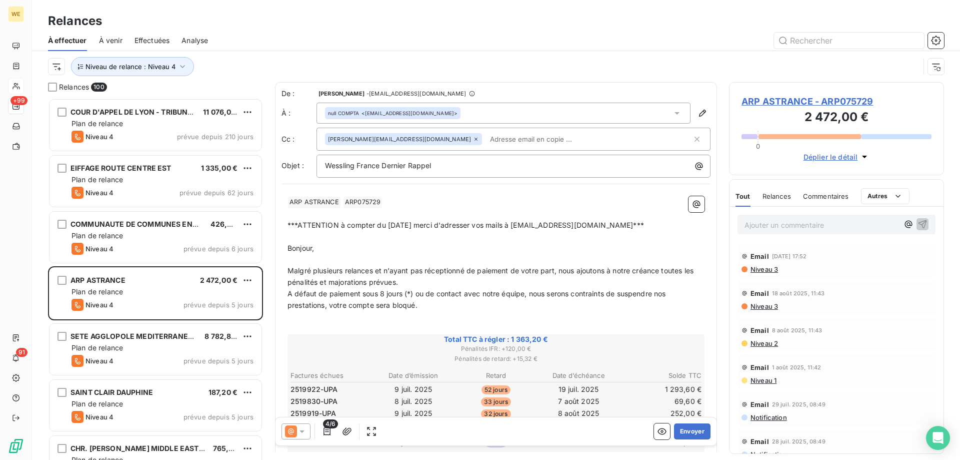
click at [412, 240] on p "﻿" at bounding box center [496, 237] width 417 height 12
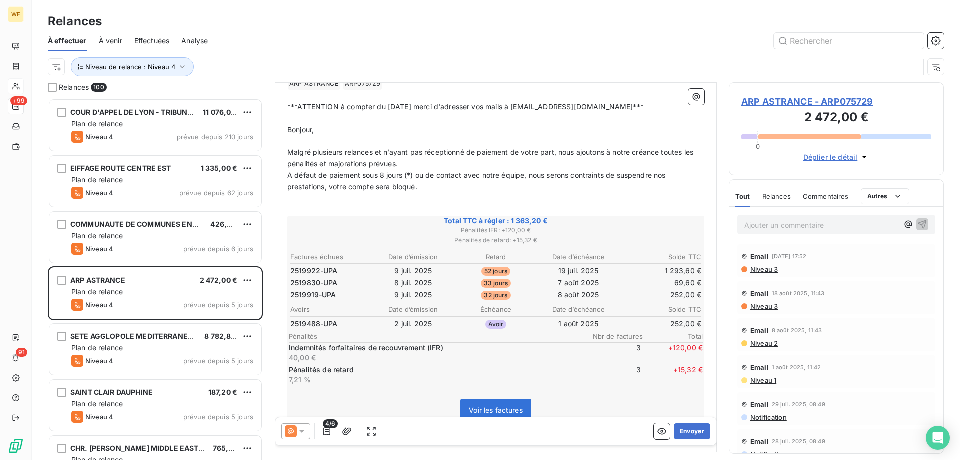
scroll to position [151, 0]
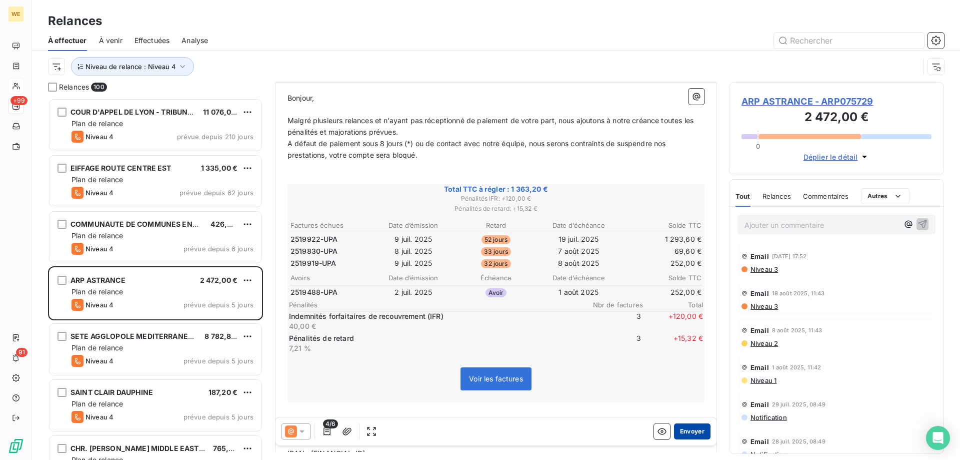
click at [684, 435] on button "Envoyer" at bounding box center [692, 431] width 37 height 16
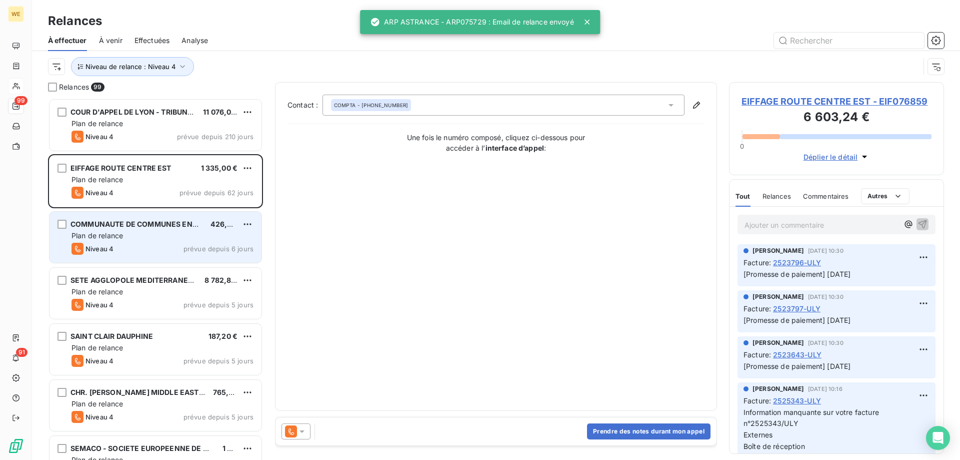
click at [123, 247] on div "Niveau 4 prévue depuis 6 jours" at bounding box center [163, 249] width 182 height 12
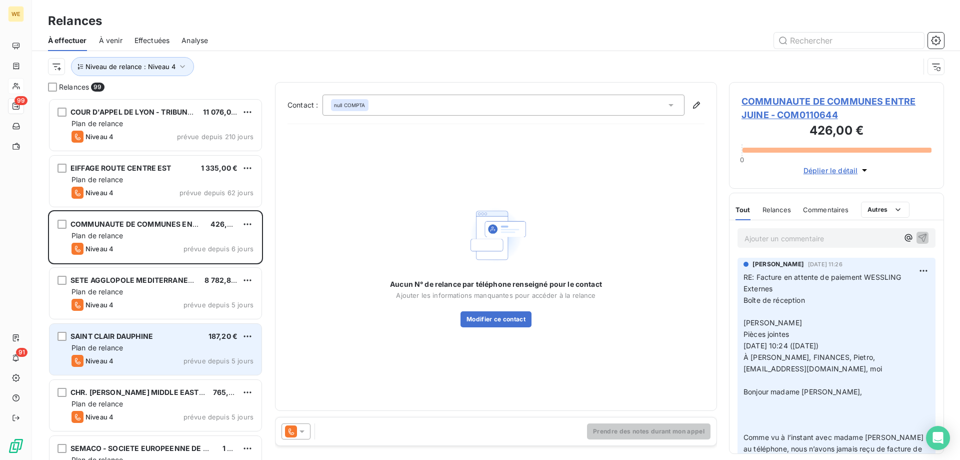
click at [151, 357] on div "Niveau 4 prévue depuis 5 jours" at bounding box center [163, 361] width 182 height 12
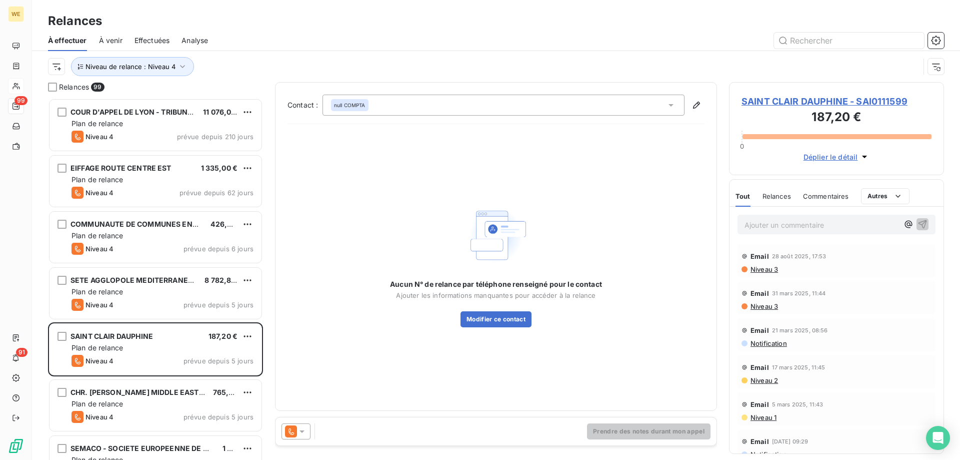
click at [301, 434] on icon at bounding box center [302, 431] width 10 height 10
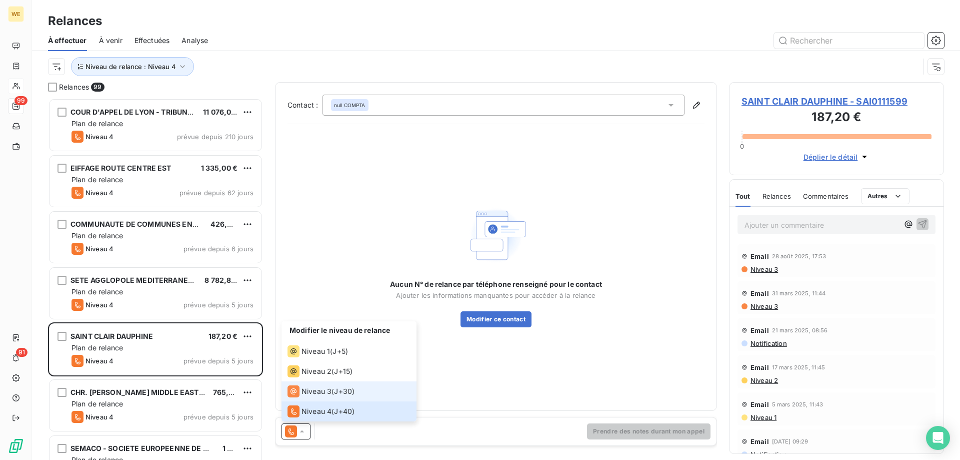
click at [312, 391] on span "Niveau 3" at bounding box center [317, 391] width 30 height 10
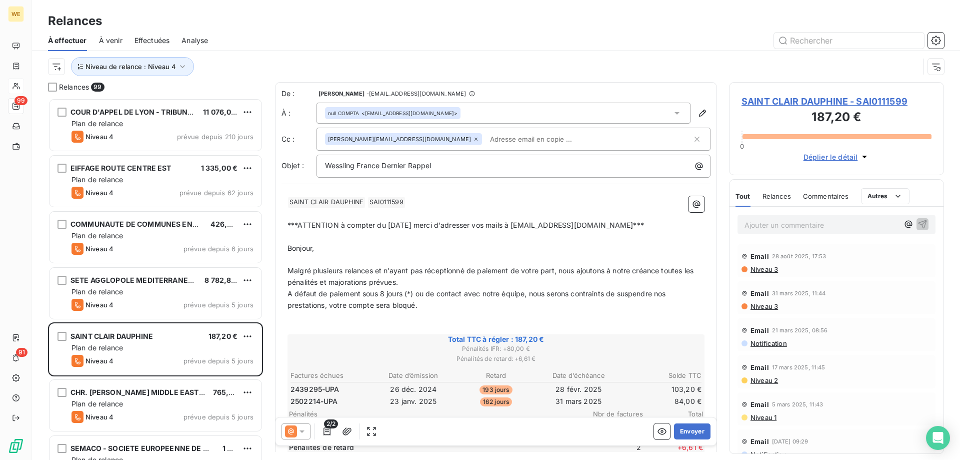
click at [400, 260] on p "﻿" at bounding box center [496, 260] width 417 height 12
click at [872, 428] on div "Email [DATE] 09:29 Notification" at bounding box center [837, 445] width 214 height 37
drag, startPoint x: 751, startPoint y: 100, endPoint x: 740, endPoint y: 105, distance: 12.5
click at [751, 100] on span "SAINT CLAIR DAUPHINE - SAI0111599" at bounding box center [837, 102] width 190 height 14
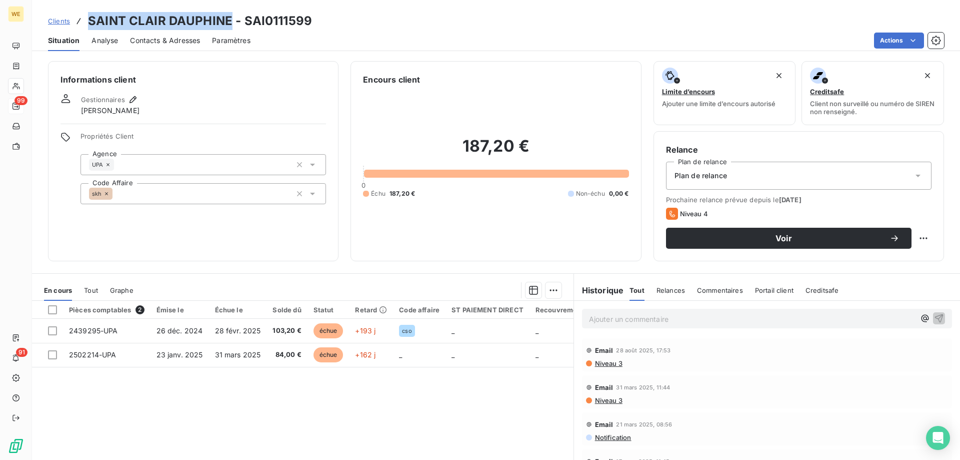
drag, startPoint x: 228, startPoint y: 19, endPoint x: 87, endPoint y: 22, distance: 141.0
click at [87, 22] on div "Clients SAINT CLAIR DAUPHINE - SAI0111599" at bounding box center [180, 21] width 264 height 18
copy h3 "SAINT CLAIR DAUPHINE"
click at [70, 232] on div "Informations client Gestionnaires Léna SOUKHAREVSKOFF Propriétés Client Agence …" at bounding box center [193, 161] width 291 height 200
click at [600, 362] on span "Niveau 3" at bounding box center [608, 363] width 29 height 8
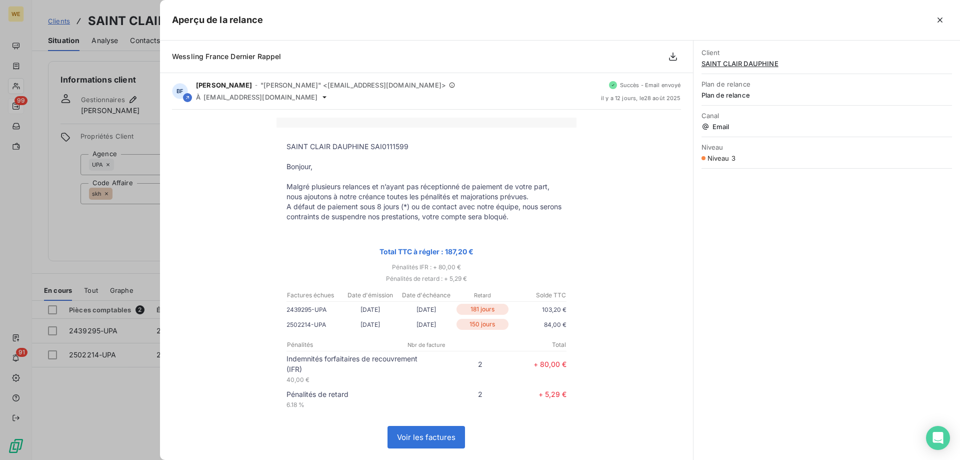
click at [937, 17] on icon "button" at bounding box center [940, 20] width 10 height 10
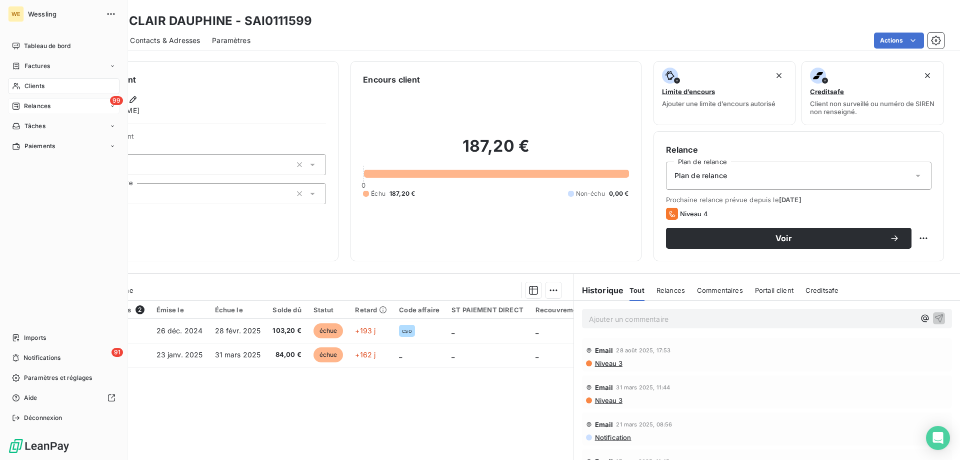
click at [27, 103] on span "Relances" at bounding box center [37, 106] width 27 height 9
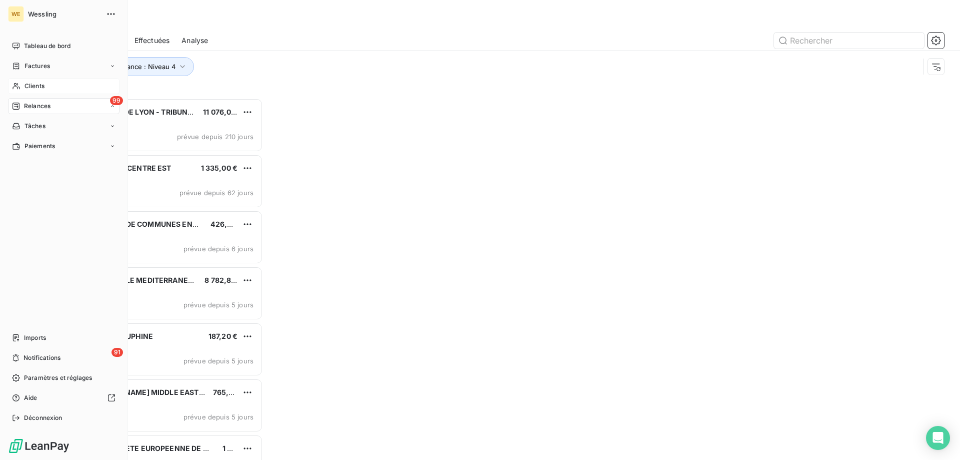
scroll to position [354, 208]
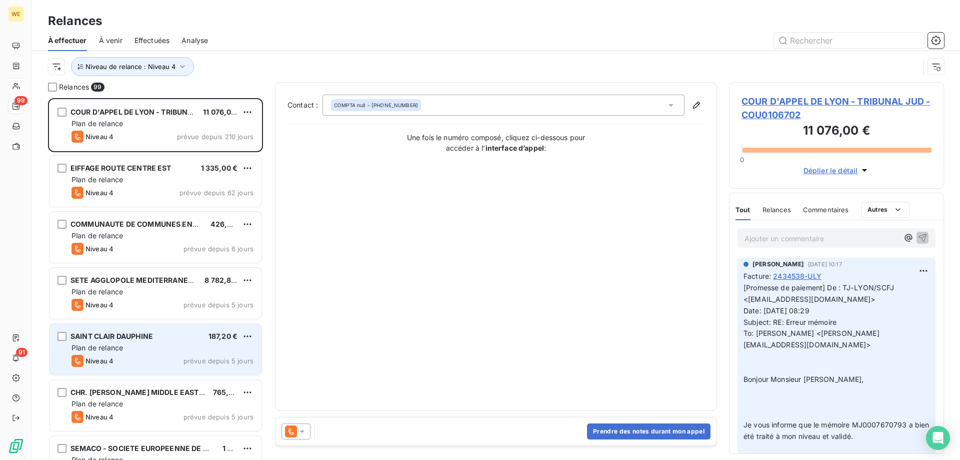
click at [133, 351] on div "Plan de relance" at bounding box center [163, 348] width 182 height 10
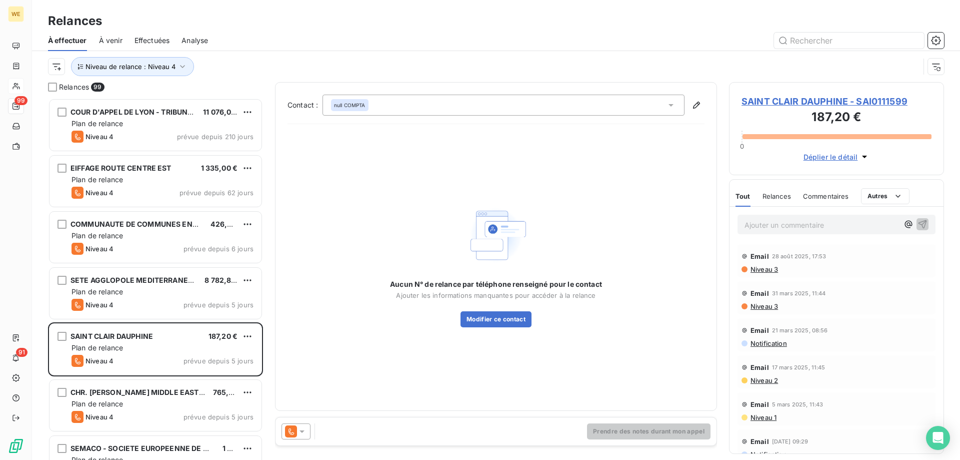
click at [307, 433] on div at bounding box center [296, 431] width 29 height 16
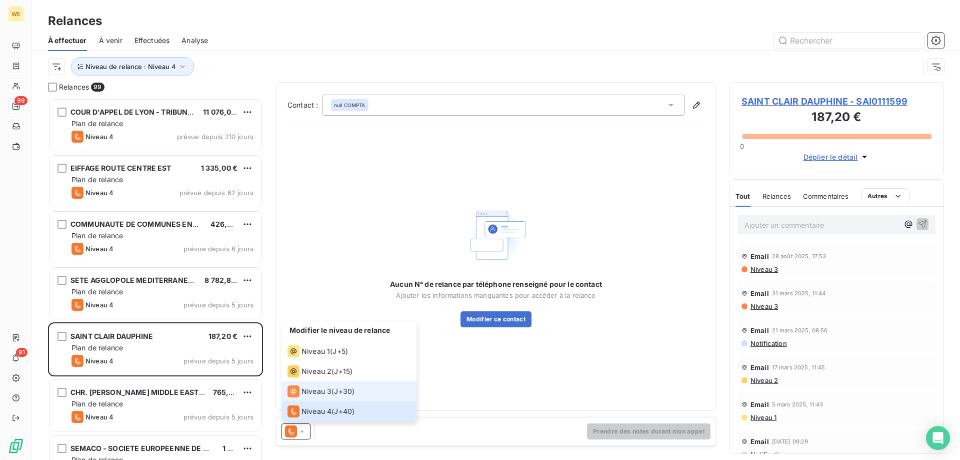
click at [318, 392] on span "Niveau 3" at bounding box center [317, 391] width 30 height 10
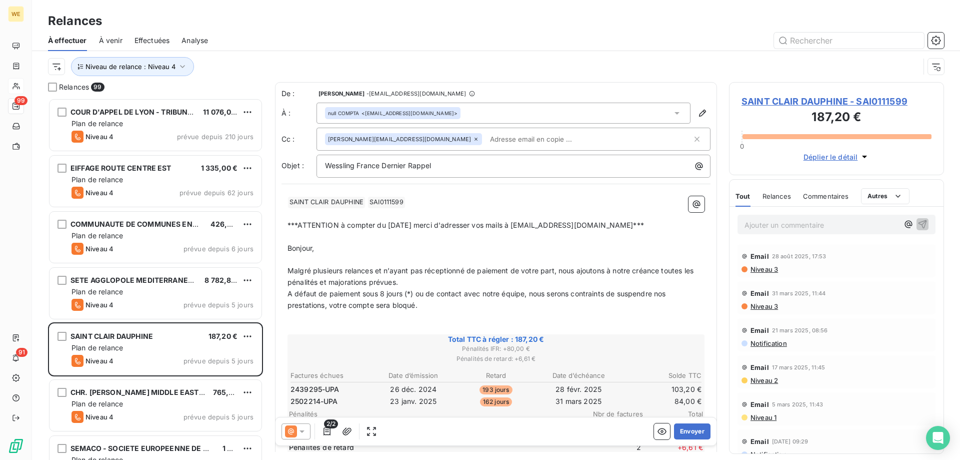
click at [338, 270] on span "Malgré plusieurs relances et n’ayant pas réceptionné de paiement de votre part,…" at bounding box center [492, 276] width 408 height 20
click at [418, 304] on p "A défaut de paiement sous 8 jours (*) ou de contact avec notre équipe, nous ser…" at bounding box center [496, 299] width 417 height 23
drag, startPoint x: 392, startPoint y: 307, endPoint x: 377, endPoint y: 305, distance: 14.6
click at [377, 305] on span "A défaut de paiement sous 8 jours (*) ou de contact avec notre équipe, nous ser…" at bounding box center [478, 299] width 381 height 20
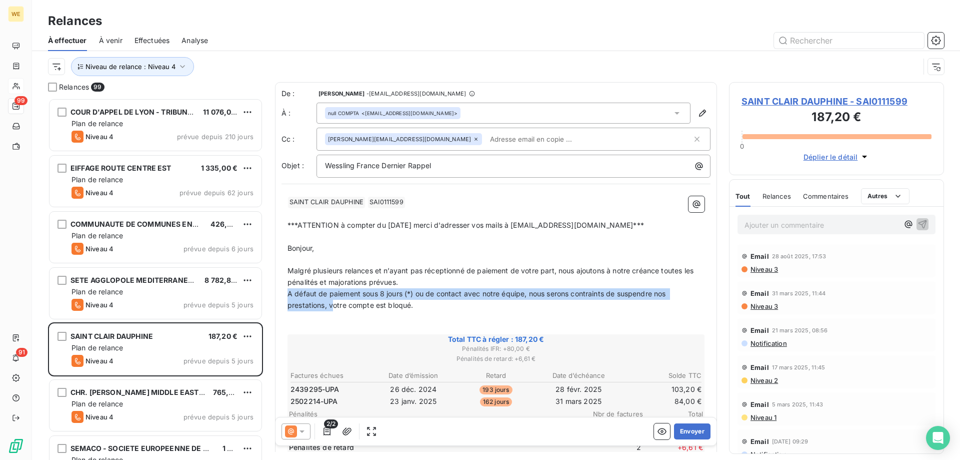
drag, startPoint x: 334, startPoint y: 306, endPoint x: 281, endPoint y: 291, distance: 55.1
click at [281, 291] on div "De : [PERSON_NAME] - [EMAIL_ADDRESS][DOMAIN_NAME] À : null COMPTA <[EMAIL_ADDRE…" at bounding box center [496, 376] width 442 height 589
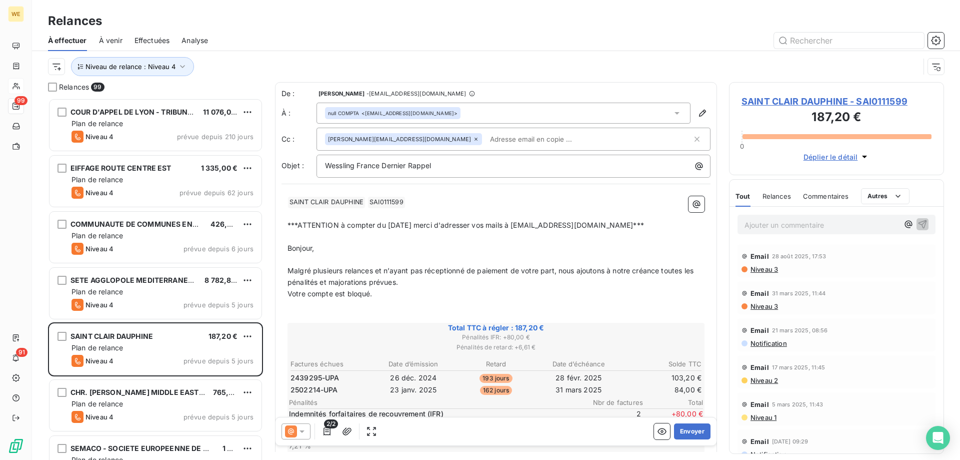
click at [419, 301] on p "﻿" at bounding box center [496, 306] width 417 height 12
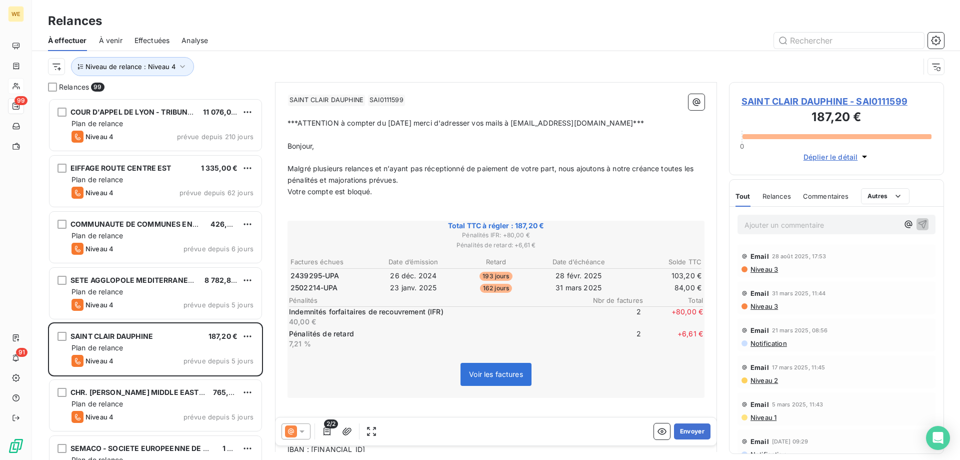
scroll to position [151, 0]
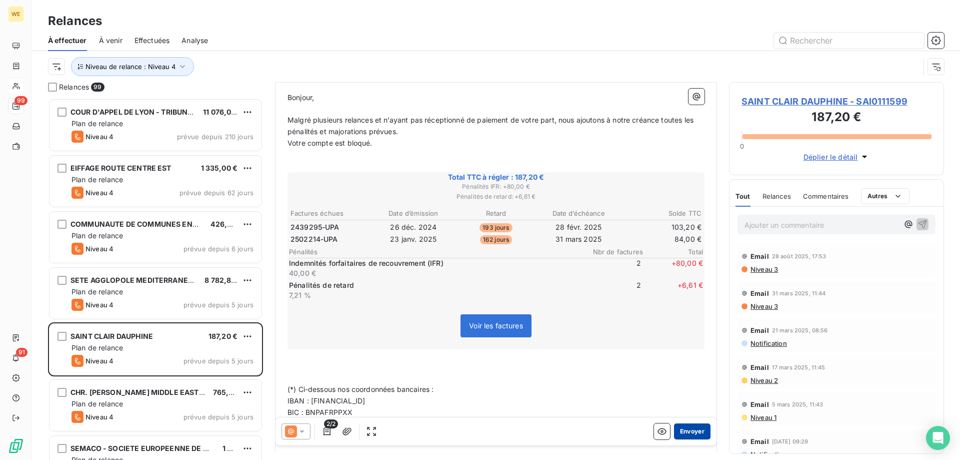
click at [684, 431] on button "Envoyer" at bounding box center [692, 431] width 37 height 16
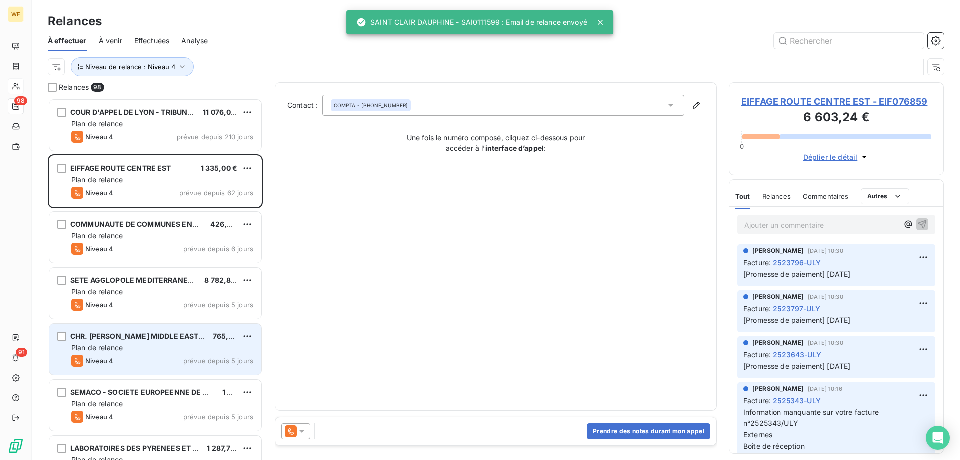
click at [142, 344] on div "Plan de relance" at bounding box center [163, 348] width 182 height 10
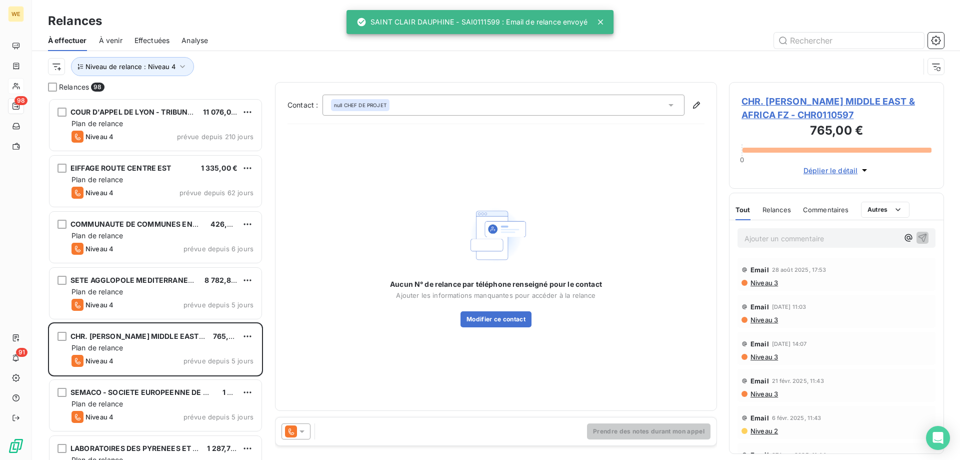
click at [304, 433] on icon at bounding box center [302, 431] width 10 height 10
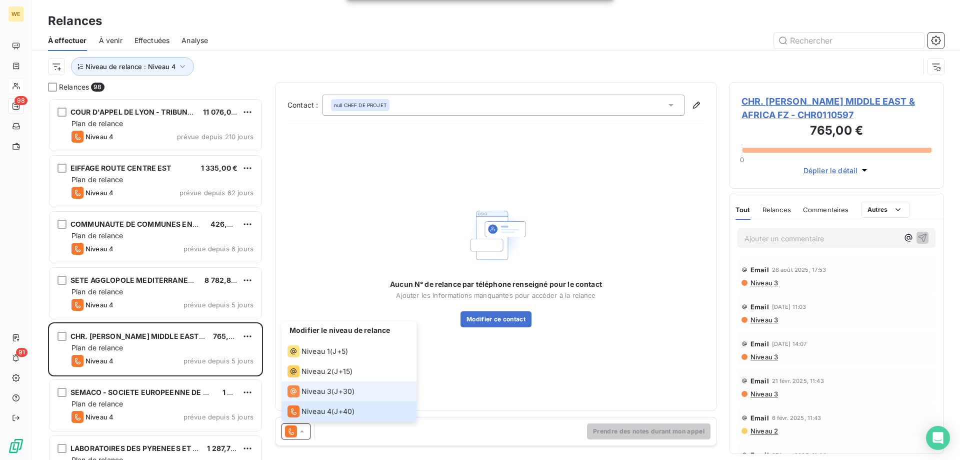
click at [325, 394] on span "Niveau 3" at bounding box center [317, 391] width 30 height 10
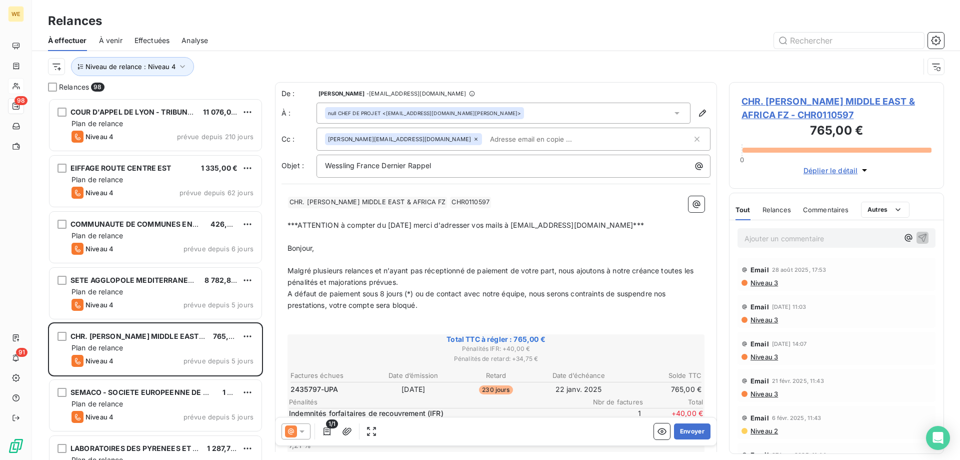
click at [424, 257] on p "﻿" at bounding box center [496, 260] width 417 height 12
click at [825, 98] on span "CHR. [PERSON_NAME] MIDDLE EAST & AFRICA FZ - CHR0110597" at bounding box center [837, 108] width 190 height 27
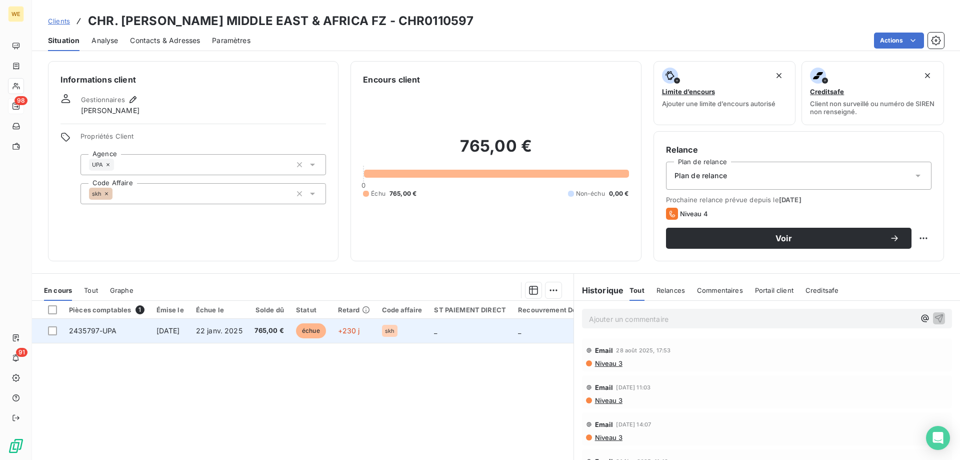
click at [222, 327] on span "22 janv. 2025" at bounding box center [219, 330] width 47 height 9
click at [190, 334] on td "[DATE]" at bounding box center [171, 331] width 40 height 24
click at [234, 333] on span "22 janv. 2025" at bounding box center [219, 330] width 47 height 9
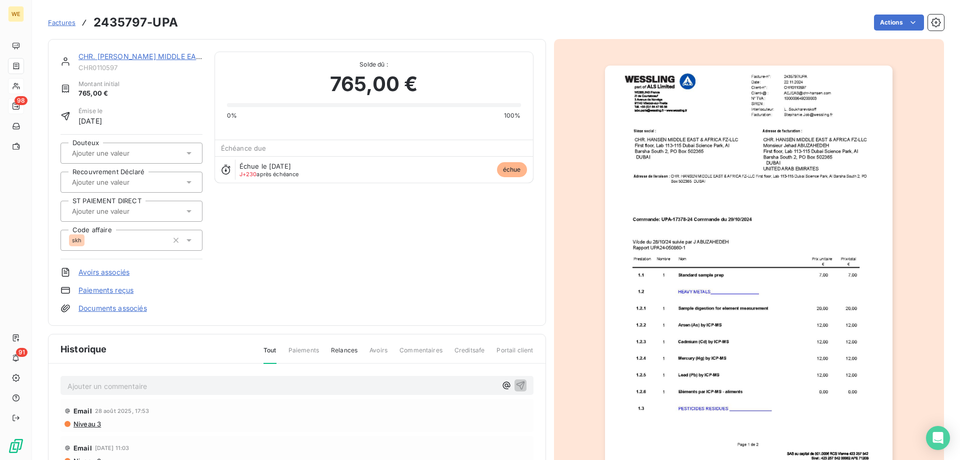
click at [155, 59] on link "CHR. [PERSON_NAME] MIDDLE EAST & AFRICA FZ" at bounding box center [165, 56] width 172 height 9
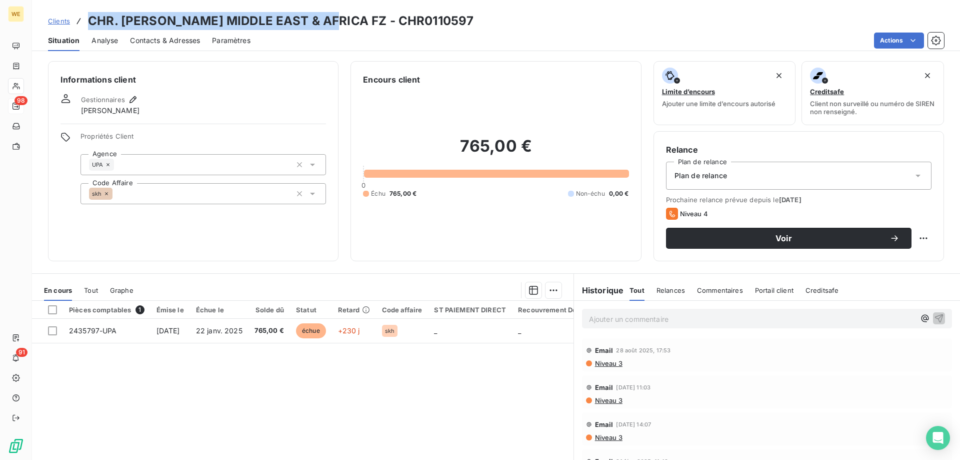
drag, startPoint x: 334, startPoint y: 21, endPoint x: 89, endPoint y: 21, distance: 245.5
click at [89, 21] on h3 "CHR. [PERSON_NAME] MIDDLE EAST & AFRICA FZ - CHR0110597" at bounding box center [281, 21] width 386 height 18
copy h3 "CHR. [PERSON_NAME] MIDDLE EAST & AFRICA FZ"
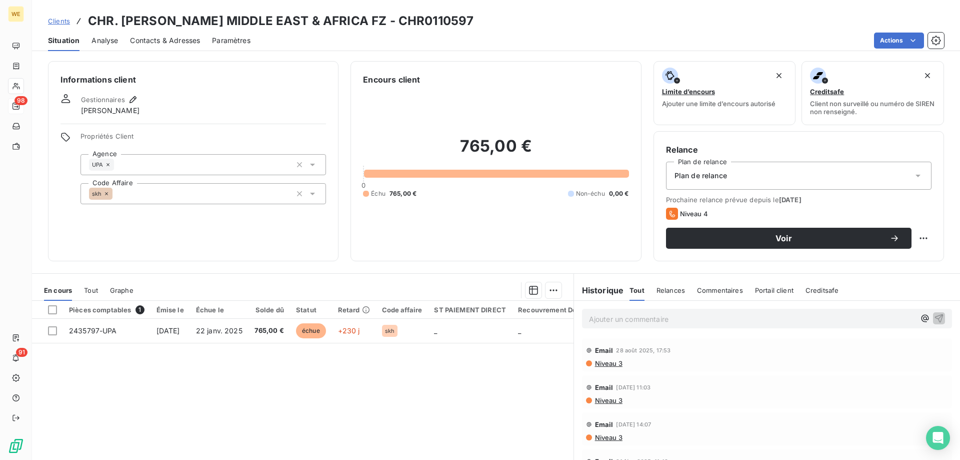
click at [71, 214] on div "Informations client Gestionnaires Léna SOUKHAREVSKOFF Propriétés Client Agence …" at bounding box center [193, 161] width 291 height 200
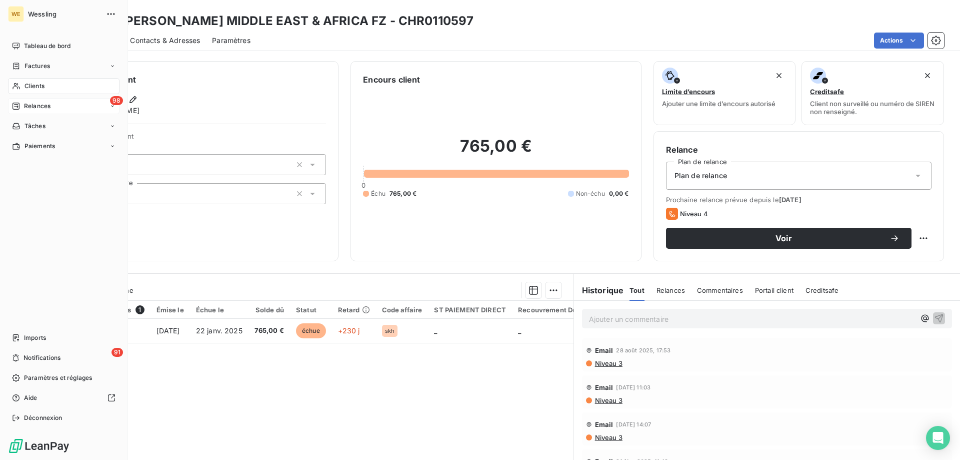
click at [24, 106] on div "Relances" at bounding box center [31, 106] width 39 height 9
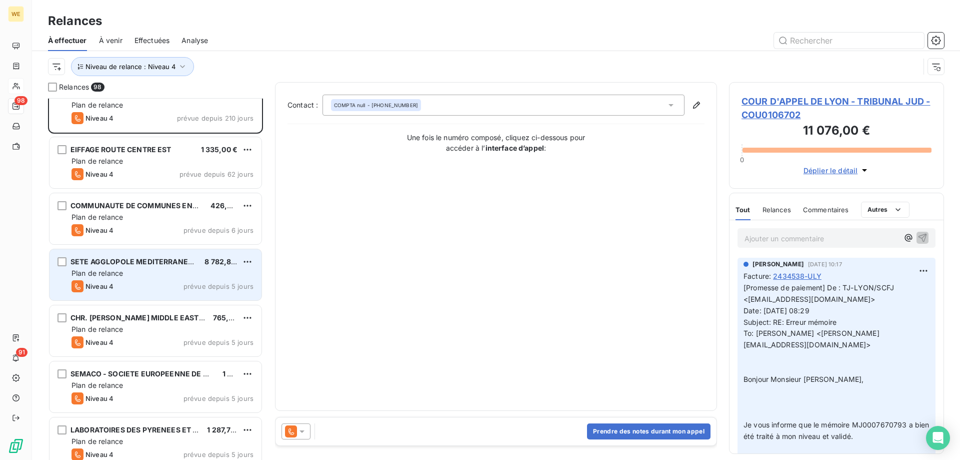
scroll to position [51, 0]
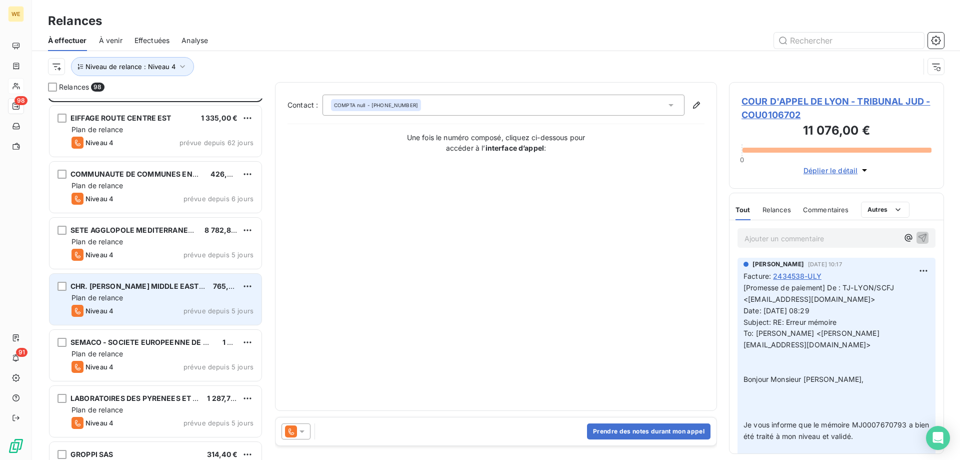
click at [147, 299] on div "Plan de relance" at bounding box center [163, 298] width 182 height 10
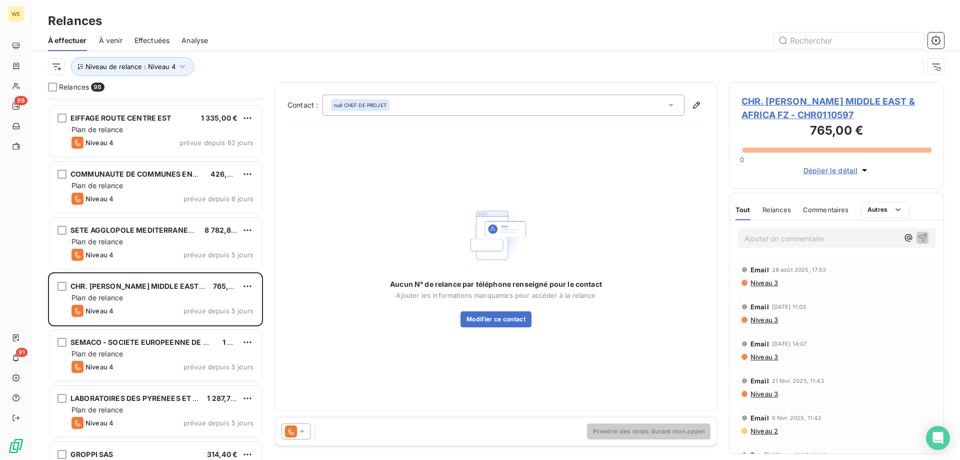
click at [298, 430] on icon at bounding box center [302, 431] width 10 height 10
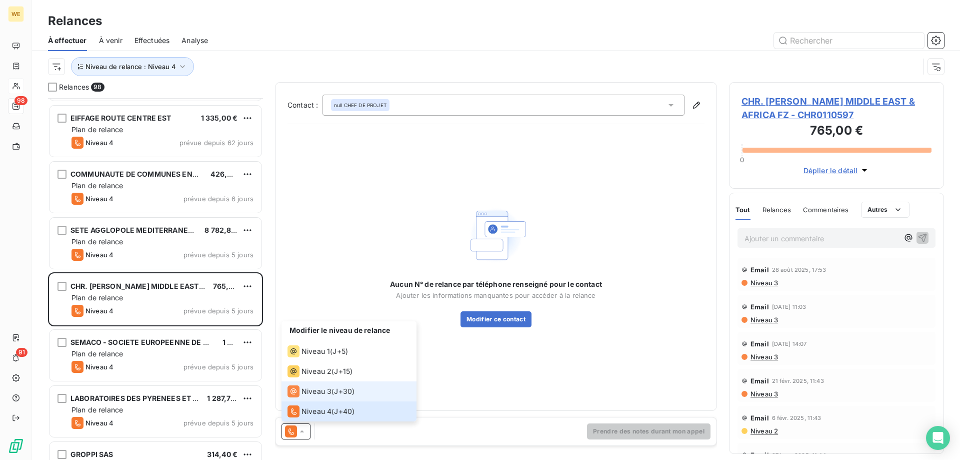
click at [325, 395] on span "Niveau 3" at bounding box center [317, 391] width 30 height 10
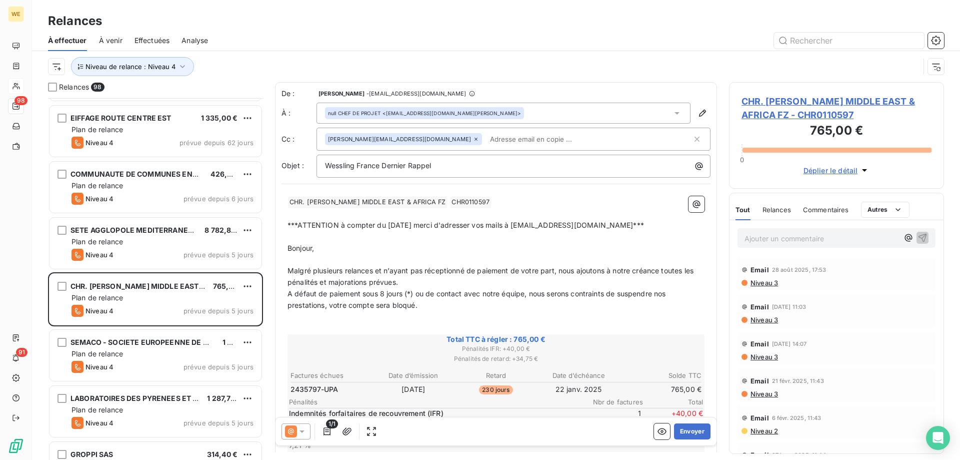
click at [416, 307] on span "A défaut de paiement sous 8 jours (*) ou de contact avec notre équipe, nous ser…" at bounding box center [478, 299] width 381 height 20
drag, startPoint x: 390, startPoint y: 307, endPoint x: 380, endPoint y: 307, distance: 9.5
click at [380, 307] on span "A défaut de paiement sous 8 jours (*) ou de contact avec notre équipe, nous ser…" at bounding box center [478, 299] width 381 height 20
drag, startPoint x: 390, startPoint y: 309, endPoint x: 377, endPoint y: 309, distance: 13.0
click at [377, 309] on p "A défaut de paiement sous 8 jours (*) ou de contact avec notre équipe, nous ser…" at bounding box center [496, 299] width 417 height 23
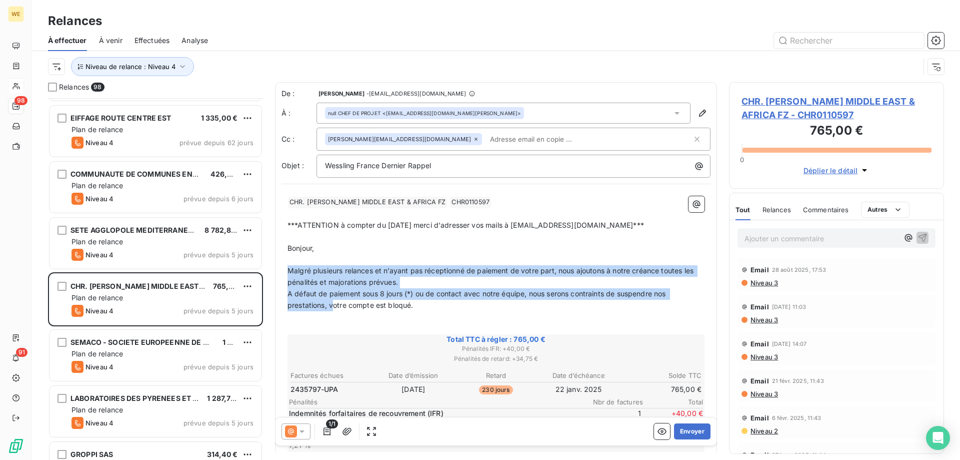
drag, startPoint x: 334, startPoint y: 306, endPoint x: 267, endPoint y: 268, distance: 77.3
click at [267, 268] on div "Relances 98 COUR D'APPEL DE LYON - TRIBUNAL JUD 11 076,00 € Plan de relance Niv…" at bounding box center [496, 271] width 928 height 378
click at [299, 301] on span "A défaut de paiement sous 8 jours (*) ou de contact avec notre équipe, nous ser…" at bounding box center [478, 299] width 381 height 20
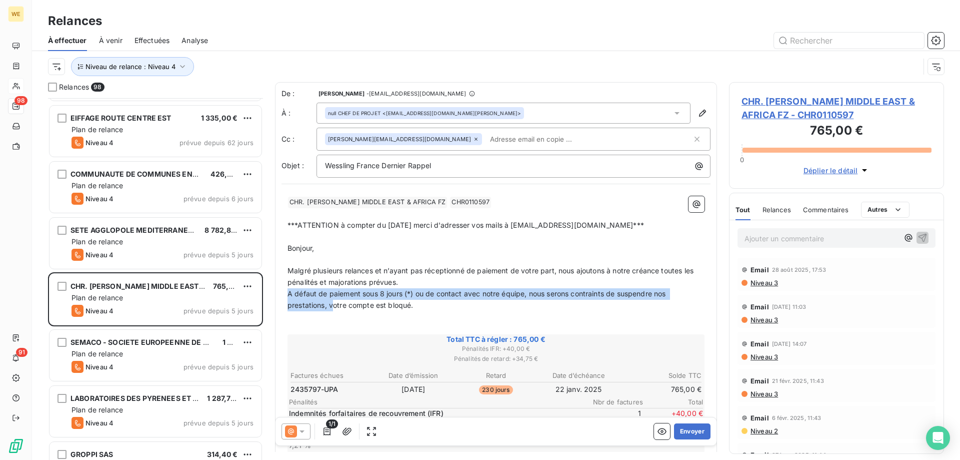
drag, startPoint x: 333, startPoint y: 305, endPoint x: 287, endPoint y: 297, distance: 46.8
click at [287, 297] on div "﻿ CHR. [PERSON_NAME] MIDDLE EAST & AFRICA FZ ﻿ CHR0110597 ﻿ ﻿ ﻿ ***ATTENTION à …" at bounding box center [496, 421] width 429 height 463
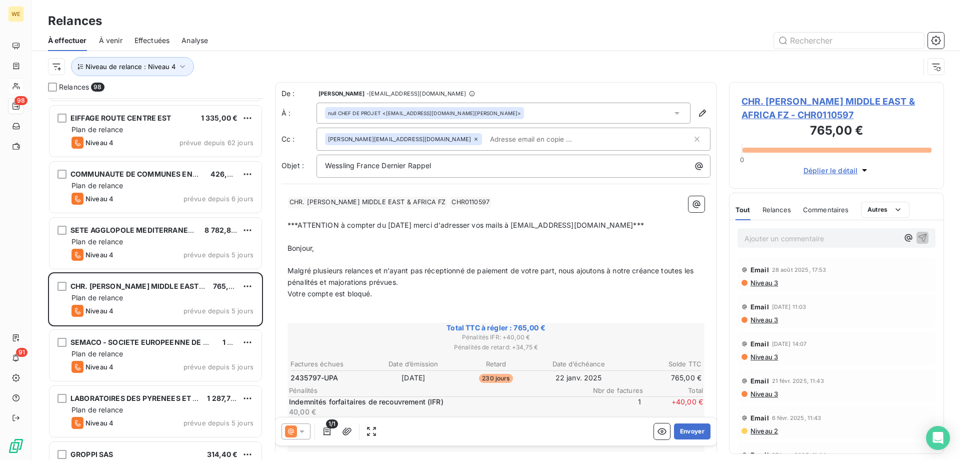
click at [399, 299] on p "Votre compte est bloqué." at bounding box center [496, 294] width 417 height 12
click at [684, 431] on button "Envoyer" at bounding box center [692, 431] width 37 height 16
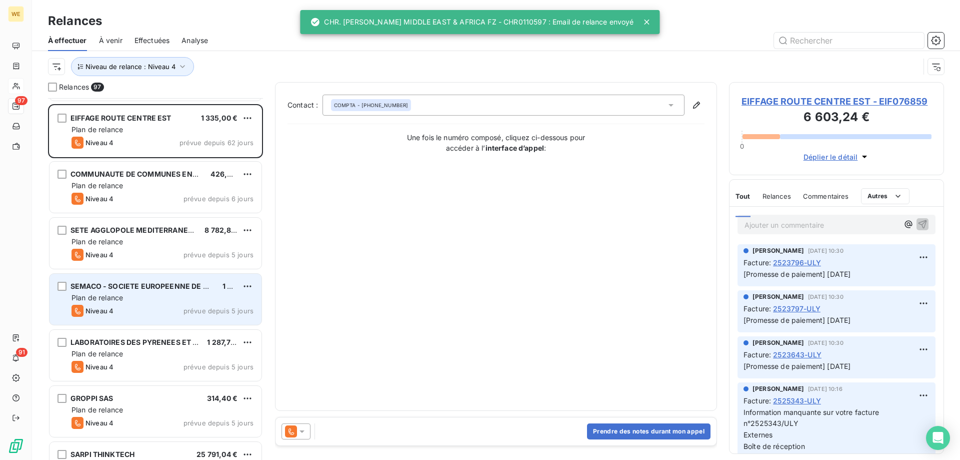
click at [126, 301] on div "Plan de relance" at bounding box center [163, 298] width 182 height 10
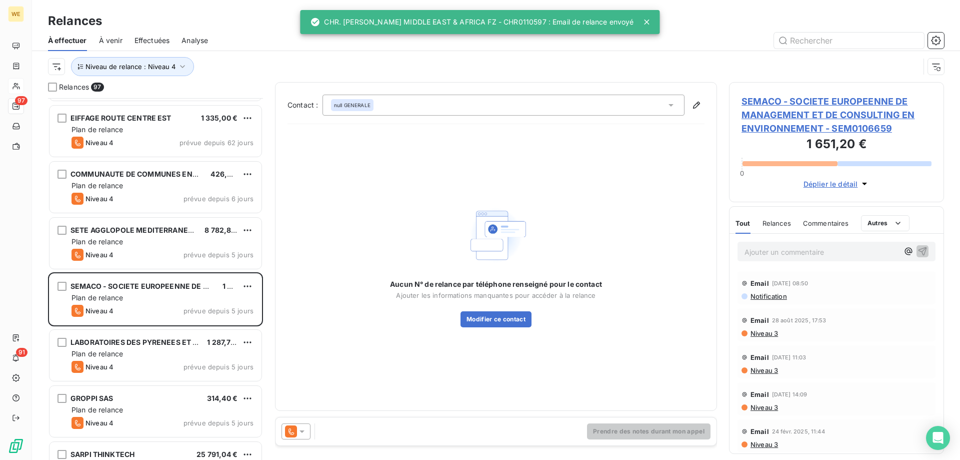
click at [306, 435] on icon at bounding box center [302, 431] width 10 height 10
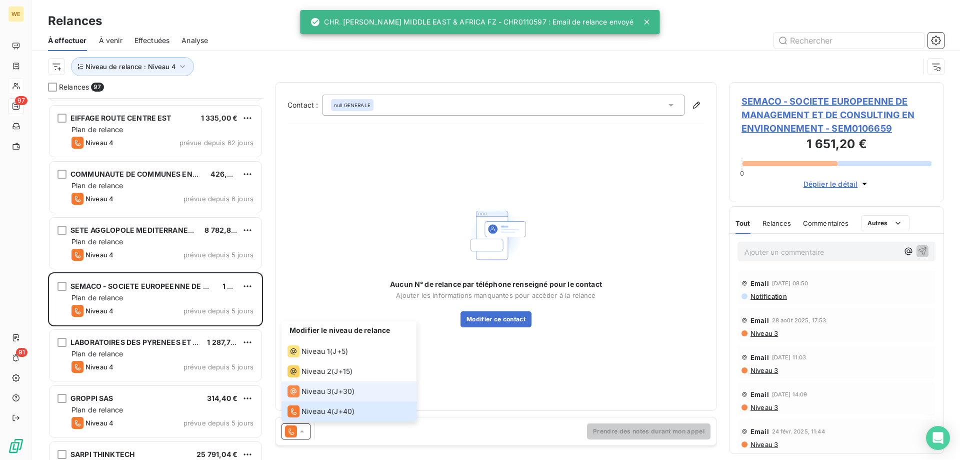
click at [345, 387] on span "J+30 )" at bounding box center [344, 391] width 21 height 10
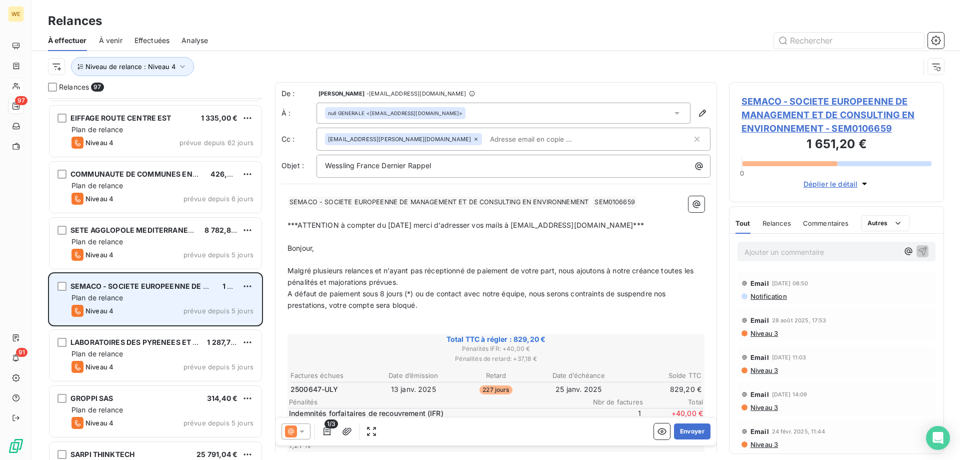
click at [111, 295] on span "Plan de relance" at bounding box center [98, 297] width 52 height 9
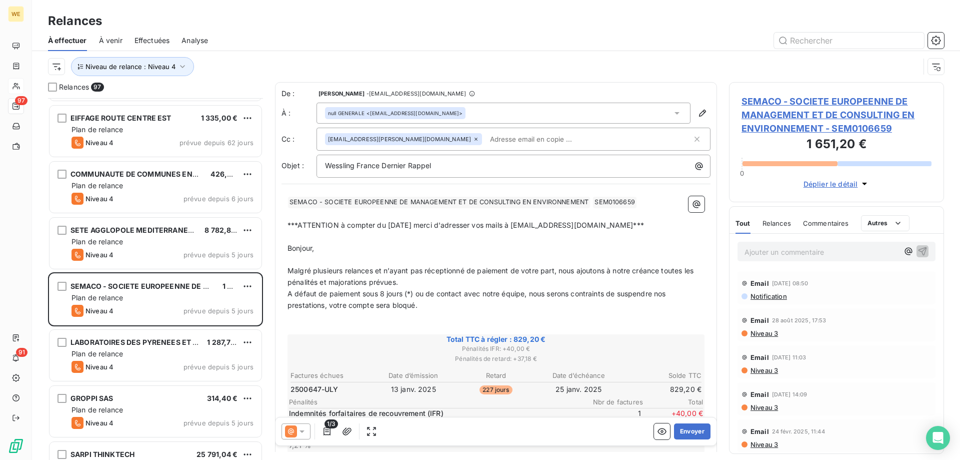
click at [795, 105] on span "SEMACO - SOCIETE EUROPEENNE DE MANAGEMENT ET DE CONSULTING EN ENVIRONNEMENT - S…" at bounding box center [837, 115] width 190 height 41
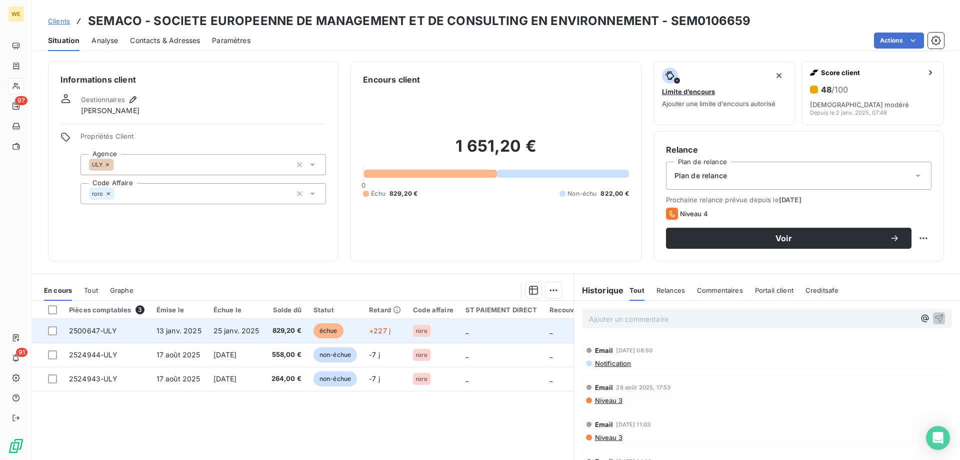
click at [268, 331] on td "829,20 €" at bounding box center [287, 331] width 42 height 24
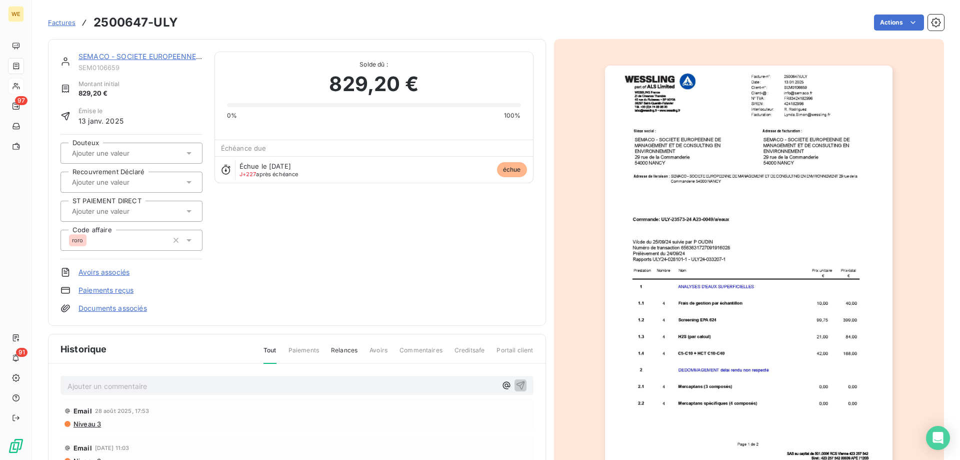
click at [754, 198] on img "button" at bounding box center [749, 269] width 288 height 407
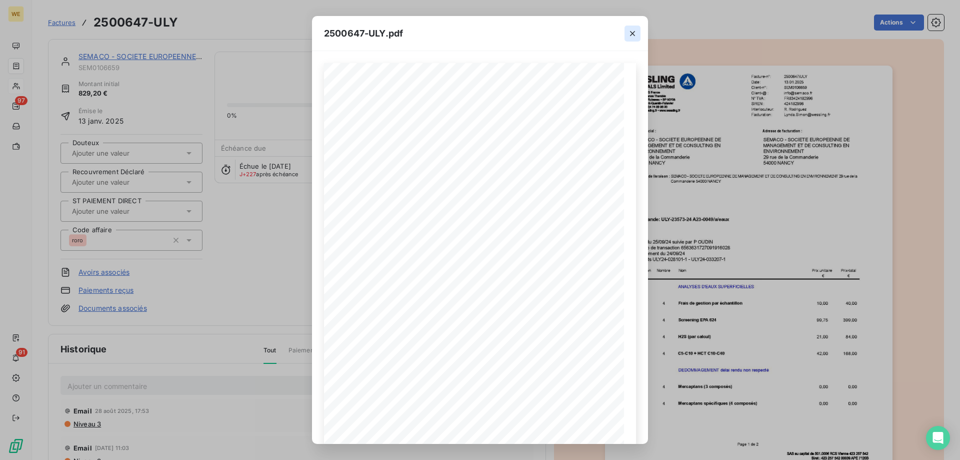
click at [634, 34] on icon "button" at bounding box center [633, 34] width 10 height 10
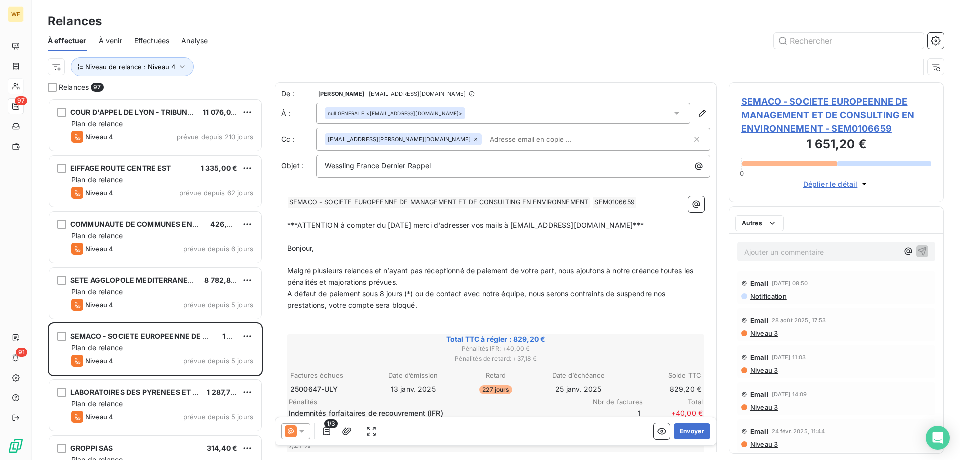
scroll to position [354, 208]
click at [565, 433] on div "1/3 Envoyer" at bounding box center [496, 431] width 441 height 28
drag, startPoint x: 390, startPoint y: 305, endPoint x: 377, endPoint y: 304, distance: 13.6
click at [377, 304] on span "A défaut de paiement sous 8 jours (*) ou de contact avec notre équipe, nous ser…" at bounding box center [478, 299] width 381 height 20
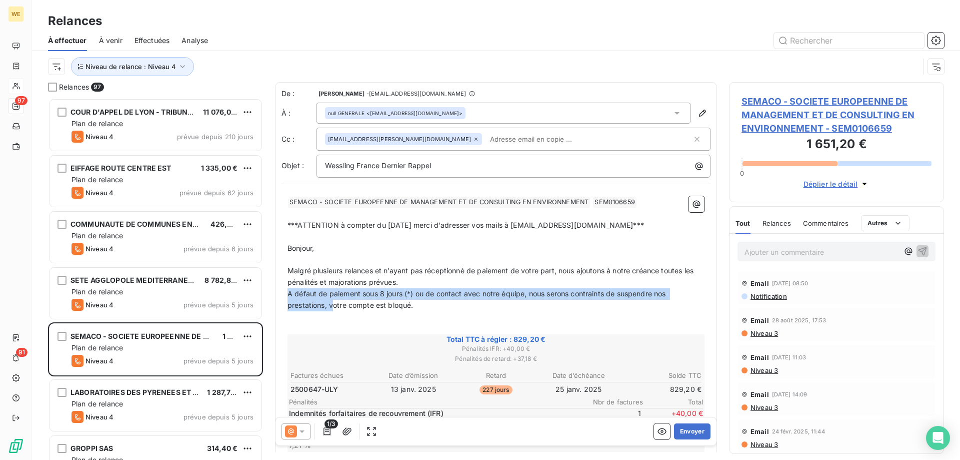
drag, startPoint x: 333, startPoint y: 305, endPoint x: 267, endPoint y: 297, distance: 66.5
click at [267, 297] on div "Relances 97 COUR D'APPEL DE LYON - TRIBUNAL JUD 11 076,00 € Plan de relance Niv…" at bounding box center [496, 271] width 928 height 378
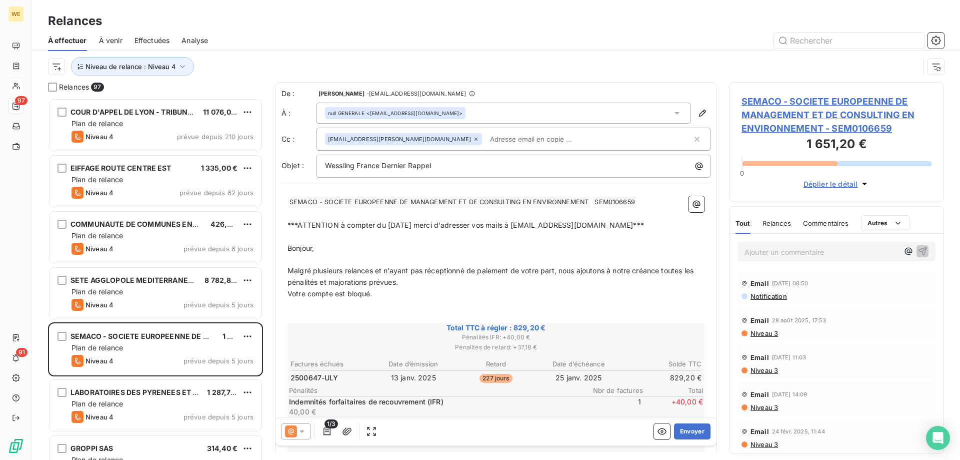
click at [493, 287] on p "Malgré plusieurs relances et n’ayant pas réceptionné de paiement de votre part,…" at bounding box center [496, 276] width 417 height 23
click at [678, 433] on button "Envoyer" at bounding box center [692, 431] width 37 height 16
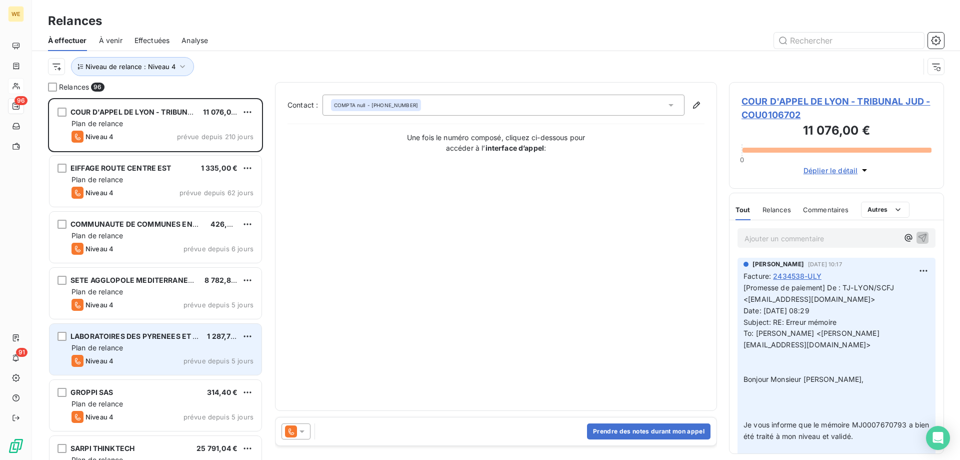
click at [161, 348] on div "Plan de relance" at bounding box center [163, 348] width 182 height 10
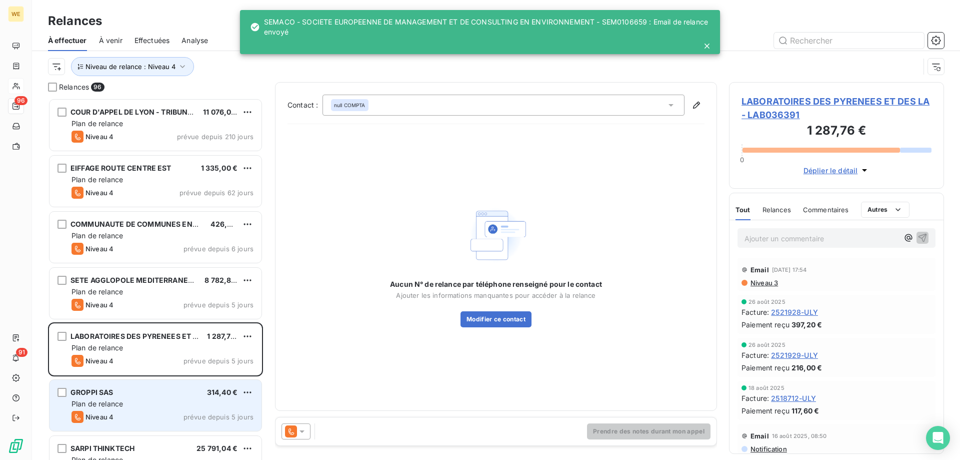
click at [153, 395] on div "GROPPI SAS 314,40 €" at bounding box center [163, 392] width 182 height 9
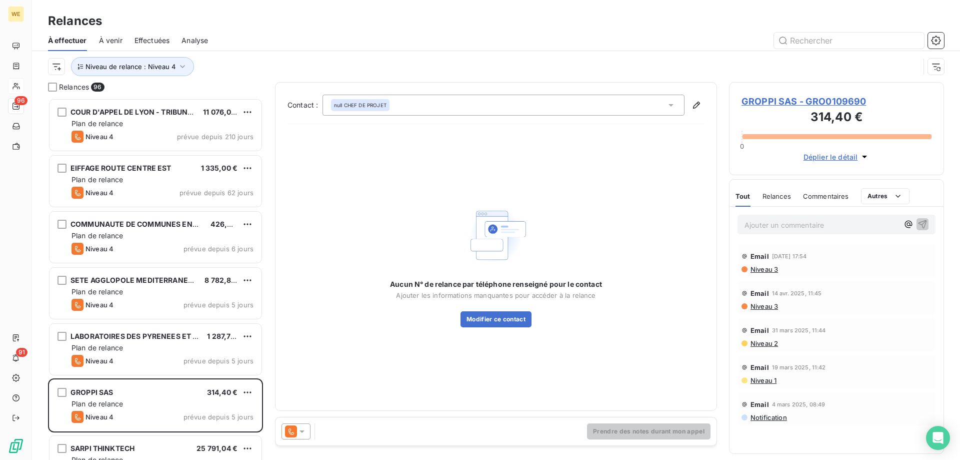
click at [303, 434] on icon at bounding box center [302, 431] width 10 height 10
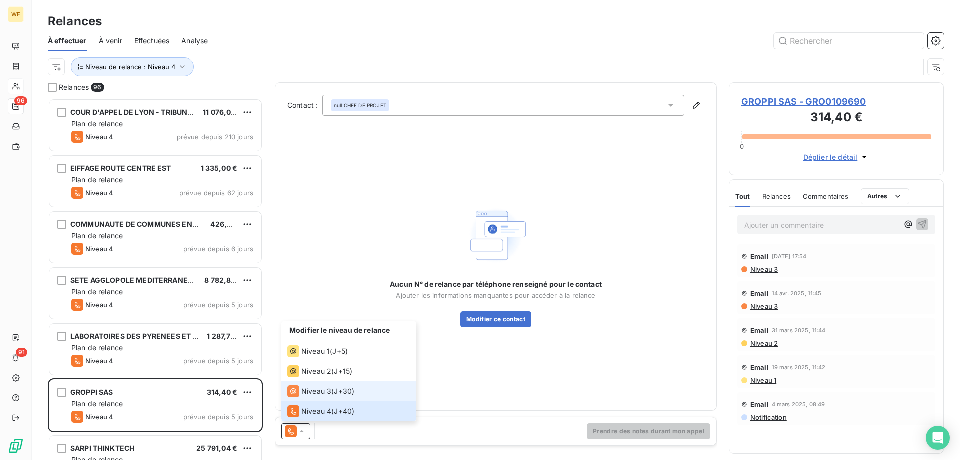
click at [331, 390] on div "Niveau 3 ( J+30 )" at bounding box center [321, 391] width 67 height 12
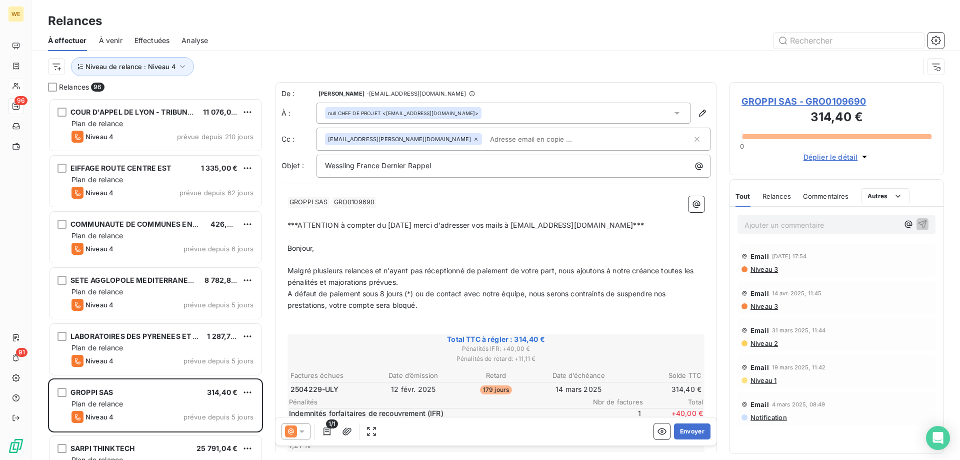
click at [503, 306] on p "A défaut de paiement sous 8 jours (*) ou de contact avec notre équipe, nous ser…" at bounding box center [496, 299] width 417 height 23
click at [776, 104] on span "GROPPI SAS - GRO0109690" at bounding box center [837, 102] width 190 height 14
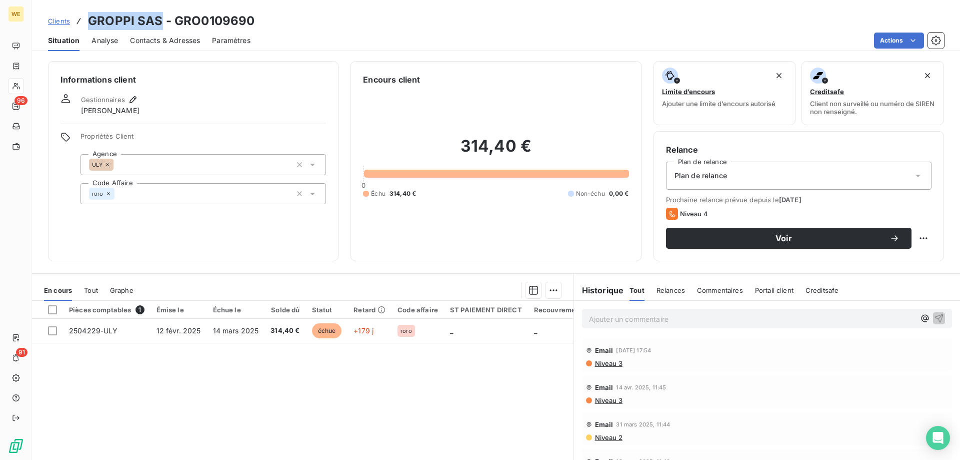
drag, startPoint x: 160, startPoint y: 23, endPoint x: 90, endPoint y: 24, distance: 70.0
click at [90, 24] on h3 "GROPPI SAS - GRO0109690" at bounding box center [171, 21] width 167 height 18
copy h3 "GROPPI SAS"
click at [114, 221] on div "Informations client Gestionnaires [PERSON_NAME] Propriétés Client Agence ULY Co…" at bounding box center [193, 161] width 291 height 200
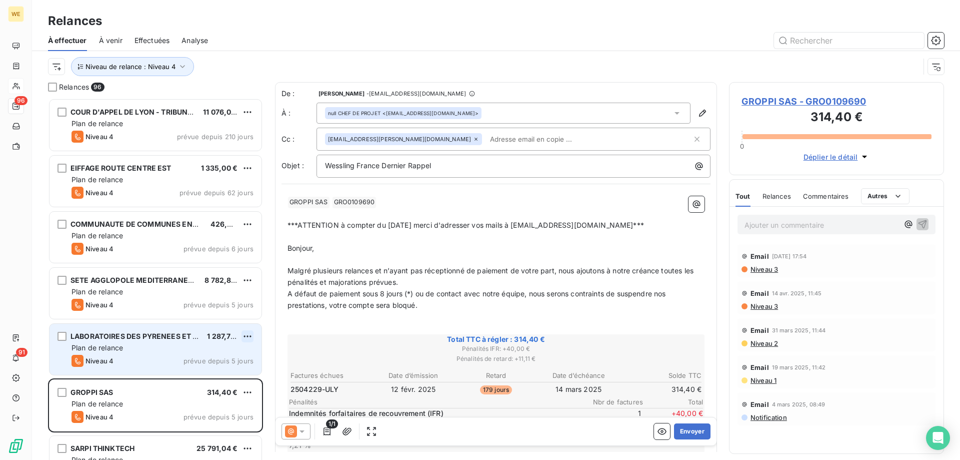
scroll to position [354, 208]
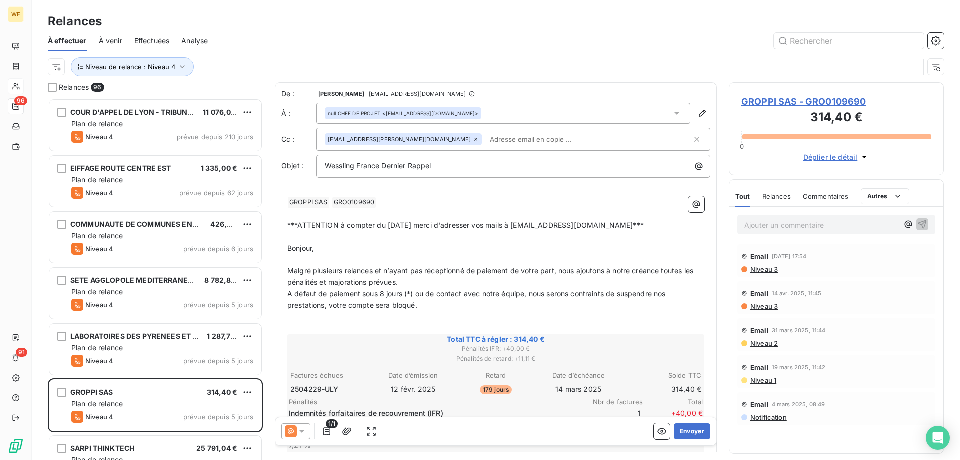
click at [300, 435] on icon at bounding box center [302, 431] width 10 height 10
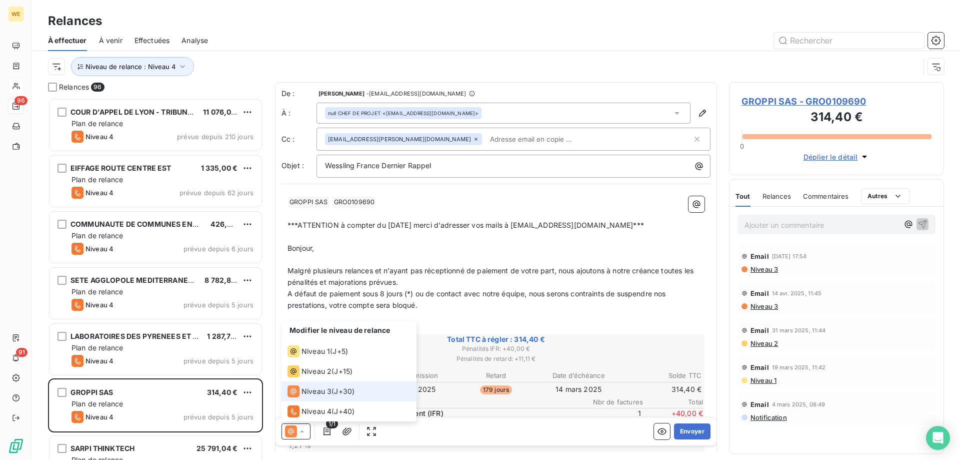
click at [327, 395] on span "Niveau 3" at bounding box center [317, 391] width 30 height 10
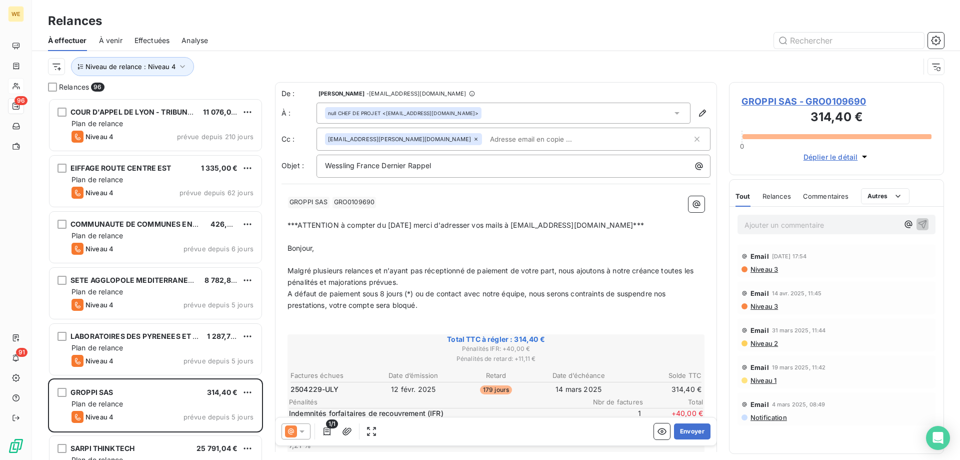
click at [486, 138] on input "text" at bounding box center [544, 139] width 116 height 15
drag, startPoint x: 466, startPoint y: 138, endPoint x: 414, endPoint y: 208, distance: 87.9
click at [414, 208] on p "﻿" at bounding box center [496, 214] width 417 height 12
drag, startPoint x: 391, startPoint y: 306, endPoint x: 378, endPoint y: 306, distance: 13.0
click at [378, 306] on span "A défaut de paiement sous 8 jours (*) ou de contact avec notre équipe, nous ser…" at bounding box center [478, 299] width 381 height 20
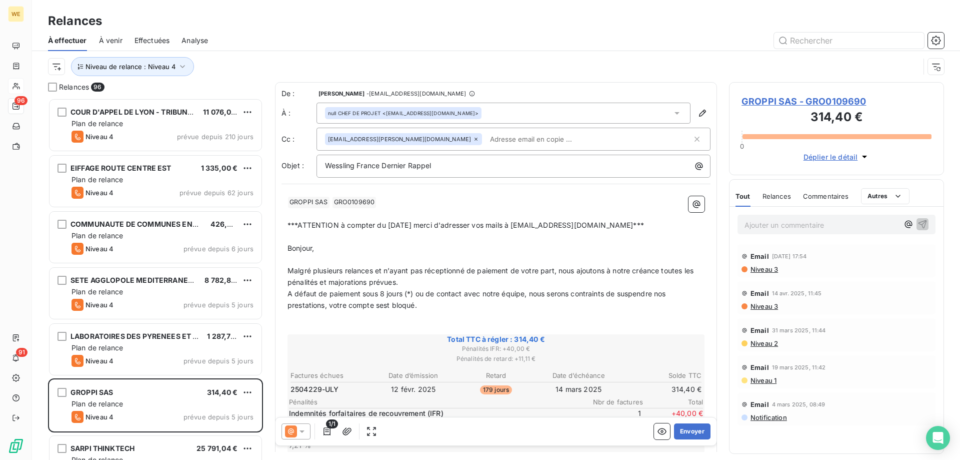
click at [380, 305] on span "A défaut de paiement sous 8 jours (*) ou de contact avec notre équipe, nous ser…" at bounding box center [478, 299] width 381 height 20
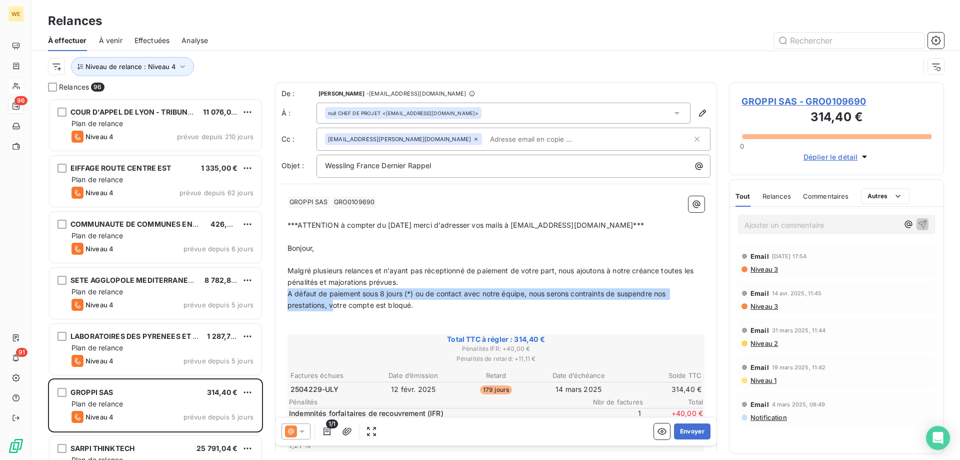
drag, startPoint x: 332, startPoint y: 305, endPoint x: 275, endPoint y: 293, distance: 58.3
click at [275, 293] on div "De : [PERSON_NAME] - [EMAIL_ADDRESS][DOMAIN_NAME] À : null CHEF DE PROJET <[EMA…" at bounding box center [496, 370] width 442 height 577
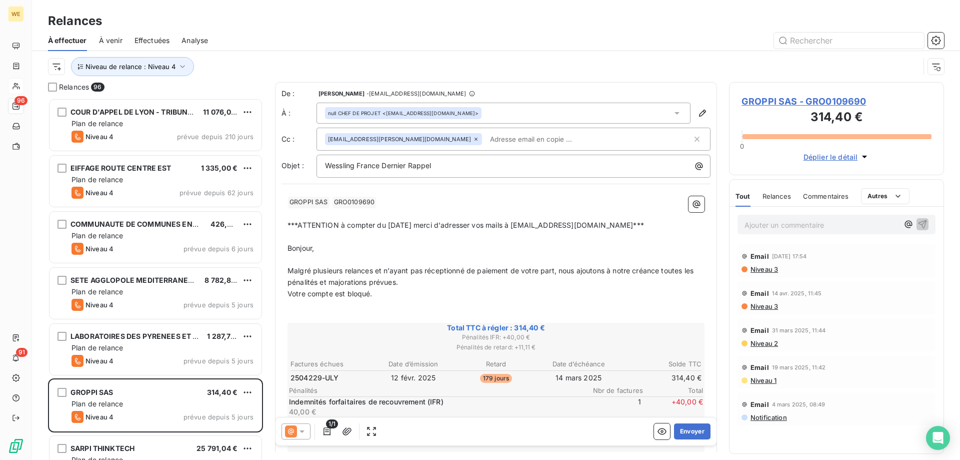
click at [477, 292] on p "Votre compte est bloqué." at bounding box center [496, 294] width 417 height 12
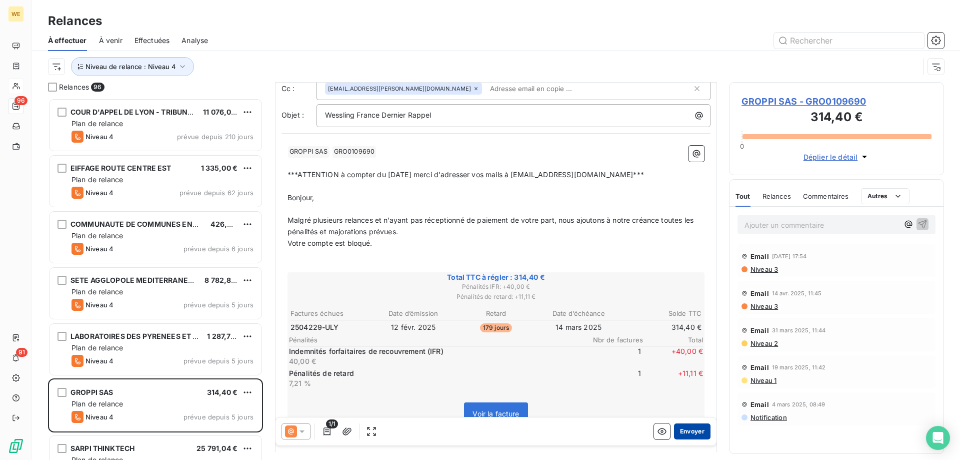
click at [678, 432] on button "Envoyer" at bounding box center [692, 431] width 37 height 16
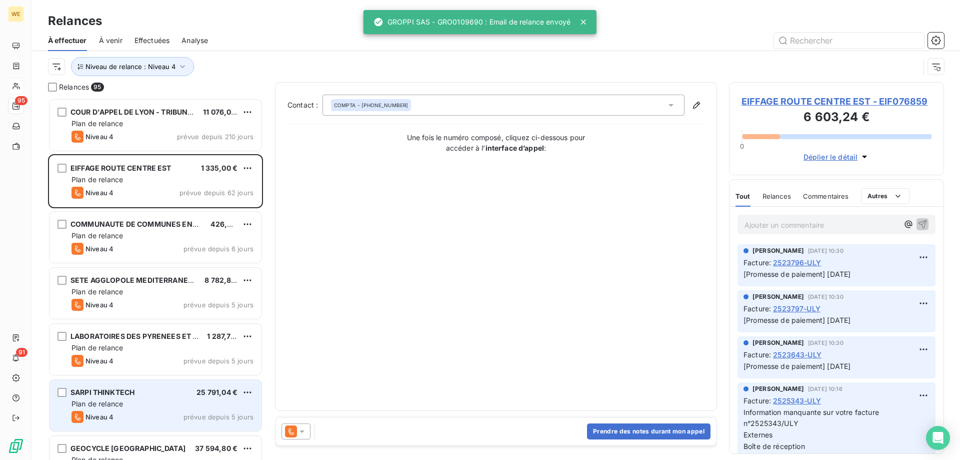
click at [152, 407] on div "Plan de relance" at bounding box center [163, 404] width 182 height 10
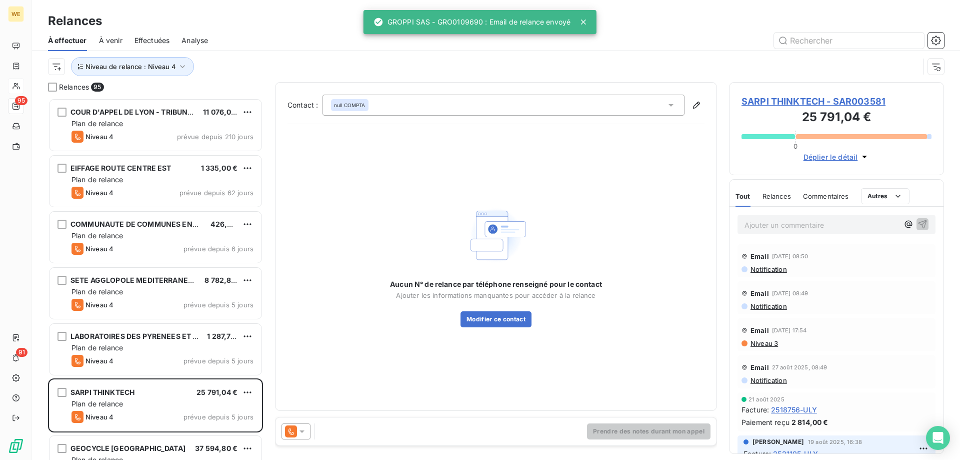
click at [303, 434] on icon at bounding box center [302, 431] width 10 height 10
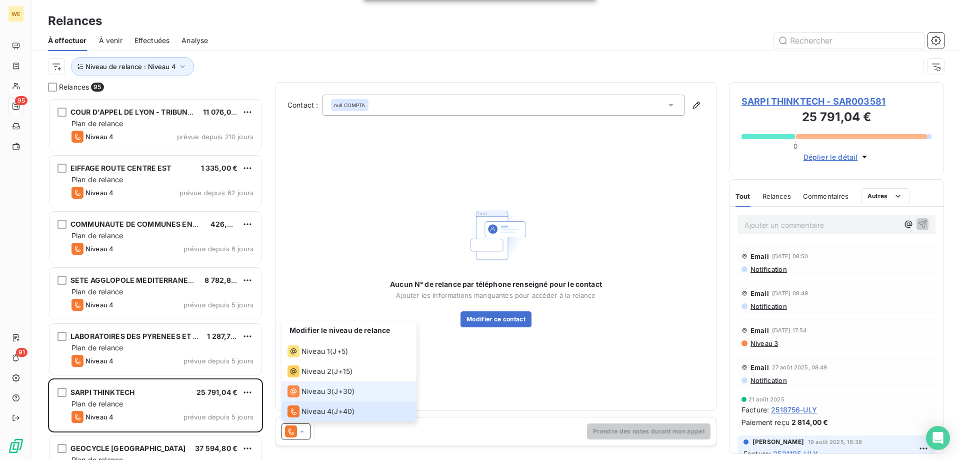
click at [314, 392] on span "Niveau 3" at bounding box center [317, 391] width 30 height 10
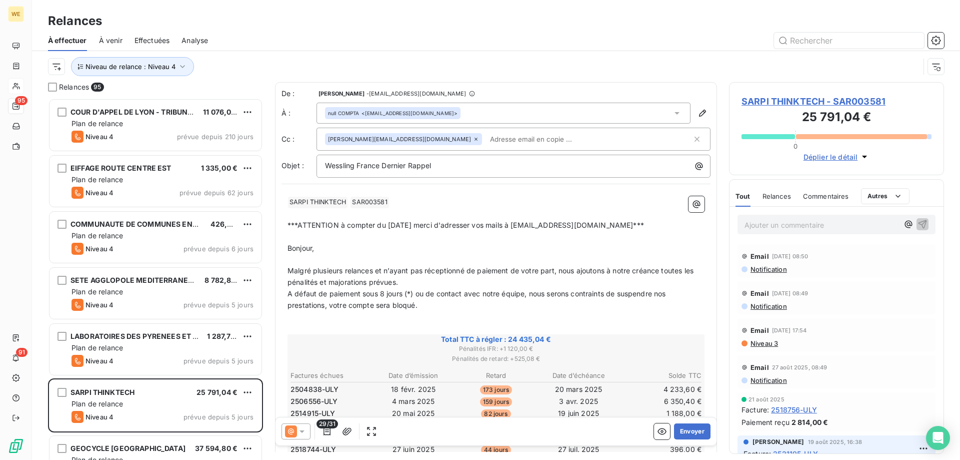
click at [408, 251] on p "Bonjour," at bounding box center [496, 249] width 417 height 12
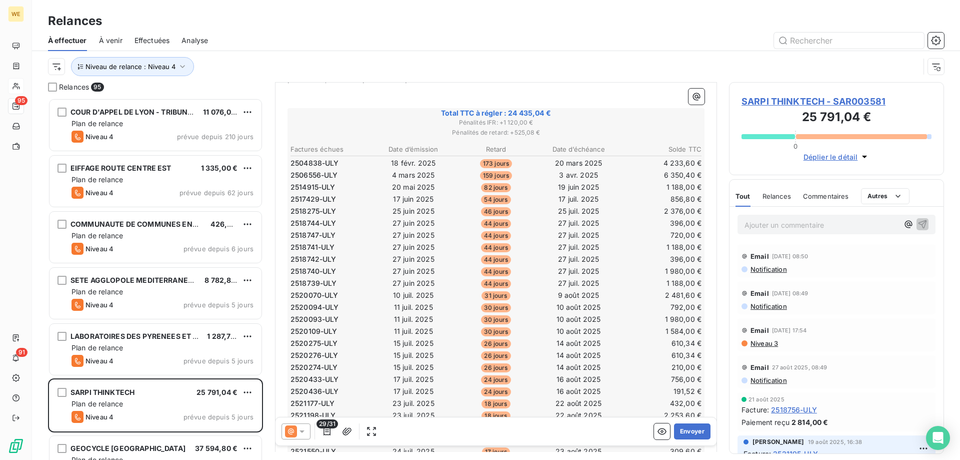
scroll to position [352, 0]
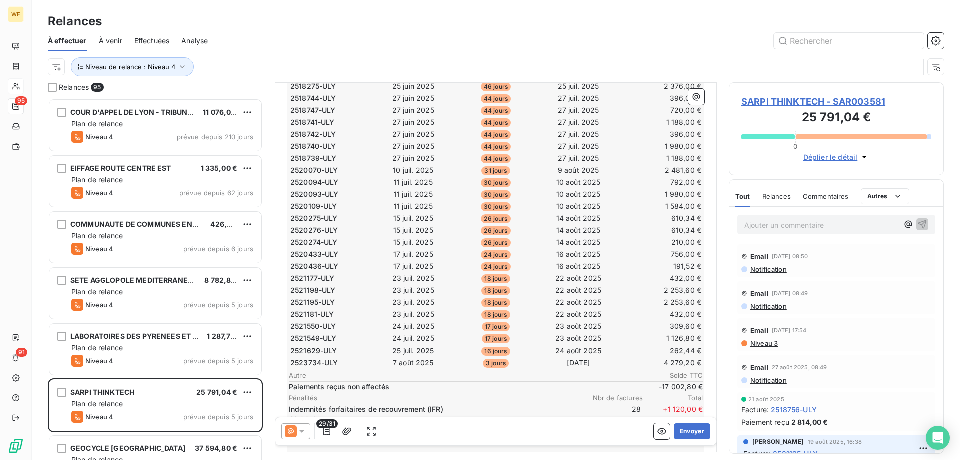
click at [305, 435] on icon at bounding box center [302, 431] width 10 height 10
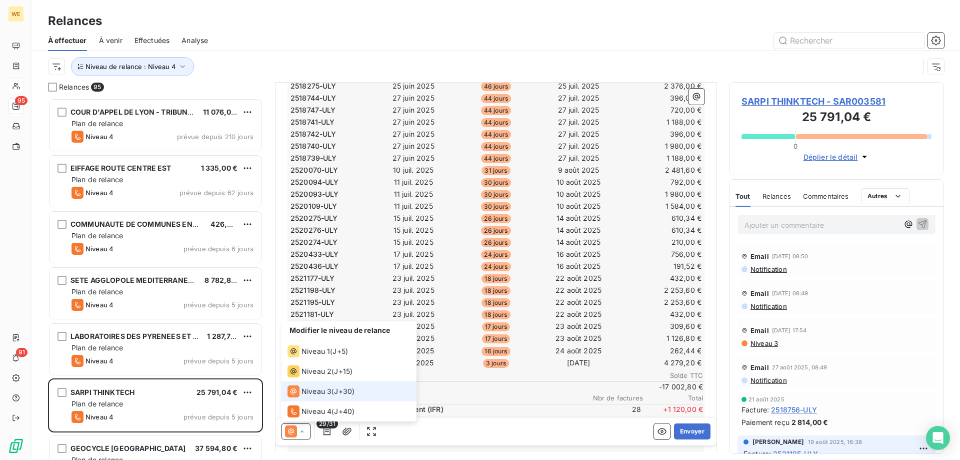
click at [334, 394] on div "Niveau 3 ( J+30 )" at bounding box center [321, 391] width 67 height 12
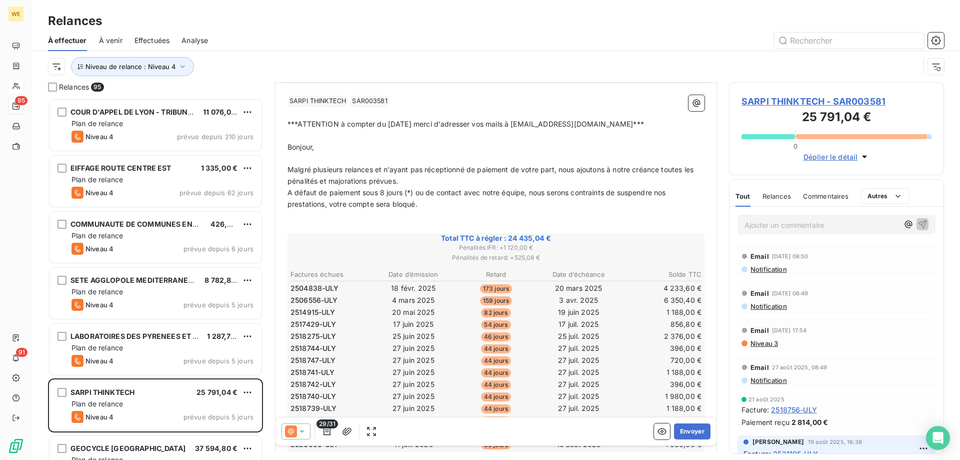
scroll to position [0, 0]
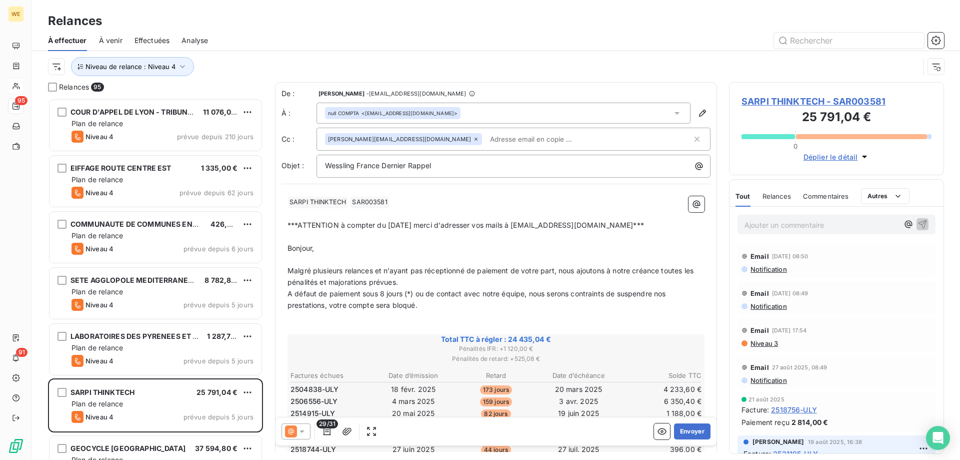
click at [395, 312] on p "﻿" at bounding box center [496, 317] width 417 height 12
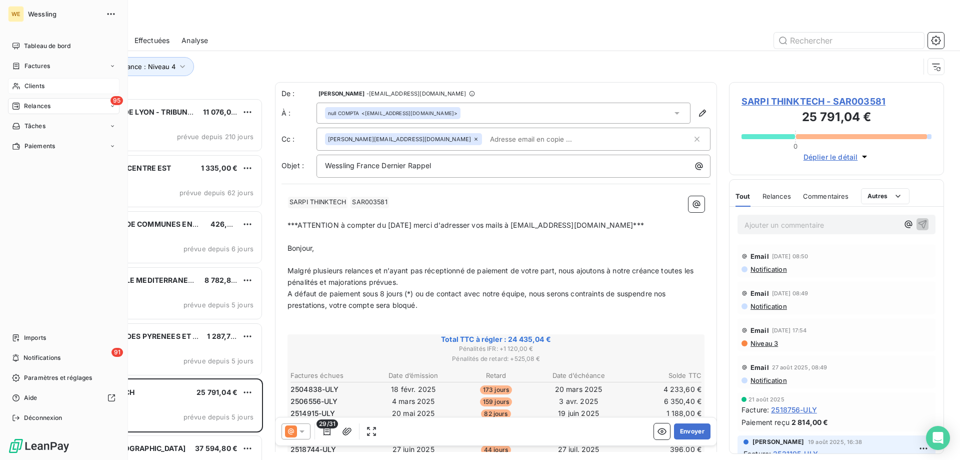
click at [42, 88] on span "Clients" at bounding box center [35, 86] width 20 height 9
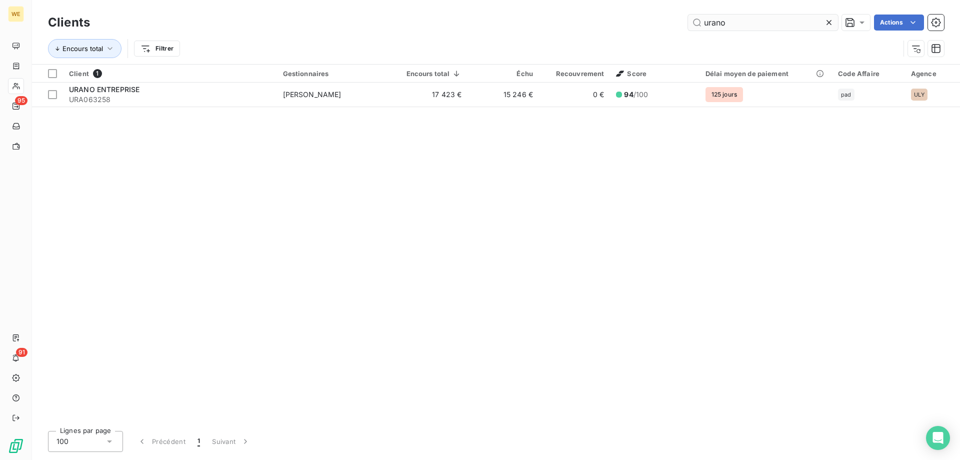
click at [723, 24] on input "urano" at bounding box center [763, 23] width 150 height 16
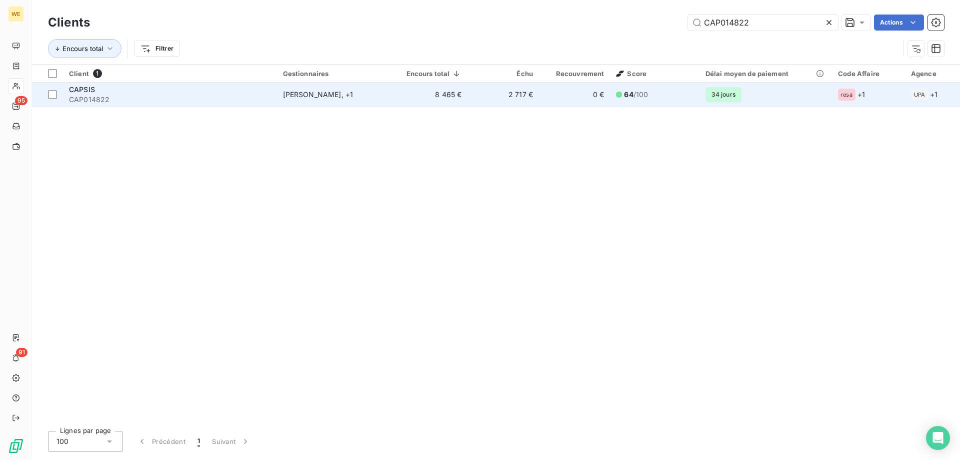
type input "CAP014822"
click at [148, 87] on div "CAPSIS" at bounding box center [170, 90] width 202 height 10
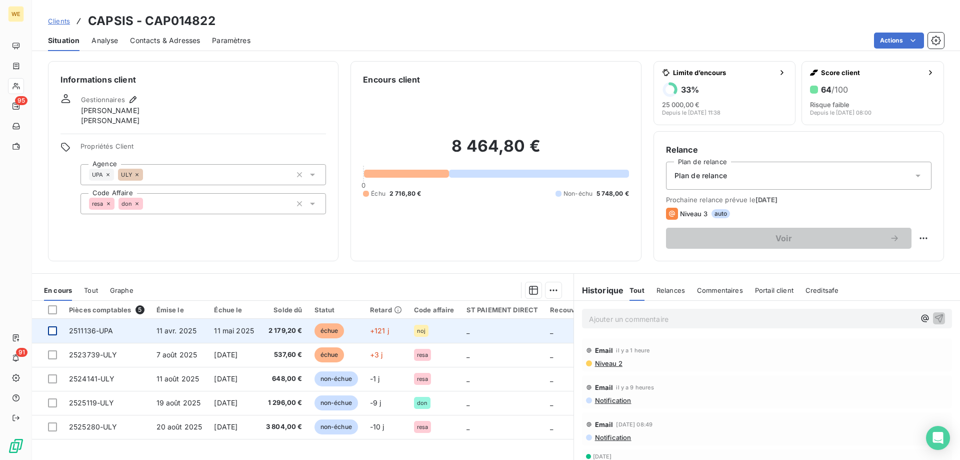
click at [56, 331] on div at bounding box center [52, 330] width 9 height 9
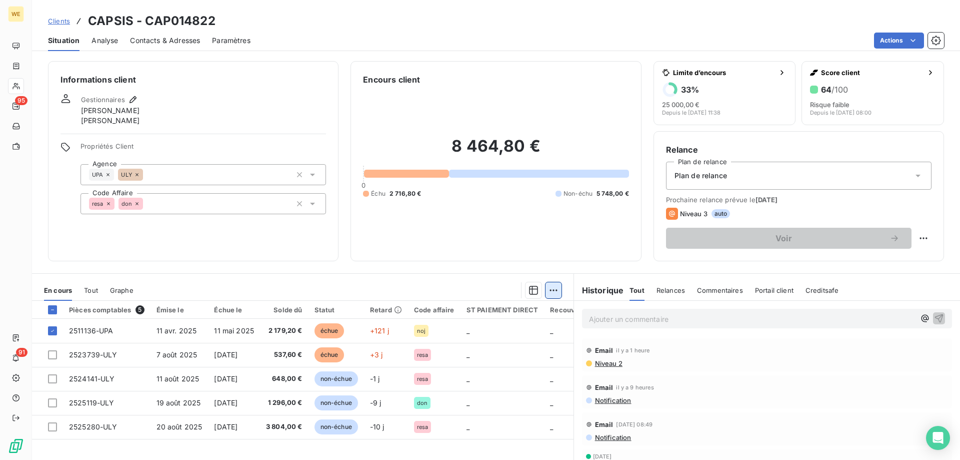
click at [549, 293] on html "WE 95 91 Clients CAPSIS - CAP014822 Situation Analyse Contacts & Adresses Param…" at bounding box center [480, 230] width 960 height 460
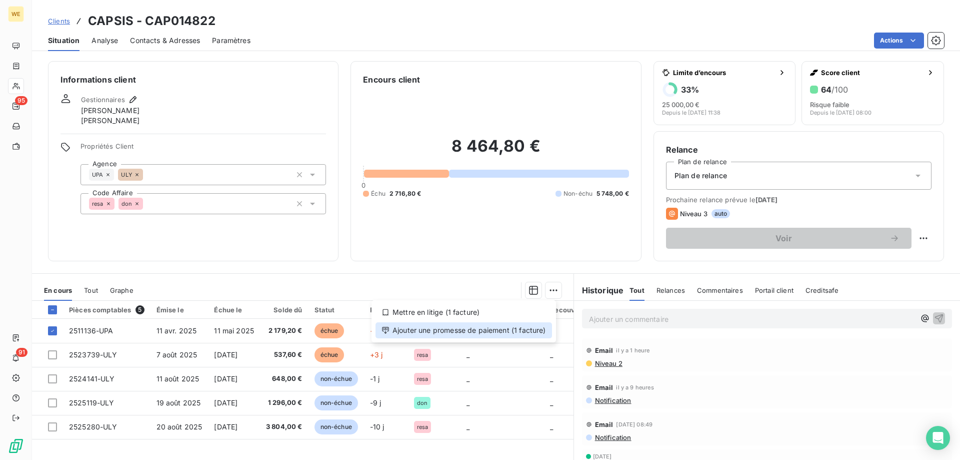
click at [538, 329] on div "Ajouter une promesse de paiement (1 facture)" at bounding box center [464, 330] width 177 height 16
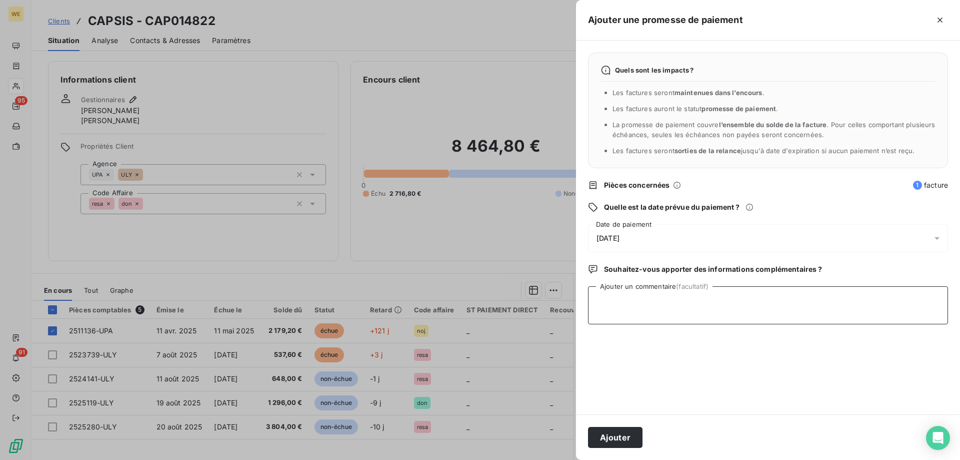
click at [624, 312] on textarea "Ajouter un commentaire (facultatif)" at bounding box center [768, 305] width 360 height 38
type textarea "[DATE]"
click at [620, 236] on span "[DATE]" at bounding box center [608, 238] width 23 height 8
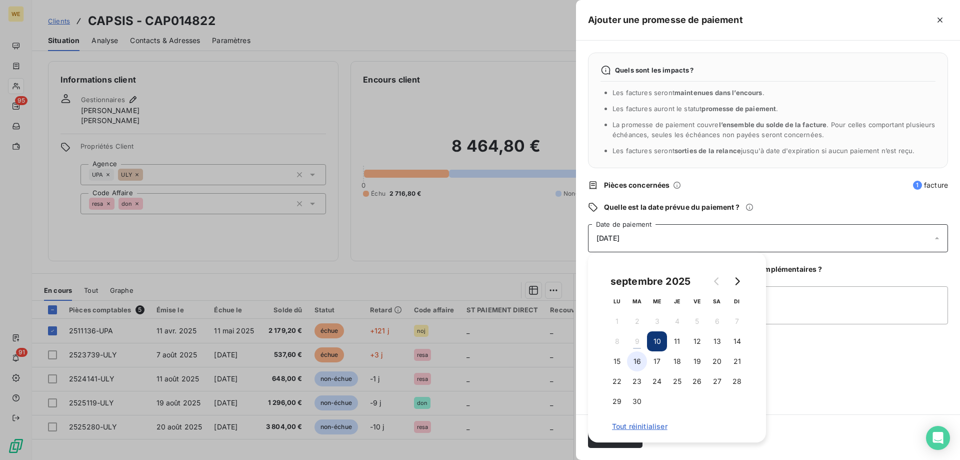
drag, startPoint x: 640, startPoint y: 359, endPoint x: 663, endPoint y: 370, distance: 25.9
click at [641, 359] on button "16" at bounding box center [637, 361] width 20 height 20
click at [797, 324] on textarea "[DATE]" at bounding box center [768, 305] width 360 height 38
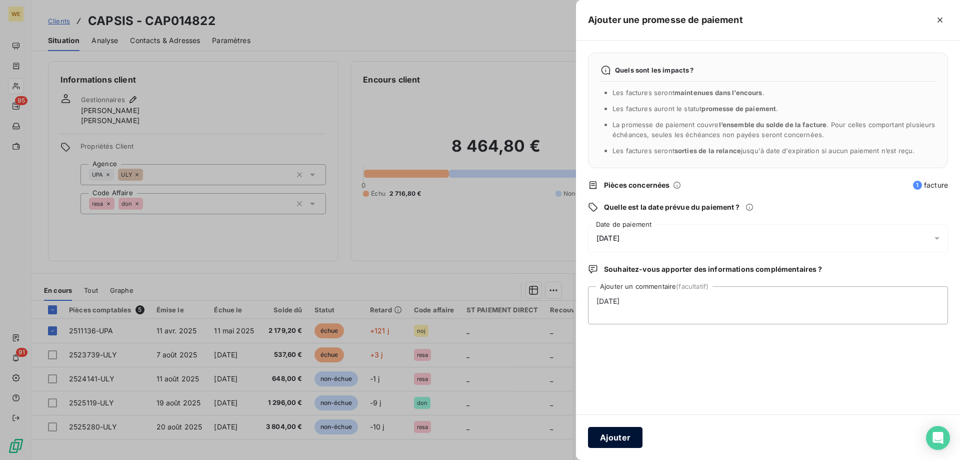
click at [629, 433] on button "Ajouter" at bounding box center [615, 437] width 55 height 21
